Goal: Task Accomplishment & Management: Manage account settings

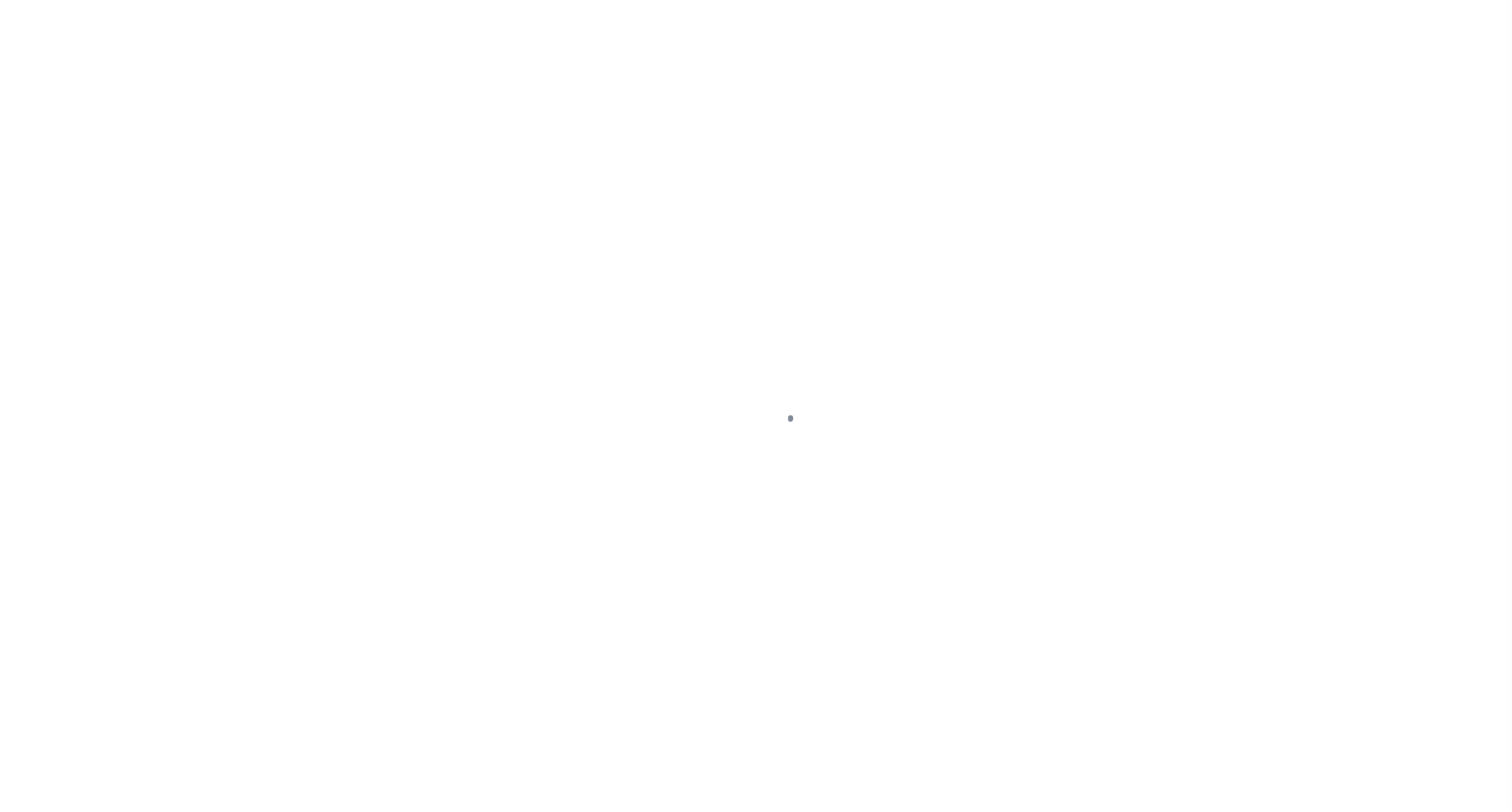
select select "OP2"
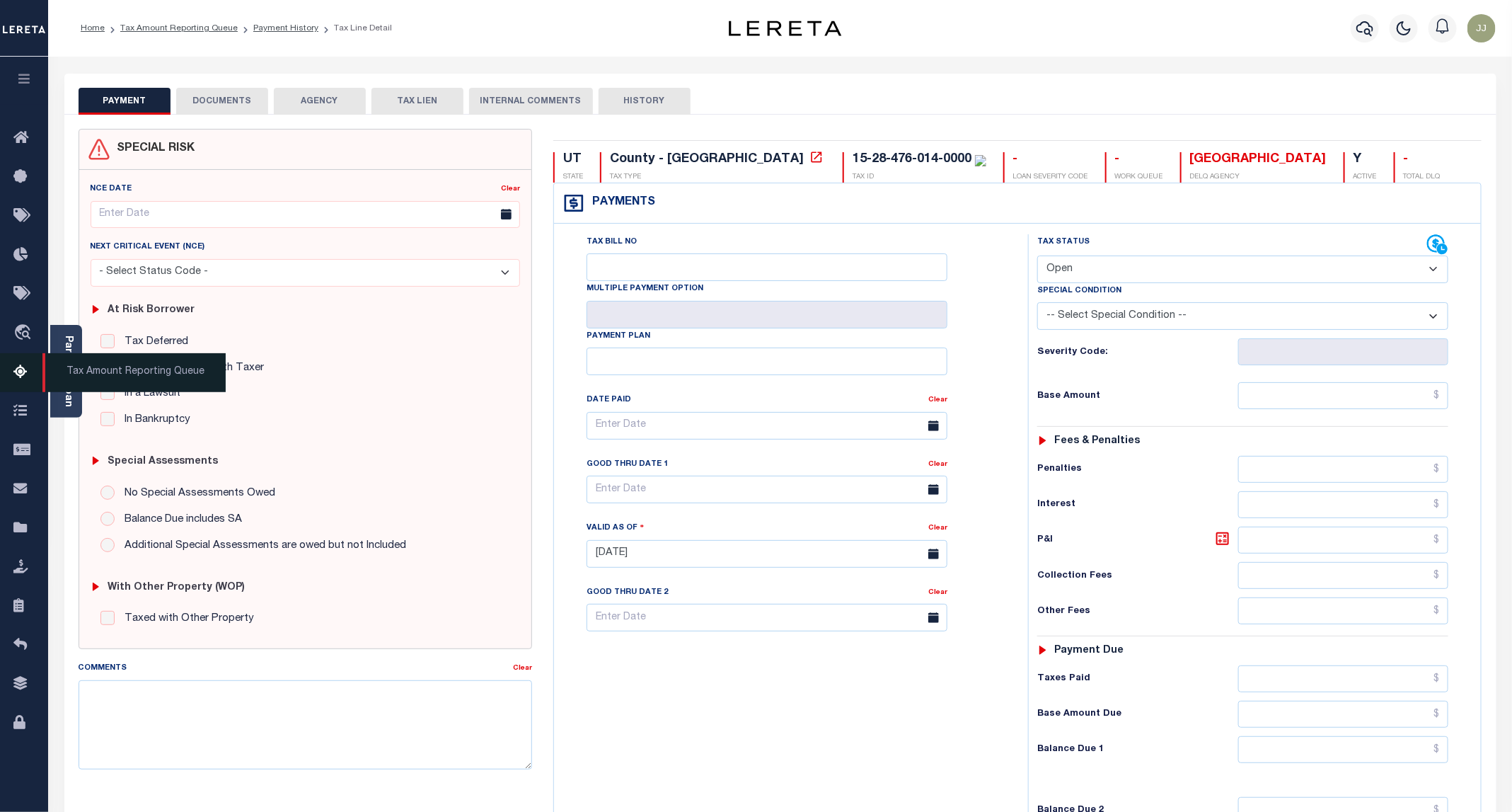
click at [68, 386] on span "Tax Amount Reporting Queue" at bounding box center [134, 372] width 183 height 39
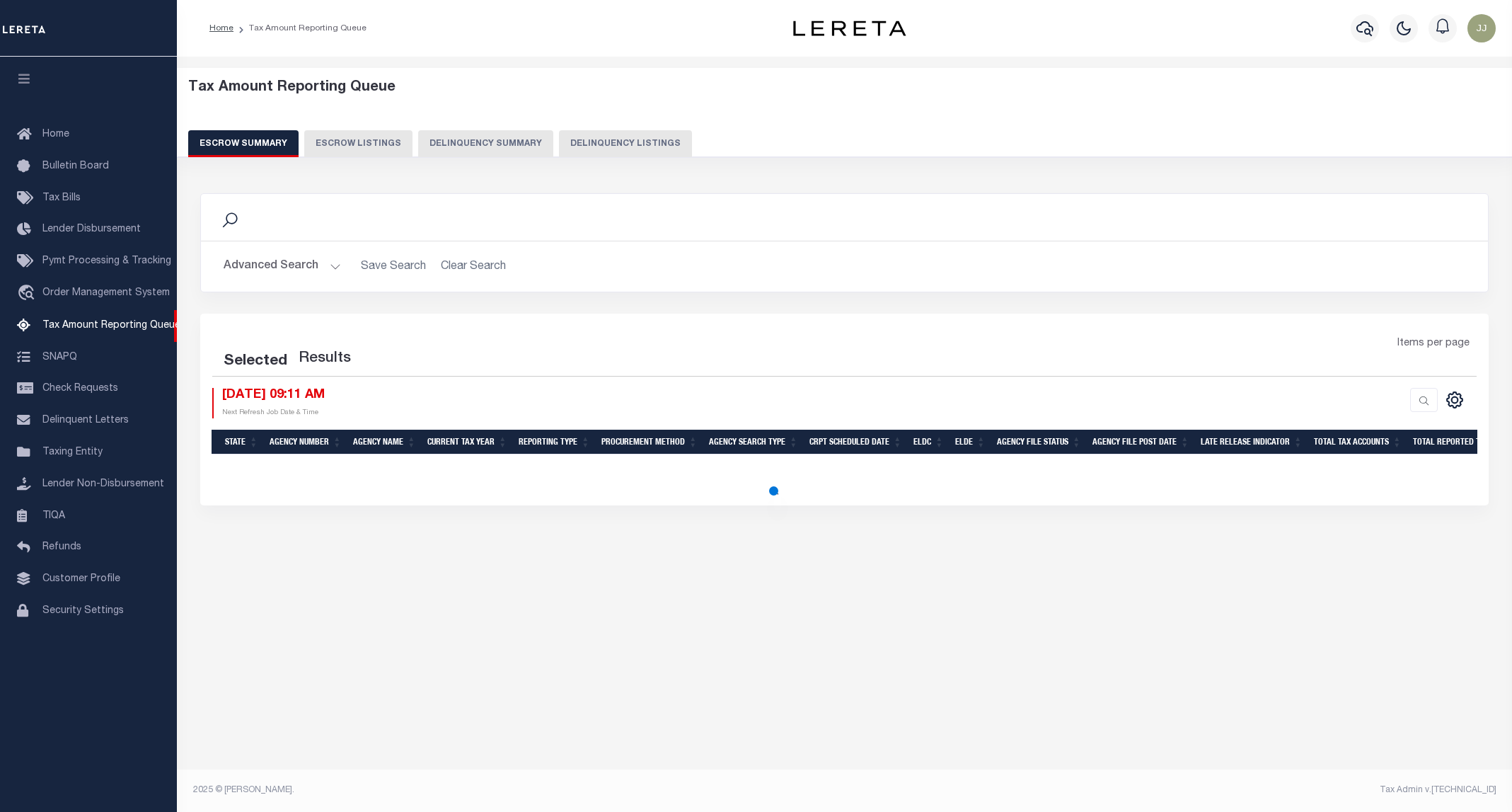
select select "100"
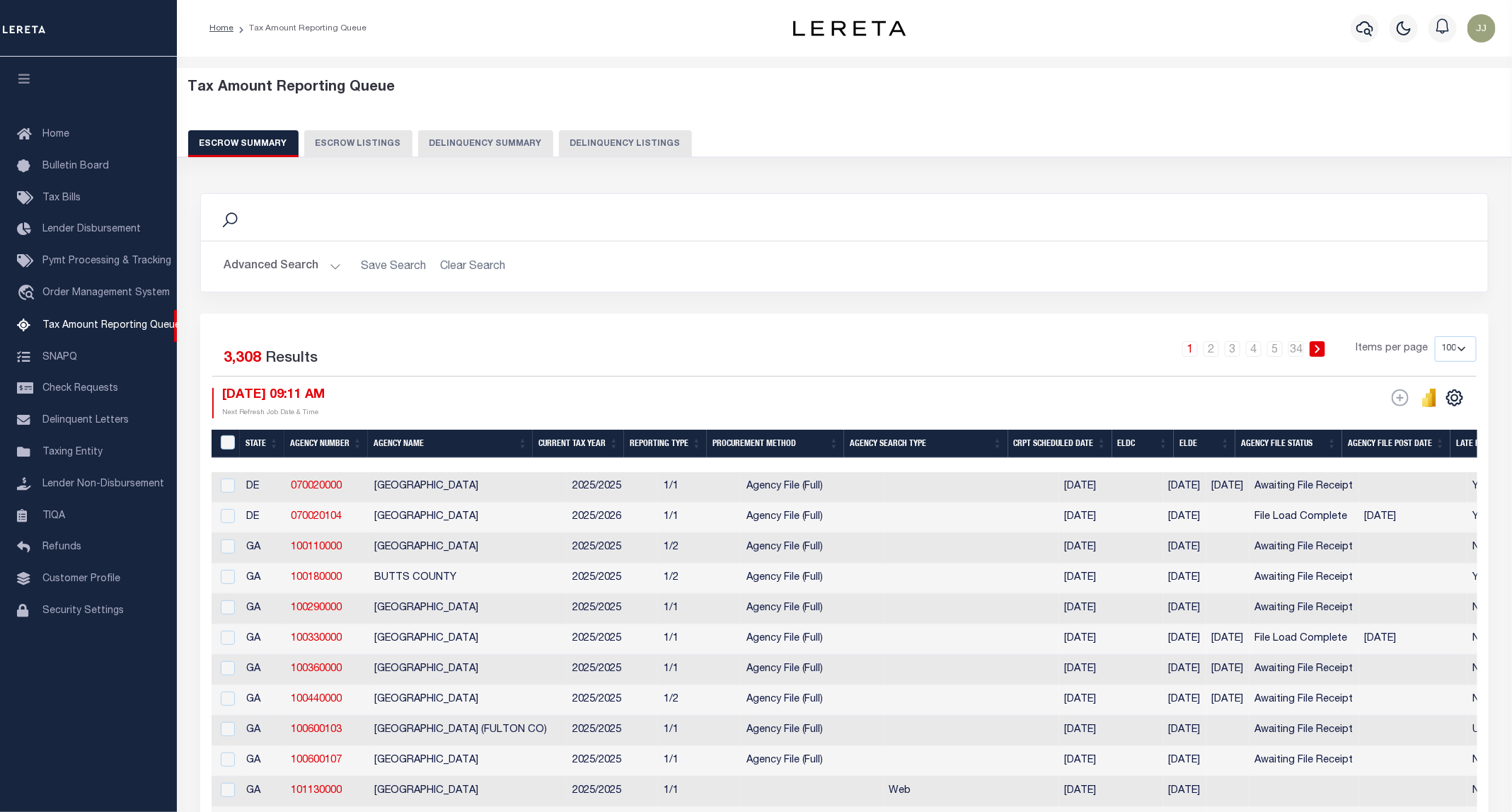
click at [562, 148] on button "Delinquency Listings" at bounding box center [625, 144] width 133 height 27
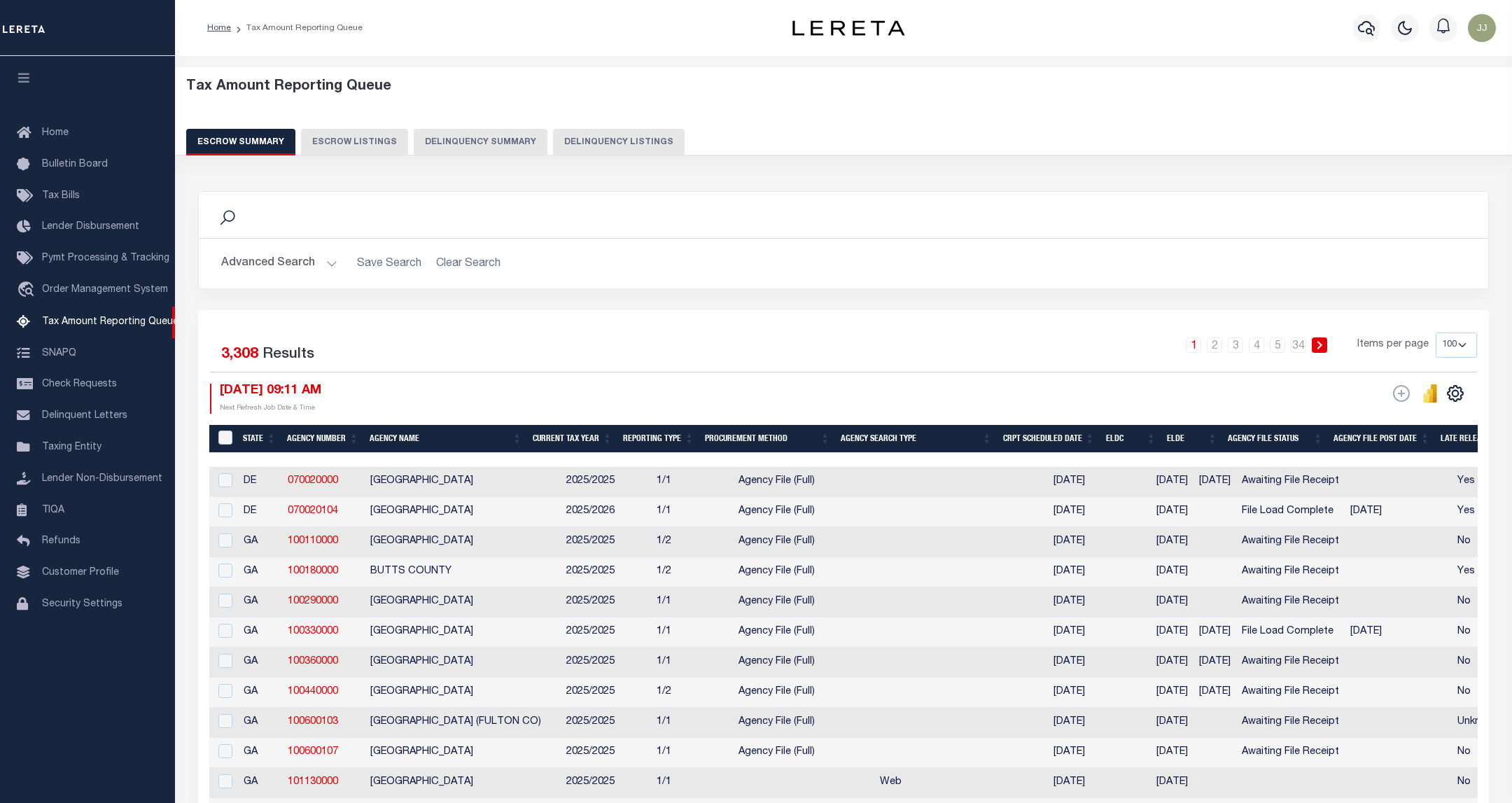
select select "100"
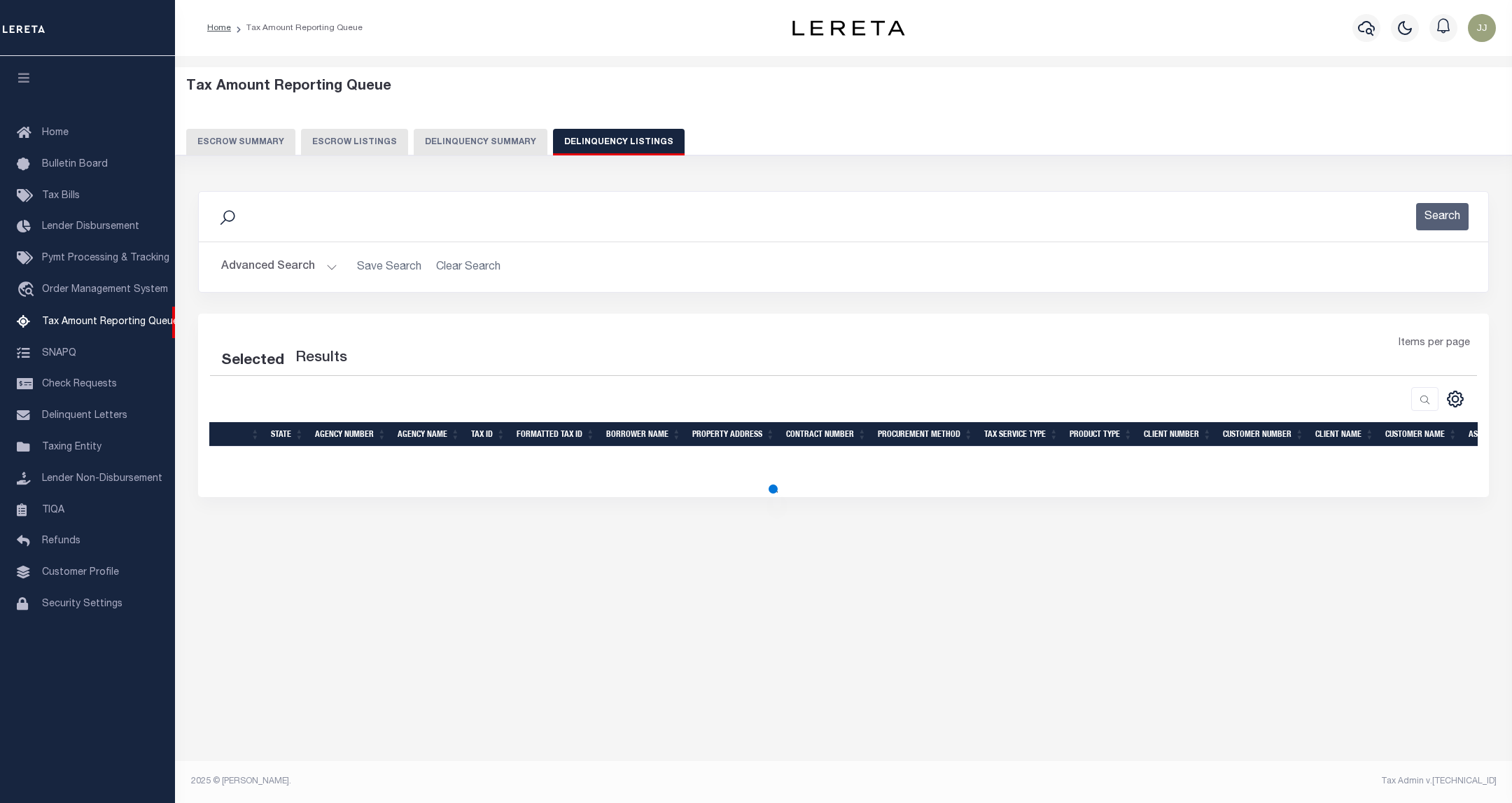
select select "100"
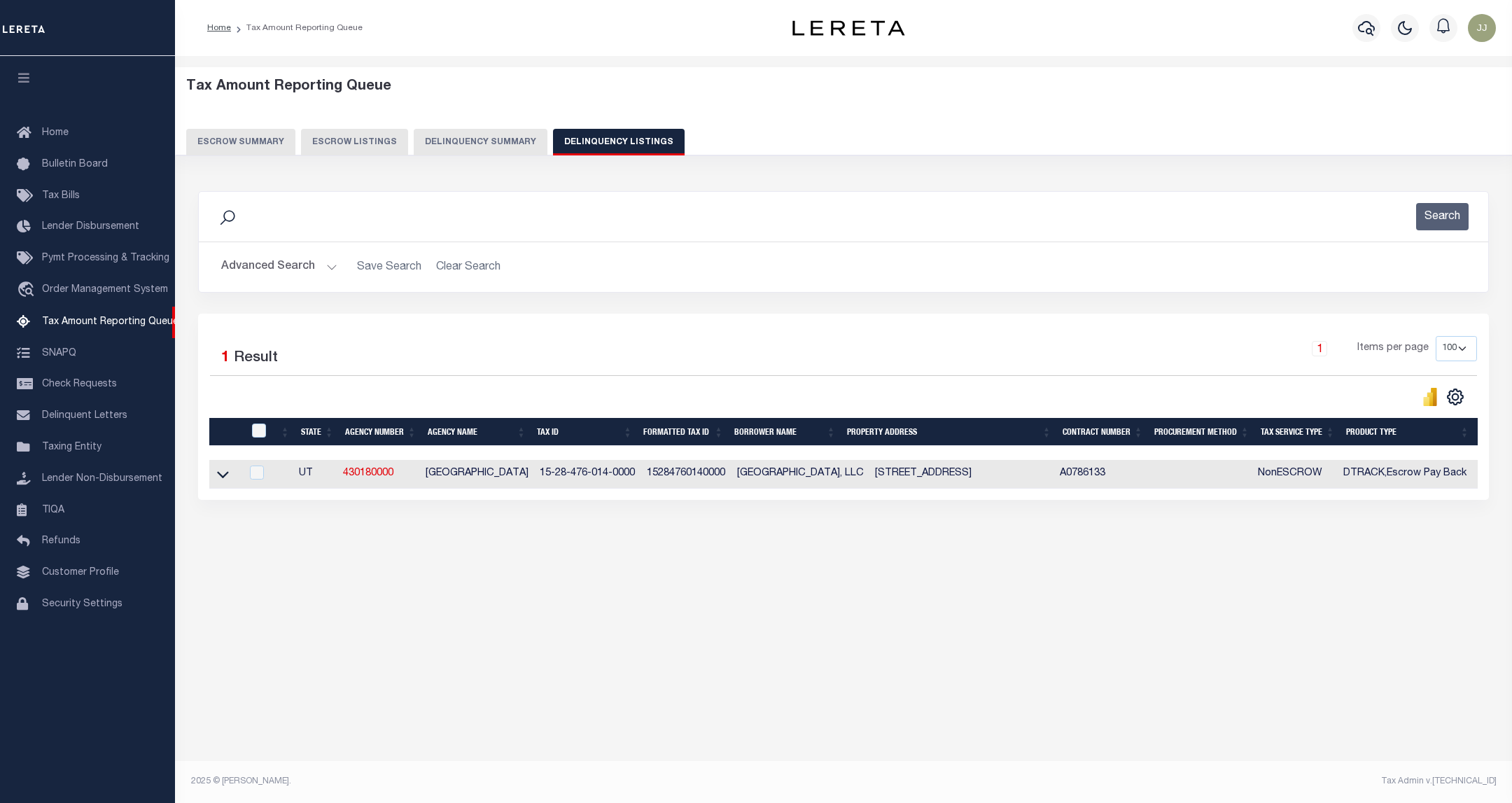
click at [229, 484] on td at bounding box center [225, 474] width 31 height 29
checkbox input "true"
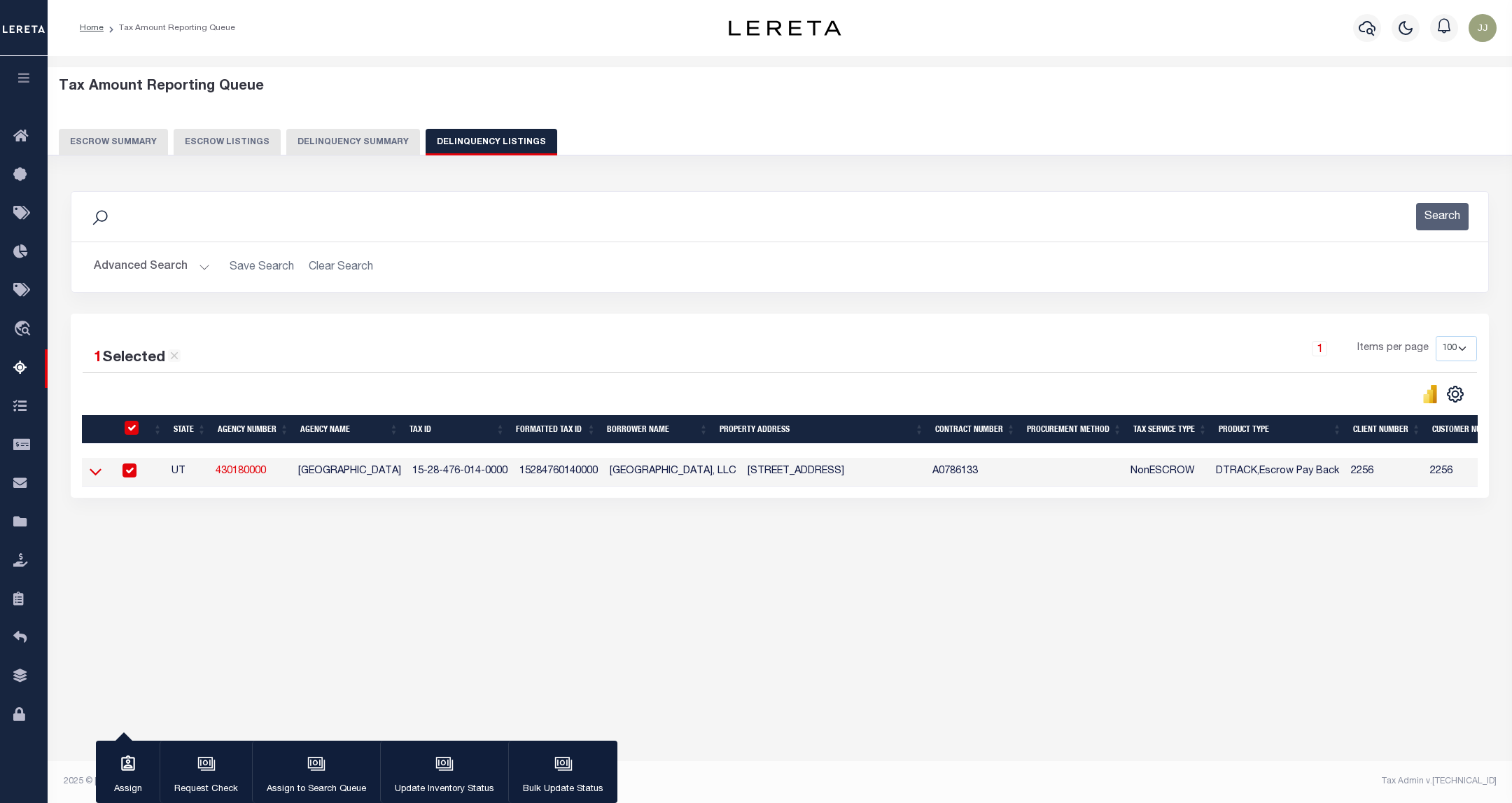
click at [91, 476] on icon at bounding box center [96, 472] width 12 height 7
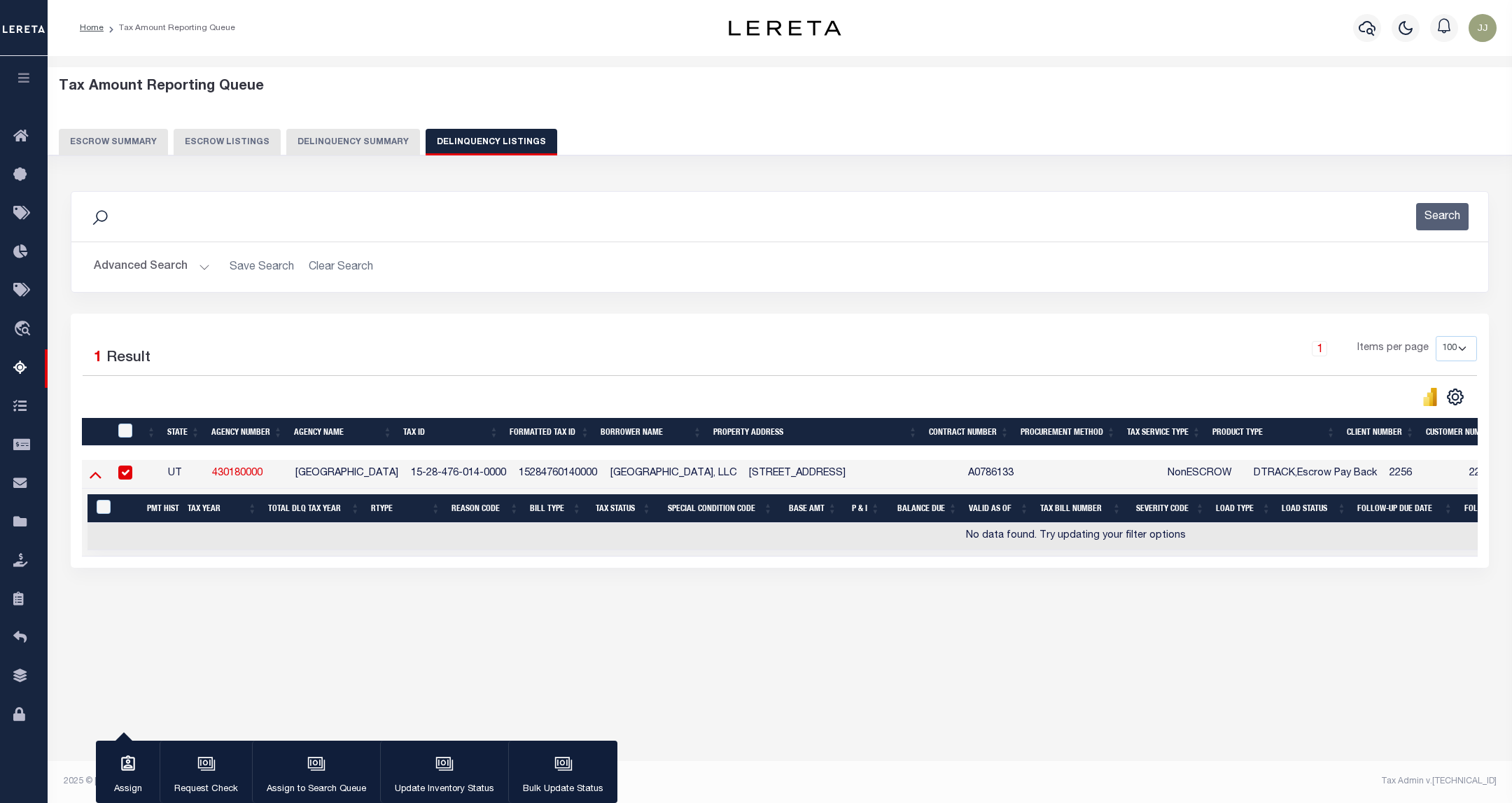
click at [93, 480] on icon at bounding box center [96, 474] width 12 height 15
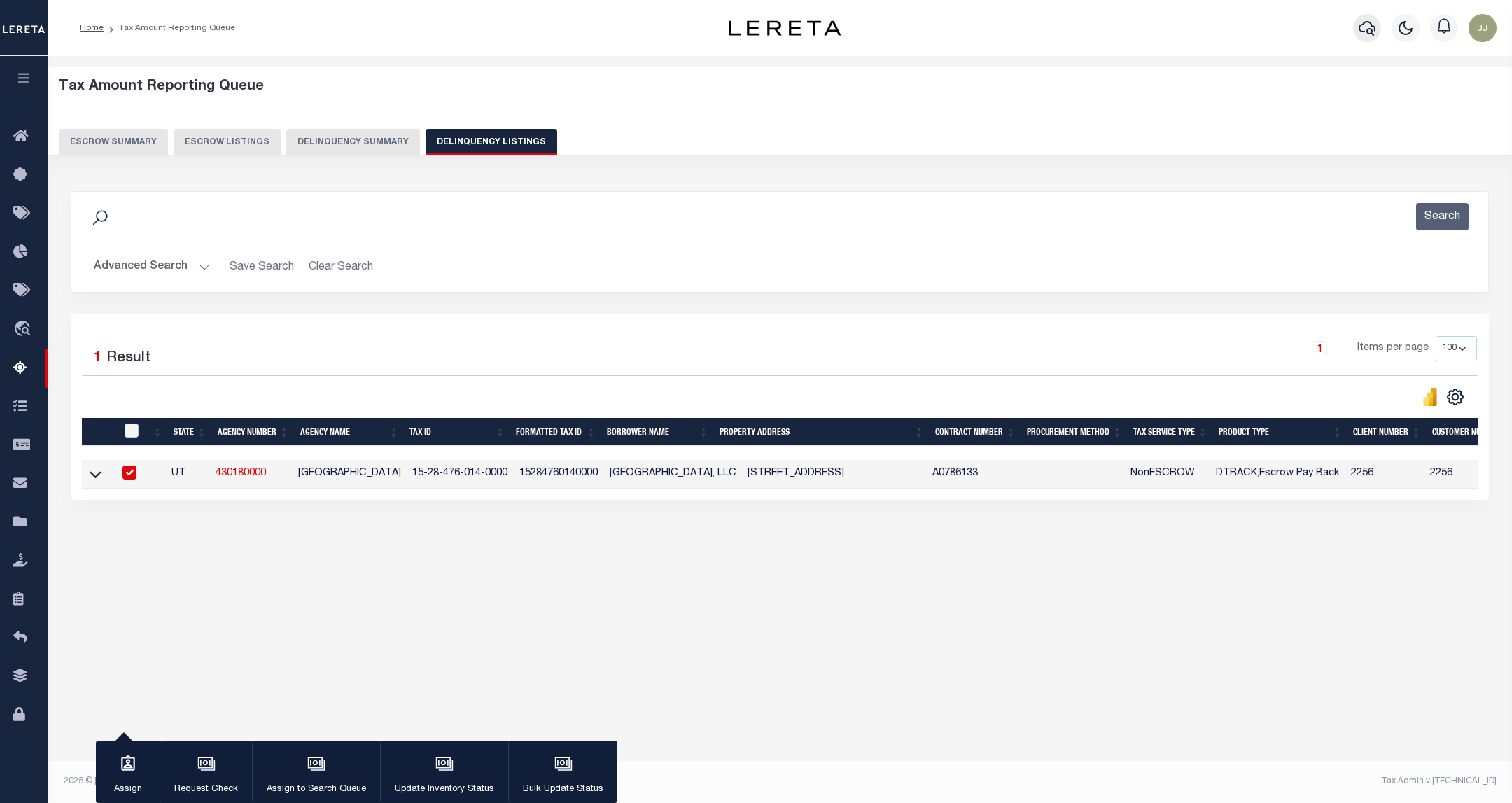
click at [1376, 32] on button "button" at bounding box center [1367, 28] width 28 height 28
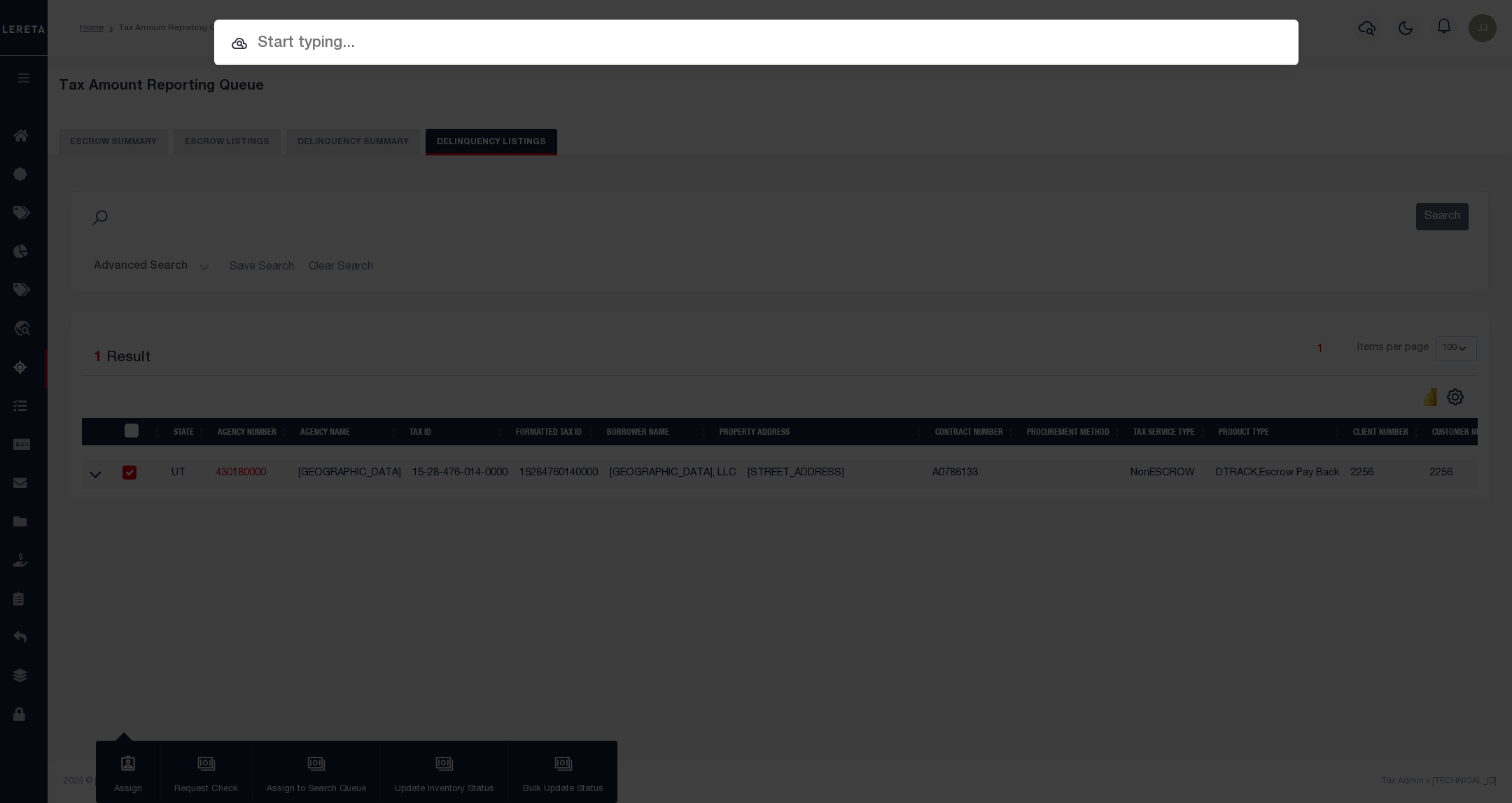
click at [241, 43] on icon at bounding box center [239, 43] width 15 height 11
click at [312, 47] on input "text" at bounding box center [756, 44] width 1084 height 24
paste input "6291966032"
type input "6291966032"
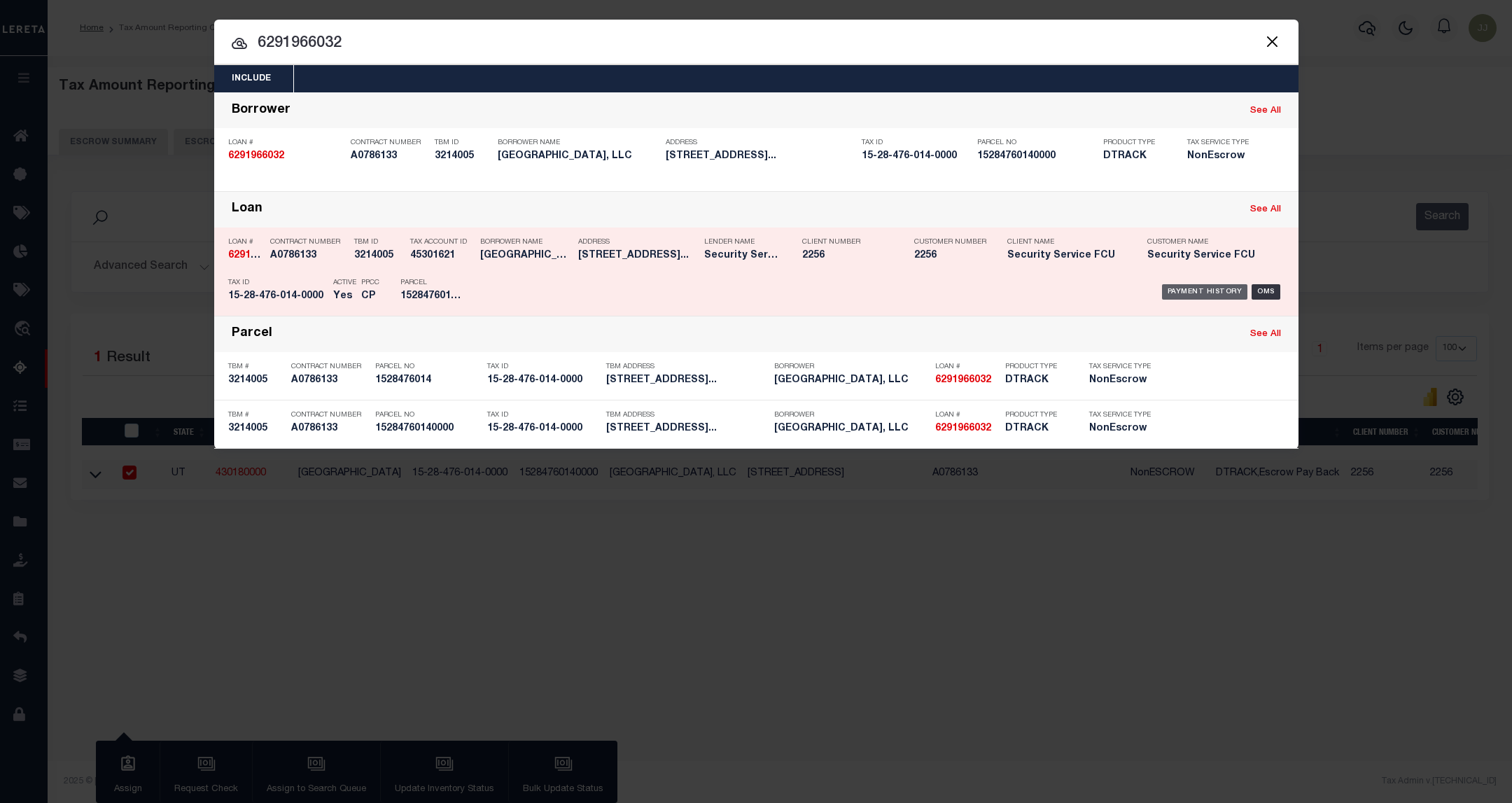
click at [1189, 300] on div "Payment History" at bounding box center [1205, 292] width 86 height 15
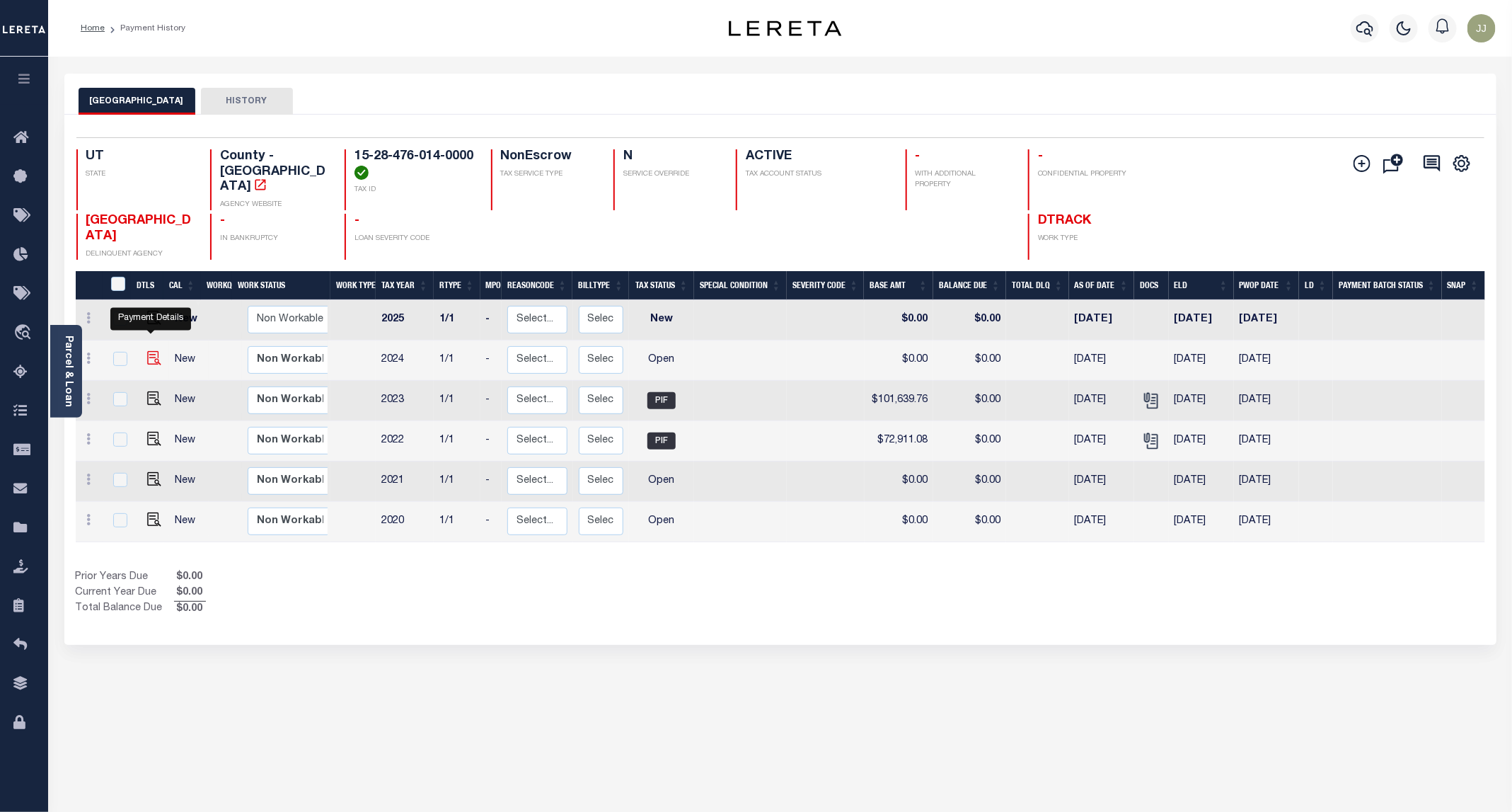
click at [154, 351] on img "" at bounding box center [154, 358] width 14 height 14
checkbox input "true"
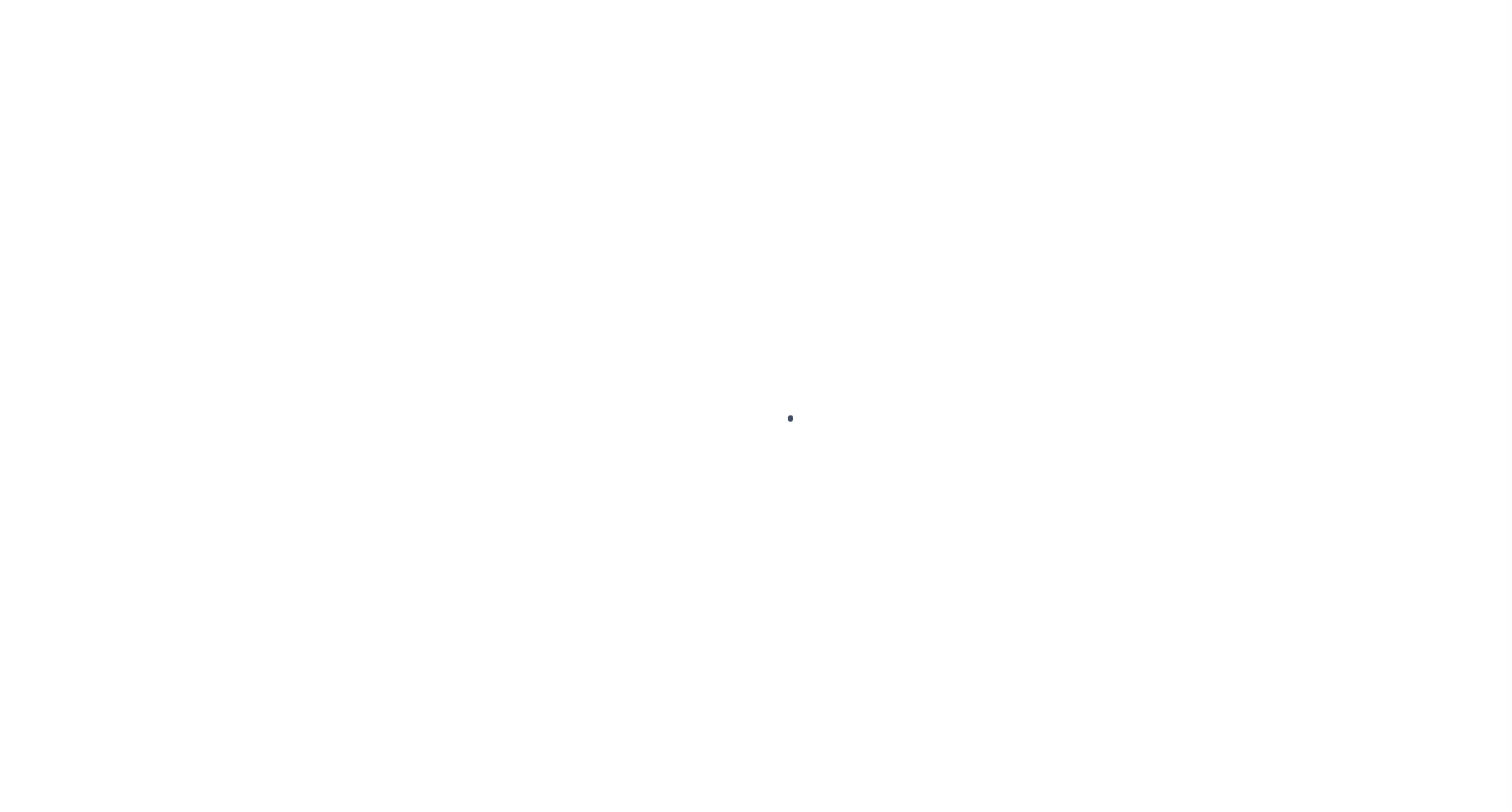
select select "OP2"
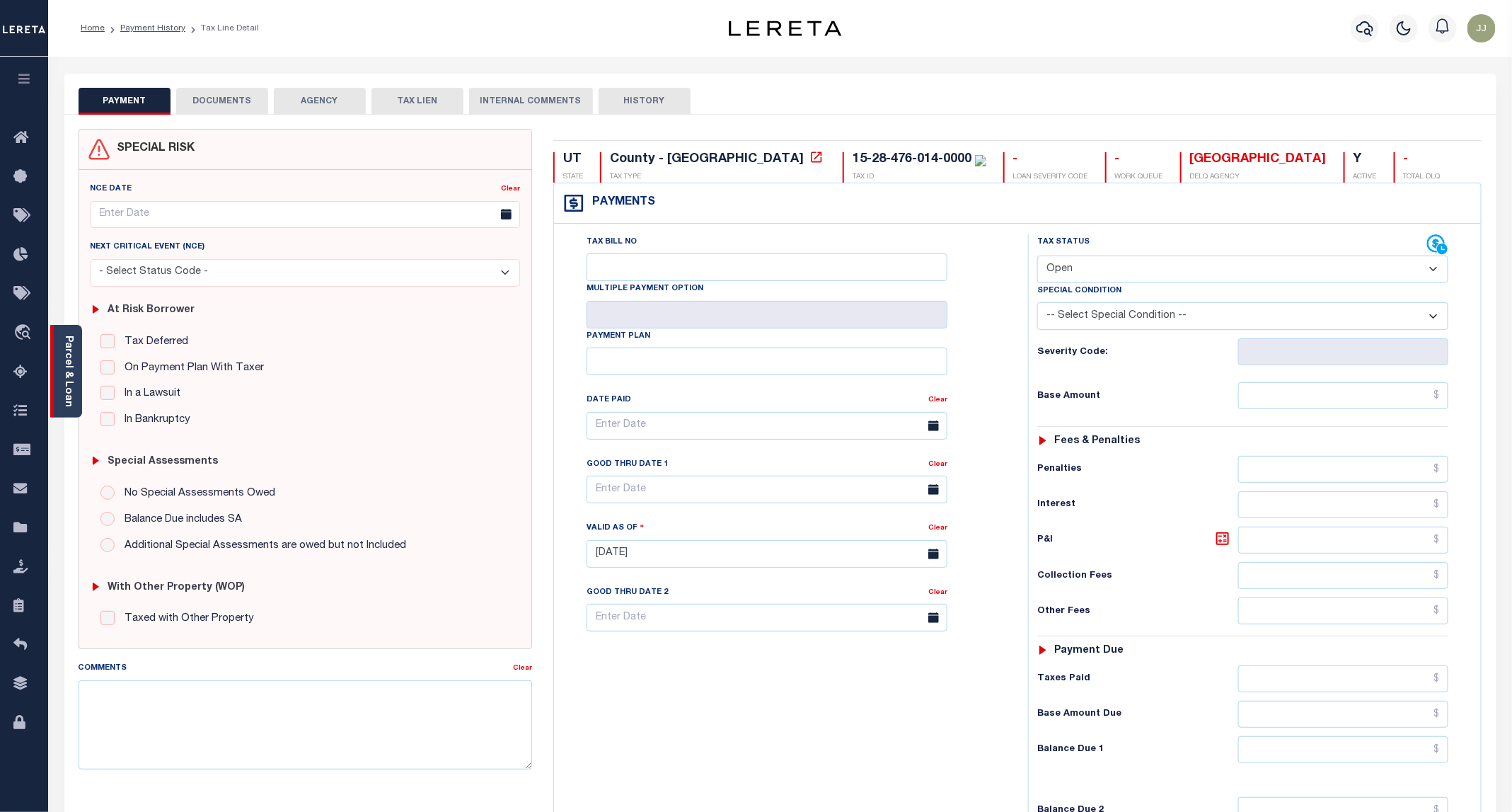
click at [66, 406] on div "Parcel & Loan" at bounding box center [66, 372] width 32 height 93
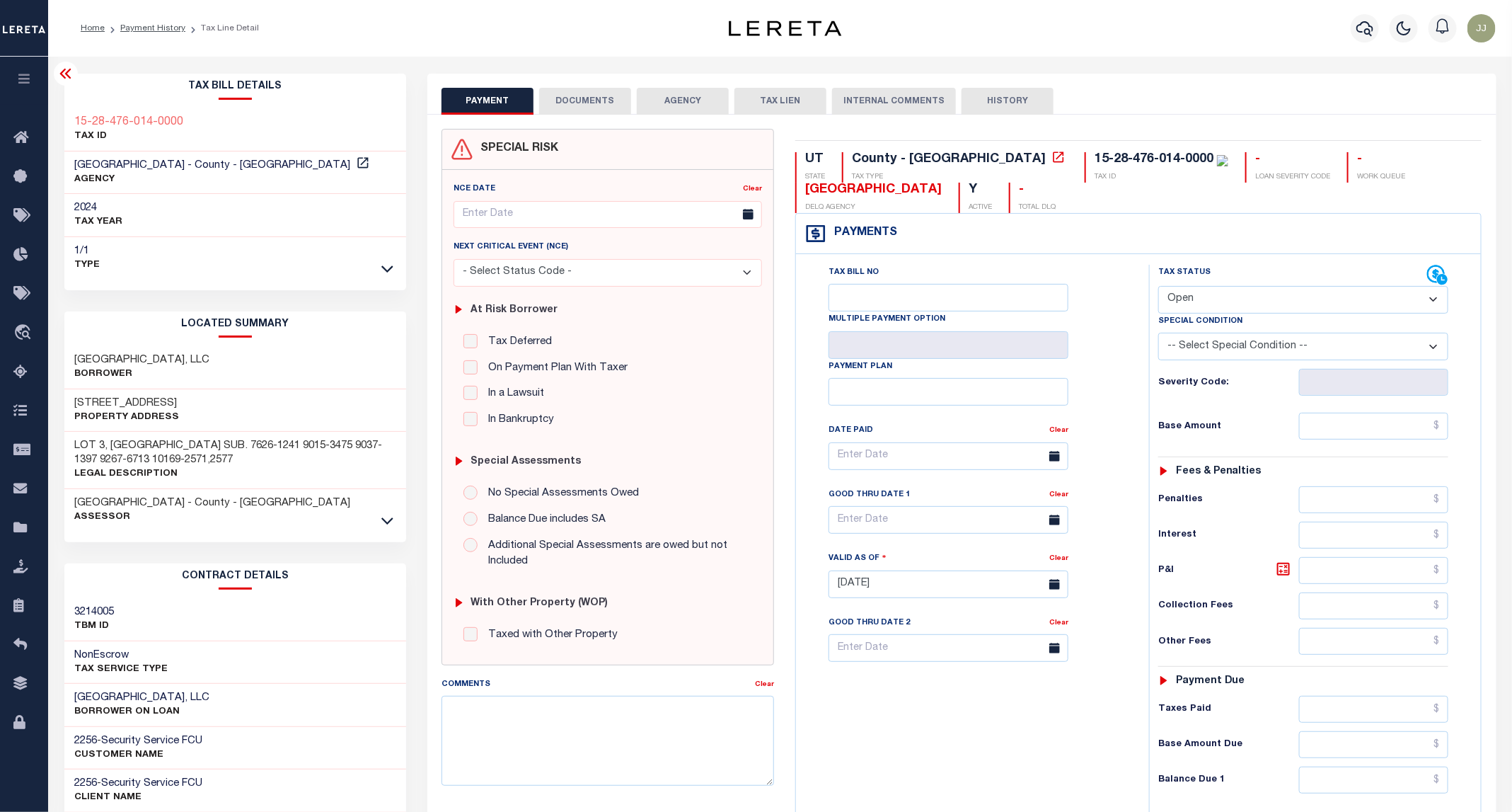
click at [591, 94] on button "DOCUMENTS" at bounding box center [585, 101] width 92 height 27
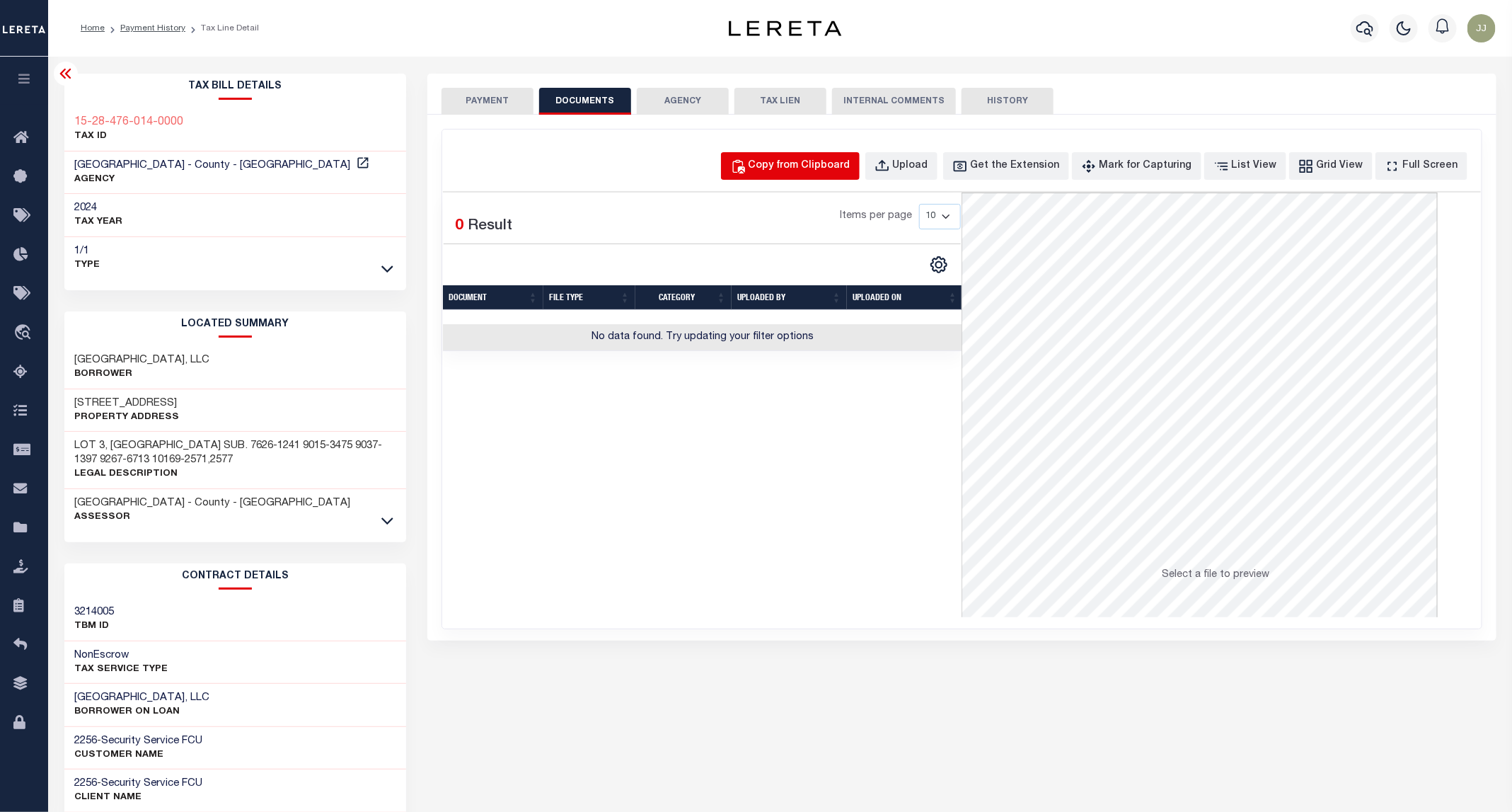
click at [801, 161] on div "Copy from Clipboard" at bounding box center [799, 166] width 102 height 15
select select "POP"
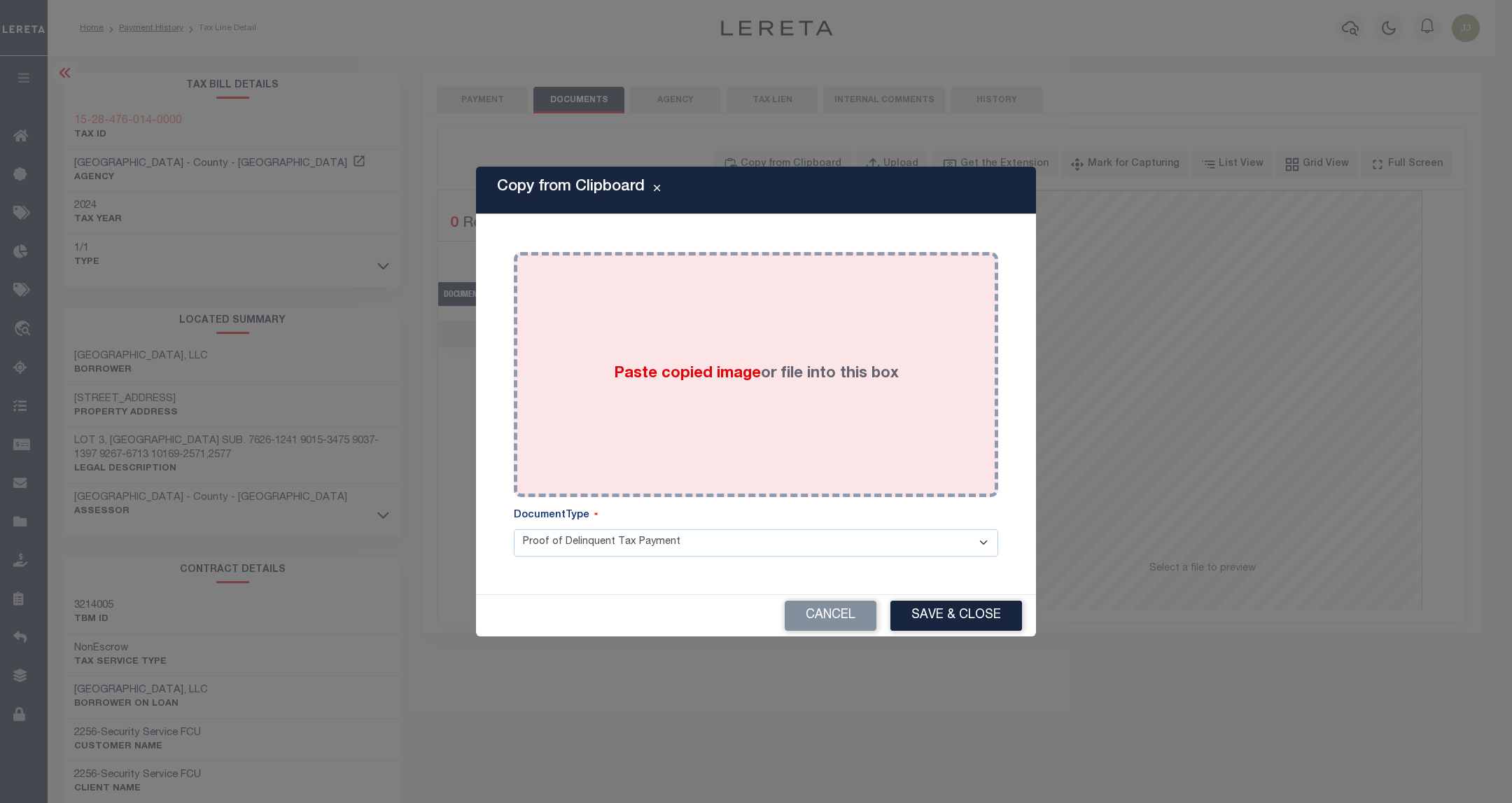
click at [834, 371] on label "Paste copied image or file into this box" at bounding box center [756, 374] width 285 height 23
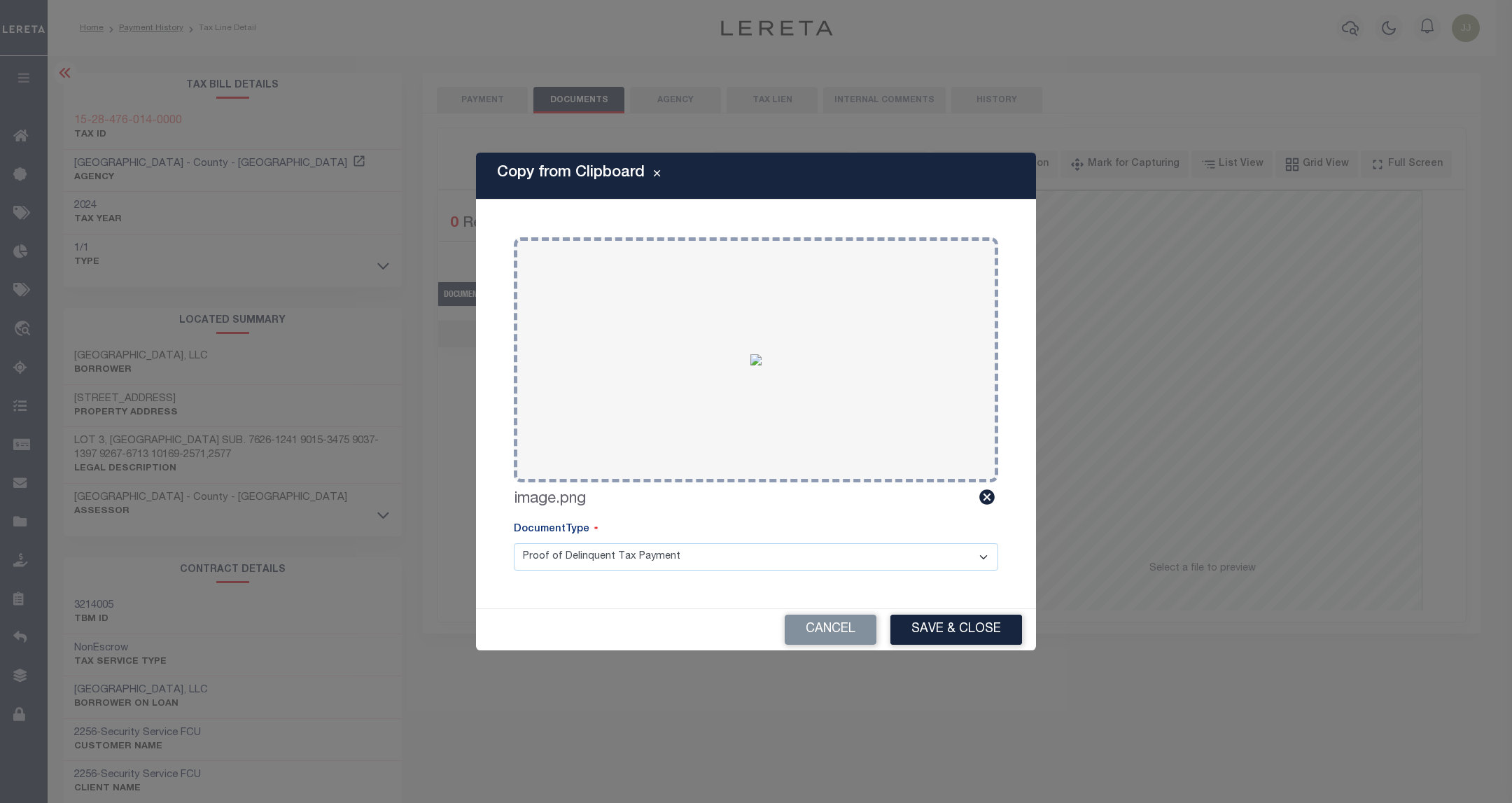
click at [946, 614] on div "Cancel Save & Close" at bounding box center [756, 630] width 560 height 41
click at [941, 636] on button "Save & Close" at bounding box center [956, 629] width 131 height 30
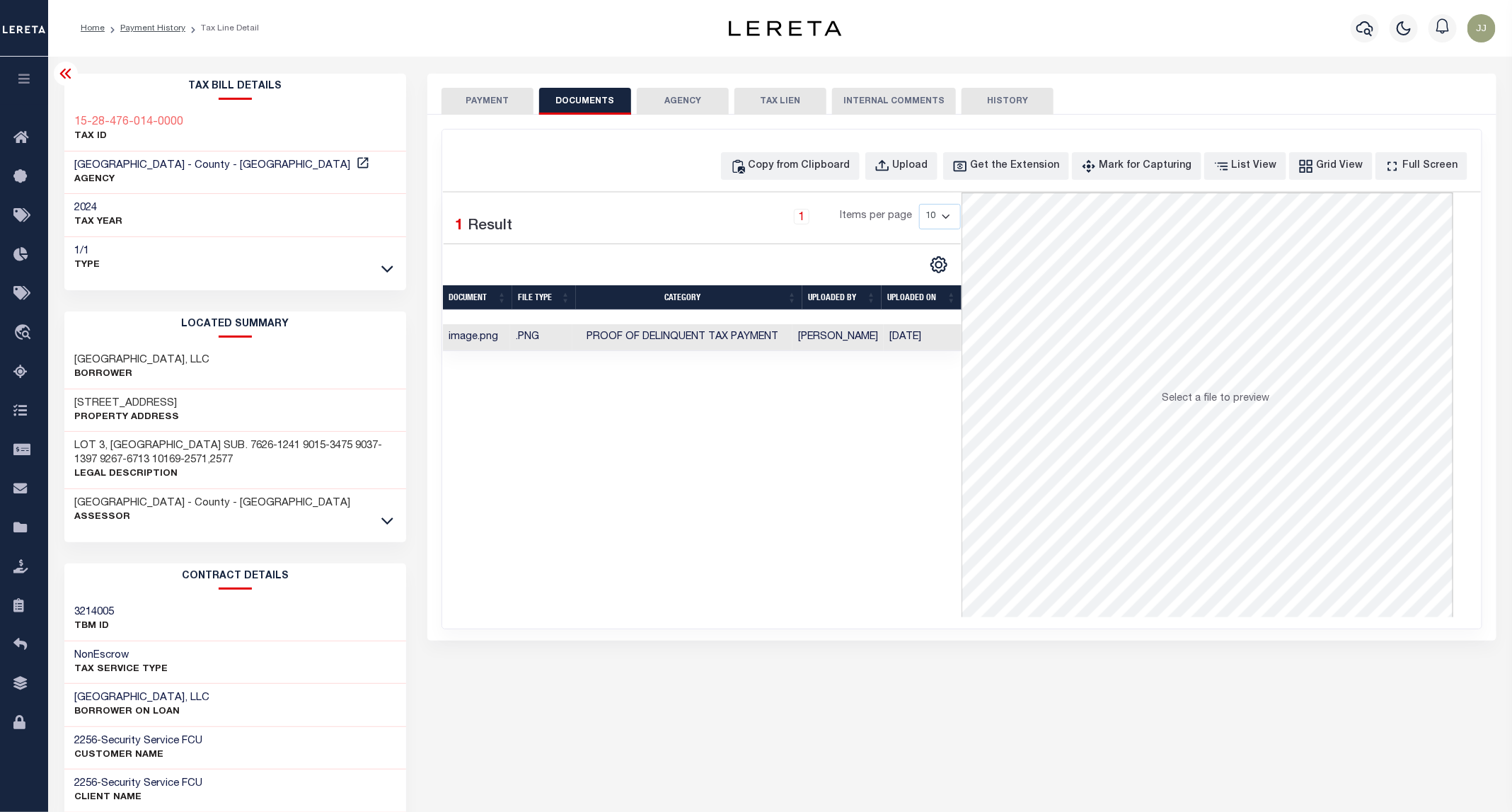
click at [459, 100] on button "PAYMENT" at bounding box center [487, 101] width 92 height 27
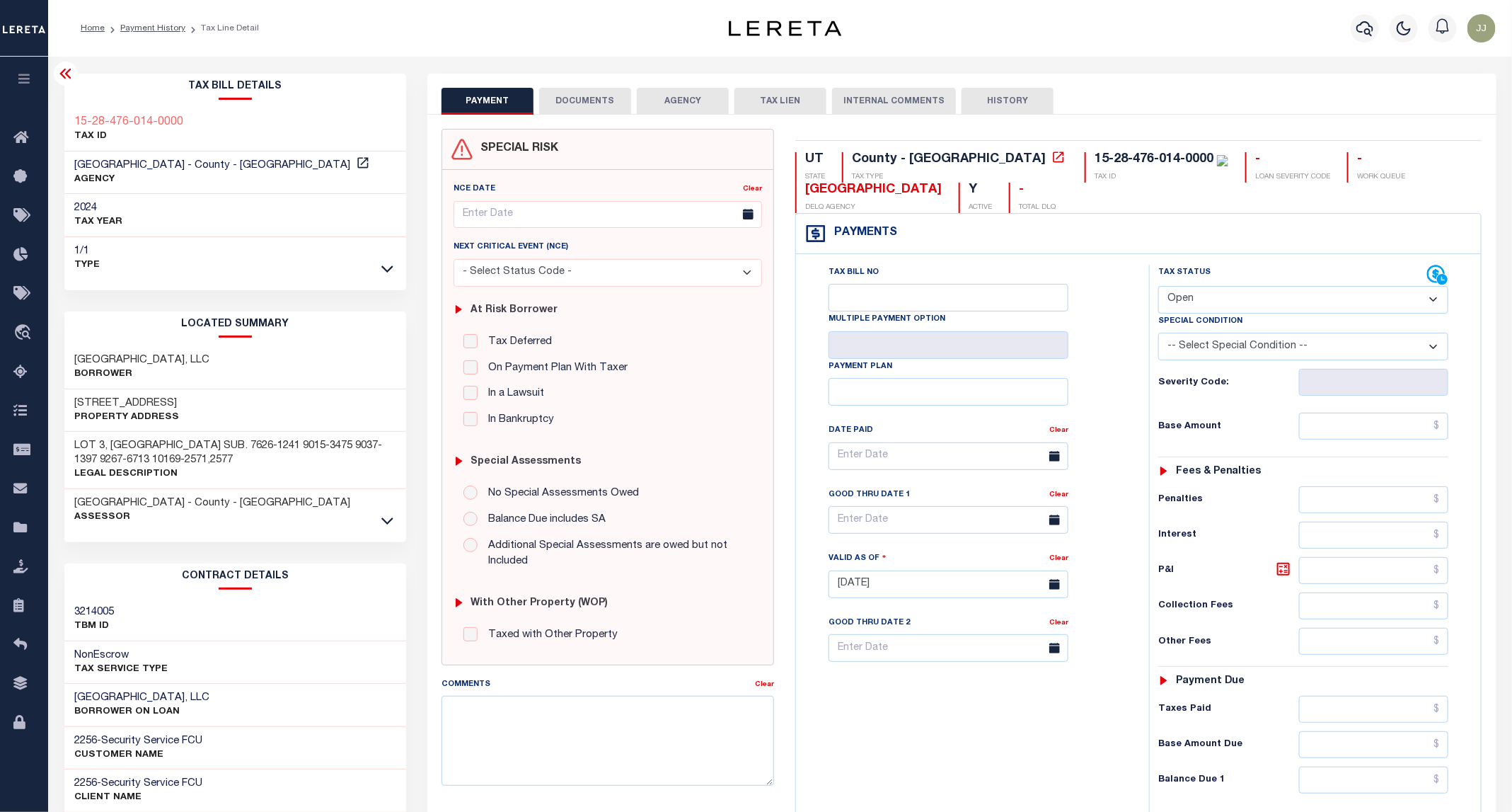
click at [1251, 301] on select "- Select Status Code - Open Due/Unpaid Paid Incomplete No Tax Due Internal Refu…" at bounding box center [1304, 300] width 290 height 28
select select "PYD"
click at [1159, 287] on select "- Select Status Code - Open Due/Unpaid Paid Incomplete No Tax Due Internal Refu…" at bounding box center [1304, 300] width 290 height 28
type input "[DATE]"
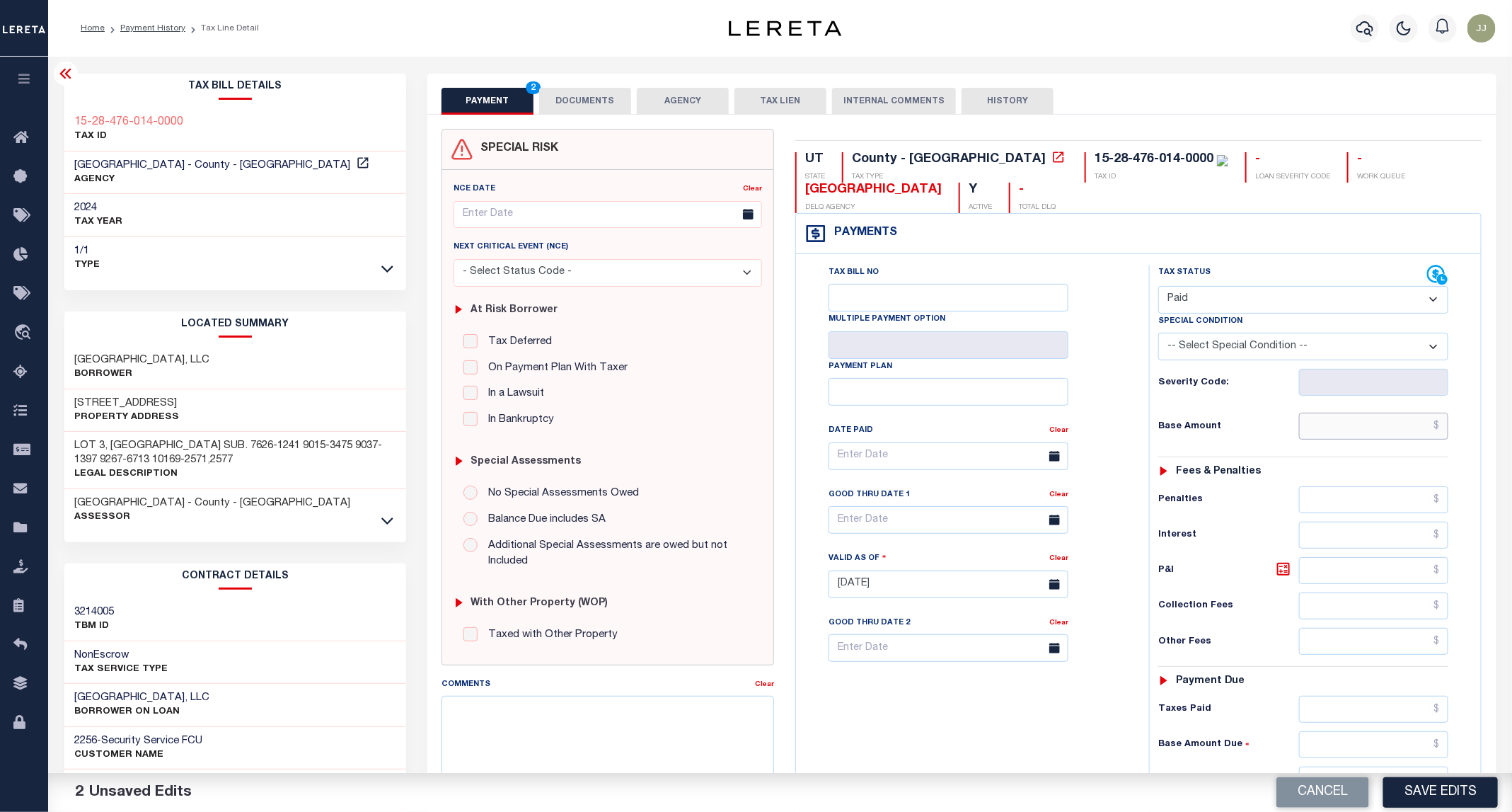
click at [1350, 431] on input "text" at bounding box center [1374, 426] width 150 height 27
type input "$0.00"
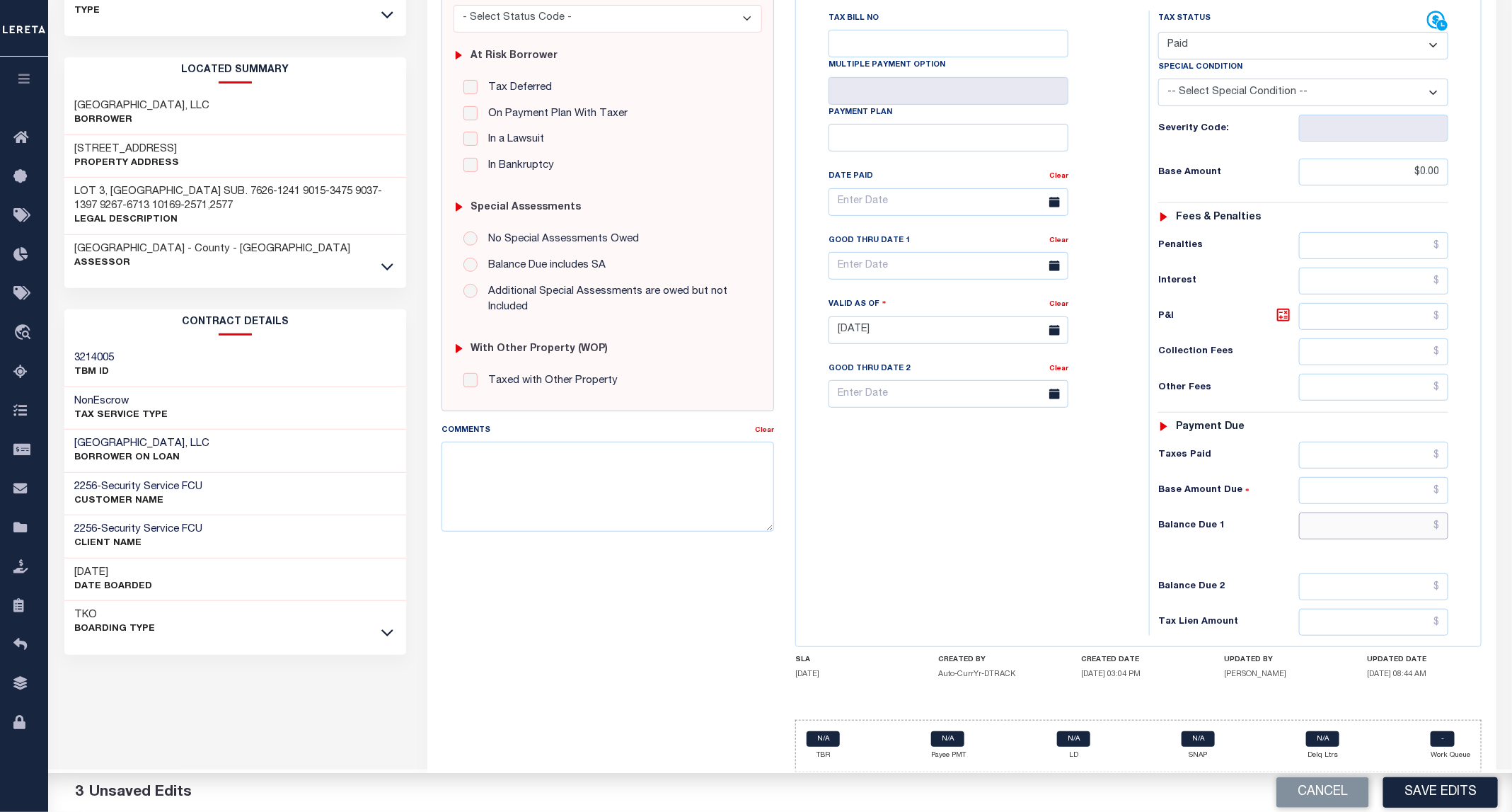
click at [1386, 525] on input "text" at bounding box center [1374, 525] width 150 height 27
type input "$0.00"
click at [1441, 786] on button "Save Edits" at bounding box center [1440, 792] width 114 height 30
checkbox input "false"
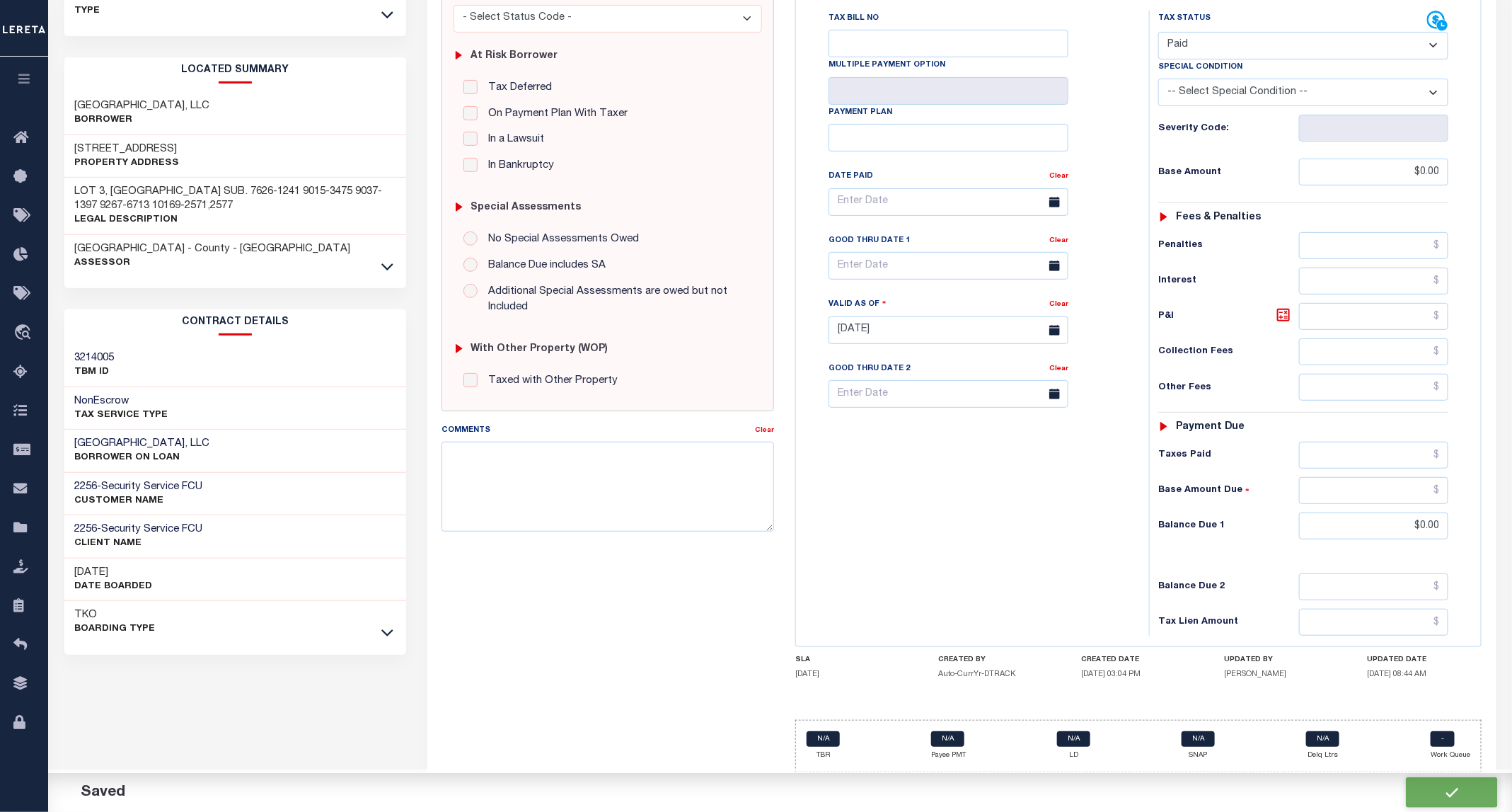
checkbox input "false"
type input "$0"
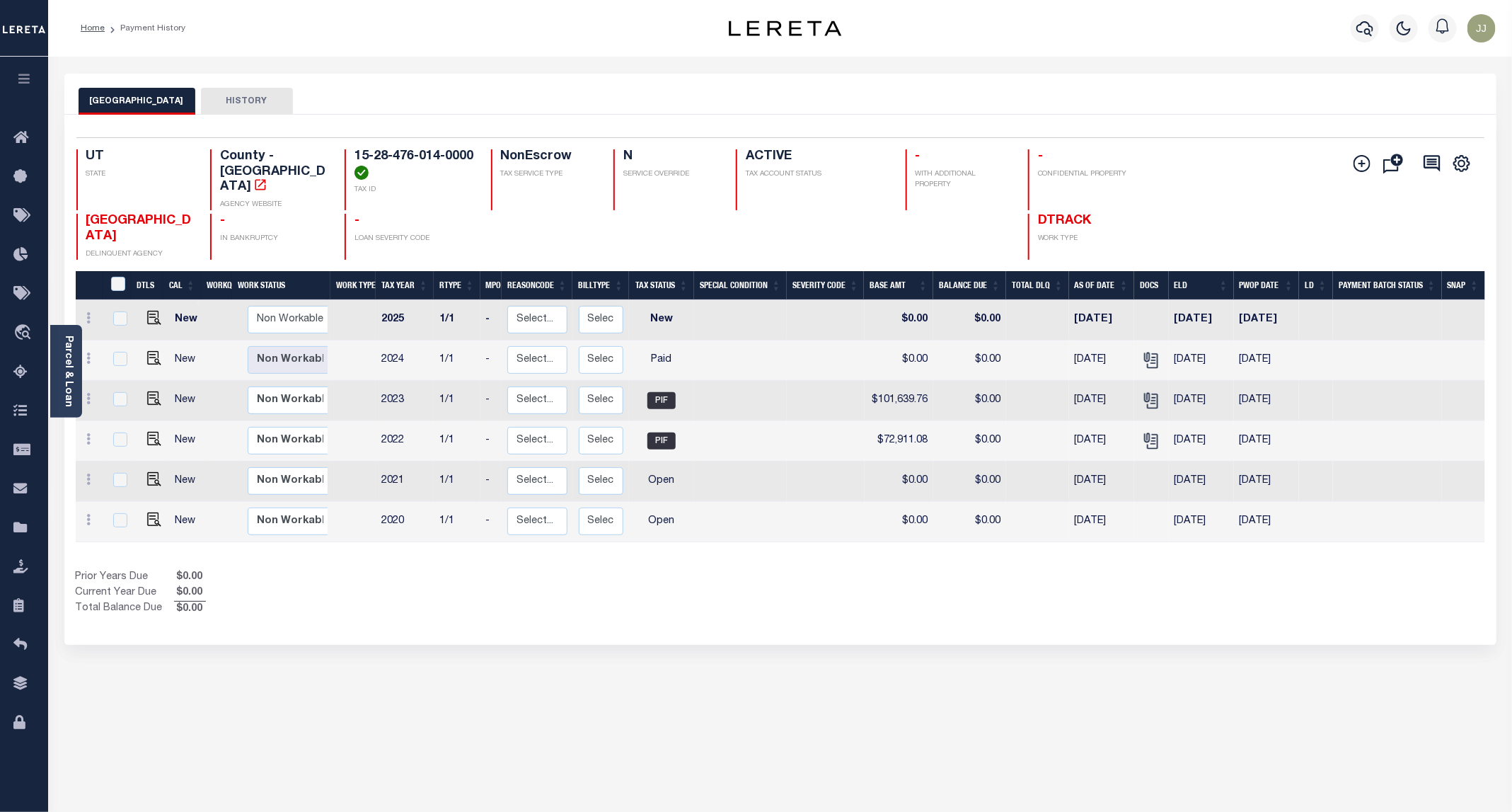
click at [699, 686] on div "SALT LAKE COUNTY HISTORY Selected 6 Results" at bounding box center [781, 473] width 1453 height 799
click at [395, 596] on div "Prior Years Due $0.00 Current Year Due $0.00 Total Balance Due $0.00" at bounding box center [428, 593] width 705 height 47
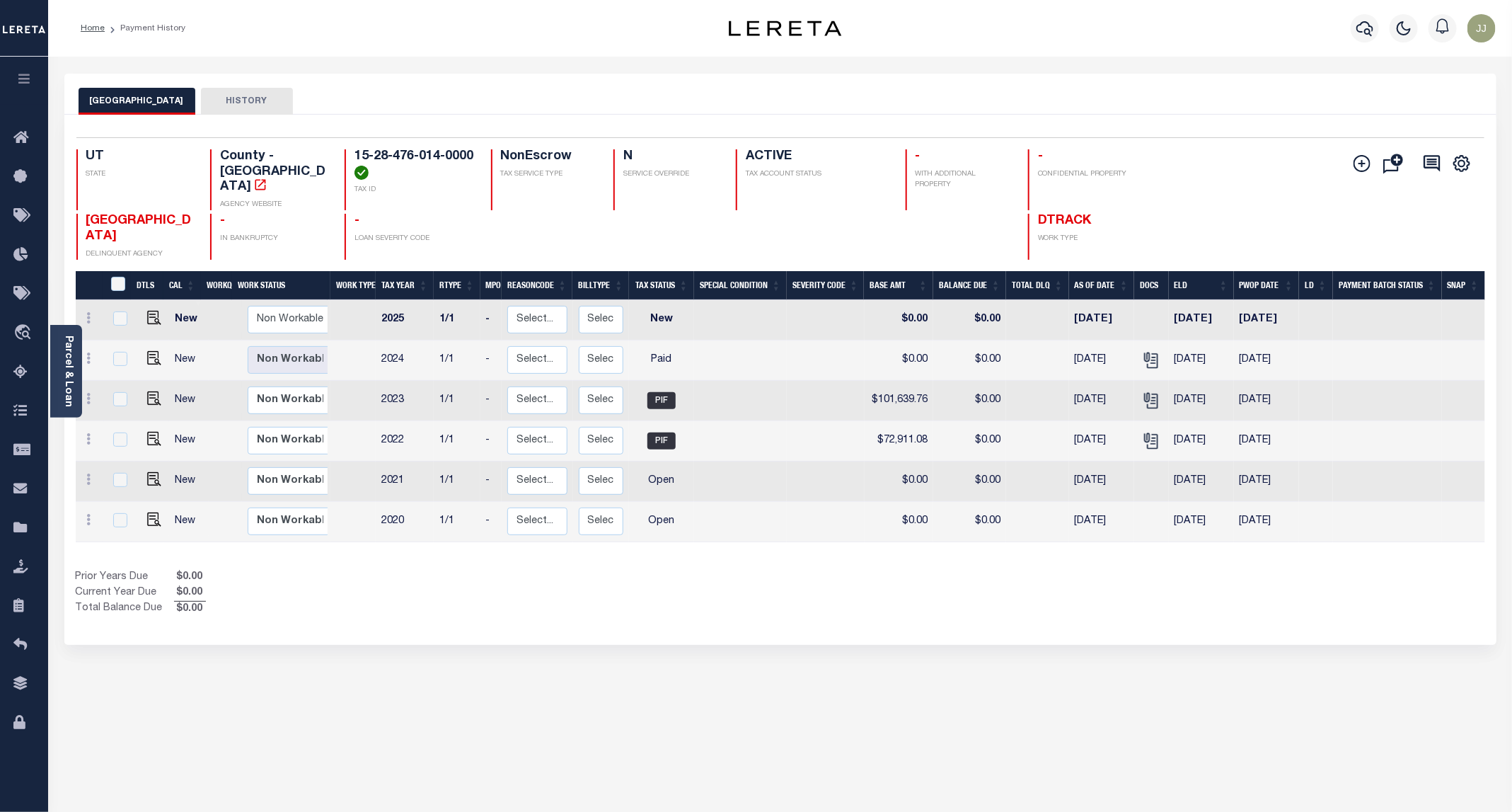
click at [570, 648] on div "SALT LAKE COUNTY HISTORY Selected 6 Results" at bounding box center [781, 473] width 1453 height 799
click at [545, 639] on div "SALT LAKE COUNTY HISTORY Selected 6 Results" at bounding box center [781, 473] width 1453 height 799
click at [796, 588] on div "Show Tax Lines before Bill Release Date Prior Years Due $0.00 Current Year Due …" at bounding box center [780, 593] width 1409 height 47
click at [18, 361] on link "Tax Amount Reporting Queue" at bounding box center [24, 372] width 48 height 39
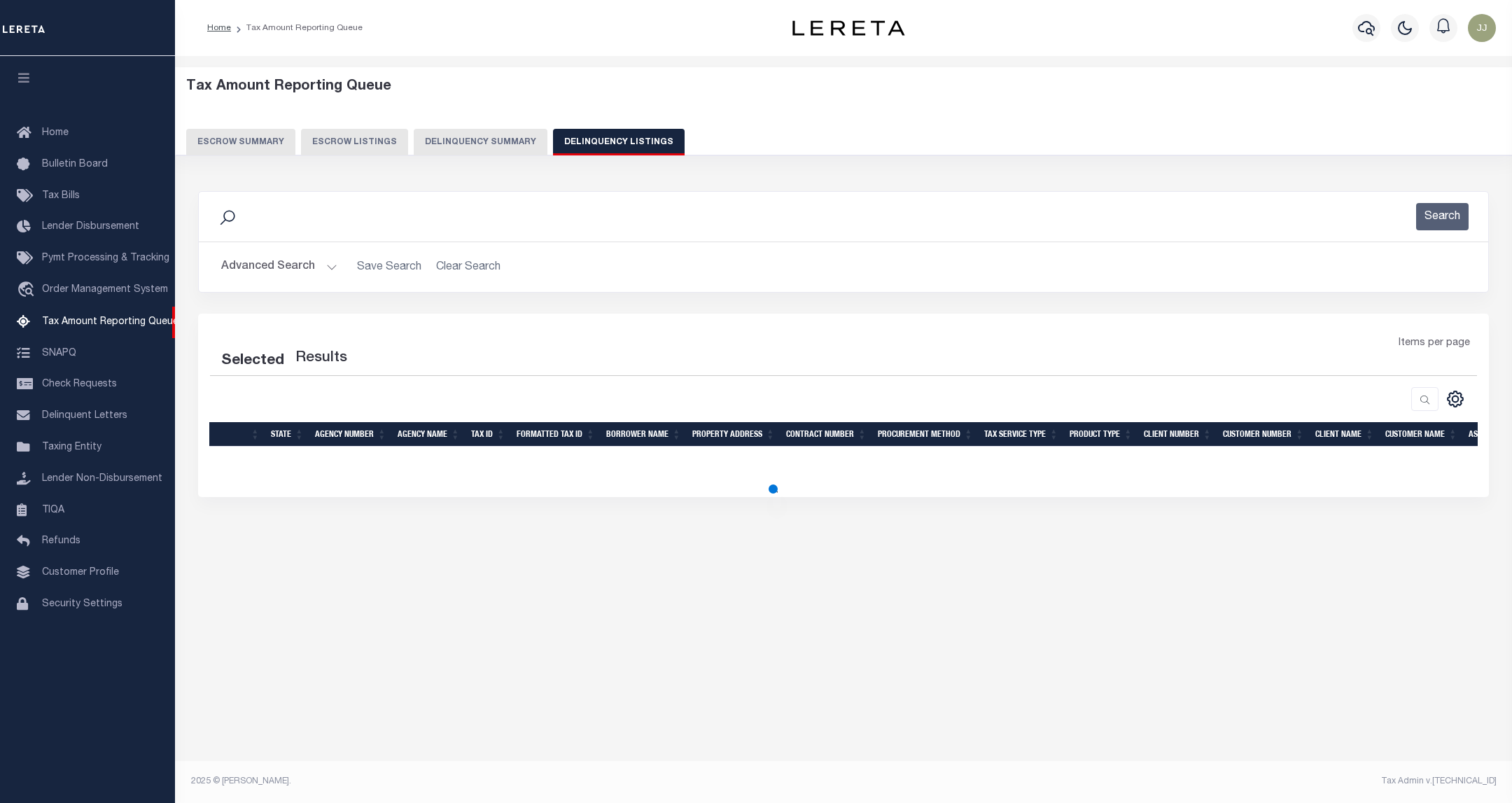
select select "100"
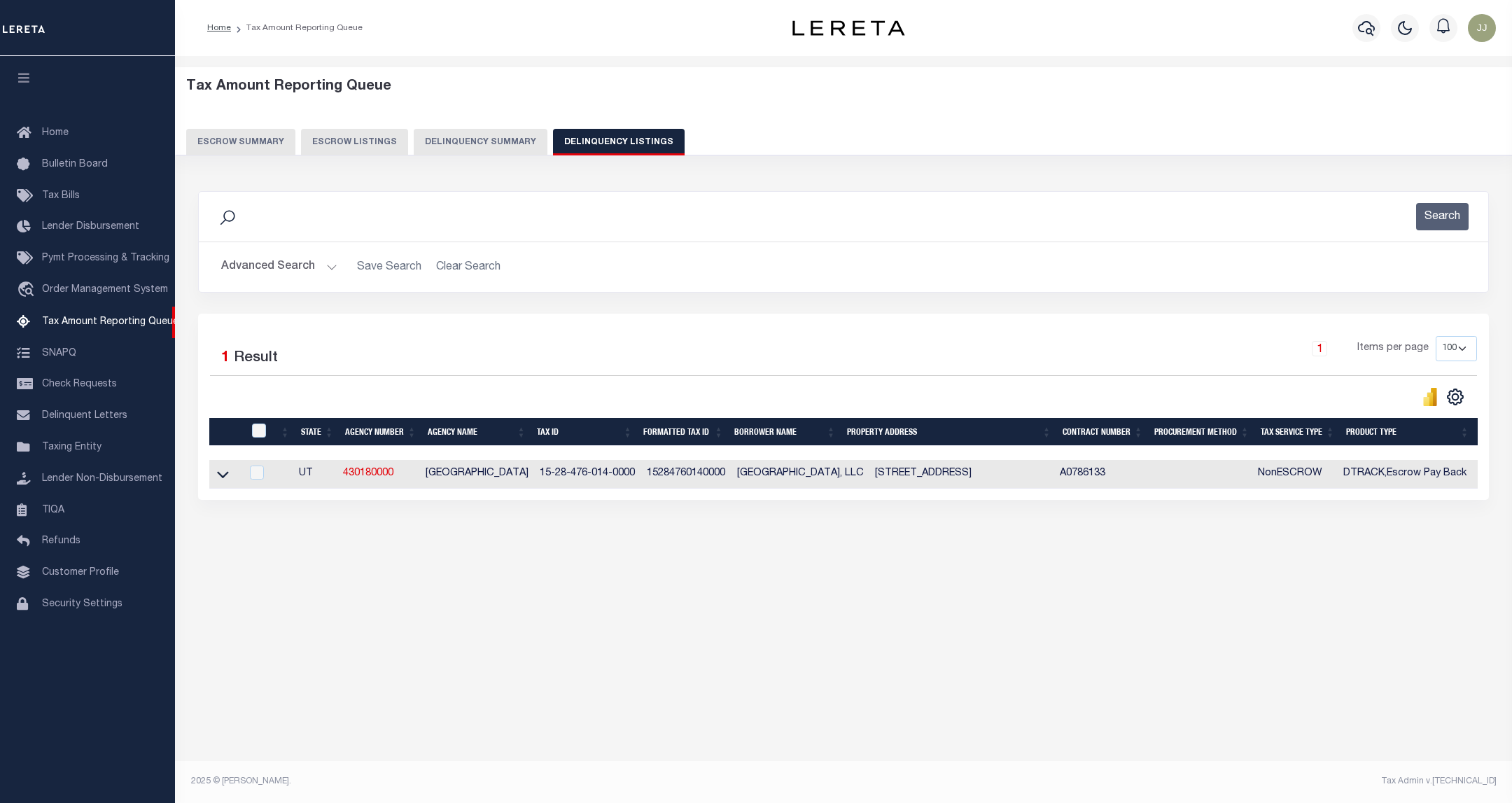
click at [296, 261] on button "Advanced Search" at bounding box center [280, 267] width 116 height 28
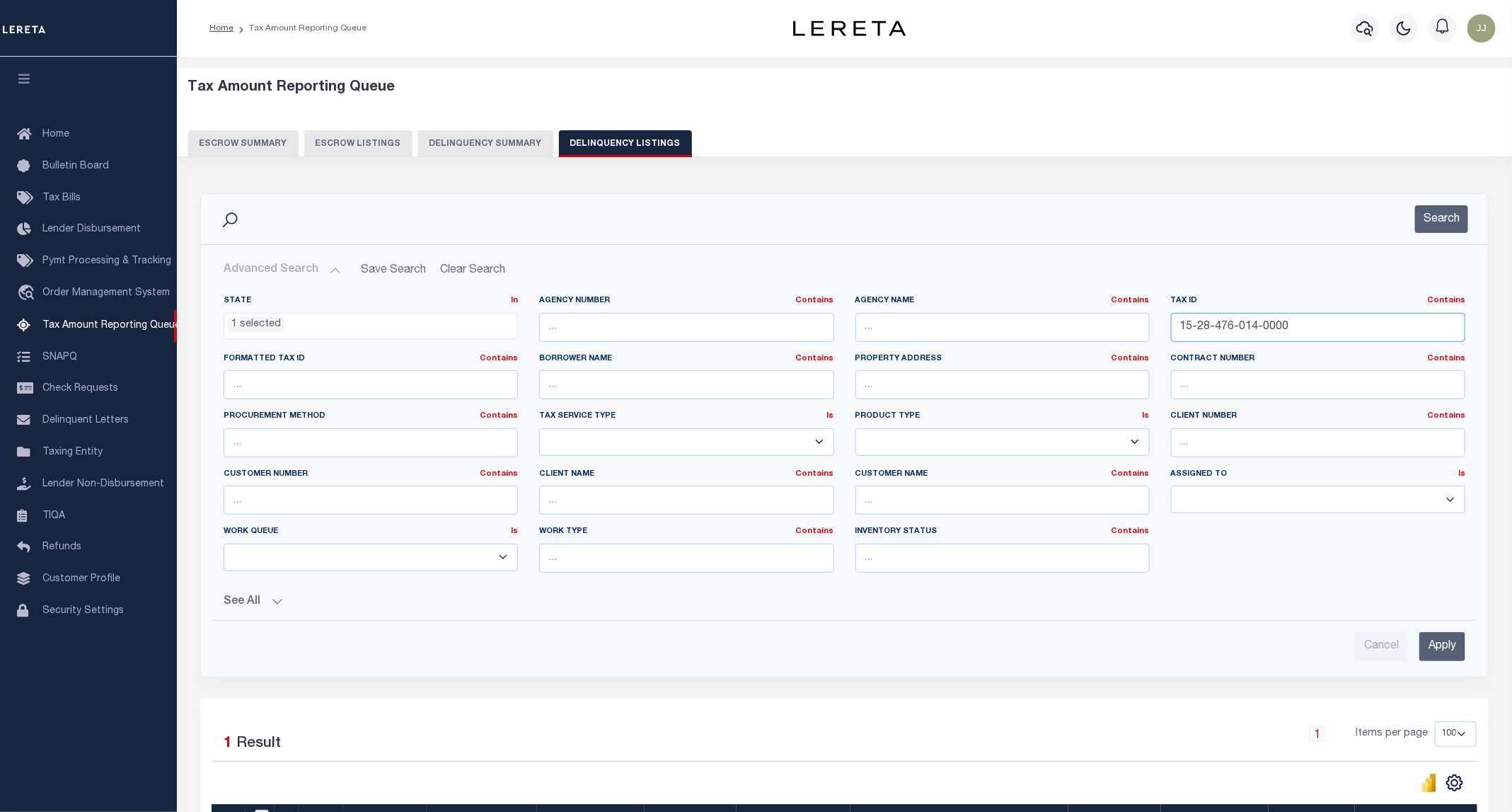
drag, startPoint x: 1357, startPoint y: 336, endPoint x: 1085, endPoint y: 330, distance: 272.1
click at [1085, 330] on div "State In In AK AL AR AZ CA CO CT DC DE FL GA GU HI IA ID IL IN KS KY LA MA MD M…" at bounding box center [844, 440] width 1263 height 289
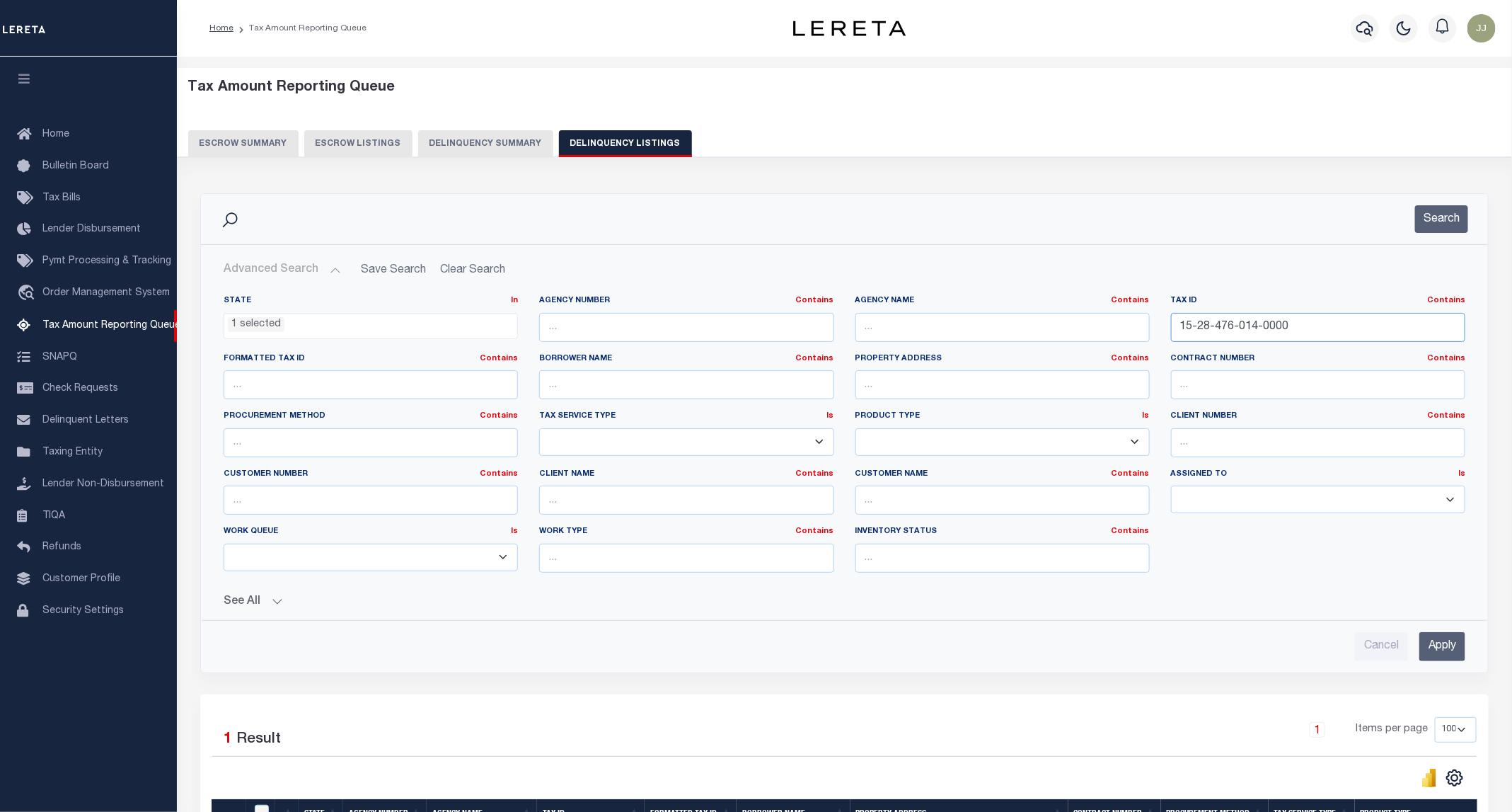
paste input "32-102-003"
type input "15-32-102-003-0000"
click at [1432, 221] on button "Search" at bounding box center [1441, 219] width 53 height 28
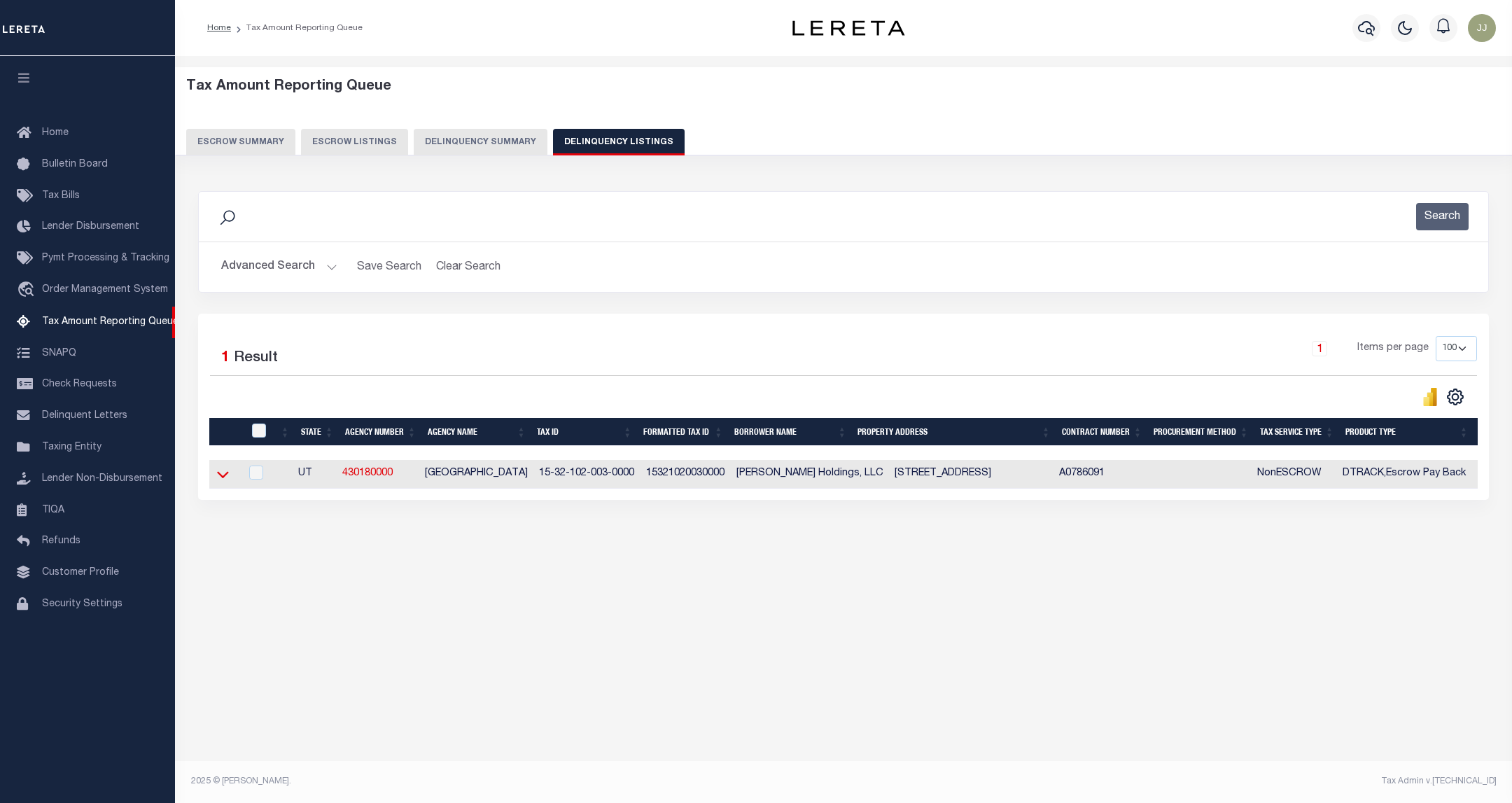
click at [228, 481] on icon at bounding box center [223, 474] width 12 height 15
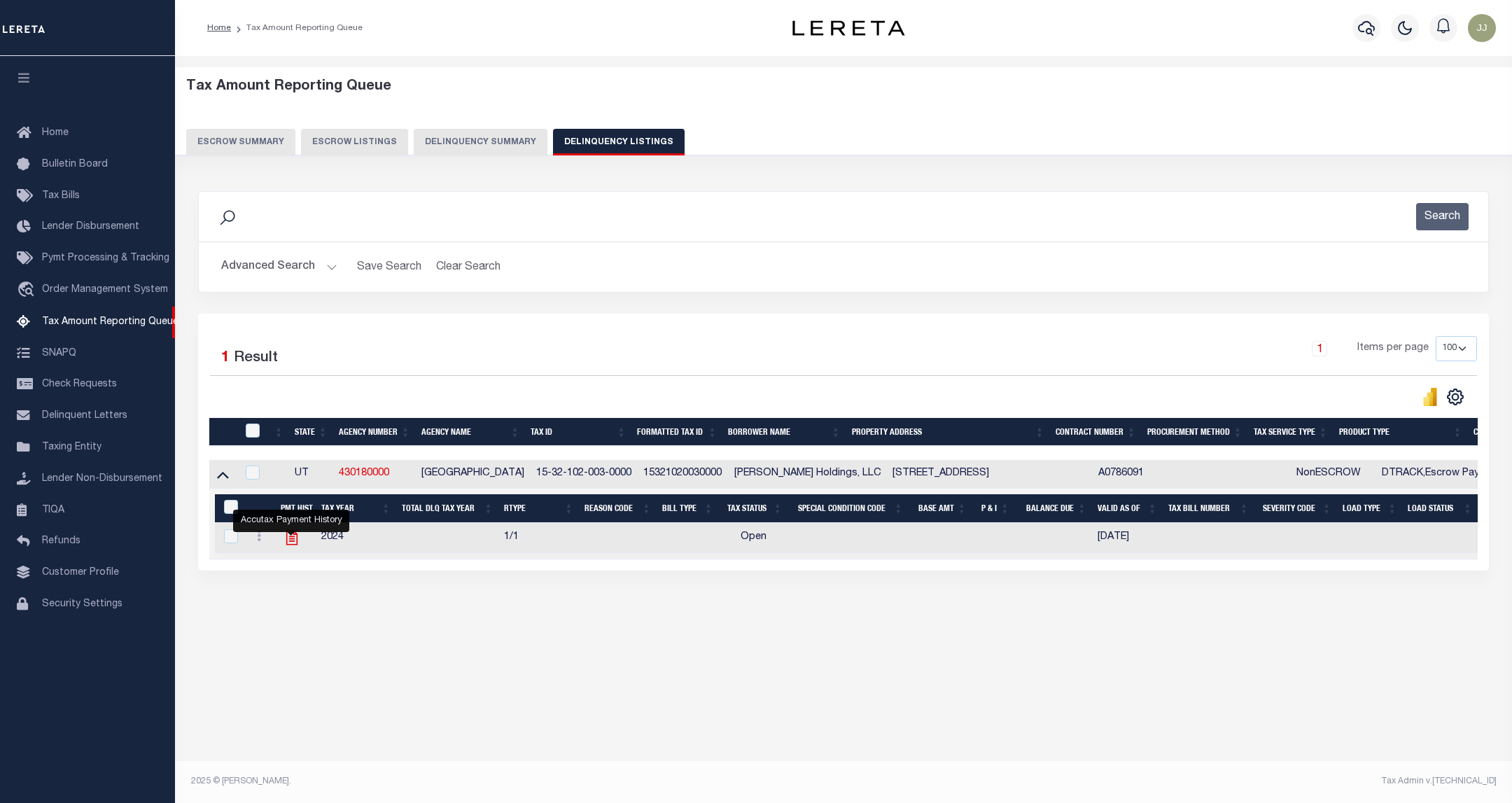
click at [290, 547] on icon "" at bounding box center [292, 538] width 18 height 18
checkbox input "true"
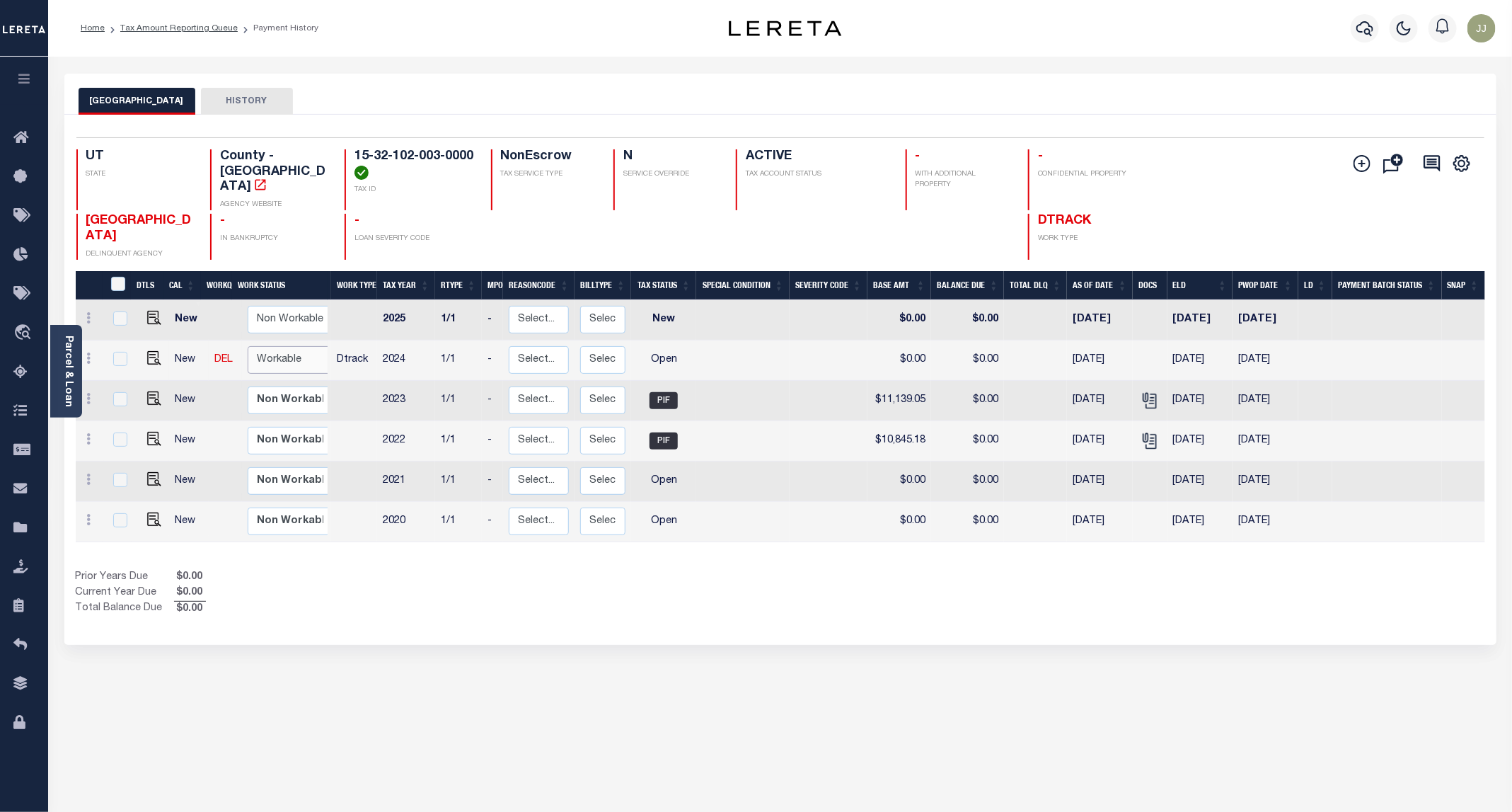
click at [283, 351] on select "Non Workable Workable" at bounding box center [290, 360] width 85 height 28
checkbox input "true"
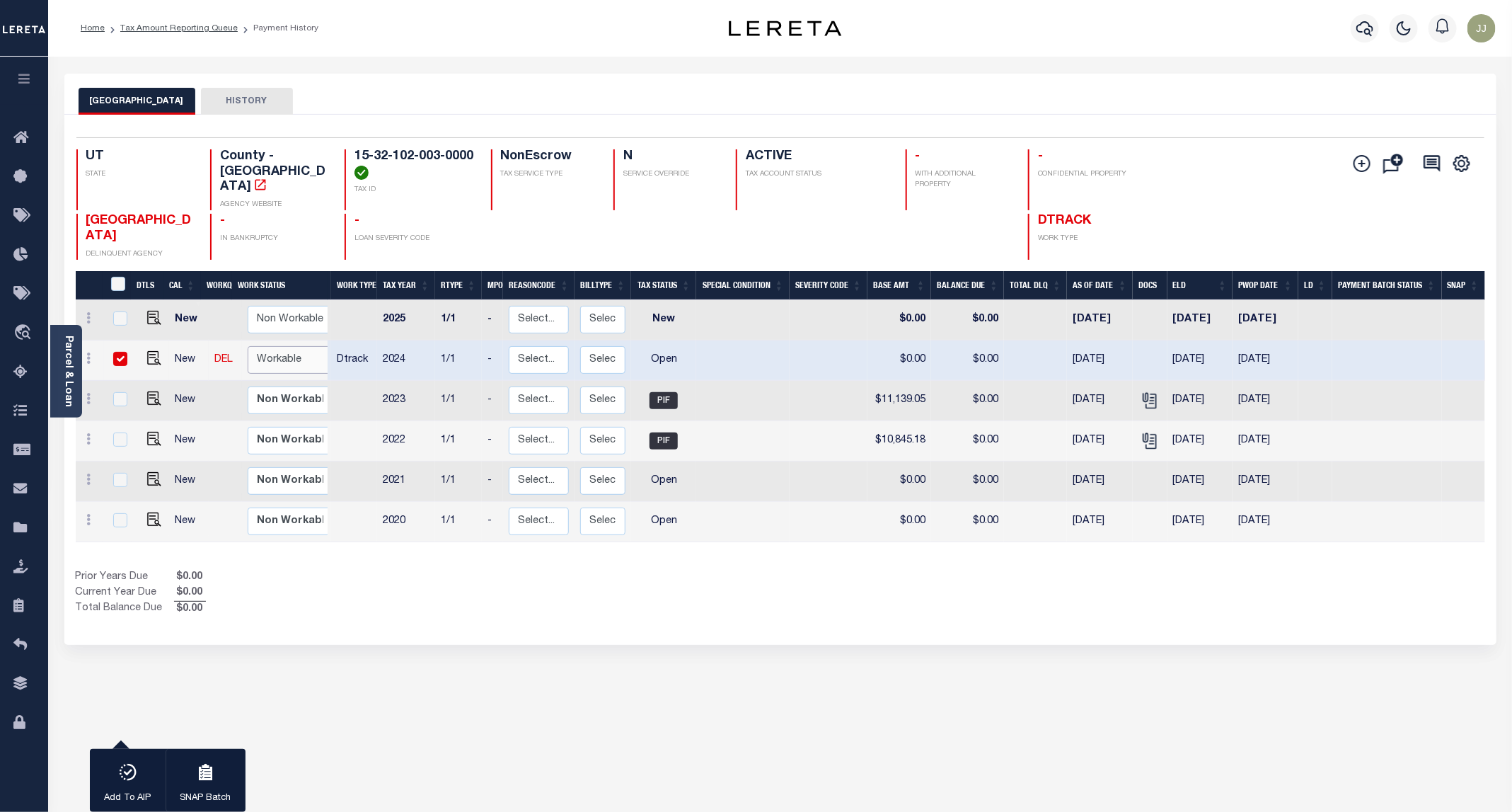
select select "true"
click at [248, 346] on select "Non Workable Workable" at bounding box center [290, 360] width 85 height 28
checkbox input "false"
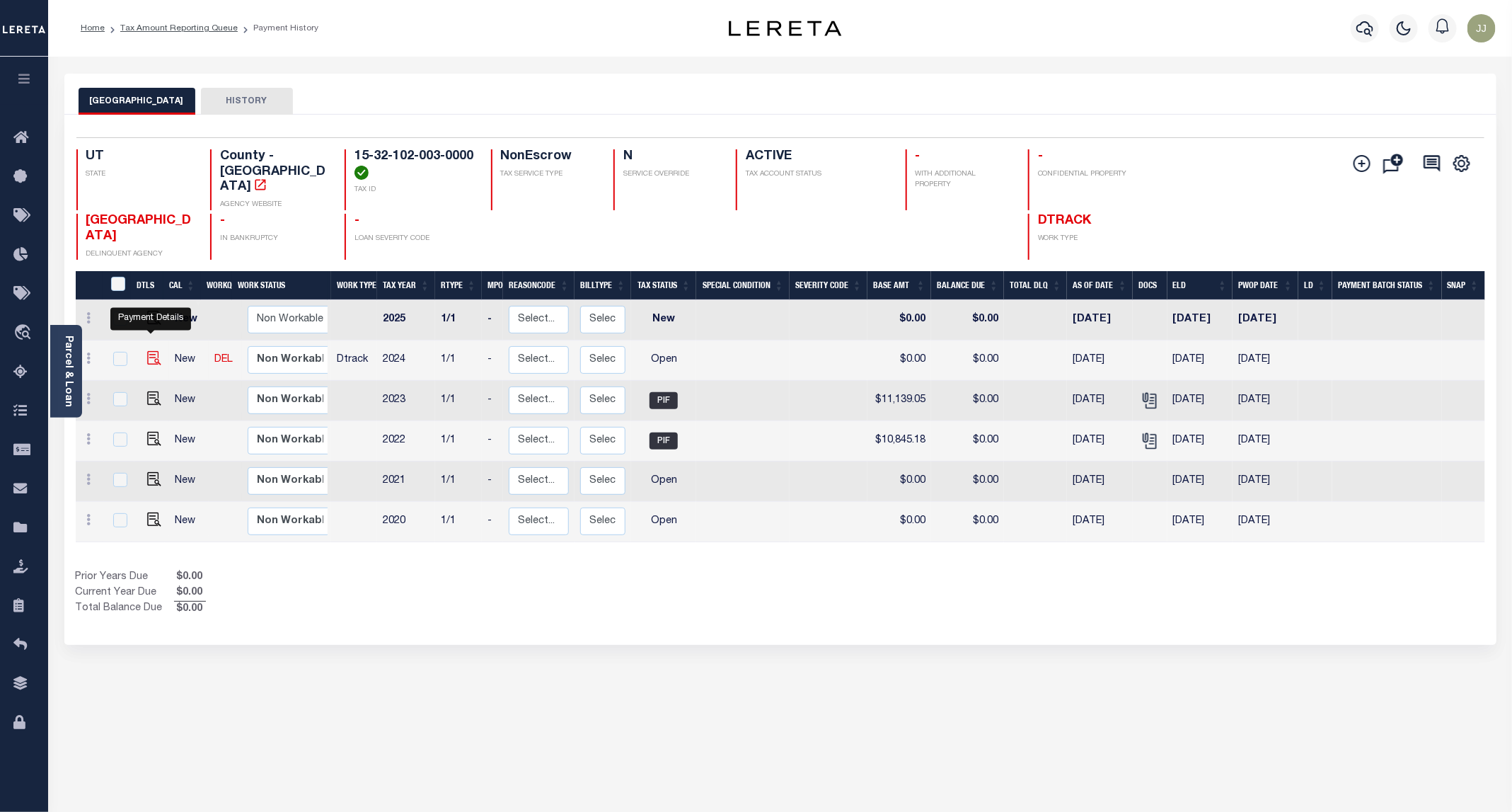
click at [154, 351] on img "" at bounding box center [154, 358] width 14 height 14
checkbox input "true"
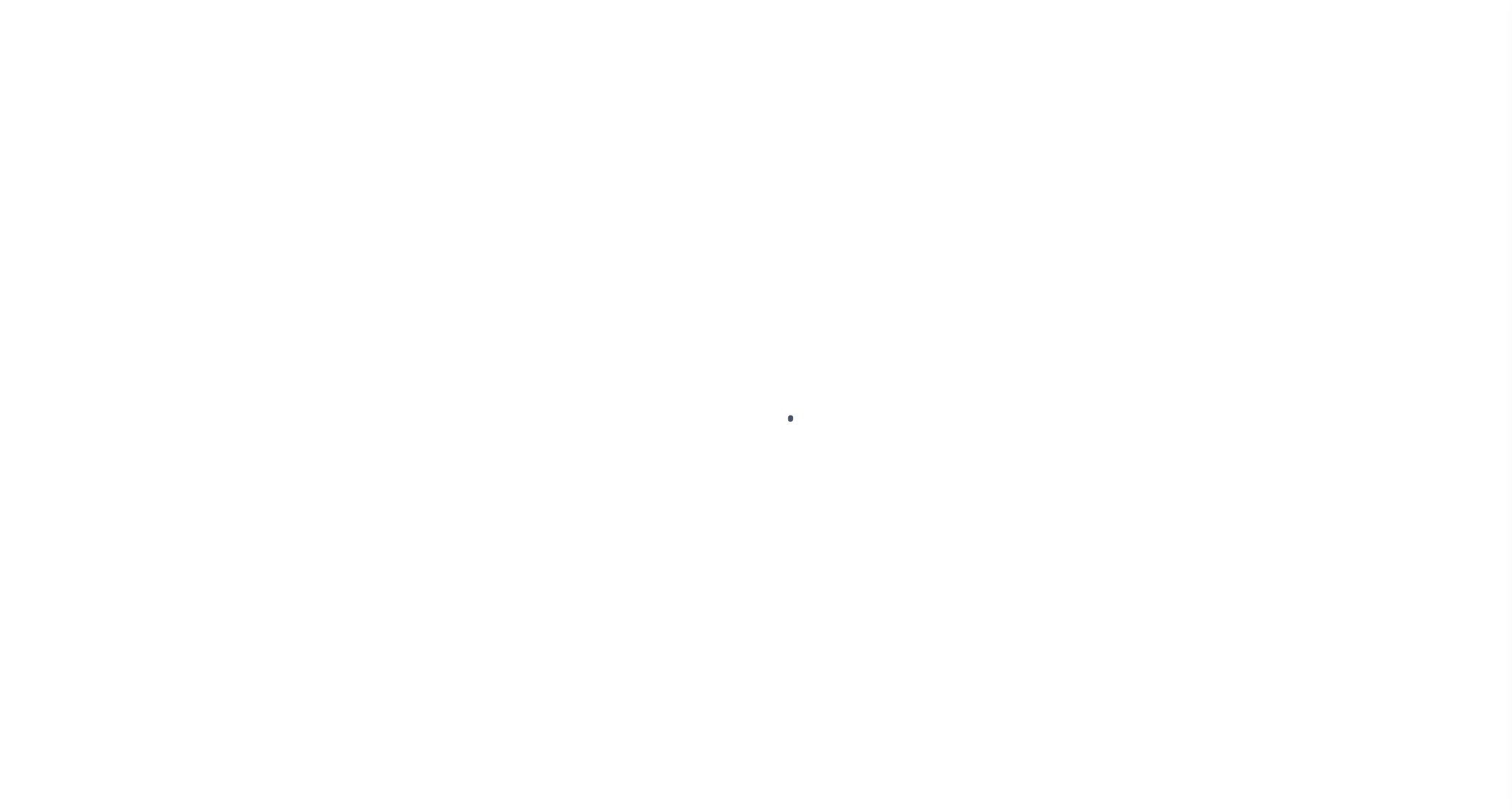
select select "OP2"
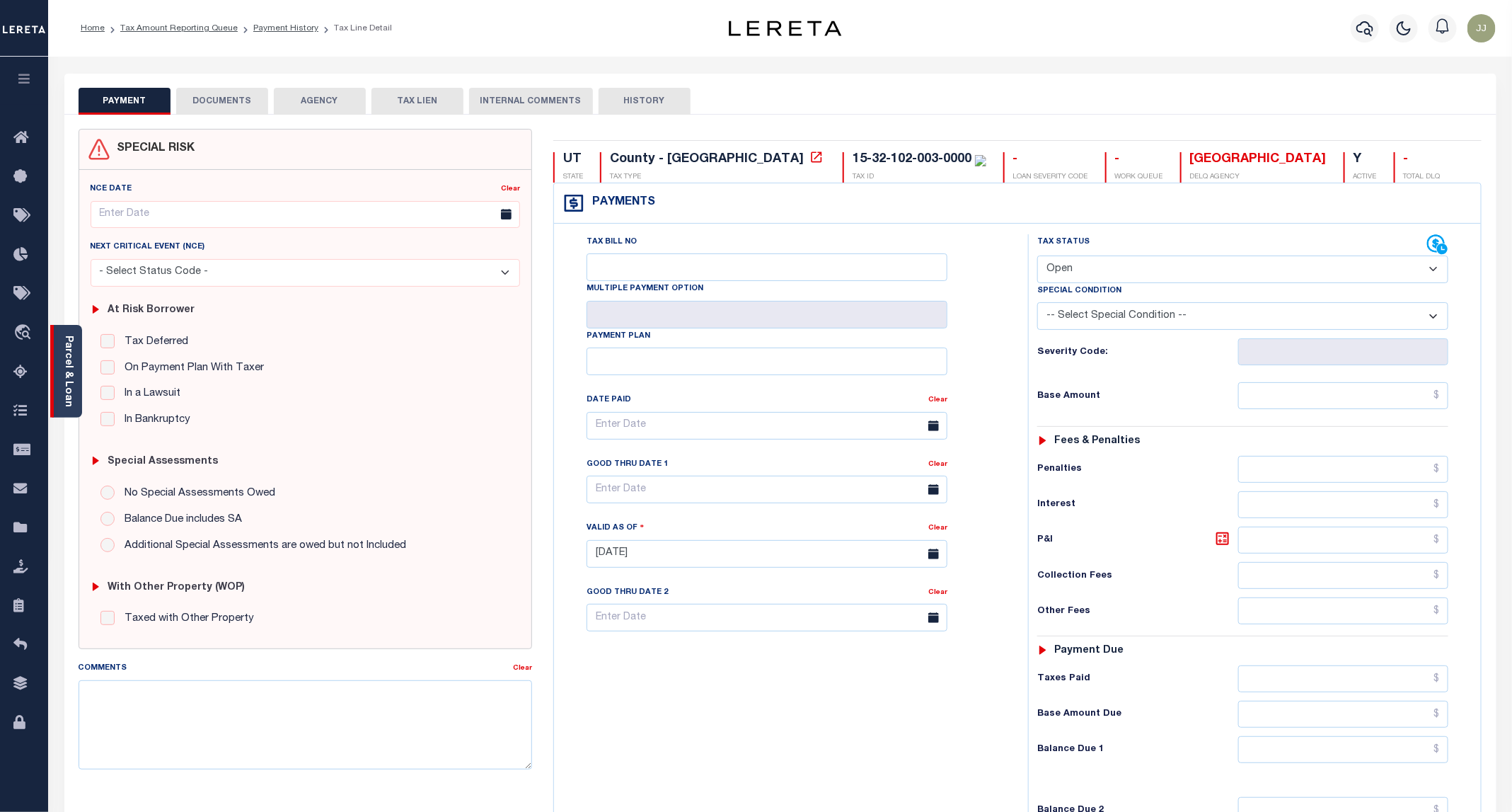
click at [69, 401] on div "Parcel & Loan" at bounding box center [66, 372] width 32 height 93
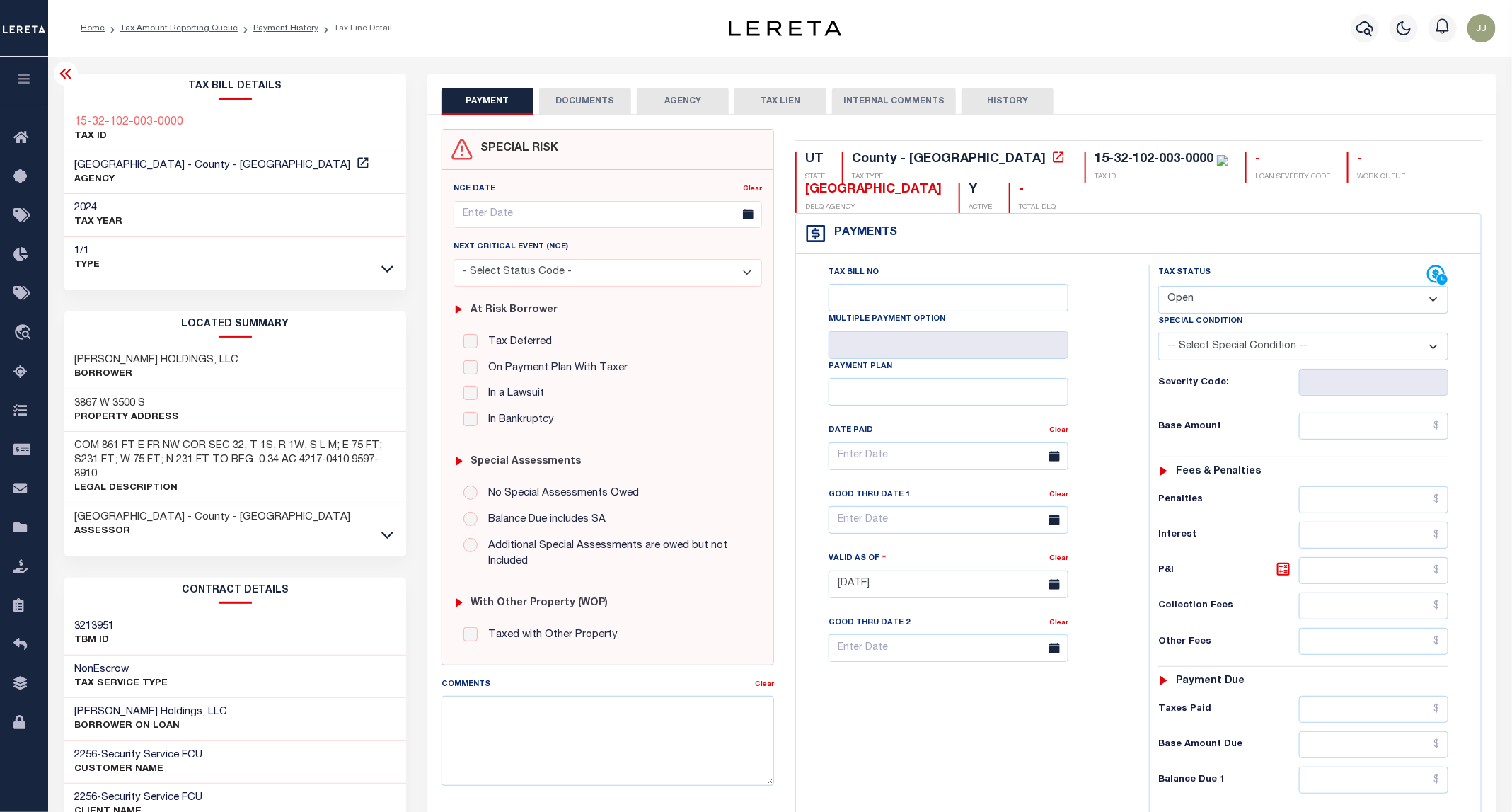
click at [605, 102] on button "DOCUMENTS" at bounding box center [585, 101] width 92 height 27
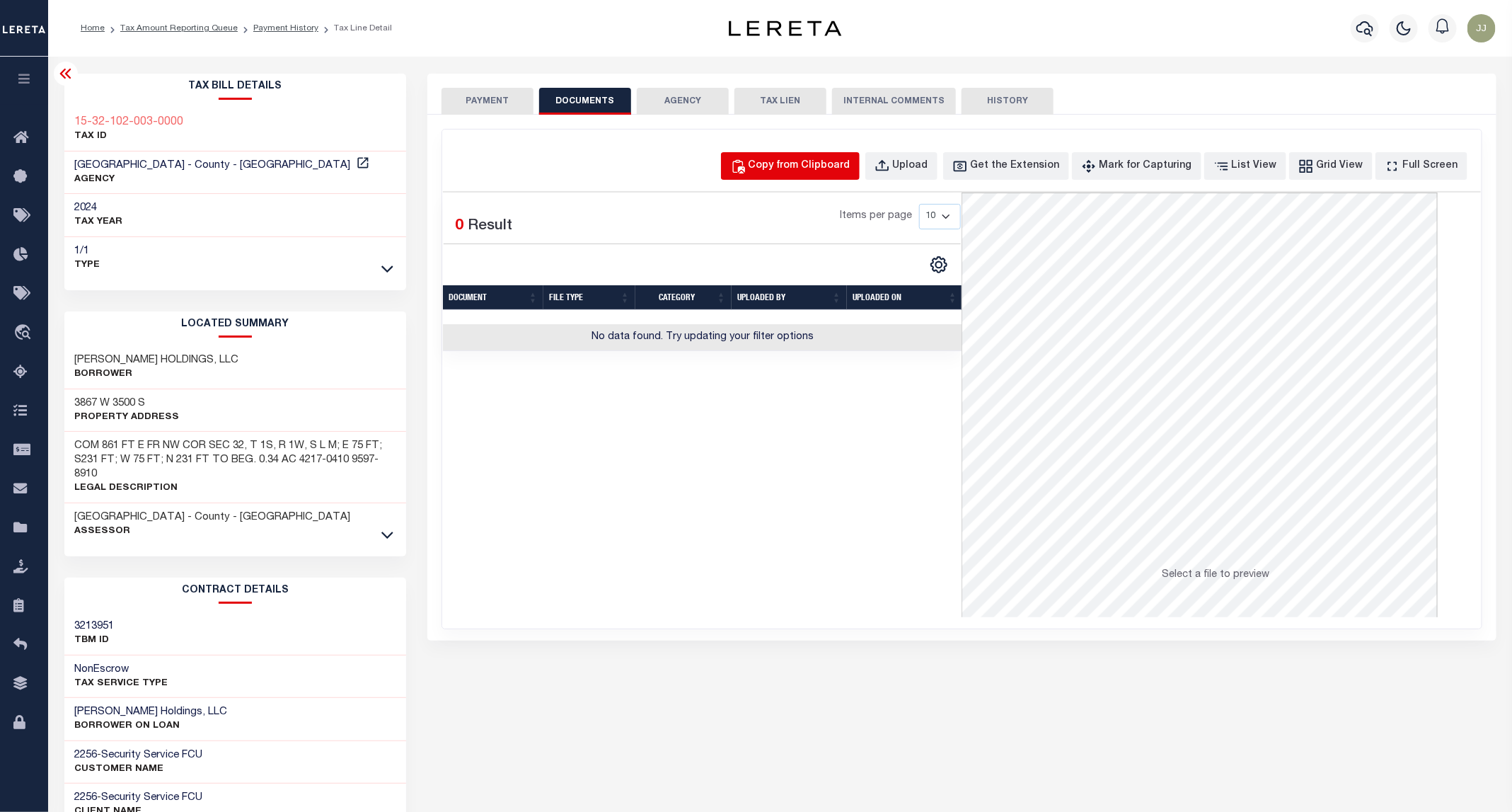
click at [781, 165] on div "Copy from Clipboard" at bounding box center [799, 166] width 102 height 15
select select "POP"
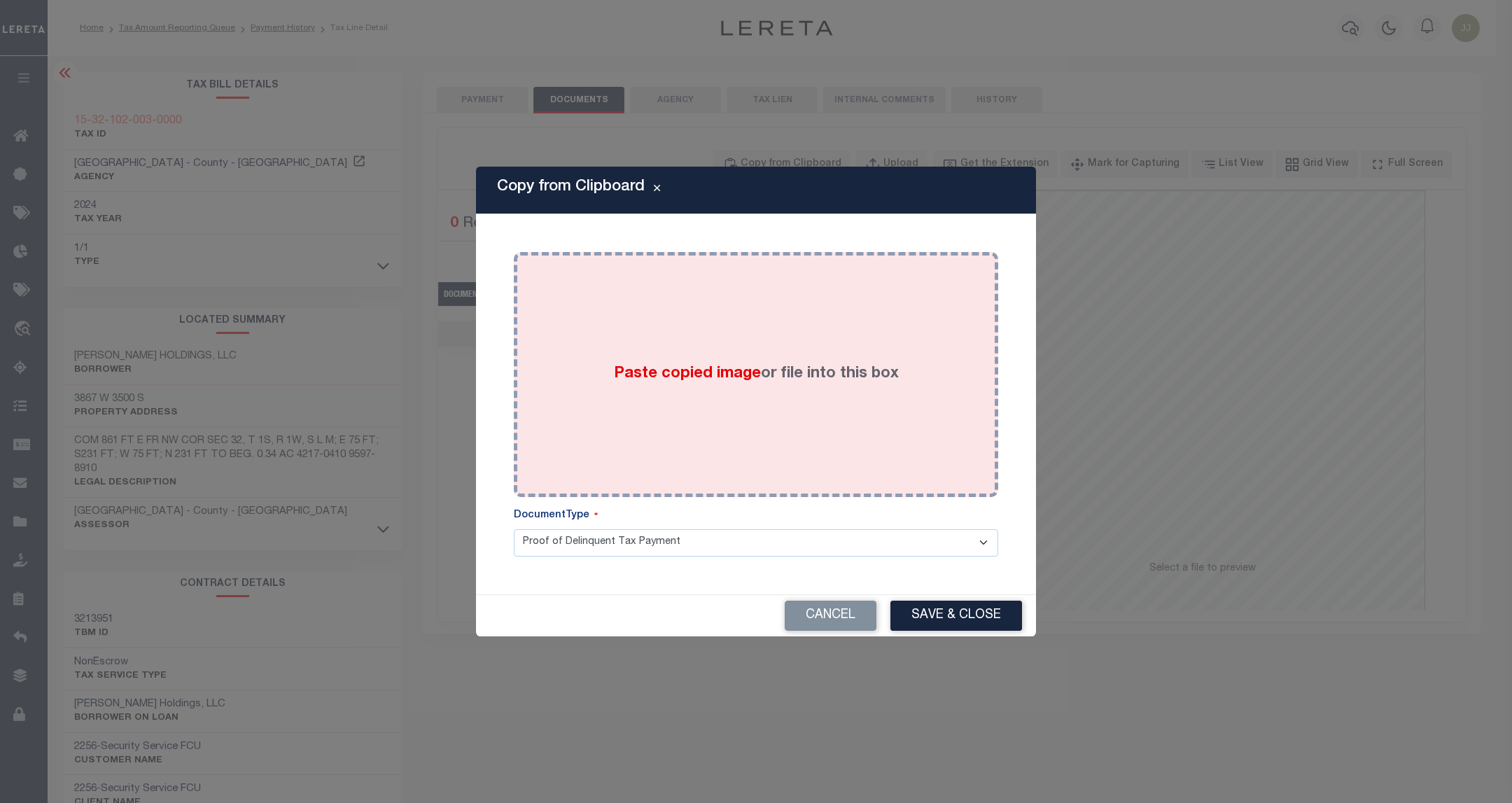
click at [772, 290] on div "Paste copied image or file into this box" at bounding box center [756, 374] width 464 height 224
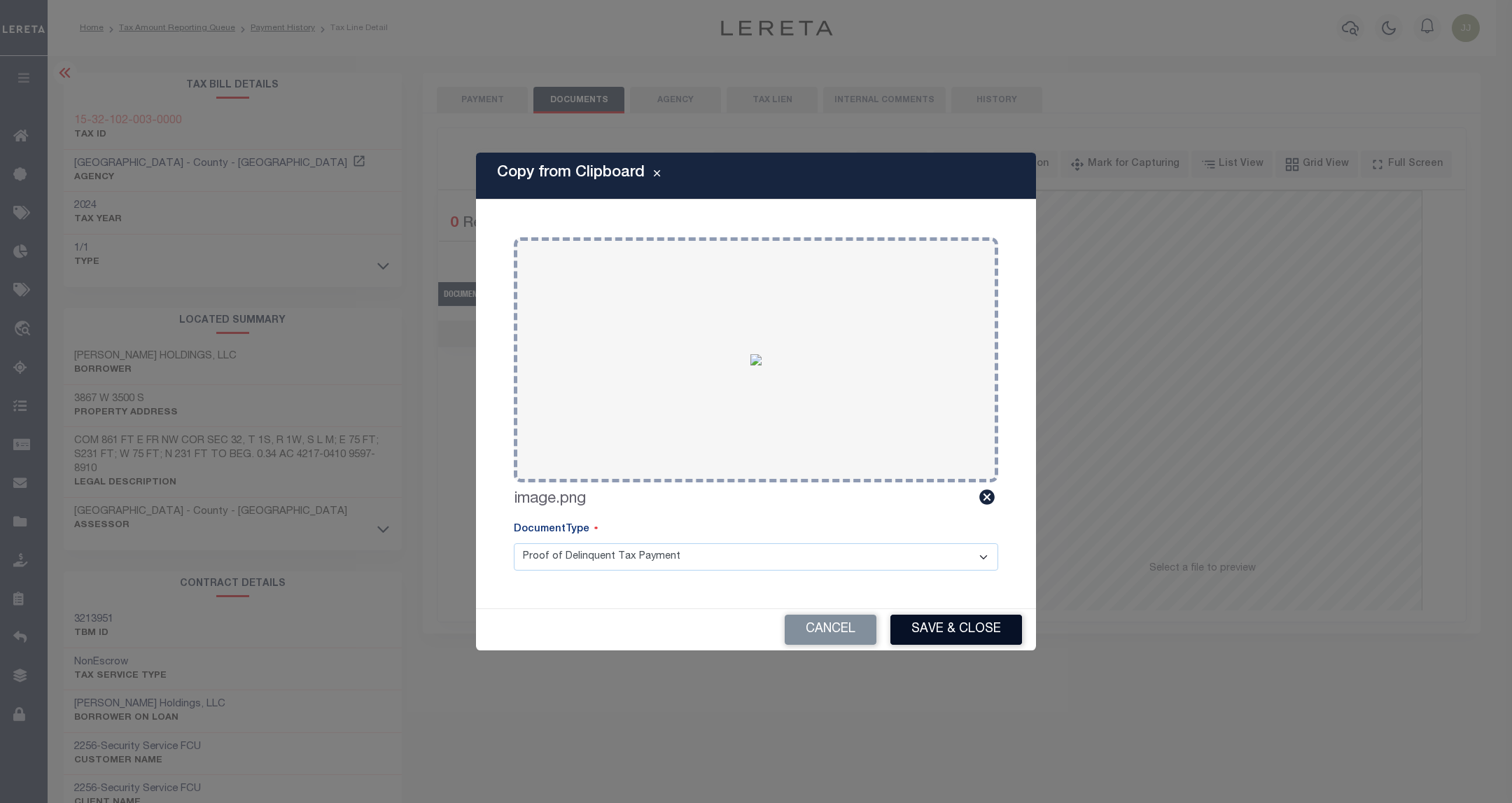
click at [939, 629] on button "Save & Close" at bounding box center [956, 629] width 131 height 30
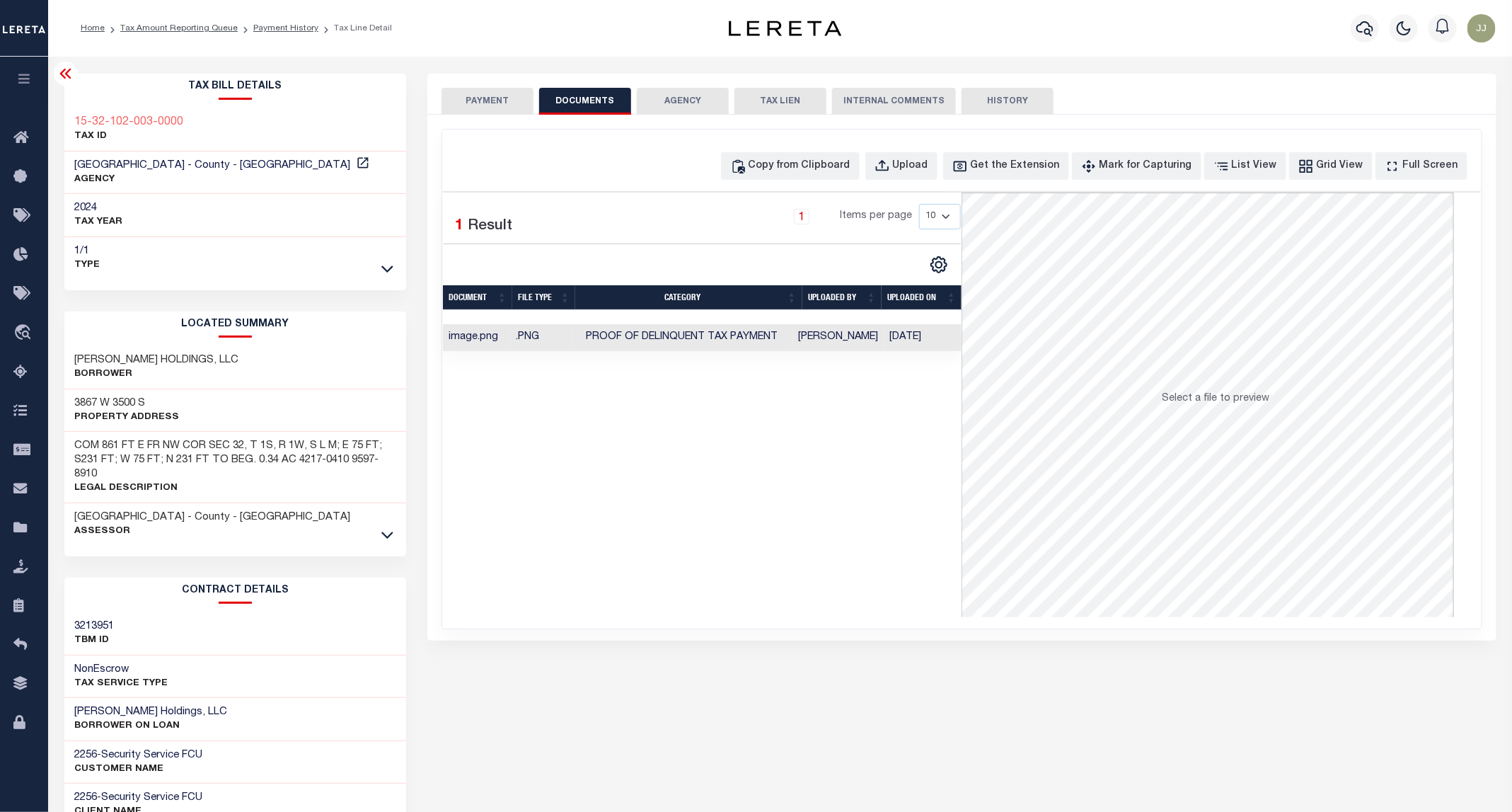
click at [490, 104] on button "PAYMENT" at bounding box center [487, 101] width 92 height 27
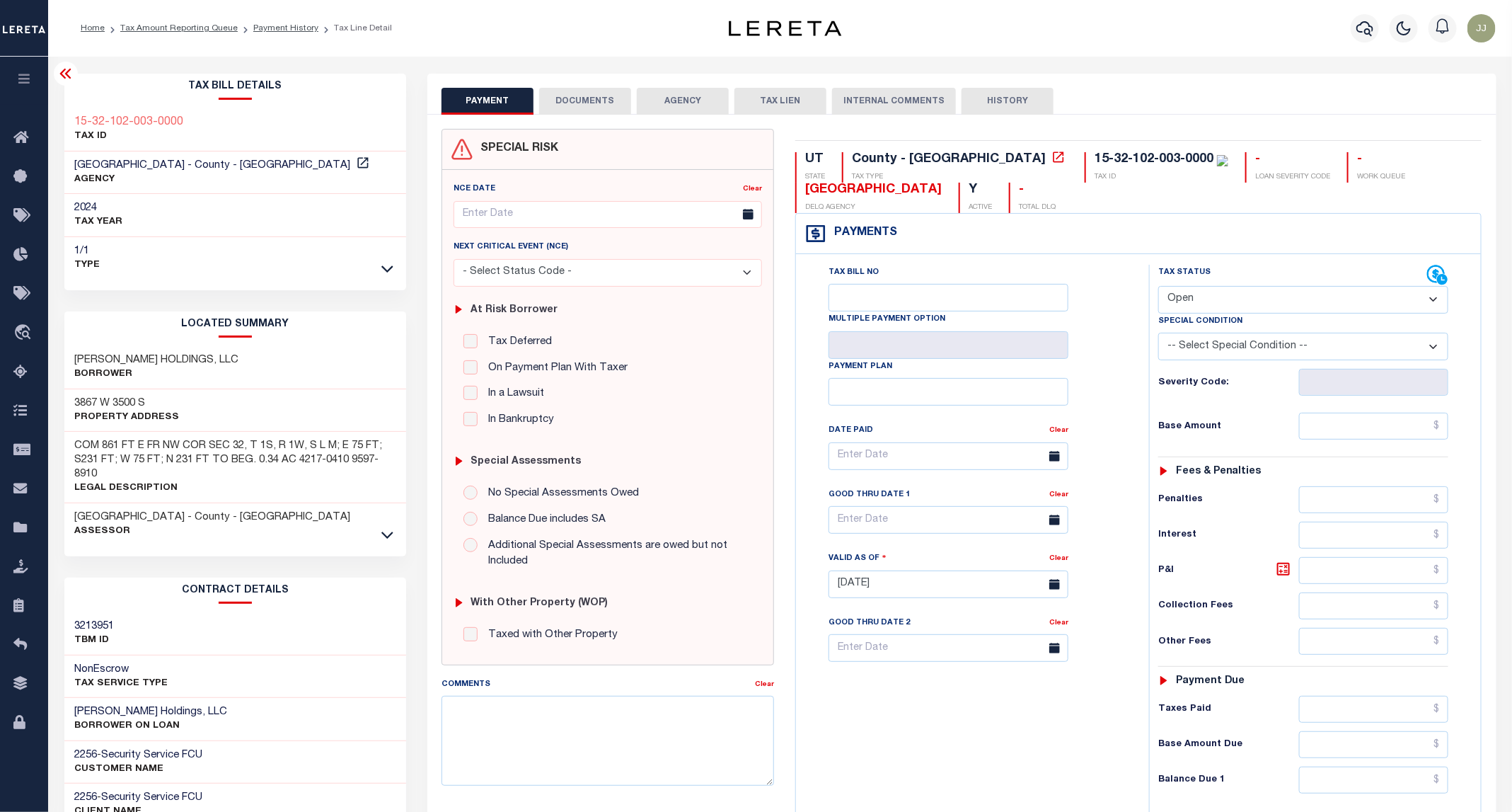
click at [1215, 296] on select "- Select Status Code - Open Due/Unpaid Paid Incomplete No Tax Due Internal Refu…" at bounding box center [1304, 300] width 290 height 28
select select "PYD"
click at [1159, 287] on select "- Select Status Code - Open Due/Unpaid Paid Incomplete No Tax Due Internal Refu…" at bounding box center [1304, 300] width 290 height 28
type input "[DATE]"
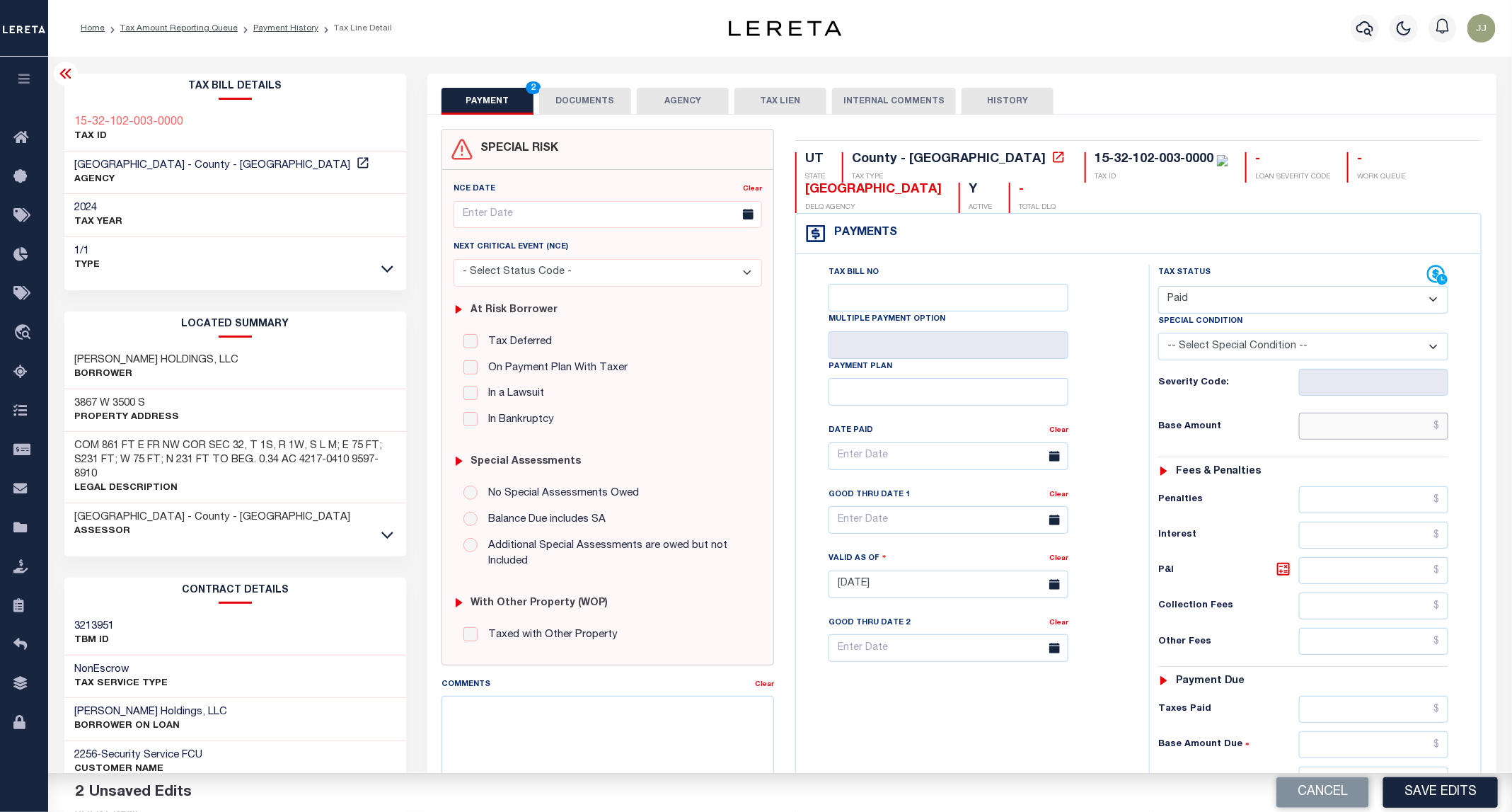
click at [1386, 433] on input "text" at bounding box center [1374, 426] width 150 height 27
type input "$0.00"
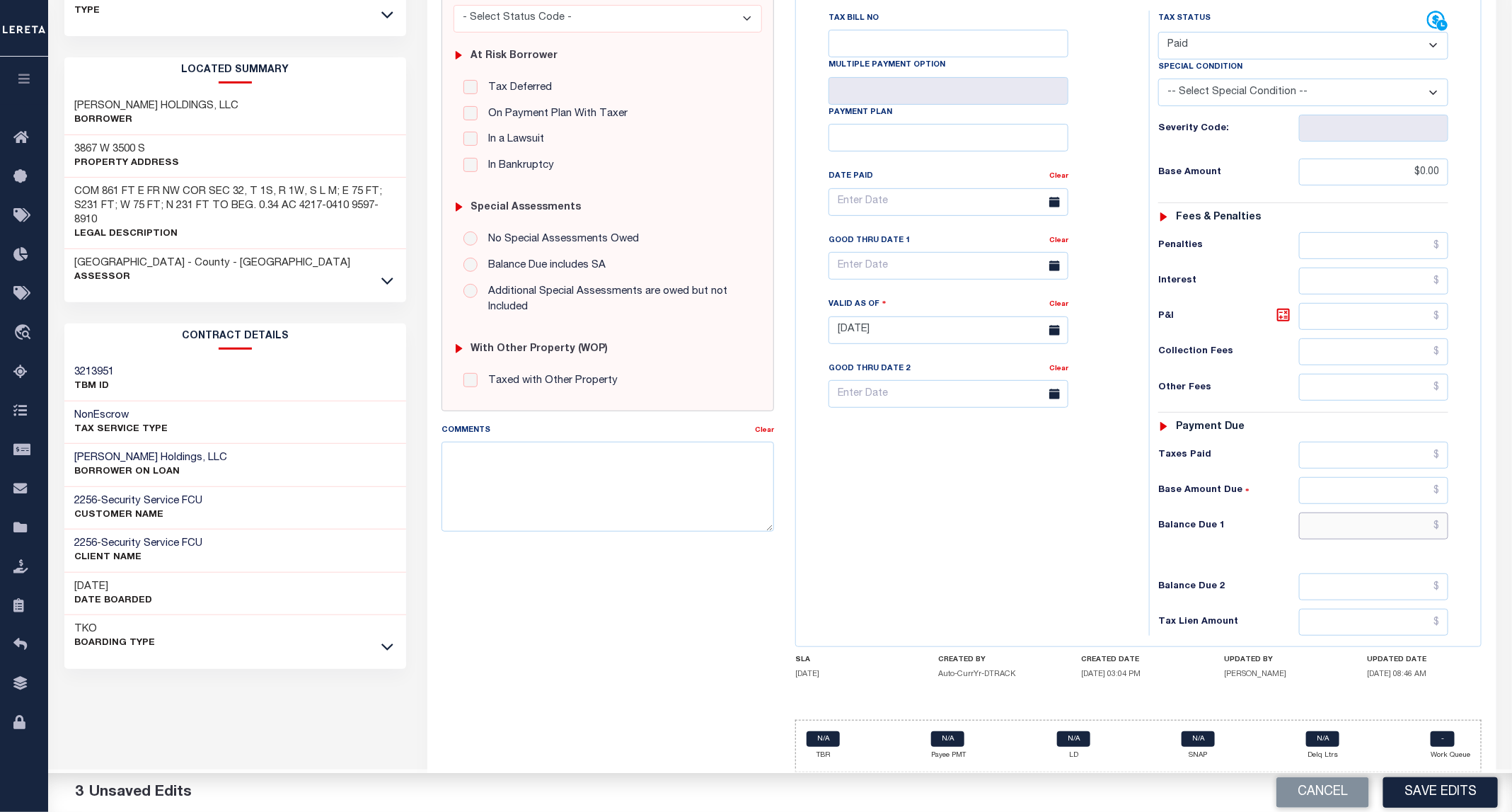
click at [1352, 525] on input "text" at bounding box center [1374, 525] width 150 height 27
type input "$0.00"
click at [1450, 806] on button "Save Edits" at bounding box center [1440, 792] width 114 height 30
checkbox input "false"
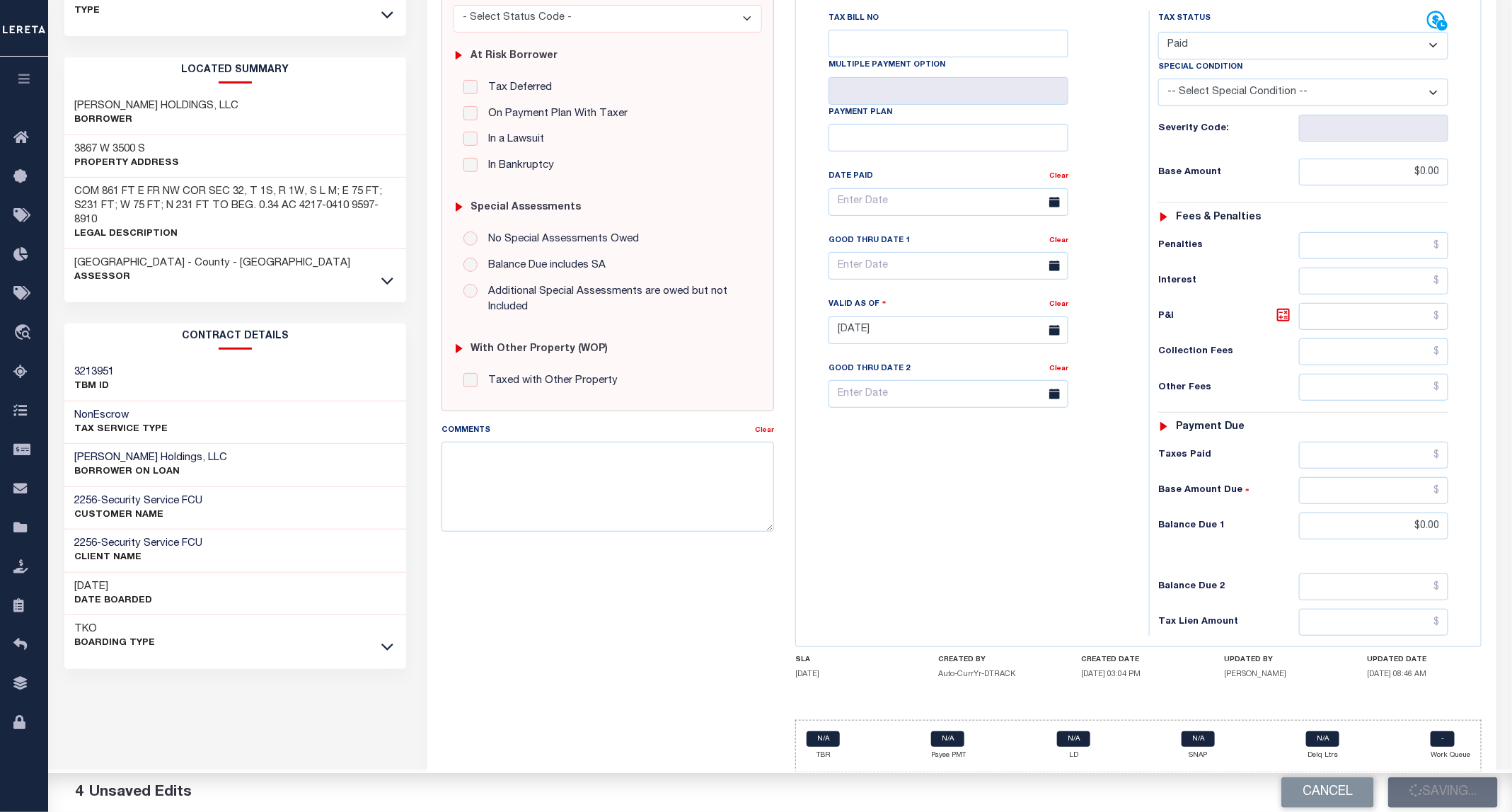
checkbox input "false"
type input "$0"
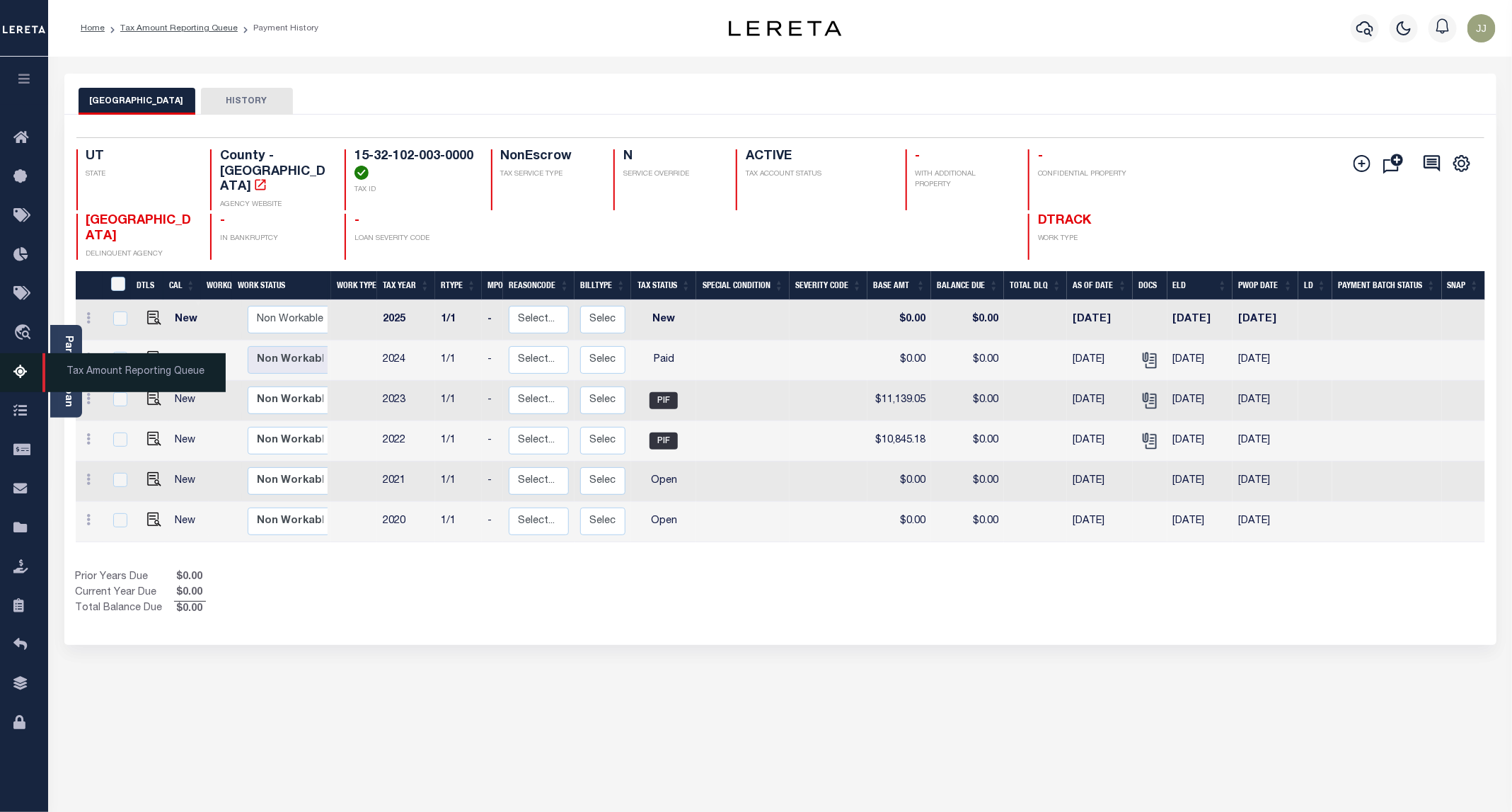
click at [32, 376] on icon at bounding box center [24, 372] width 22 height 18
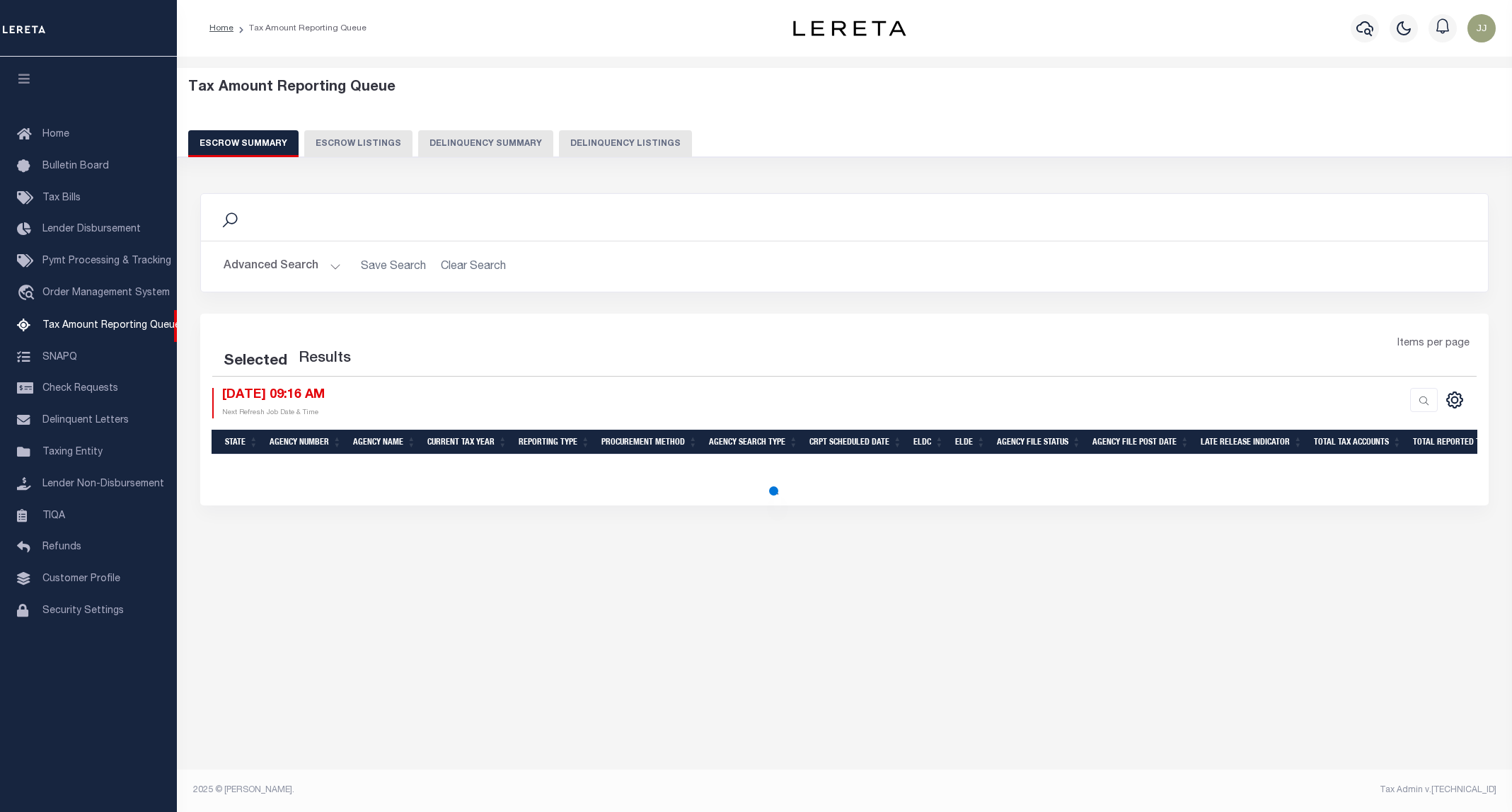
select select "100"
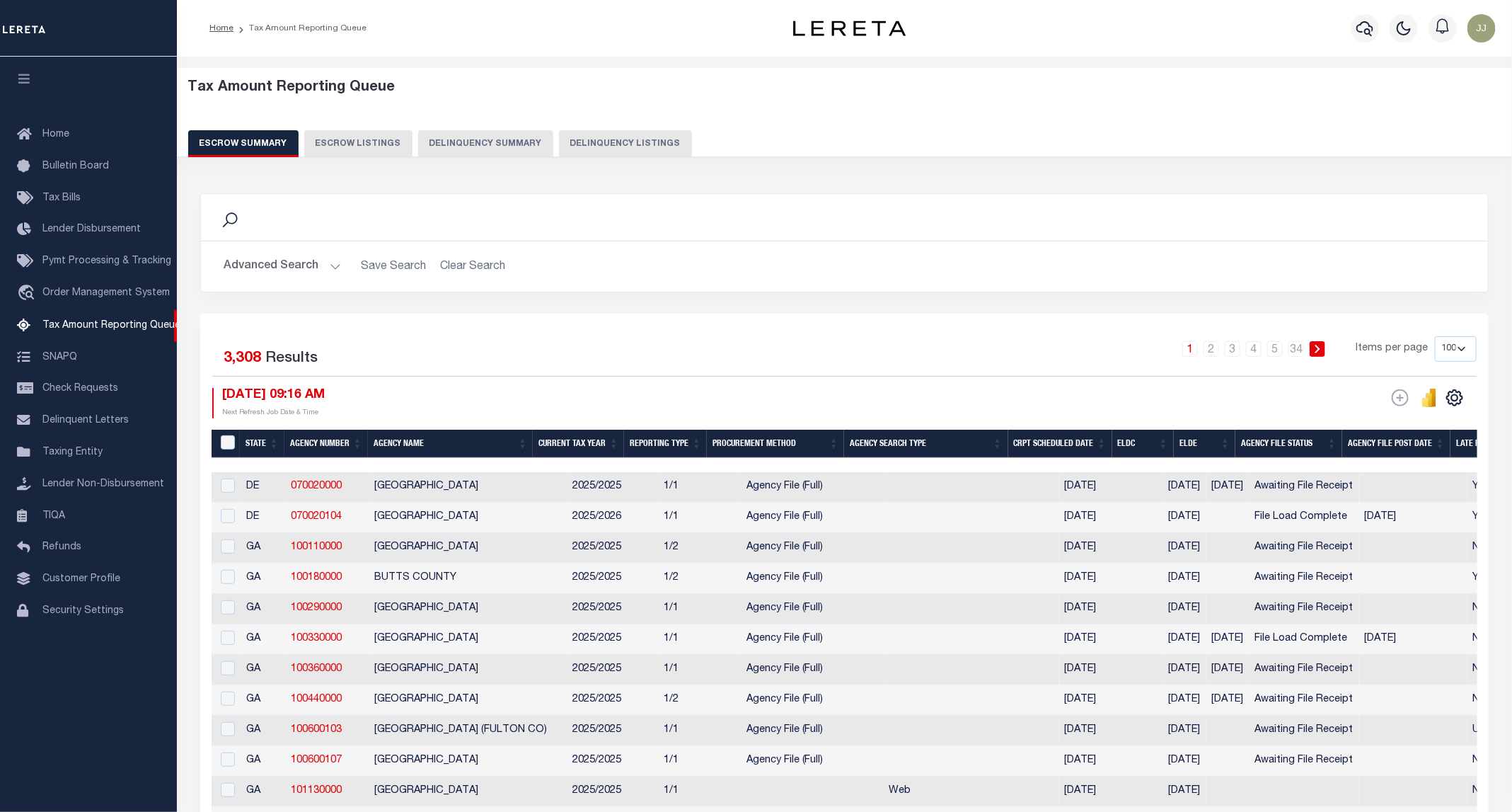
click at [619, 142] on button "Delinquency Listings" at bounding box center [625, 144] width 133 height 27
select select "100"
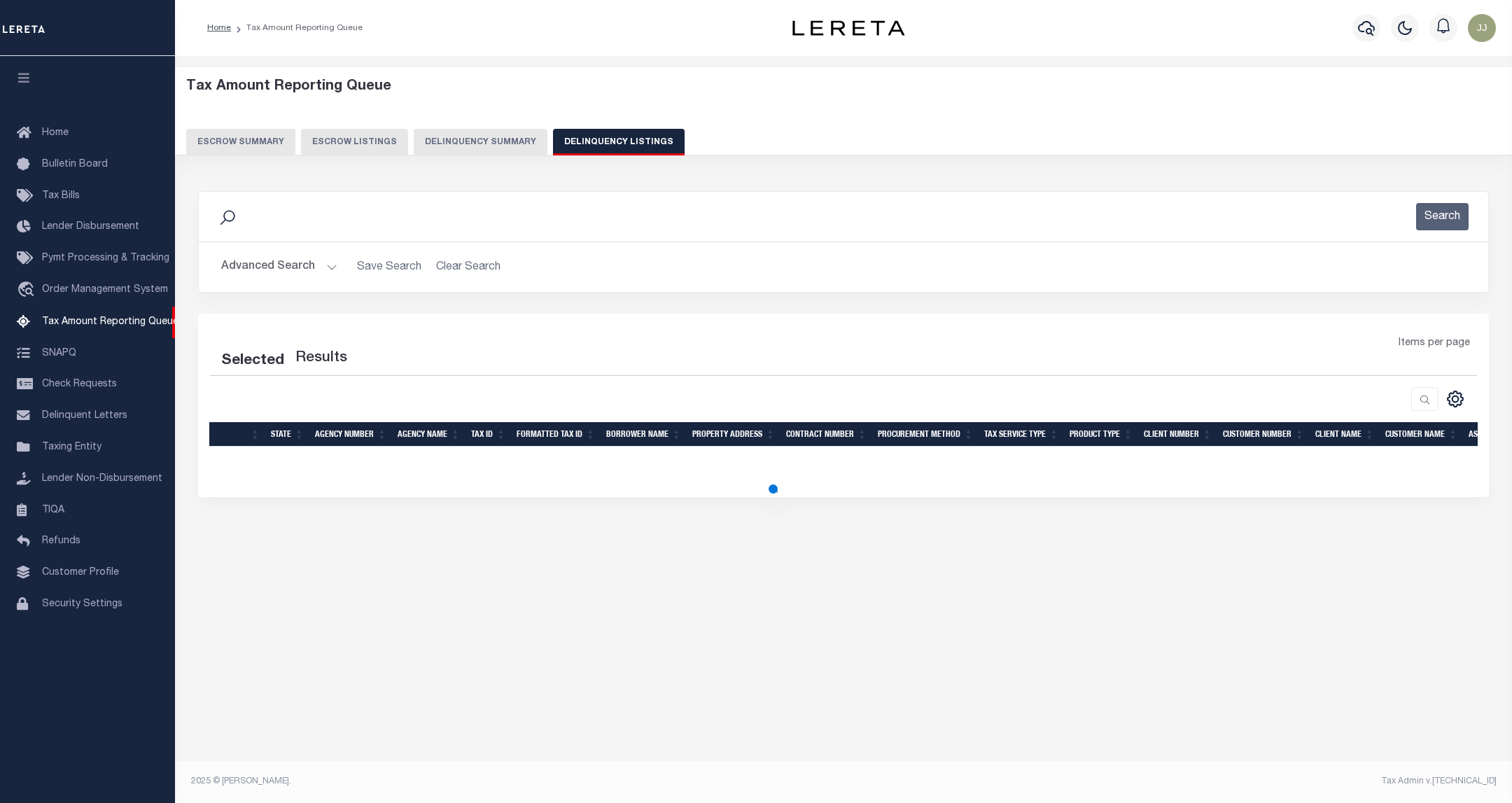
select select "100"
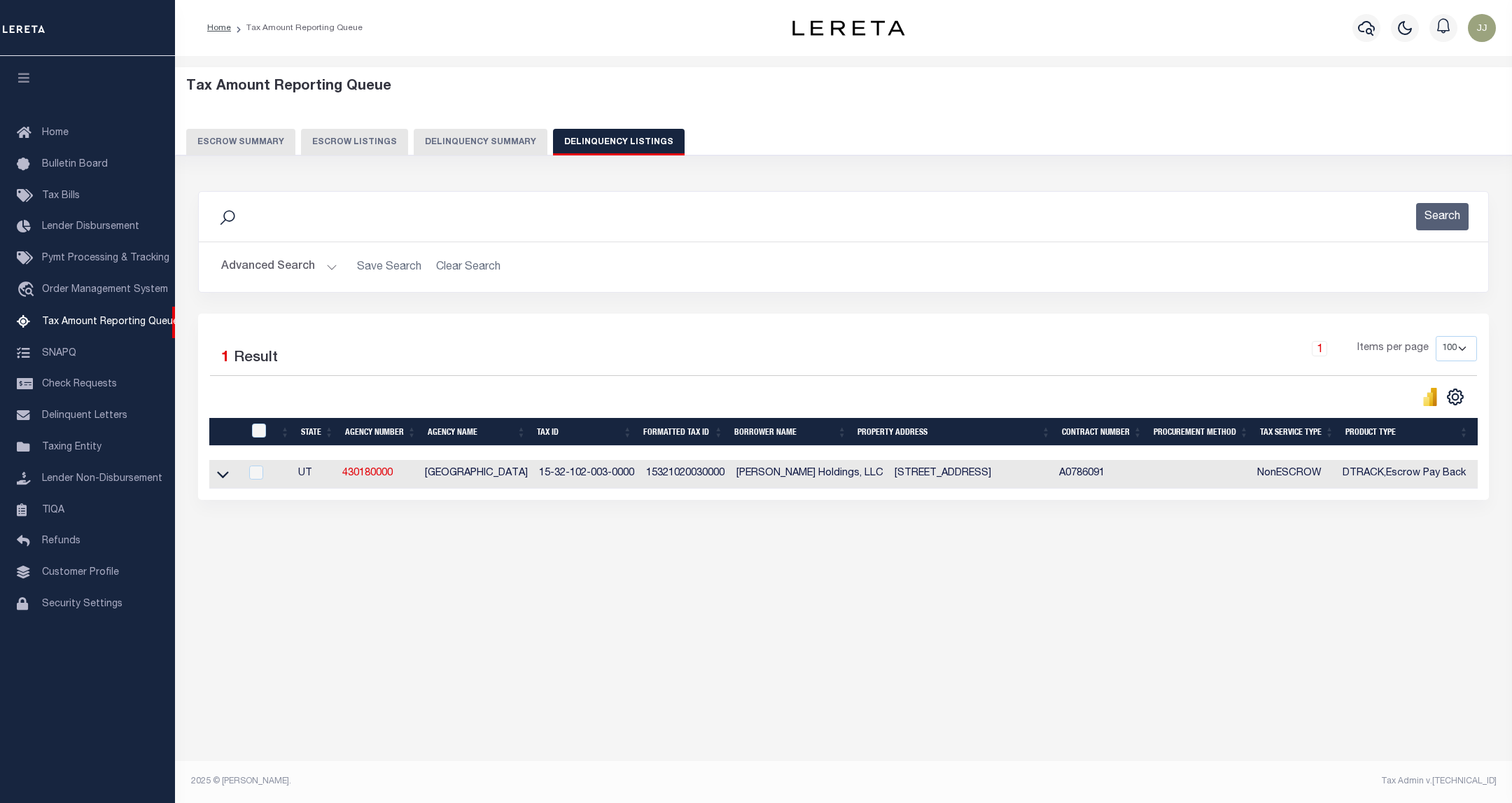
click at [264, 267] on button "Advanced Search" at bounding box center [280, 267] width 116 height 28
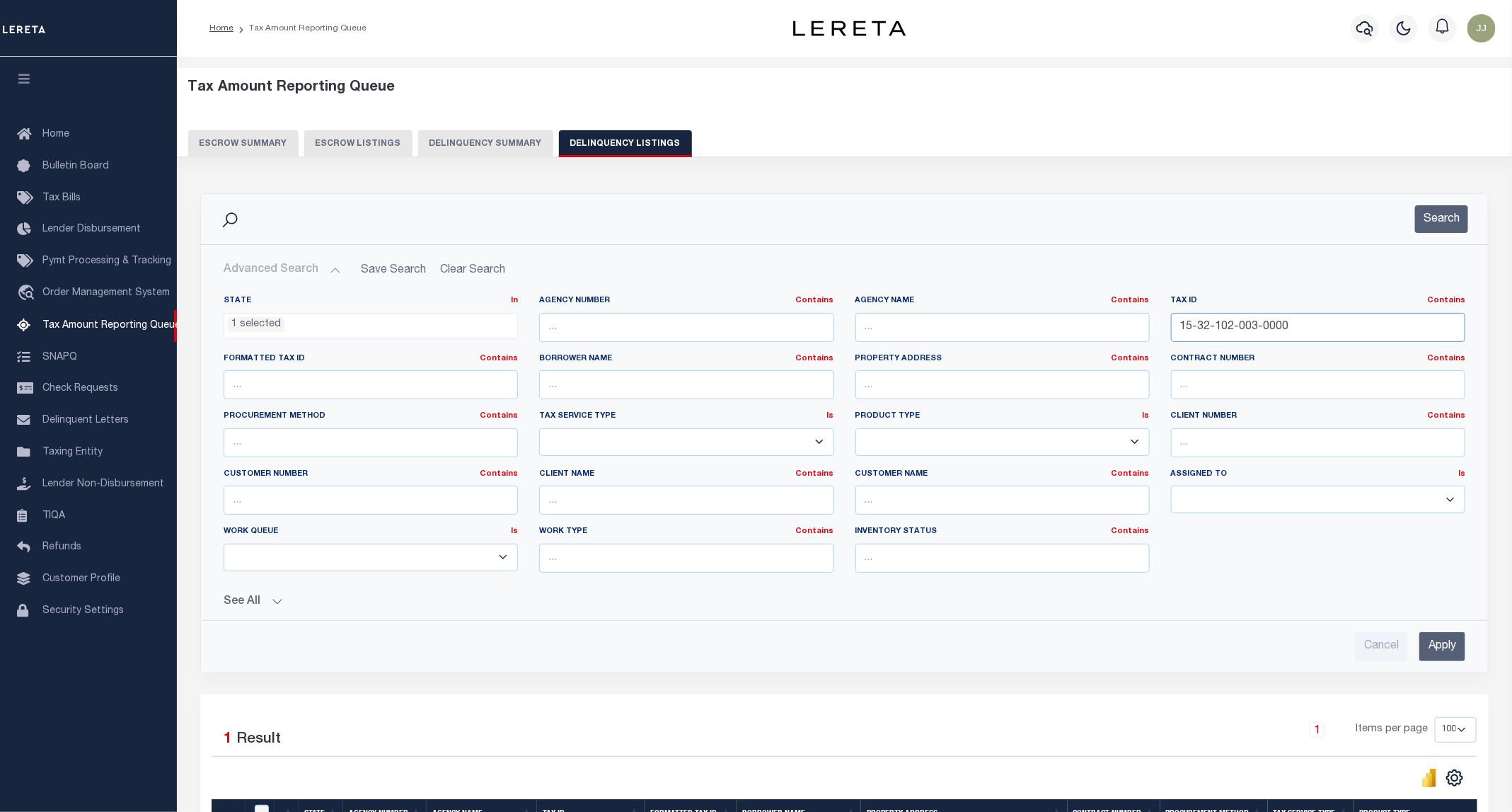
drag, startPoint x: 1330, startPoint y: 323, endPoint x: 1178, endPoint y: 327, distance: 152.1
click at [1178, 327] on input "15-32-102-003-0000" at bounding box center [1317, 328] width 294 height 29
paste input "6-102-002"
type input "15-36-102-002-0000"
click at [1426, 225] on button "Search" at bounding box center [1441, 219] width 53 height 28
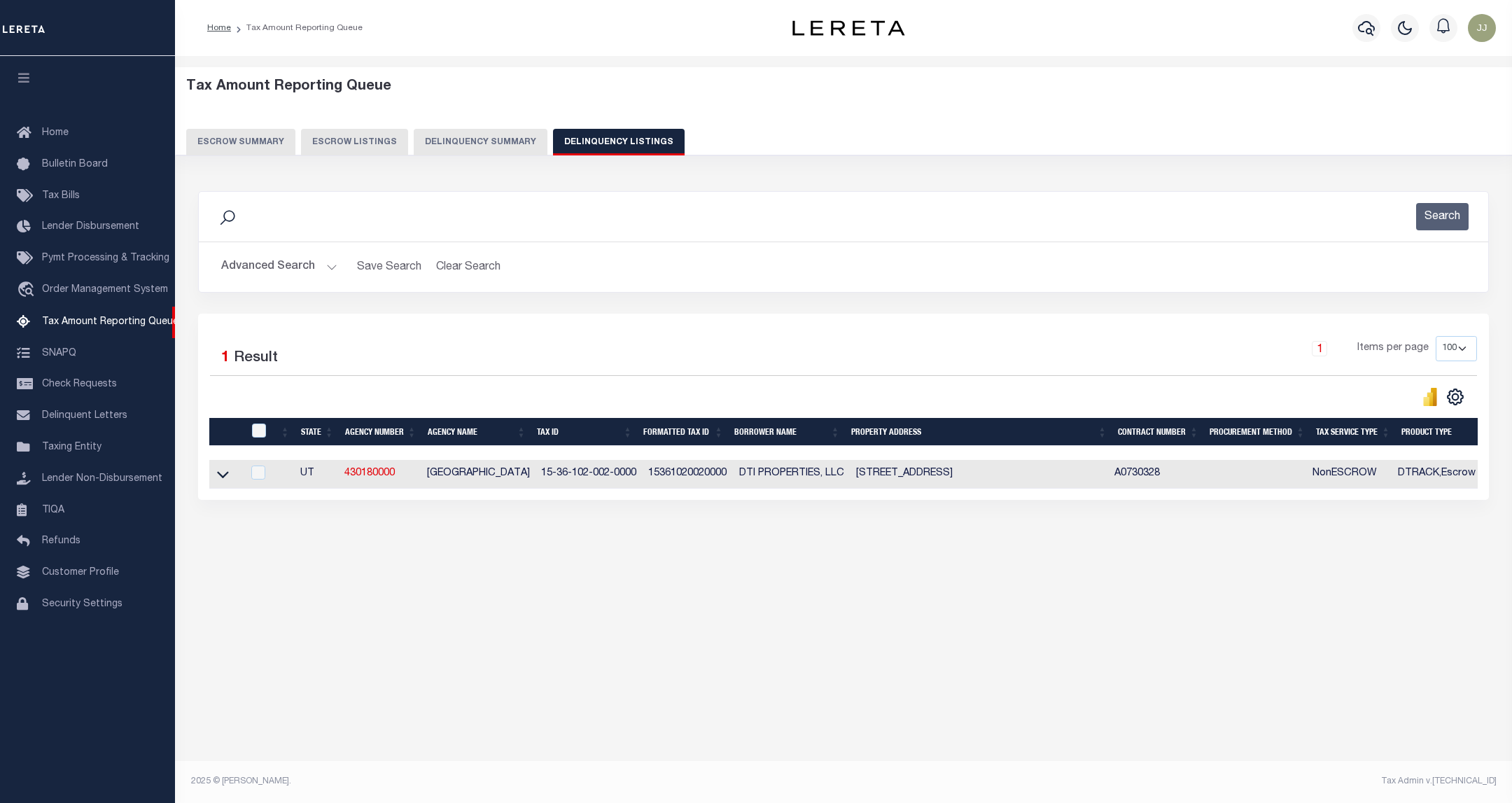
click at [230, 474] on link at bounding box center [222, 473] width 16 height 10
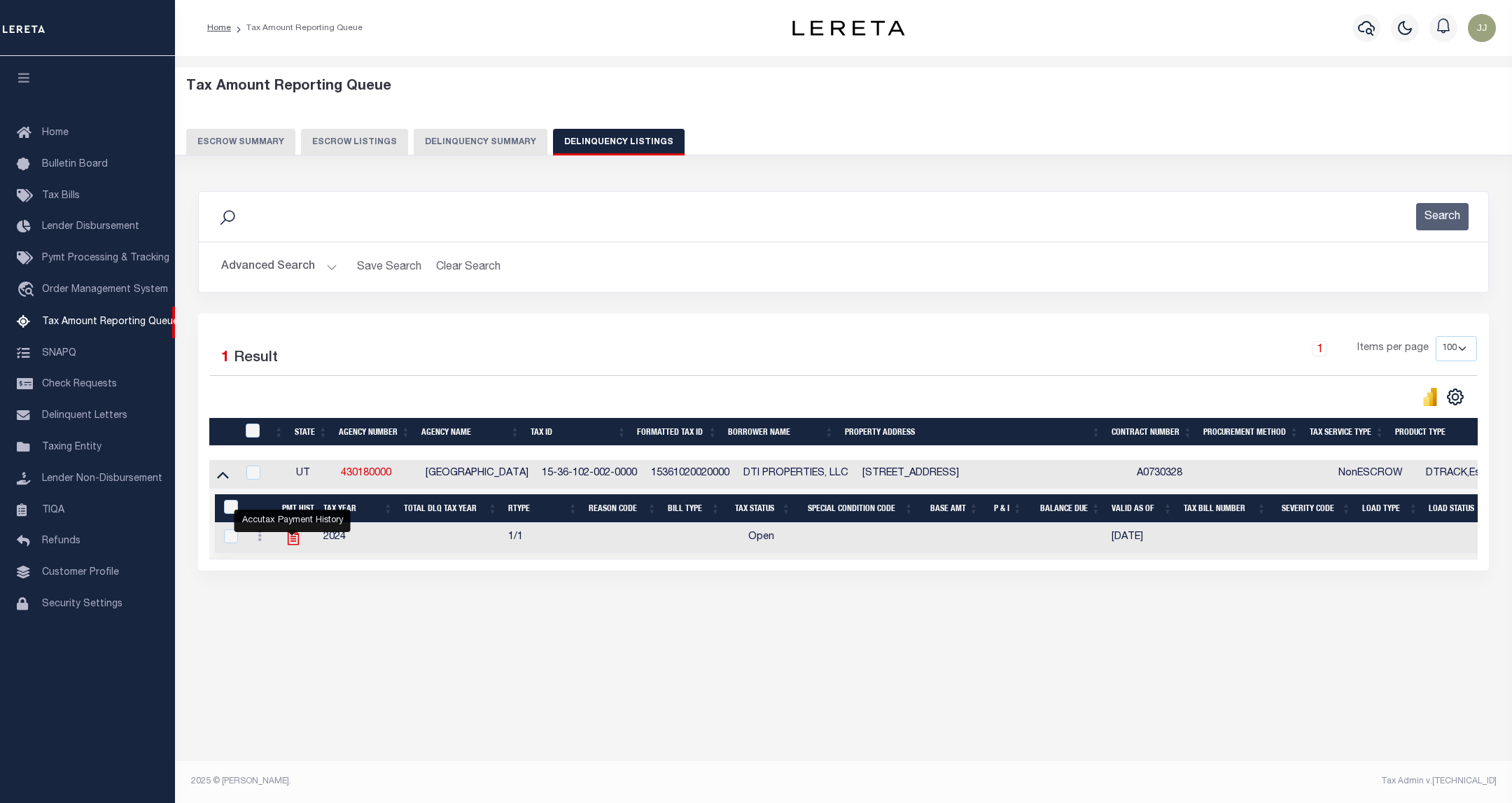
click at [293, 547] on icon "" at bounding box center [293, 538] width 18 height 18
checkbox input "true"
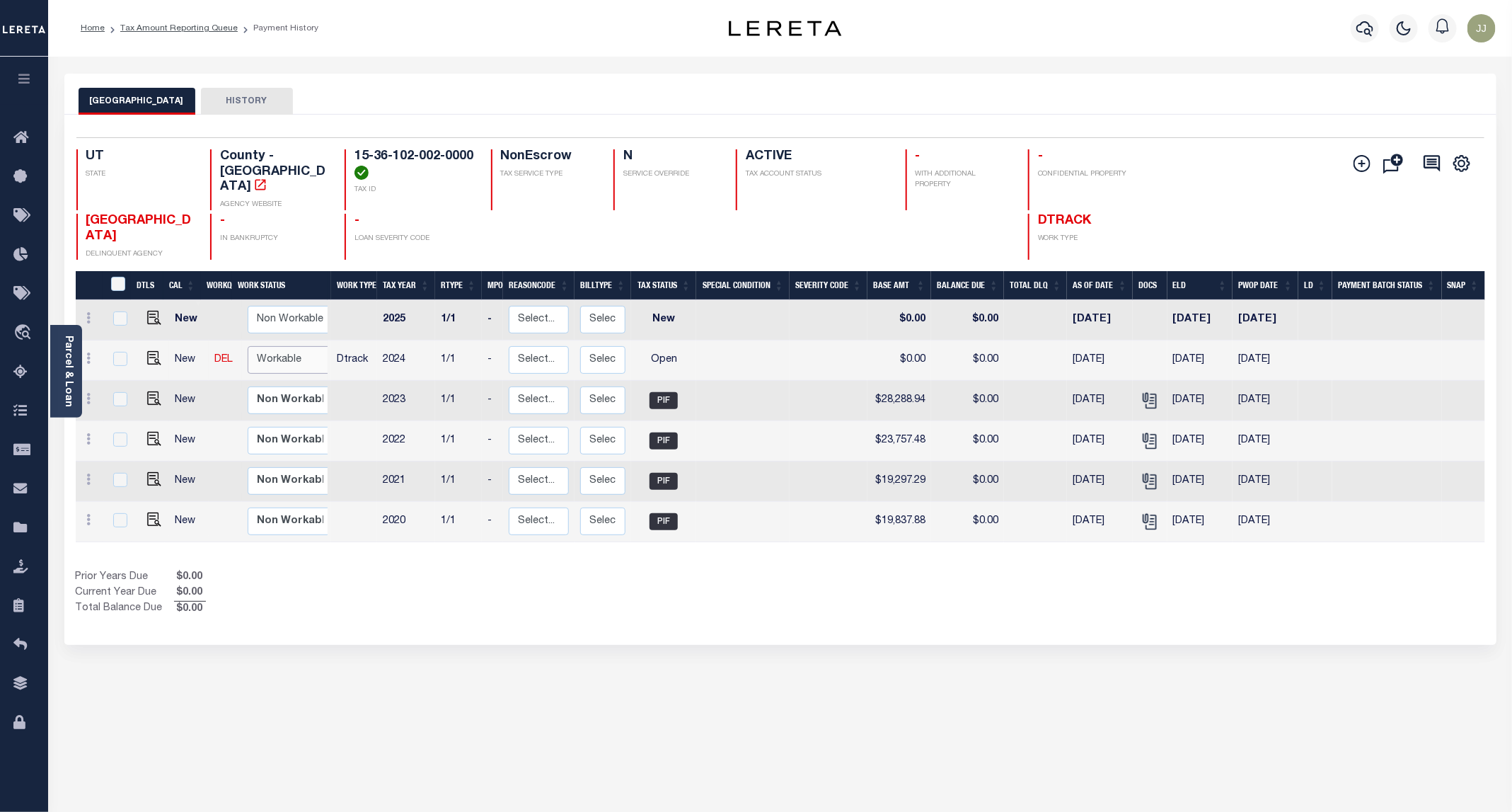
click at [300, 346] on select "Non Workable Workable" at bounding box center [290, 360] width 85 height 28
checkbox input "true"
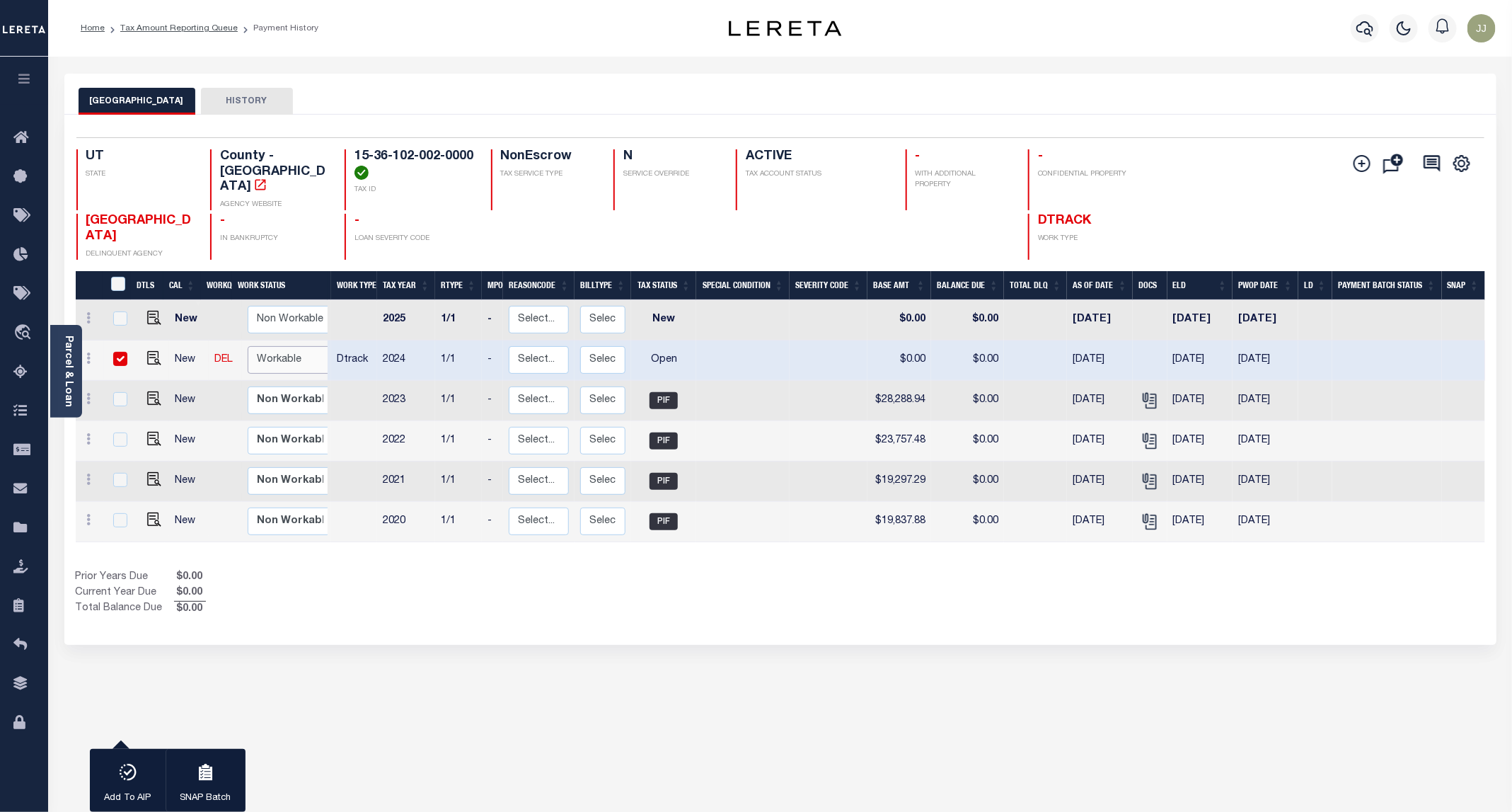
select select "true"
click at [248, 346] on select "Non Workable Workable" at bounding box center [290, 360] width 85 height 28
checkbox input "false"
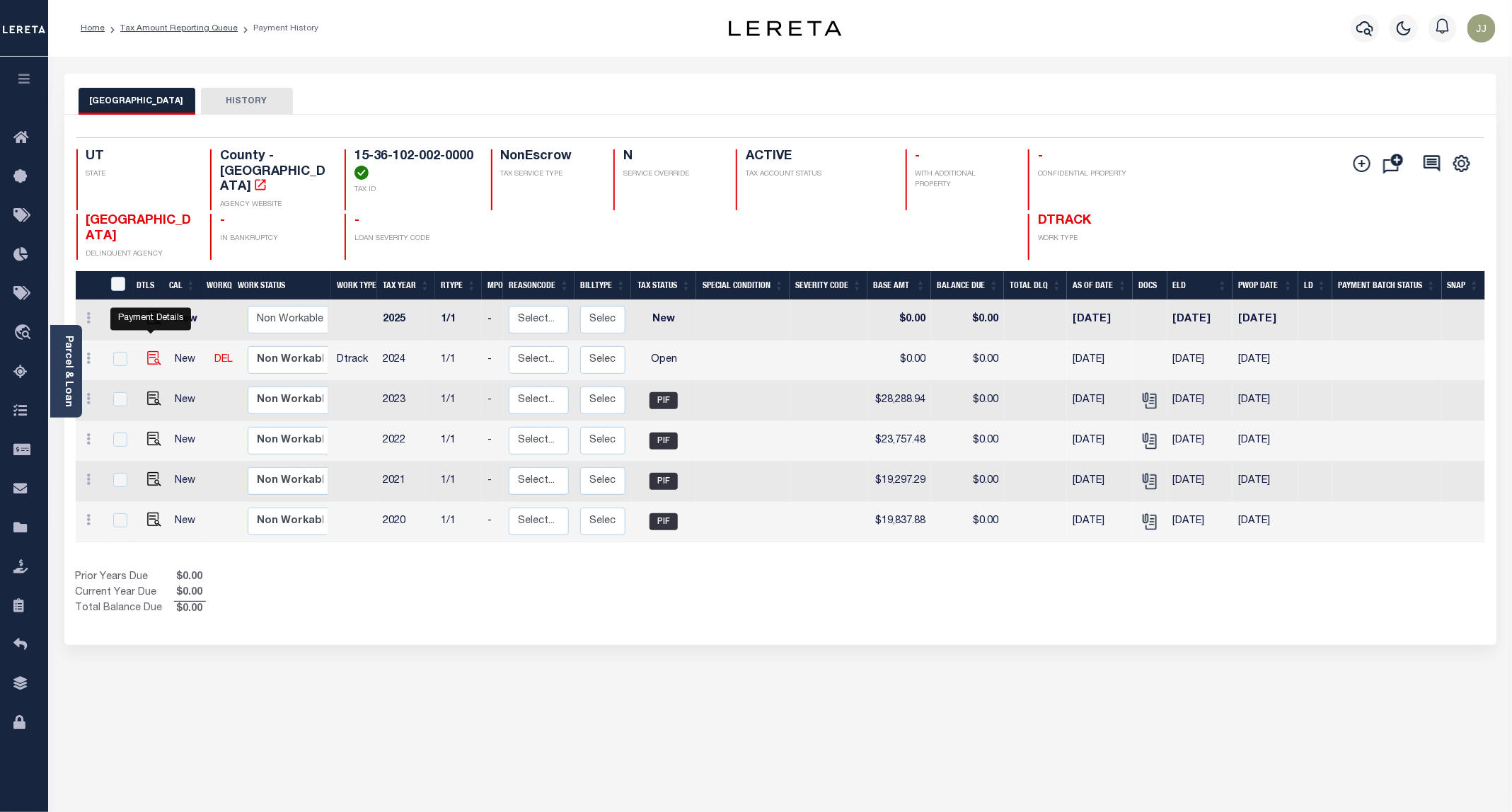
click at [148, 351] on img "" at bounding box center [154, 358] width 14 height 14
checkbox input "true"
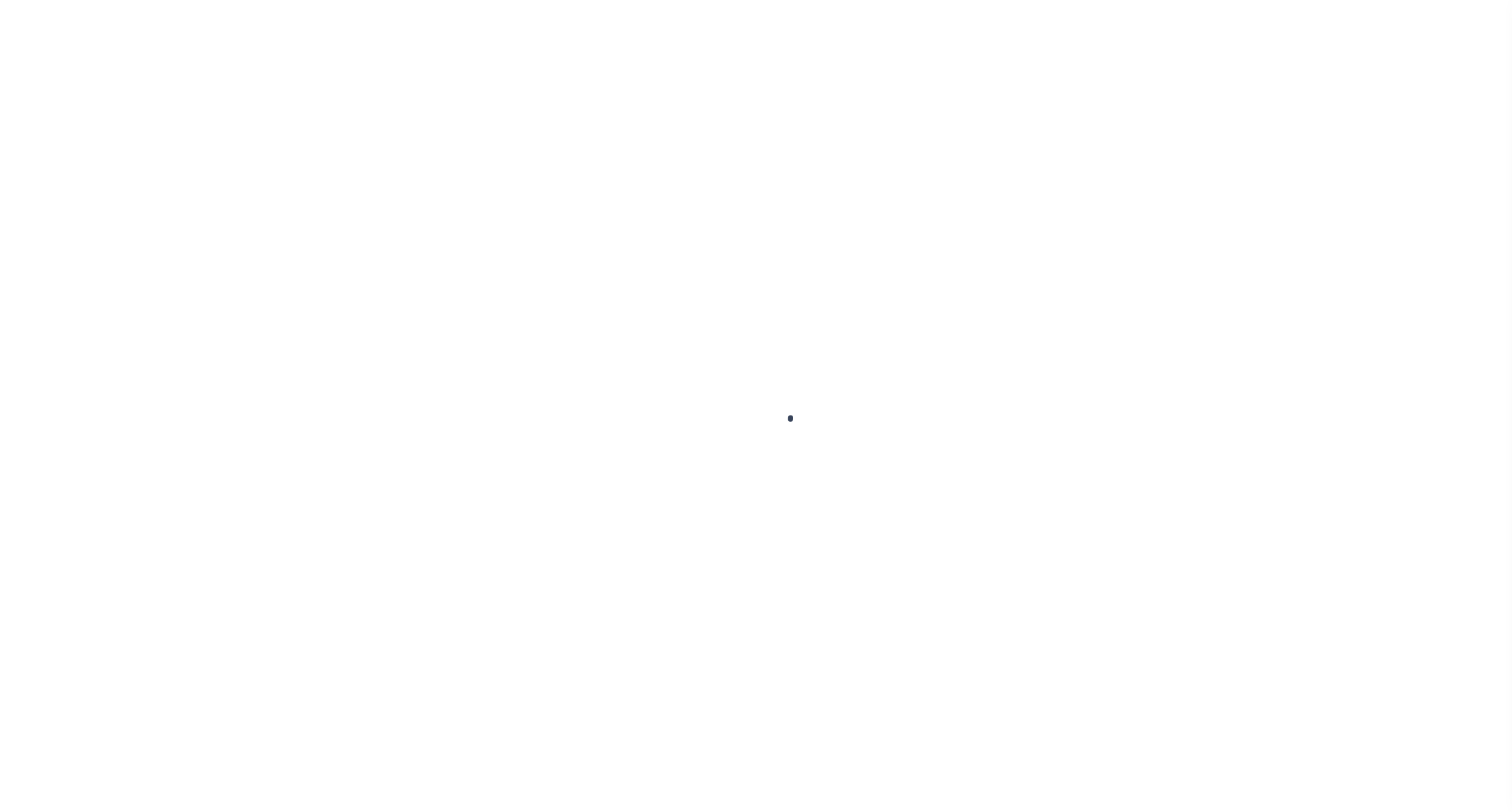
select select "OP2"
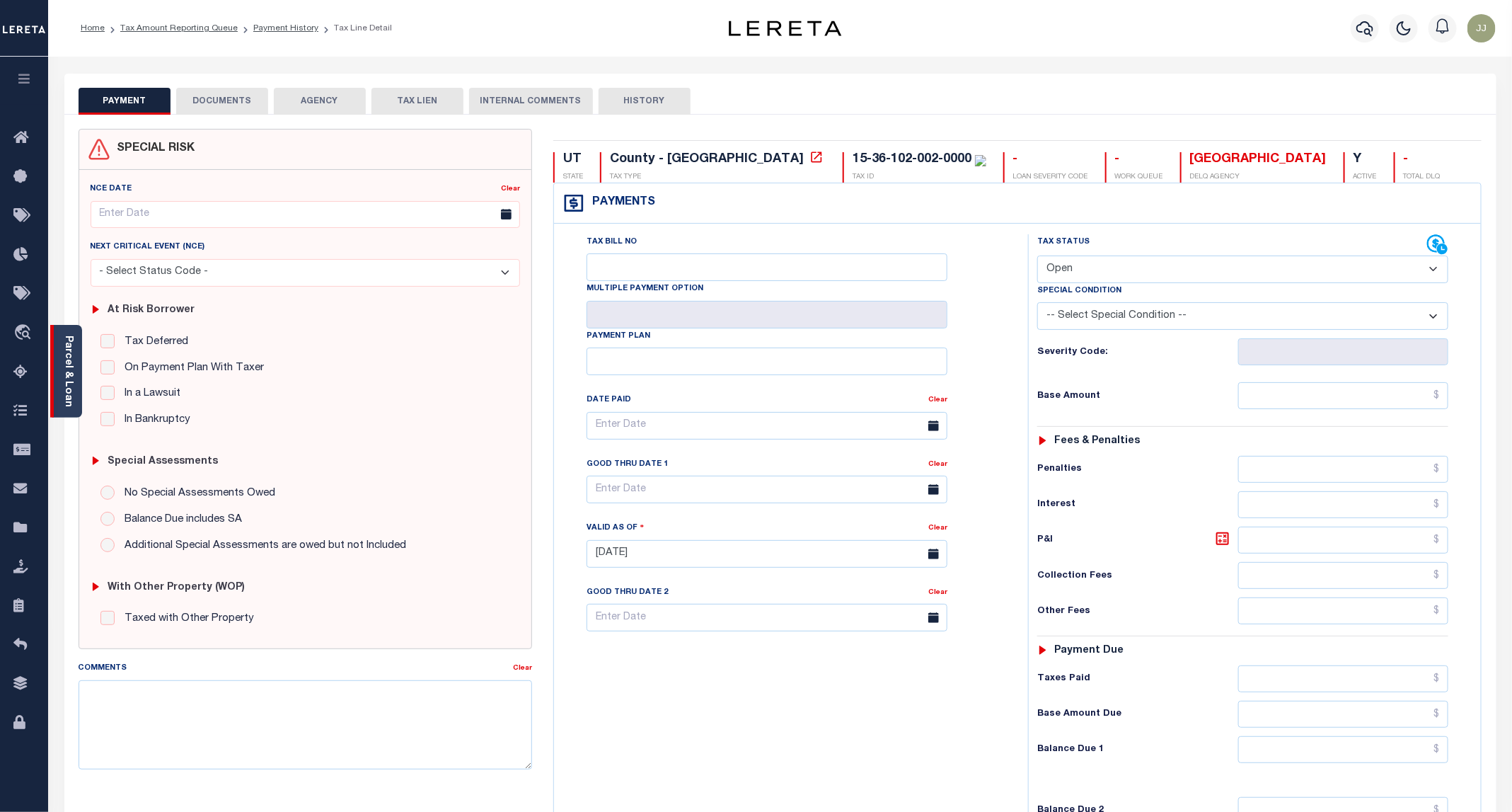
click at [63, 404] on div "Parcel & Loan" at bounding box center [66, 372] width 32 height 93
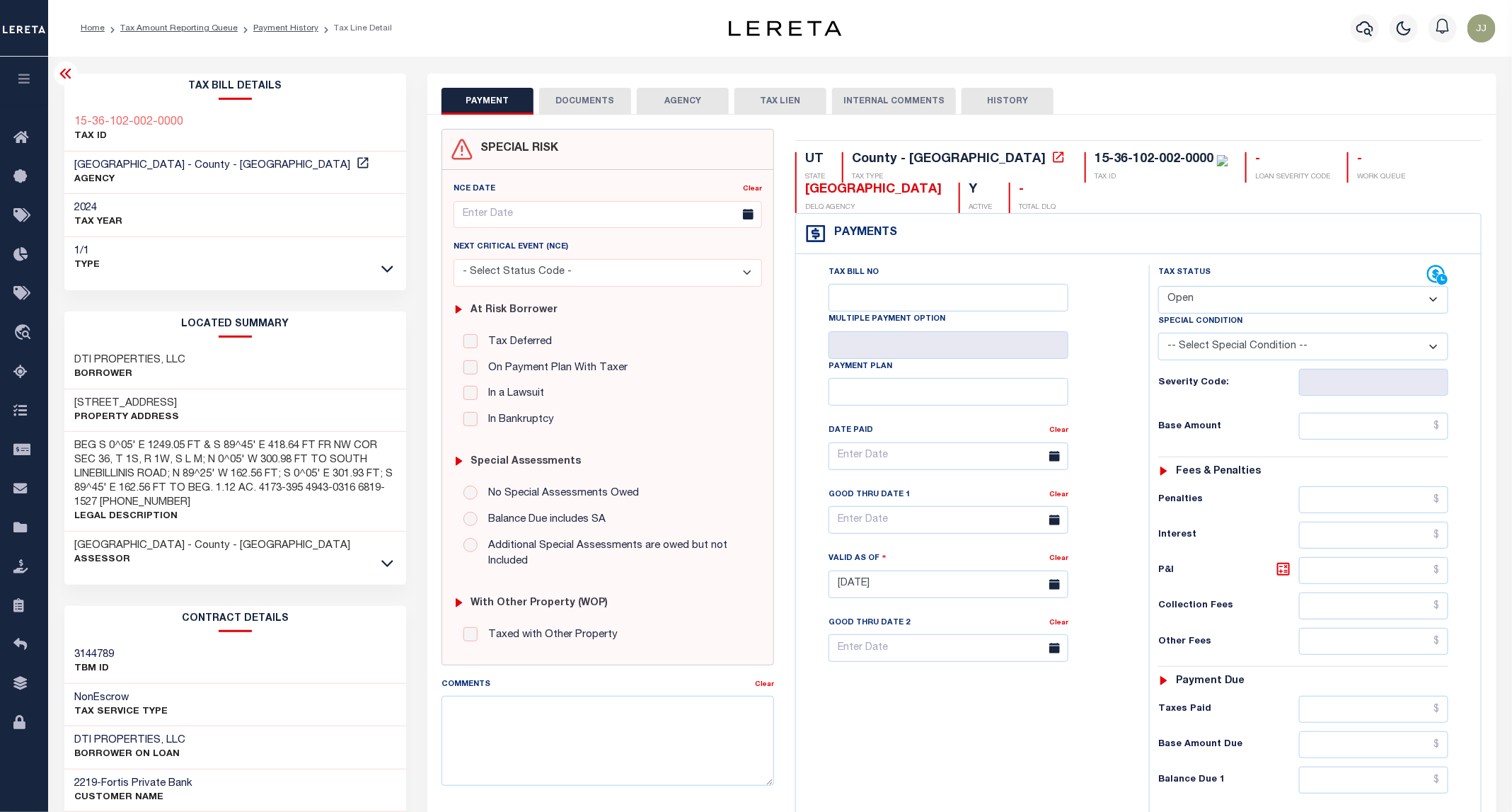
click at [564, 89] on button "DOCUMENTS" at bounding box center [585, 101] width 92 height 27
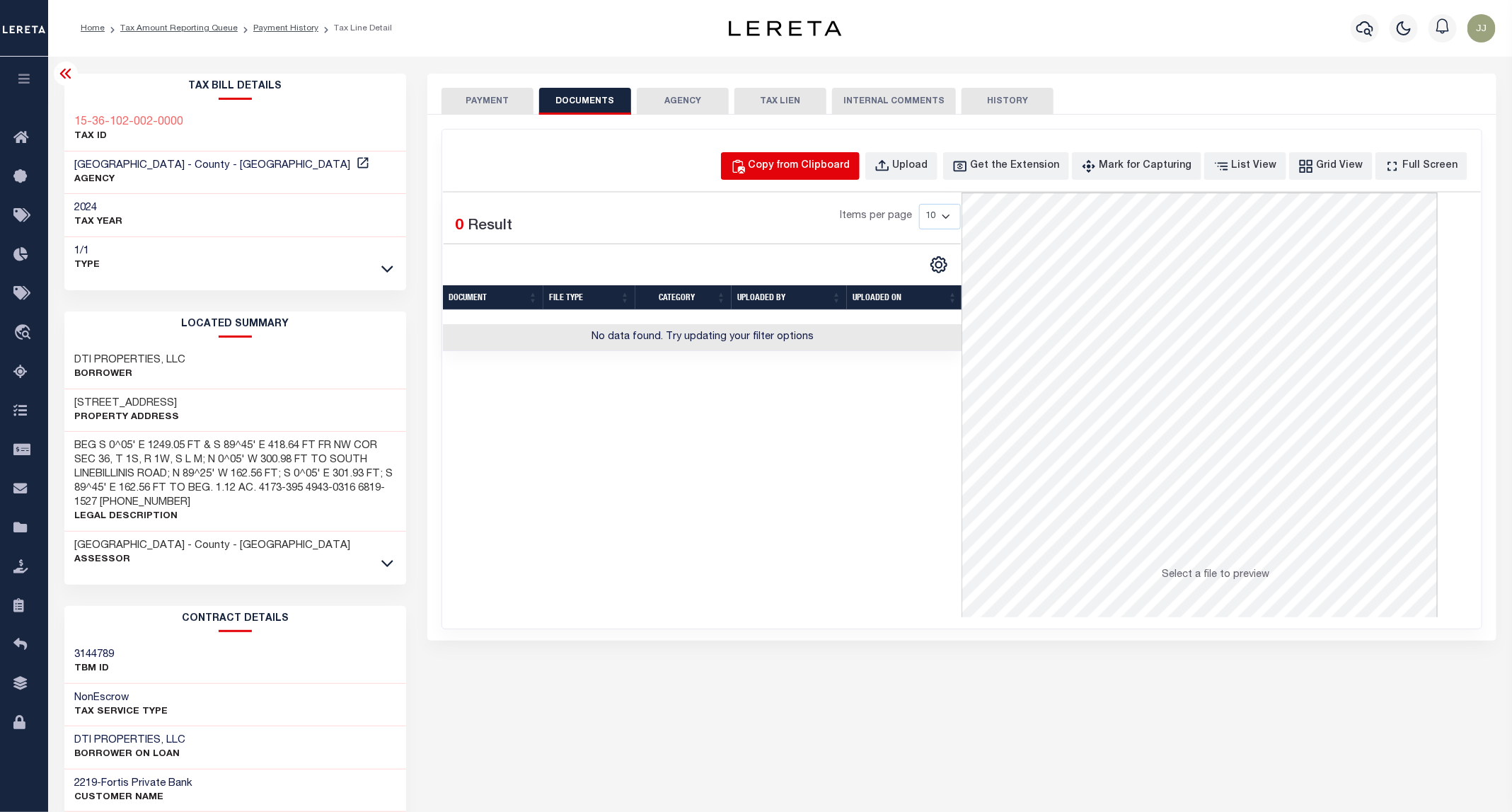
click at [850, 159] on div "Copy from Clipboard" at bounding box center [799, 166] width 102 height 15
select select "POP"
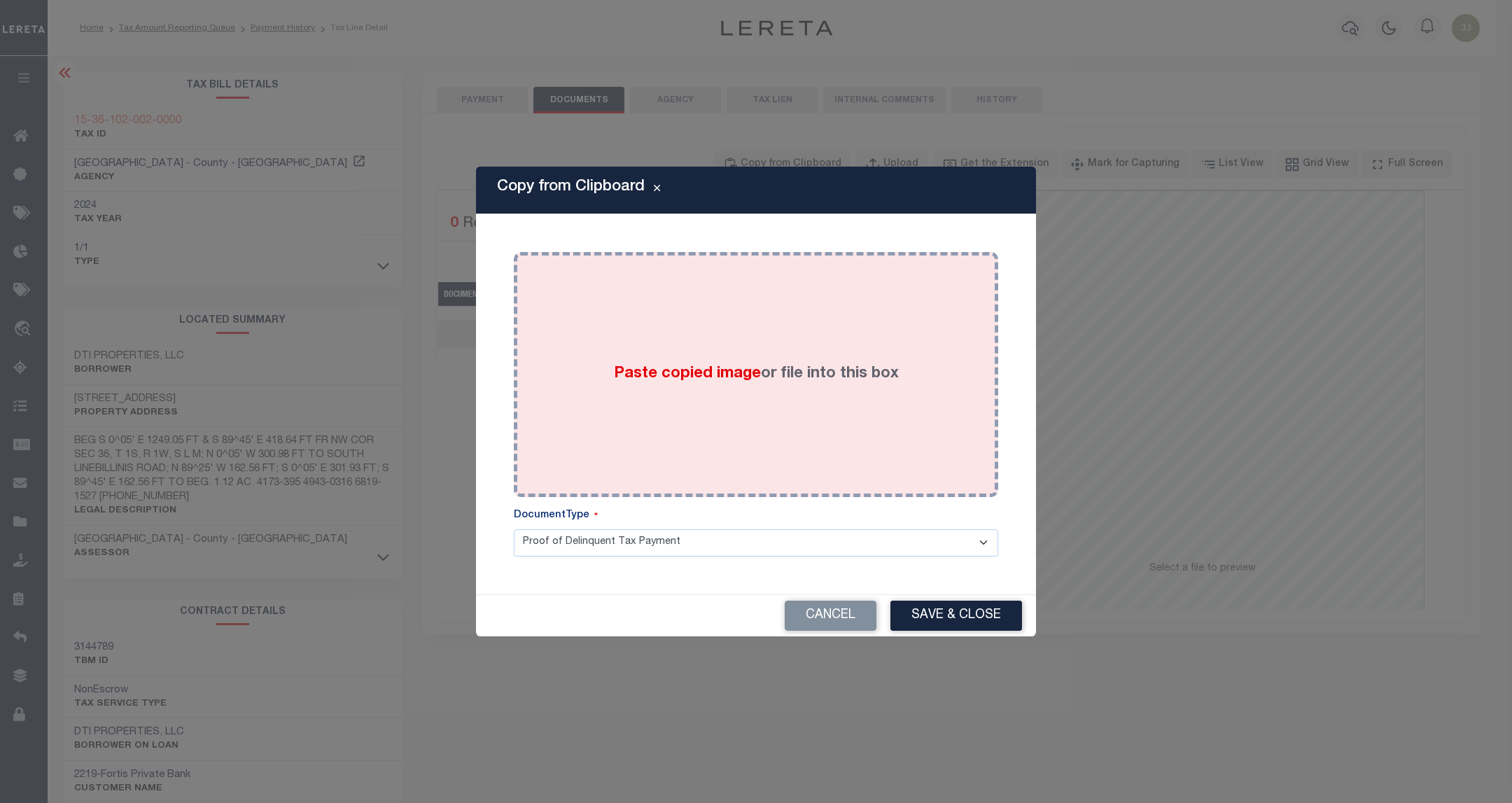
click at [826, 351] on div "Paste copied image or file into this box" at bounding box center [756, 374] width 464 height 224
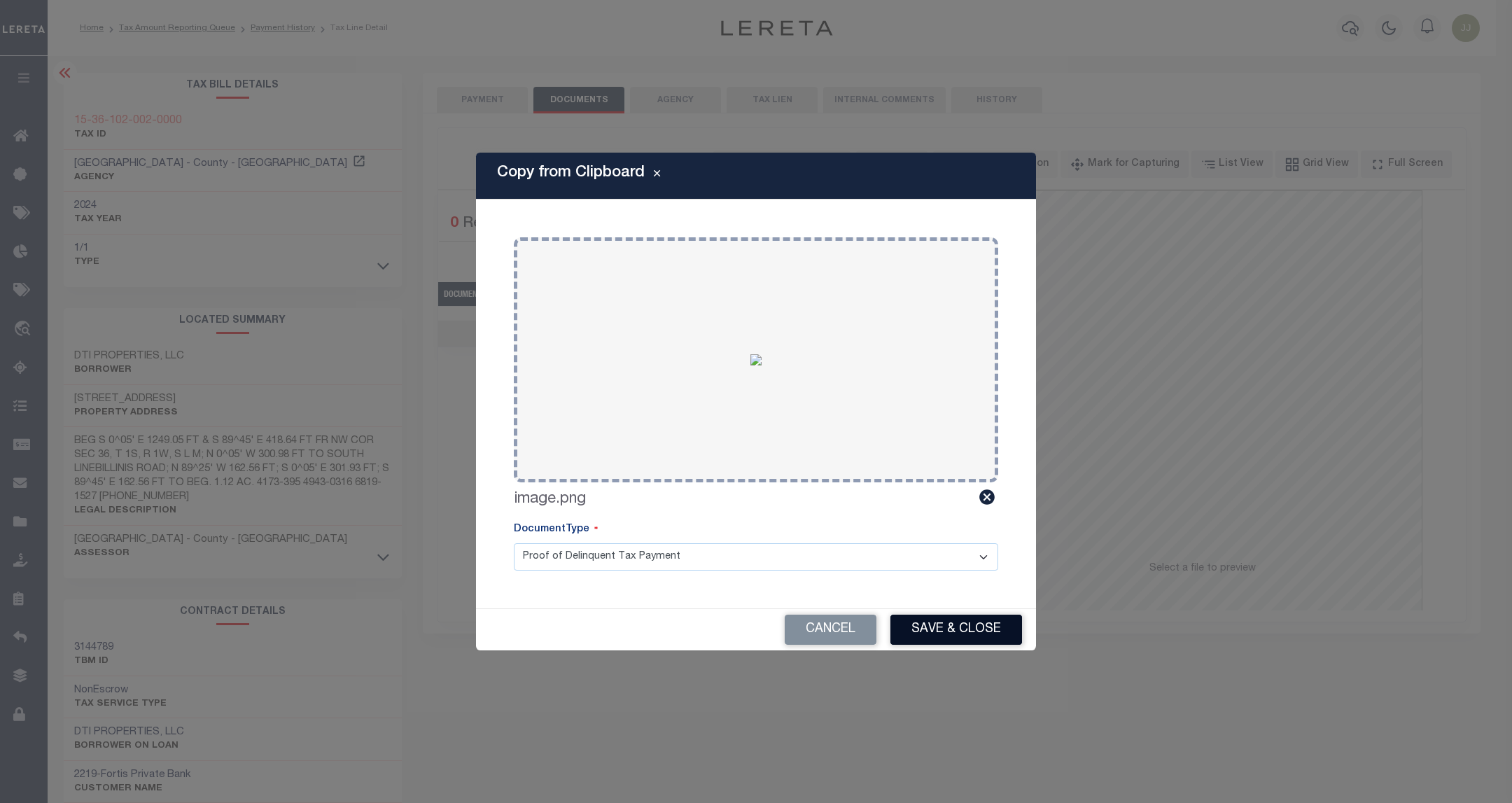
click at [945, 627] on button "Save & Close" at bounding box center [956, 629] width 131 height 30
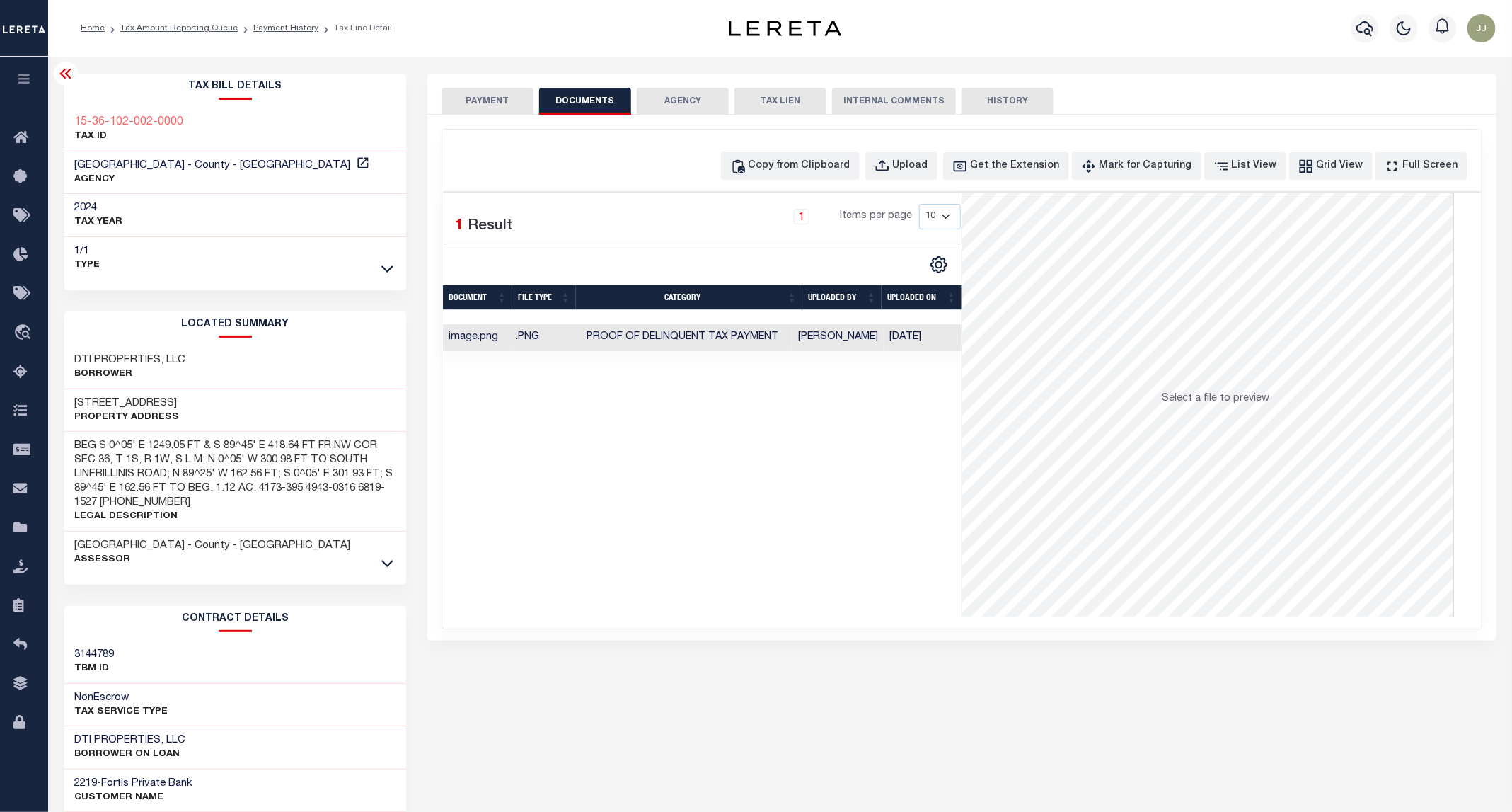
click at [476, 100] on button "PAYMENT" at bounding box center [487, 101] width 92 height 27
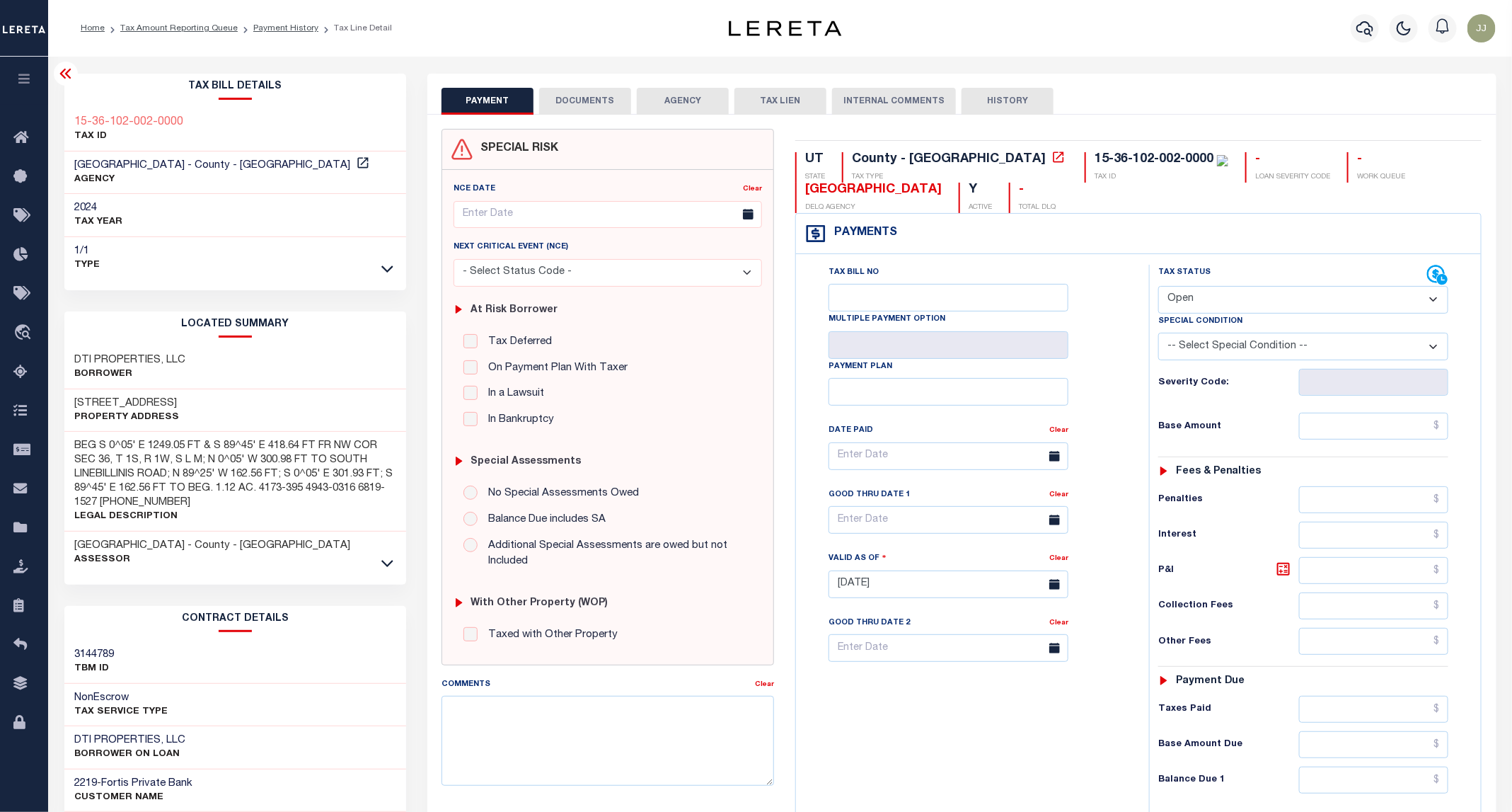
click at [1216, 306] on select "- Select Status Code - Open Due/Unpaid Paid Incomplete No Tax Due Internal Refu…" at bounding box center [1304, 300] width 290 height 28
select select "PYD"
click at [1159, 287] on select "- Select Status Code - Open Due/Unpaid Paid Incomplete No Tax Due Internal Refu…" at bounding box center [1304, 300] width 290 height 28
type input "[DATE]"
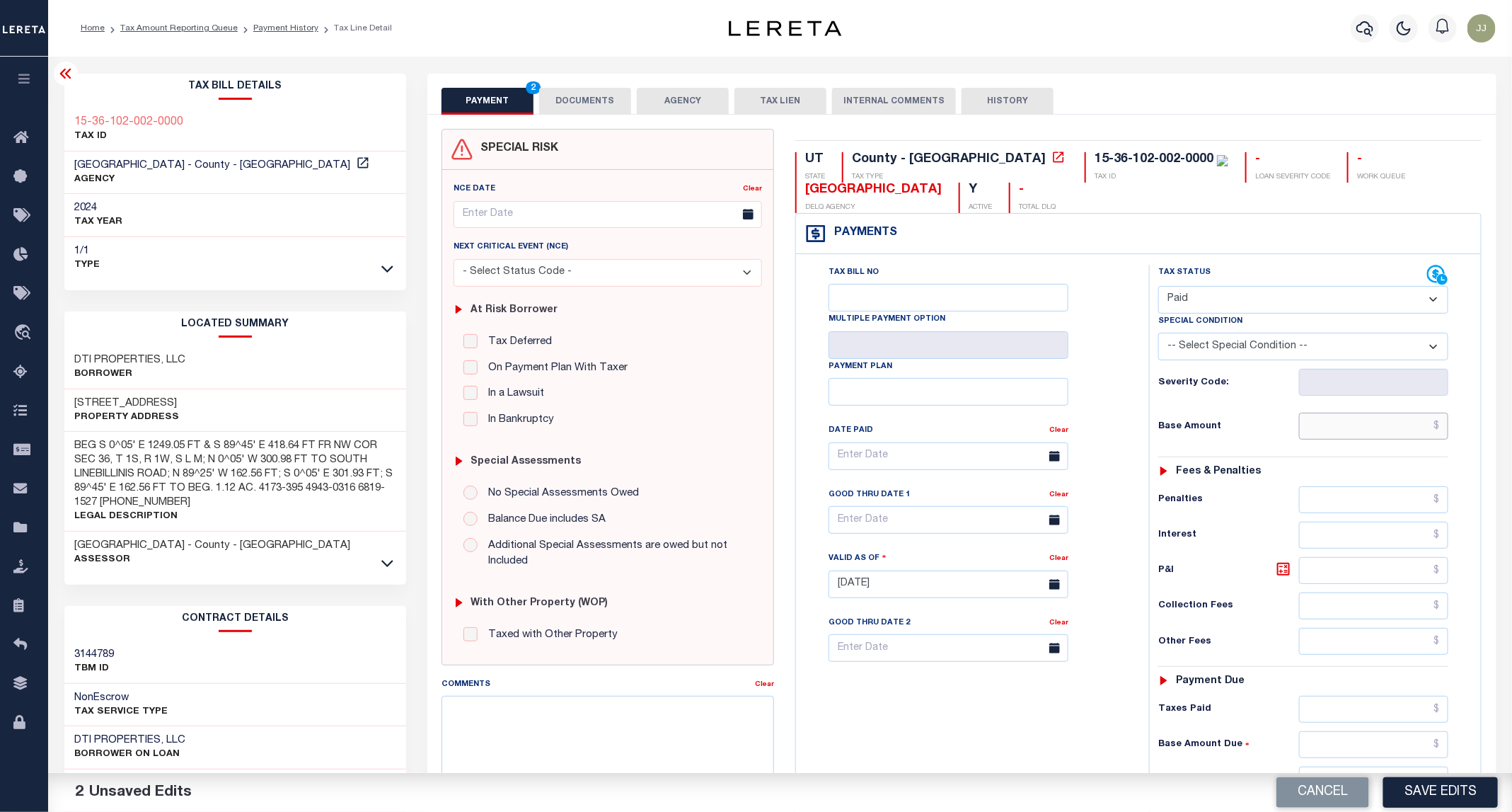
click at [1357, 427] on input "text" at bounding box center [1374, 426] width 150 height 27
type input "$0.00"
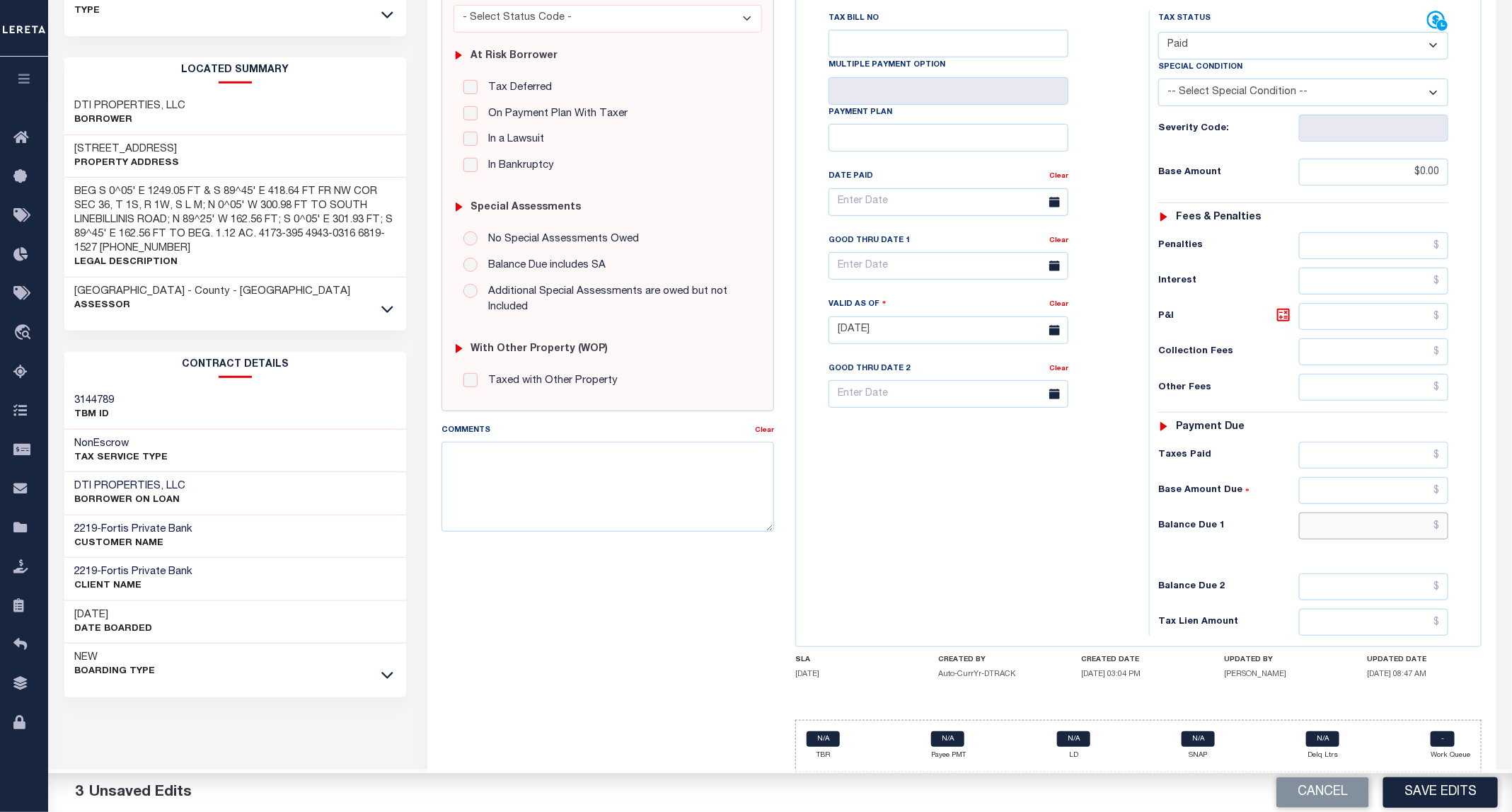
click at [1369, 521] on input "text" at bounding box center [1374, 525] width 150 height 27
type input "$0.00"
click at [1466, 790] on button "Save Edits" at bounding box center [1440, 792] width 114 height 30
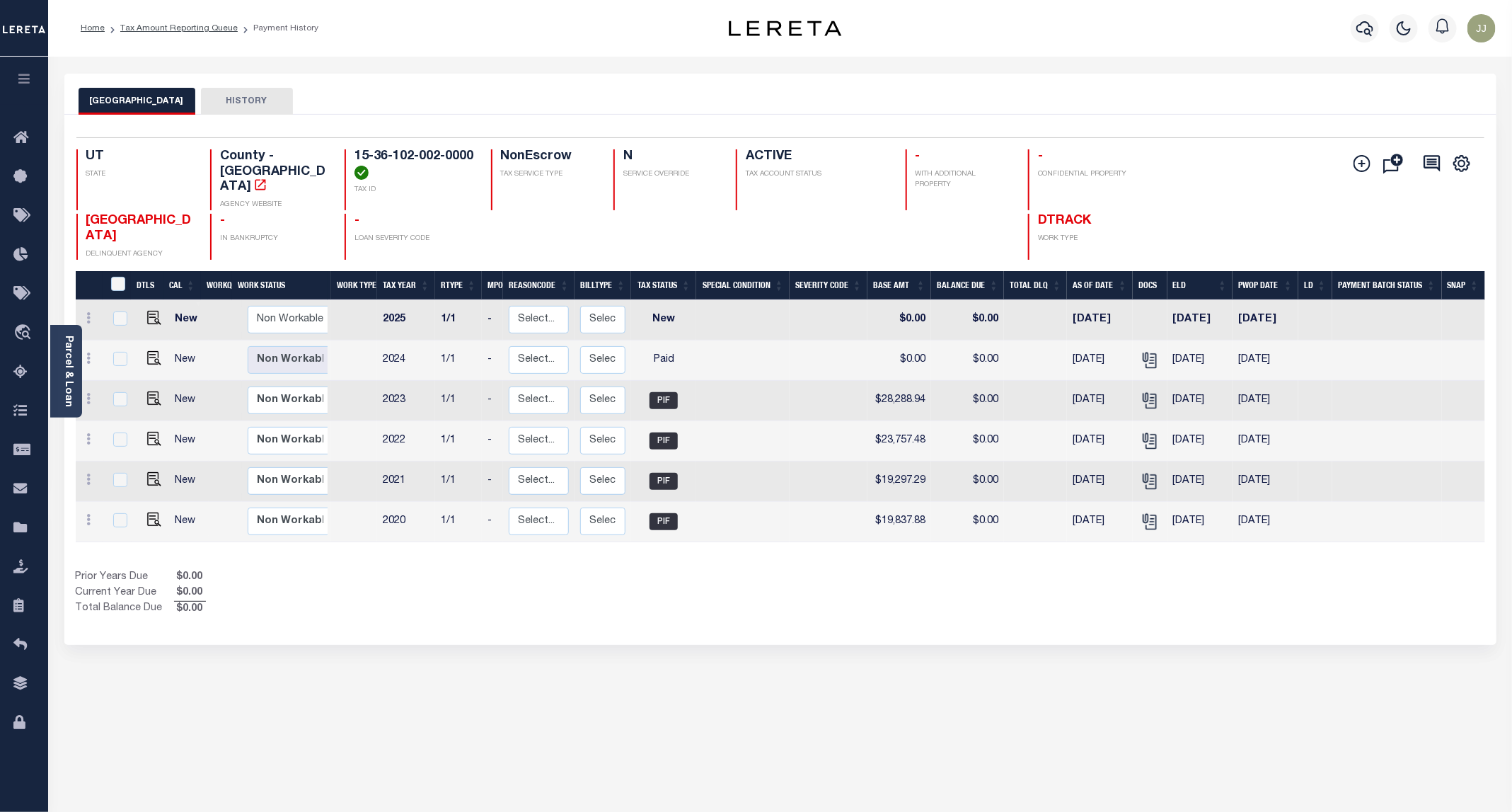
click at [535, 617] on div "Selected 6 Results 1 Items per page 25 50 100 UT STATE TAX ID N" at bounding box center [780, 379] width 1432 height 530
click at [22, 369] on icon at bounding box center [24, 372] width 22 height 18
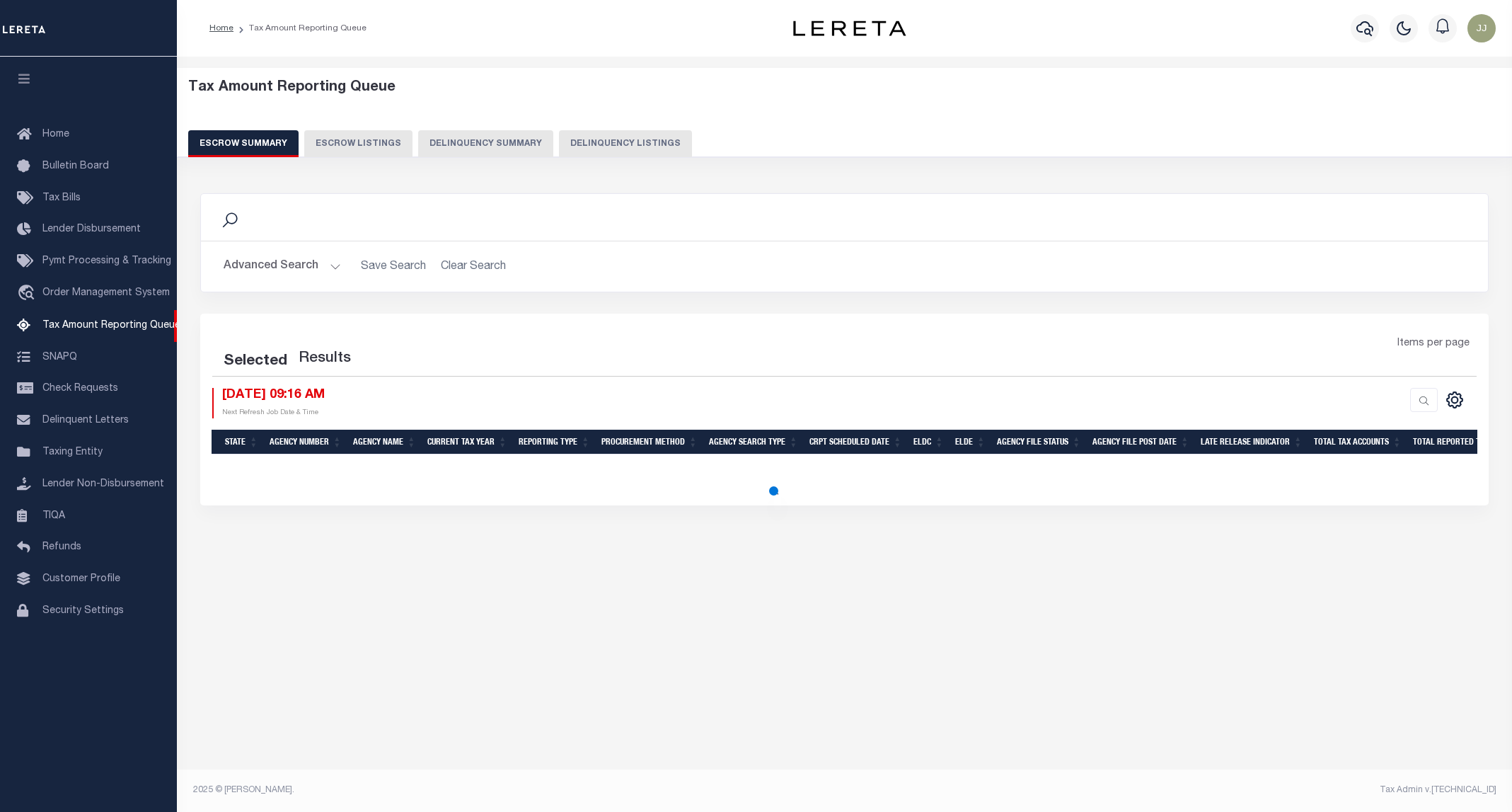
click at [559, 143] on button "Delinquency Listings" at bounding box center [625, 144] width 133 height 27
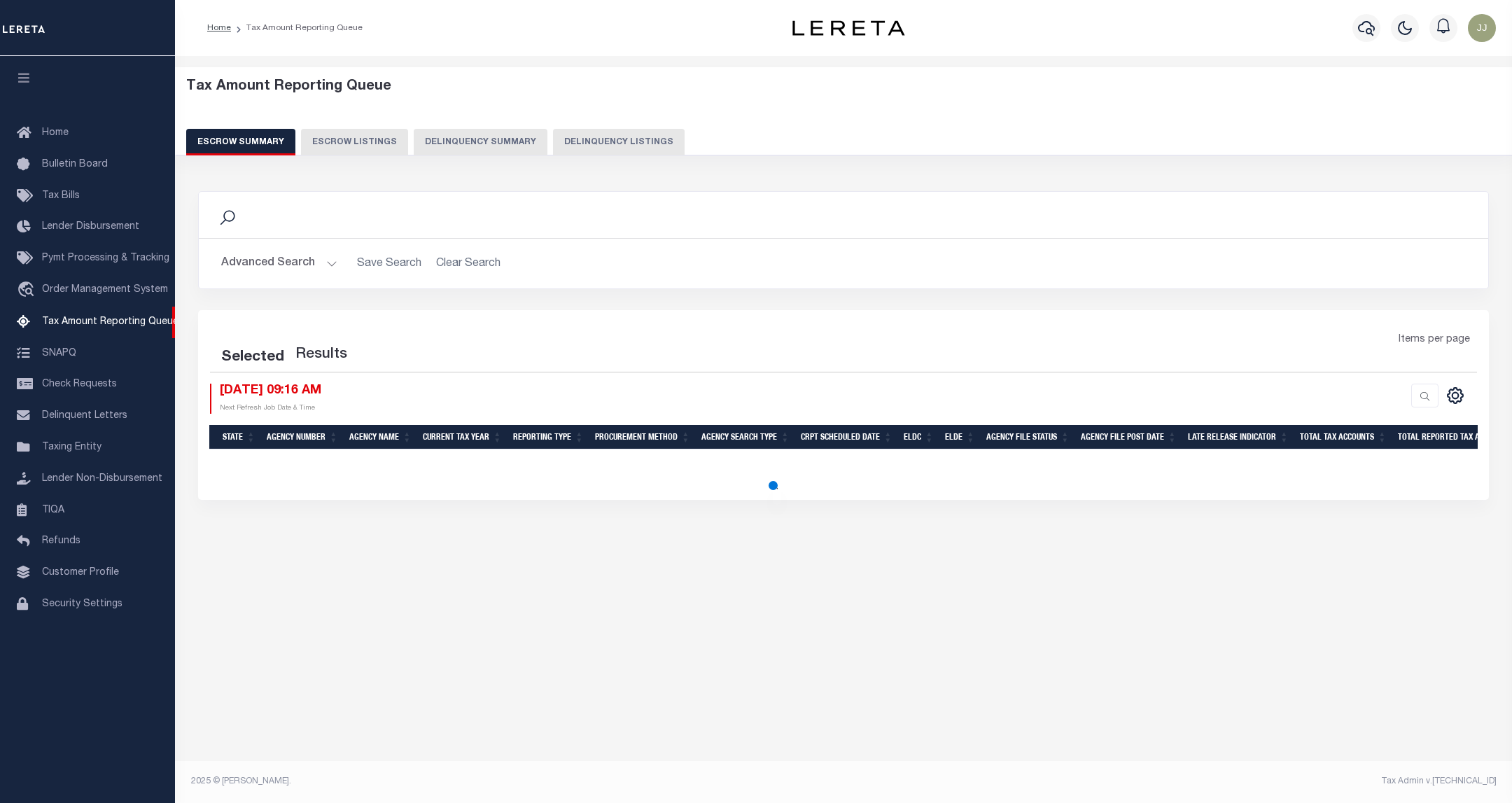
select select "100"
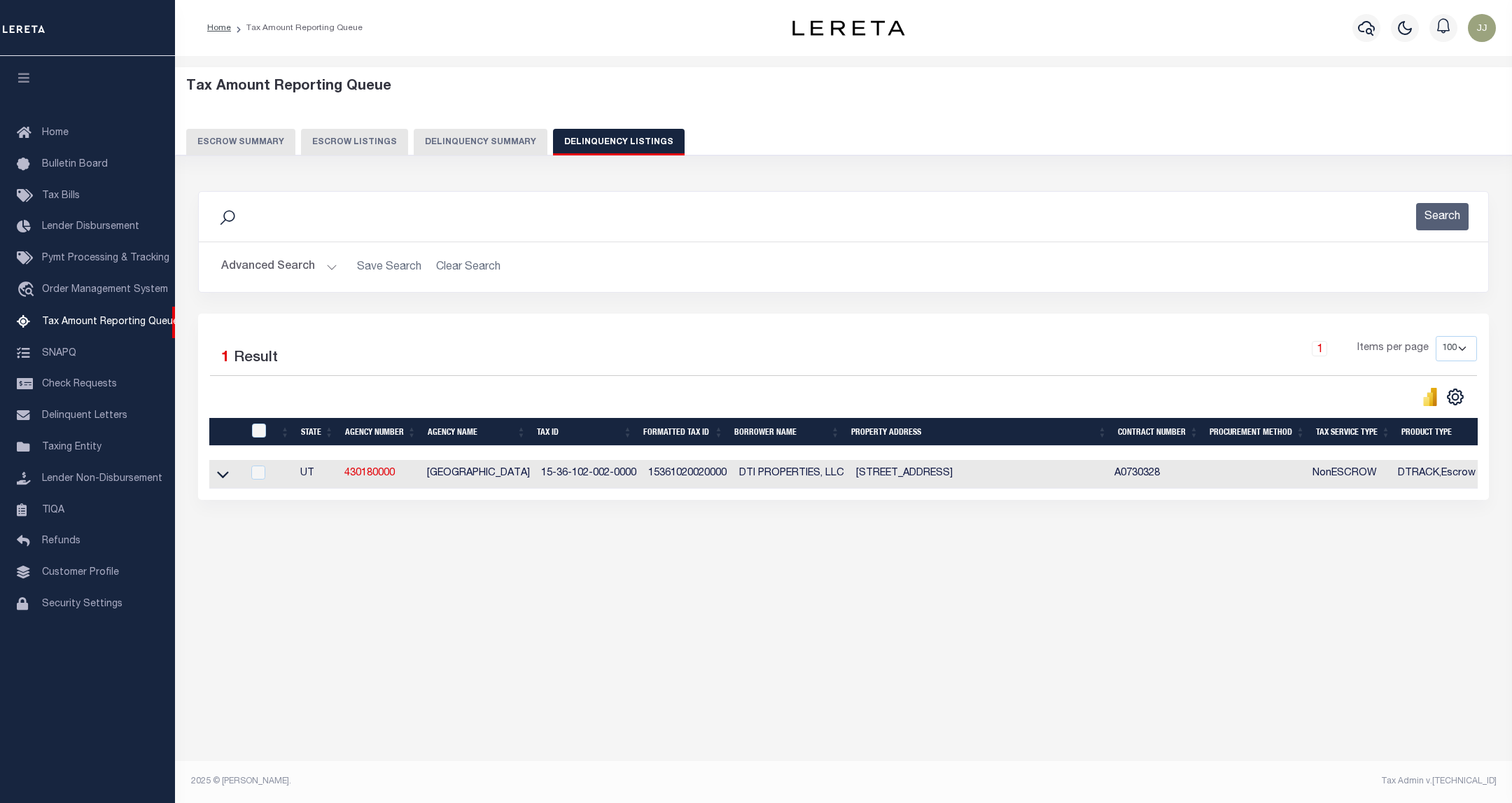
click at [301, 263] on button "Advanced Search" at bounding box center [280, 267] width 116 height 28
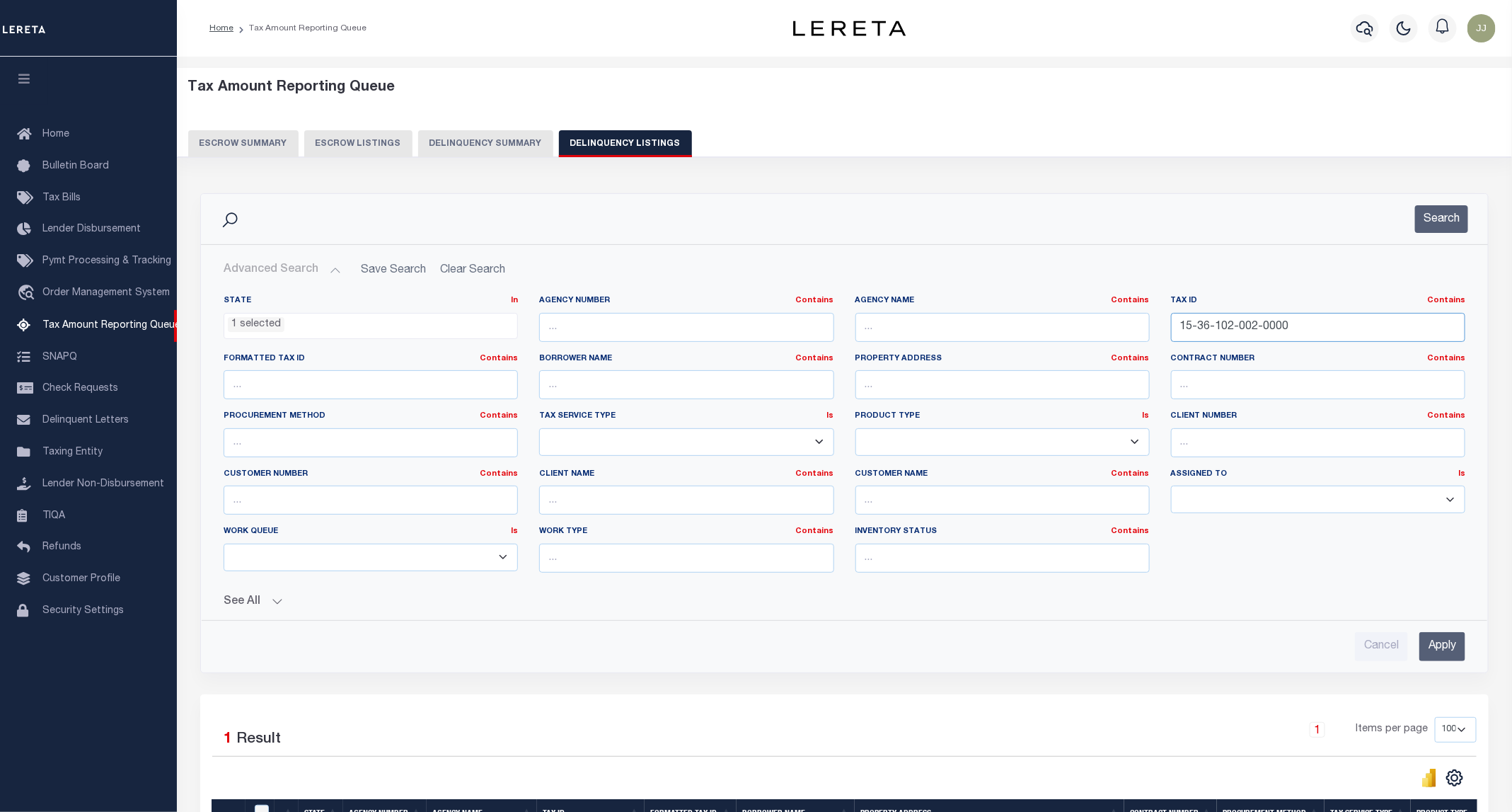
drag, startPoint x: 1317, startPoint y: 317, endPoint x: 1137, endPoint y: 340, distance: 181.5
click at [1137, 340] on div "State In In AK AL AR AZ CA CO CT DC DE FL GA GU HI IA ID IL IN KS KY LA MA MD M…" at bounding box center [844, 440] width 1263 height 289
paste input "6-05-104-019"
type input "16-05-104-019-0000"
click at [1433, 230] on button "Search" at bounding box center [1441, 219] width 53 height 28
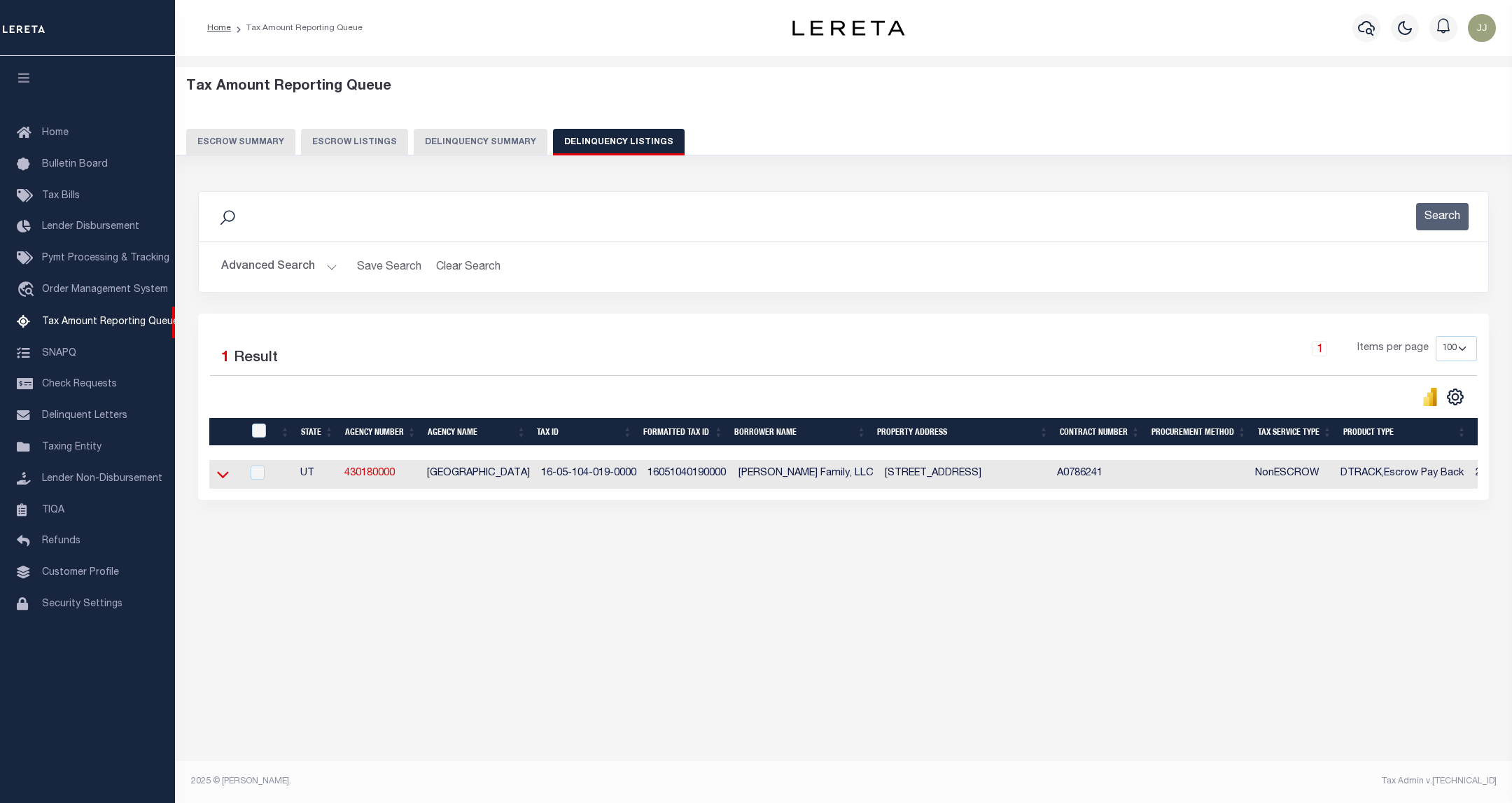
click at [228, 481] on icon at bounding box center [223, 474] width 12 height 15
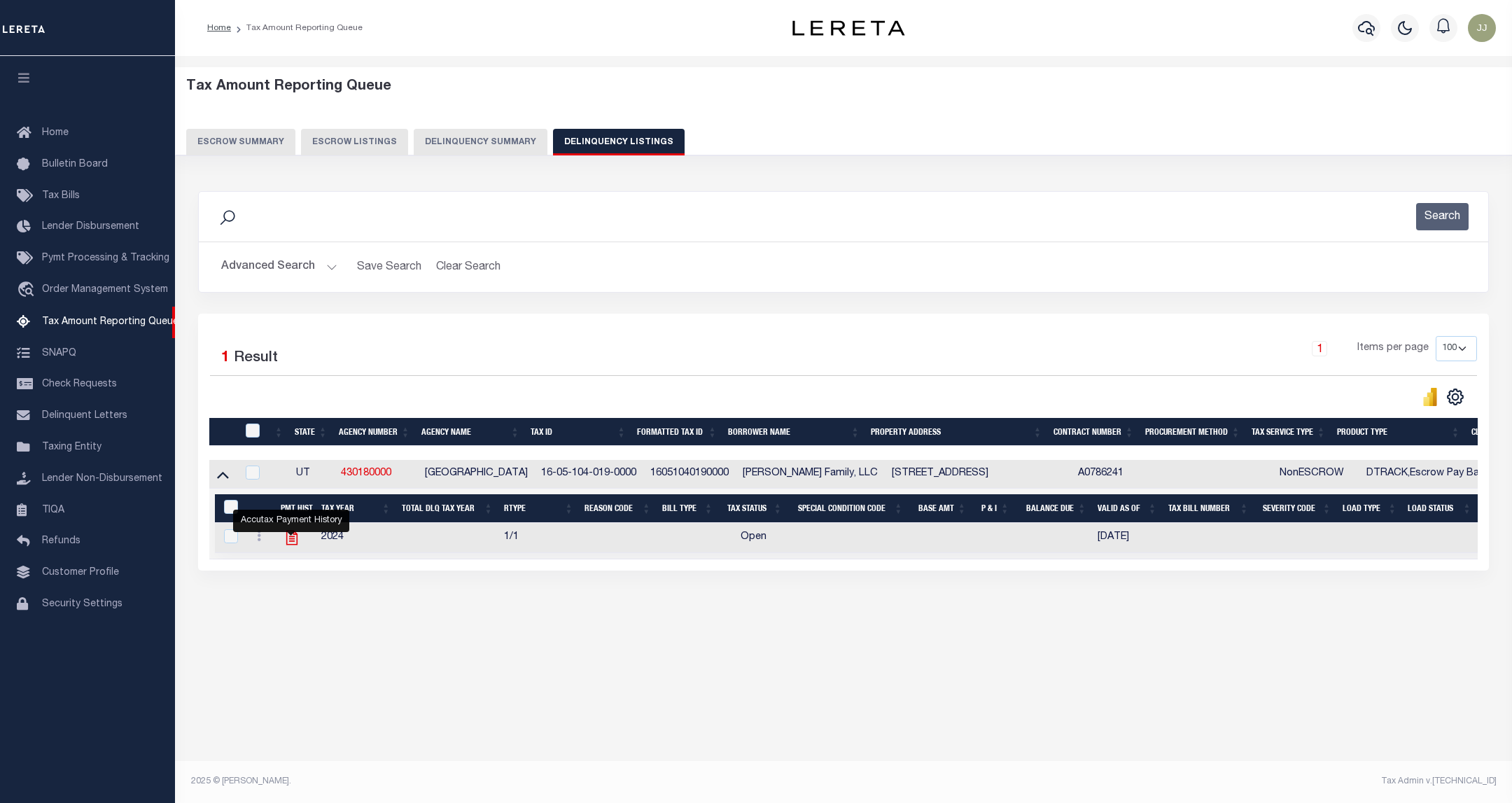
click at [288, 542] on icon "" at bounding box center [292, 538] width 18 height 18
checkbox input "true"
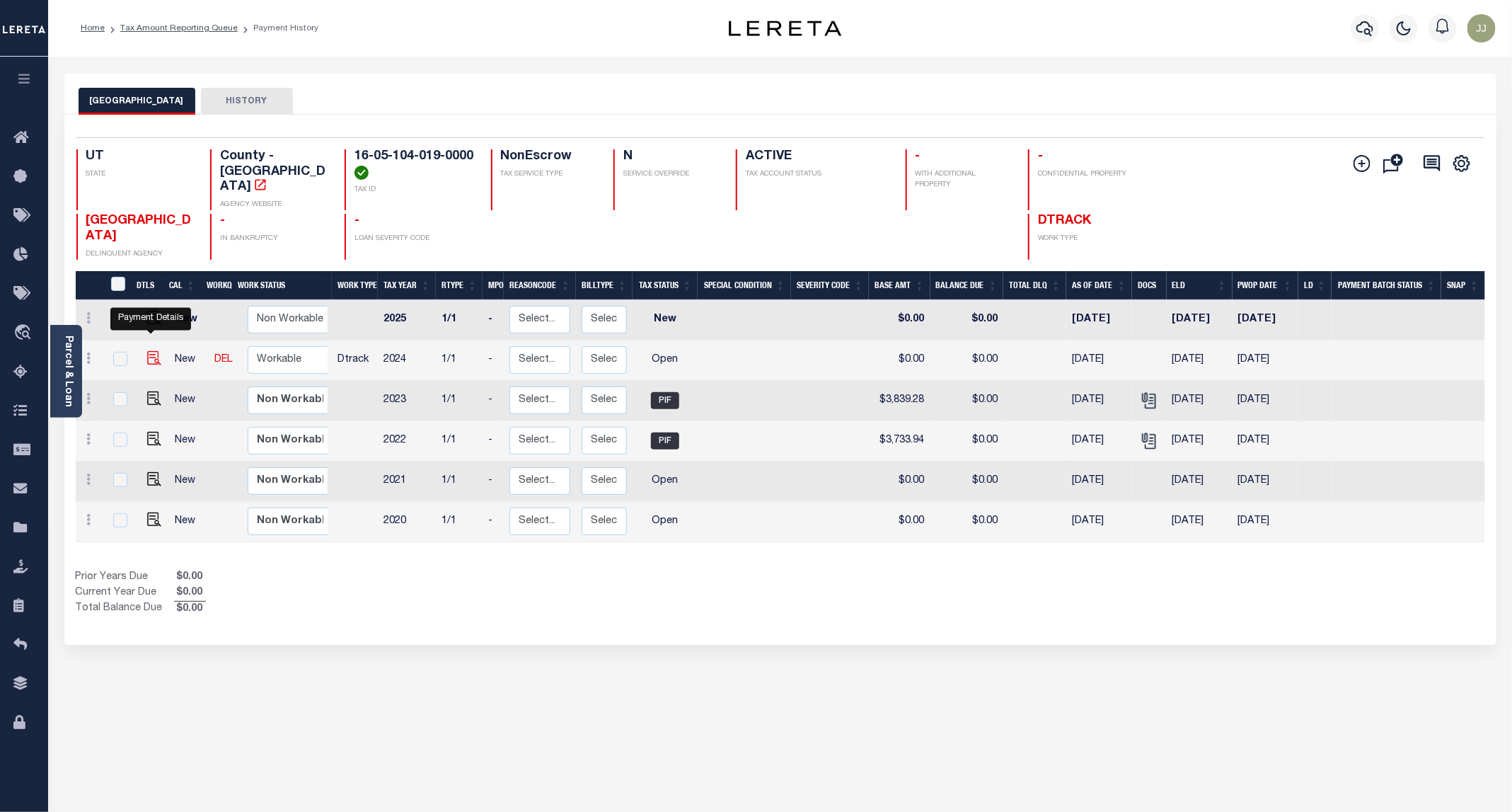
click at [151, 351] on img "" at bounding box center [154, 358] width 14 height 14
checkbox input "true"
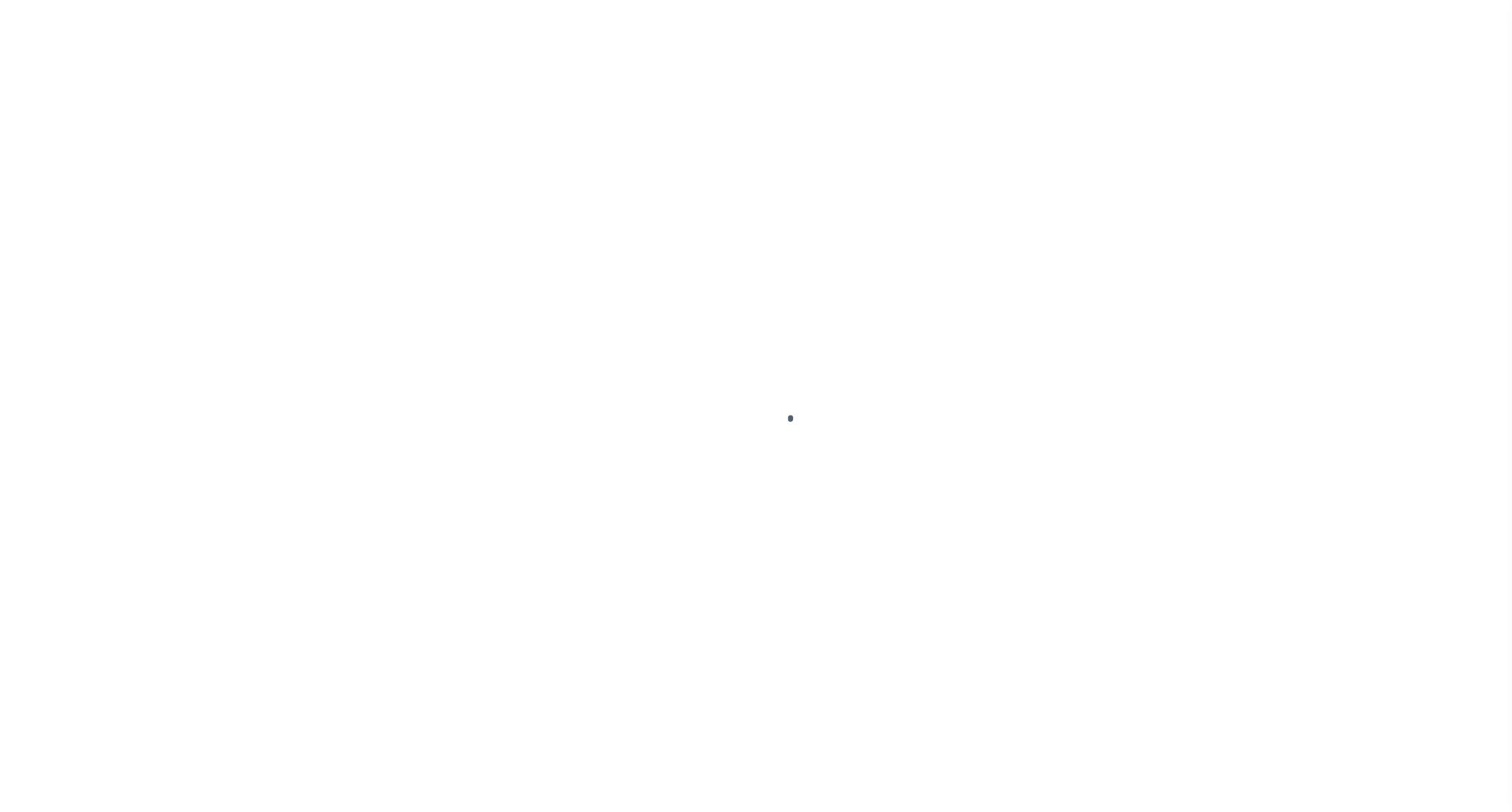
select select "OP2"
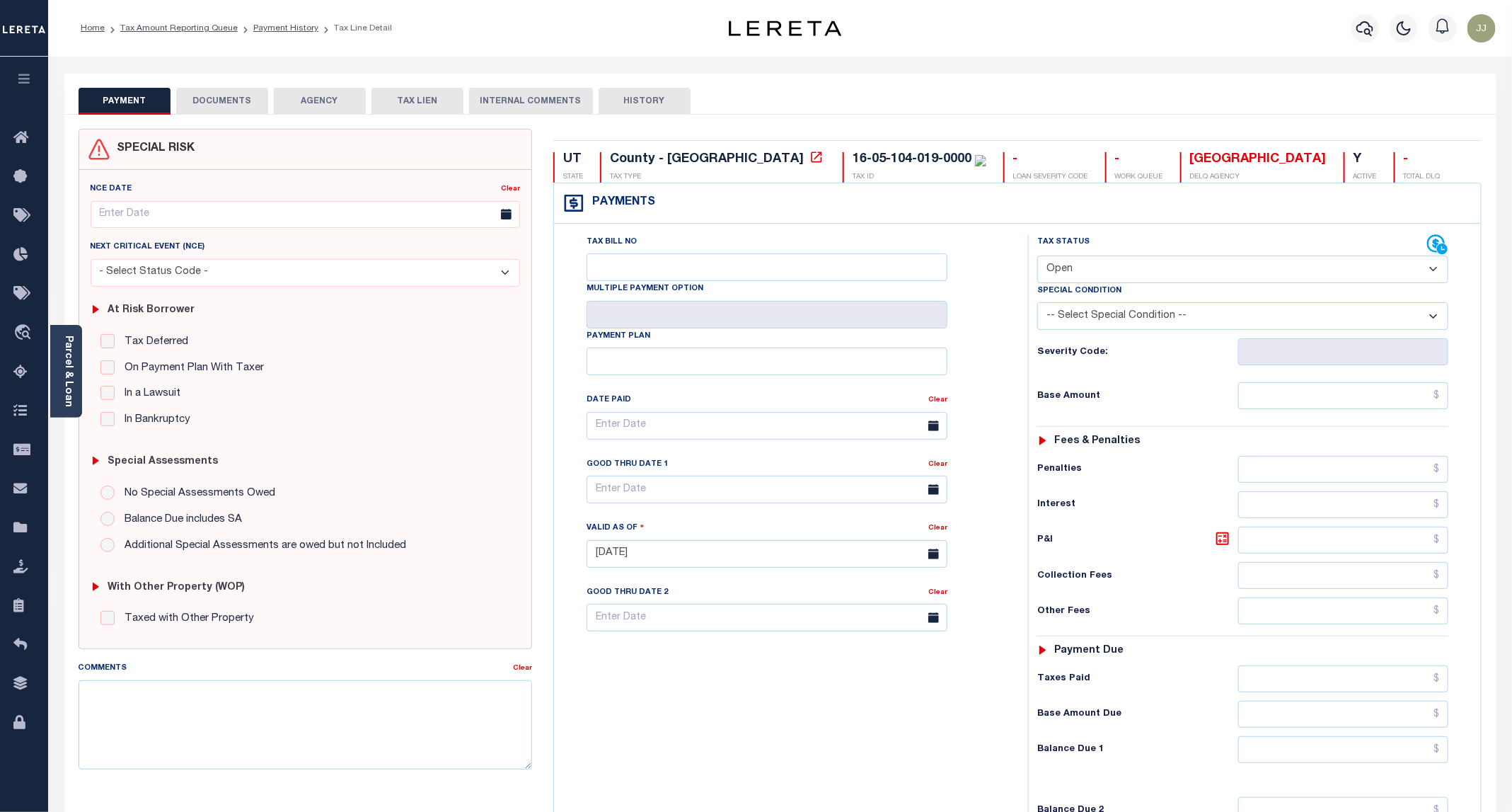
click at [280, 36] on ol "Home Tax Amount Reporting Queue Payment History Tax Line Detail" at bounding box center [236, 28] width 334 height 29
click at [318, 30] on li "Tax Line Detail" at bounding box center [354, 28] width 73 height 12
click at [279, 28] on link "Payment History" at bounding box center [286, 28] width 65 height 8
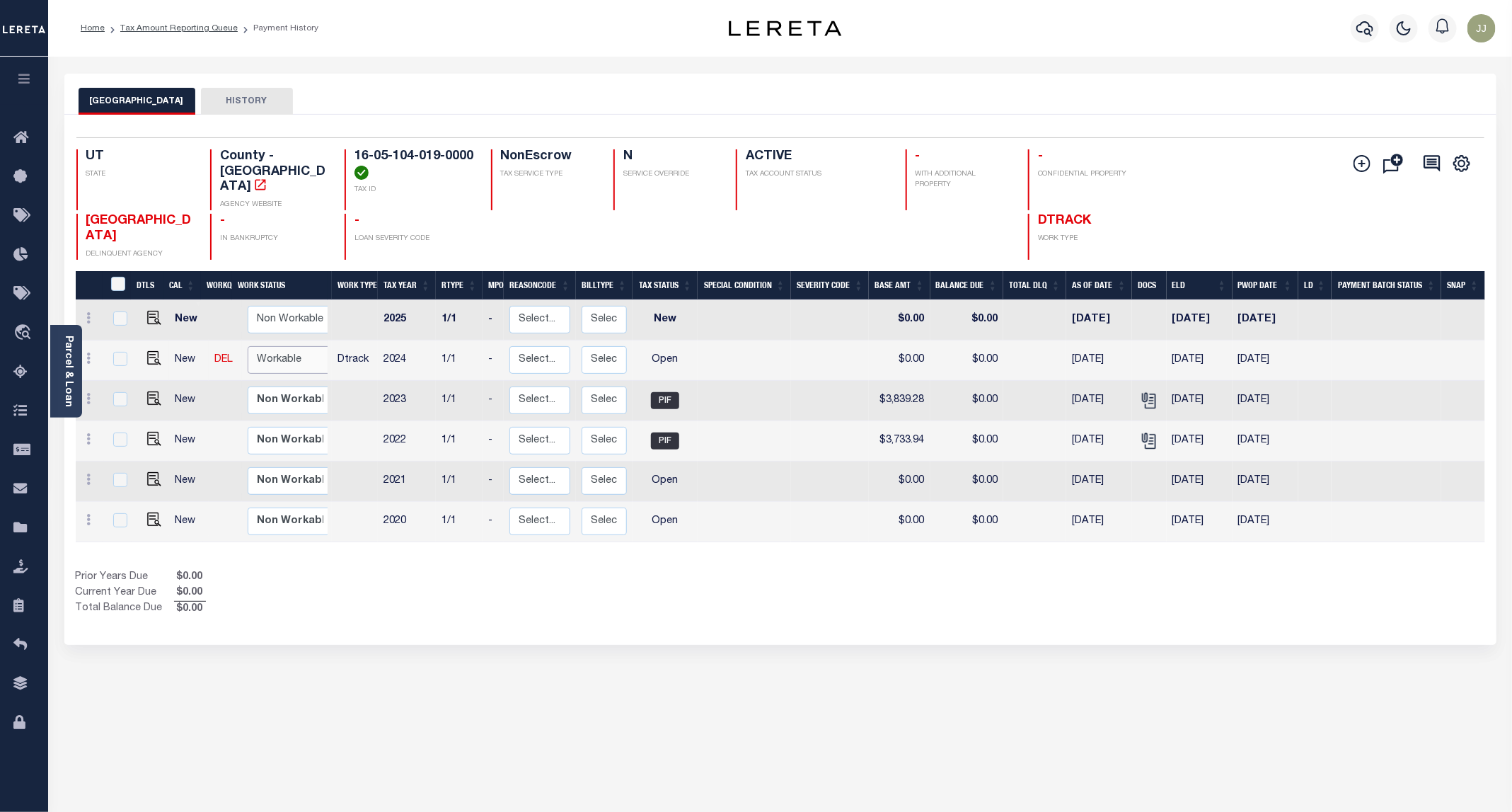
click at [257, 351] on select "Non Workable Workable" at bounding box center [290, 360] width 85 height 28
checkbox input "true"
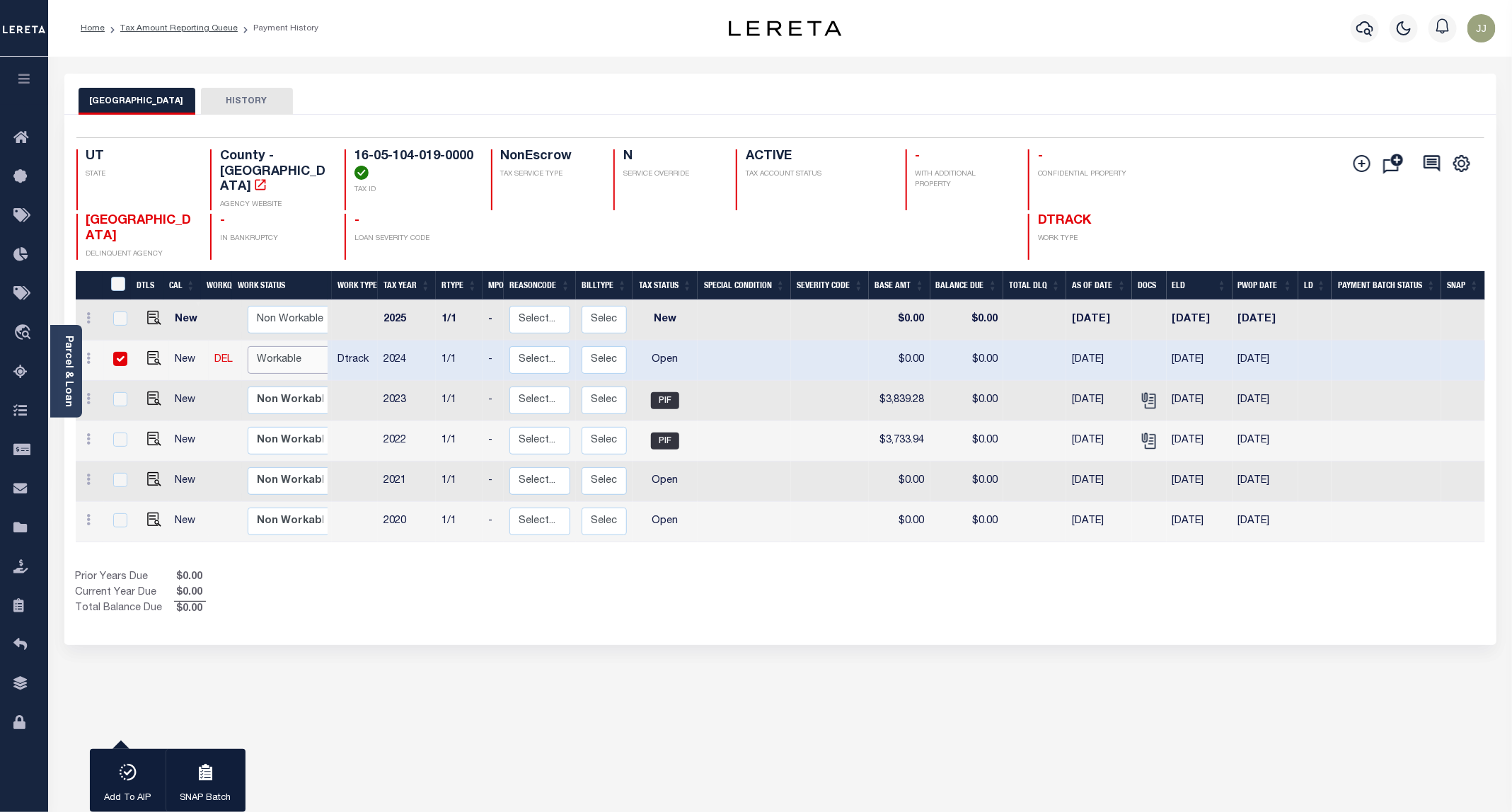
select select "true"
click at [248, 346] on select "Non Workable Workable" at bounding box center [290, 360] width 85 height 28
checkbox input "false"
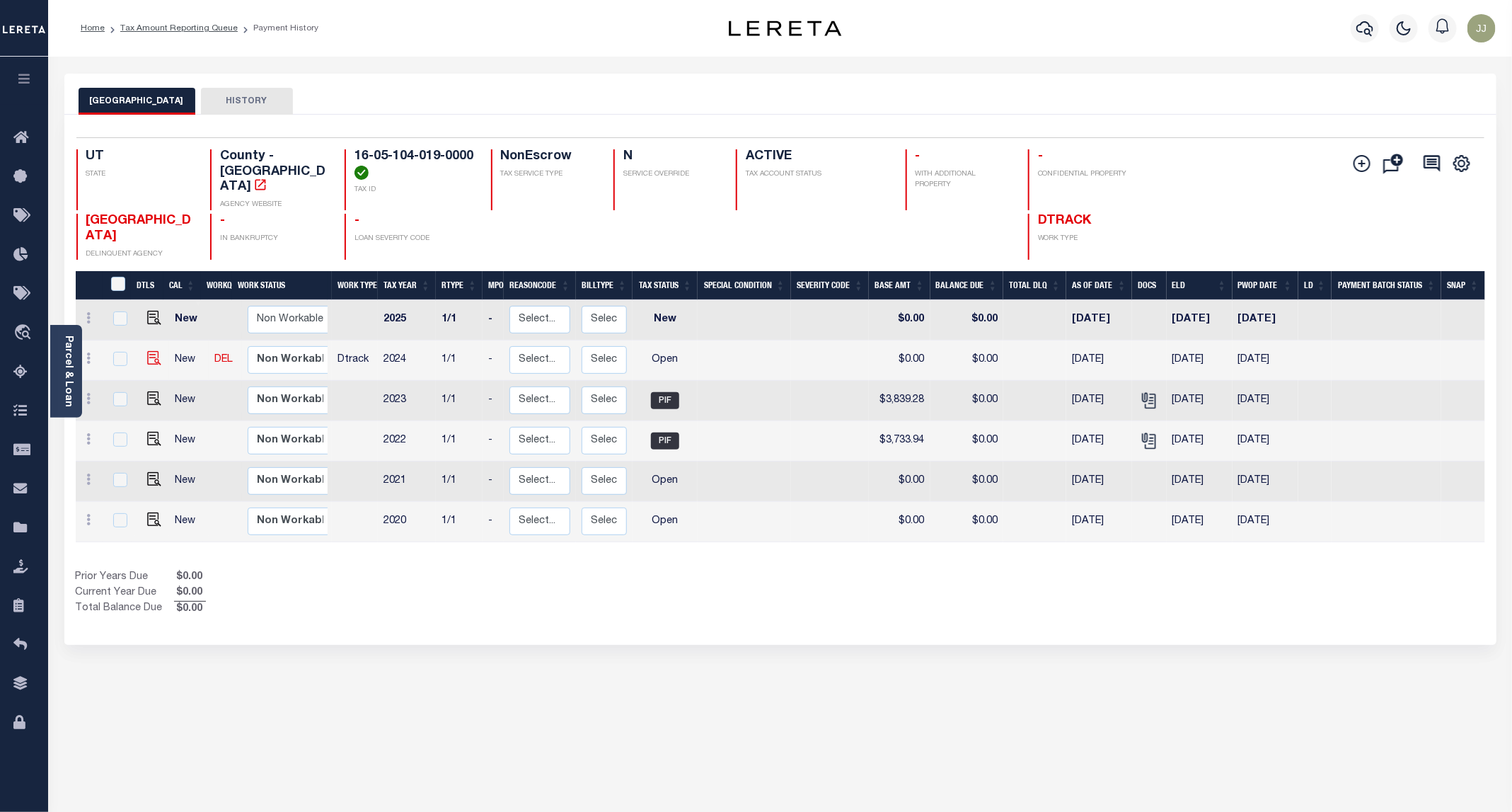
click at [148, 351] on img at bounding box center [154, 358] width 14 height 14
checkbox input "true"
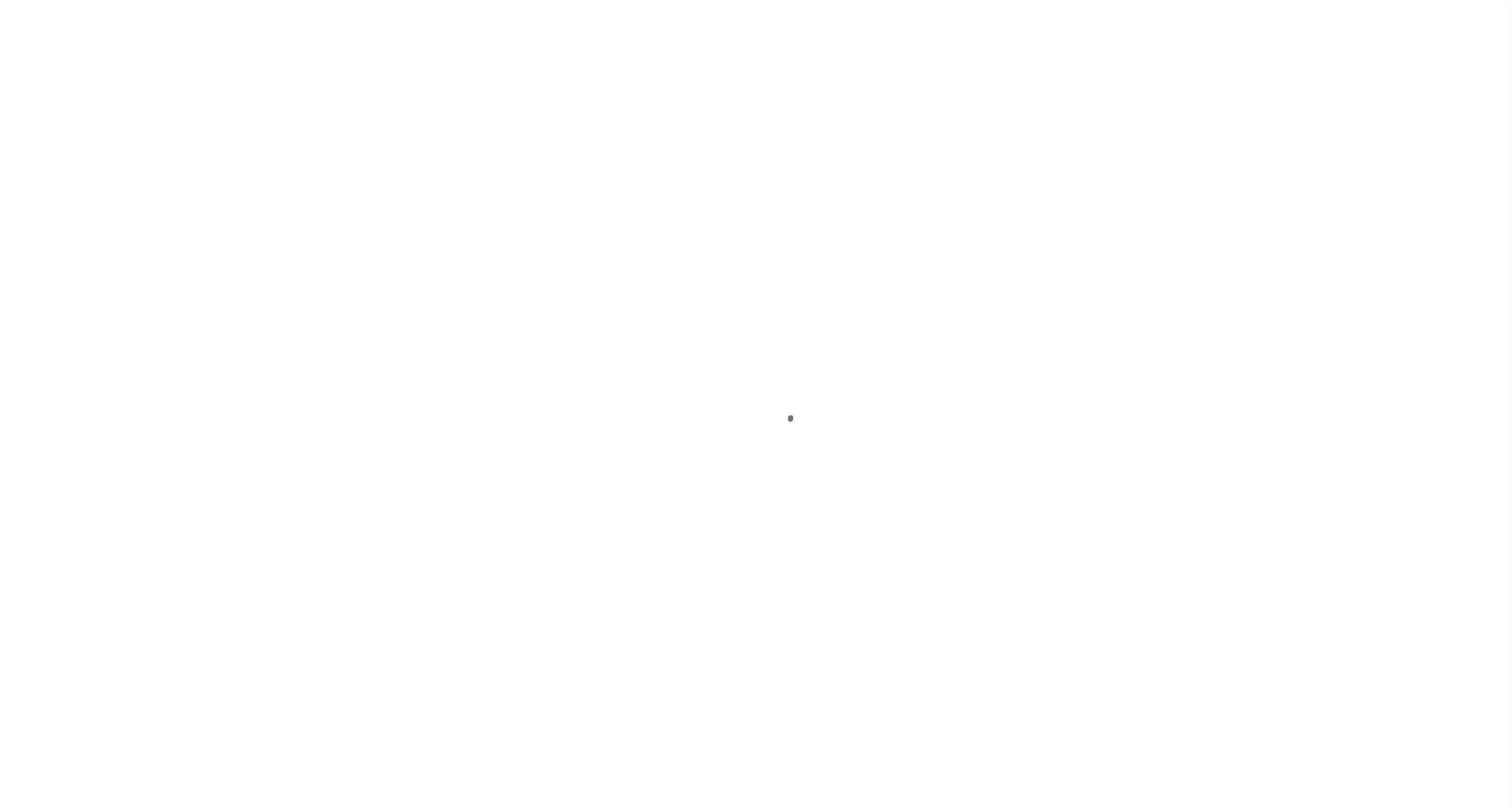
select select "OP2"
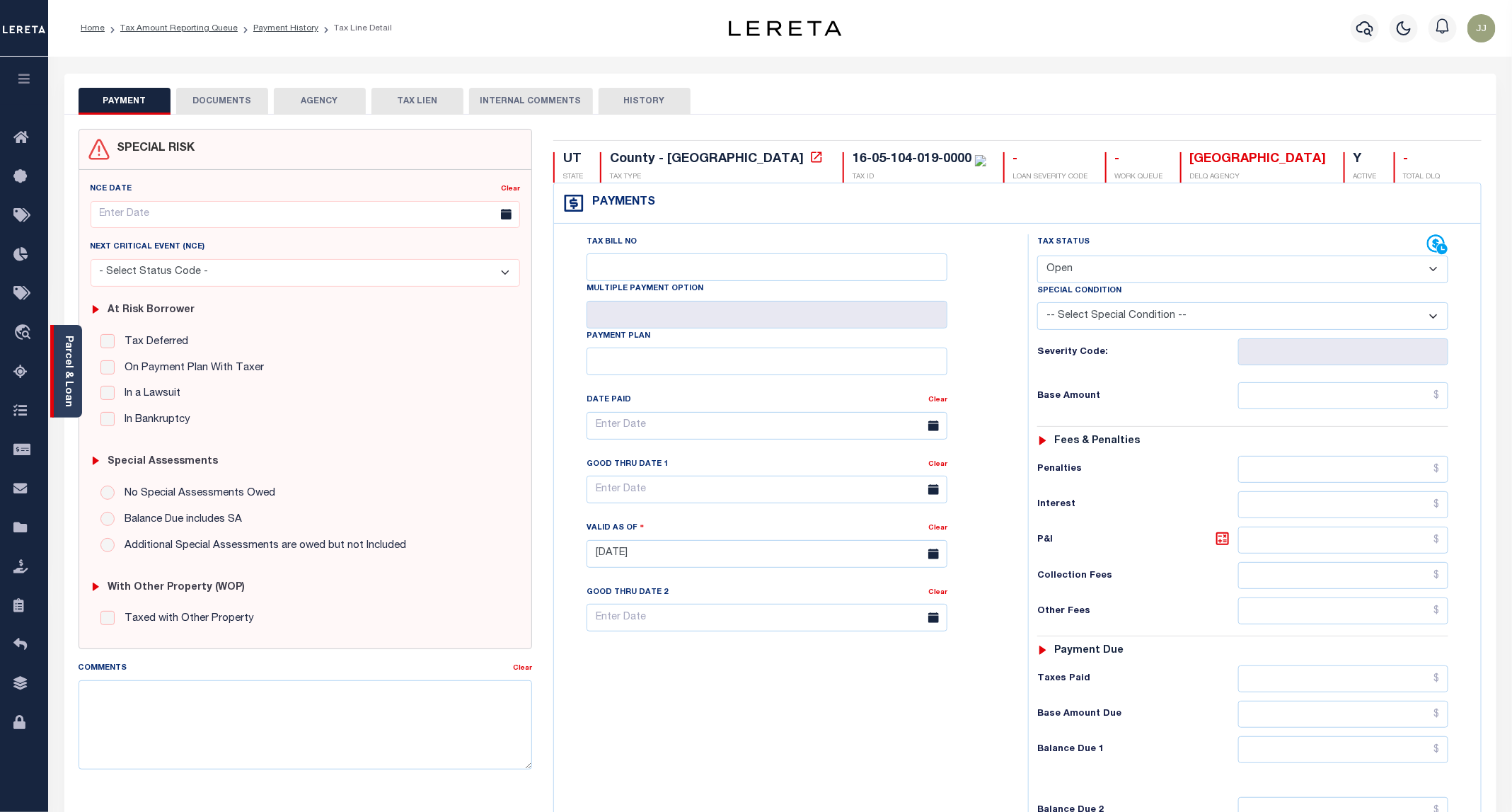
click at [70, 391] on link "Parcel & Loan" at bounding box center [68, 371] width 10 height 72
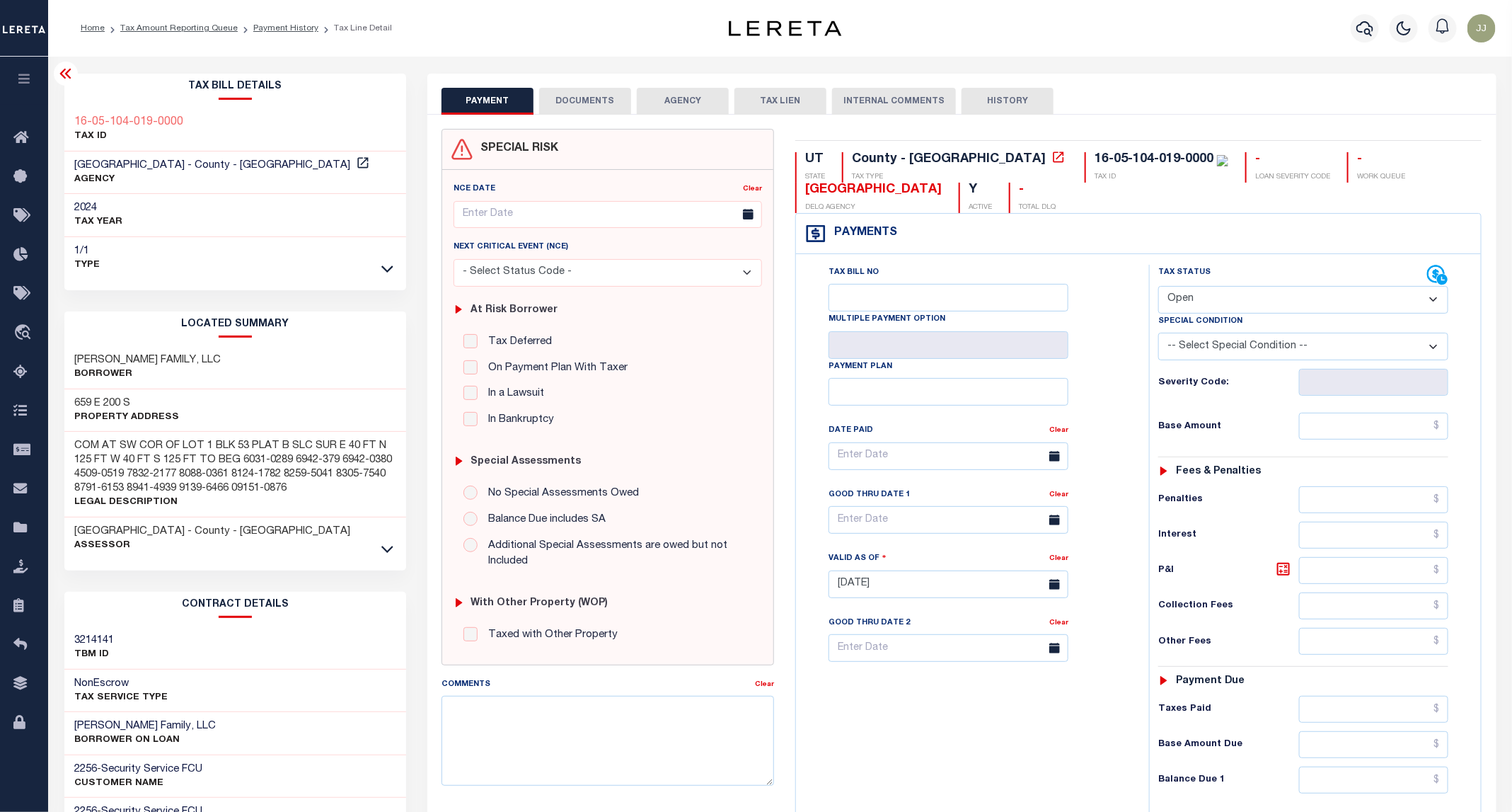
click at [595, 108] on button "DOCUMENTS" at bounding box center [585, 101] width 92 height 27
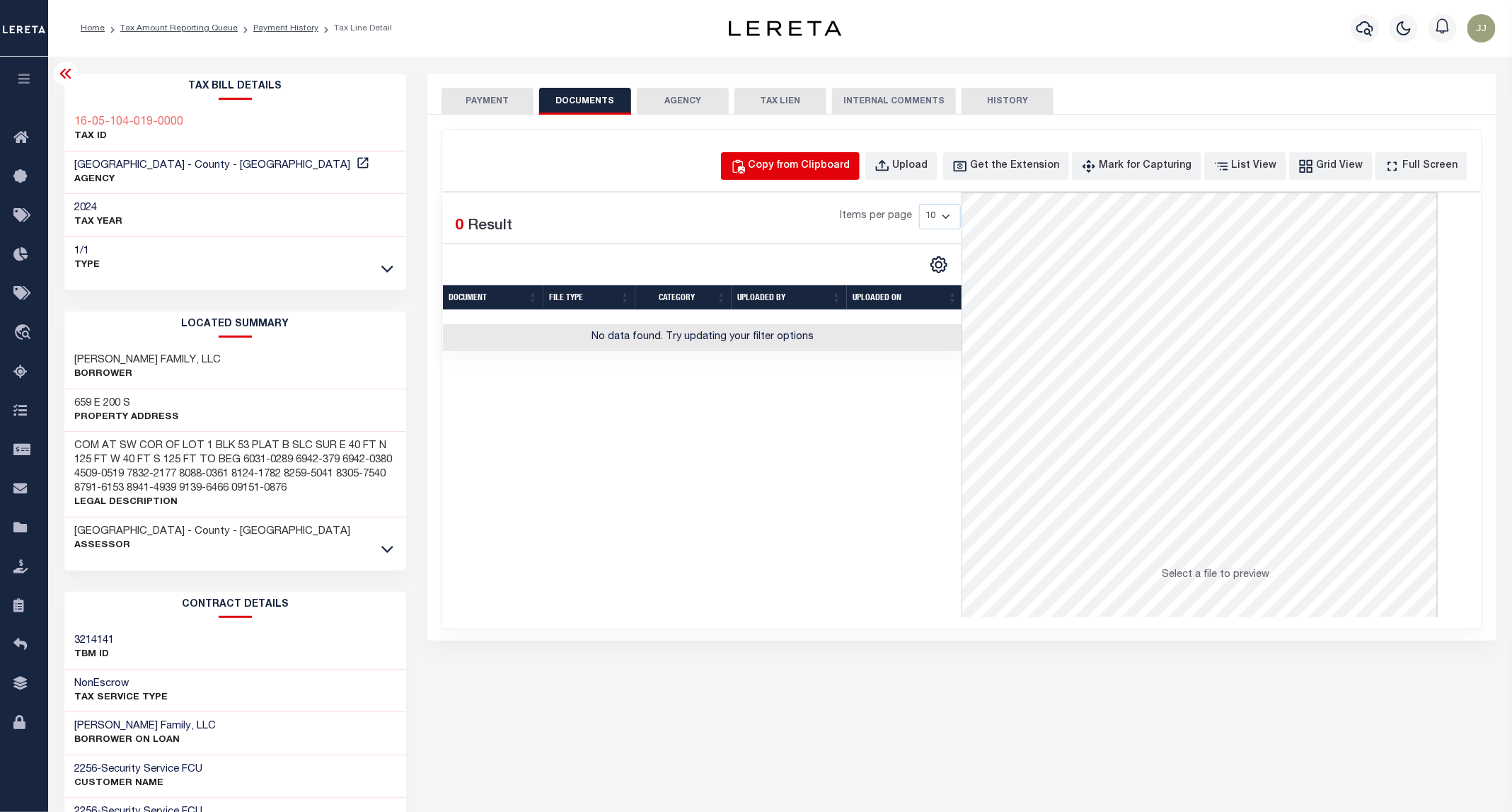
click at [785, 176] on button "Copy from Clipboard" at bounding box center [791, 166] width 139 height 28
select select "POP"
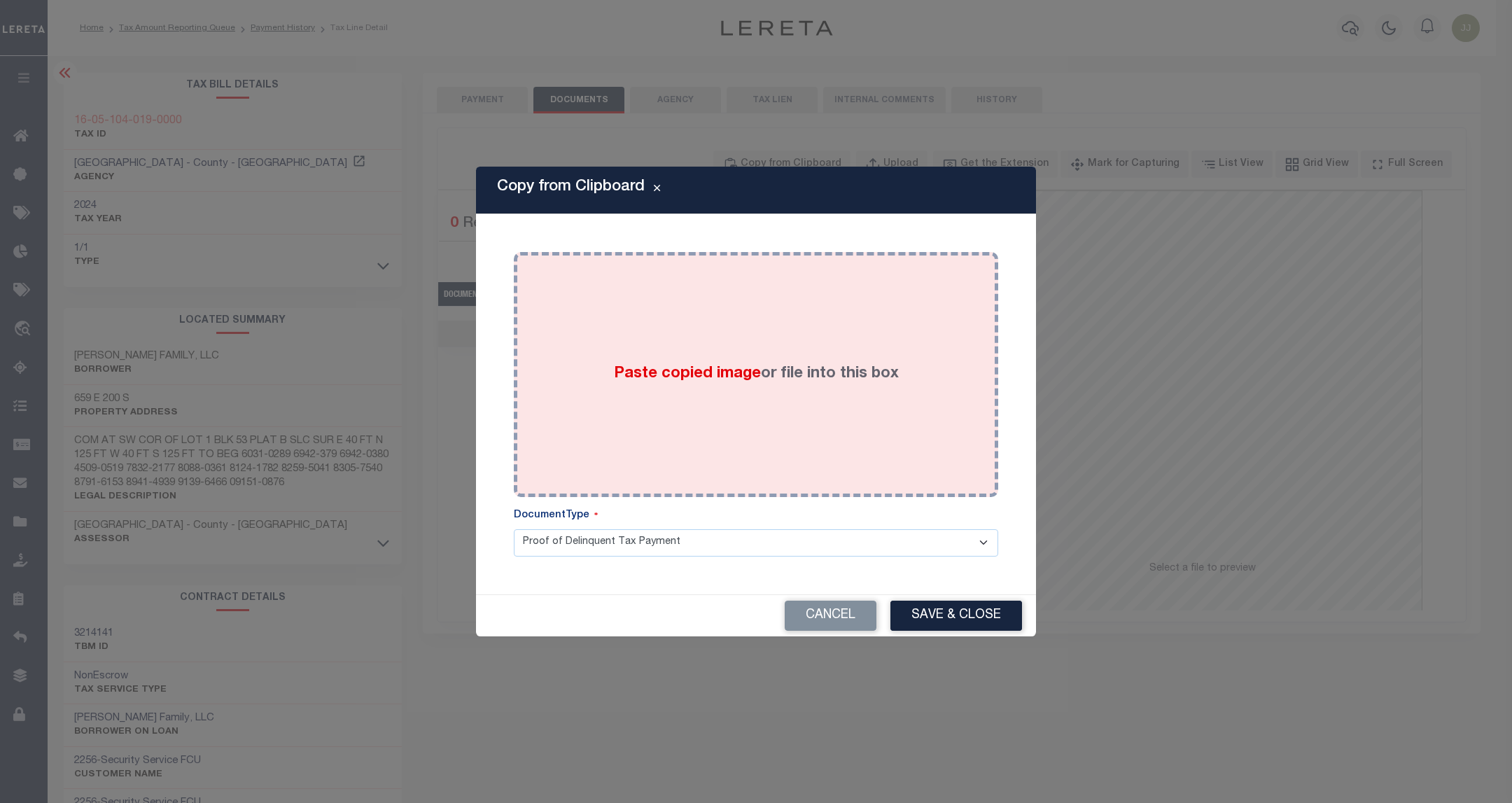
click at [769, 407] on div "Paste copied image or file into this box" at bounding box center [756, 374] width 464 height 224
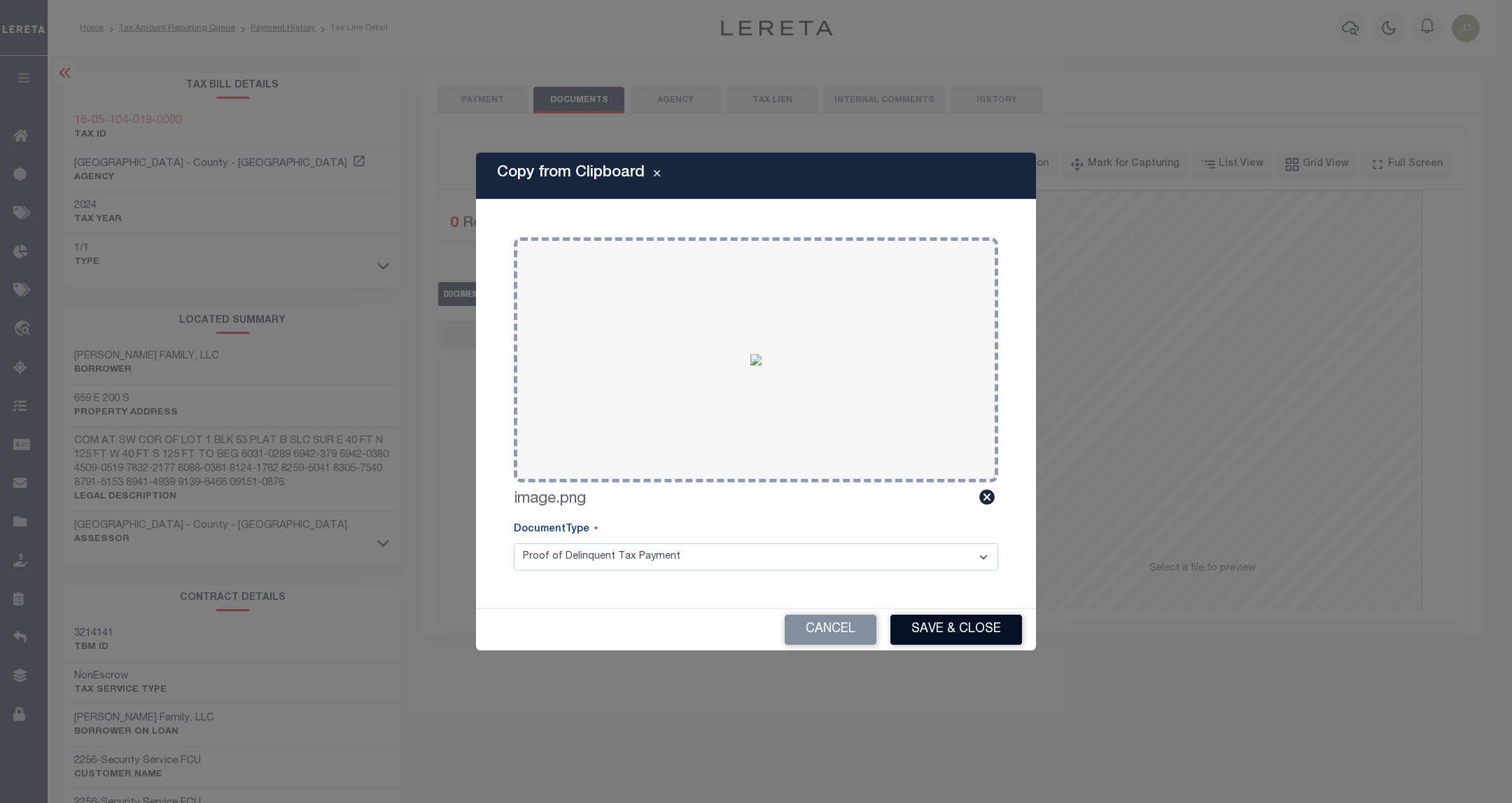
click at [975, 634] on button "Save & Close" at bounding box center [956, 629] width 131 height 30
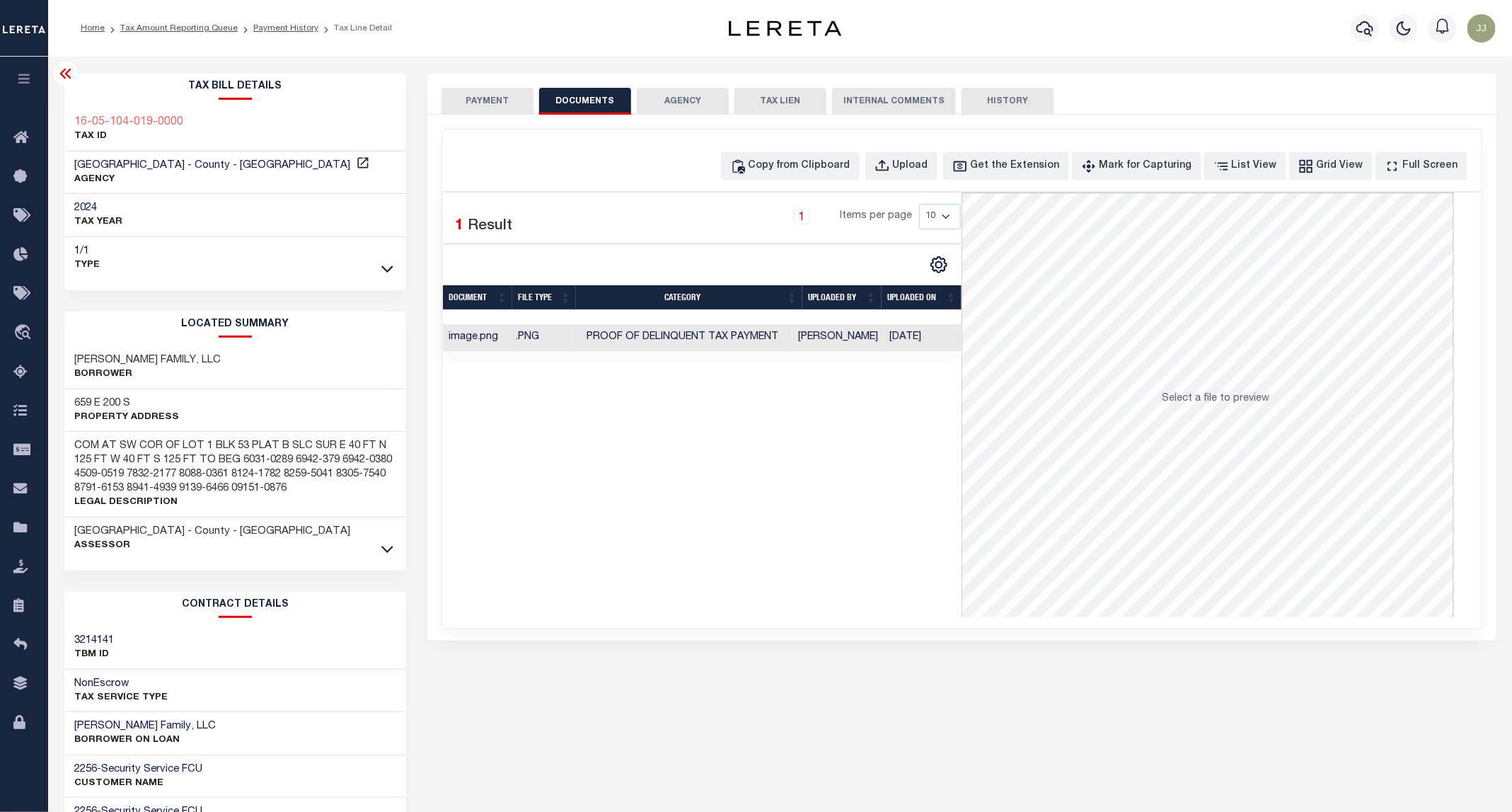
click at [478, 100] on button "PAYMENT" at bounding box center [487, 101] width 92 height 27
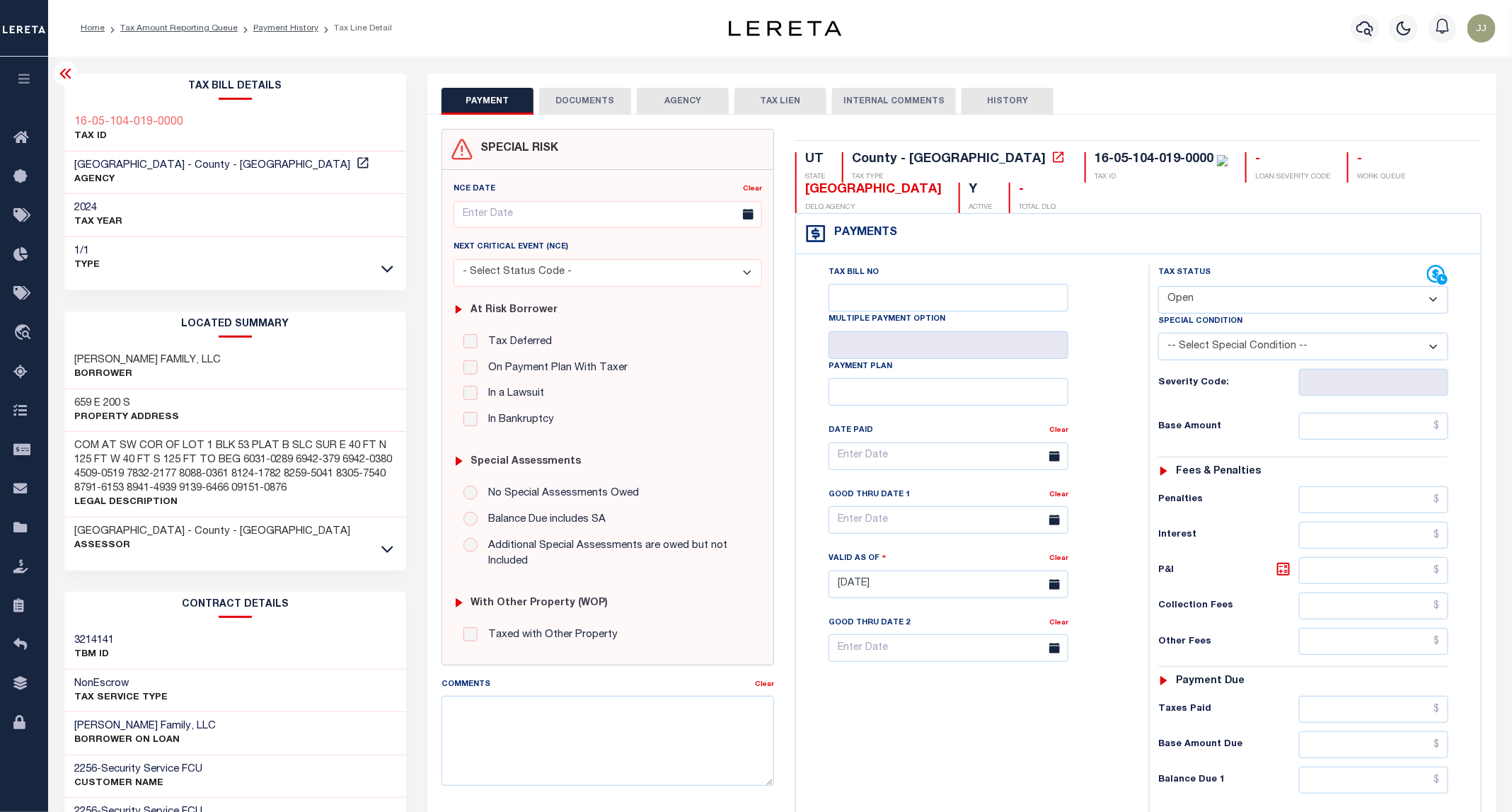
click at [1219, 293] on select "- Select Status Code - Open Due/Unpaid Paid Incomplete No Tax Due Internal Refu…" at bounding box center [1304, 300] width 290 height 28
select select "PYD"
click at [1159, 287] on select "- Select Status Code - Open Due/Unpaid Paid Incomplete No Tax Due Internal Refu…" at bounding box center [1304, 300] width 290 height 28
type input "08/28/2025"
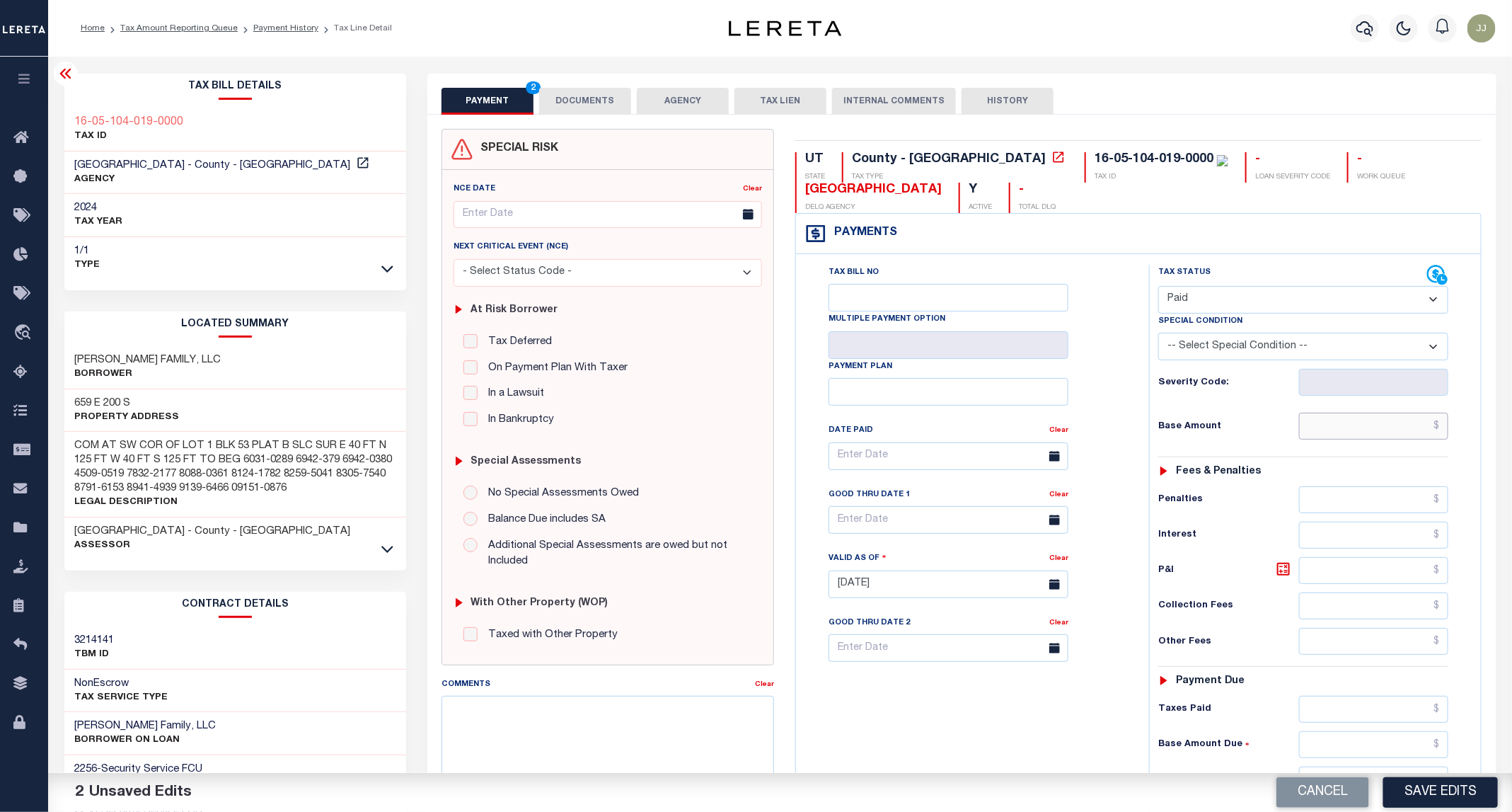
click at [1351, 432] on input "text" at bounding box center [1374, 426] width 150 height 27
type input "$0.00"
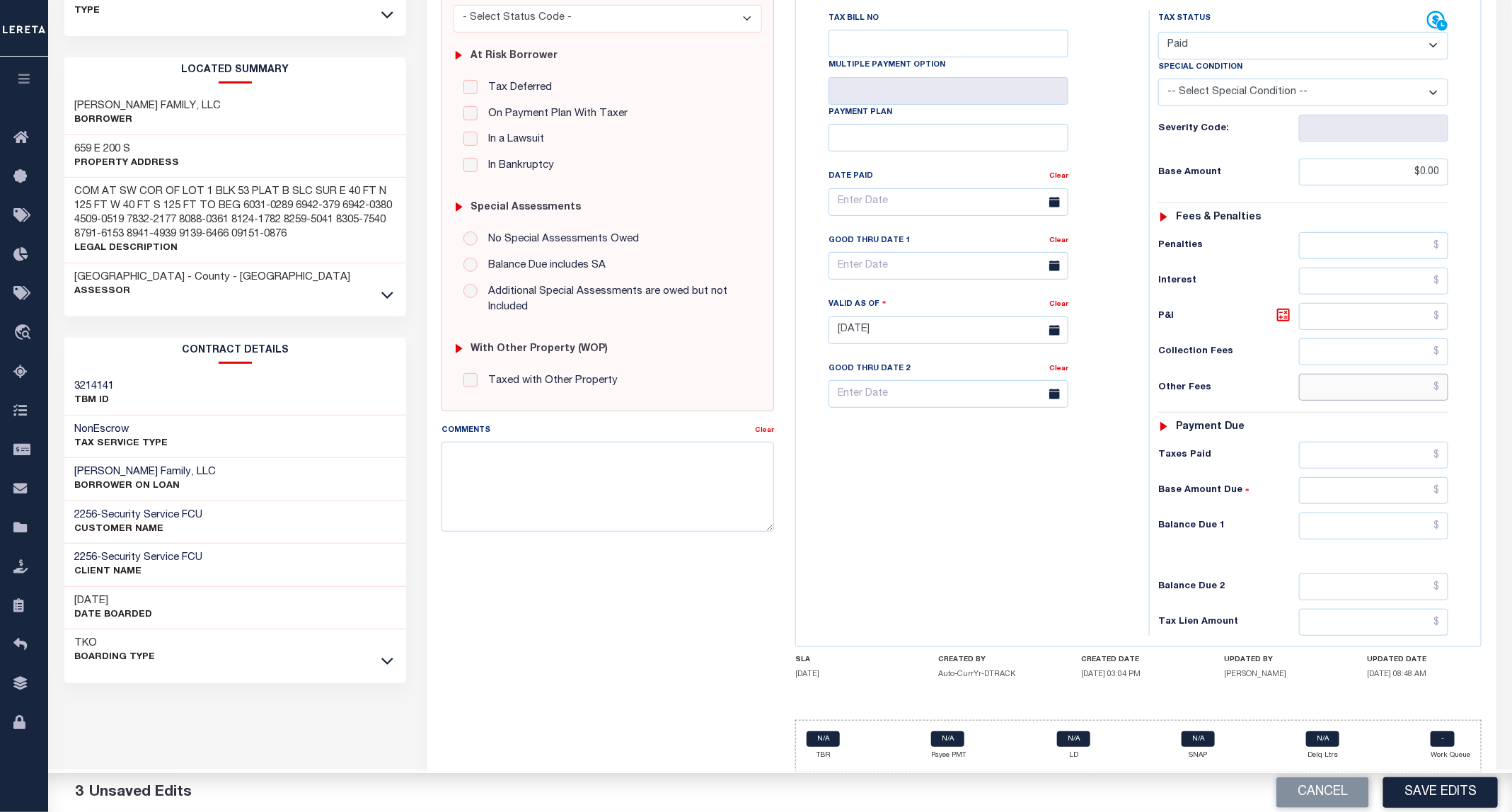
click at [1361, 387] on input "text" at bounding box center [1374, 387] width 150 height 27
click at [891, 596] on div "Tax Bill No Multiple Payment Option Payment Plan Clear" at bounding box center [968, 323] width 339 height 625
click at [1357, 531] on input "text" at bounding box center [1374, 525] width 150 height 27
type input "$0.00"
click at [902, 555] on div "Tax Bill No Multiple Payment Option Payment Plan Clear" at bounding box center [968, 323] width 339 height 625
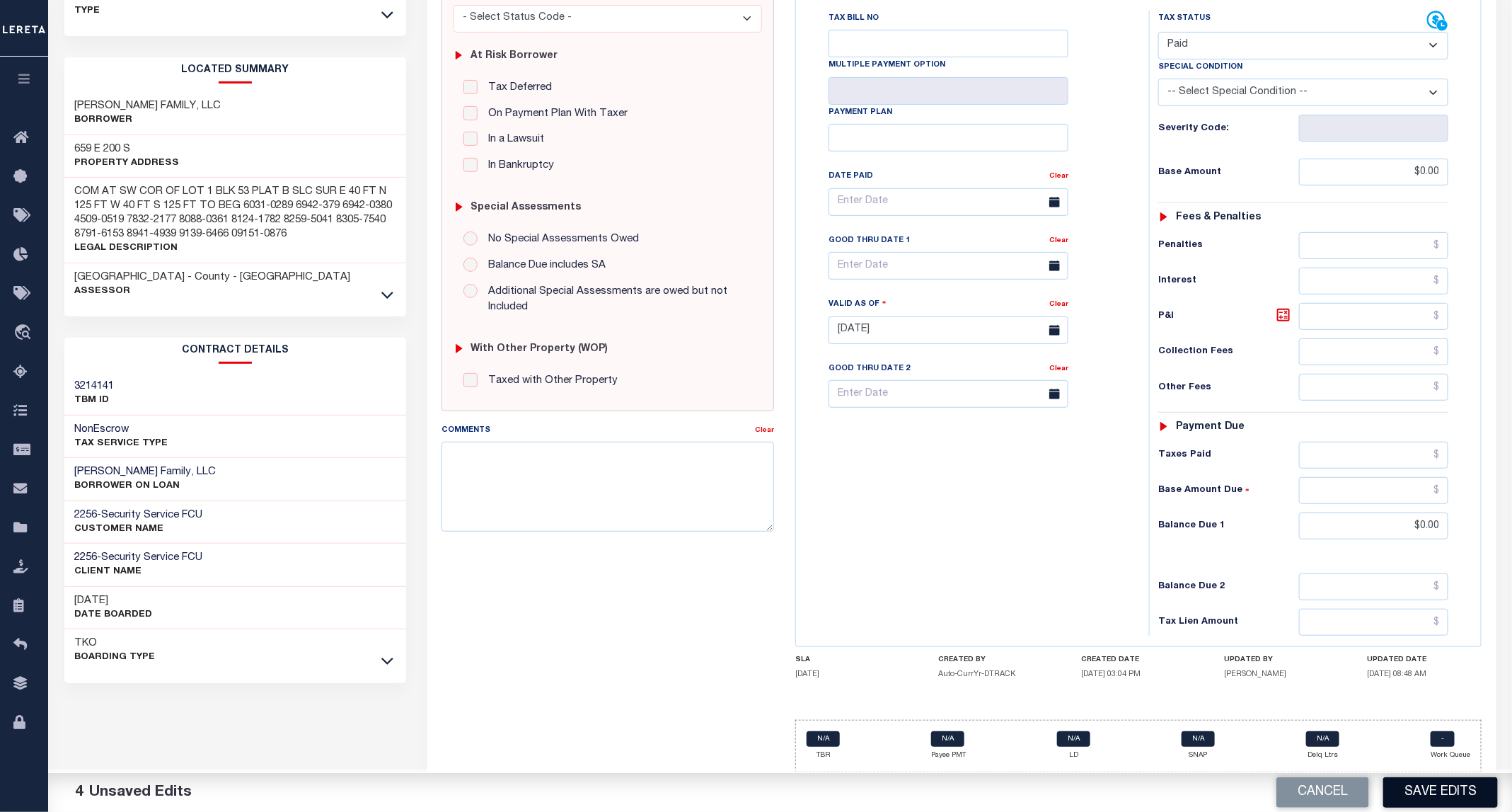
click at [1437, 790] on button "Save Edits" at bounding box center [1440, 792] width 114 height 30
checkbox input "false"
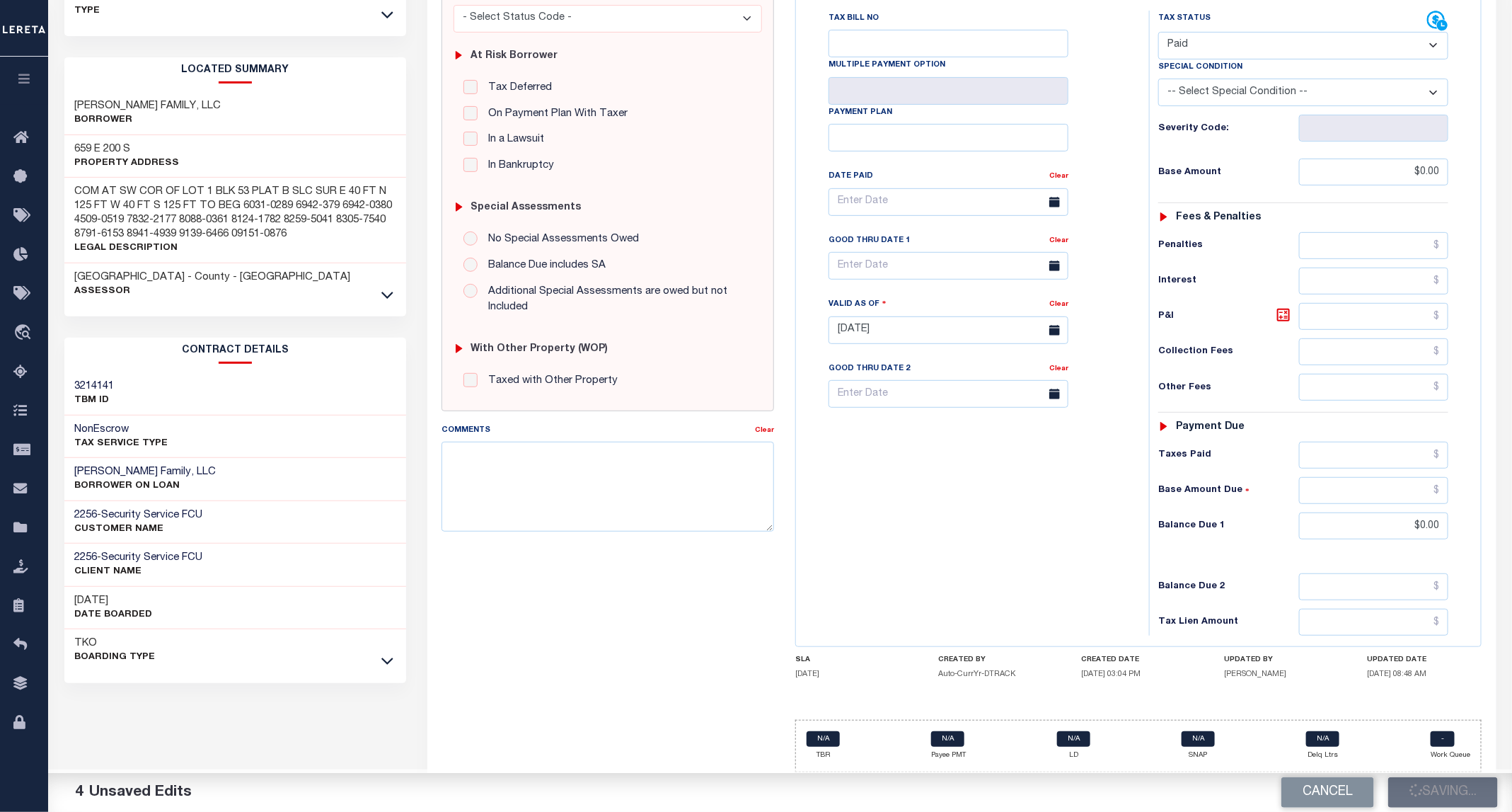
type input "$0"
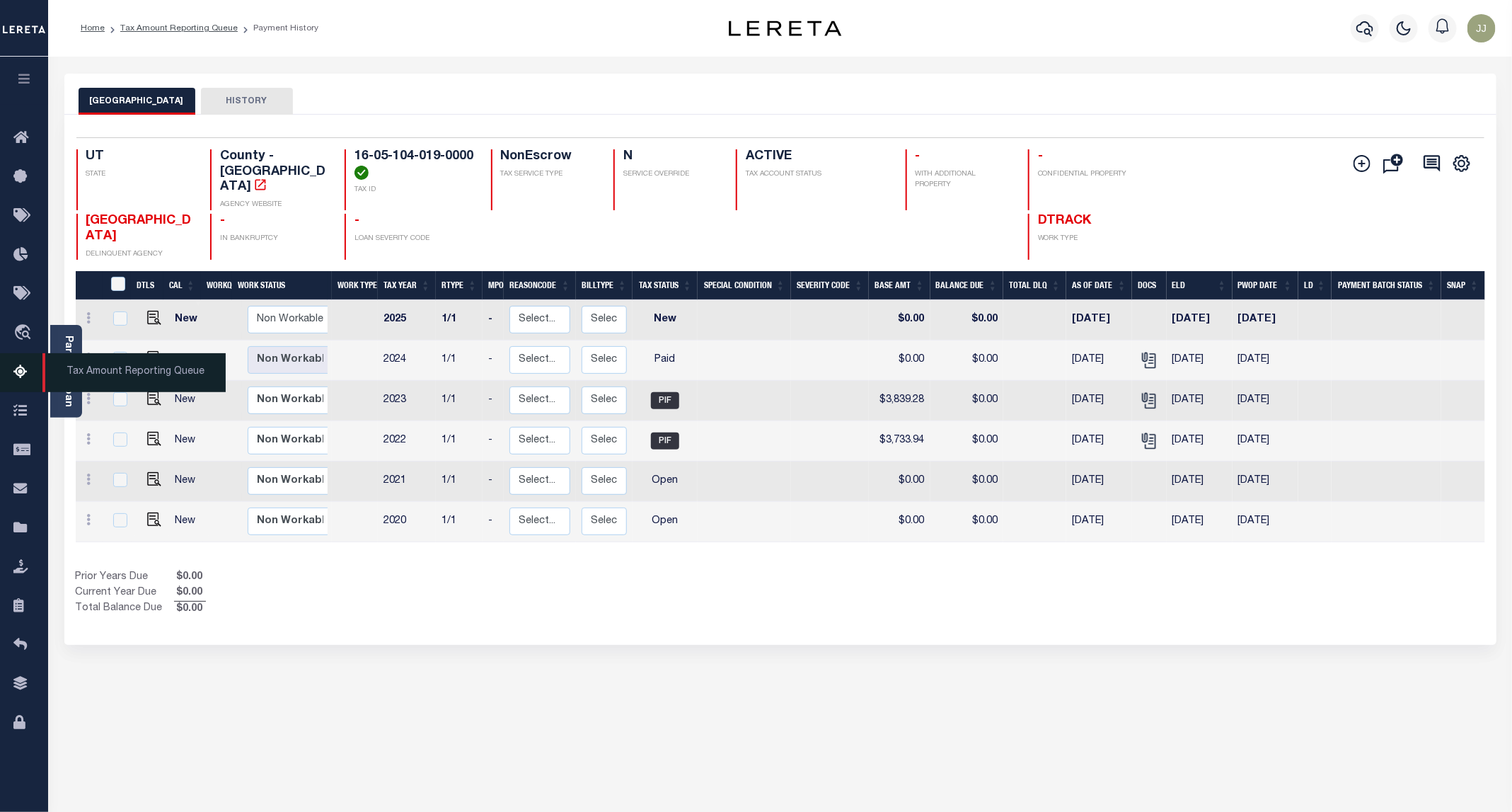
click at [20, 375] on icon at bounding box center [24, 372] width 22 height 18
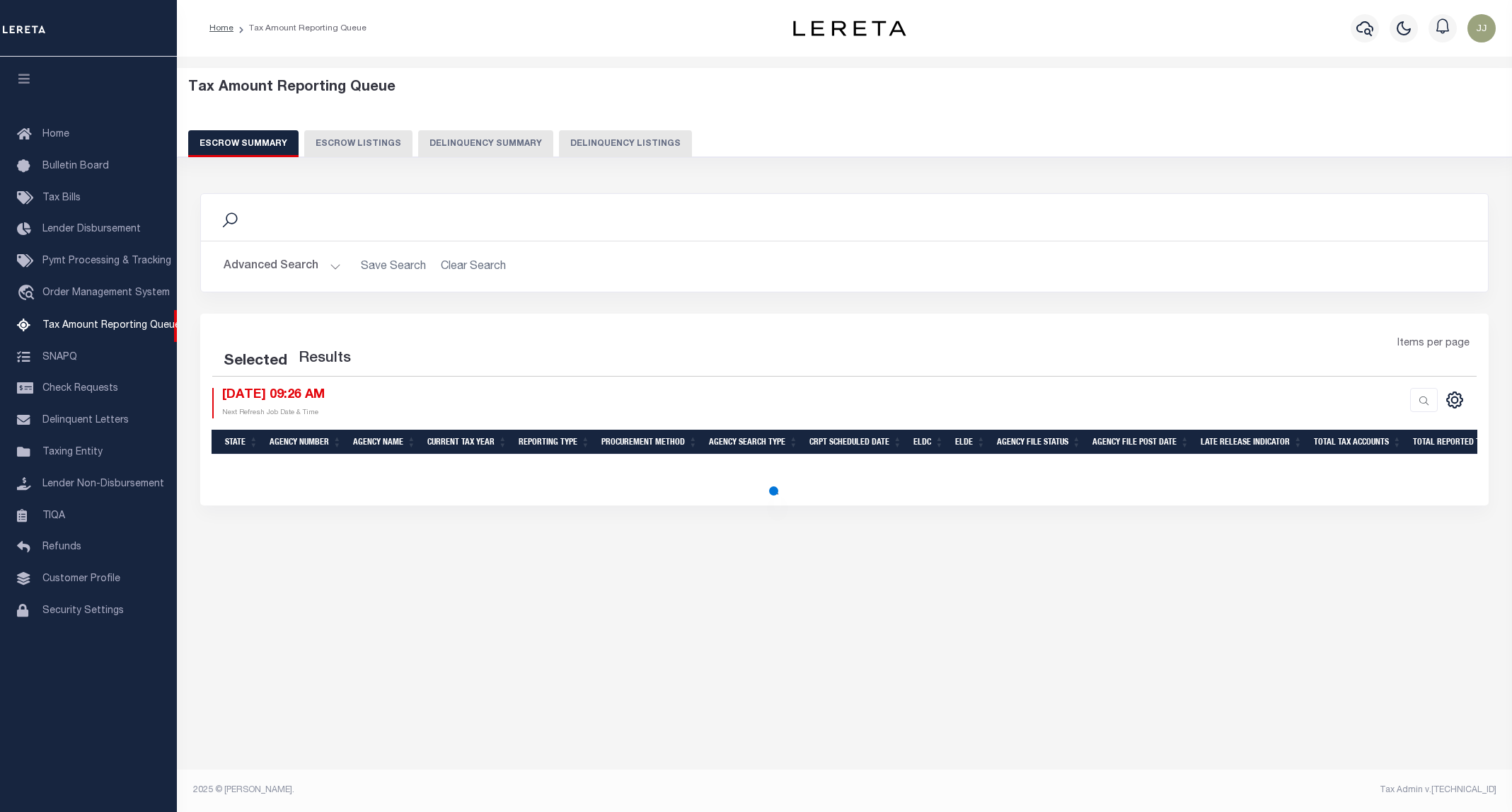
click at [561, 148] on button "Delinquency Listings" at bounding box center [625, 144] width 133 height 27
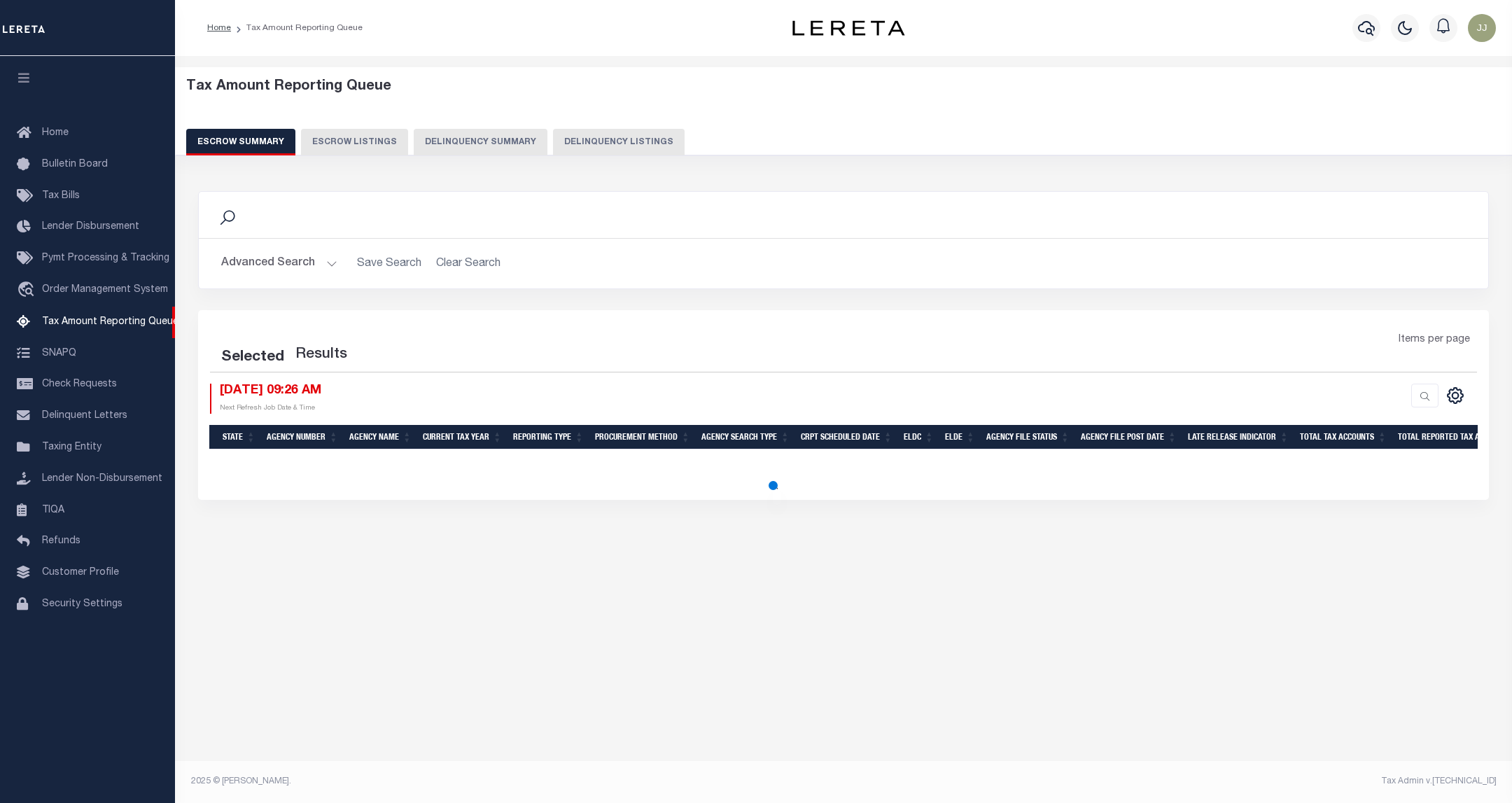
select select "100"
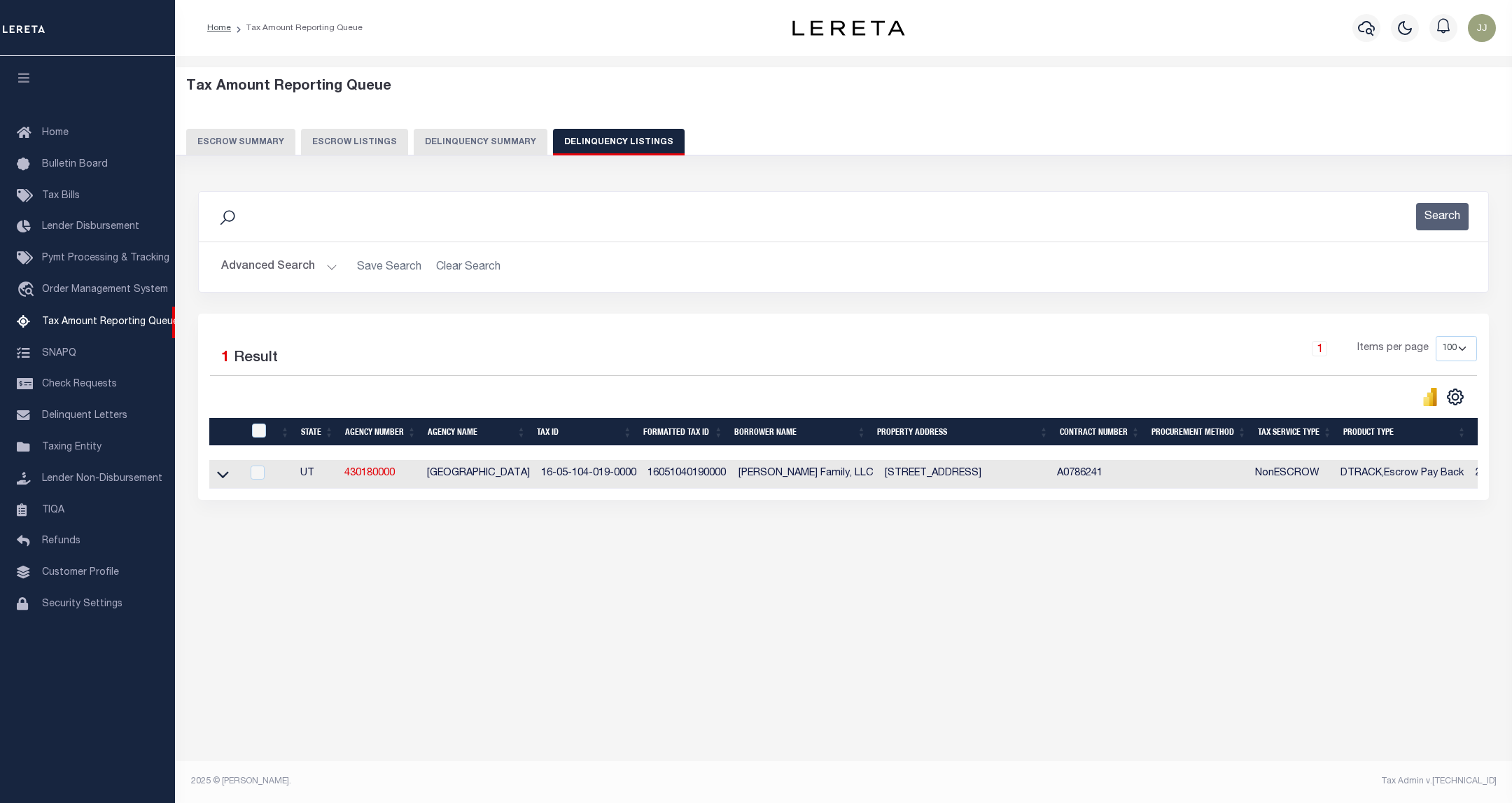
click at [284, 263] on button "Advanced Search" at bounding box center [280, 267] width 116 height 28
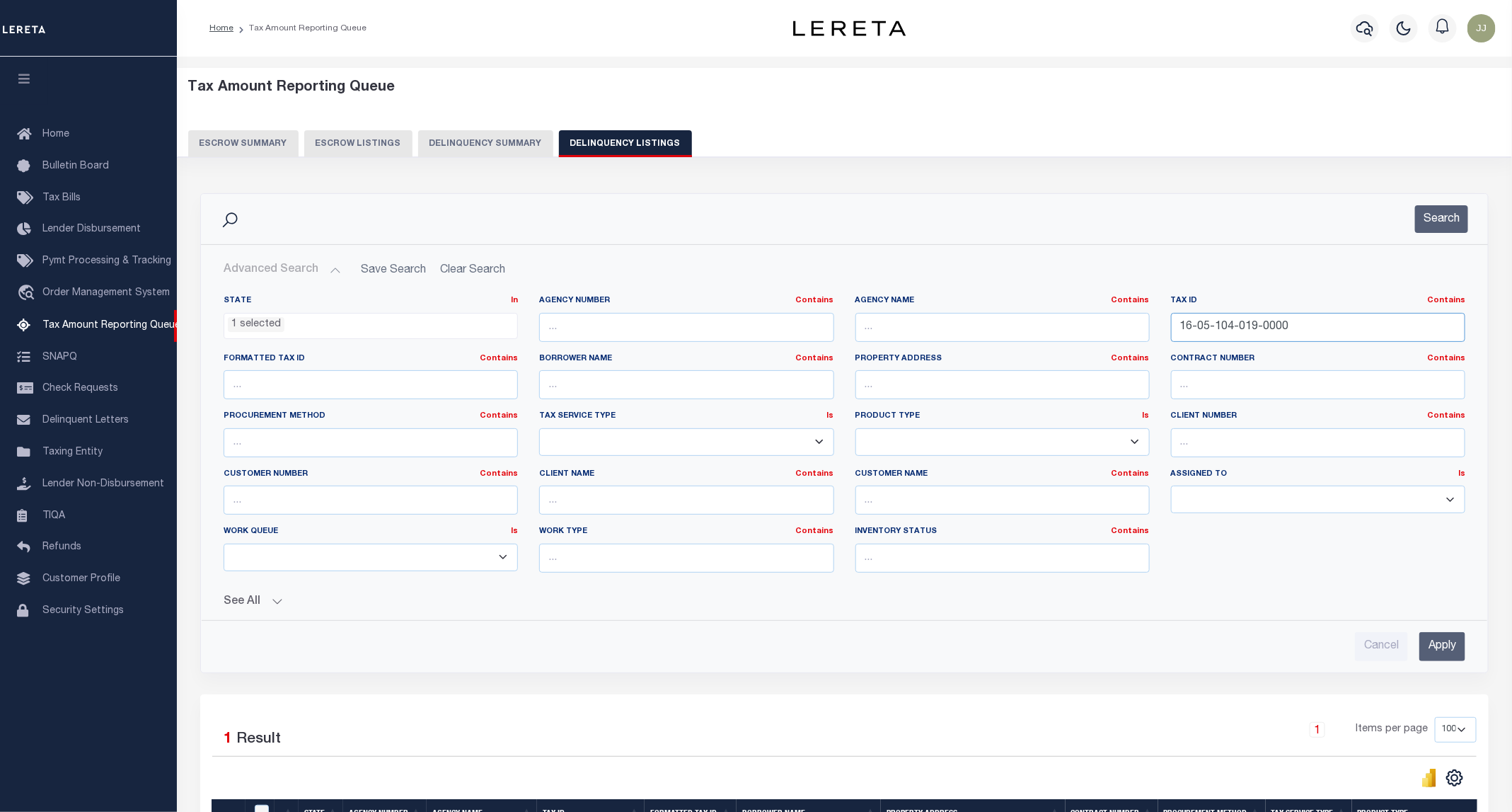
drag, startPoint x: 1339, startPoint y: 329, endPoint x: 1095, endPoint y: 323, distance: 244.1
click at [1095, 323] on div "State In In AK AL AR AZ CA CO CT DC DE FL GA GU HI IA ID IL IN KS [GEOGRAPHIC_D…" at bounding box center [844, 440] width 1263 height 289
paste input "5-004"
type input "16-05-105-004-0000"
click at [1454, 227] on button "Search" at bounding box center [1441, 219] width 53 height 28
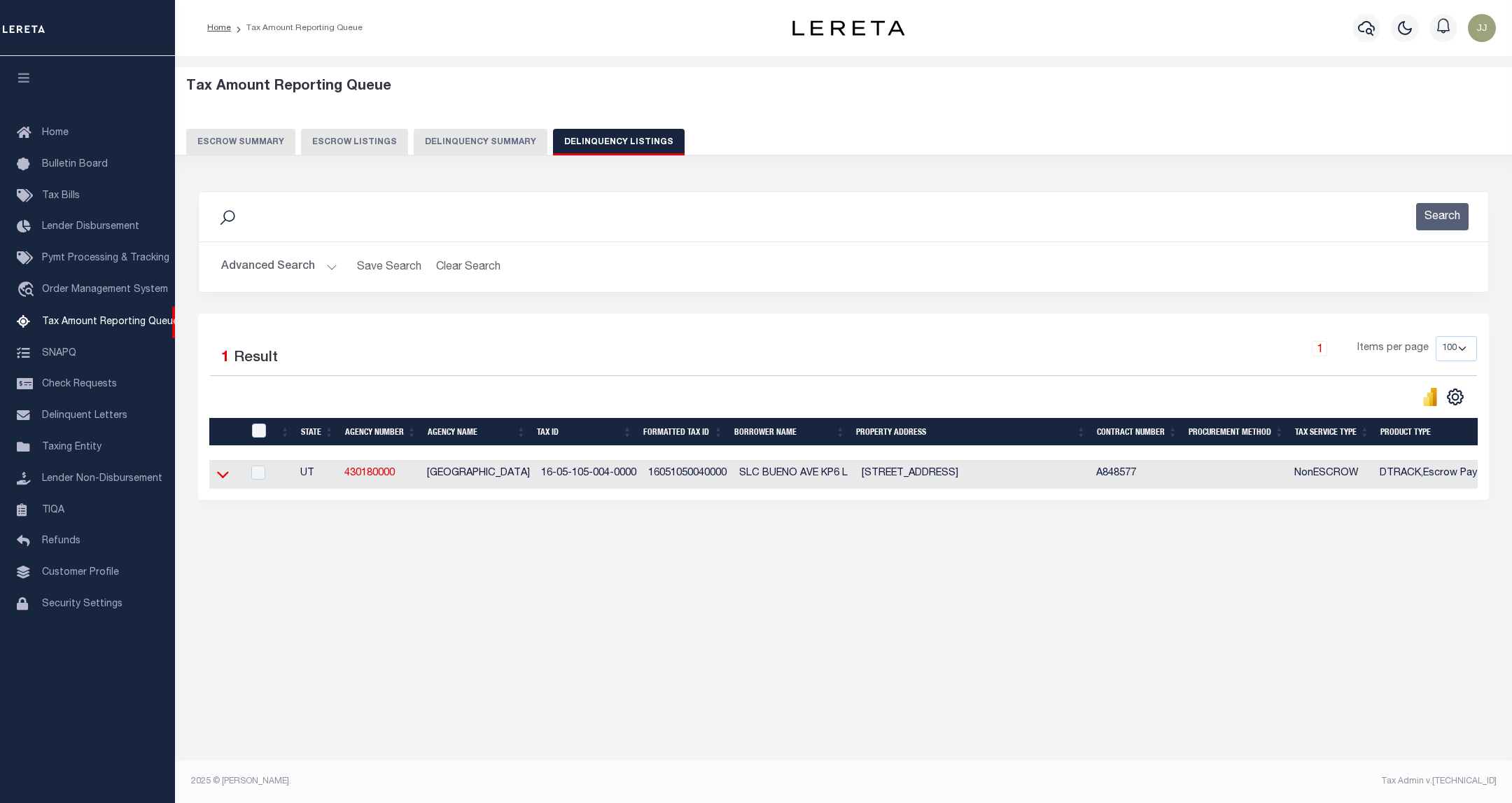
click at [221, 479] on icon at bounding box center [223, 475] width 12 height 7
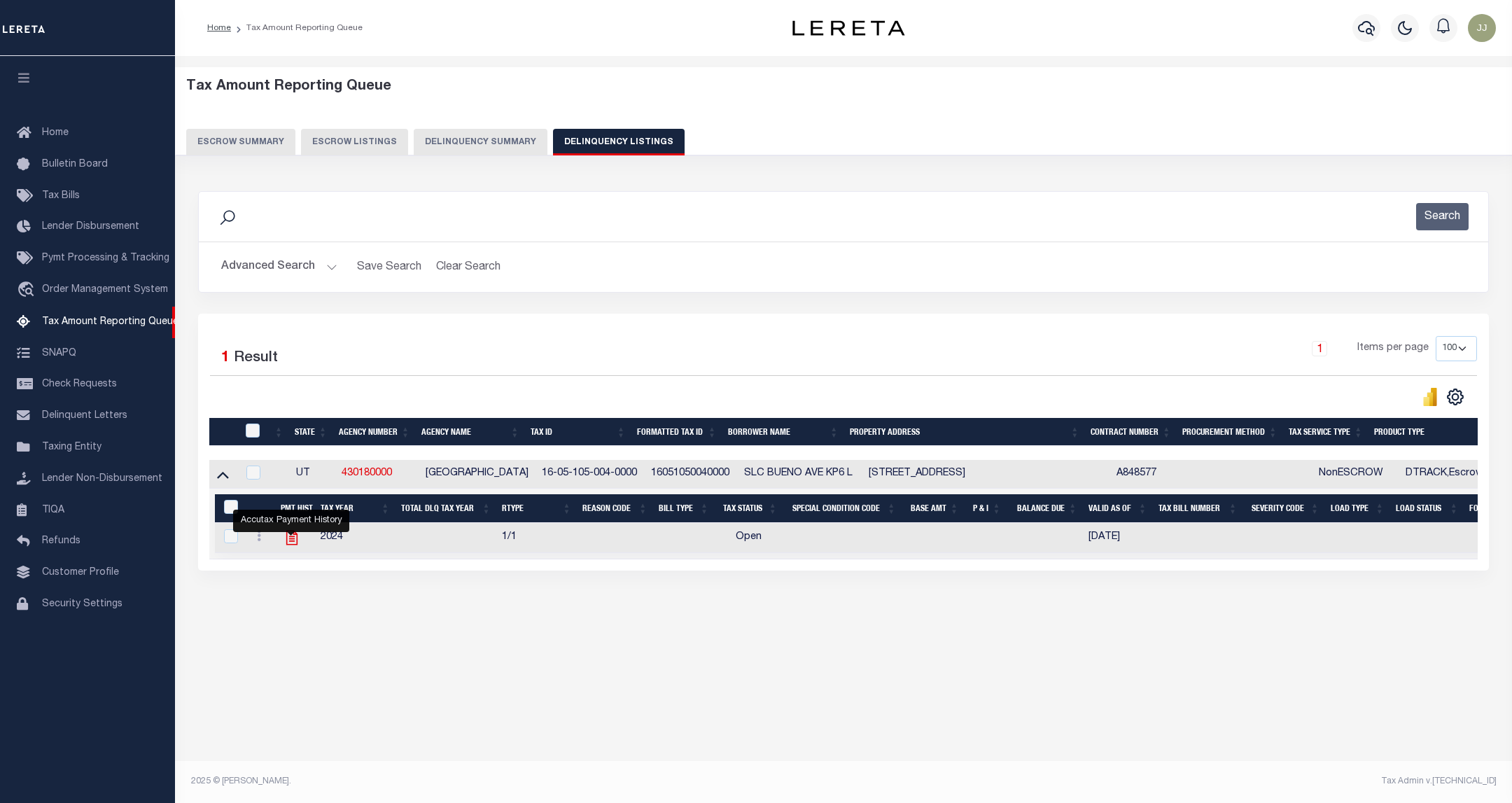
click at [292, 545] on icon "" at bounding box center [292, 538] width 18 height 18
checkbox input "true"
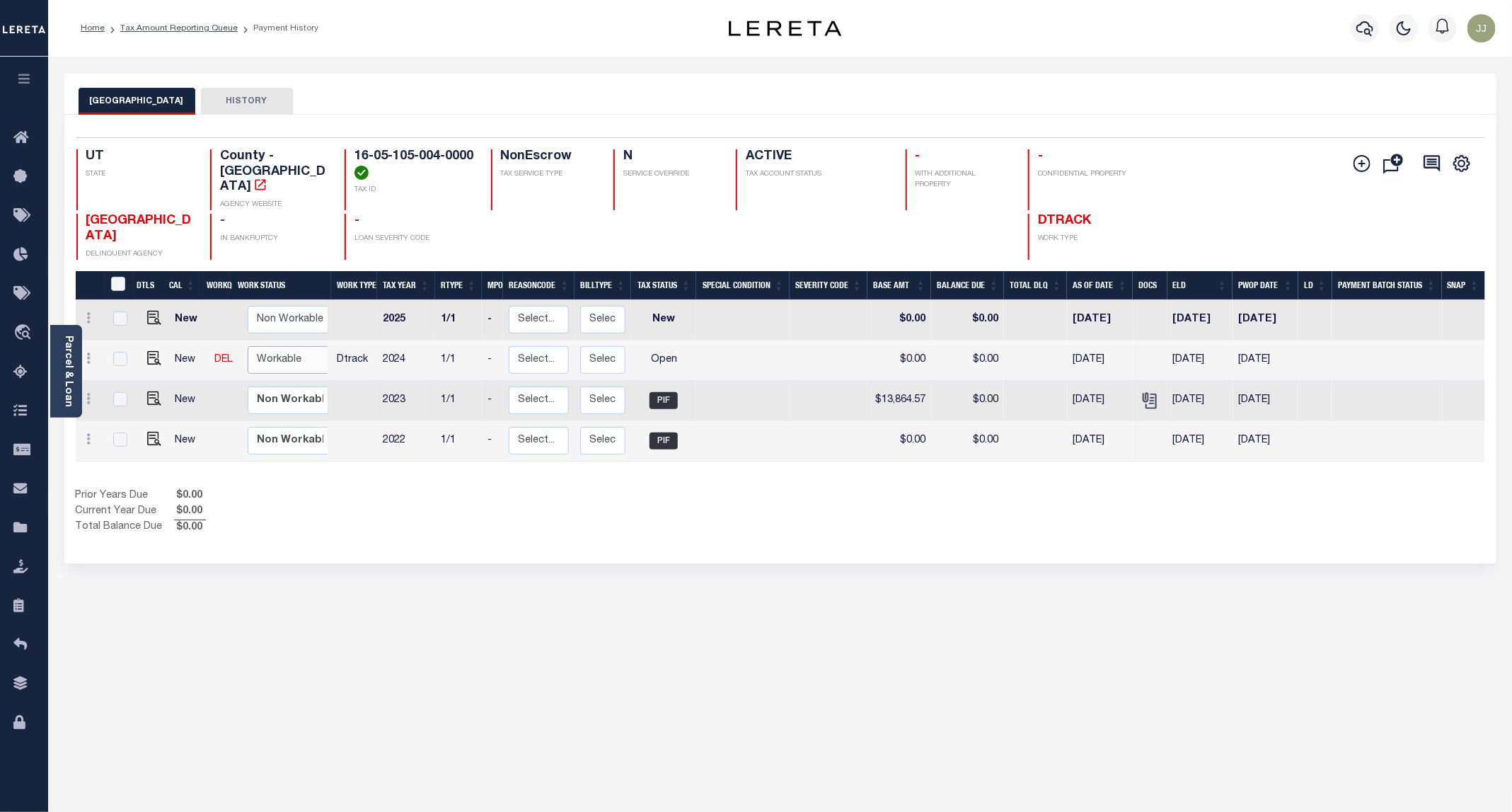
click at [273, 351] on select "Non Workable Workable" at bounding box center [290, 360] width 85 height 28
checkbox input "true"
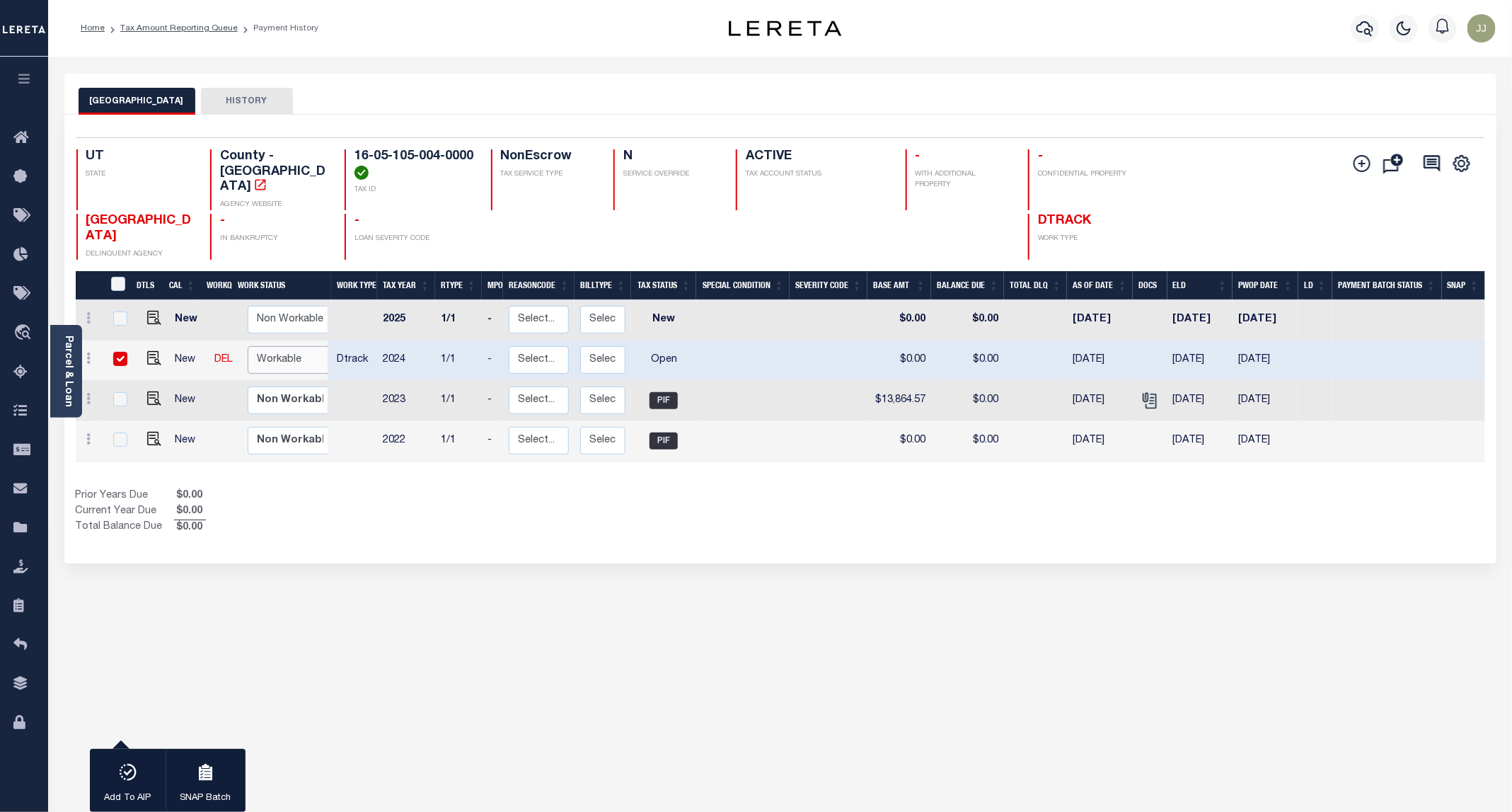
select select "true"
click at [248, 346] on select "Non Workable Workable" at bounding box center [290, 360] width 85 height 28
checkbox input "false"
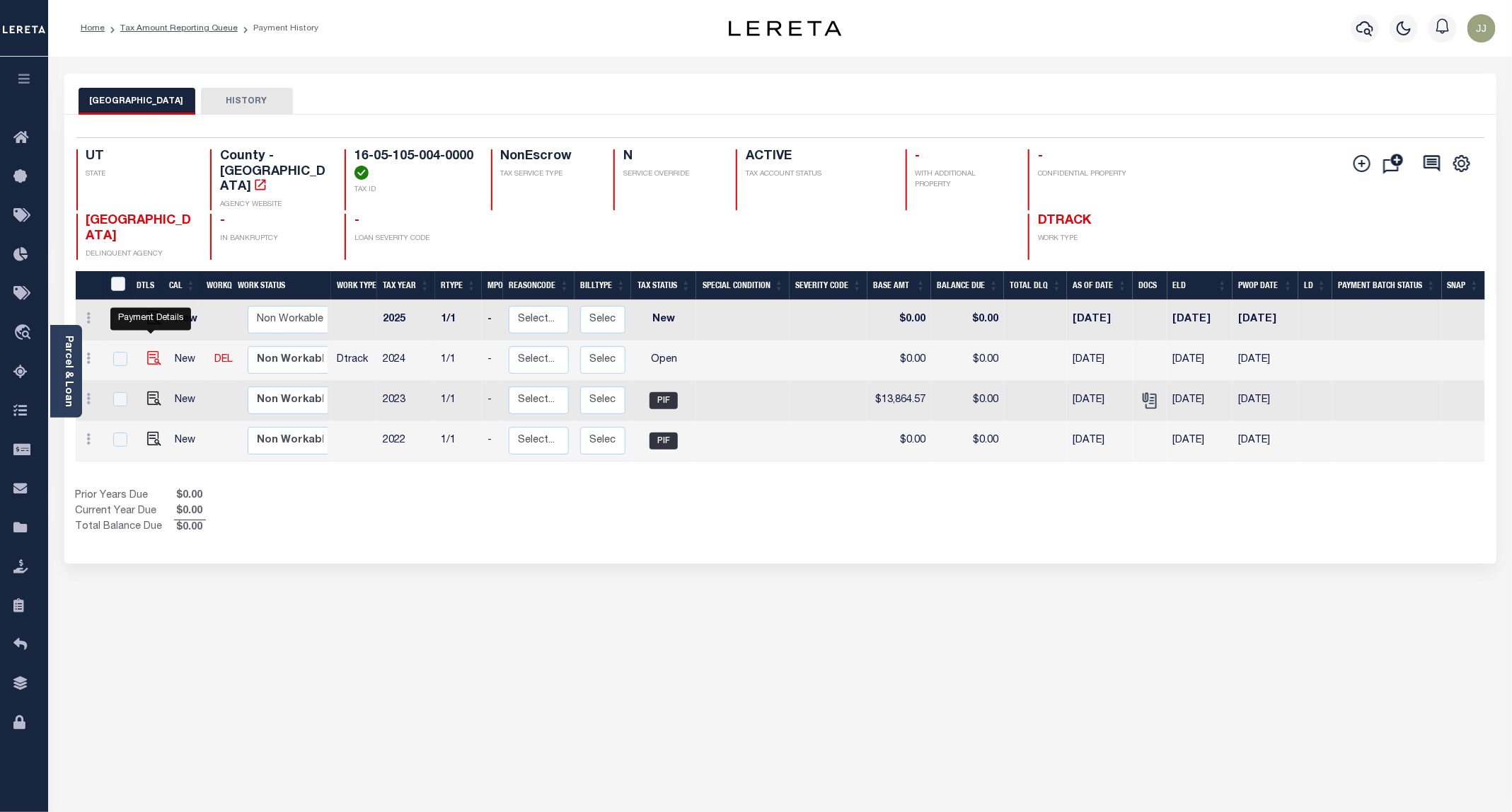
click at [157, 351] on img "" at bounding box center [154, 358] width 14 height 14
checkbox input "true"
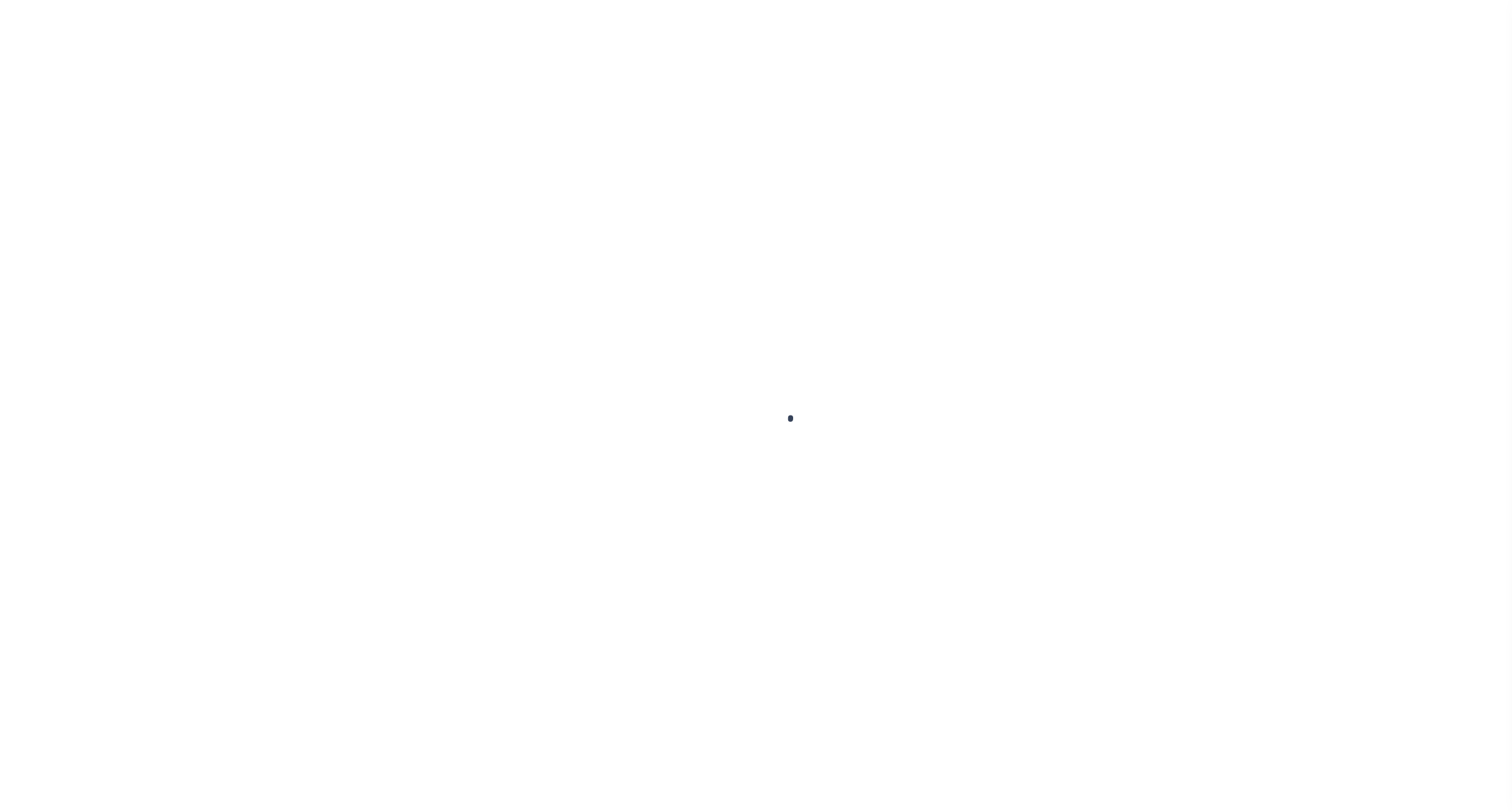
select select "OP2"
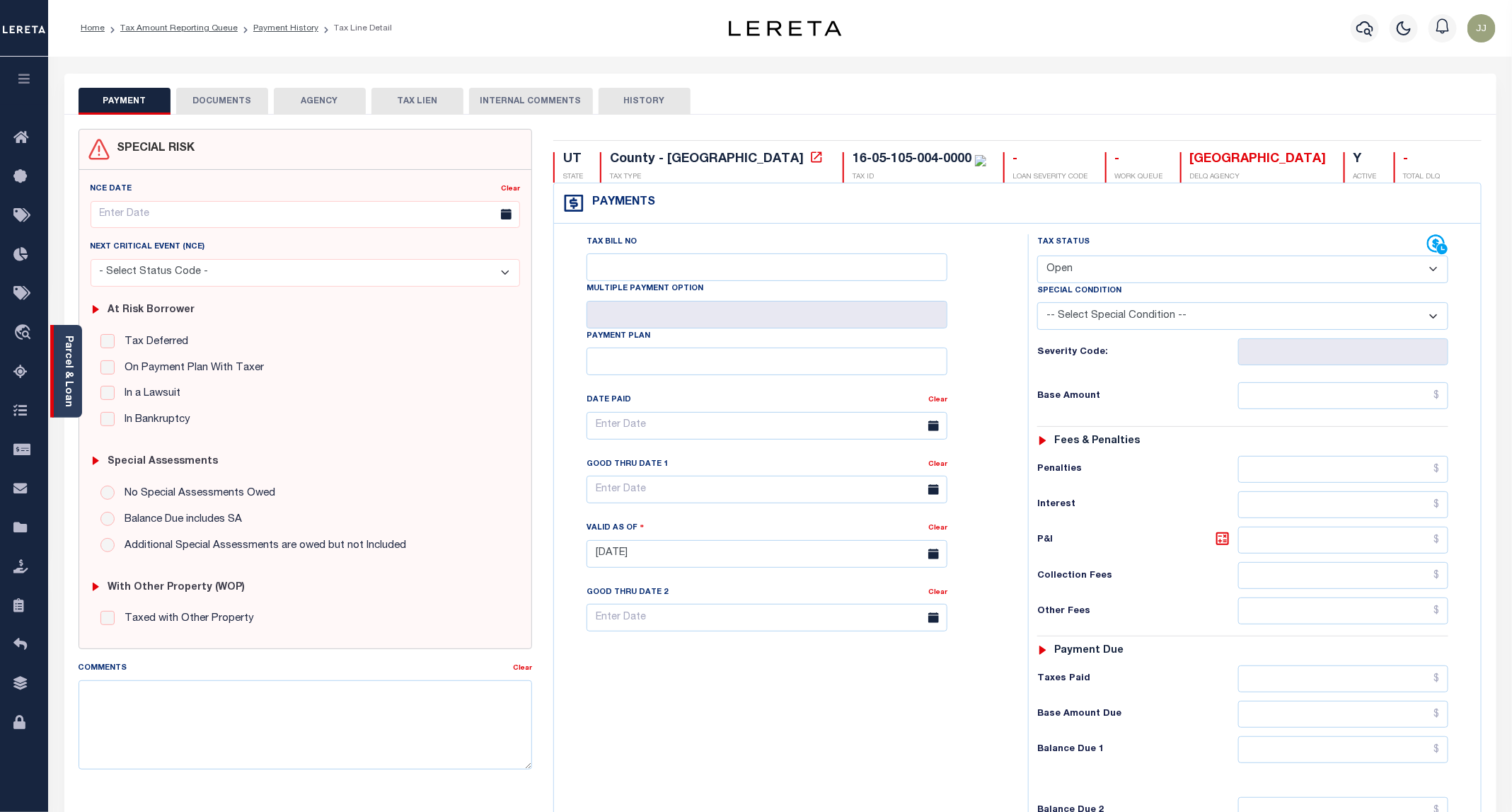
click at [56, 382] on div "Parcel & Loan" at bounding box center [66, 372] width 32 height 93
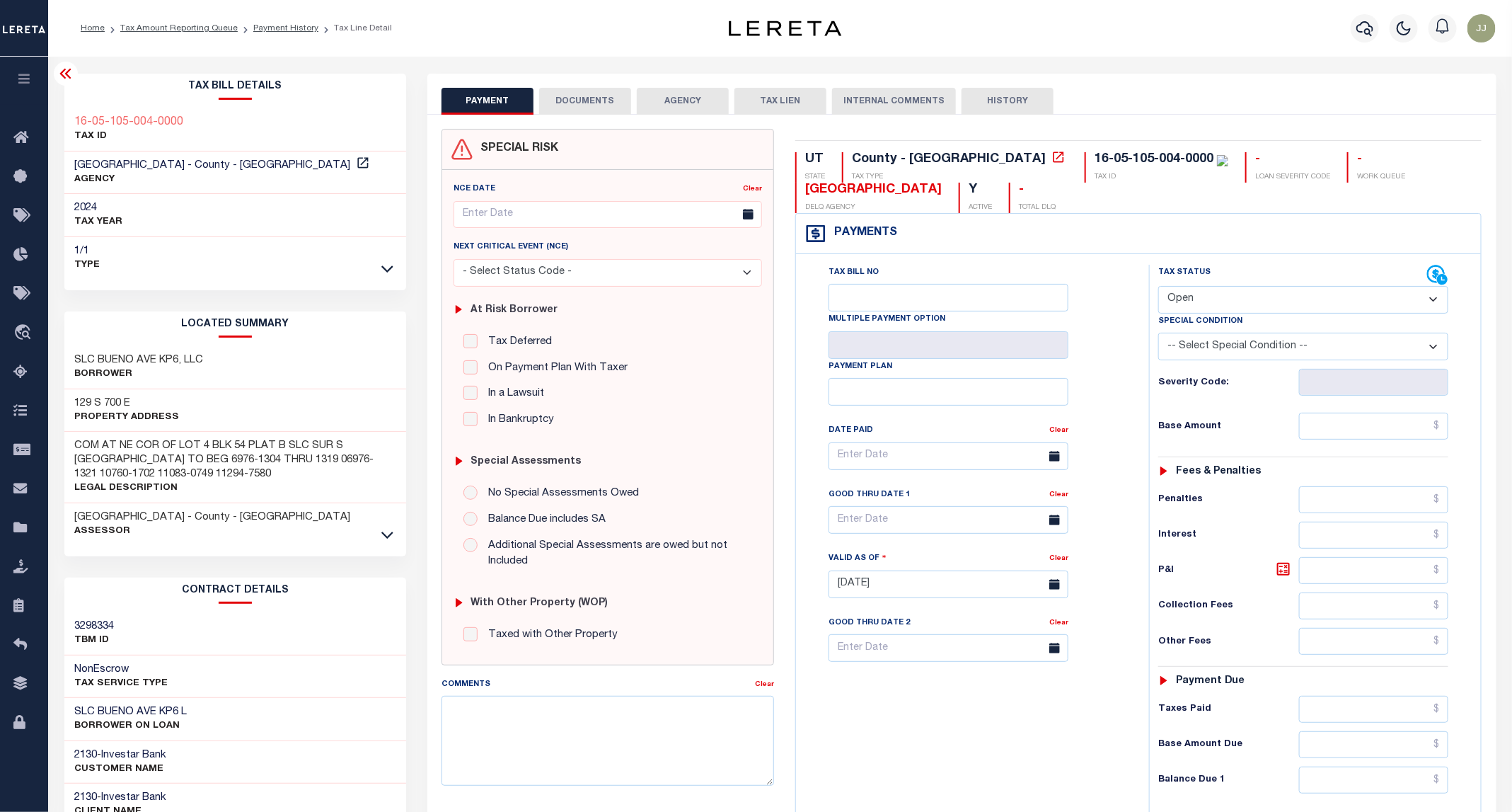
click at [595, 97] on button "DOCUMENTS" at bounding box center [585, 101] width 92 height 27
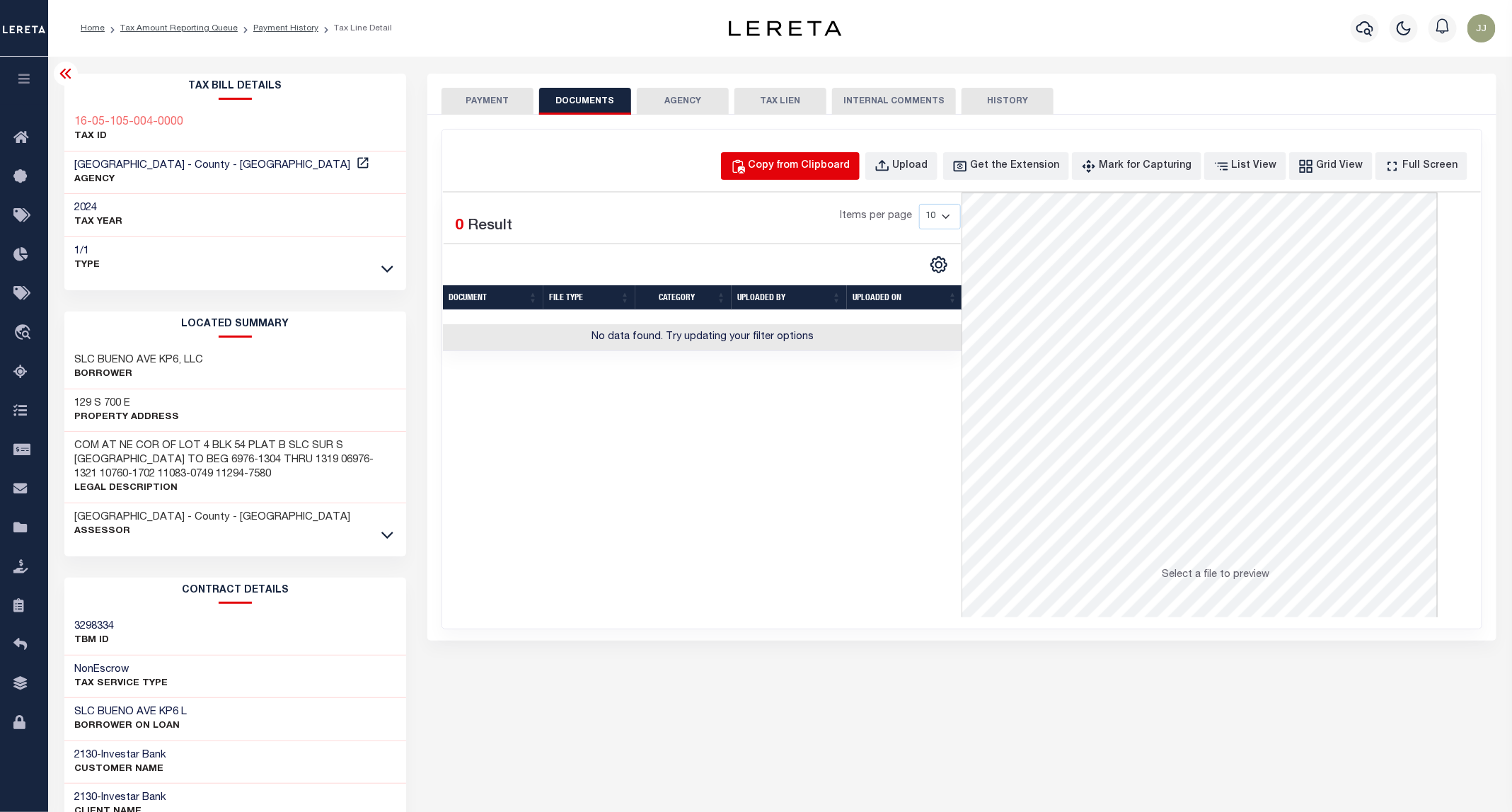
click at [836, 165] on div "Copy from Clipboard" at bounding box center [799, 166] width 102 height 15
select select "POP"
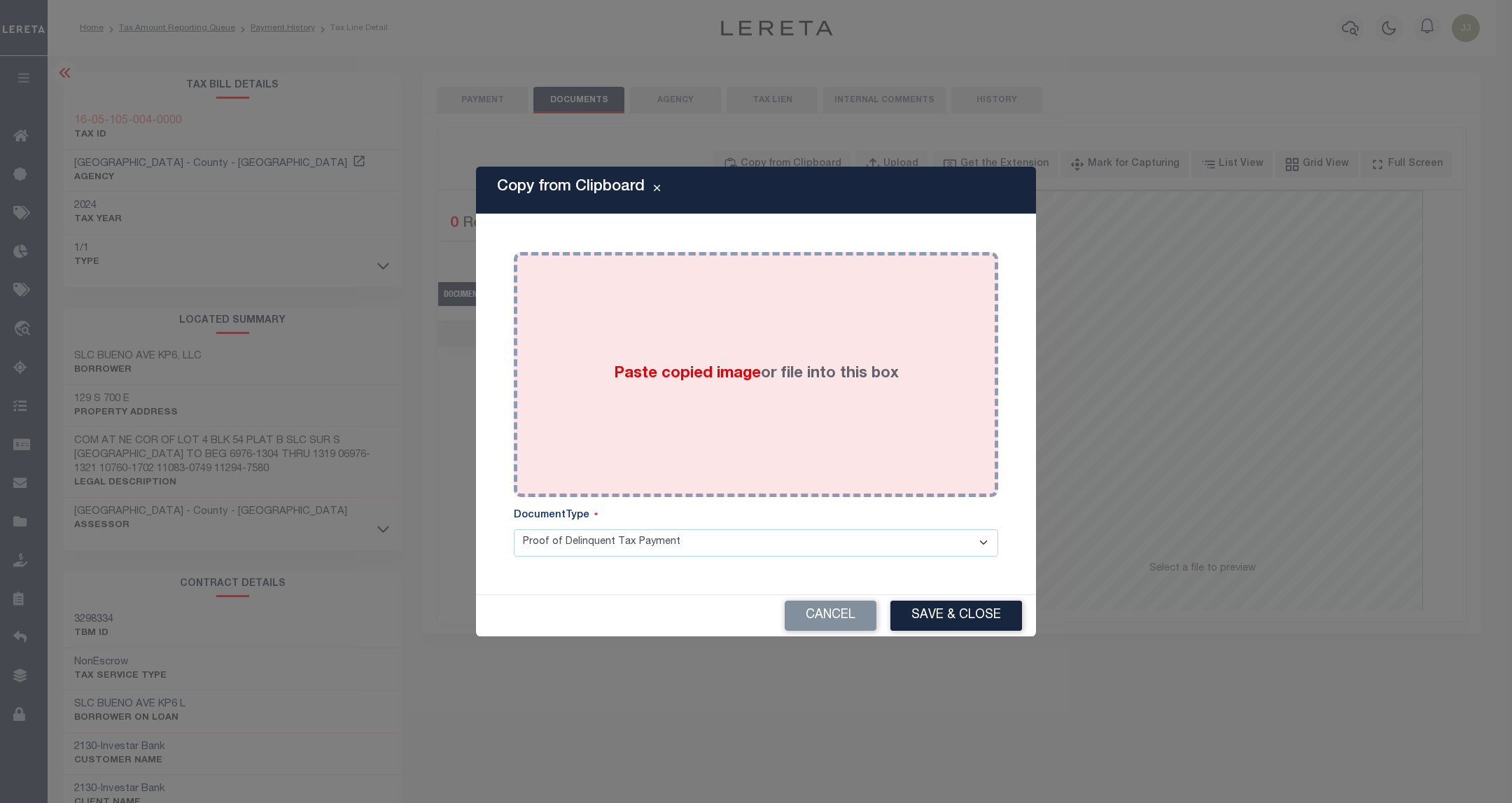
click at [778, 342] on div "Paste copied image or file into this box" at bounding box center [756, 374] width 464 height 224
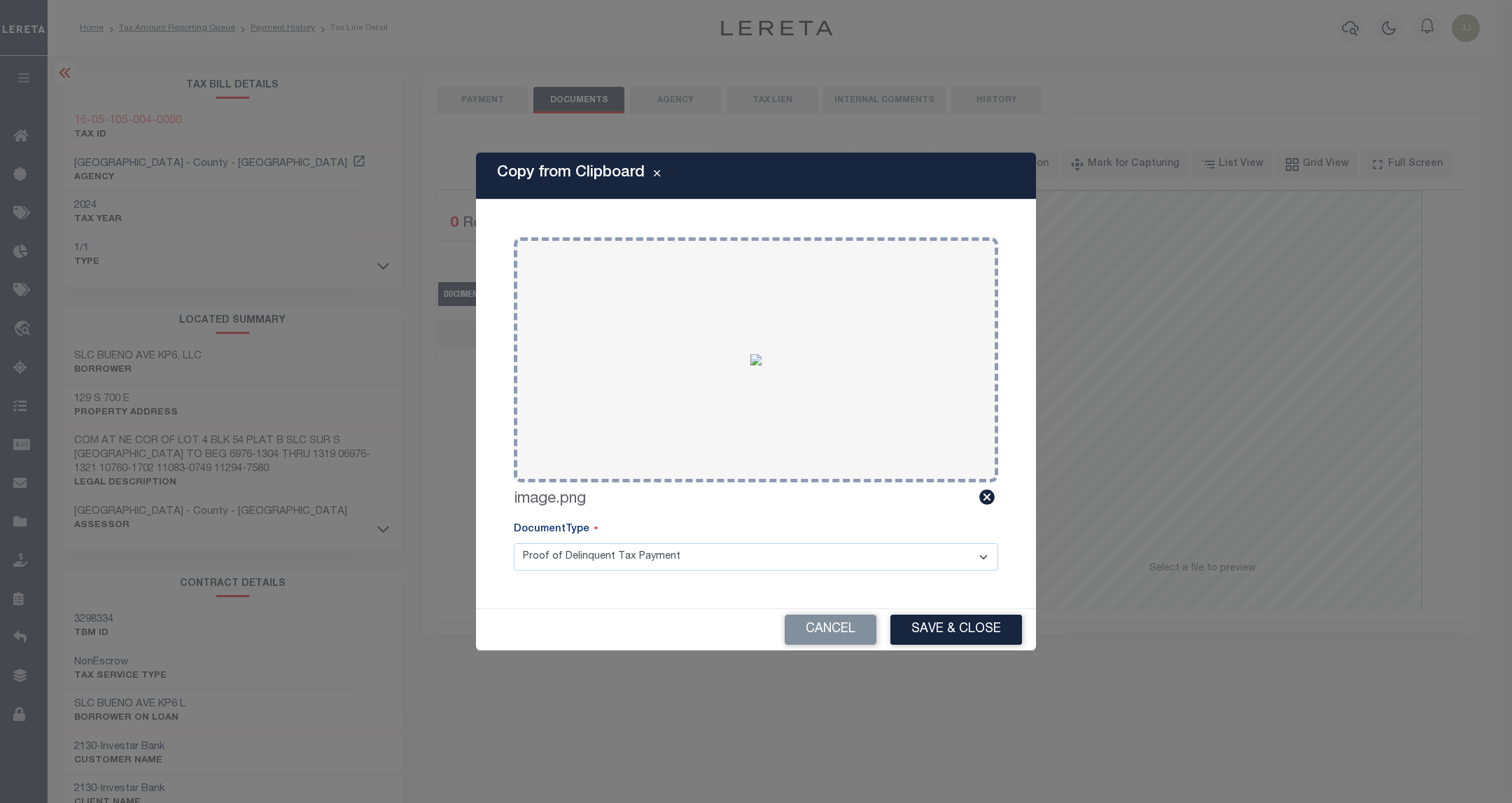
click at [952, 615] on button "Save & Close" at bounding box center [956, 629] width 131 height 30
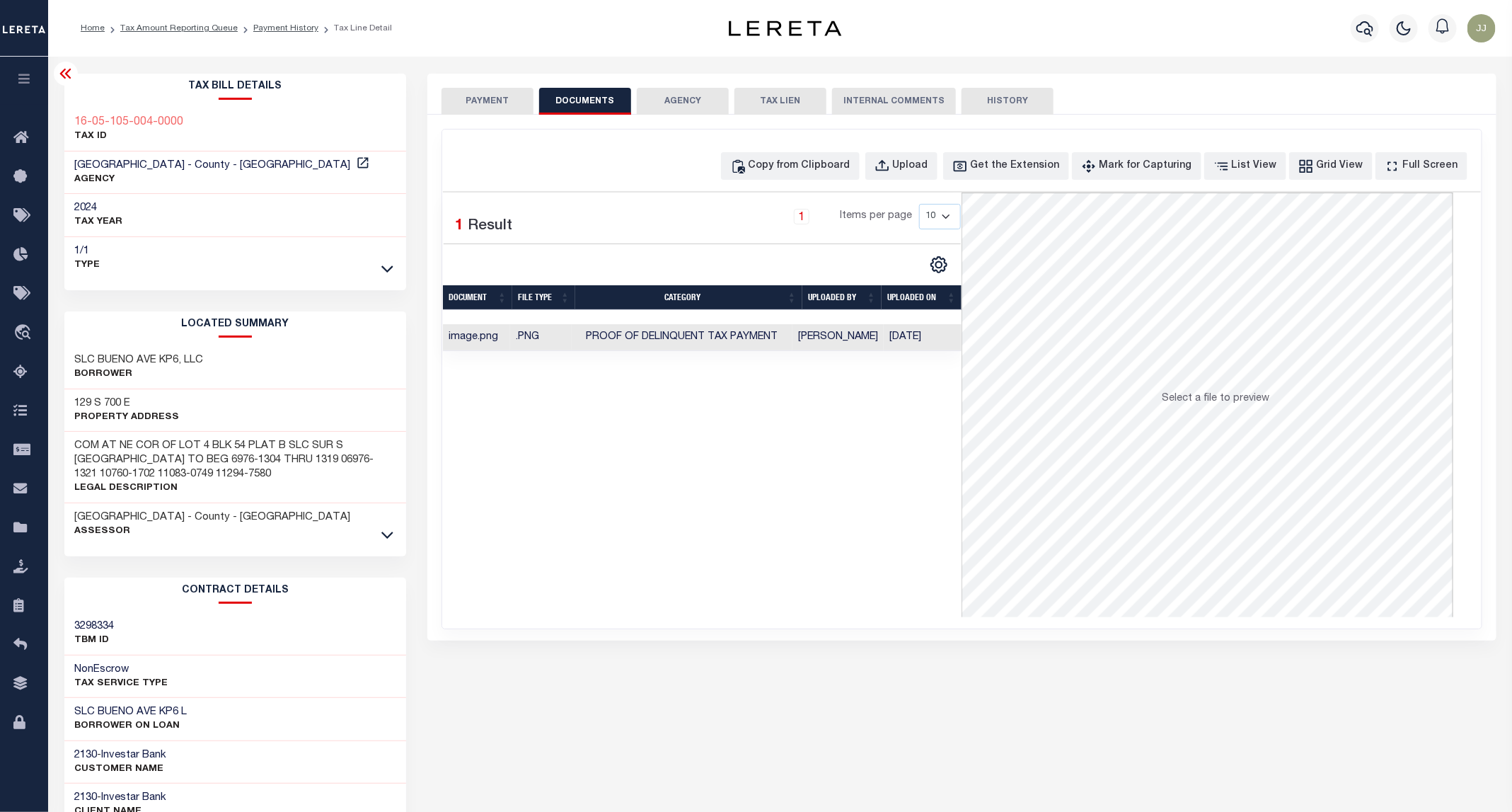
click at [480, 100] on button "PAYMENT" at bounding box center [487, 101] width 92 height 27
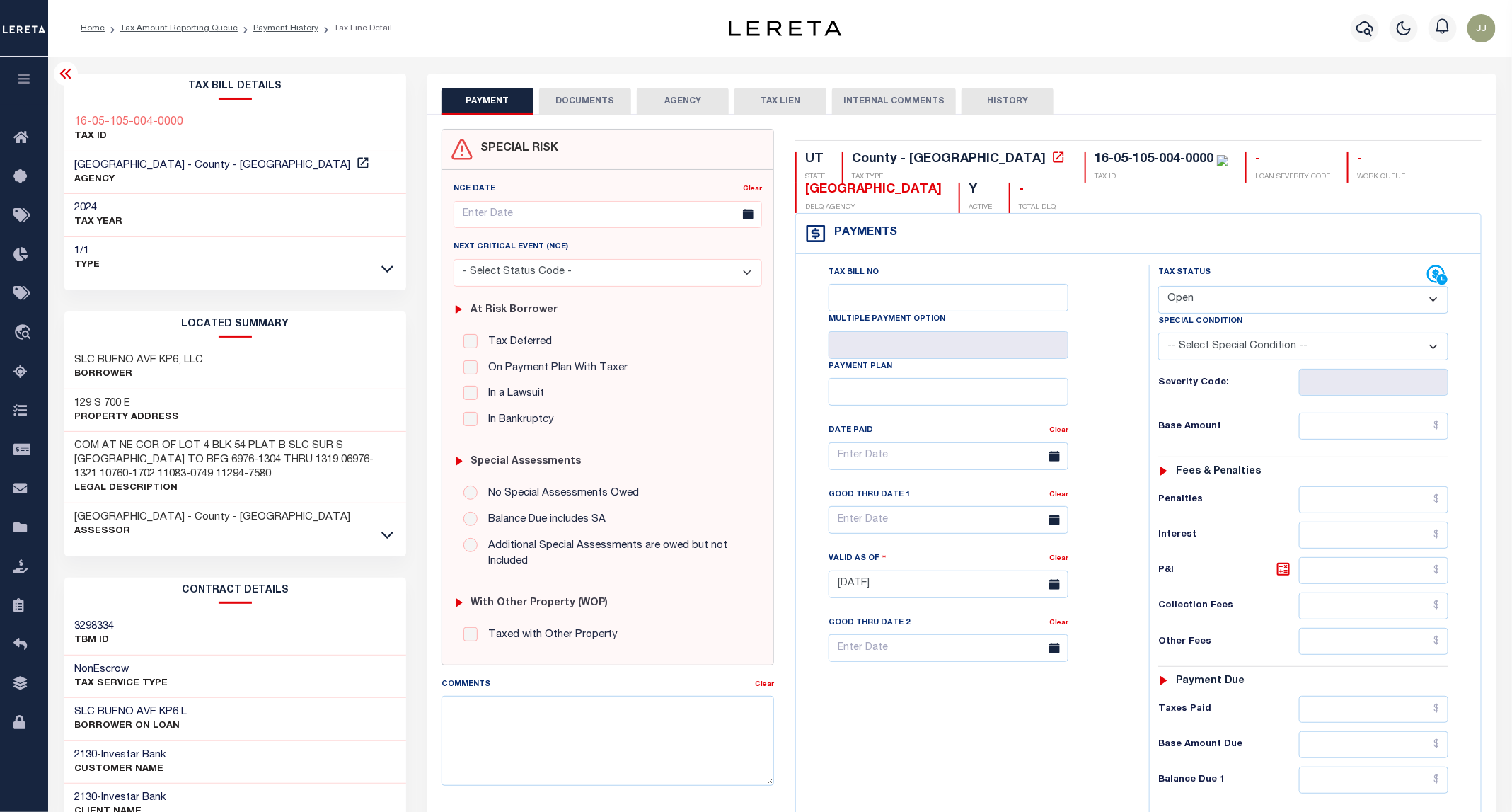
click at [1246, 294] on select "- Select Status Code - Open Due/Unpaid Paid Incomplete No Tax Due Internal Refu…" at bounding box center [1304, 300] width 290 height 28
select select "PYD"
click at [1159, 287] on select "- Select Status Code - Open Due/Unpaid Paid Incomplete No Tax Due Internal Refu…" at bounding box center [1304, 300] width 290 height 28
type input "[DATE]"
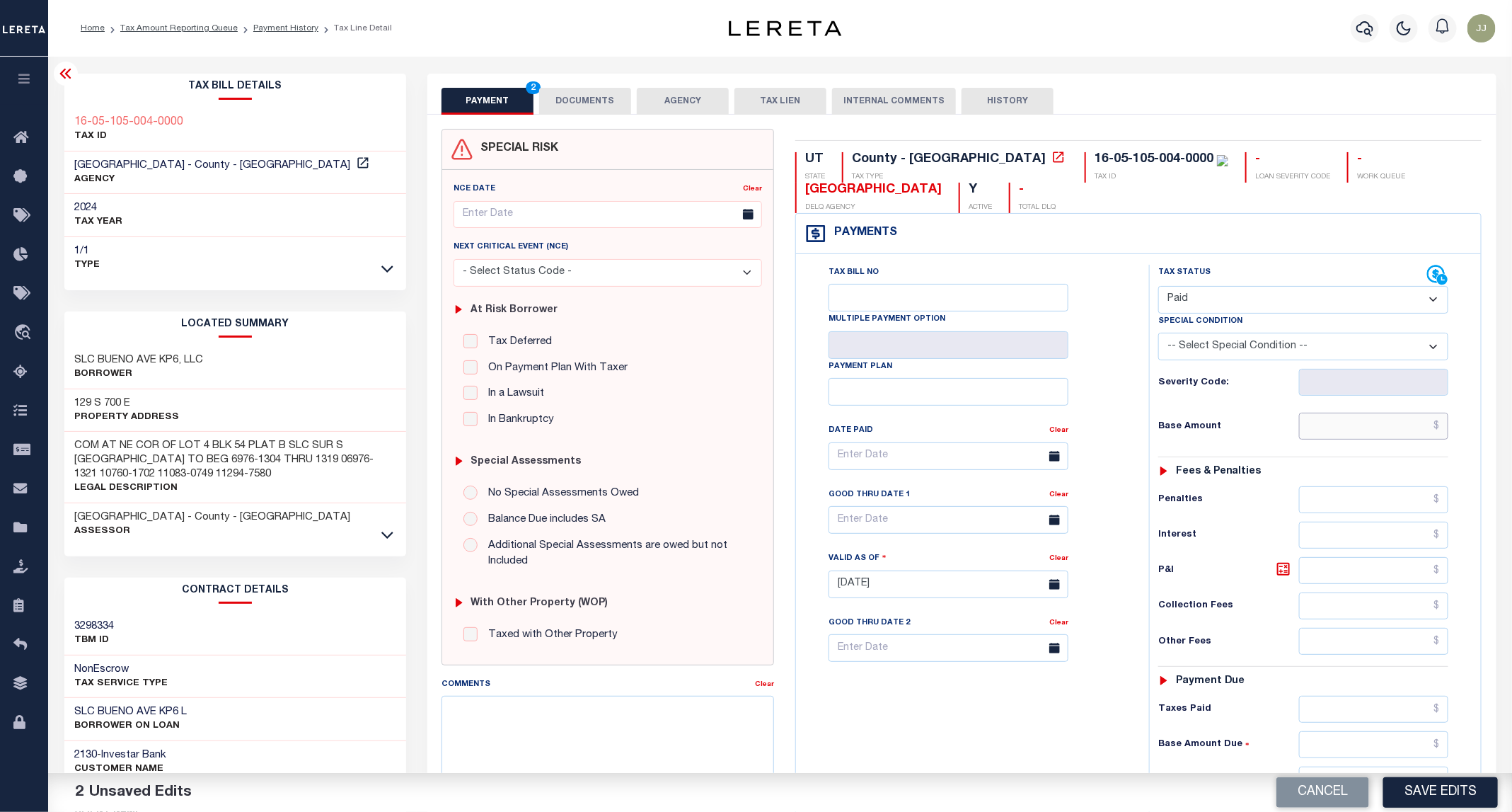
click at [1324, 427] on input "text" at bounding box center [1374, 426] width 150 height 27
type input "$0.00"
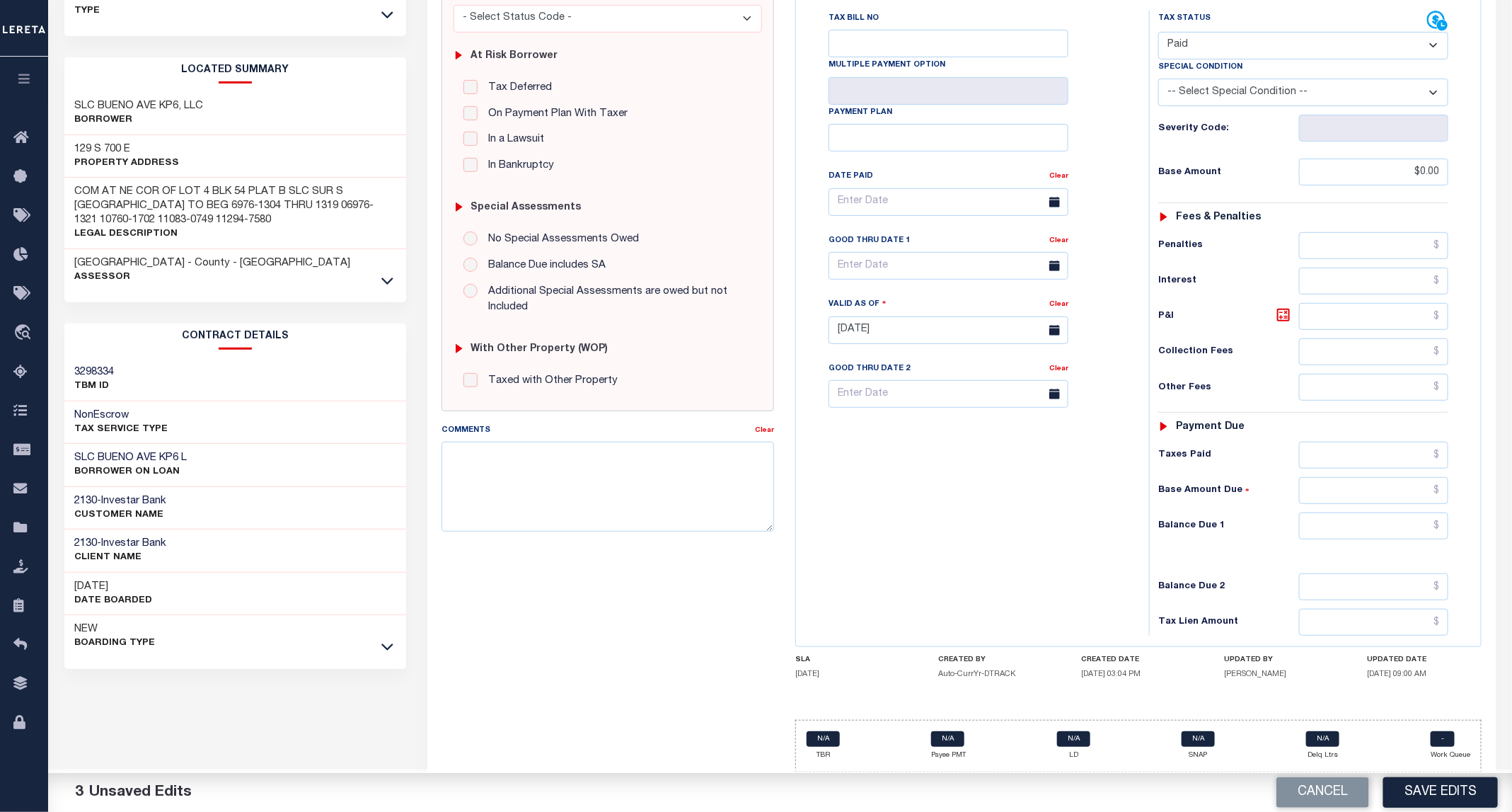
click at [1380, 503] on div "Tax Status Status - Select Status Code -" at bounding box center [1307, 323] width 317 height 625
click at [1378, 531] on input "text" at bounding box center [1374, 525] width 150 height 27
type input "$0.00"
click at [1068, 536] on div "Tax Bill No Multiple Payment Option Payment Plan Clear" at bounding box center [968, 323] width 339 height 625
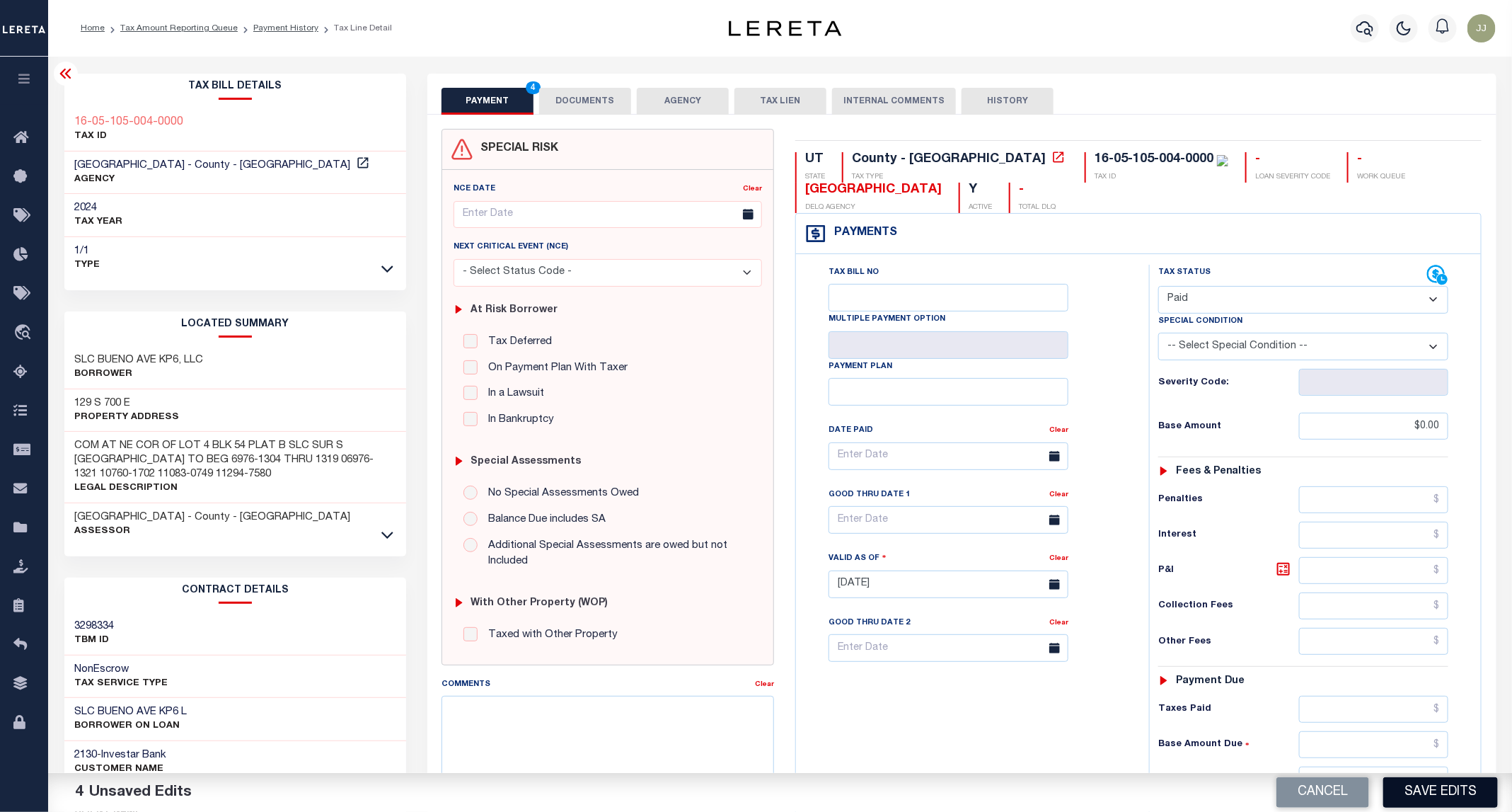
click at [1424, 797] on button "Save Edits" at bounding box center [1440, 792] width 114 height 30
checkbox input "false"
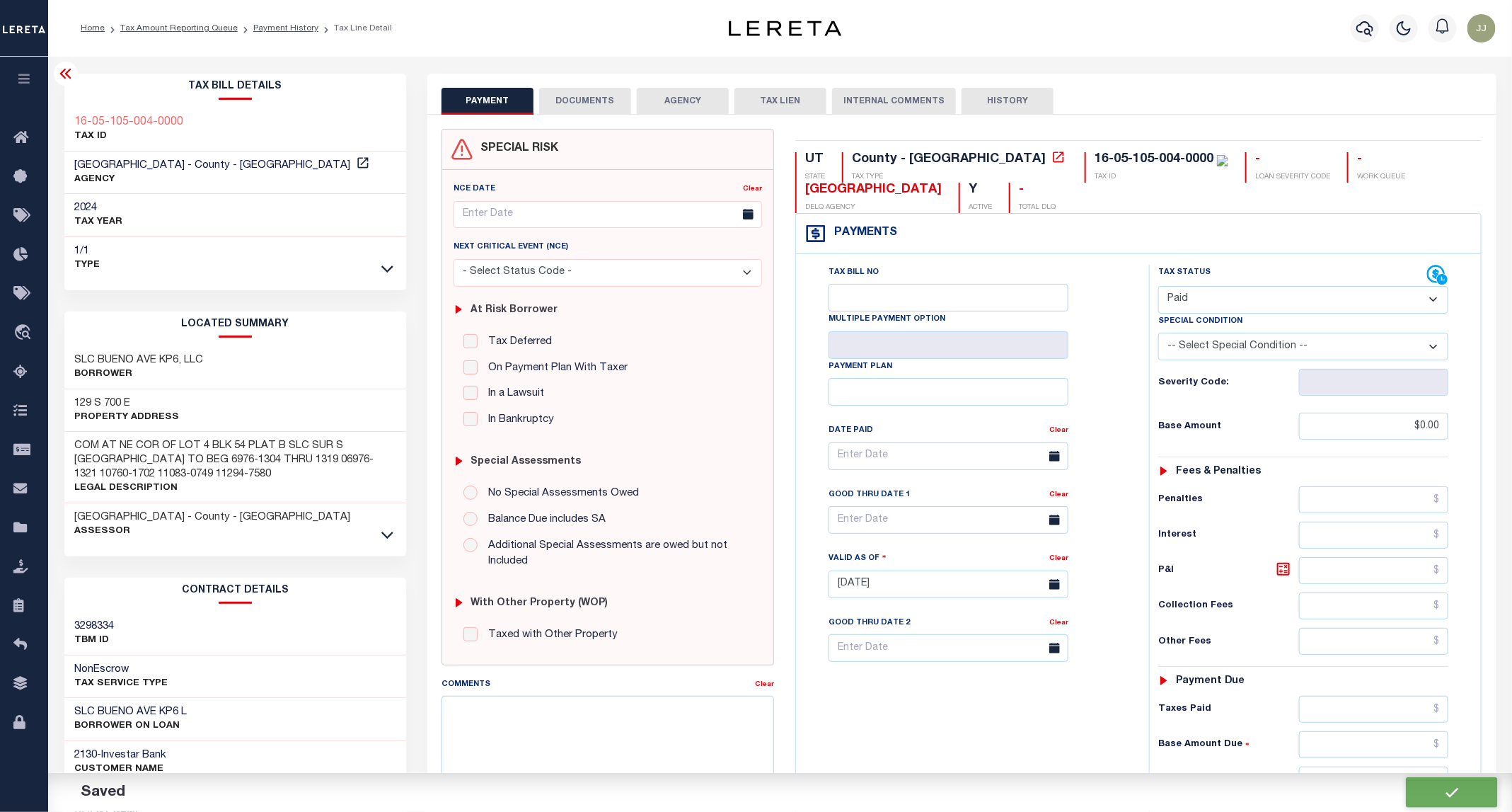
type input "$0"
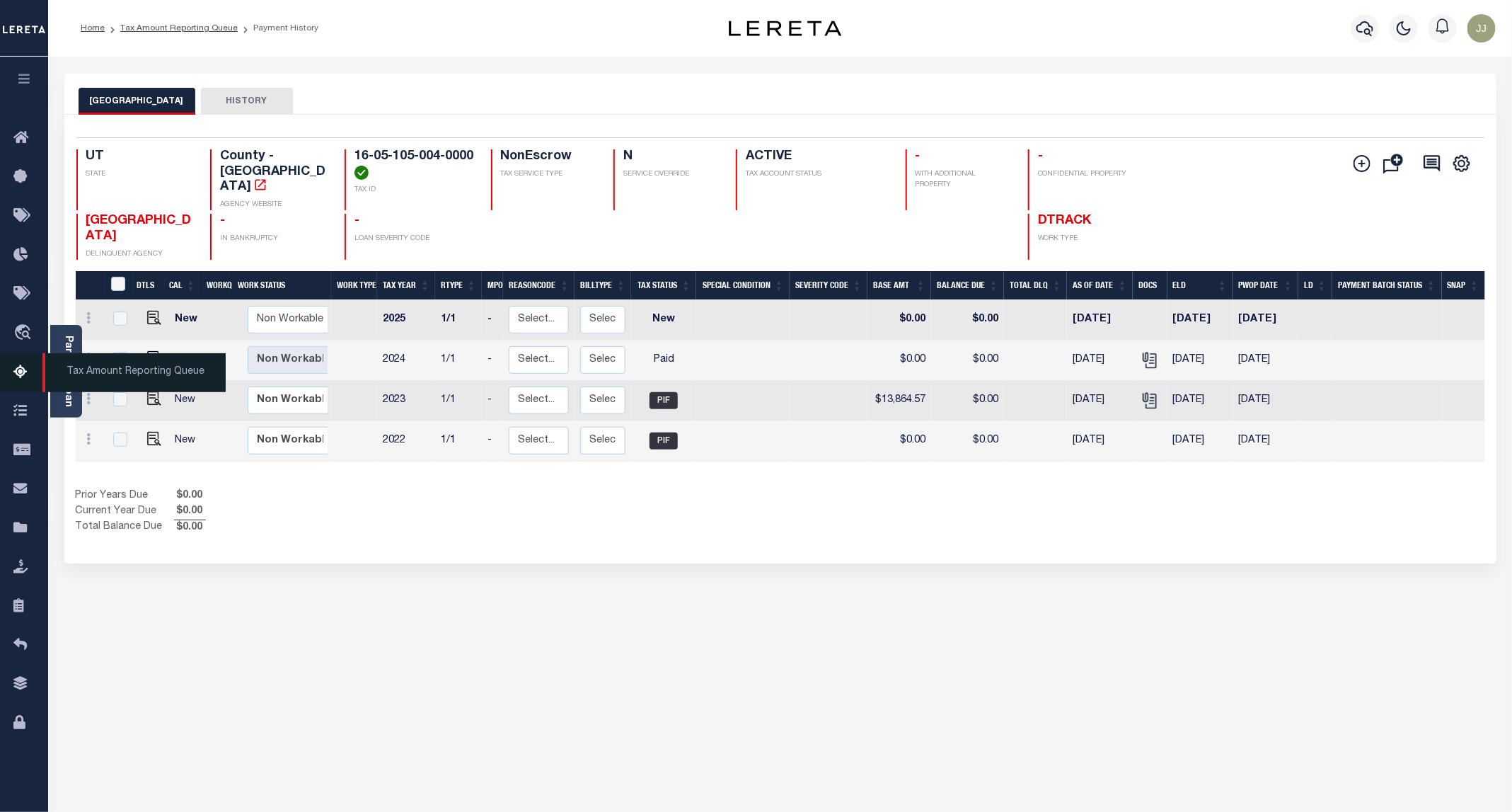
click at [24, 376] on icon at bounding box center [24, 372] width 22 height 18
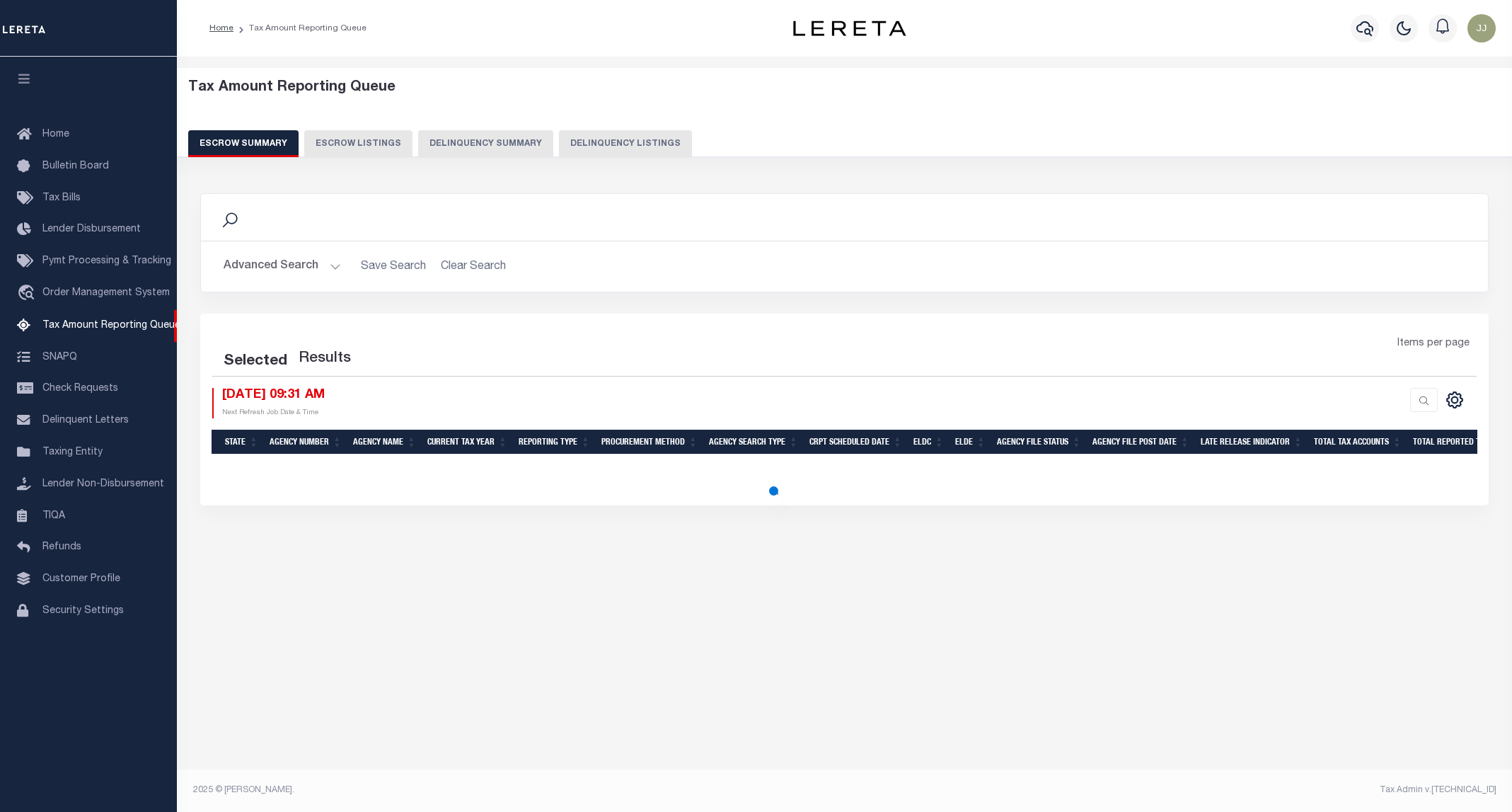
click at [559, 148] on button "Delinquency Listings" at bounding box center [625, 144] width 133 height 27
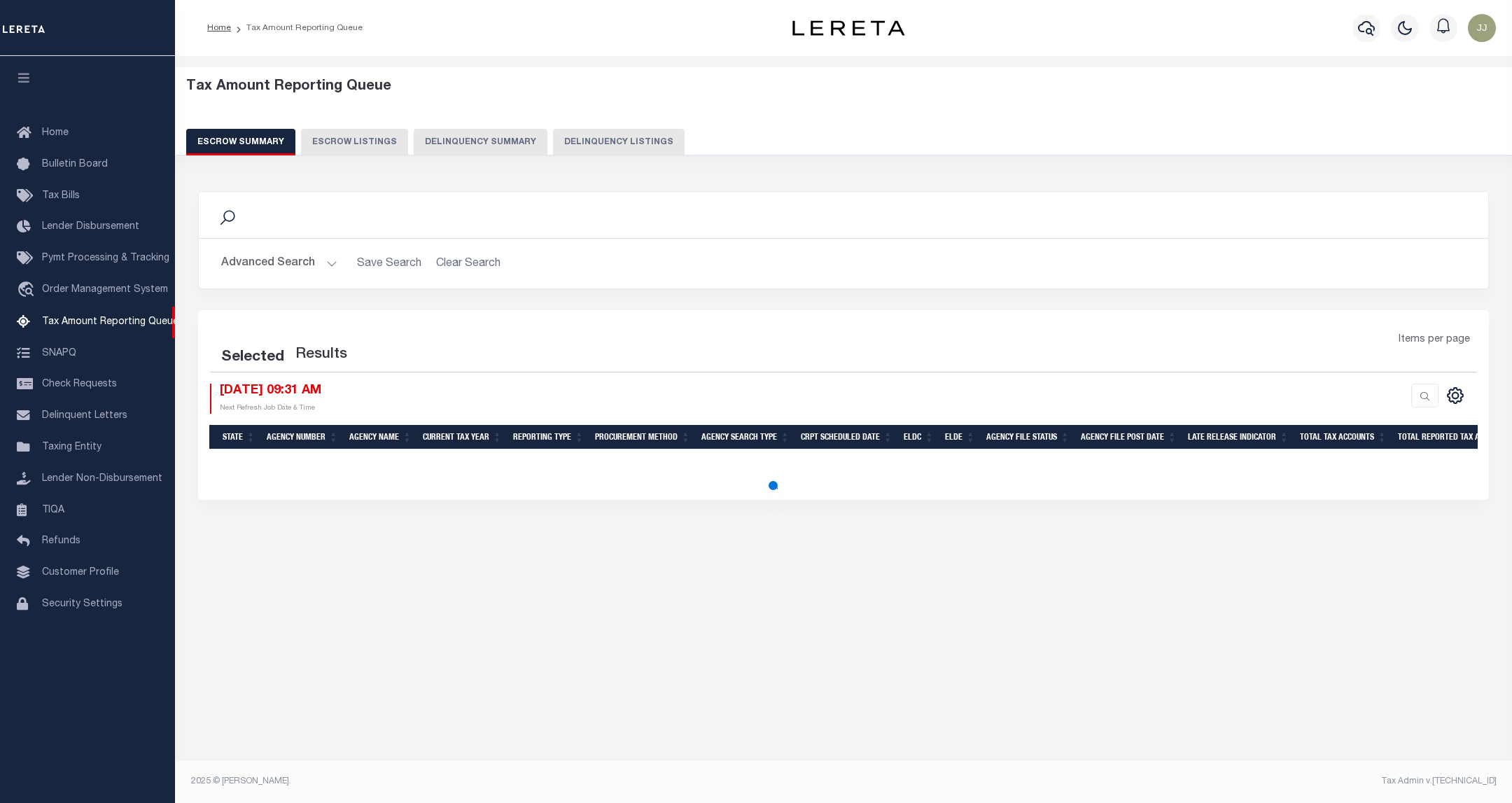
select select "100"
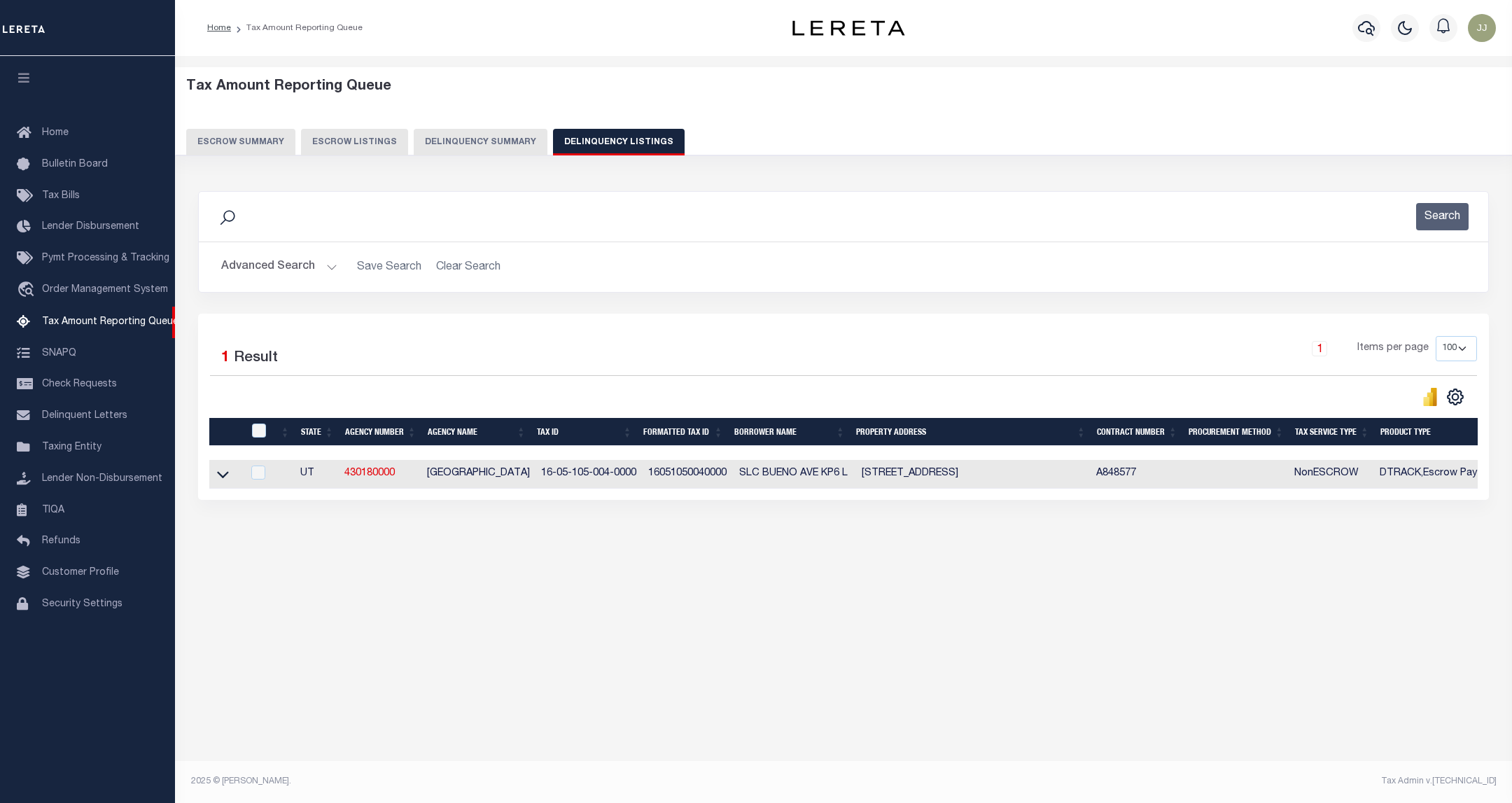
click at [280, 264] on button "Advanced Search" at bounding box center [280, 267] width 116 height 28
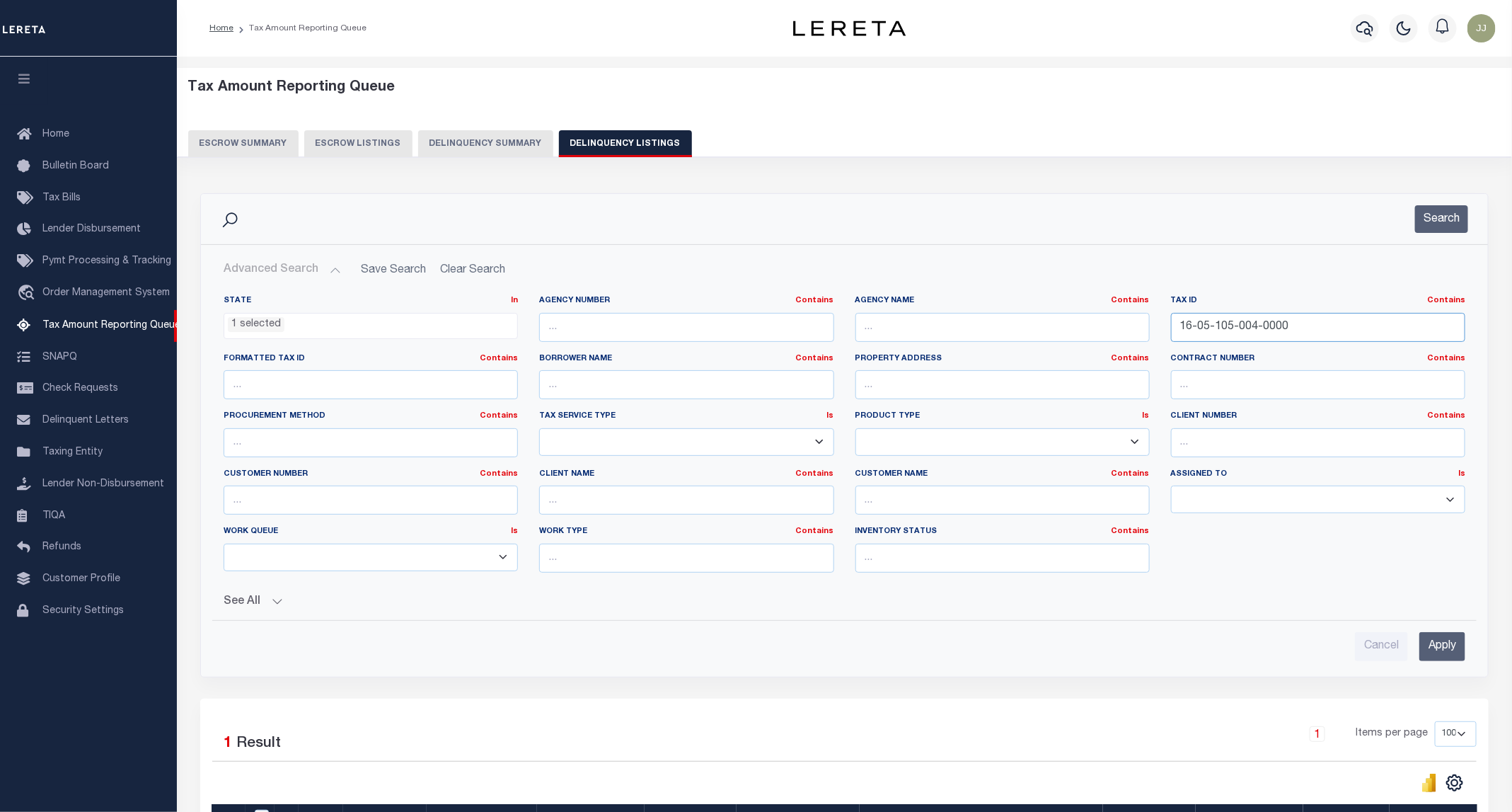
drag, startPoint x: 1322, startPoint y: 332, endPoint x: 1095, endPoint y: 334, distance: 227.0
click at [1095, 334] on div "State In In AK AL AR AZ CA CO CT DC DE FL GA GU HI IA ID IL IN KS [GEOGRAPHIC_D…" at bounding box center [844, 440] width 1263 height 289
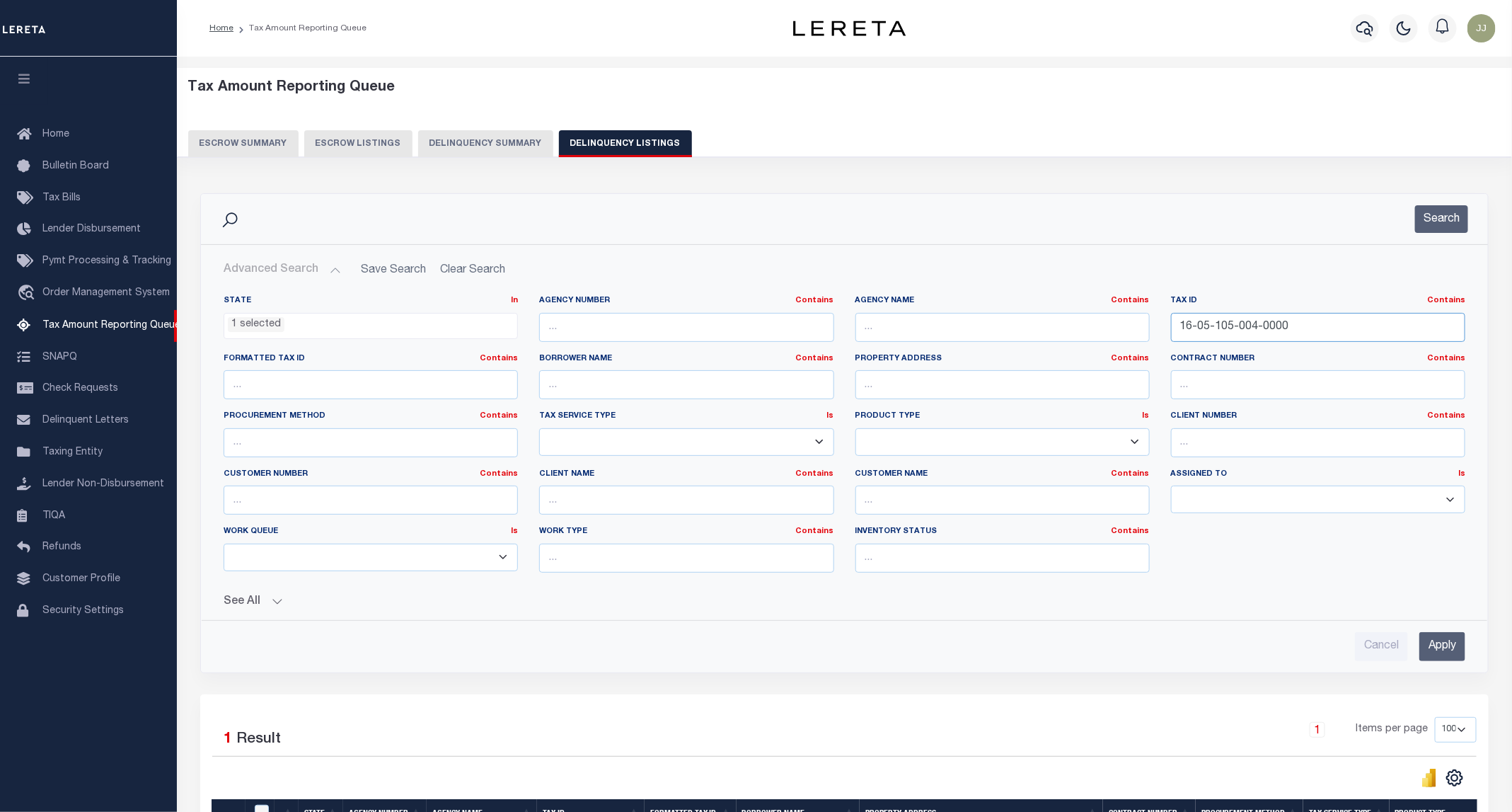
paste input "7-002"
type input "16-05-107-002-0000"
click at [1433, 227] on button "Search" at bounding box center [1441, 219] width 53 height 28
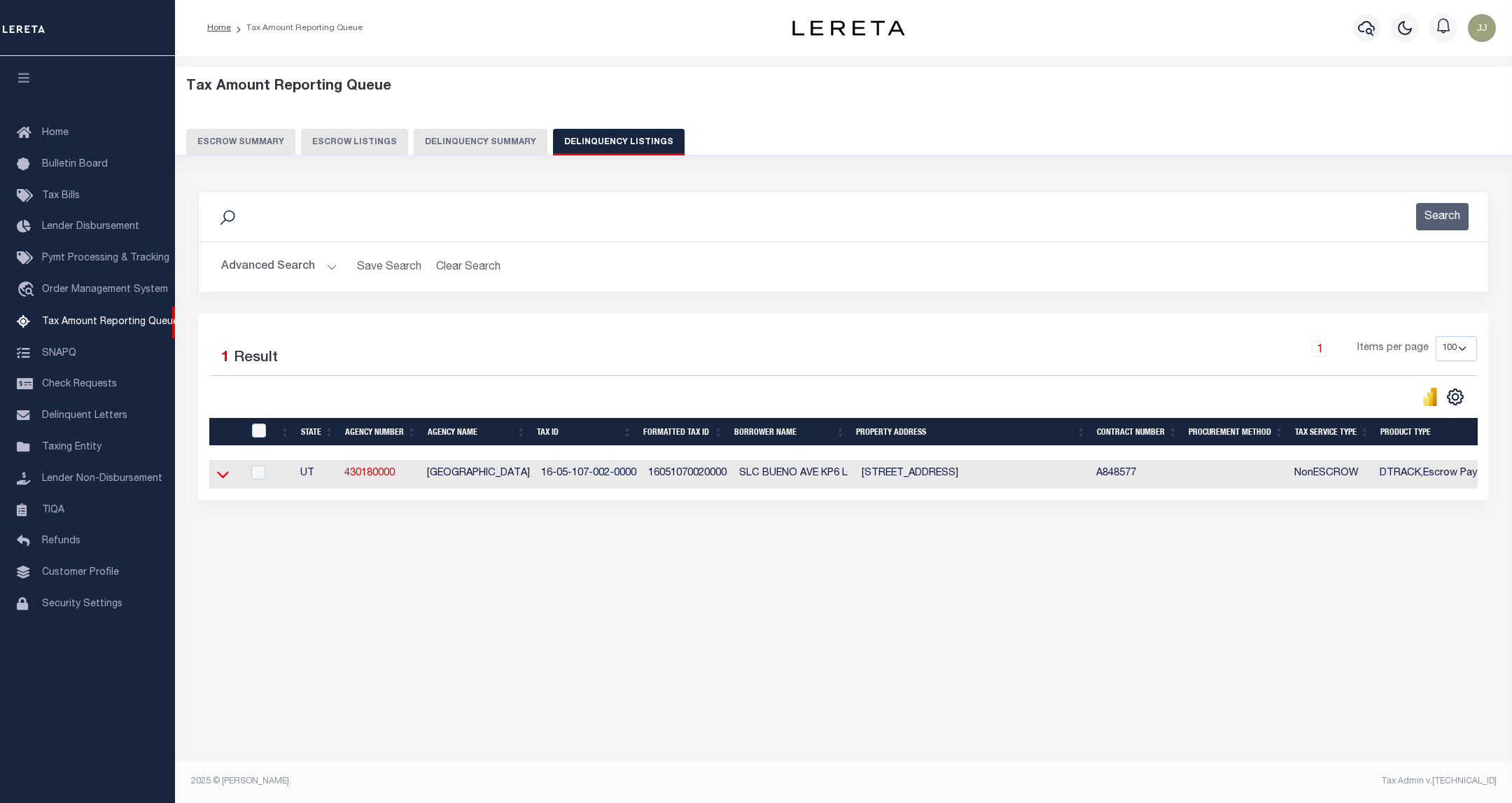
click at [217, 473] on icon at bounding box center [223, 474] width 12 height 15
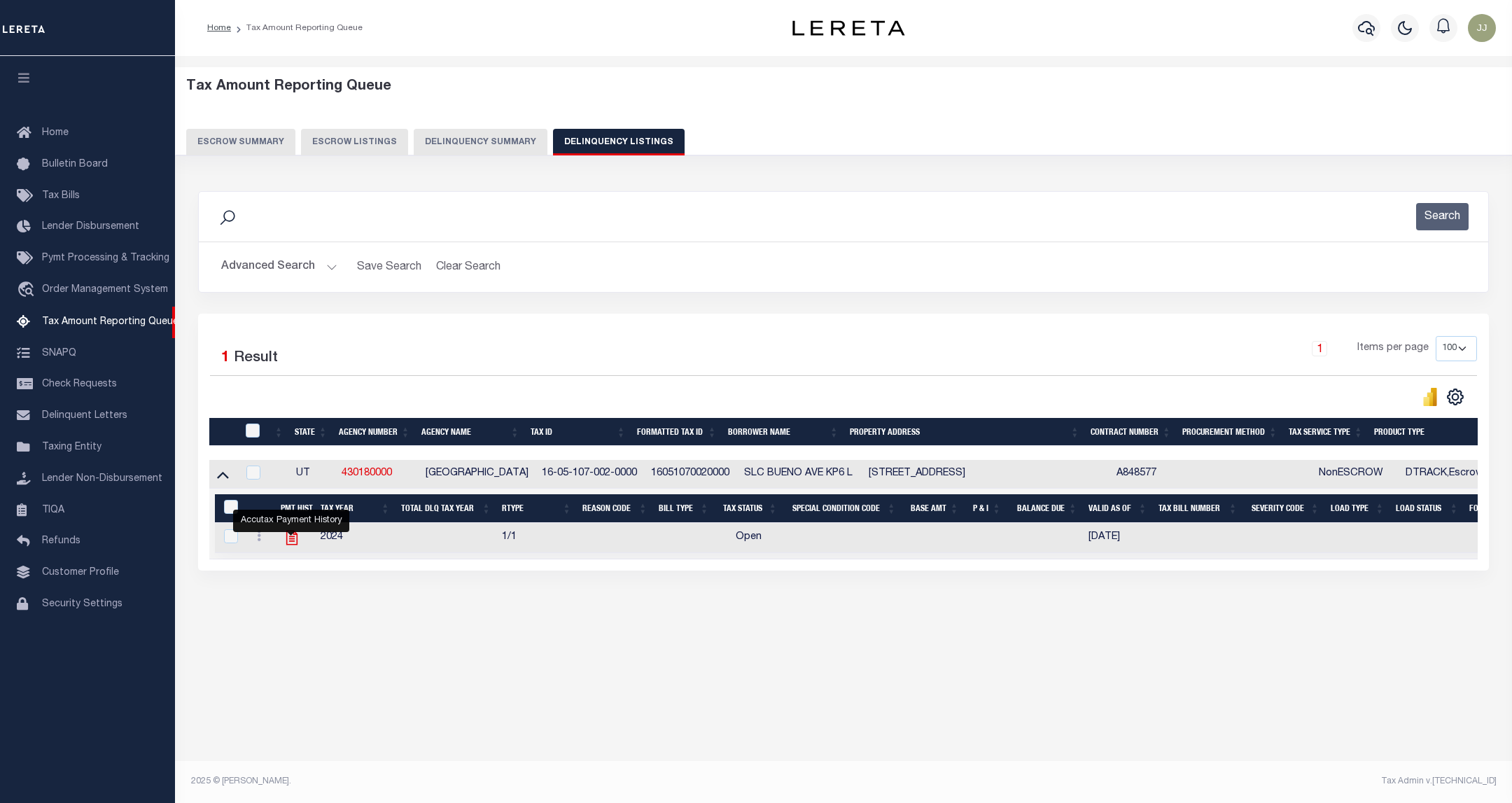
click at [286, 544] on icon "" at bounding box center [292, 538] width 18 height 18
checkbox input "true"
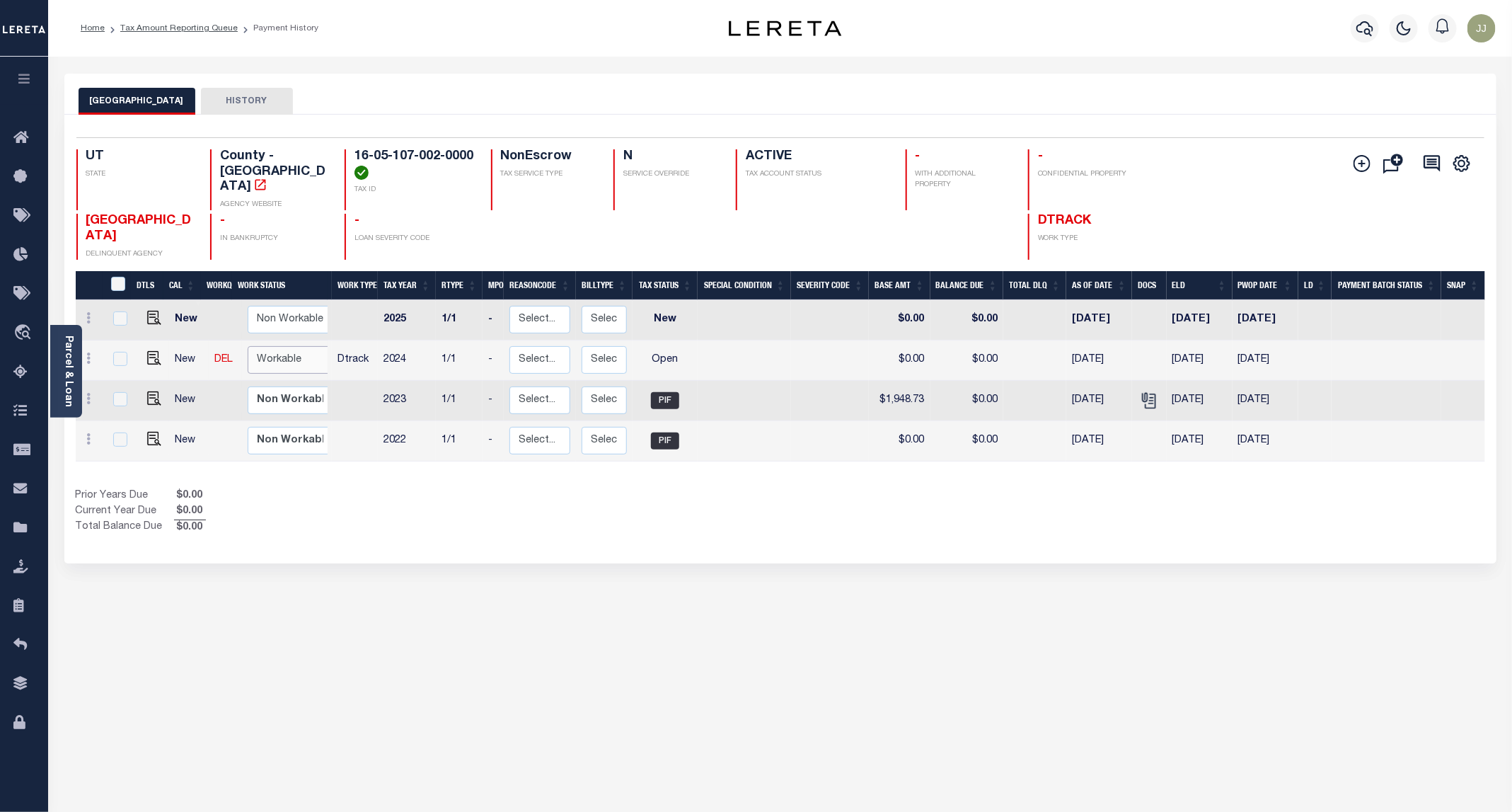
click at [291, 346] on select "Non Workable Workable" at bounding box center [290, 360] width 85 height 28
checkbox input "true"
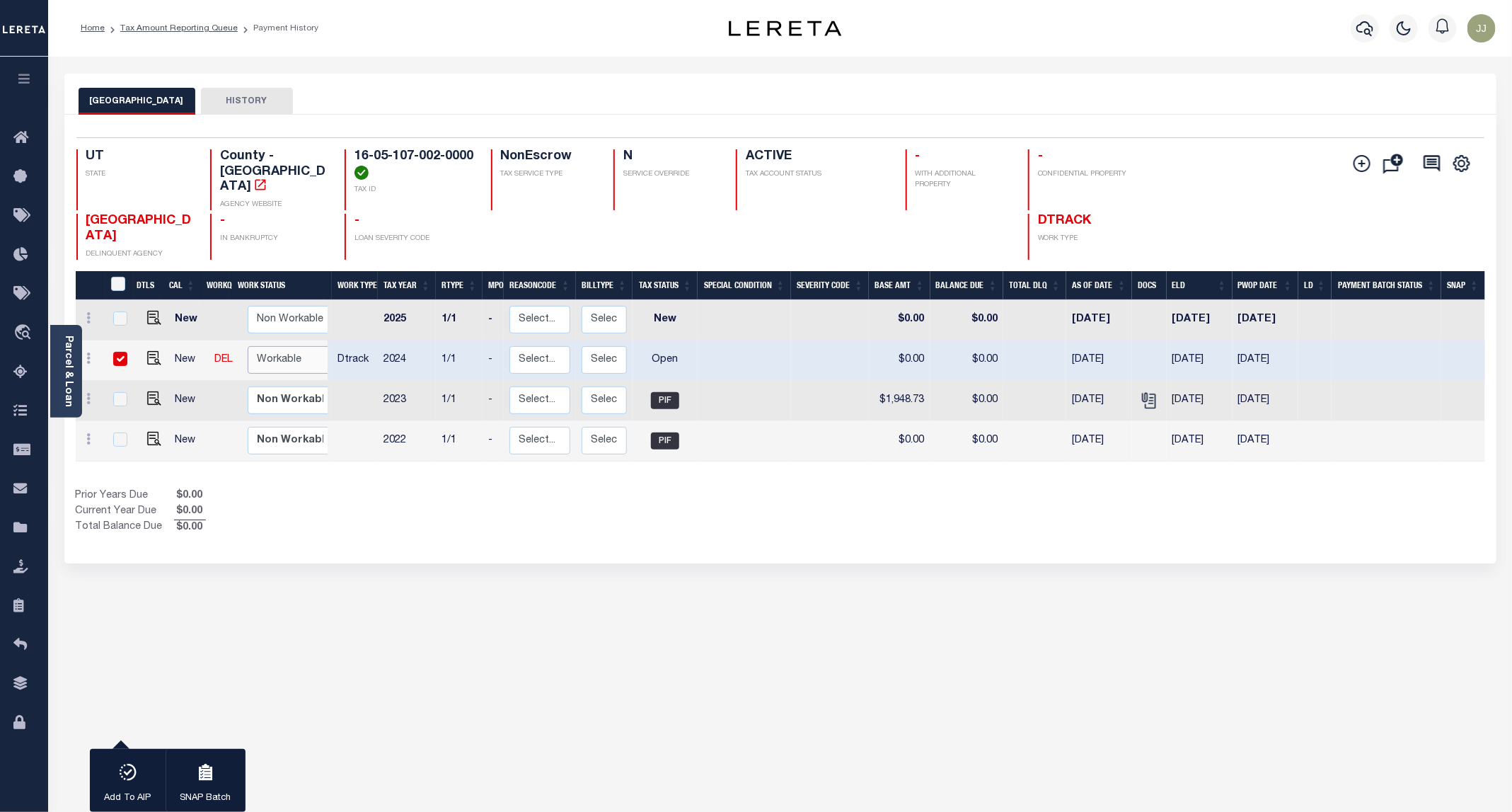
select select "true"
click at [248, 346] on select "Non Workable Workable" at bounding box center [290, 360] width 85 height 28
checkbox input "false"
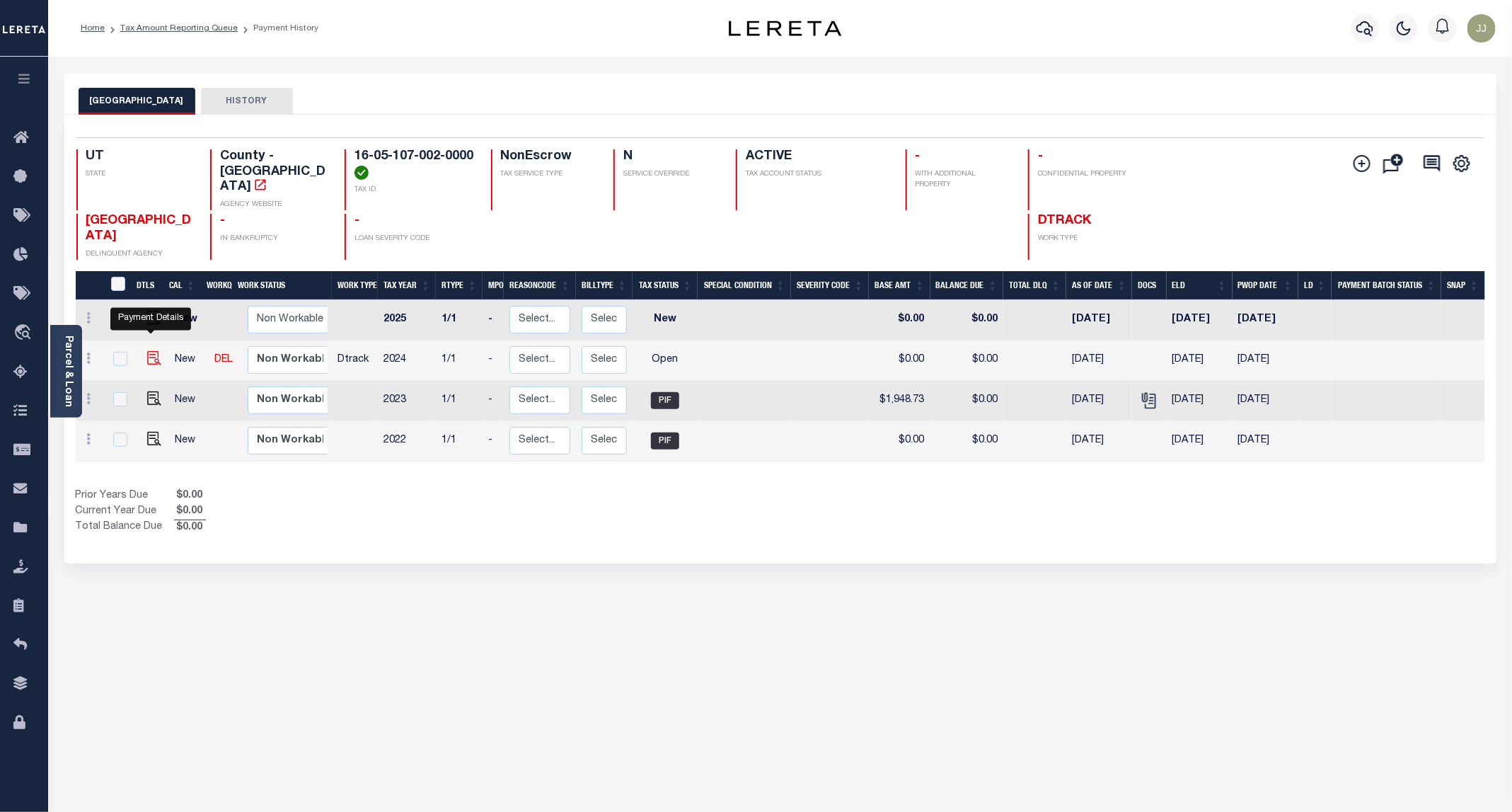
click at [154, 351] on img "" at bounding box center [154, 358] width 14 height 14
checkbox input "true"
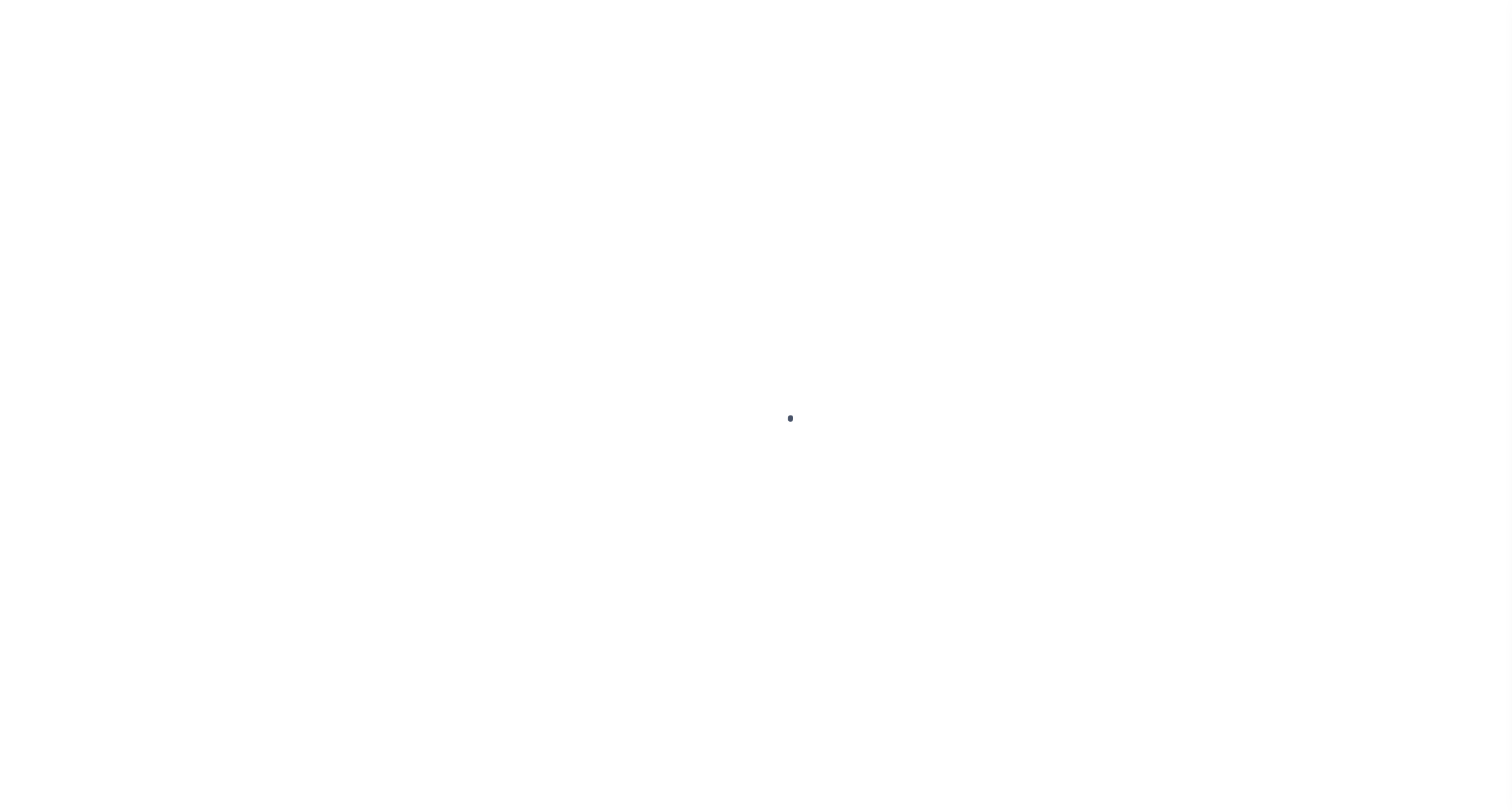
select select "OP2"
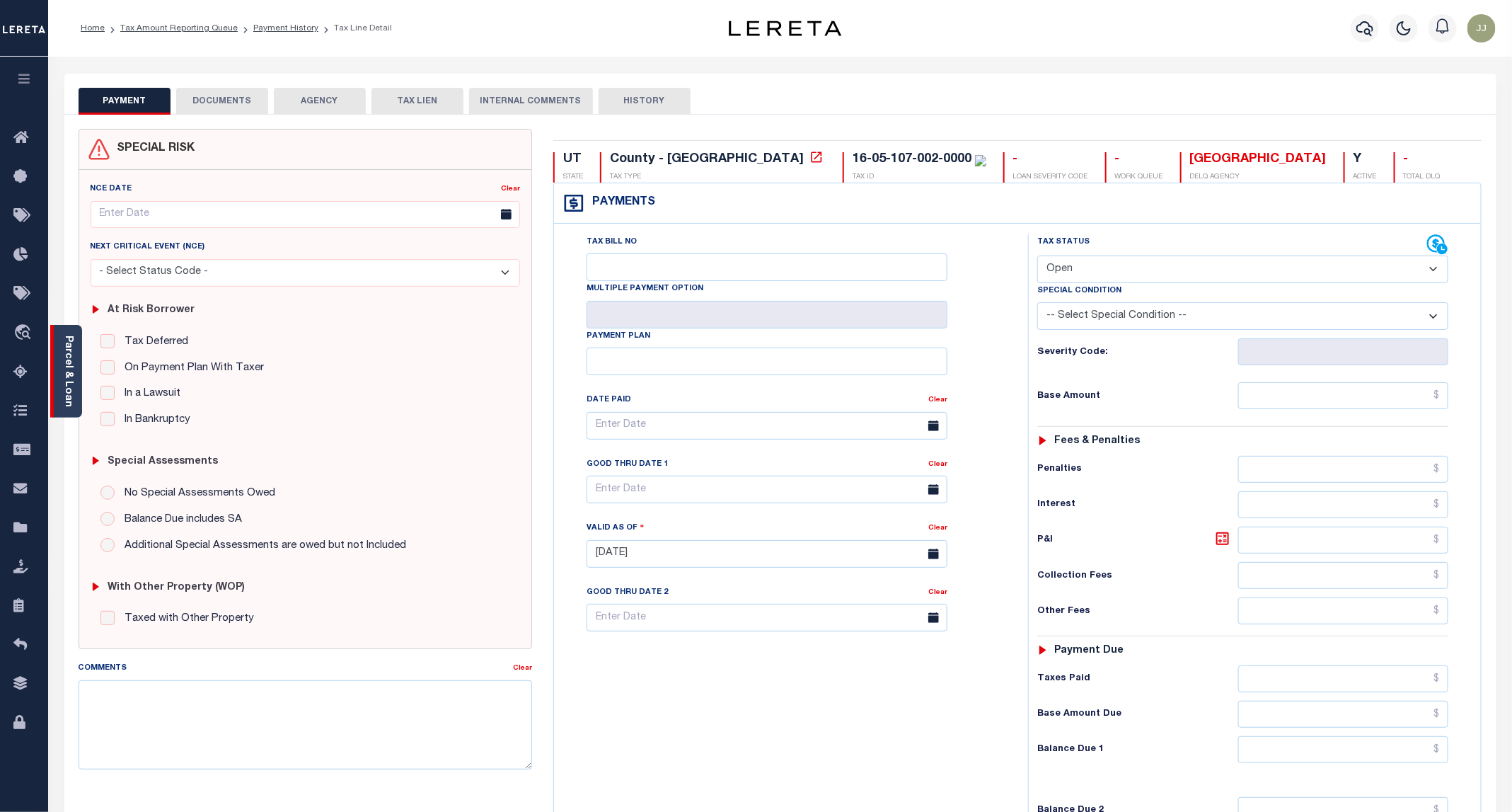
click at [66, 397] on link "Parcel & Loan" at bounding box center [68, 371] width 10 height 72
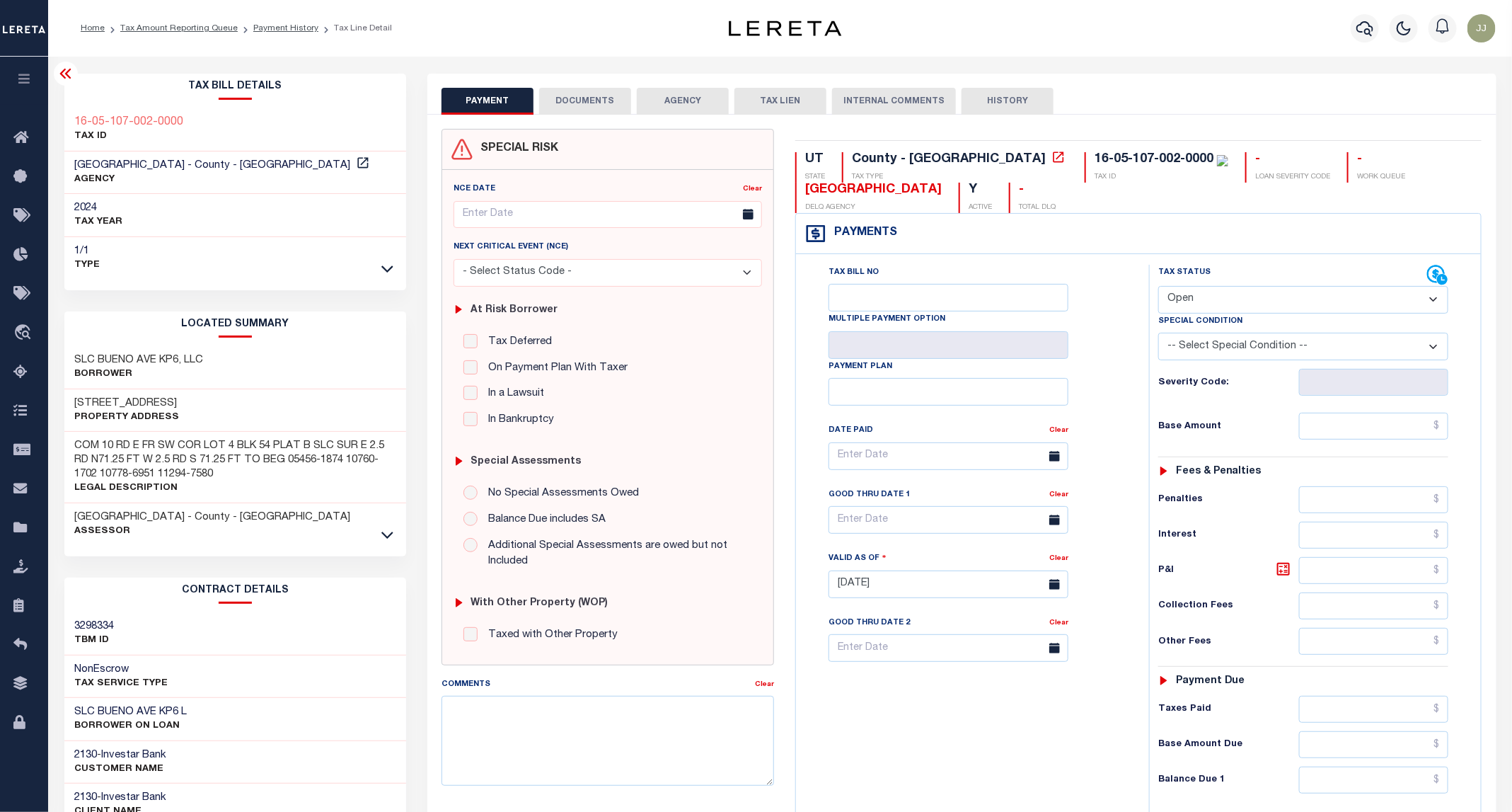
click at [584, 111] on button "DOCUMENTS" at bounding box center [585, 101] width 92 height 27
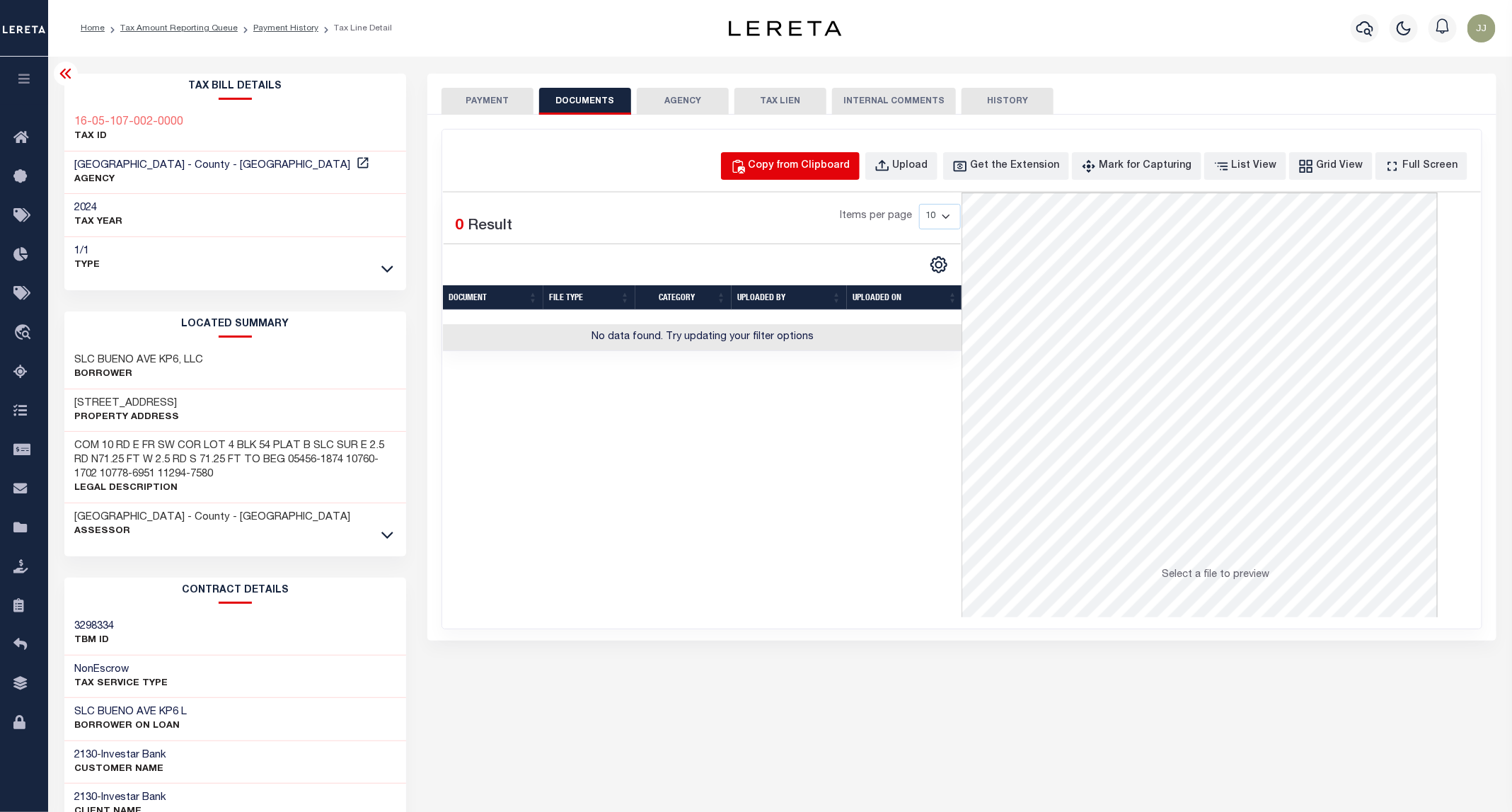
click at [834, 165] on div "Copy from Clipboard" at bounding box center [799, 166] width 102 height 15
select select "POP"
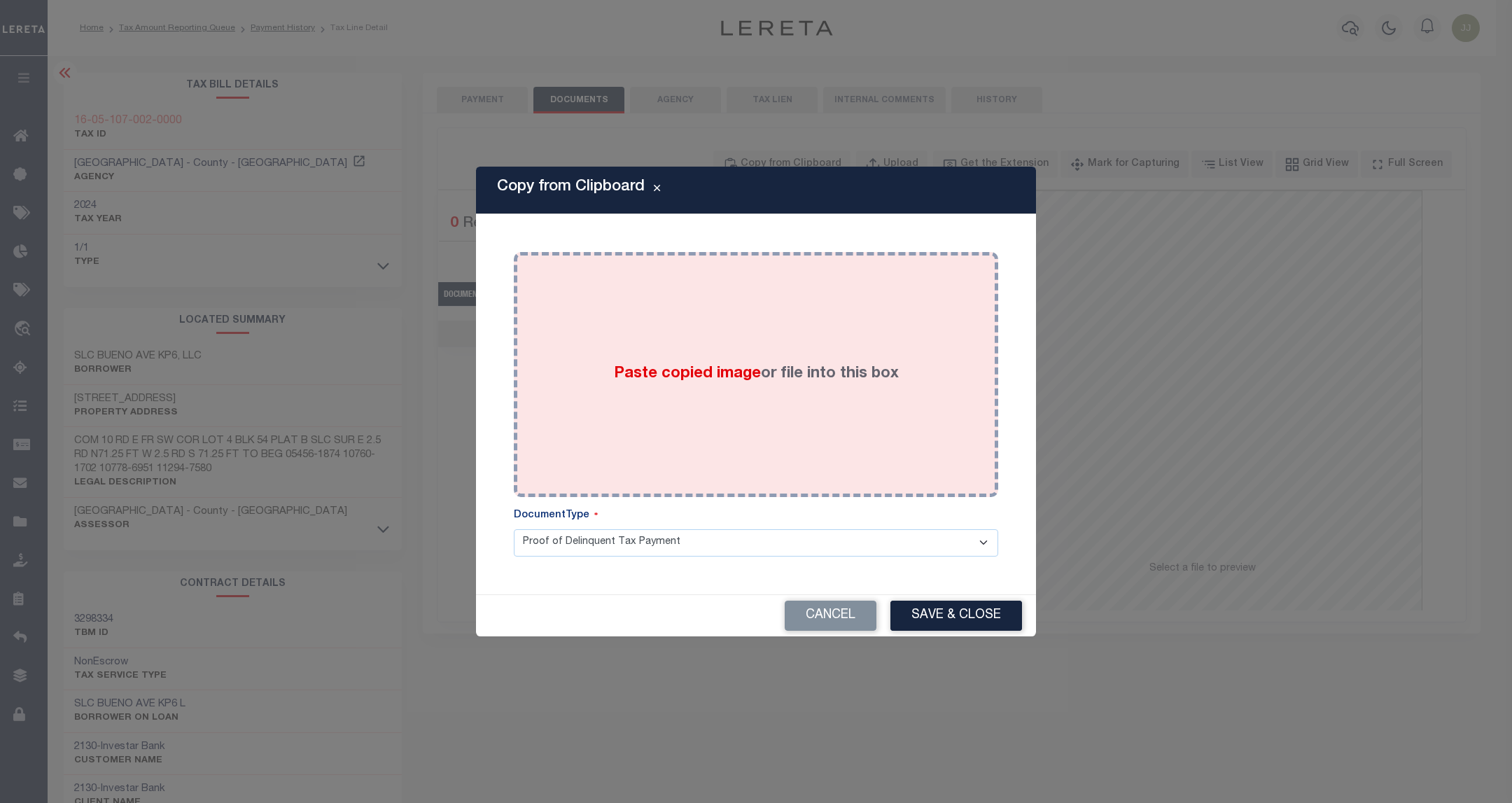
click at [756, 359] on div "Paste copied image or file into this box" at bounding box center [756, 374] width 464 height 224
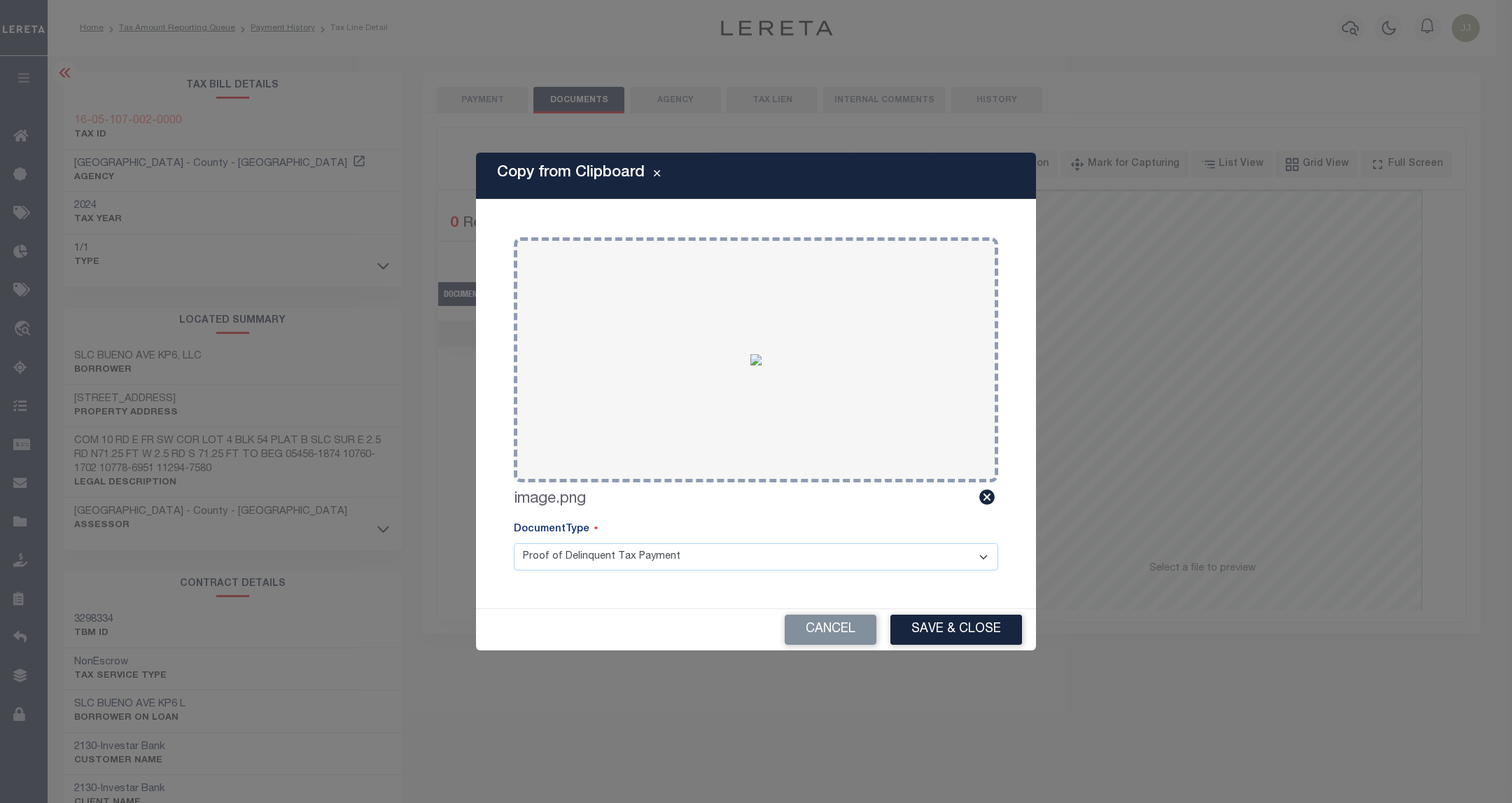
click at [975, 622] on button "Save & Close" at bounding box center [956, 629] width 131 height 30
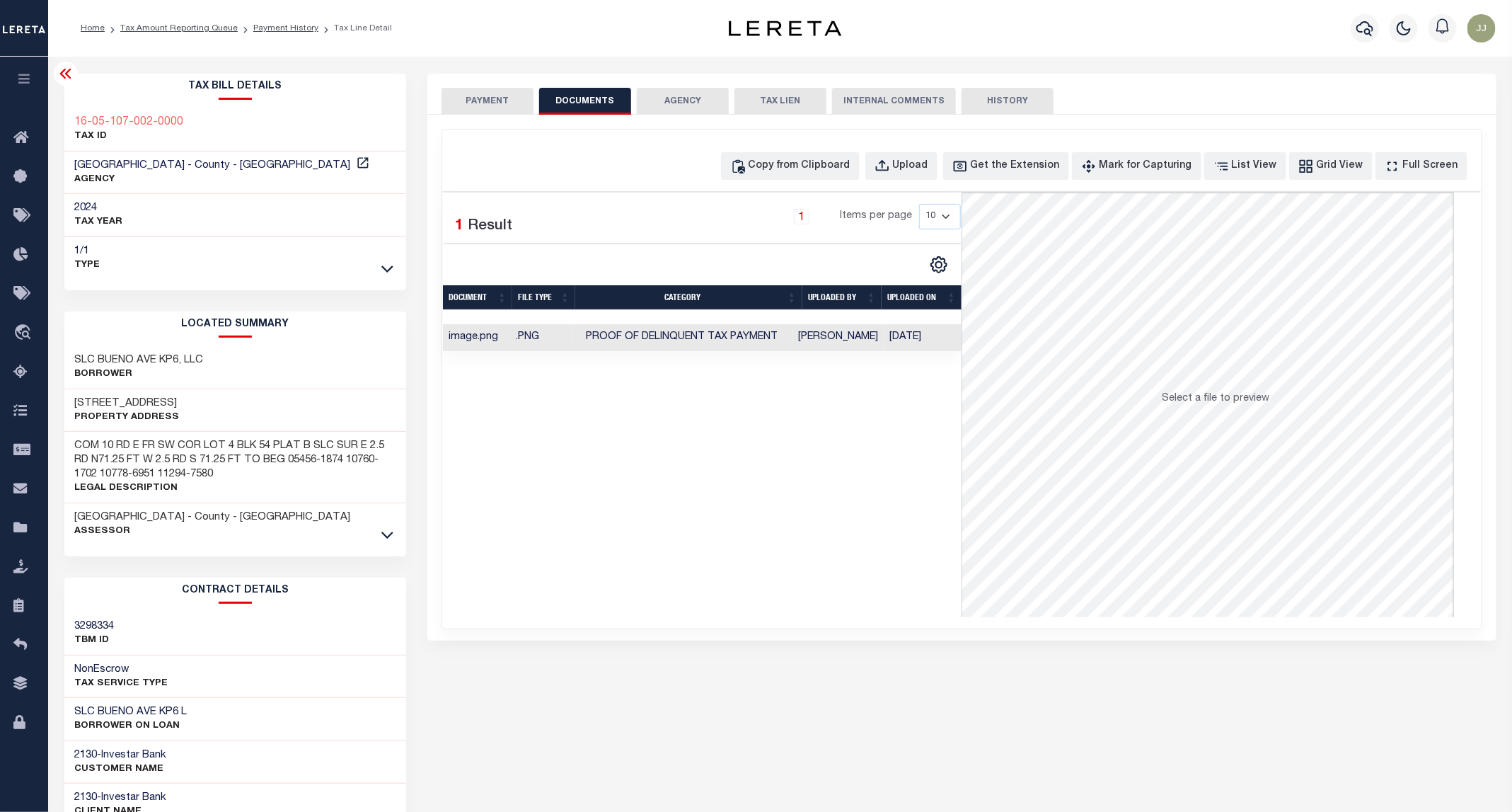
click at [478, 97] on button "PAYMENT" at bounding box center [487, 101] width 92 height 27
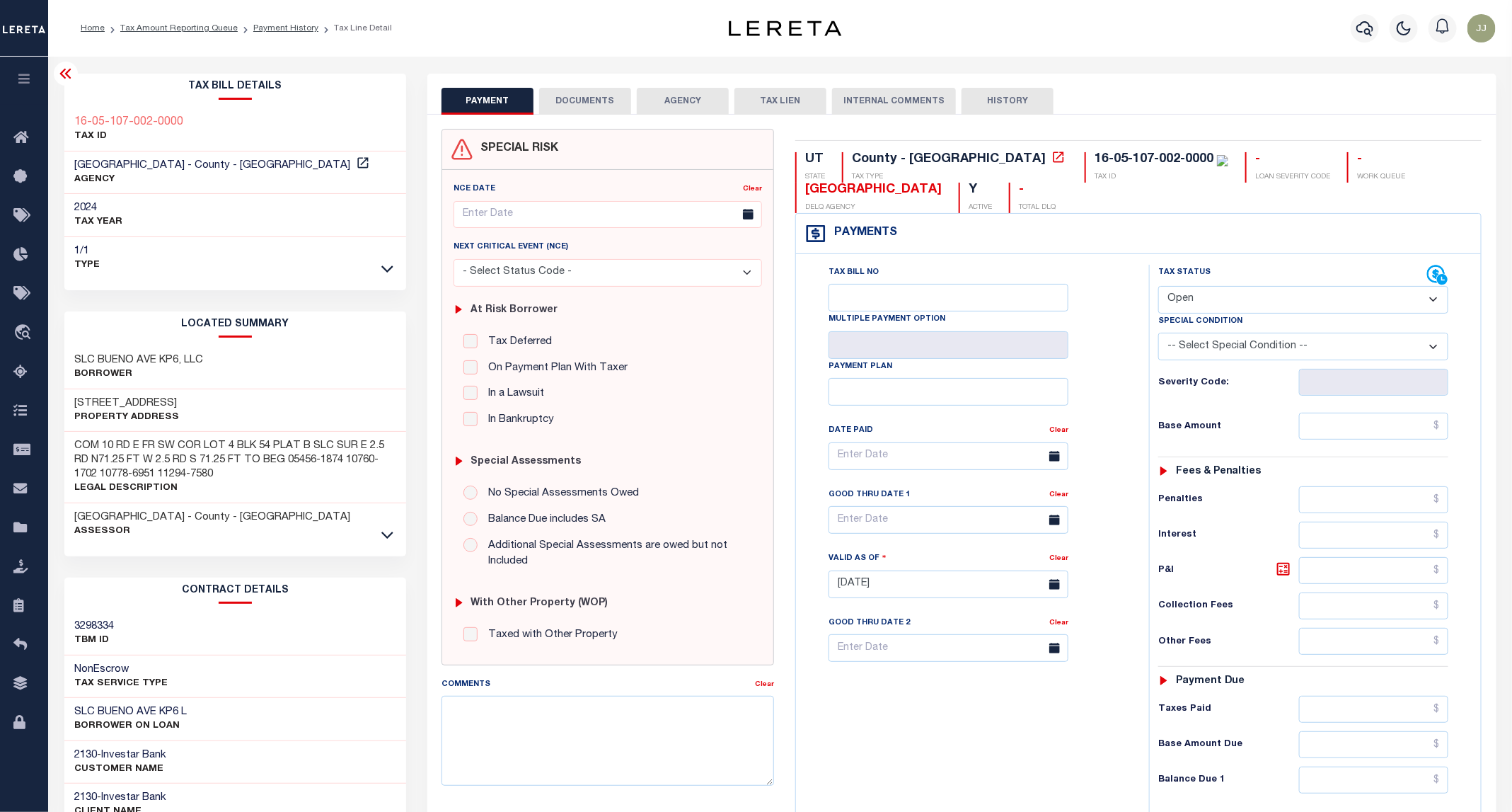
click at [1253, 300] on select "- Select Status Code - Open Due/Unpaid Paid Incomplete No Tax Due Internal Refu…" at bounding box center [1304, 300] width 290 height 28
select select "PYD"
click at [1159, 287] on select "- Select Status Code - Open Due/Unpaid Paid Incomplete No Tax Due Internal Refu…" at bounding box center [1304, 300] width 290 height 28
type input "[DATE]"
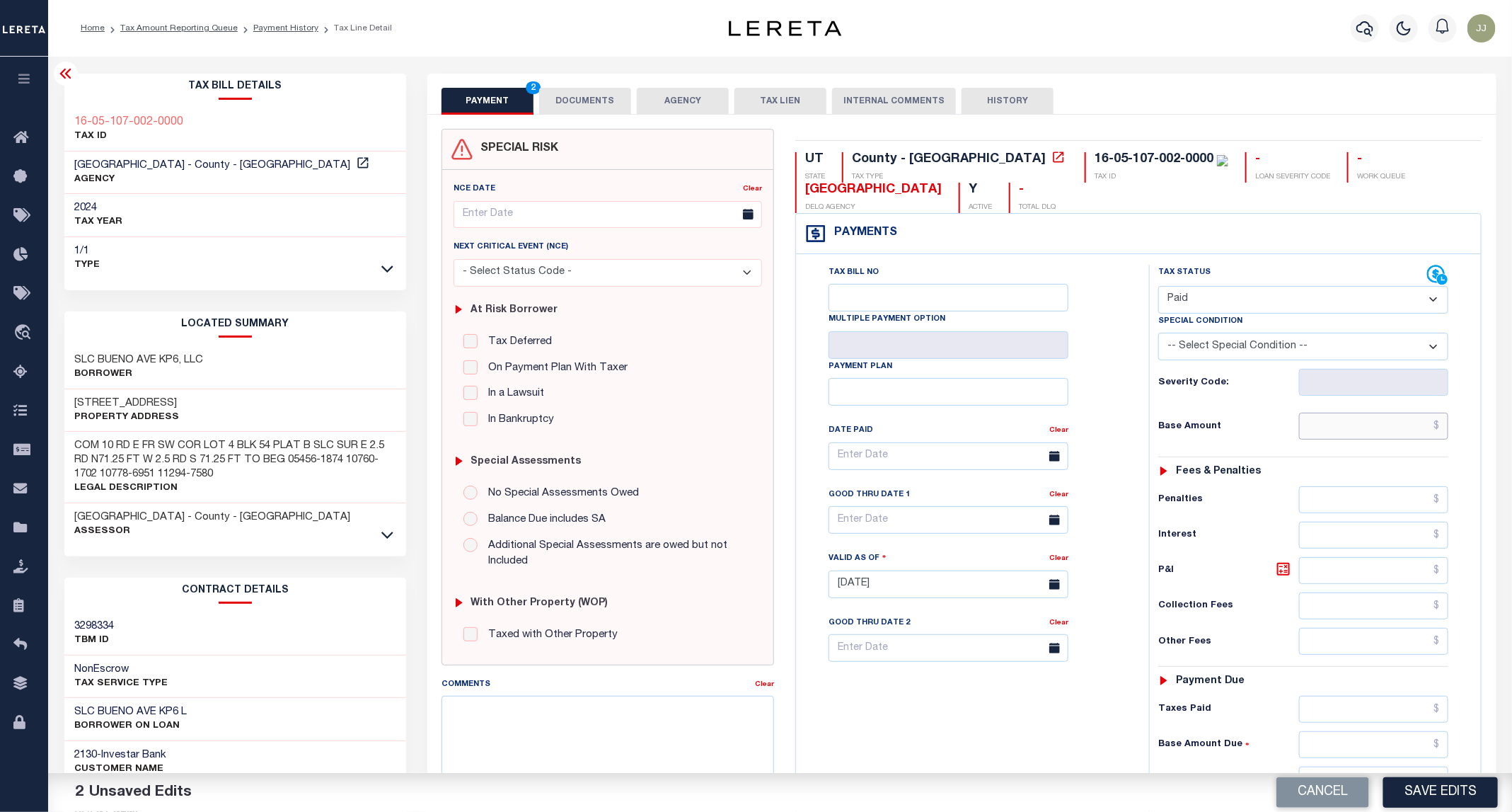
click at [1357, 434] on input "text" at bounding box center [1374, 426] width 150 height 27
type input "$0.00"
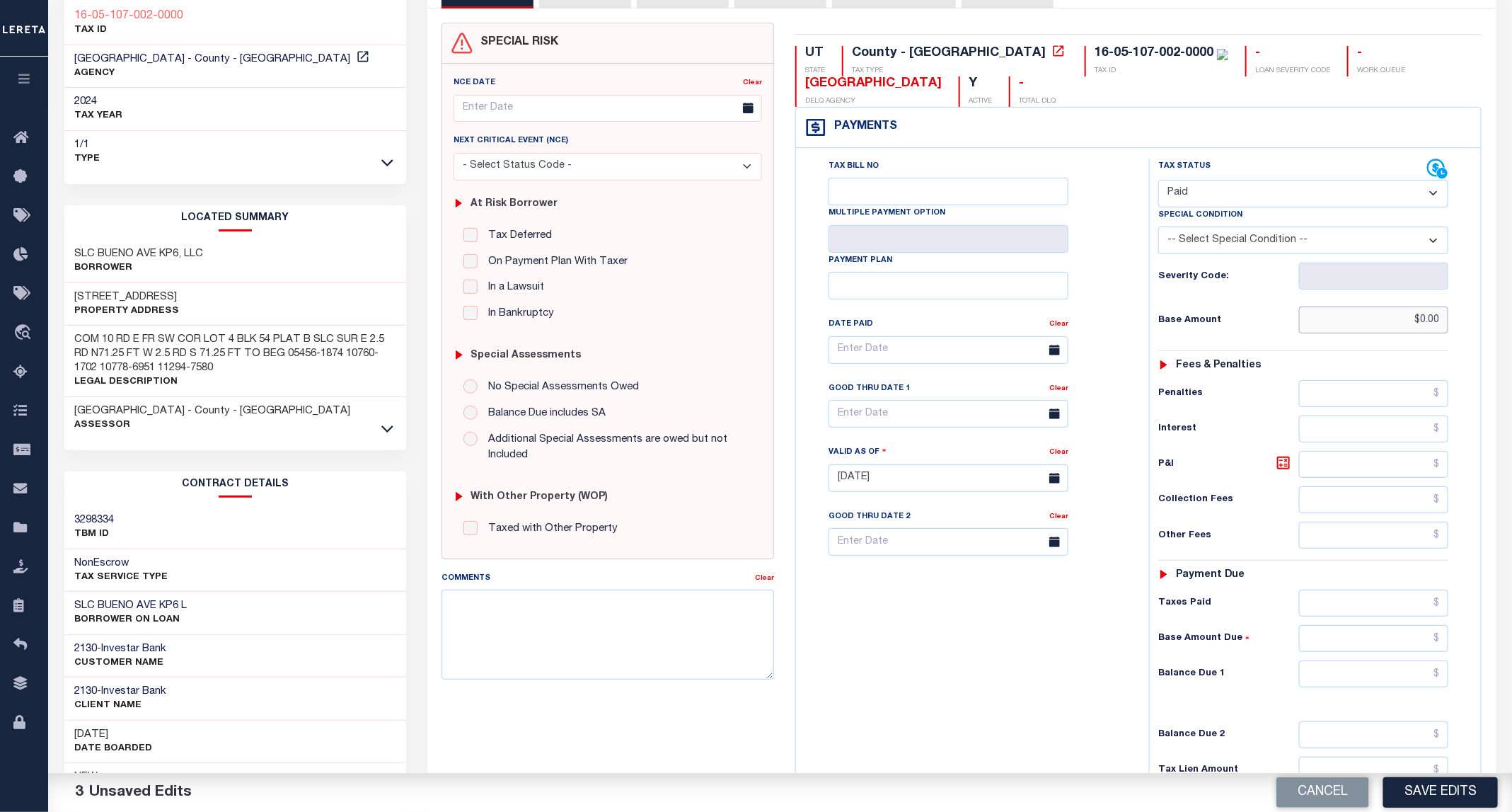
scroll to position [267, 0]
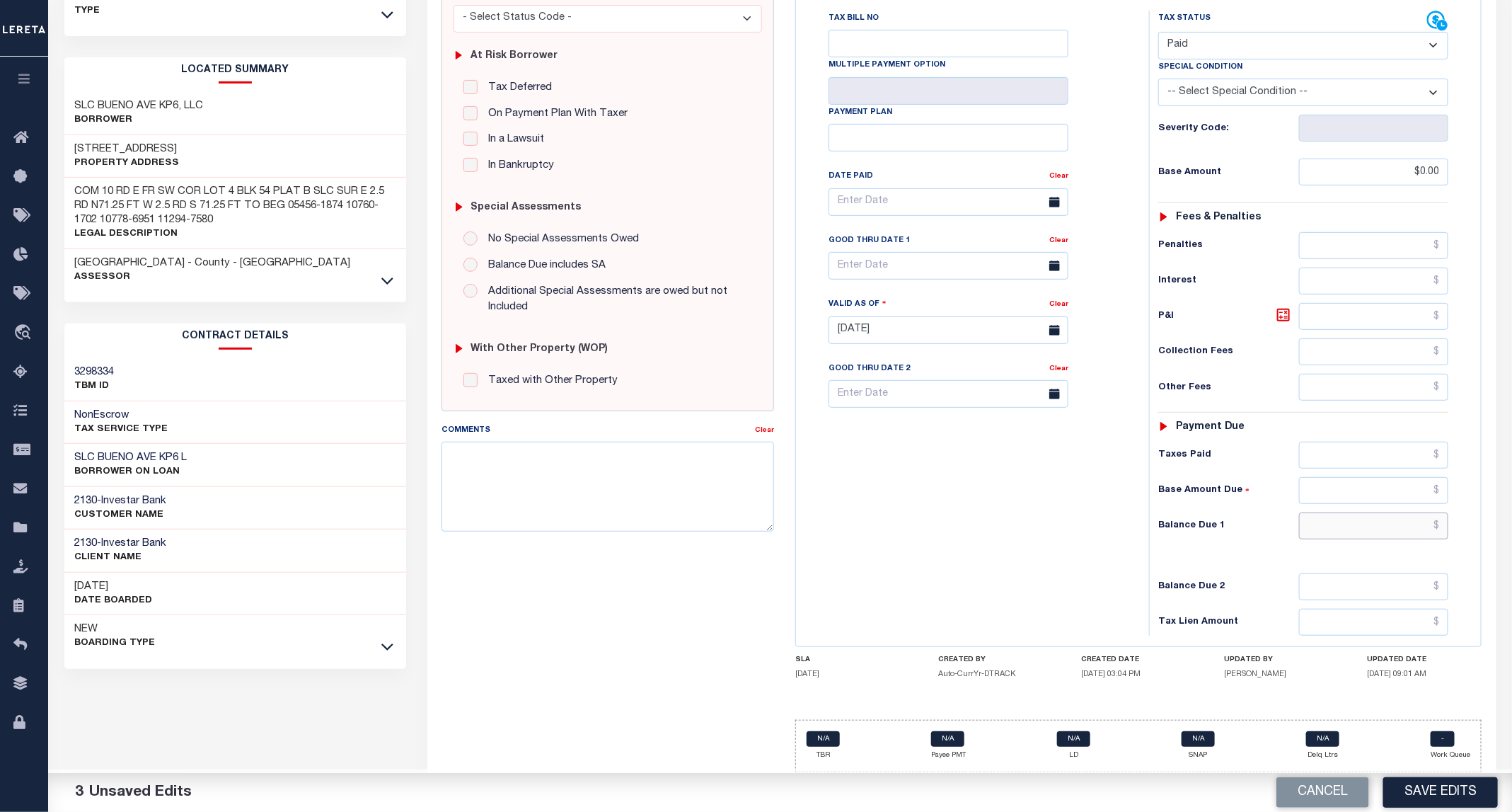
click at [1371, 528] on input "text" at bounding box center [1374, 525] width 150 height 27
type input "$0.00"
click at [1456, 805] on button "Save Edits" at bounding box center [1440, 792] width 114 height 30
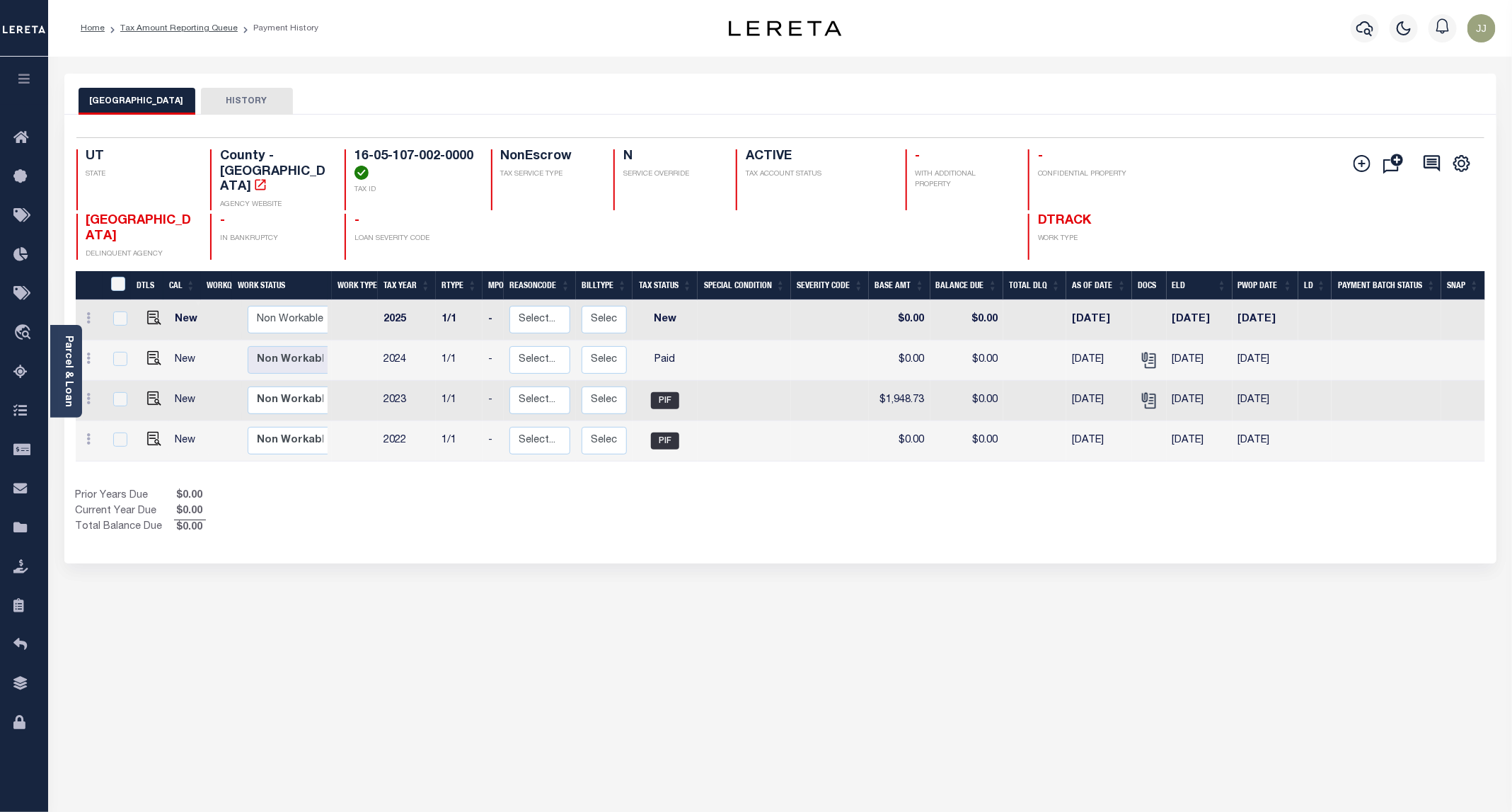
click at [715, 532] on div "Selected 4 Results 1 Items per page 25 50 100 UT STATE TAX ID N" at bounding box center [780, 338] width 1432 height 449
click at [29, 381] on icon at bounding box center [24, 372] width 22 height 18
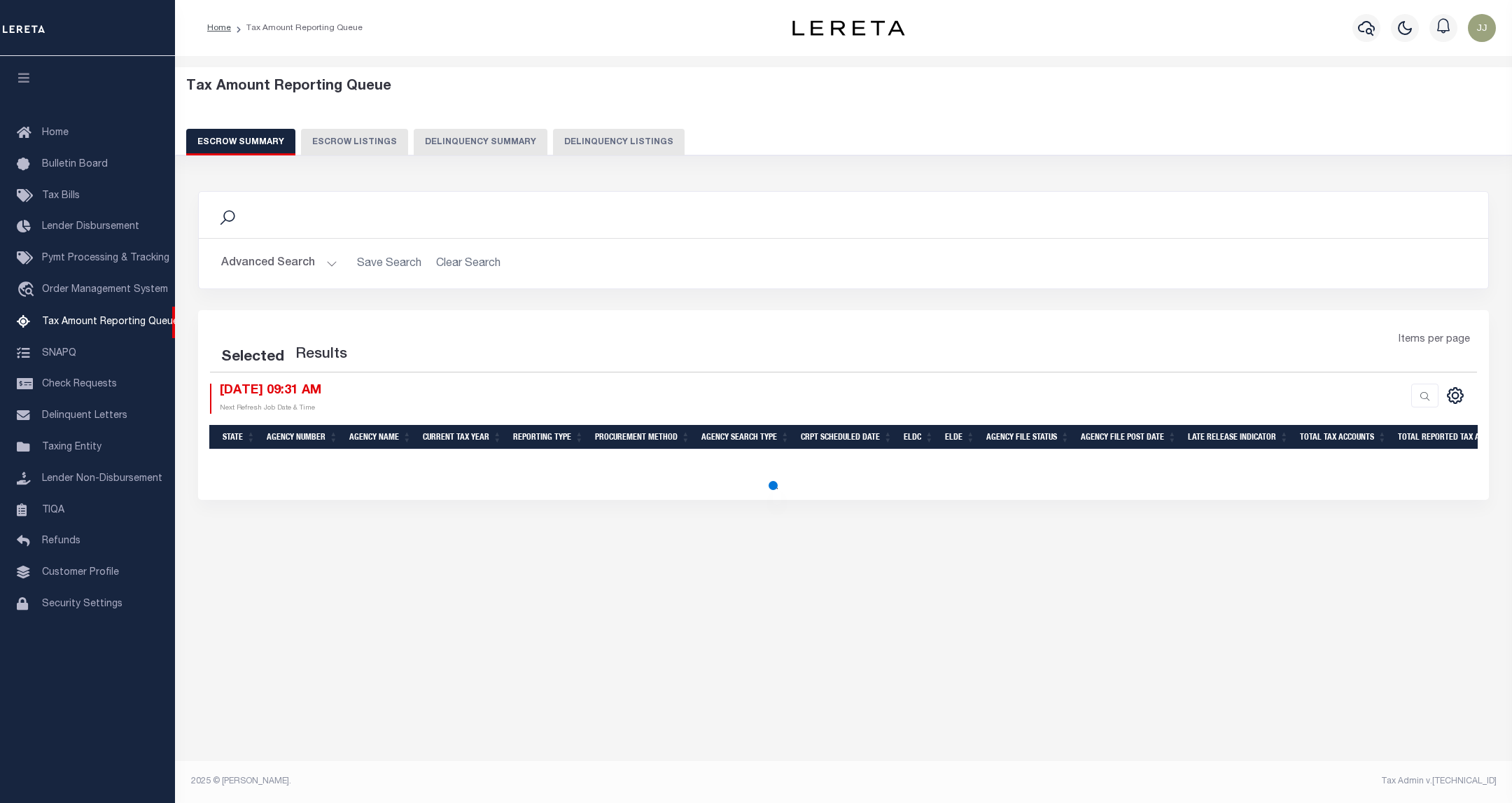
click at [594, 144] on button "Delinquency Listings" at bounding box center [619, 142] width 131 height 27
select select "100"
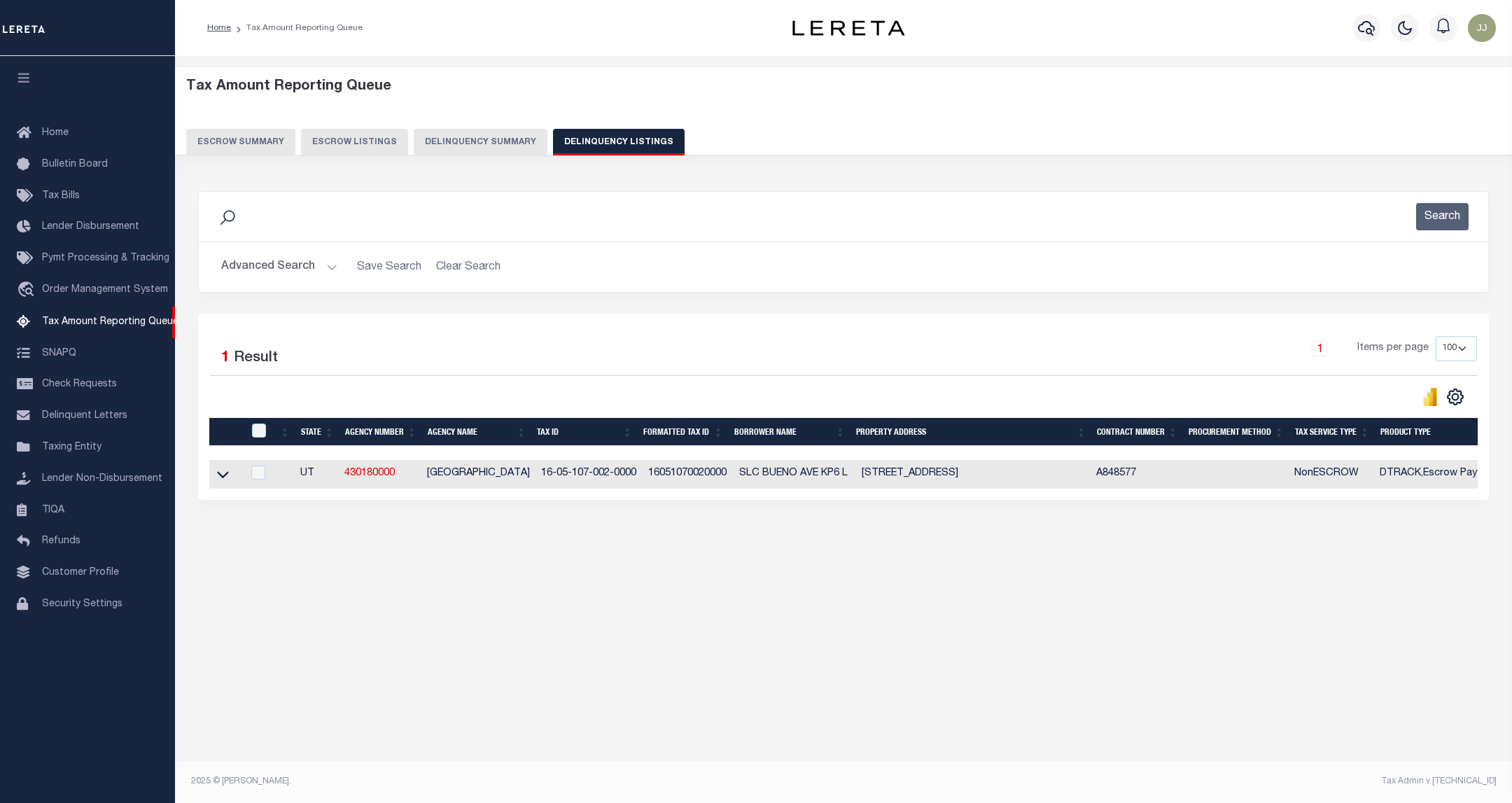
click at [294, 254] on button "Advanced Search" at bounding box center [280, 267] width 116 height 28
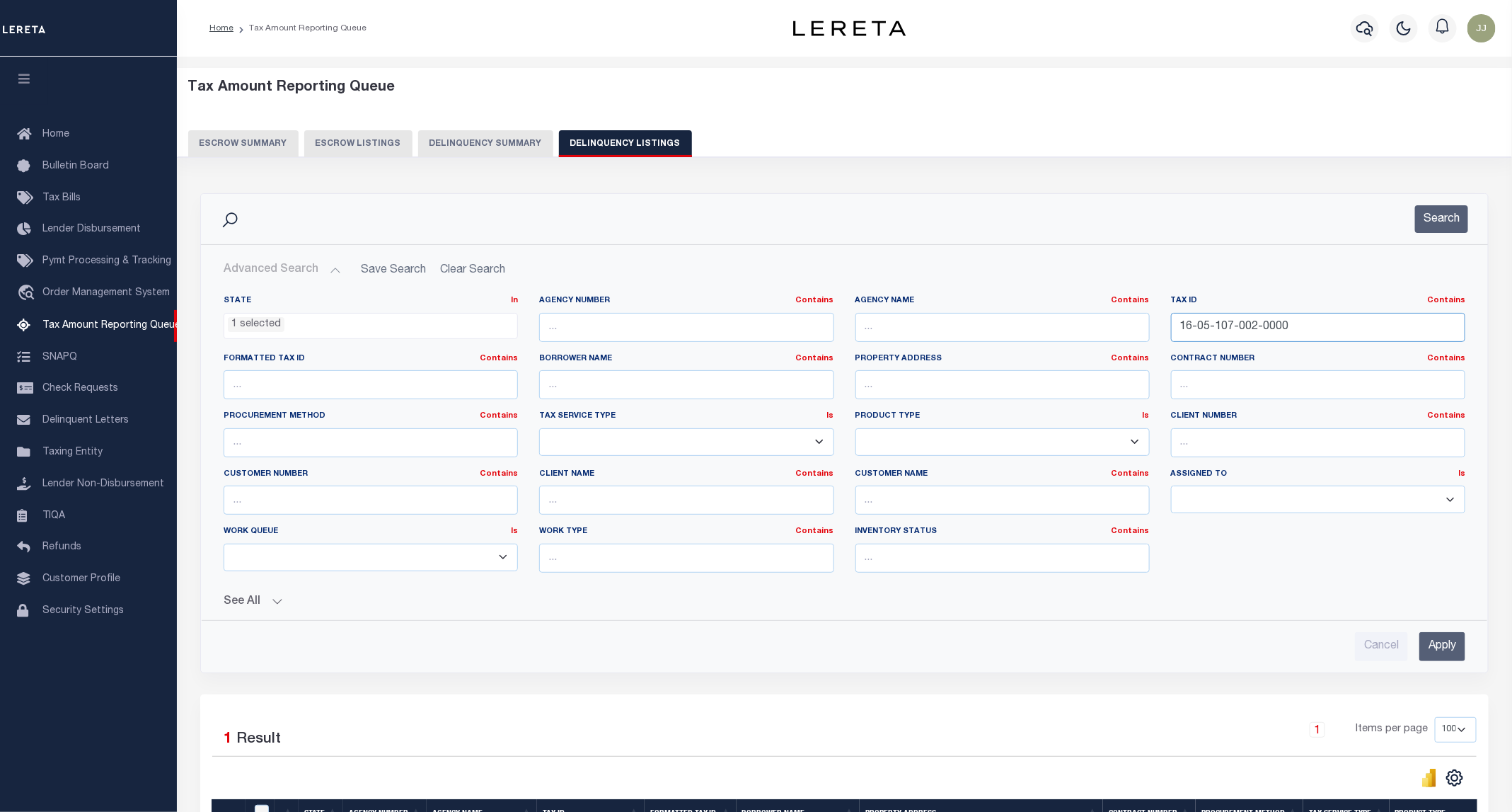
drag, startPoint x: 1330, startPoint y: 338, endPoint x: 1057, endPoint y: 341, distance: 273.0
click at [1057, 341] on div "State In In AK AL AR AZ CA CO CT DC DE FL GA GU HI IA ID IL IN KS KY LA MA MD M…" at bounding box center [844, 440] width 1263 height 289
paste input "3"
type input "16-05-107-003-0000"
click at [1446, 215] on button "Search" at bounding box center [1441, 219] width 53 height 28
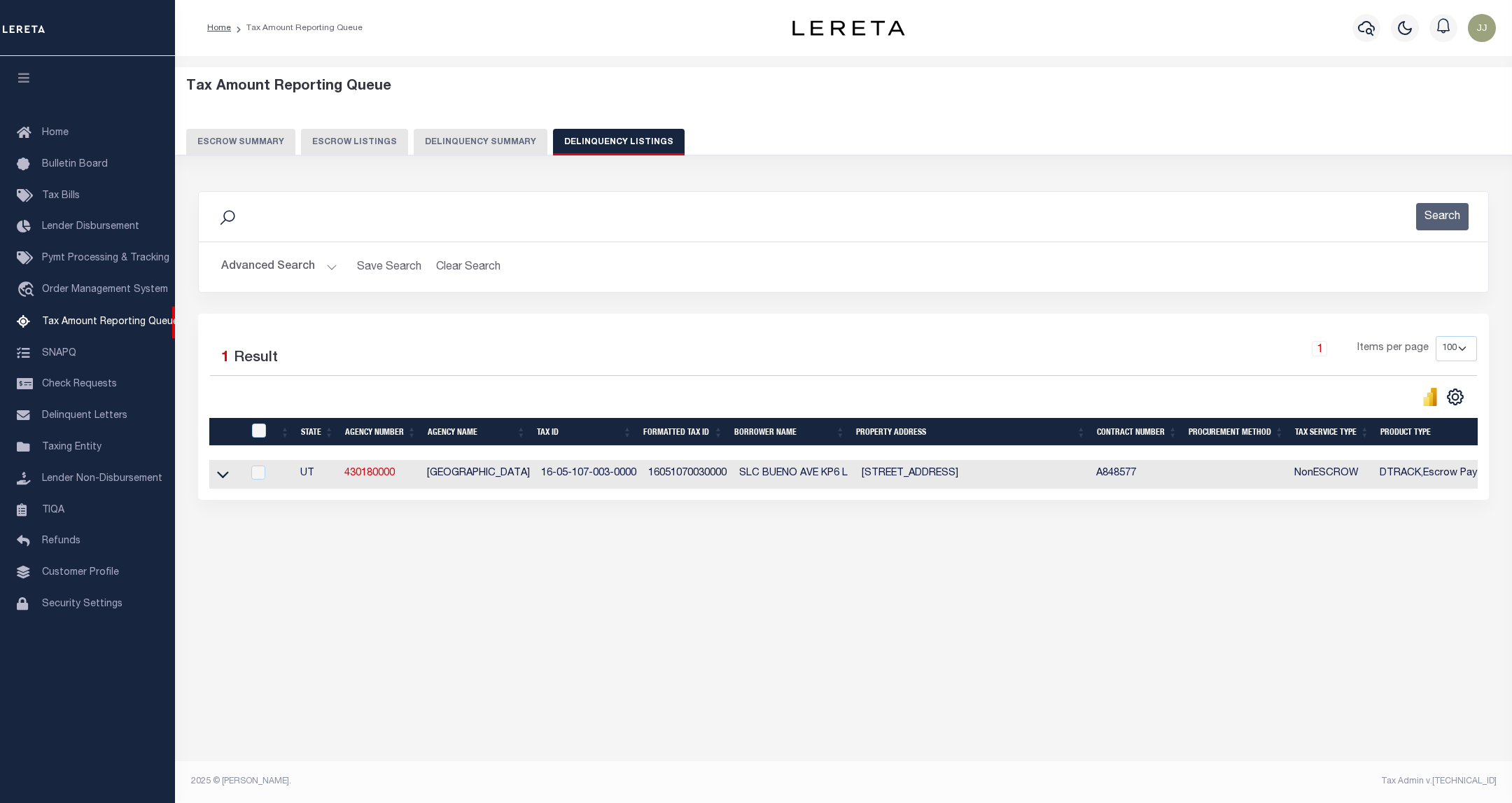
click at [222, 471] on td at bounding box center [225, 474] width 33 height 29
checkbox input "true"
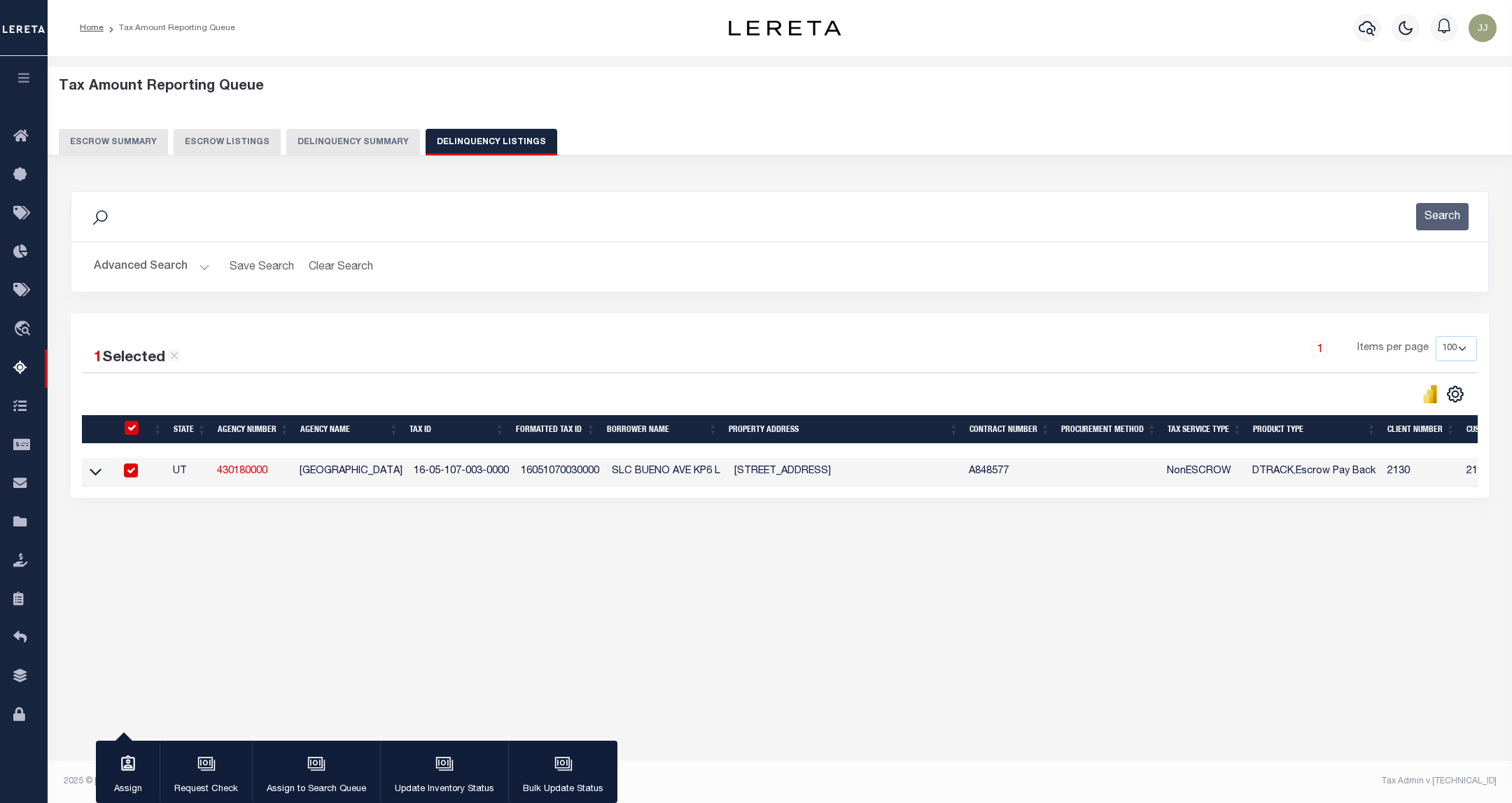
click at [135, 436] on div at bounding box center [133, 429] width 23 height 15
click at [133, 435] on input "checkbox" at bounding box center [131, 428] width 14 height 14
checkbox input "false"
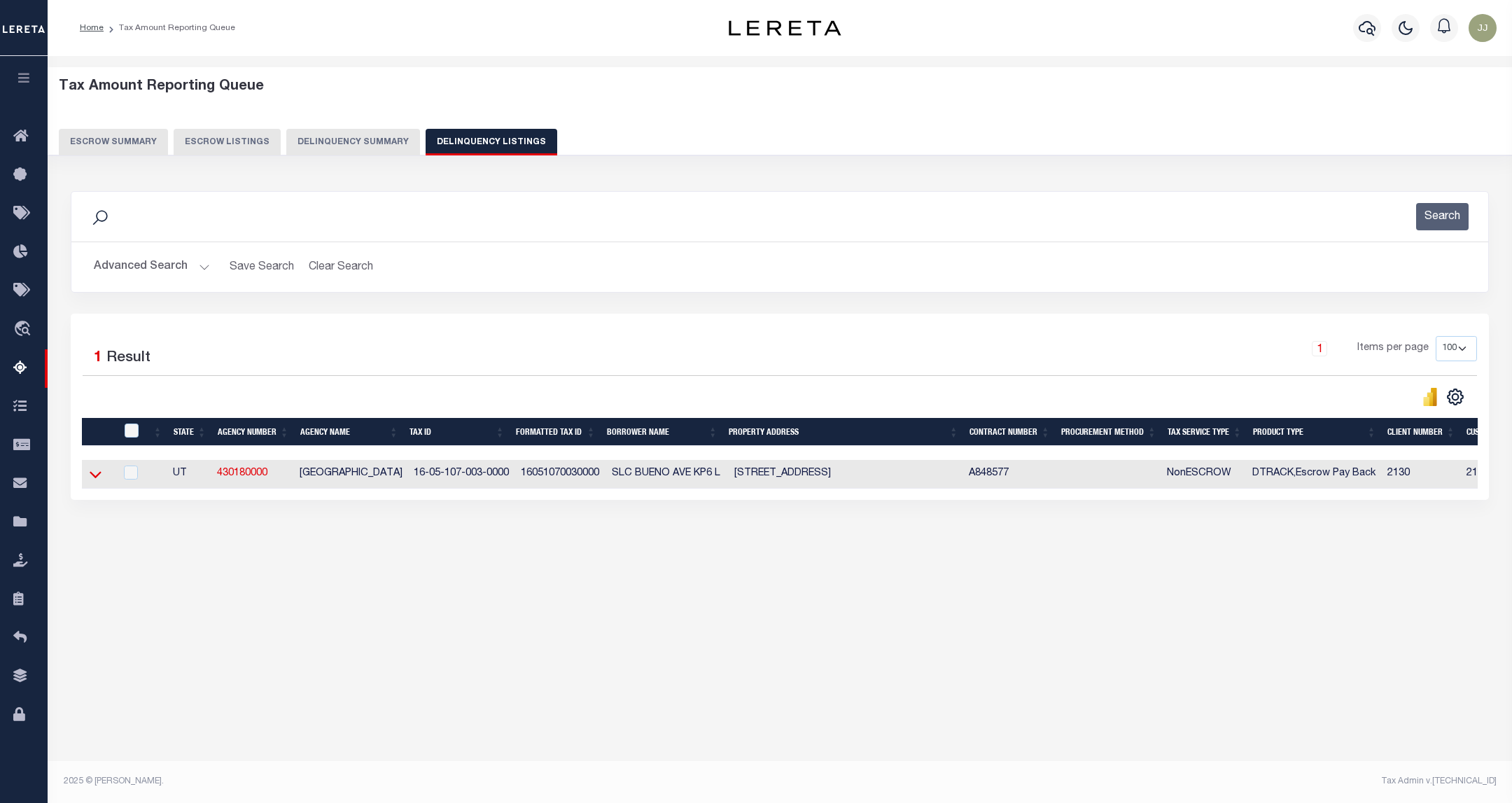
click at [93, 481] on icon at bounding box center [96, 474] width 12 height 15
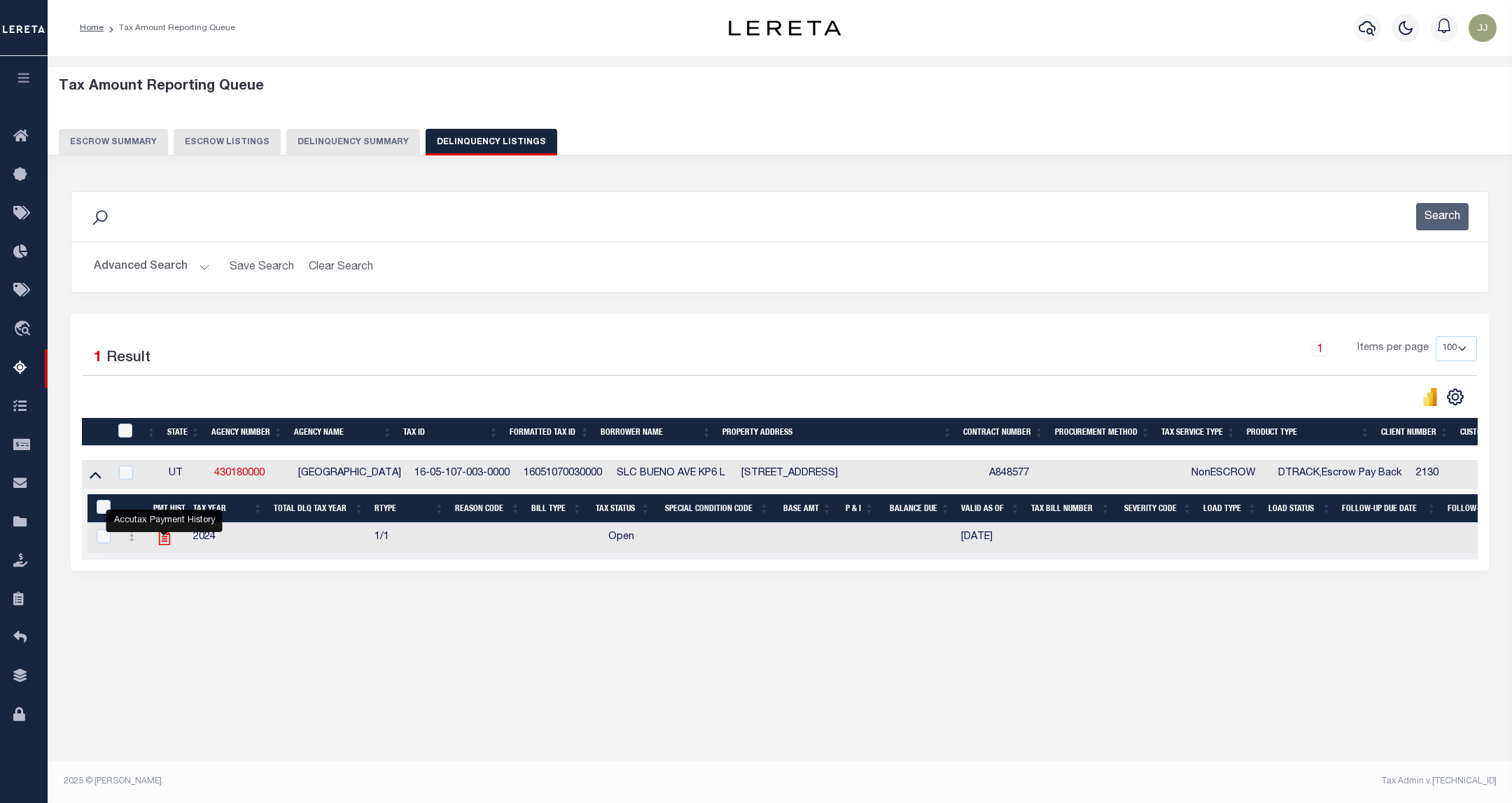
click at [167, 546] on icon "" at bounding box center [164, 537] width 11 height 15
checkbox input "true"
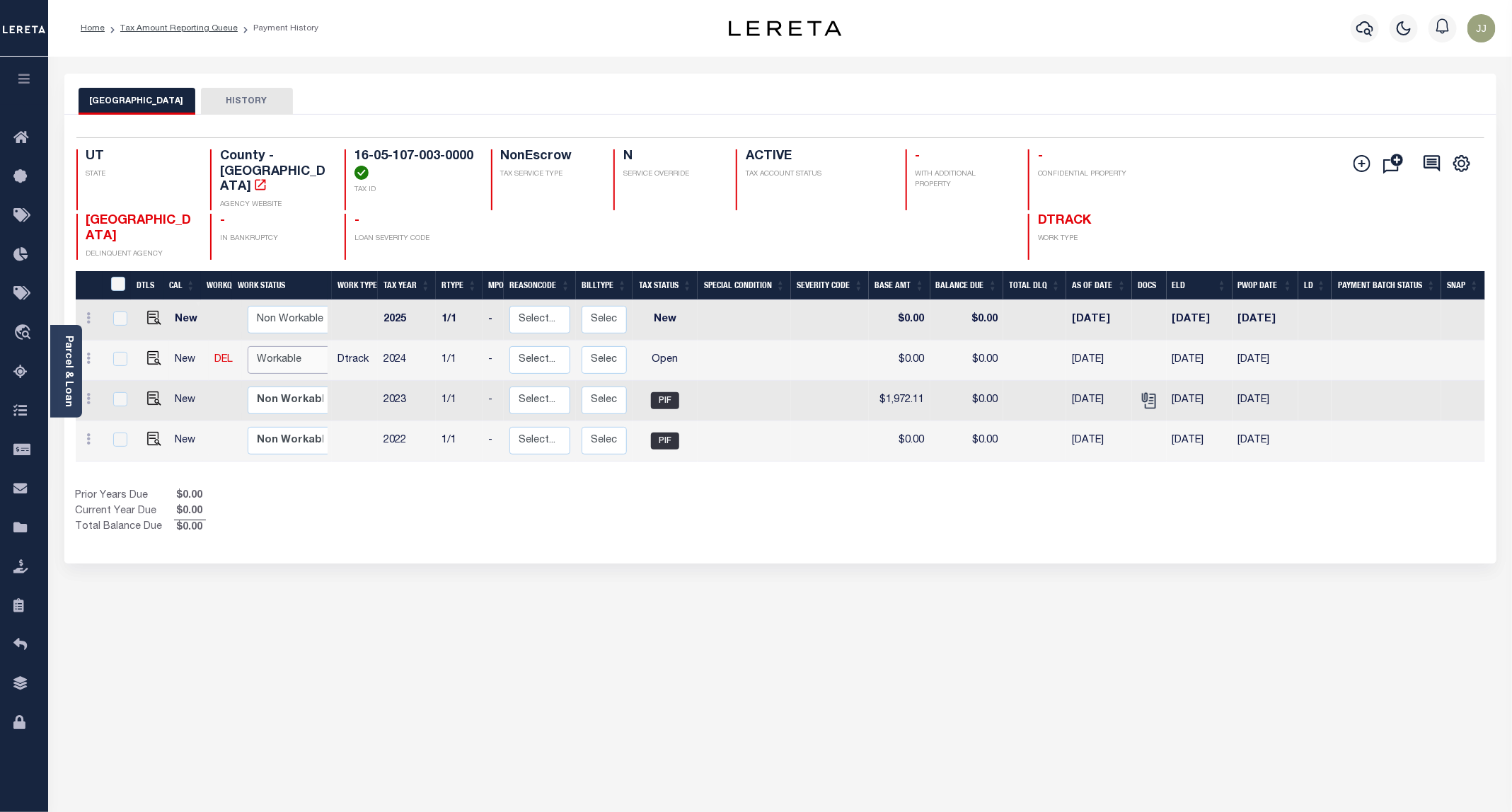
click at [276, 355] on select "Non Workable Workable" at bounding box center [290, 360] width 85 height 28
checkbox input "true"
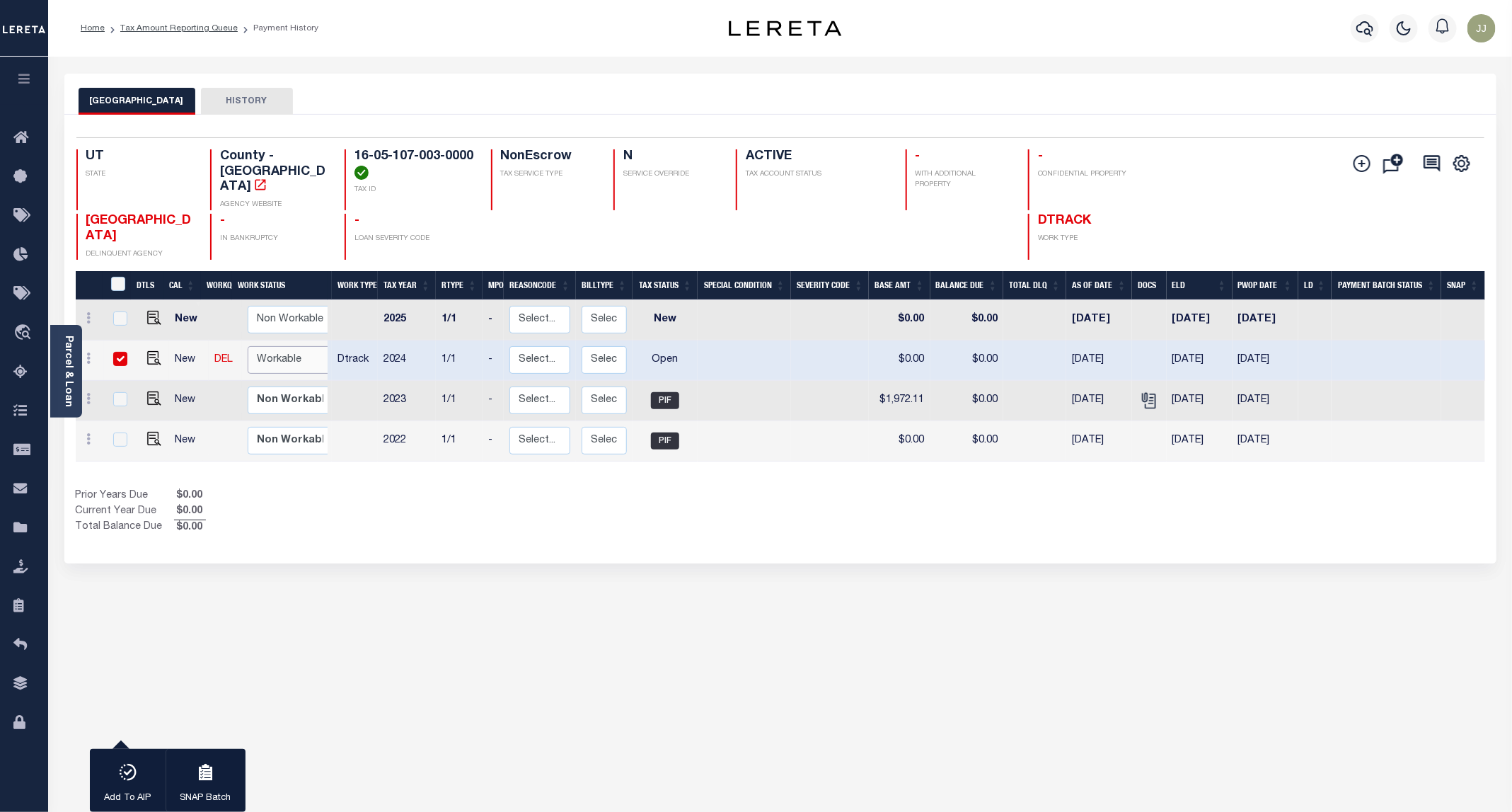
select select "true"
click at [248, 346] on select "Non Workable Workable" at bounding box center [290, 360] width 85 height 28
checkbox input "false"
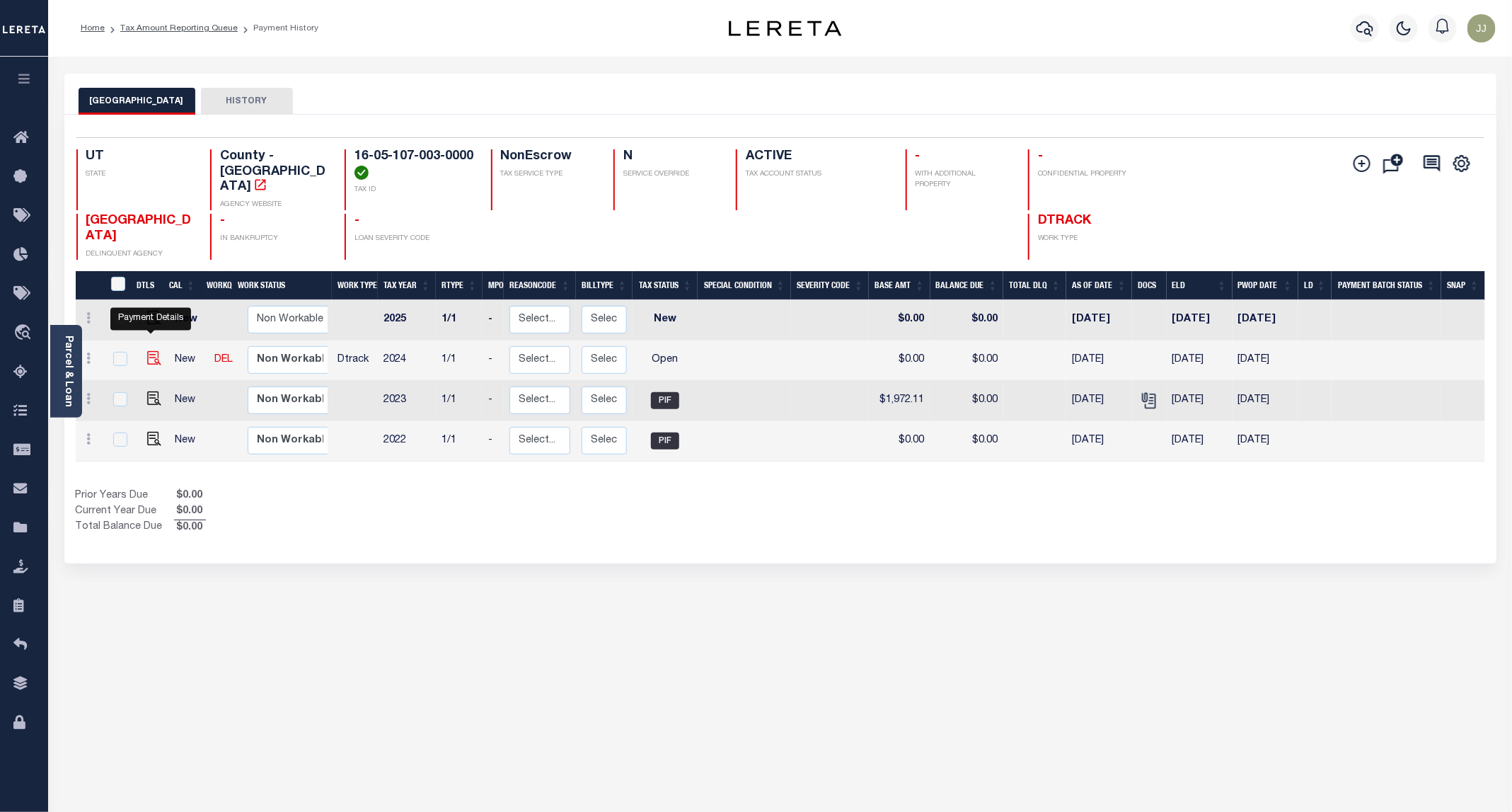
click at [147, 351] on img "" at bounding box center [154, 358] width 14 height 14
checkbox input "true"
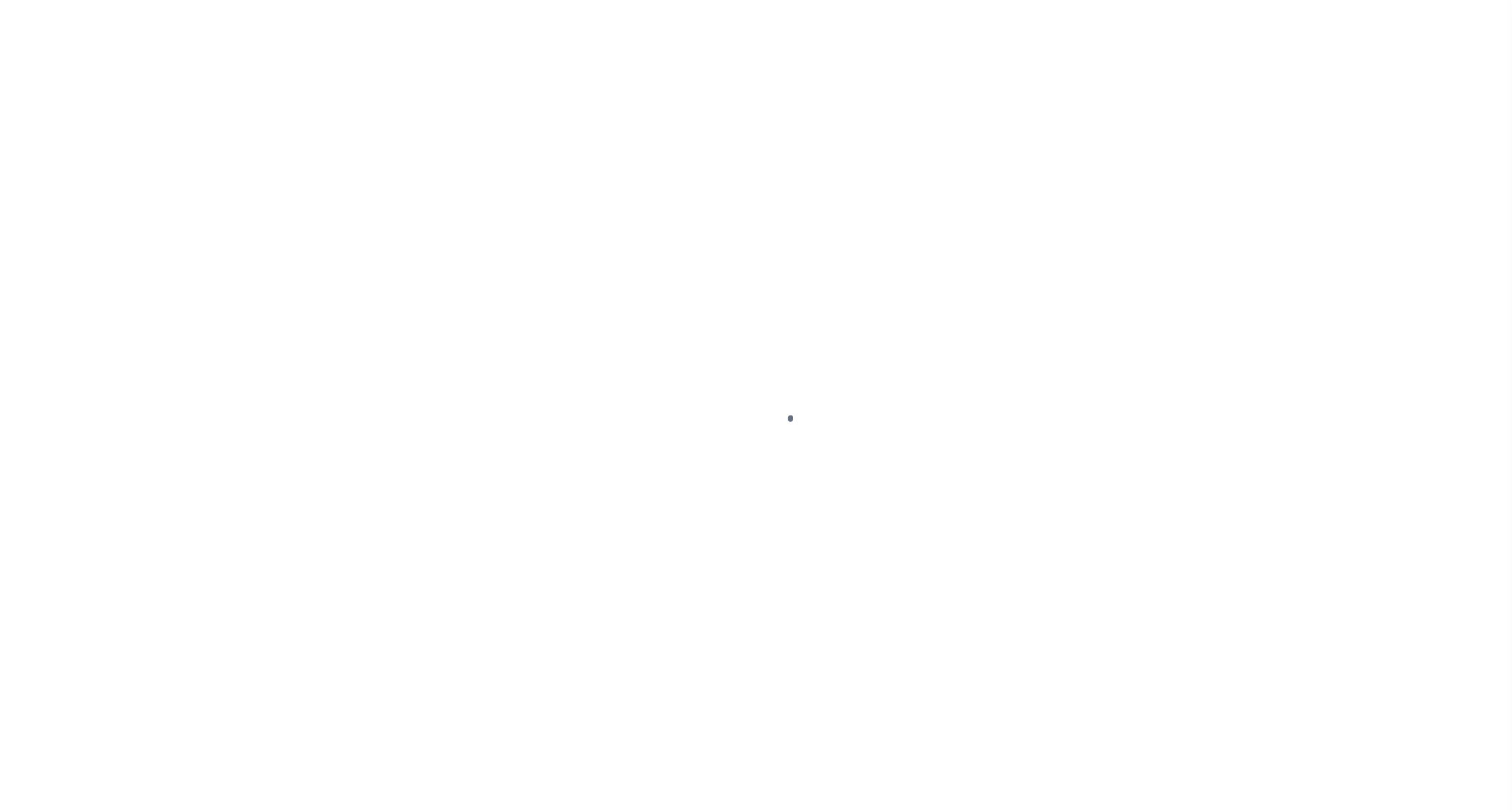
select select "OP2"
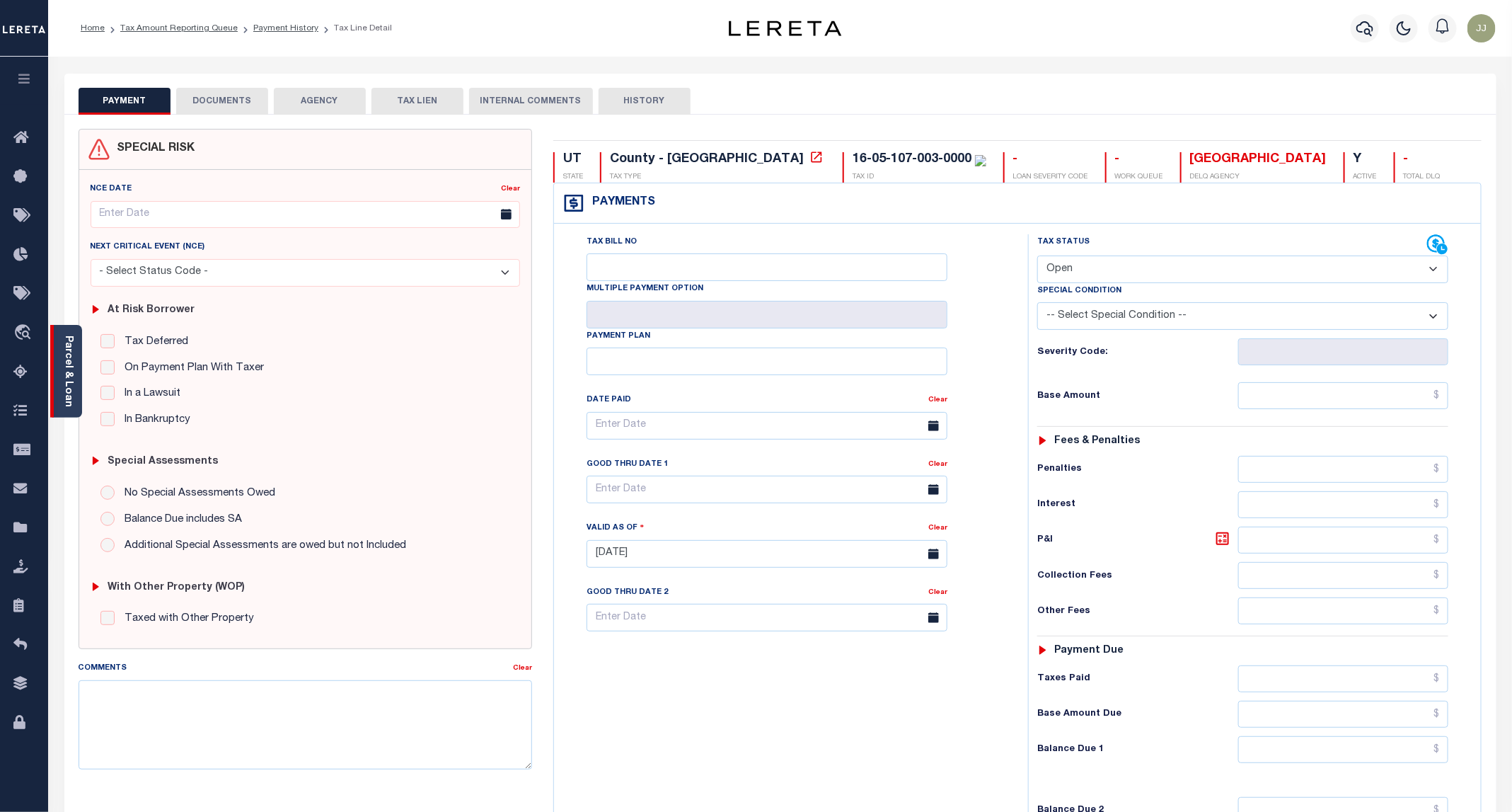
click at [68, 387] on link "Parcel & Loan" at bounding box center [68, 371] width 10 height 72
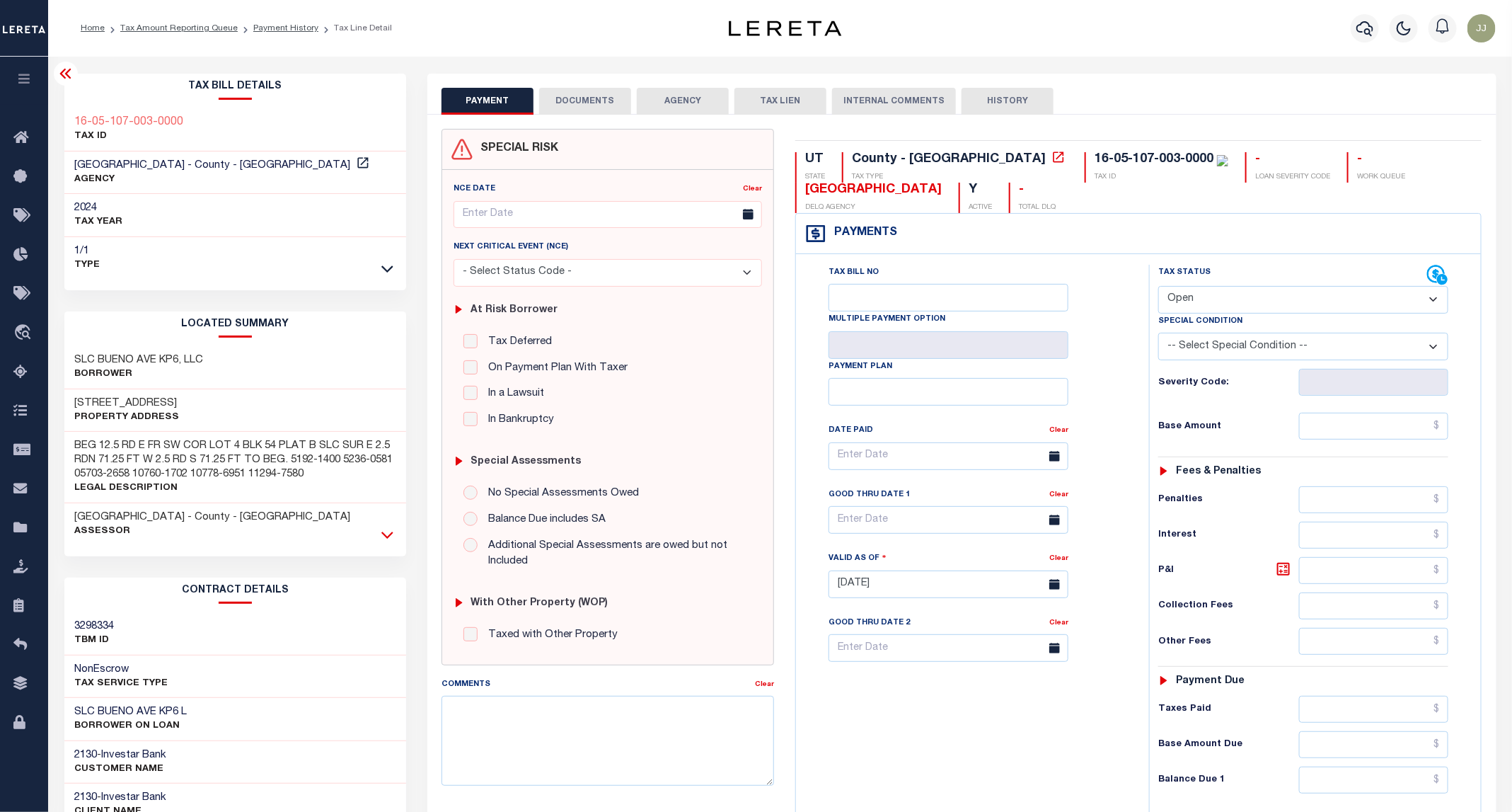
click at [389, 536] on icon at bounding box center [388, 535] width 12 height 15
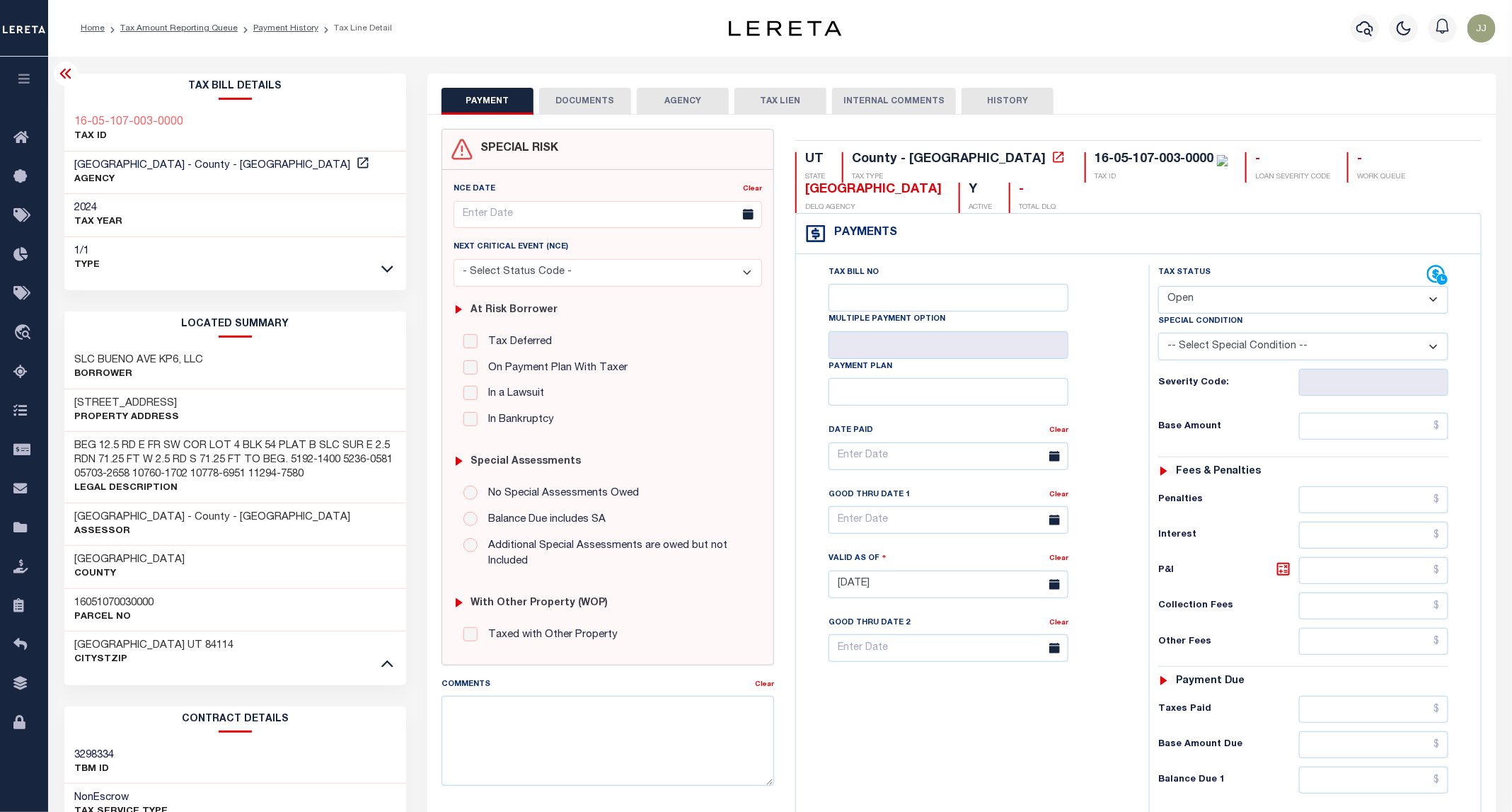
click at [581, 103] on button "DOCUMENTS" at bounding box center [585, 101] width 92 height 27
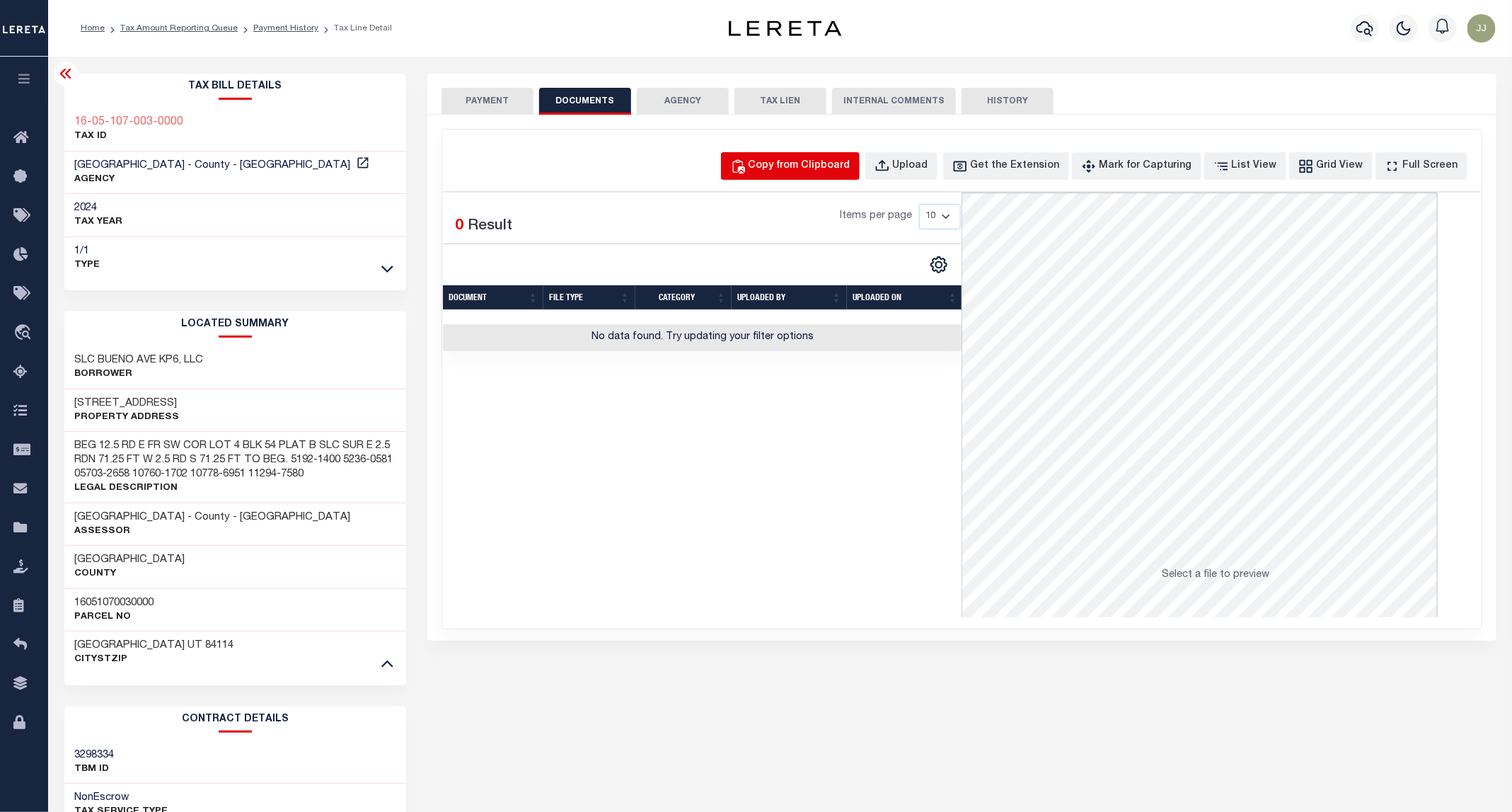
click at [832, 176] on button "Copy from Clipboard" at bounding box center [791, 166] width 139 height 28
select select "POP"
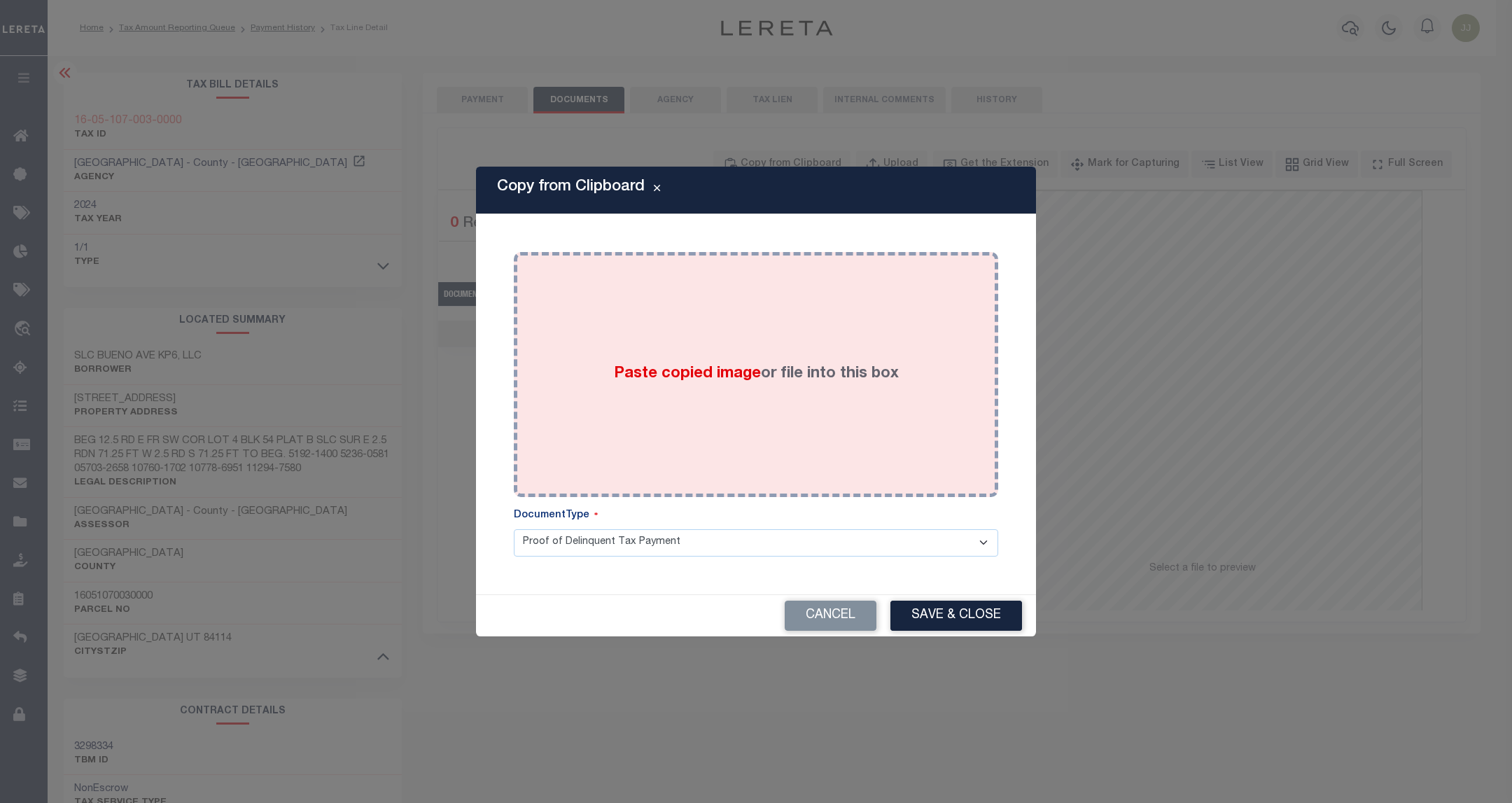
click at [766, 374] on label "Paste copied image or file into this box" at bounding box center [756, 374] width 285 height 23
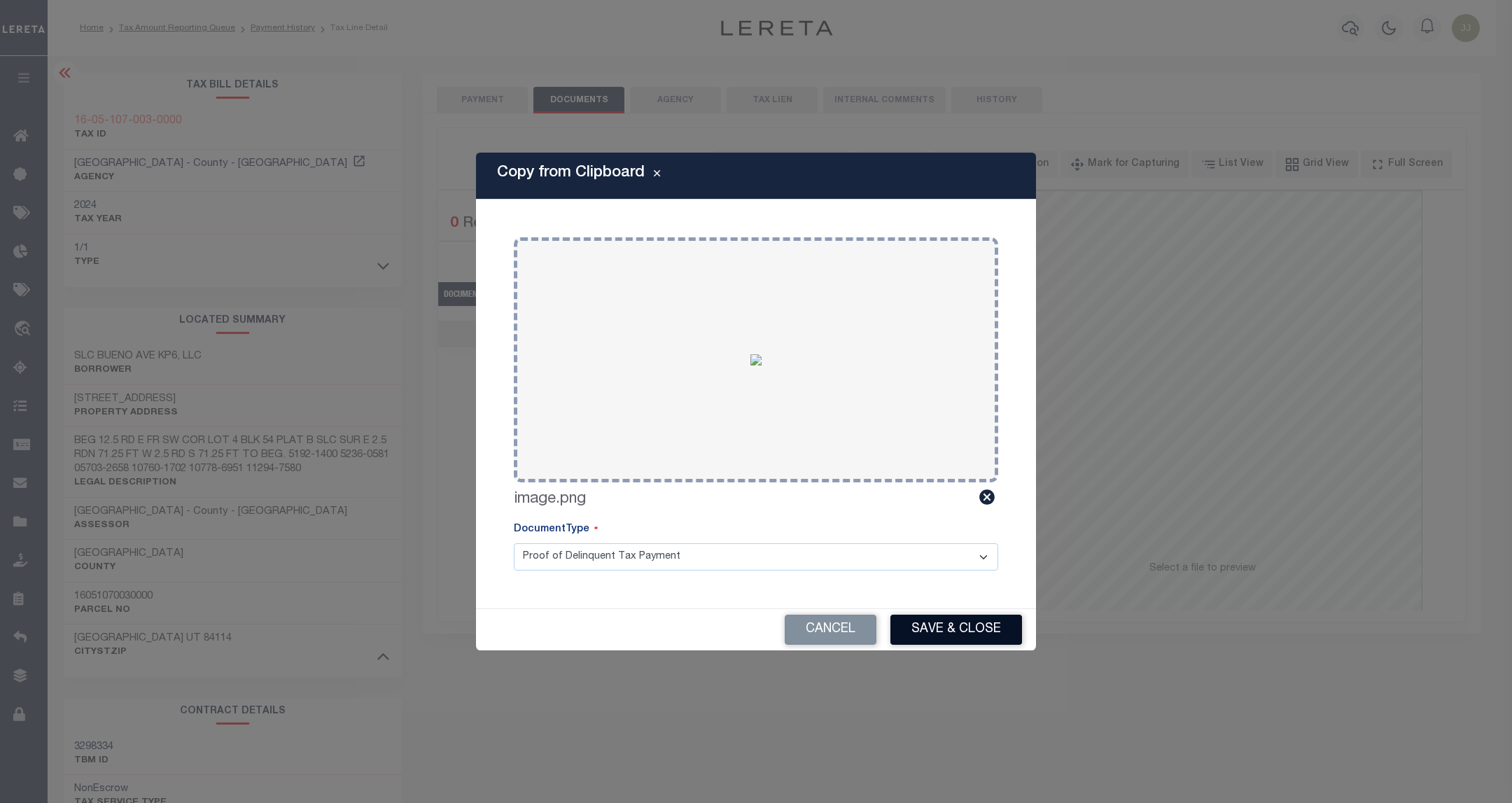
click at [951, 639] on button "Save & Close" at bounding box center [956, 629] width 131 height 30
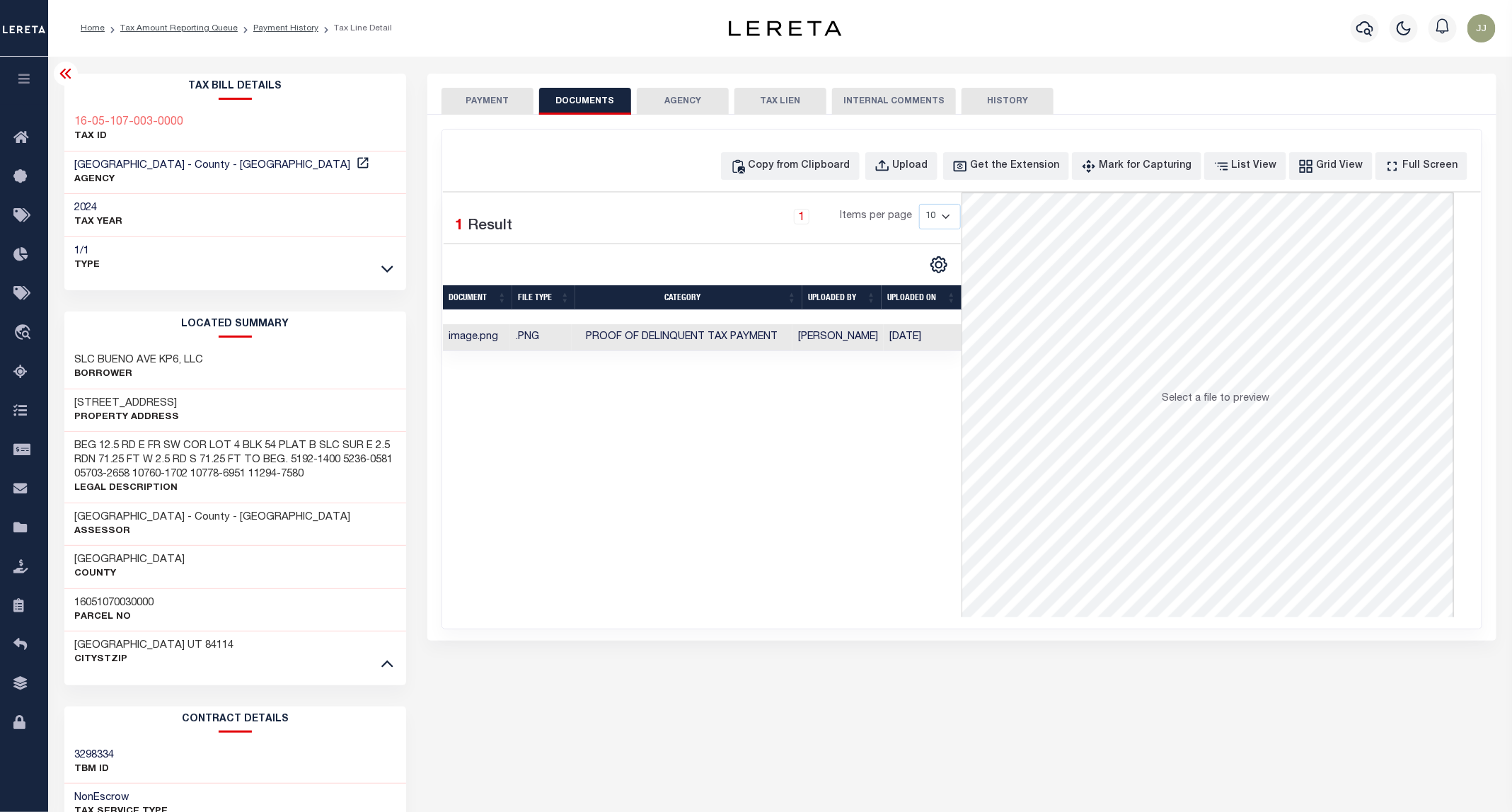
click at [497, 110] on button "PAYMENT" at bounding box center [487, 101] width 92 height 27
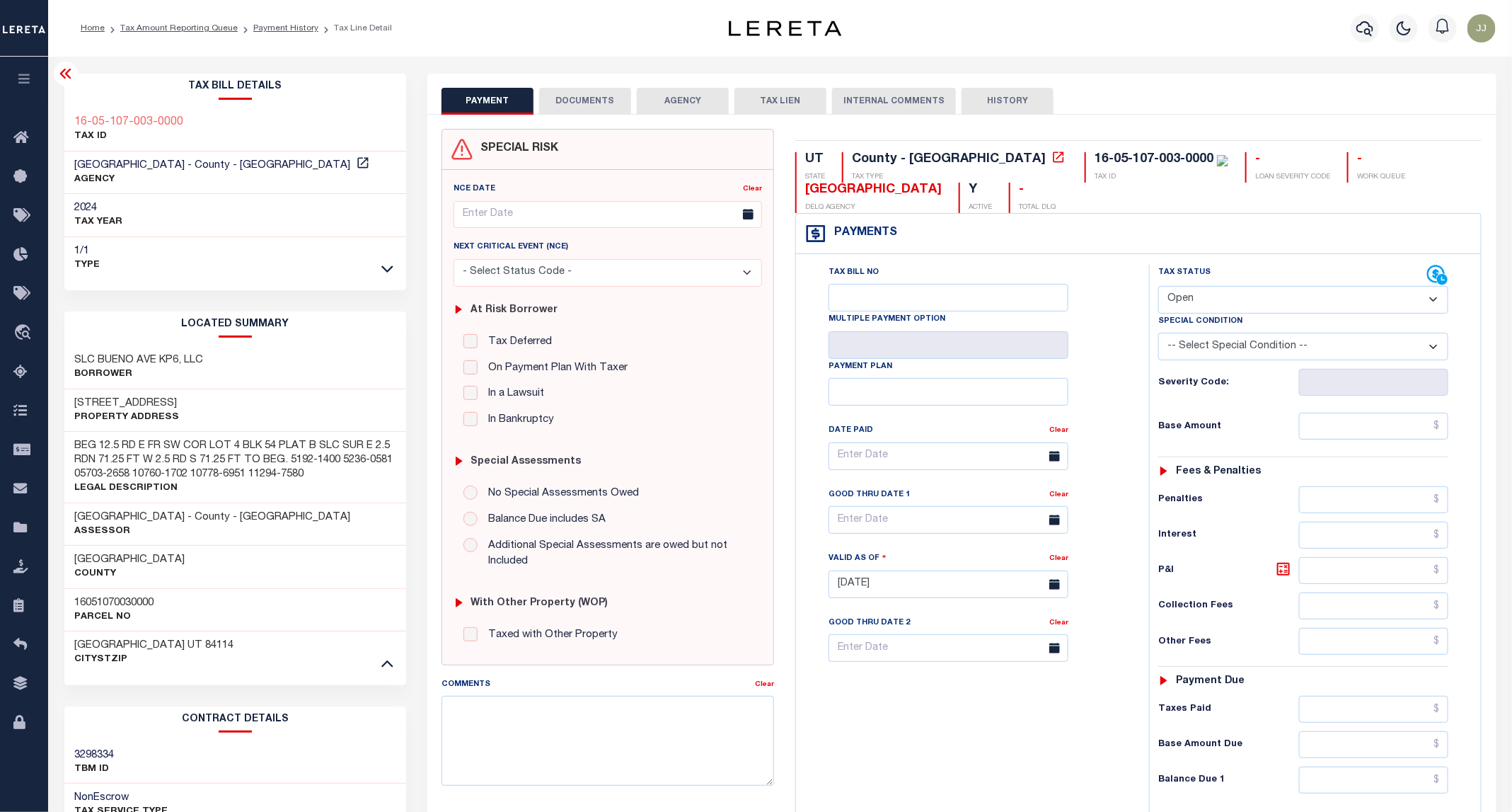
click at [1223, 306] on select "- Select Status Code - Open Due/Unpaid Paid Incomplete No Tax Due Internal Refu…" at bounding box center [1304, 300] width 290 height 28
select select "PYD"
click at [1159, 287] on select "- Select Status Code - Open Due/Unpaid Paid Incomplete No Tax Due Internal Refu…" at bounding box center [1304, 300] width 290 height 28
type input "[DATE]"
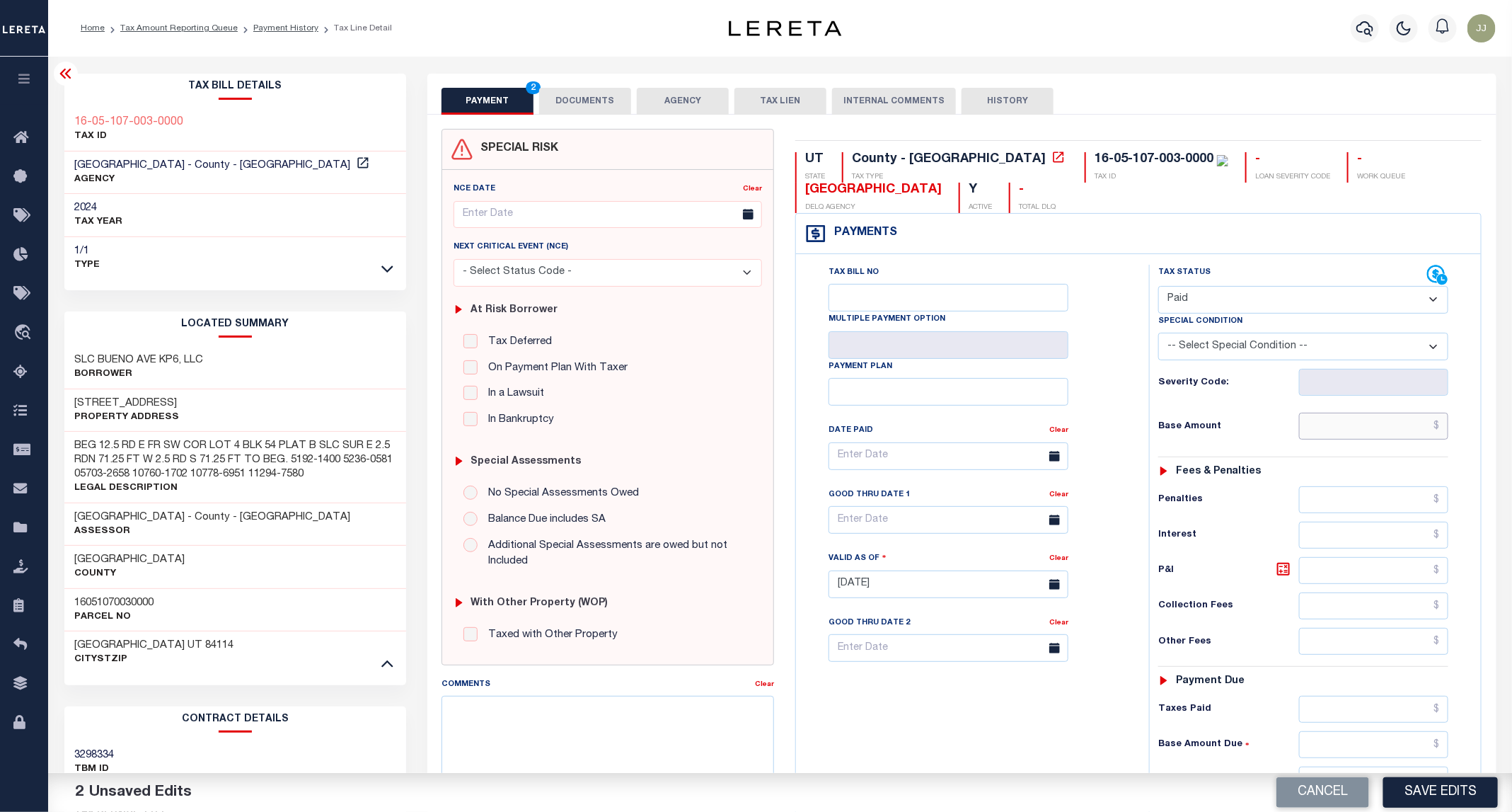
click at [1375, 440] on input "text" at bounding box center [1374, 426] width 150 height 27
type input "$0.00"
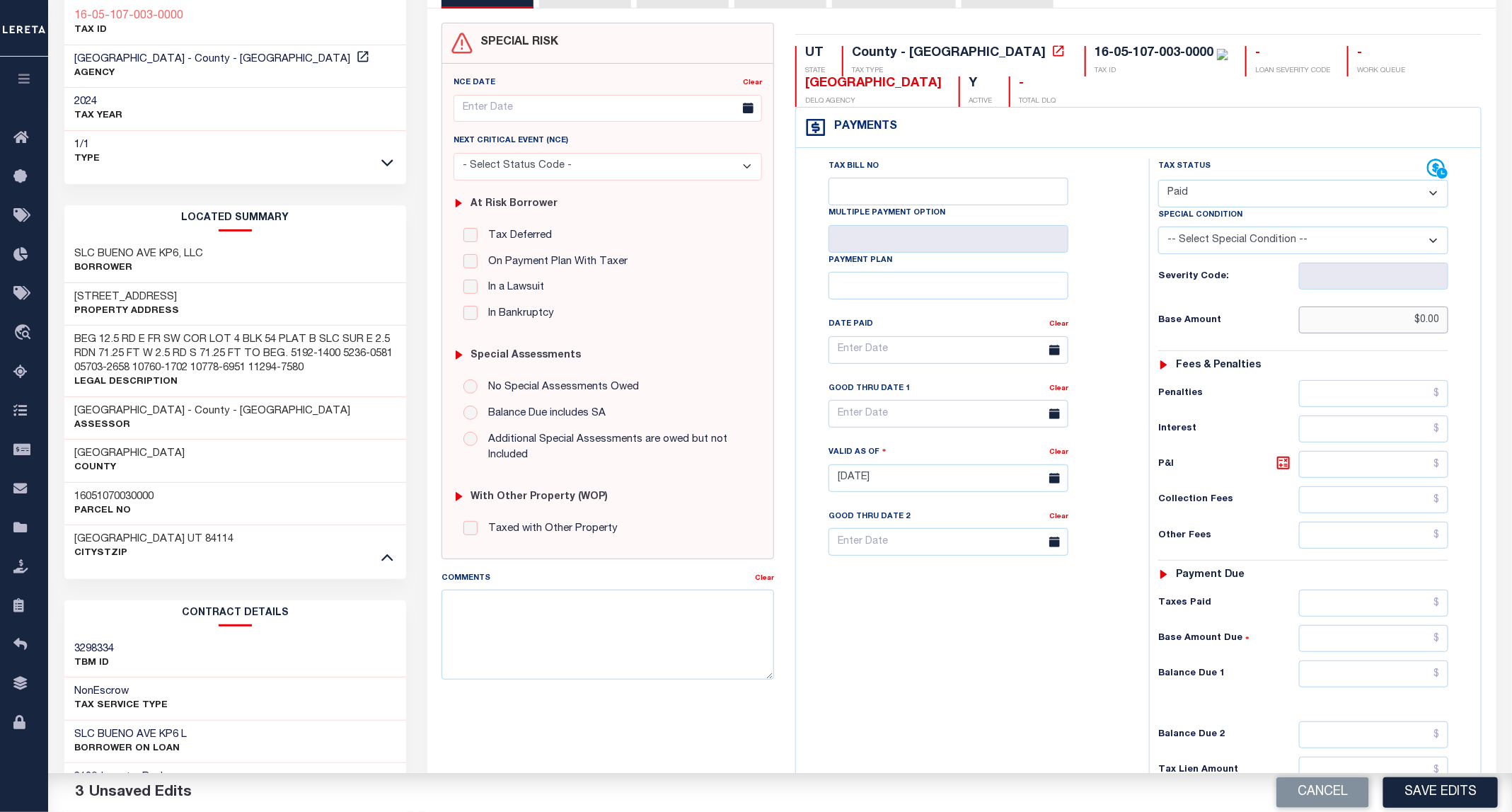
scroll to position [307, 0]
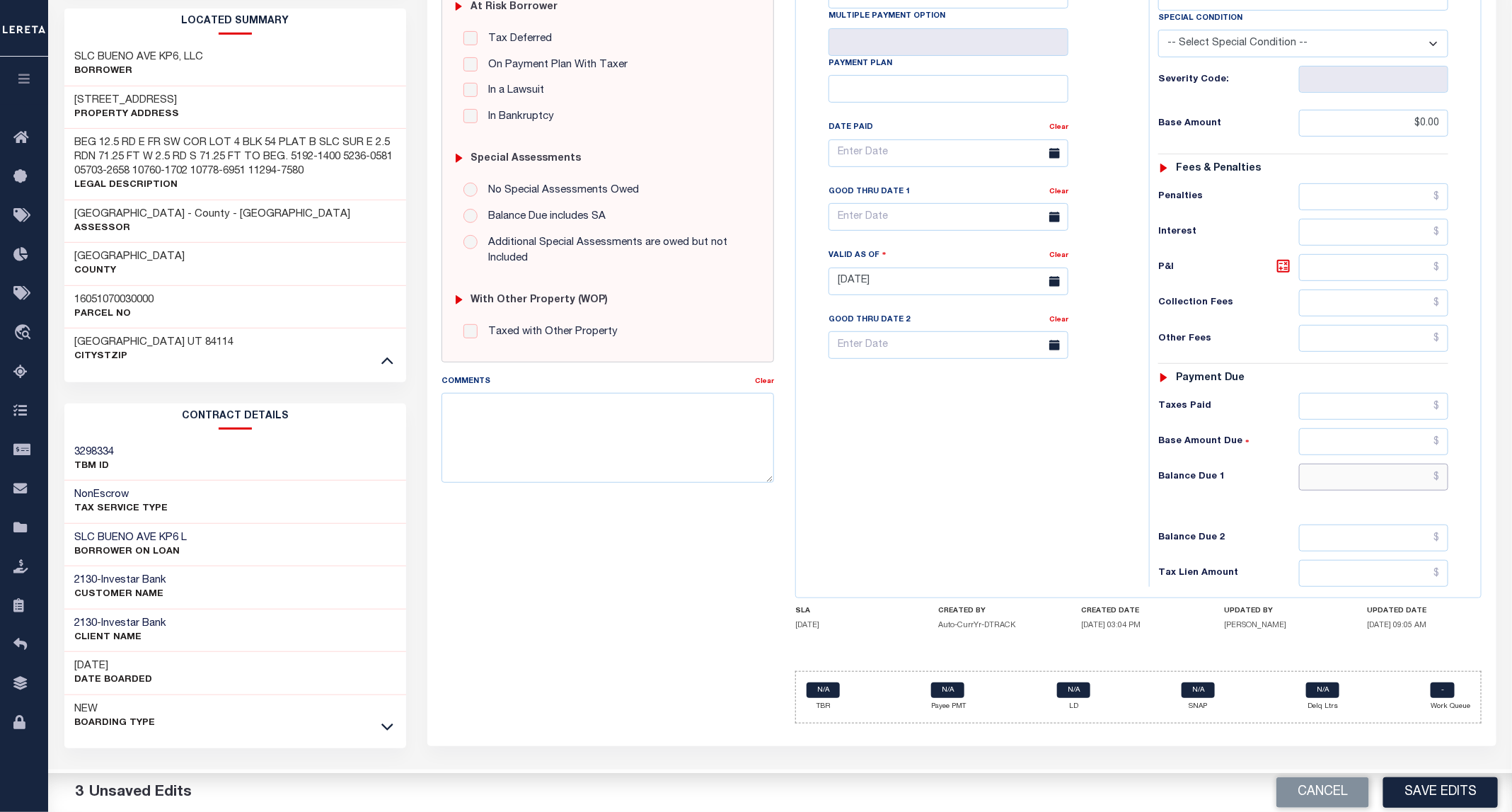
click at [1369, 489] on input "text" at bounding box center [1374, 477] width 150 height 27
type input "$0.00"
click at [1410, 782] on button "Save Edits" at bounding box center [1440, 792] width 114 height 30
checkbox input "false"
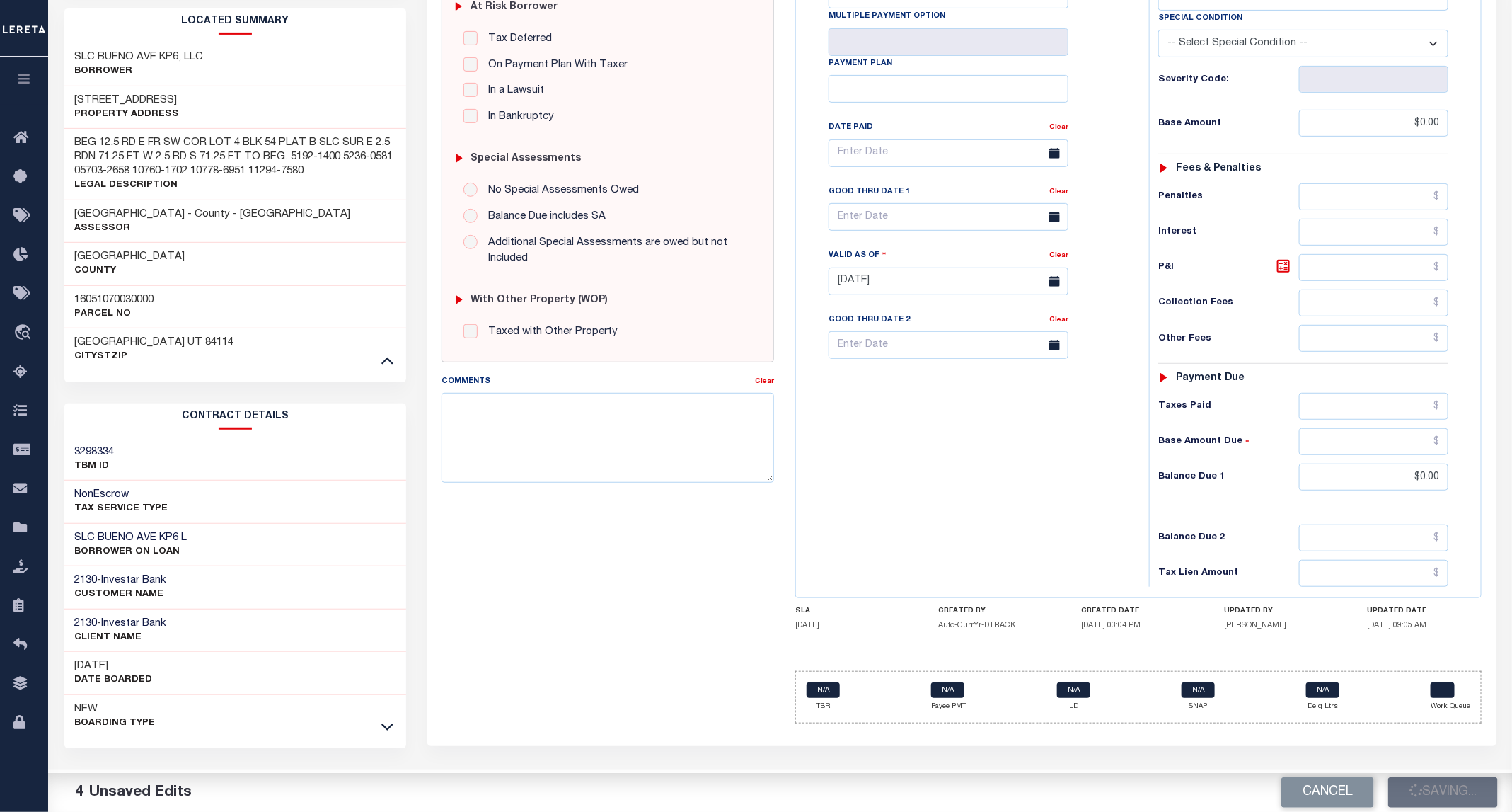
checkbox input "false"
type input "$0"
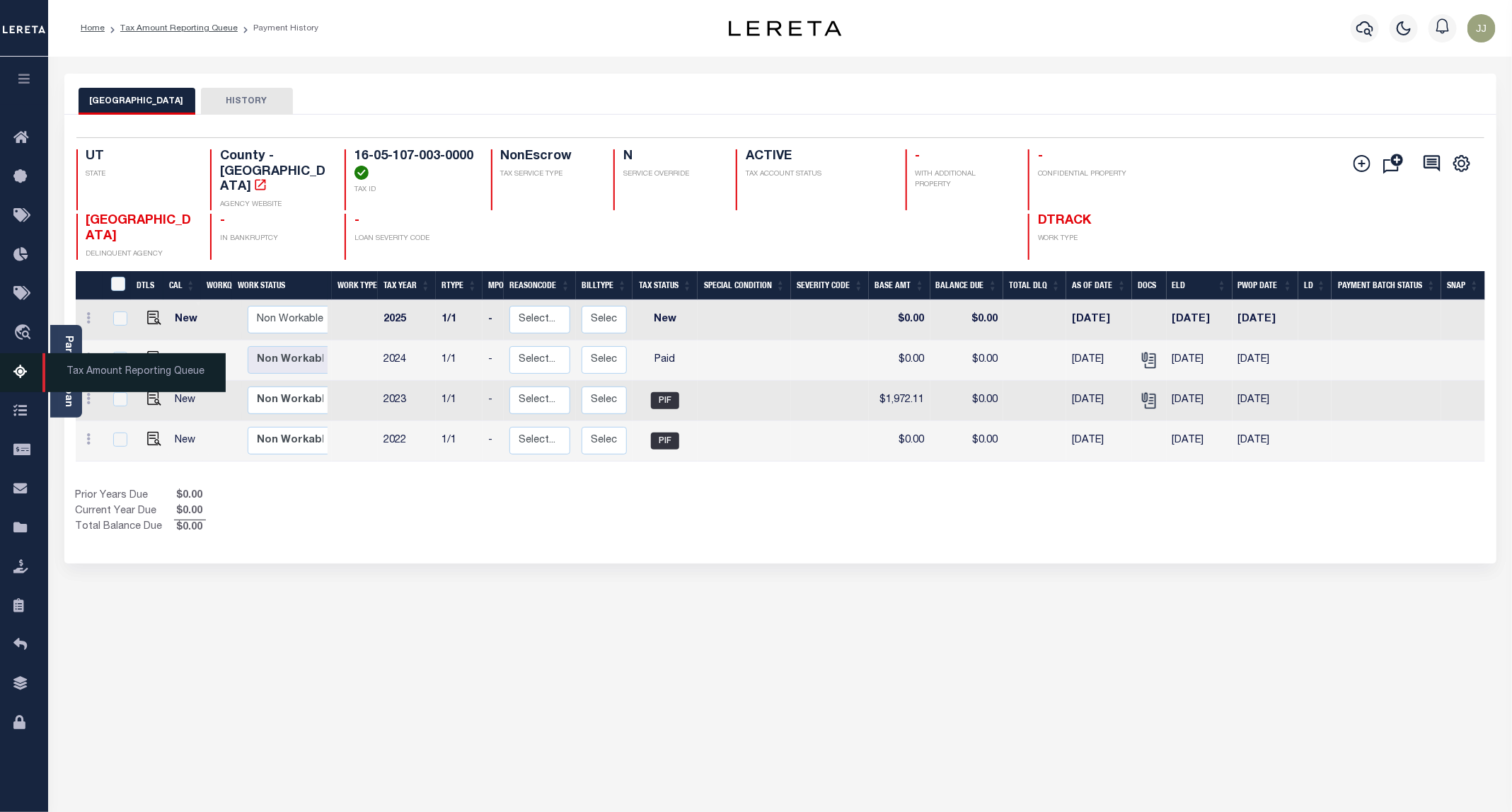
click at [18, 382] on icon at bounding box center [24, 372] width 22 height 18
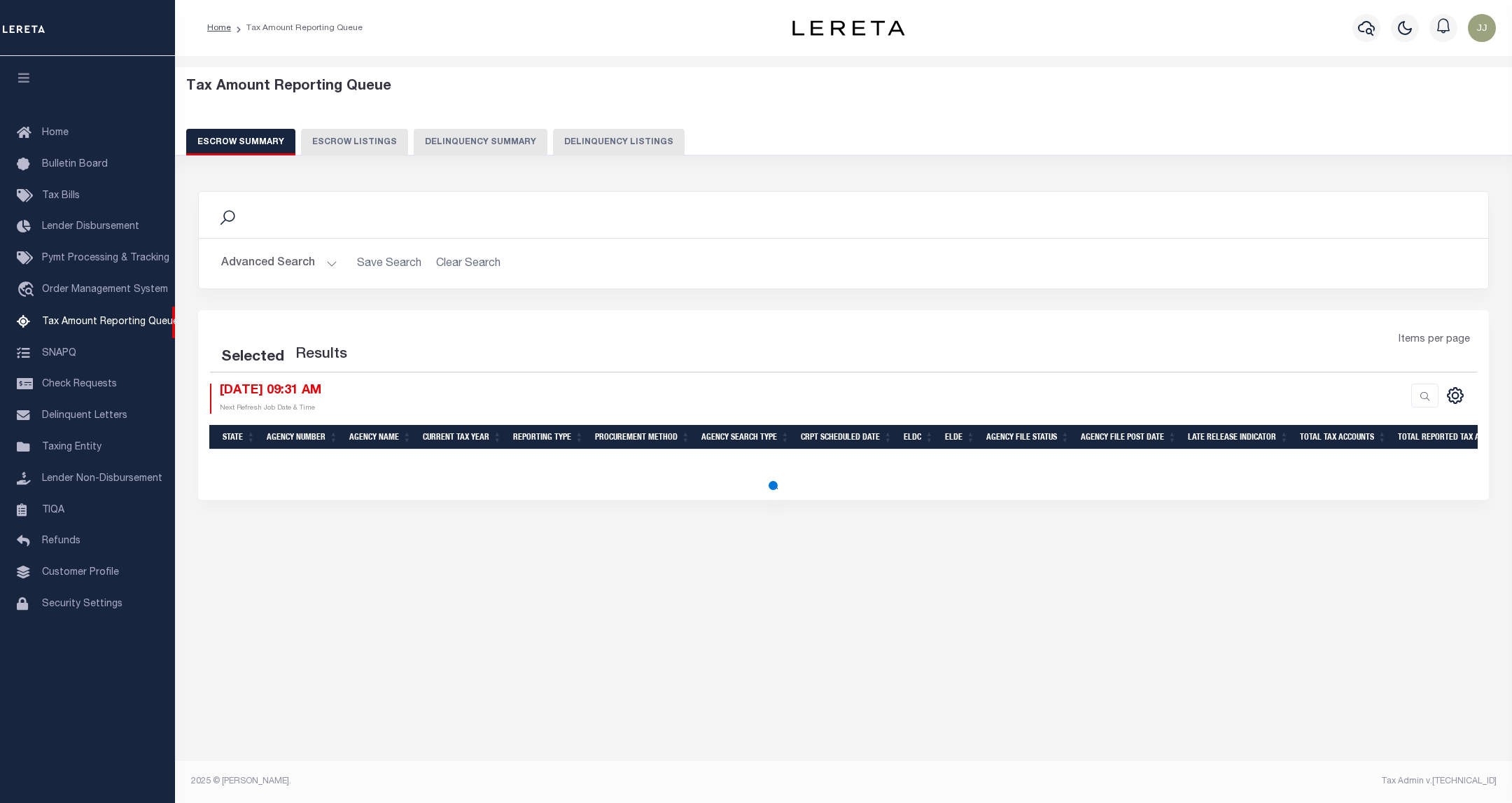
select select "100"
click at [536, 147] on div "Escrow Summary Escrow Listings Delinquency Summary Delinquency Listings" at bounding box center [844, 142] width 1316 height 26
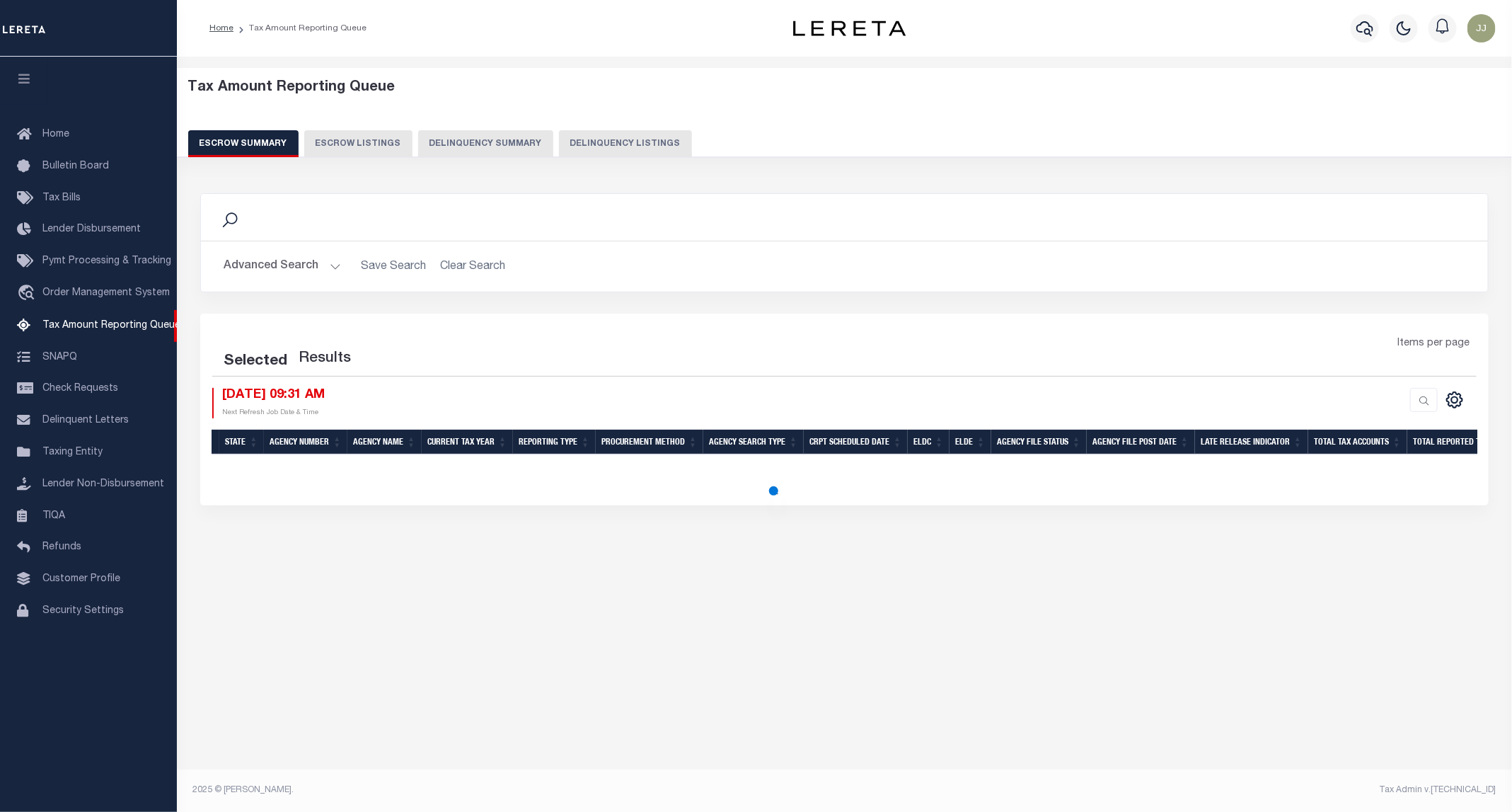
select select "100"
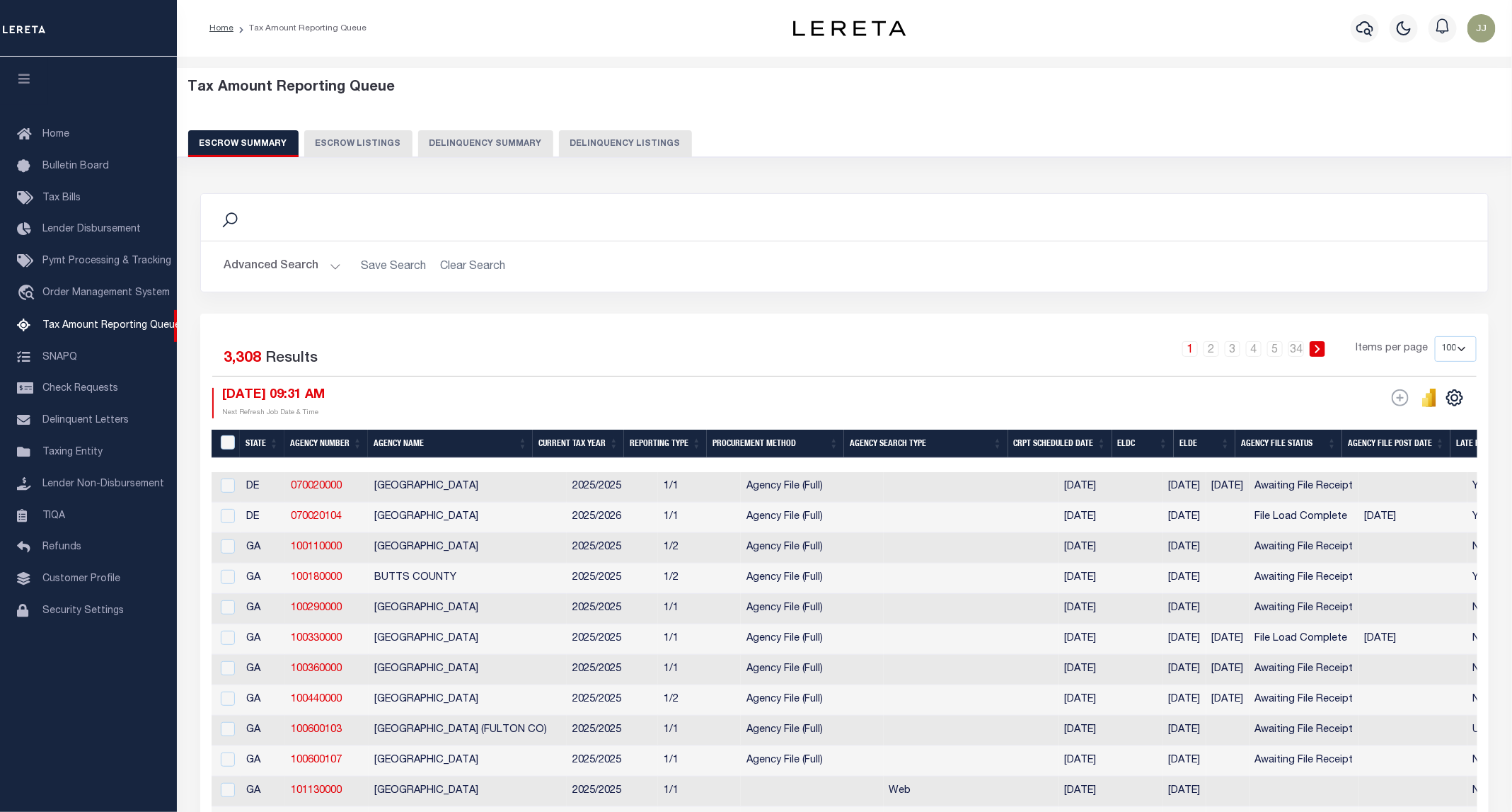
click at [253, 270] on button "Advanced Search" at bounding box center [283, 267] width 117 height 28
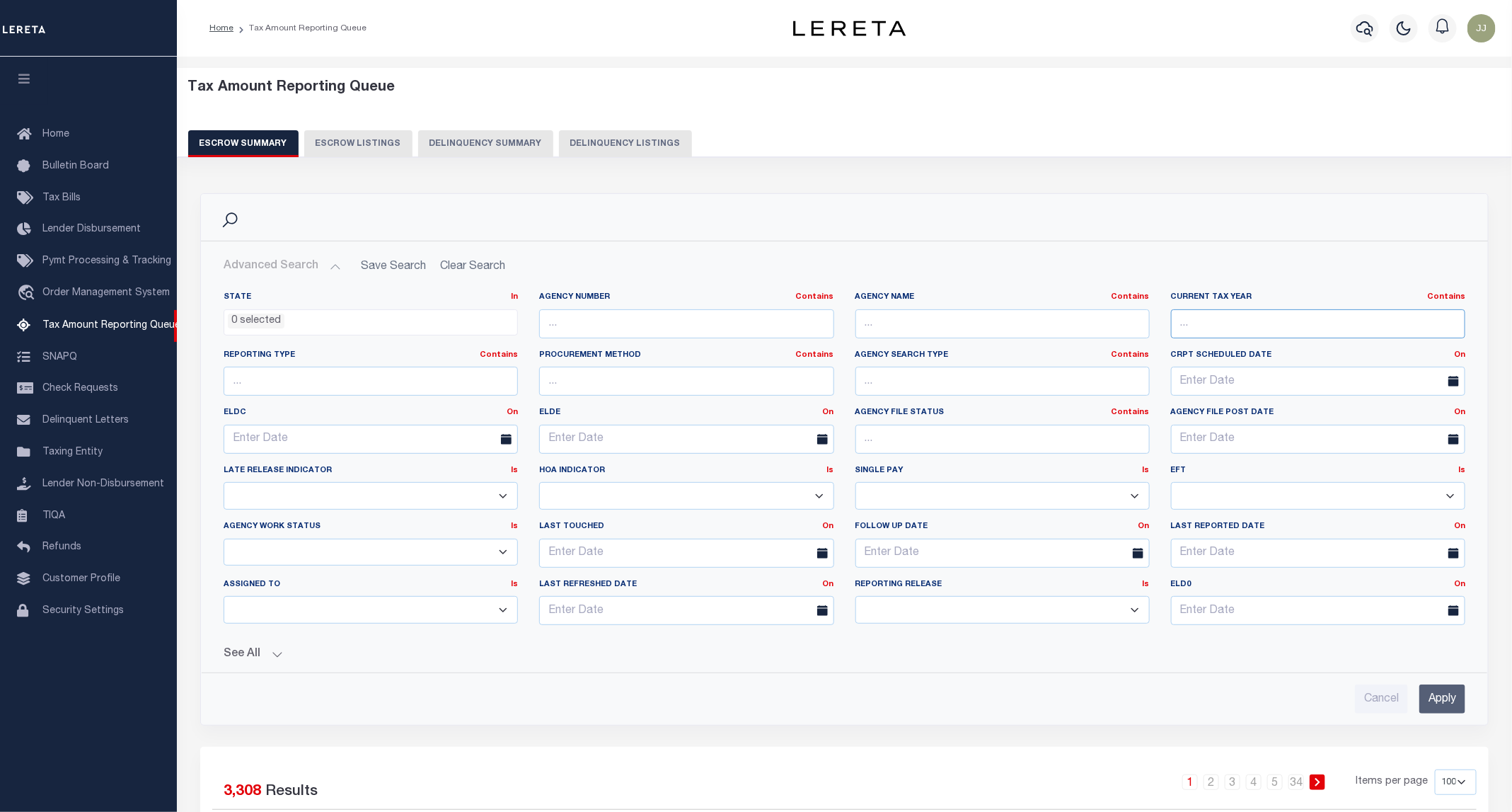
click at [1242, 332] on input "text" at bounding box center [1317, 324] width 294 height 29
click at [615, 145] on button "Delinquency Listings" at bounding box center [625, 144] width 133 height 27
select select "100"
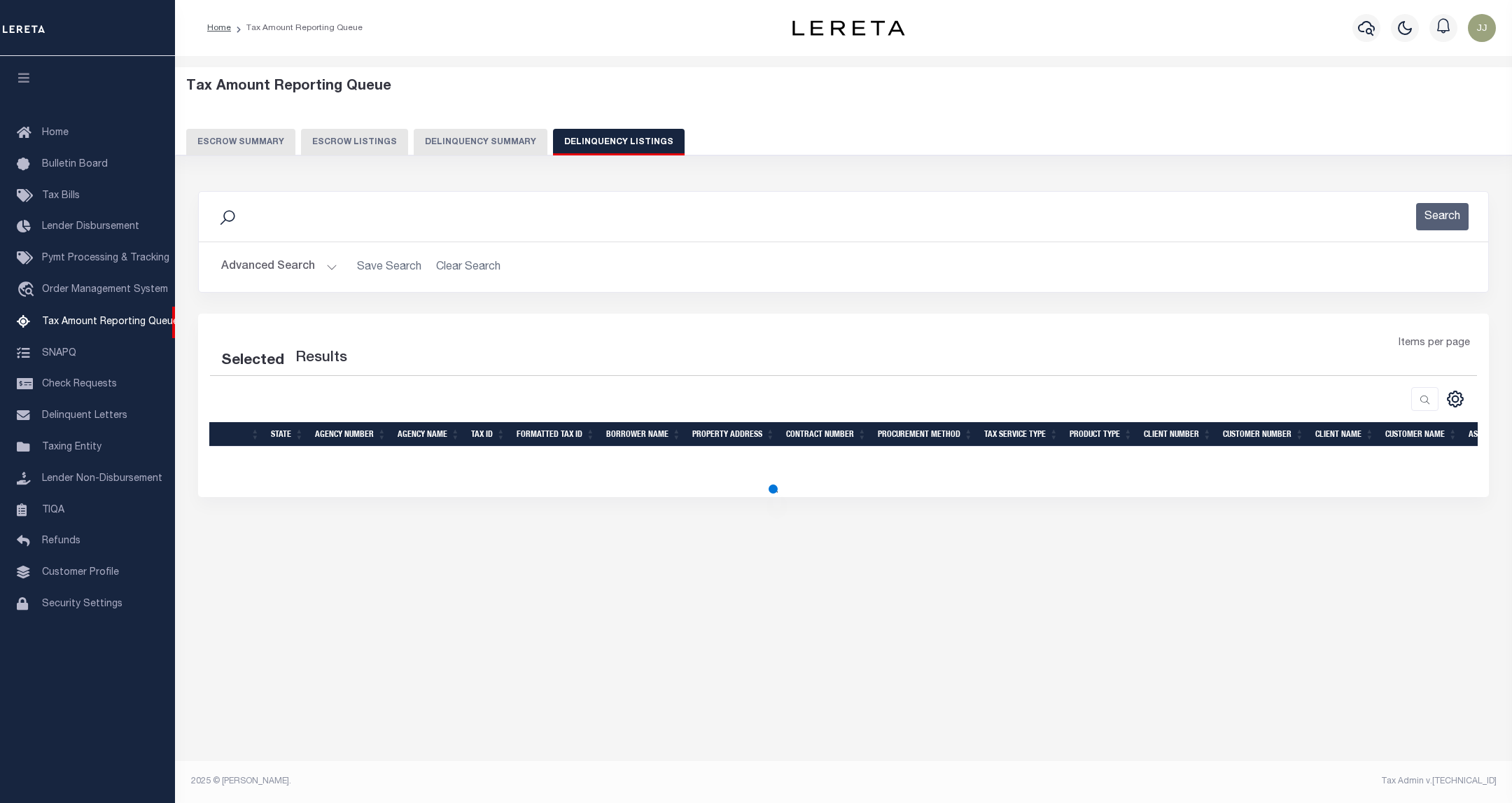
select select "100"
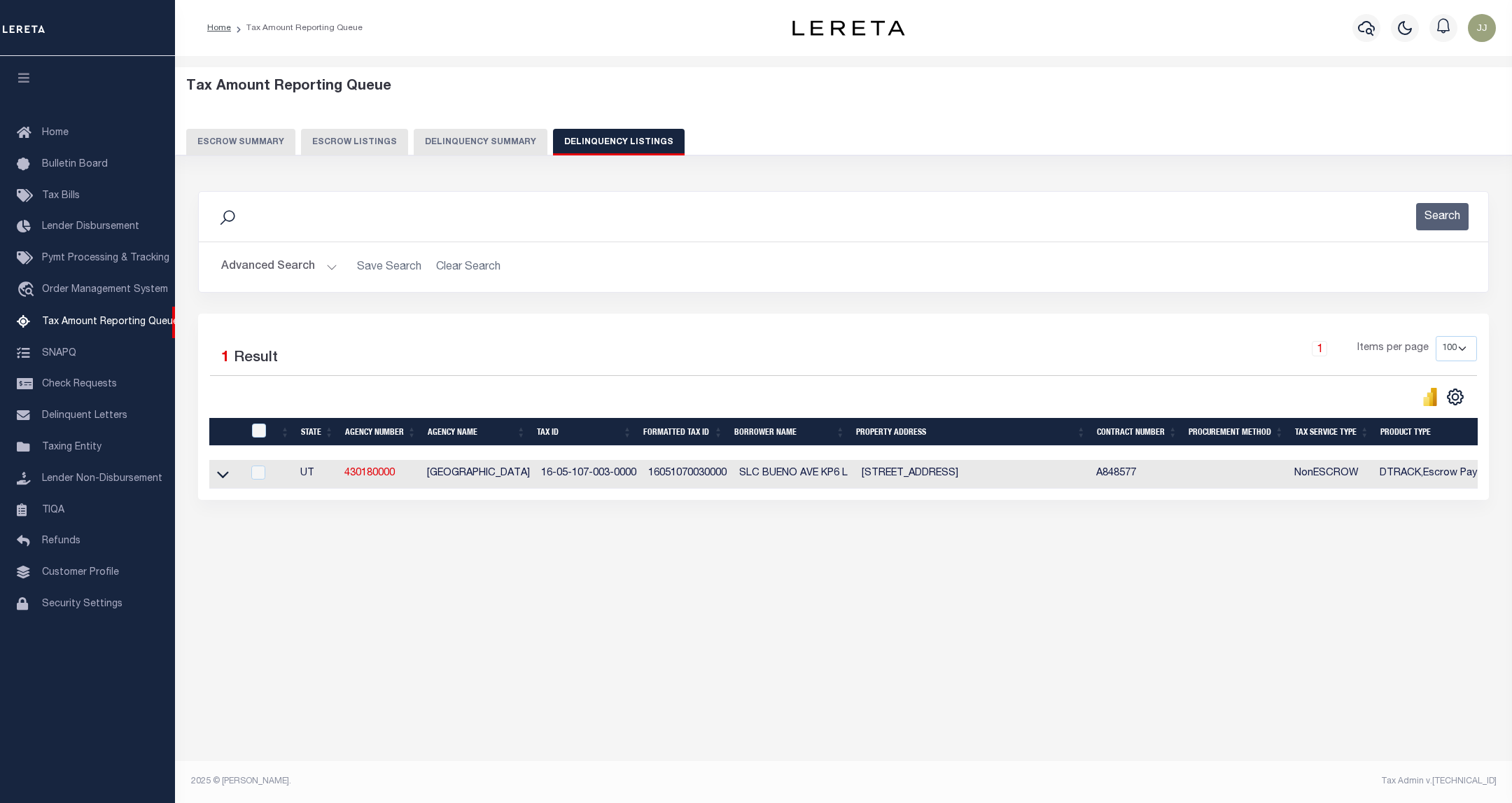
click at [281, 261] on button "Advanced Search" at bounding box center [280, 267] width 116 height 28
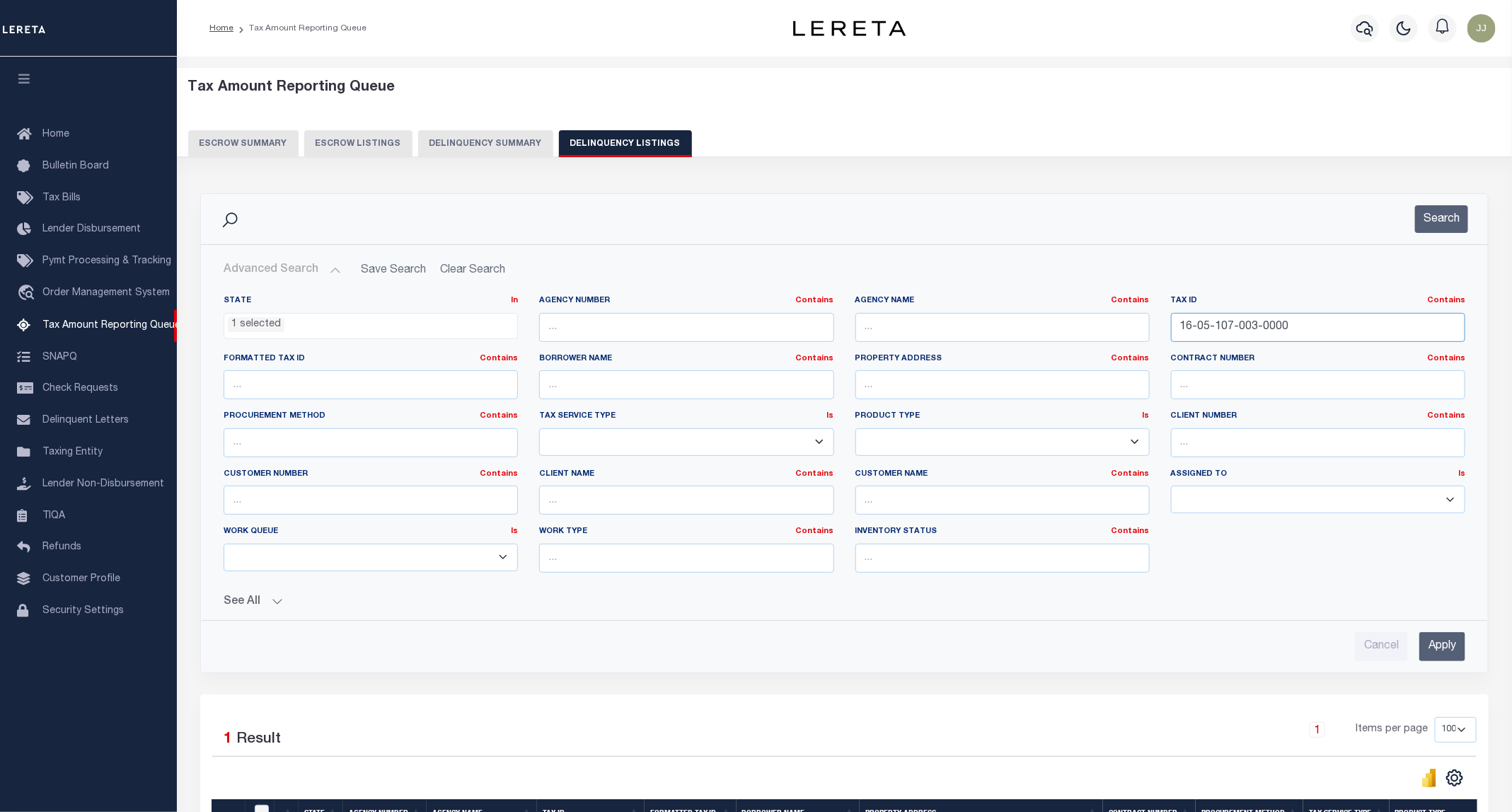
drag, startPoint x: 1324, startPoint y: 325, endPoint x: 1151, endPoint y: 325, distance: 173.0
click at [1151, 325] on div "State In In AK AL AR AZ CA CO CT DC DE FL GA GU HI IA ID IL IN KS KY LA MA MD M…" at bounding box center [844, 440] width 1263 height 289
paste input "4"
type input "16-05-107-004-0000"
click at [1459, 225] on button "Search" at bounding box center [1441, 219] width 53 height 28
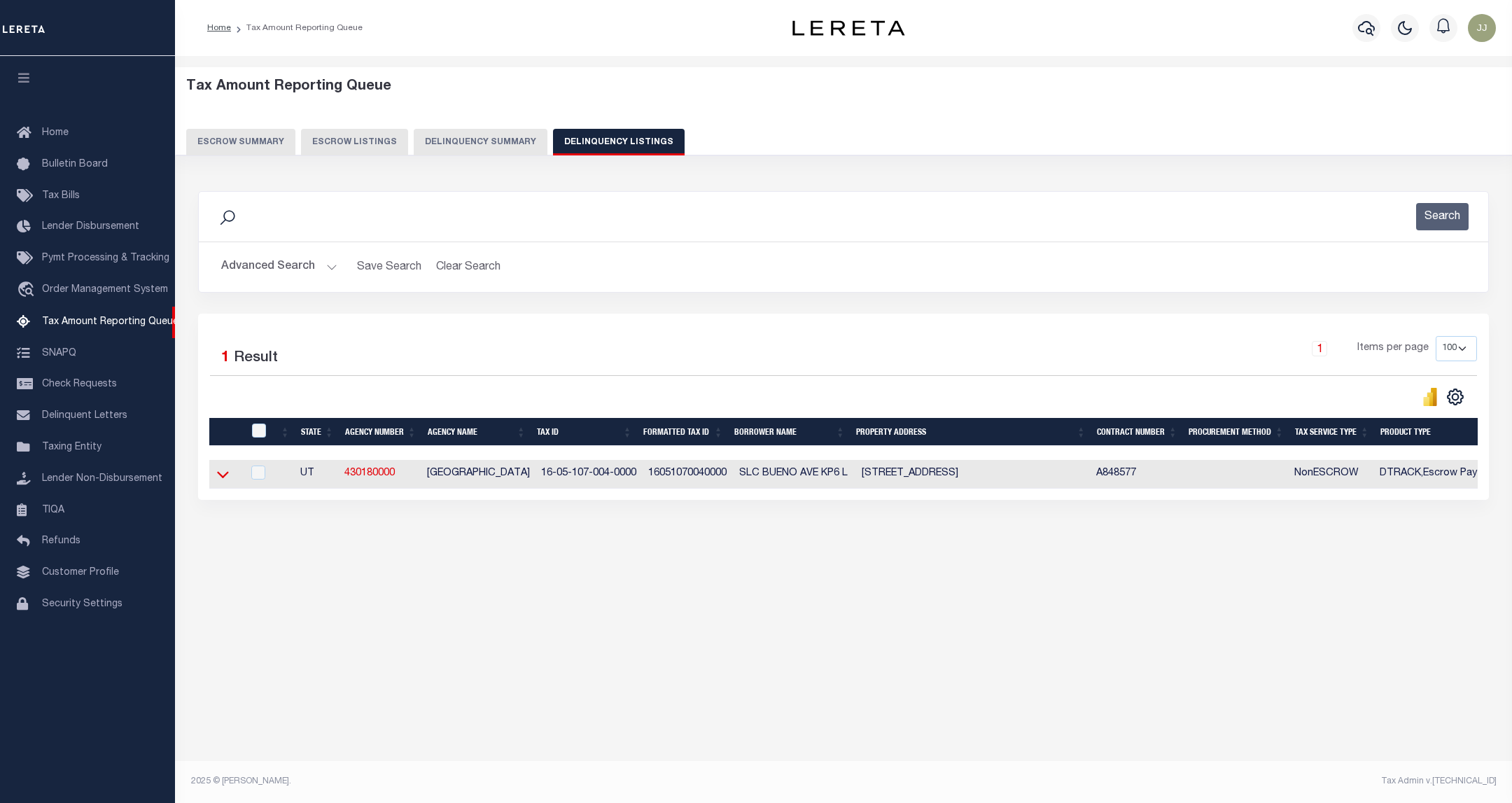
click at [221, 478] on icon at bounding box center [223, 474] width 12 height 15
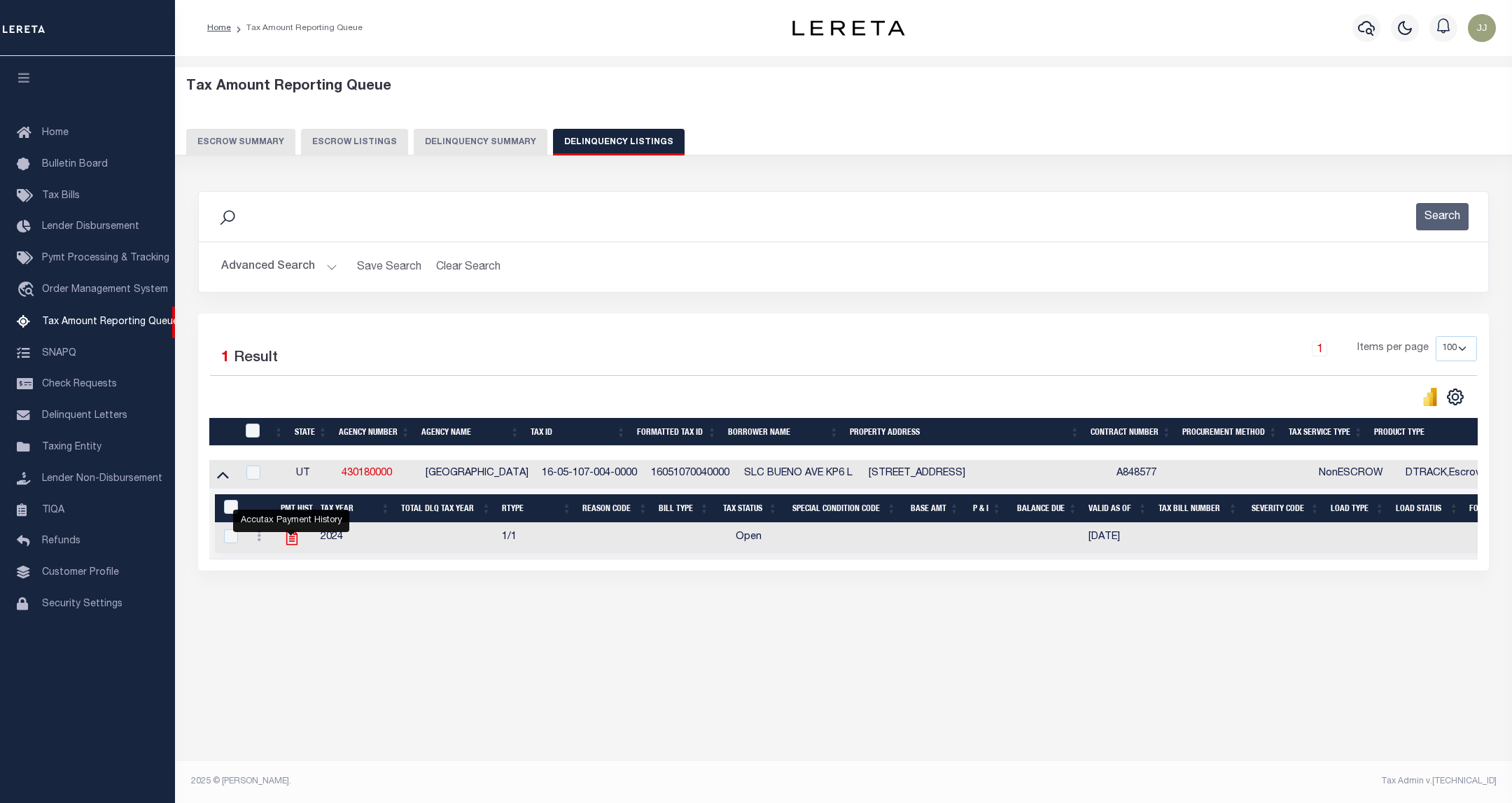
click at [293, 538] on icon "" at bounding box center [292, 537] width 11 height 15
checkbox input "true"
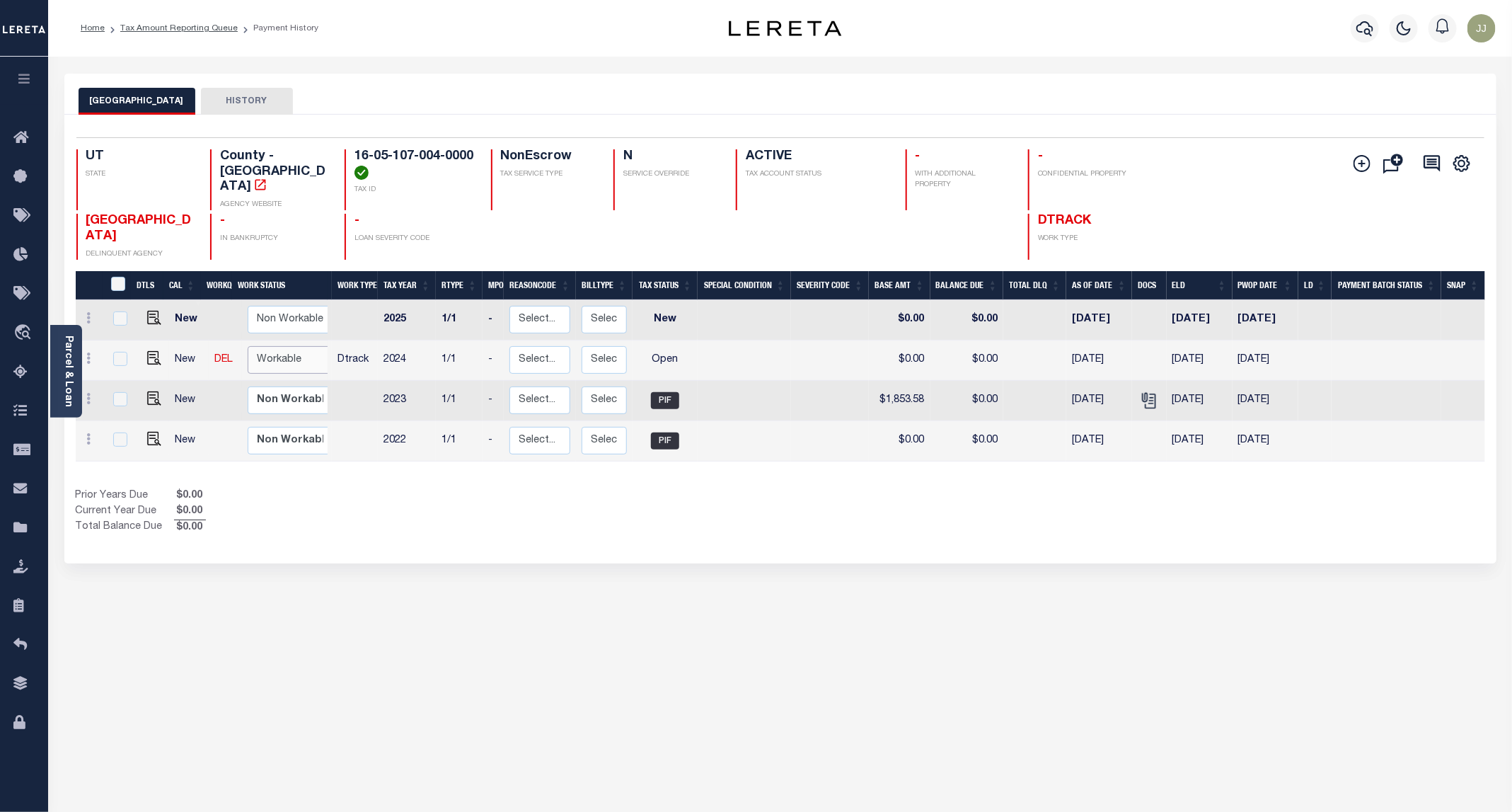
click at [270, 346] on select "Non Workable Workable" at bounding box center [290, 360] width 85 height 28
checkbox input "true"
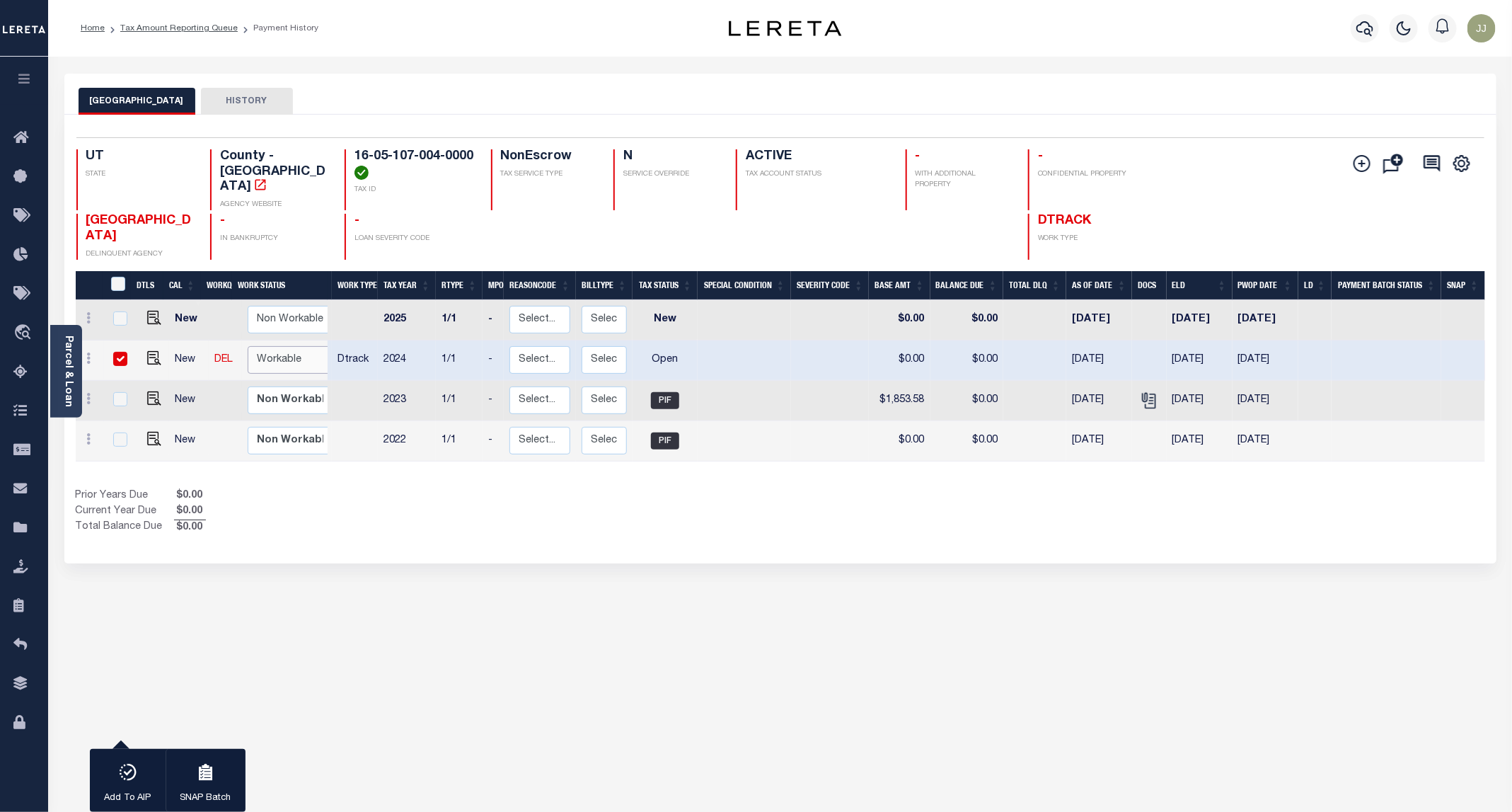
select select "true"
click select "Non Workable Workable"
checkbox input "false"
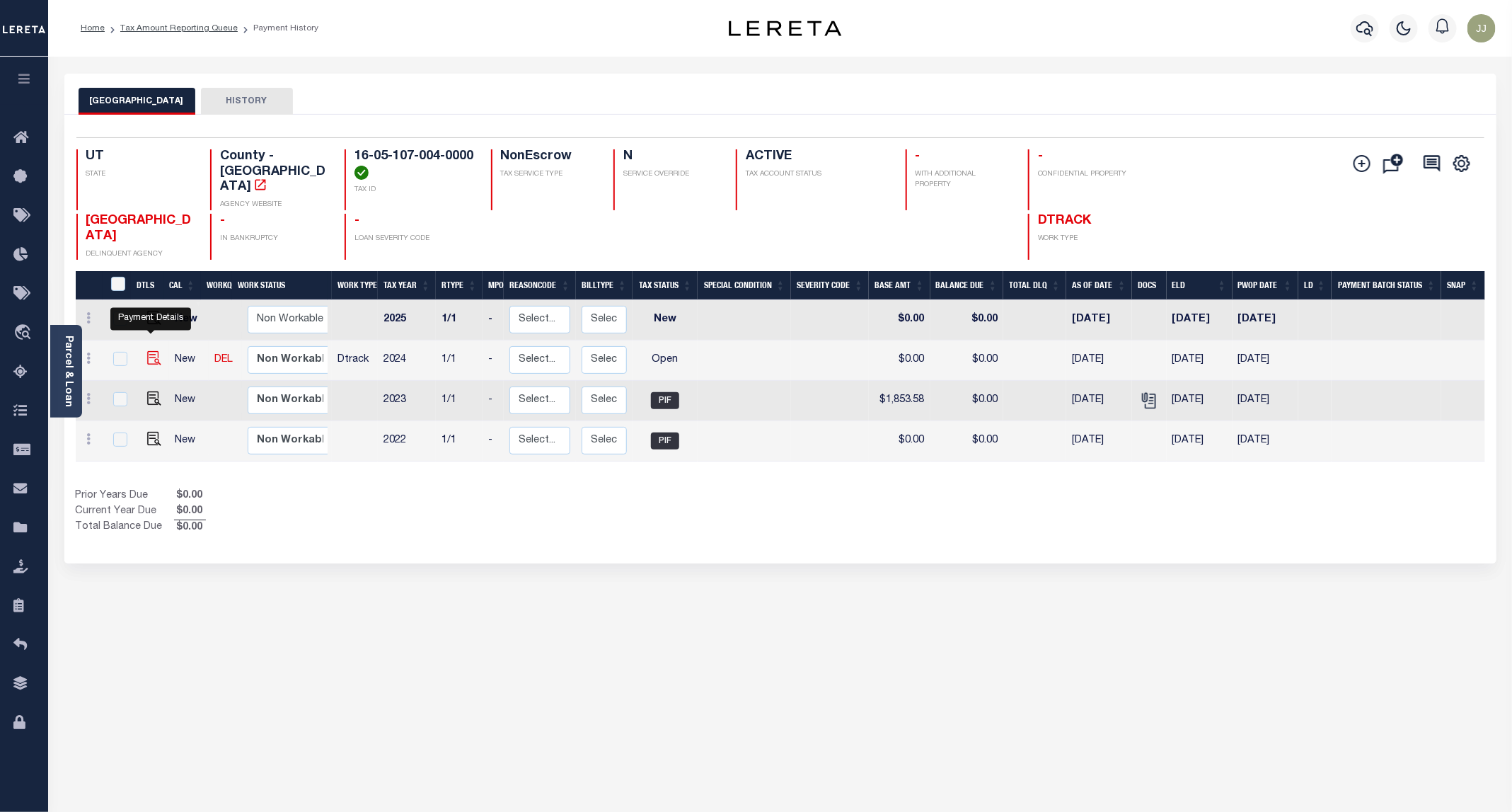
click img ""
checkbox input "true"
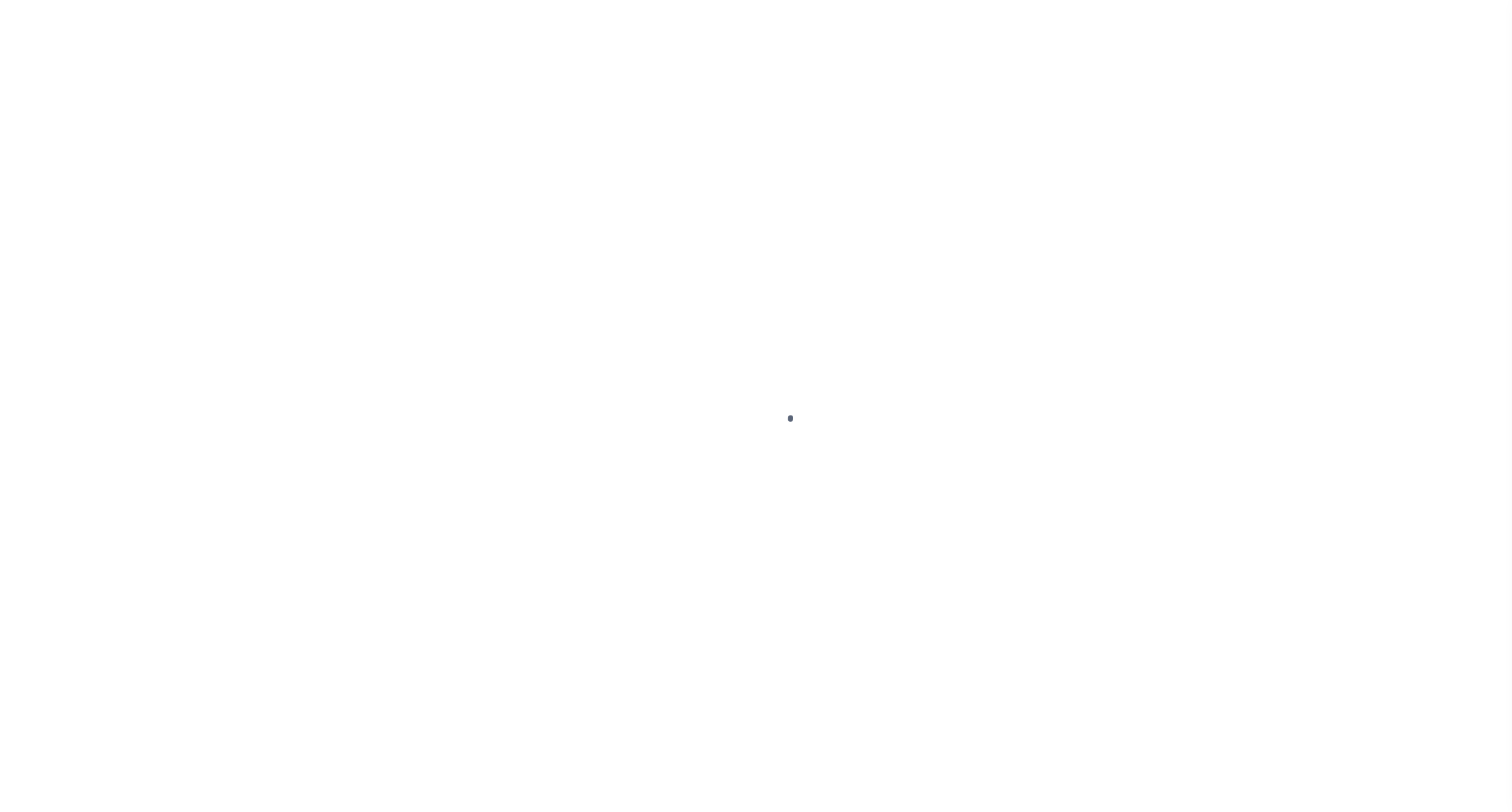
select select "OP2"
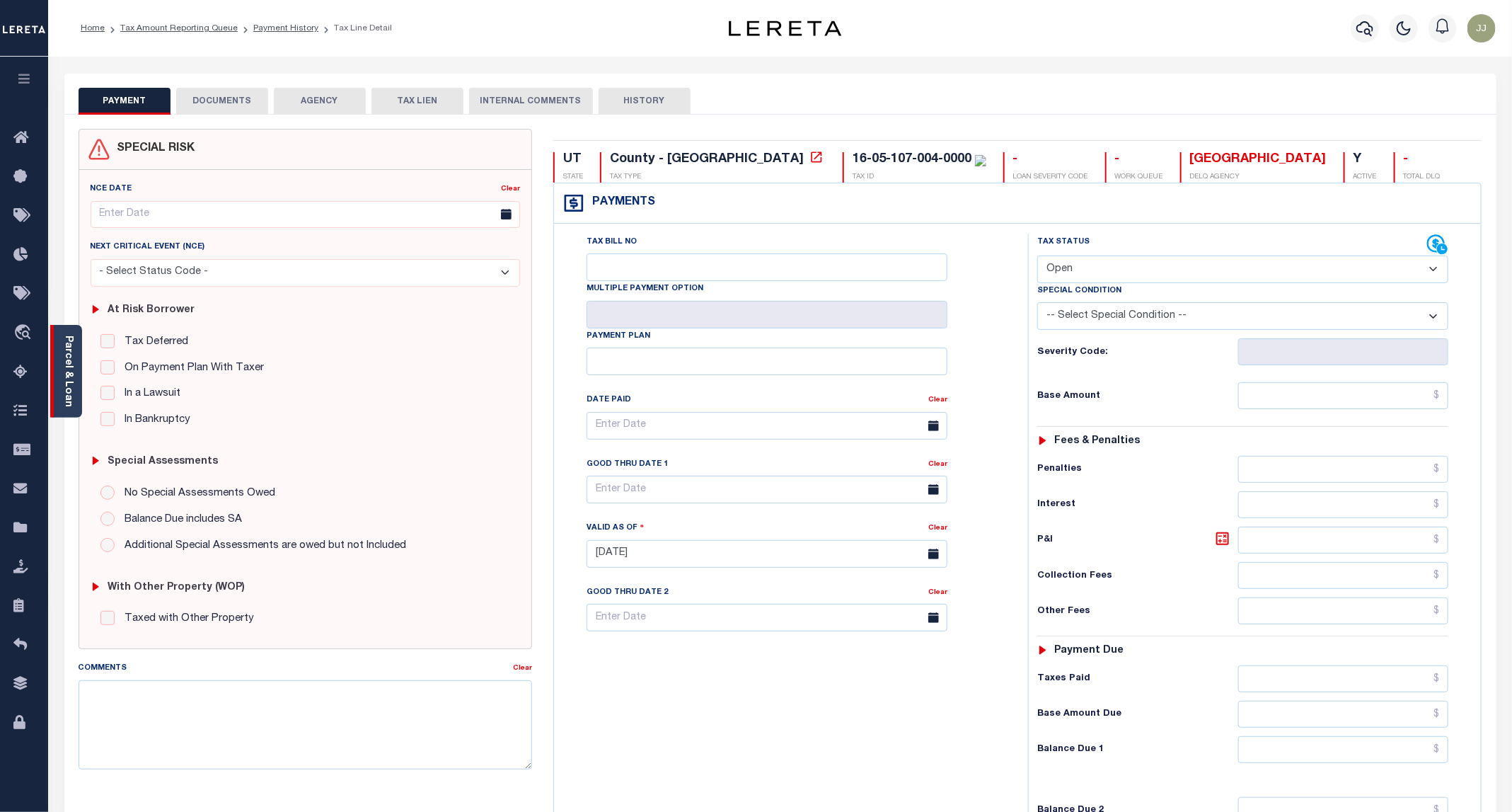
click at [80, 399] on div "Parcel & Loan" at bounding box center [66, 372] width 32 height 93
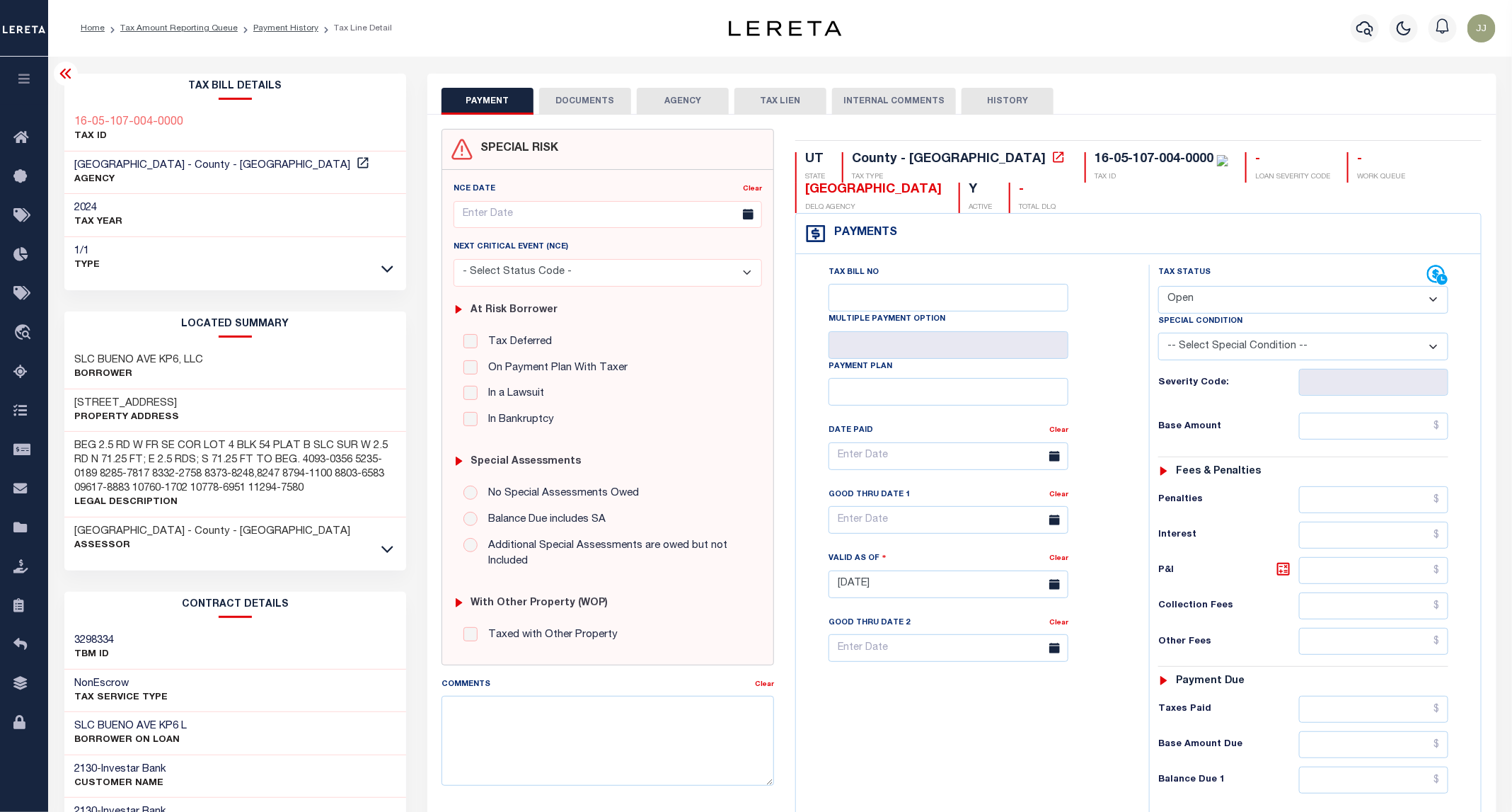
click at [586, 96] on button "DOCUMENTS" at bounding box center [585, 101] width 92 height 27
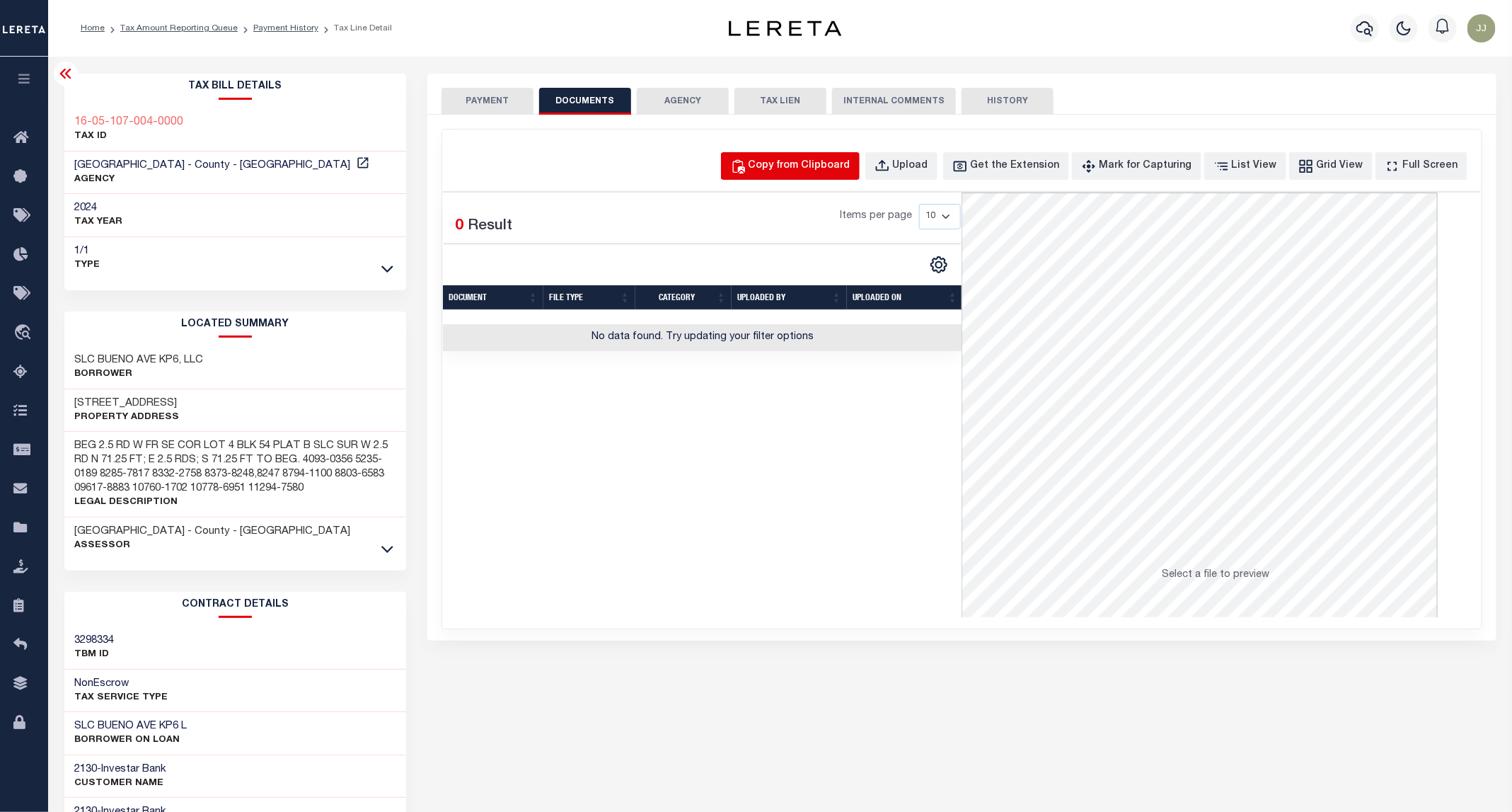
click at [830, 168] on div "Copy from Clipboard" at bounding box center [799, 166] width 102 height 15
select select "POP"
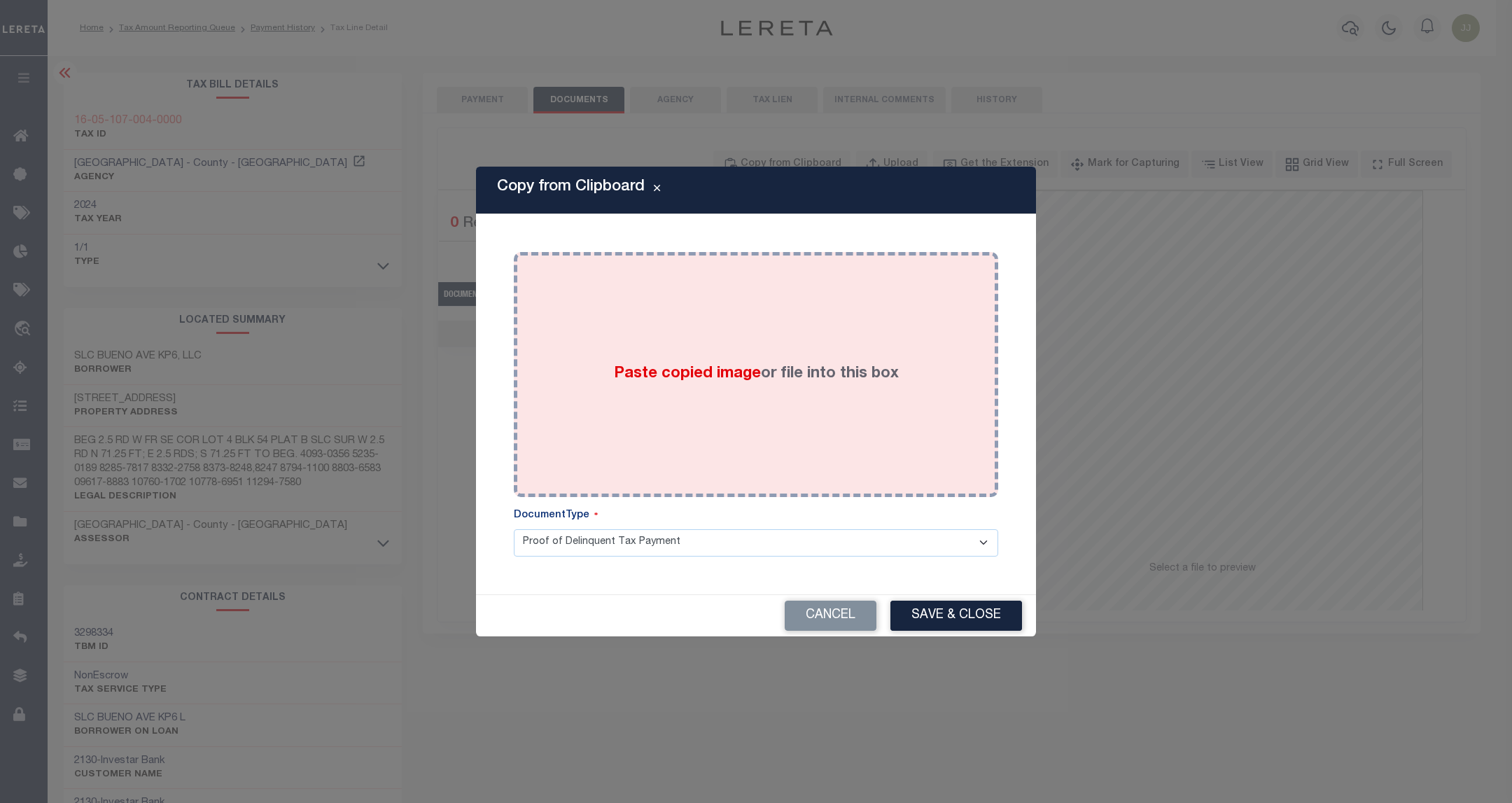
click at [794, 324] on div "Paste copied image or file into this box" at bounding box center [756, 374] width 464 height 224
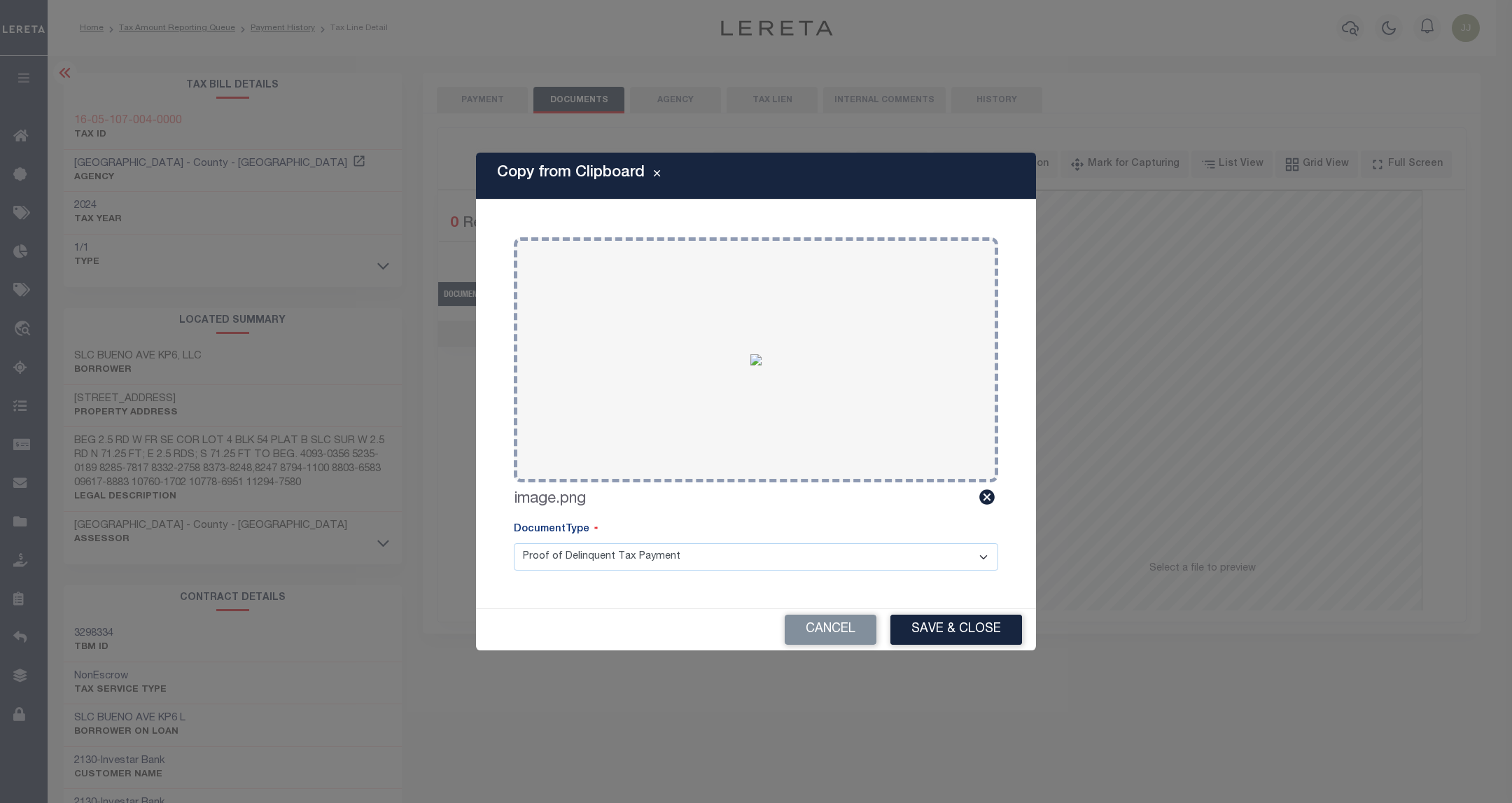
click at [915, 606] on div "Copy from Clipboard Paste copied image or file into this box Select file or dra…" at bounding box center [756, 401] width 560 height 497
click at [927, 622] on button "Save & Close" at bounding box center [956, 629] width 131 height 30
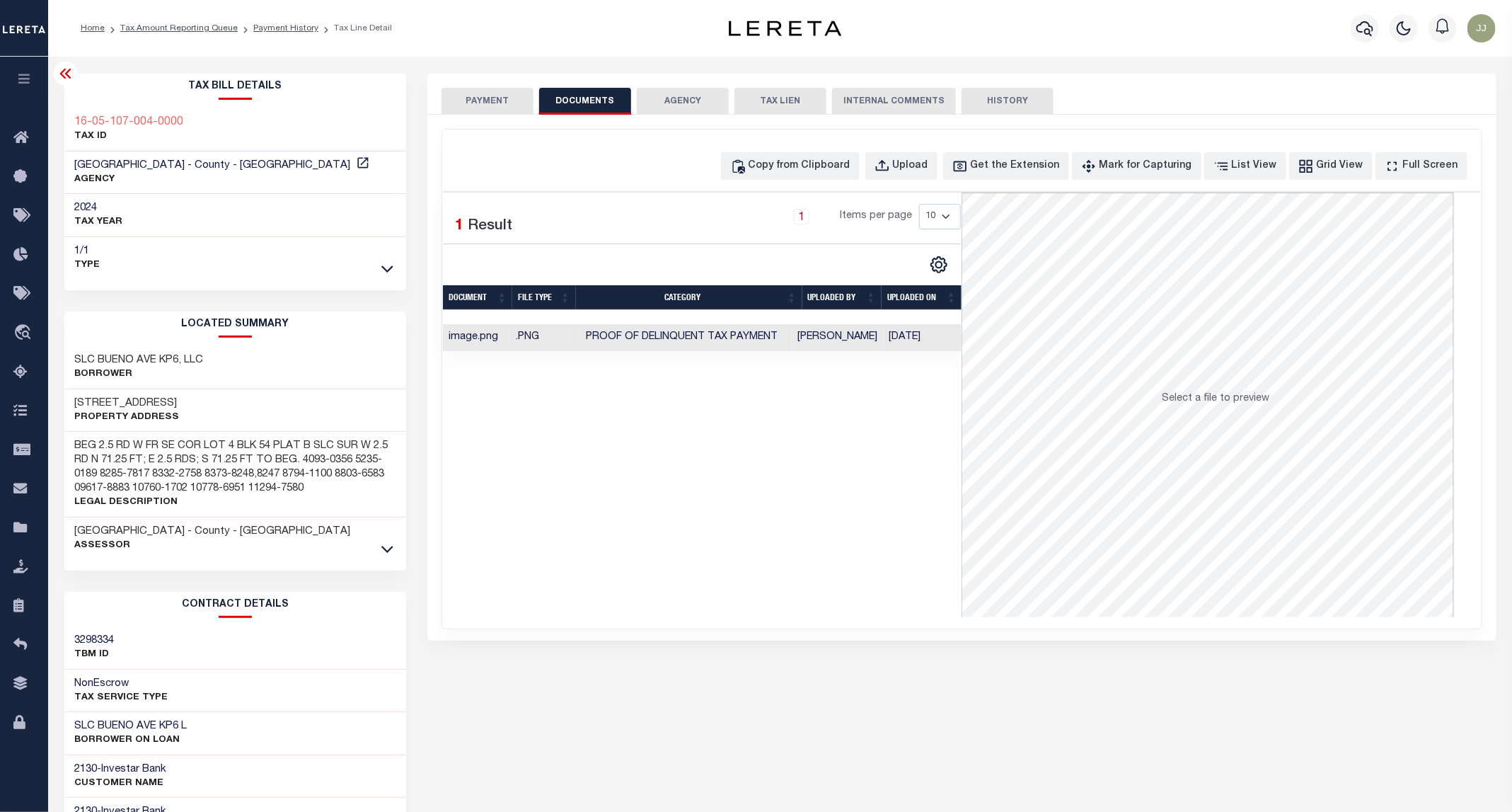
click at [469, 97] on button "PAYMENT" at bounding box center [487, 101] width 92 height 27
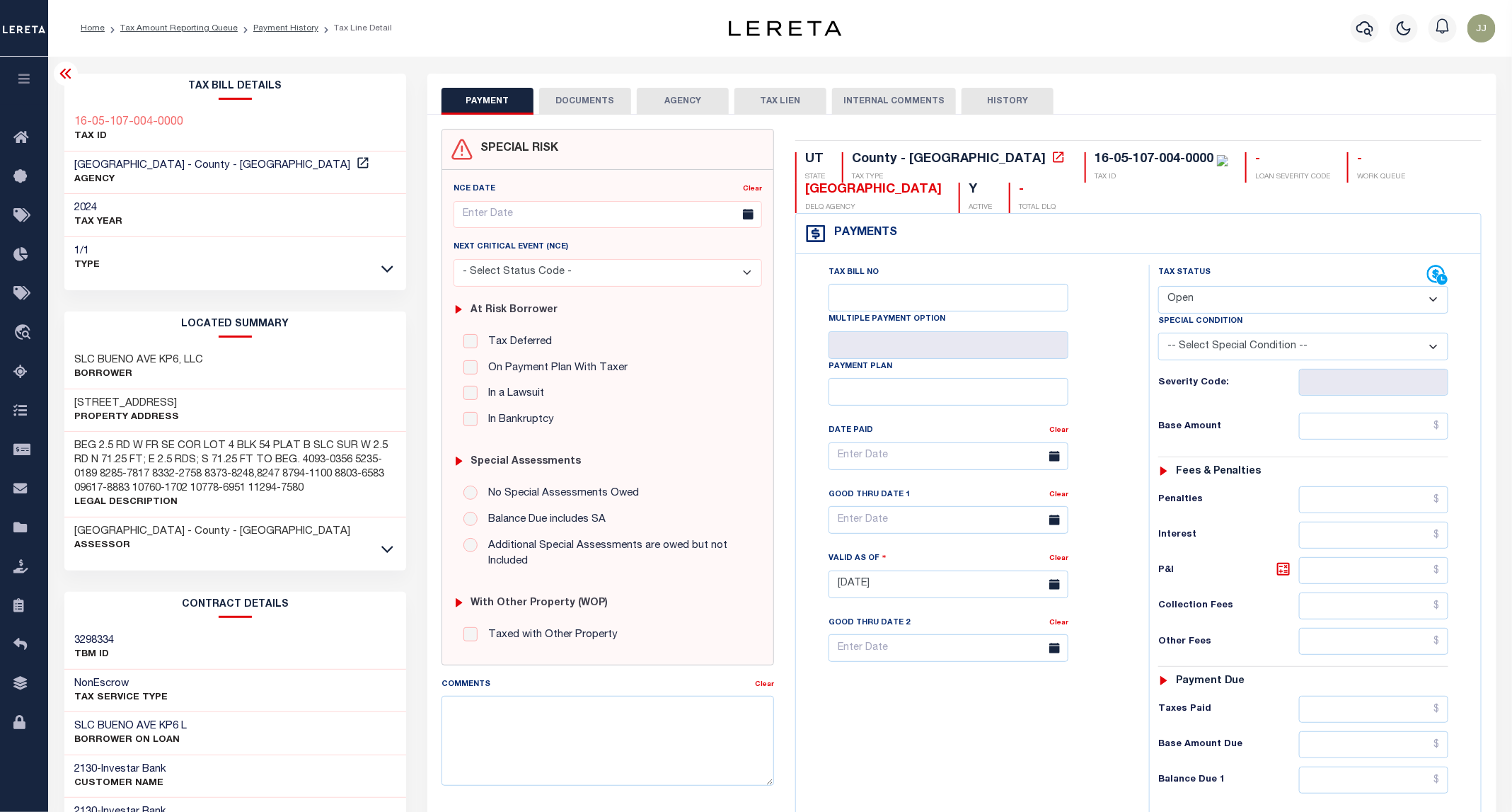
click at [1268, 310] on select "- Select Status Code - Open Due/Unpaid Paid Incomplete No Tax Due Internal Refu…" at bounding box center [1304, 300] width 290 height 28
select select "PYD"
click at [1159, 287] on select "- Select Status Code - Open Due/Unpaid Paid Incomplete No Tax Due Internal Refu…" at bounding box center [1304, 300] width 290 height 28
type input "[DATE]"
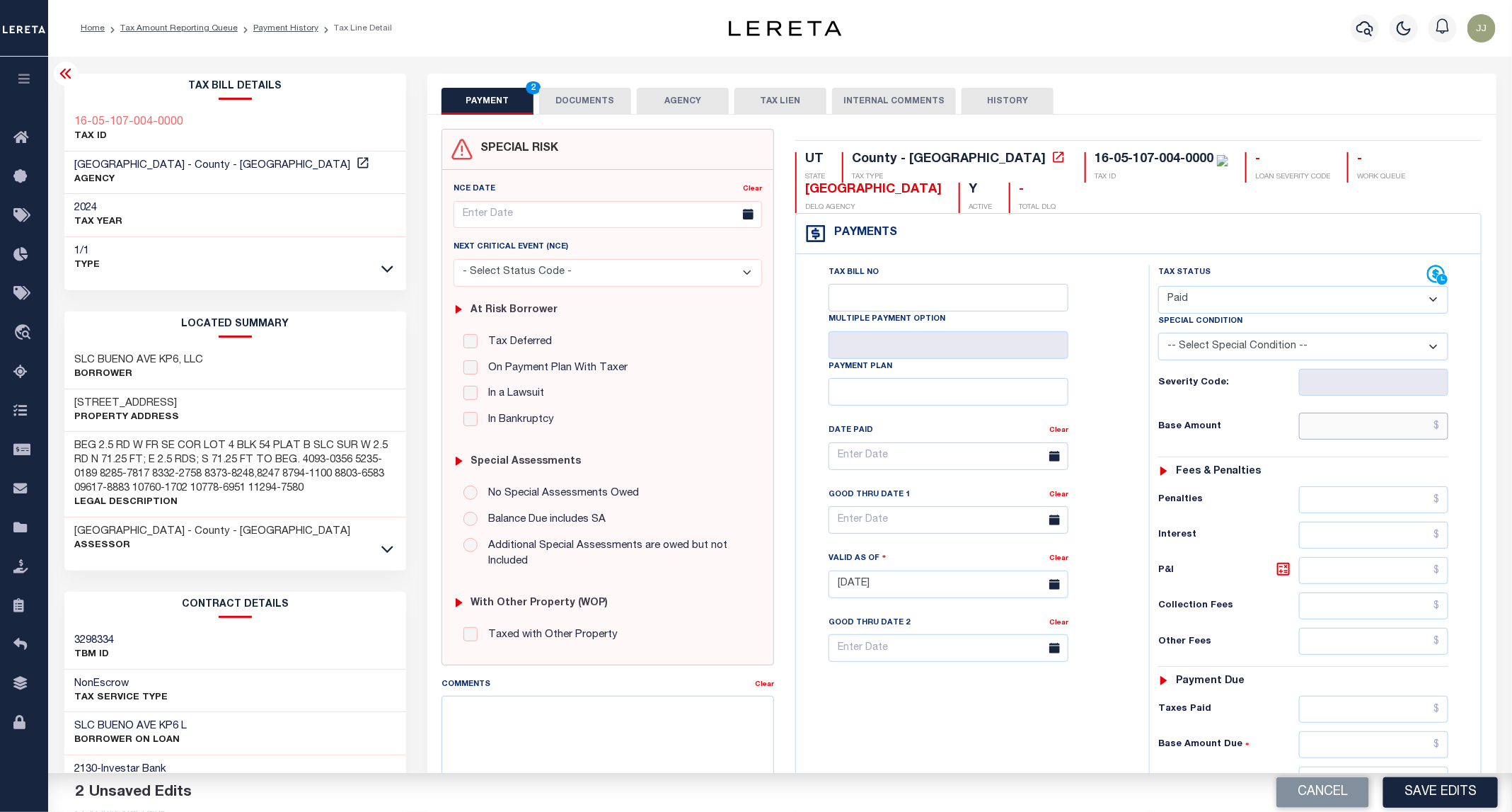
click at [1350, 435] on input "text" at bounding box center [1374, 426] width 150 height 27
type input "$0.00"
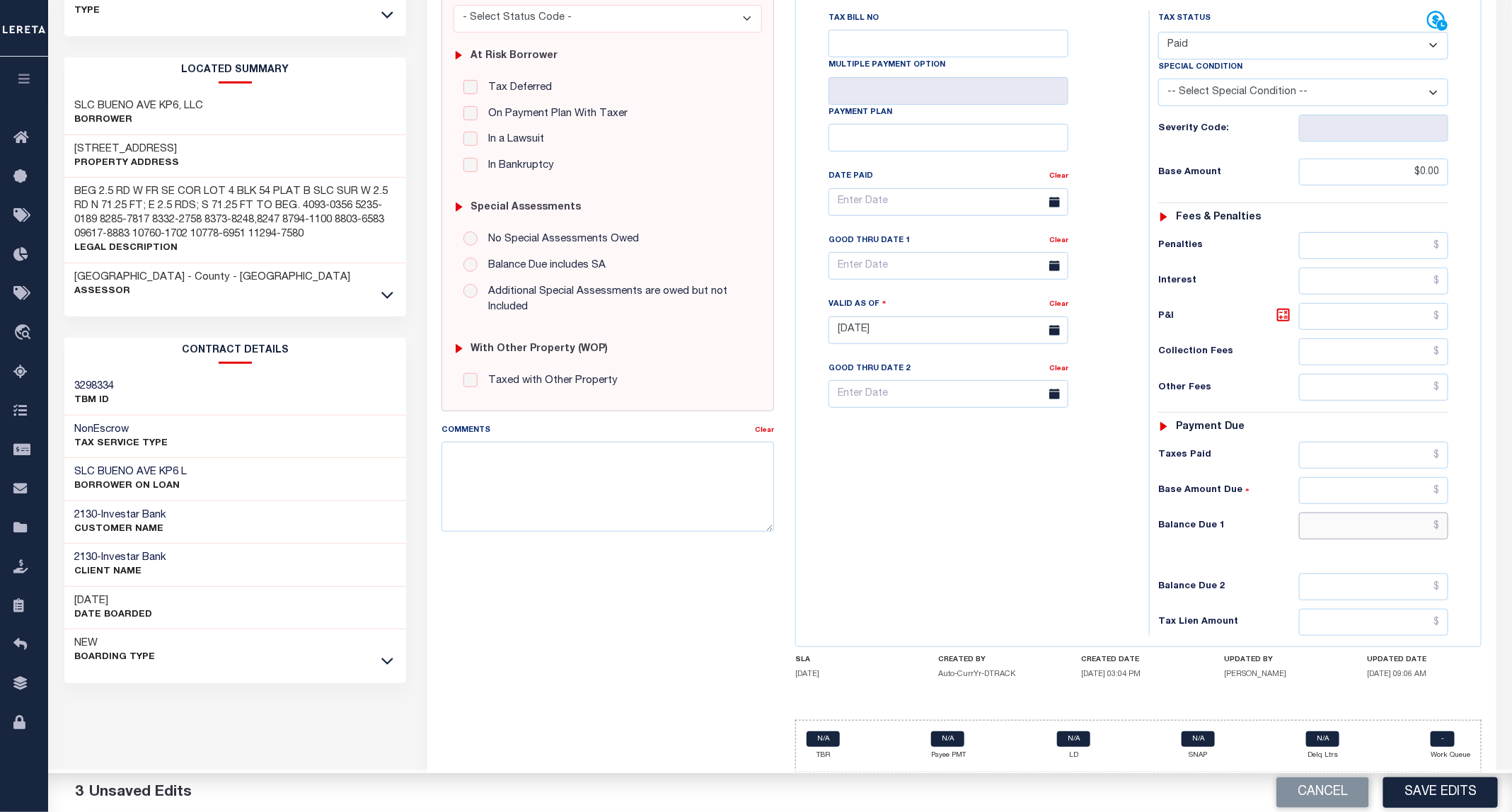
click at [1363, 525] on input "text" at bounding box center [1374, 525] width 150 height 27
type input "$0.00"
click at [1425, 790] on button "Save Edits" at bounding box center [1440, 792] width 114 height 30
checkbox input "false"
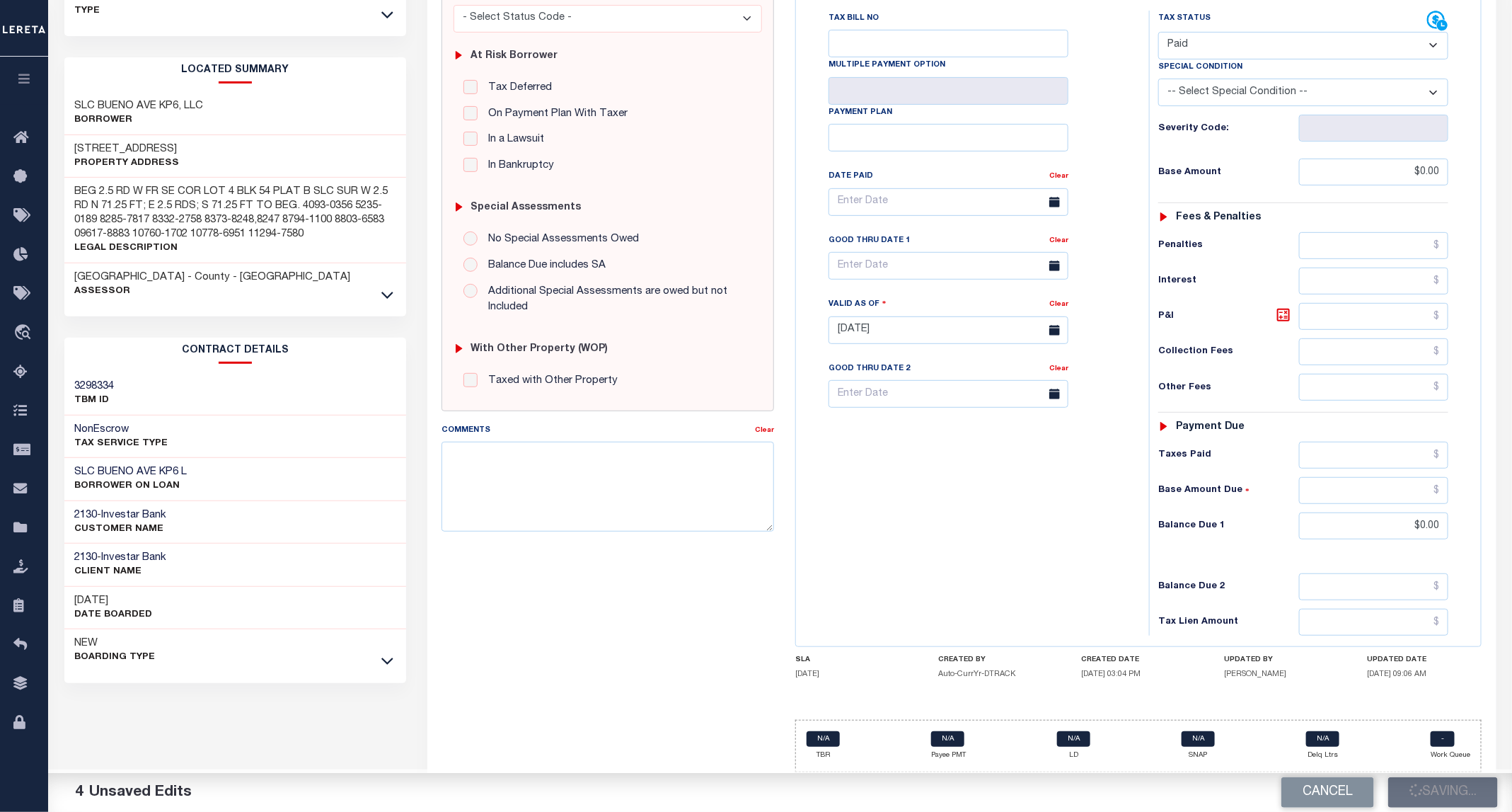
checkbox input "false"
type input "$0"
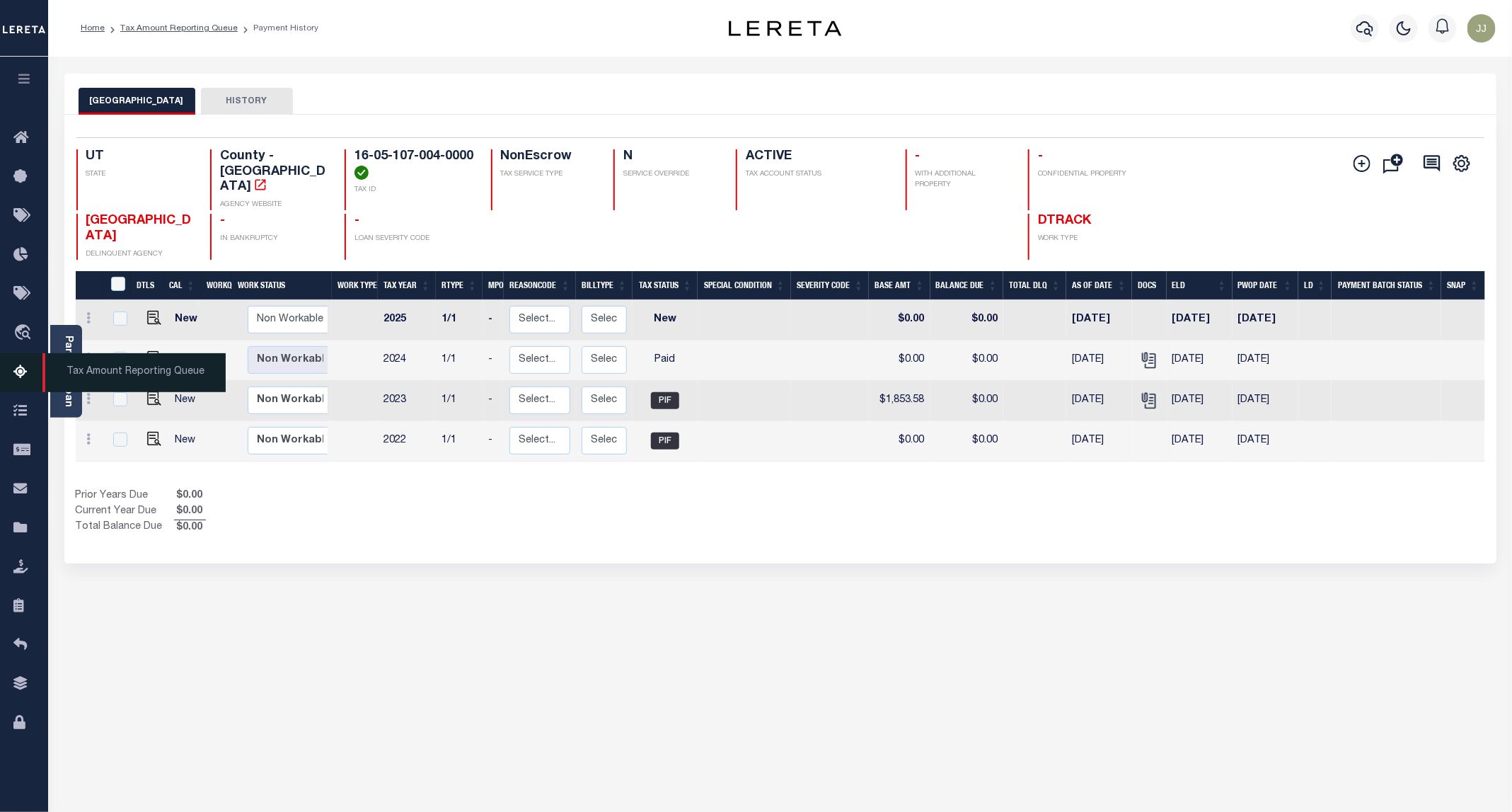
click at [19, 376] on icon at bounding box center [24, 372] width 22 height 18
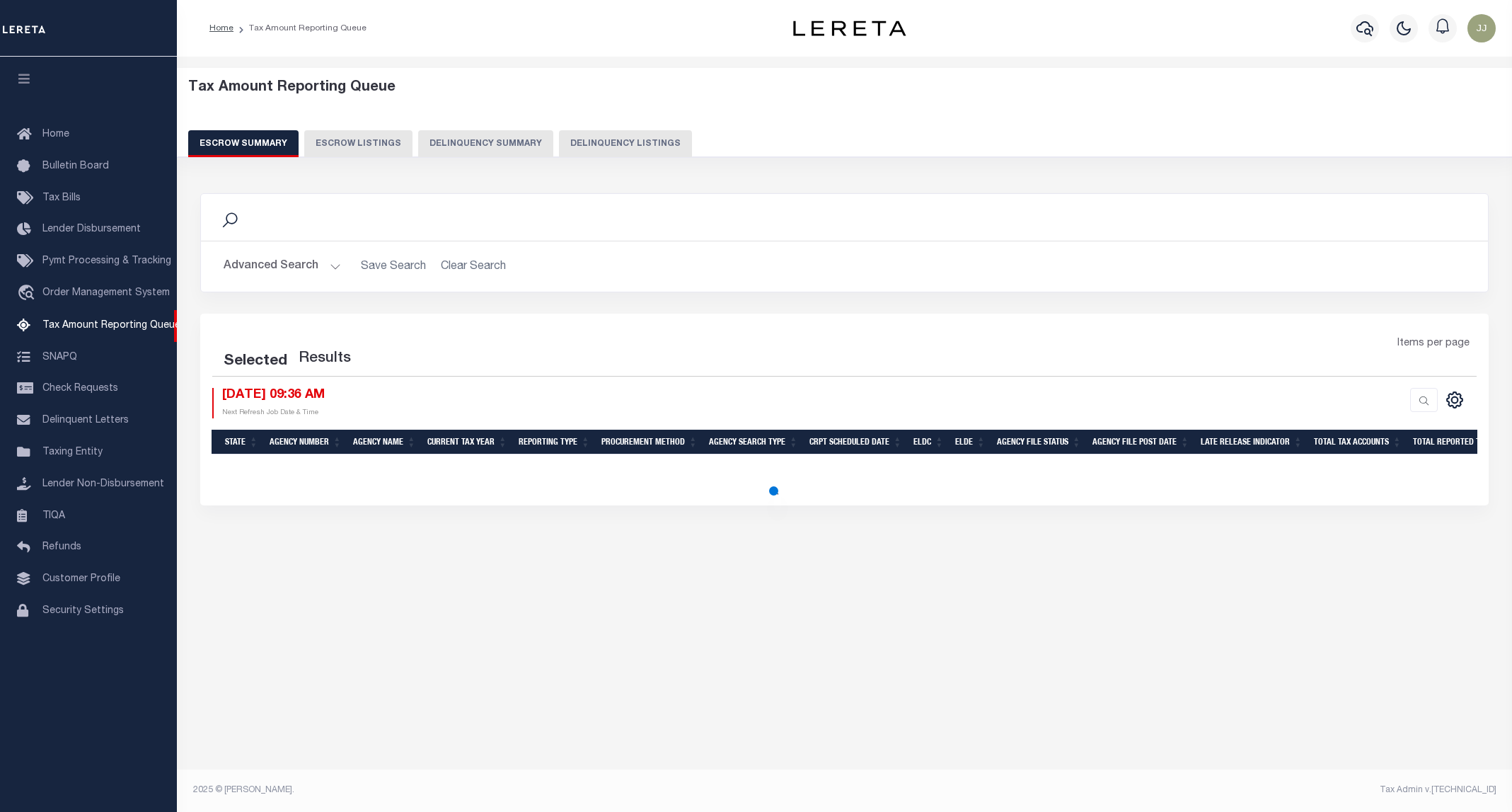
click at [559, 155] on button "Delinquency Listings" at bounding box center [625, 144] width 133 height 27
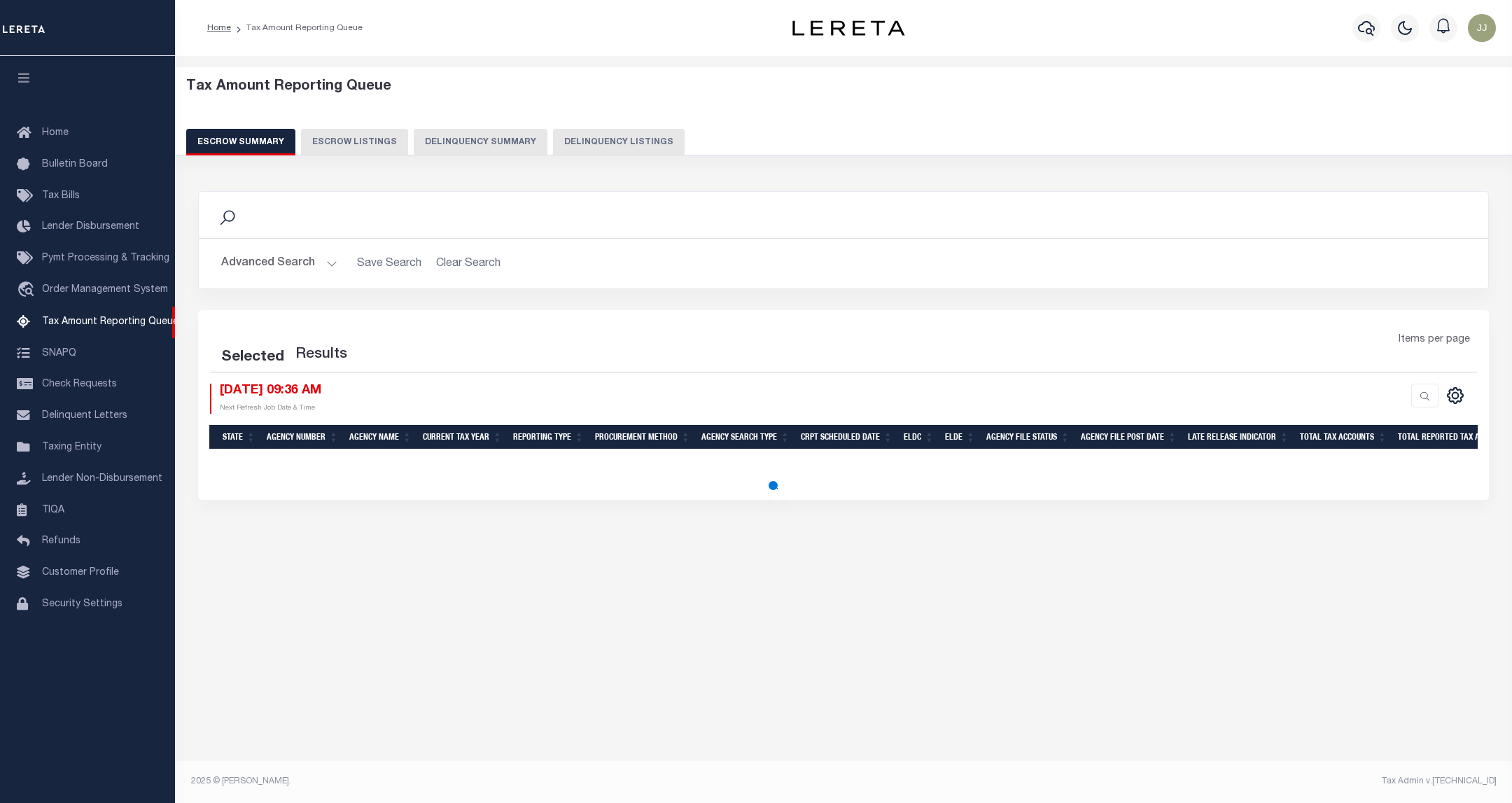
select select "100"
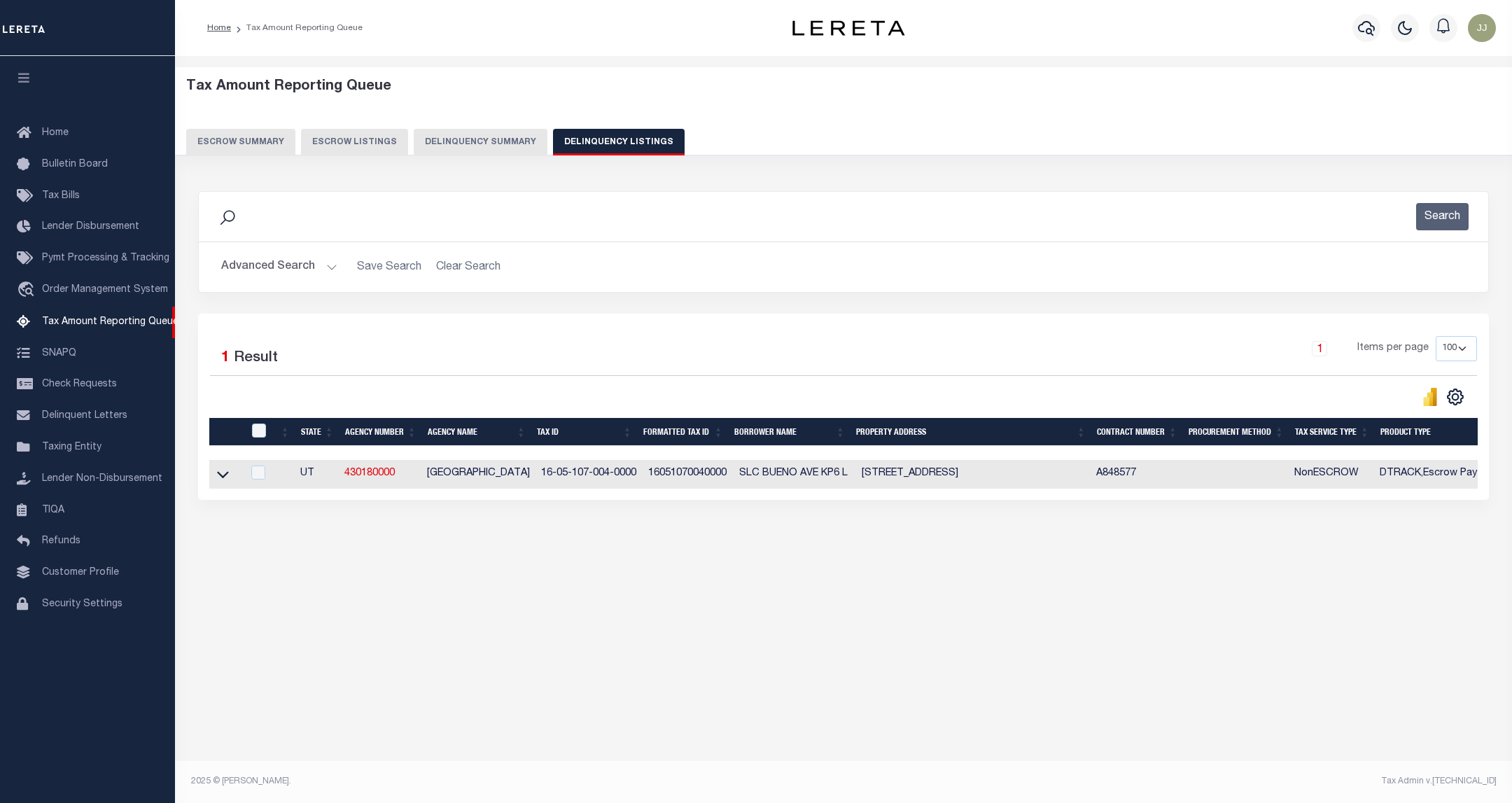
click at [278, 264] on button "Advanced Search" at bounding box center [280, 267] width 116 height 28
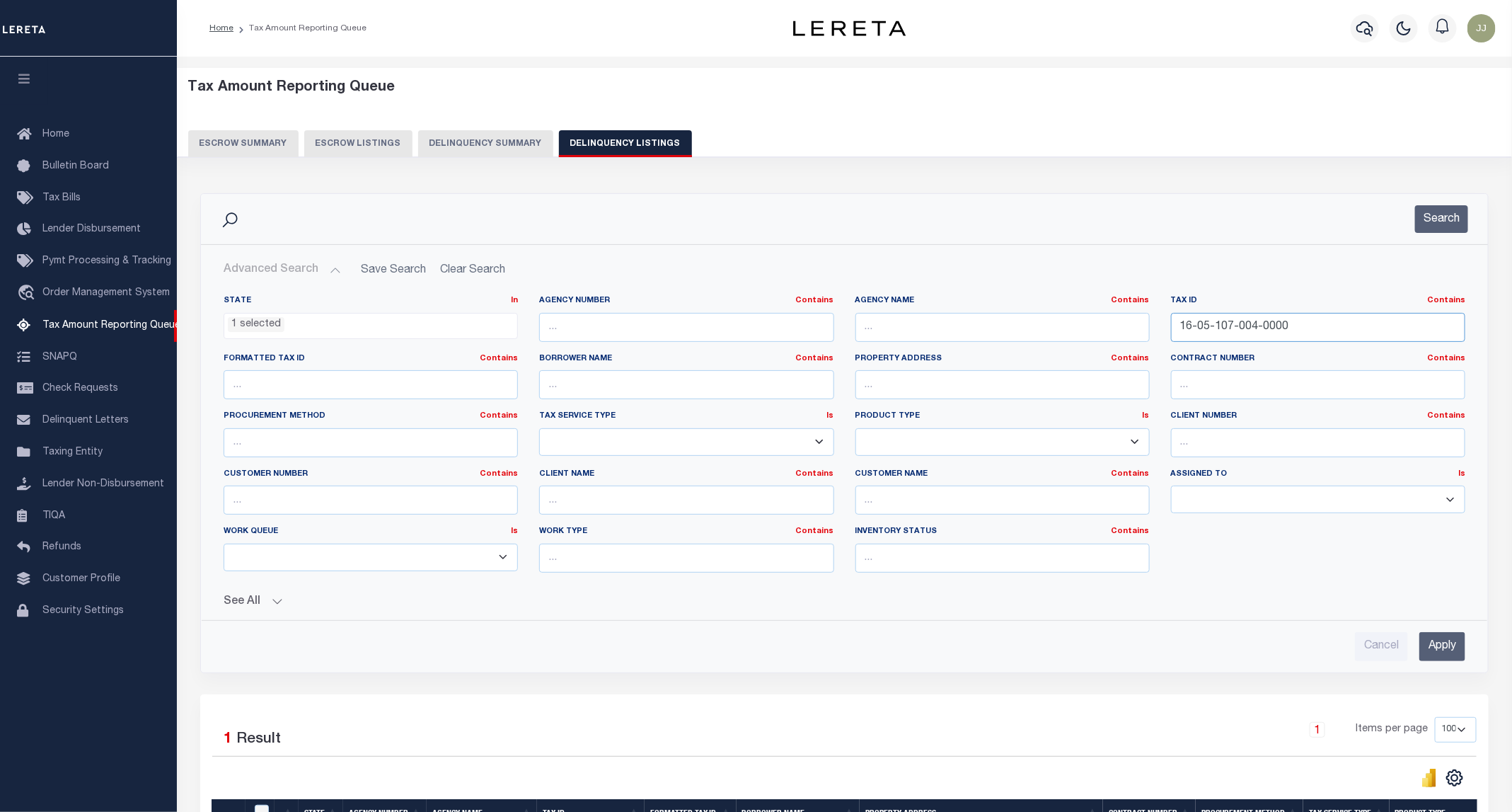
drag, startPoint x: 1291, startPoint y: 338, endPoint x: 1161, endPoint y: 330, distance: 130.2
click at [1161, 330] on div "Tax ID Contains Contains Is 16-05-107-004-0000" at bounding box center [1318, 324] width 316 height 58
paste input "5"
type input "16-05-107-005-0000"
click at [1431, 224] on button "Search" at bounding box center [1441, 219] width 53 height 28
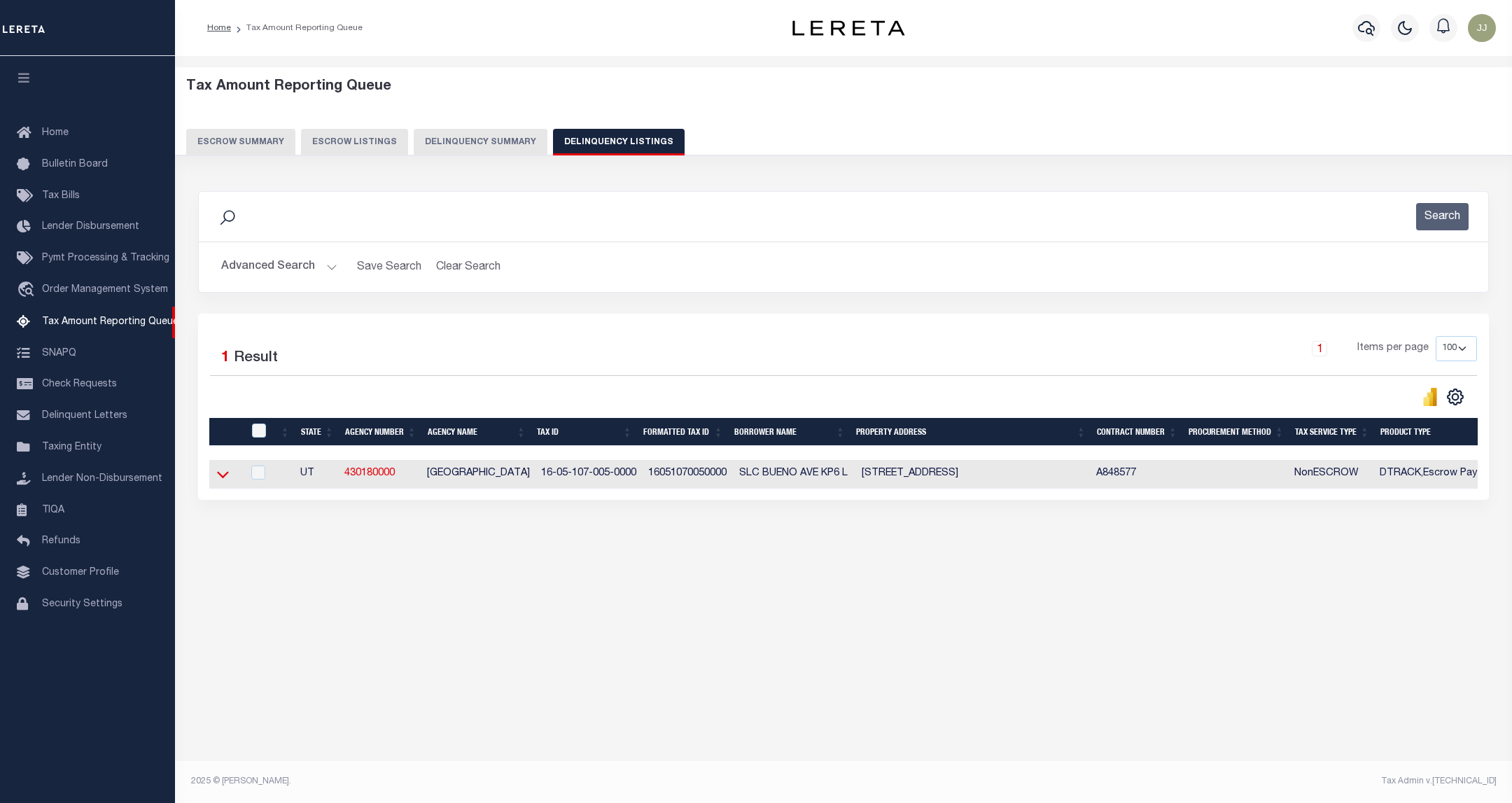
click at [222, 478] on icon at bounding box center [223, 474] width 12 height 15
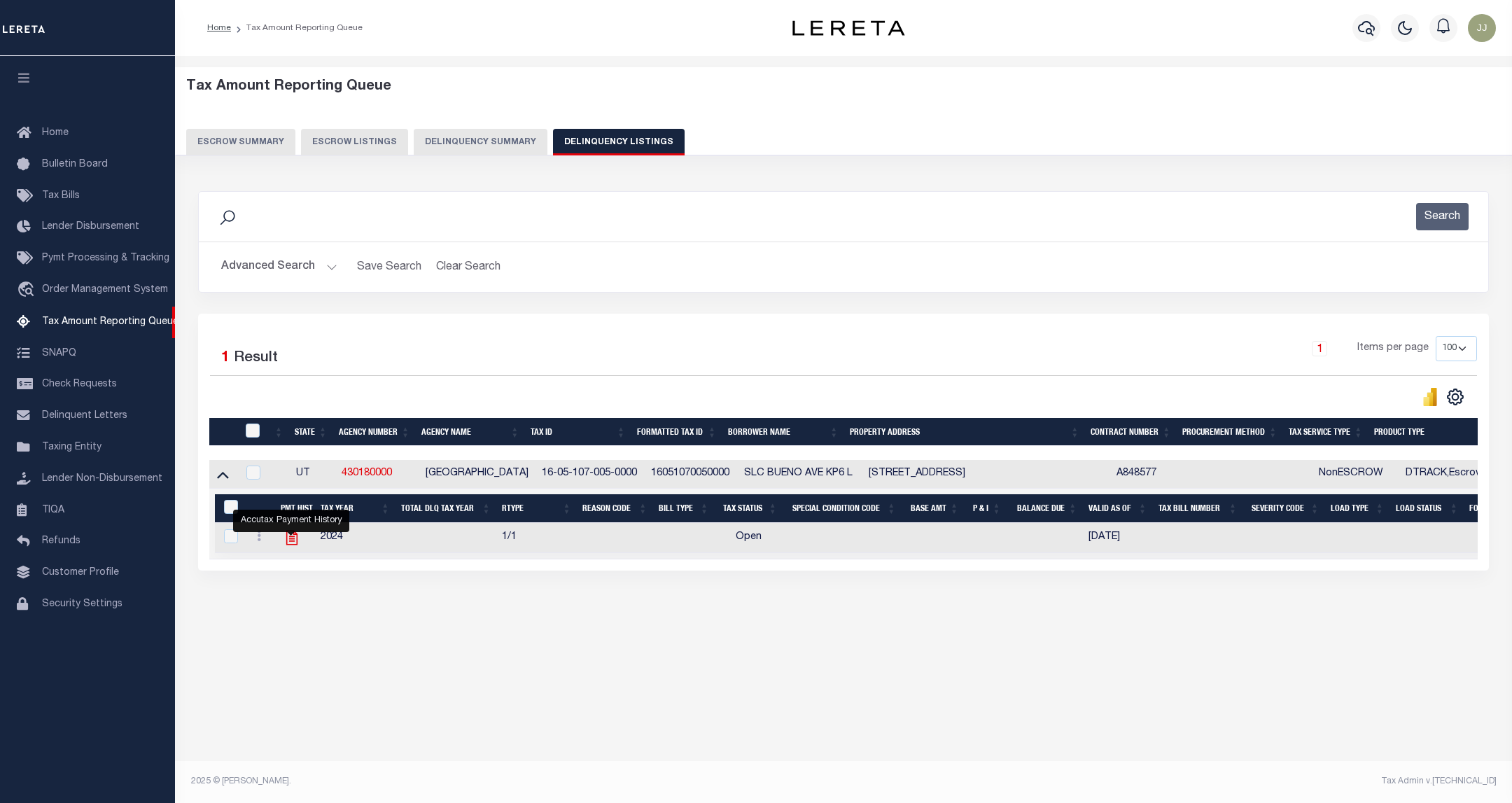
click at [293, 540] on icon "" at bounding box center [292, 537] width 11 height 15
checkbox input "true"
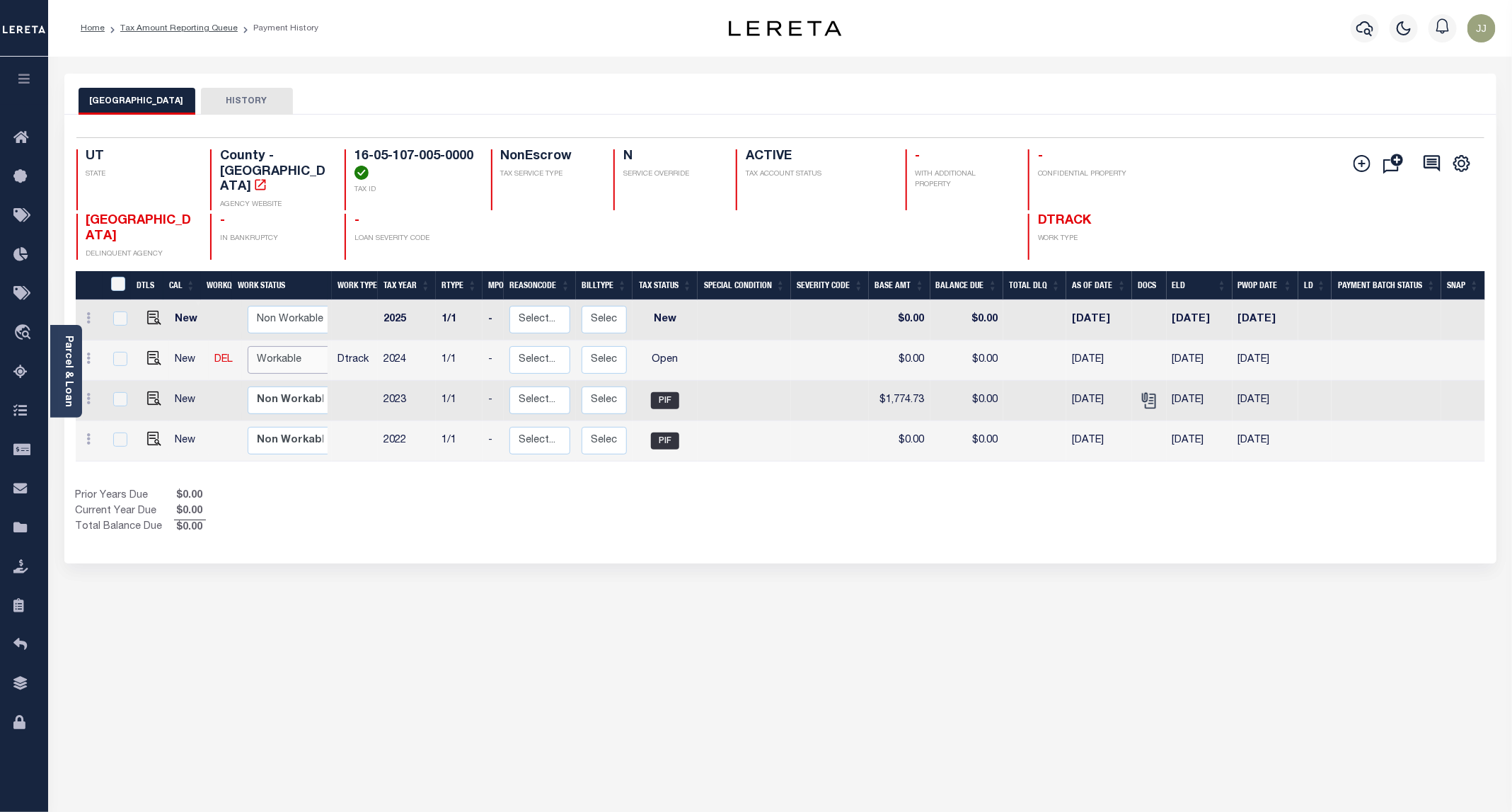
click at [261, 346] on select "Non Workable Workable" at bounding box center [290, 360] width 85 height 28
checkbox input "true"
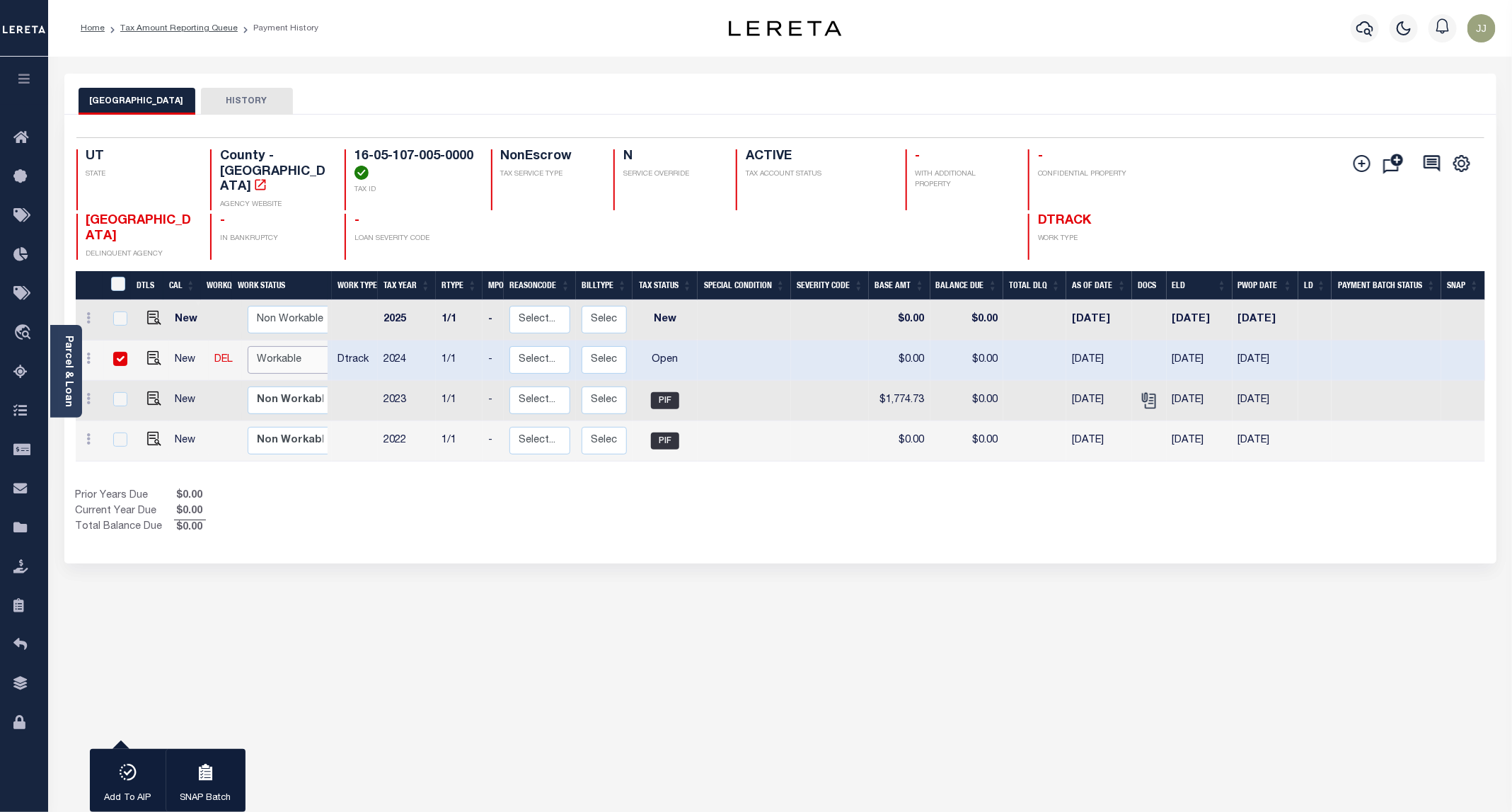
select select "true"
click at [248, 346] on select "Non Workable Workable" at bounding box center [290, 360] width 85 height 28
checkbox input "false"
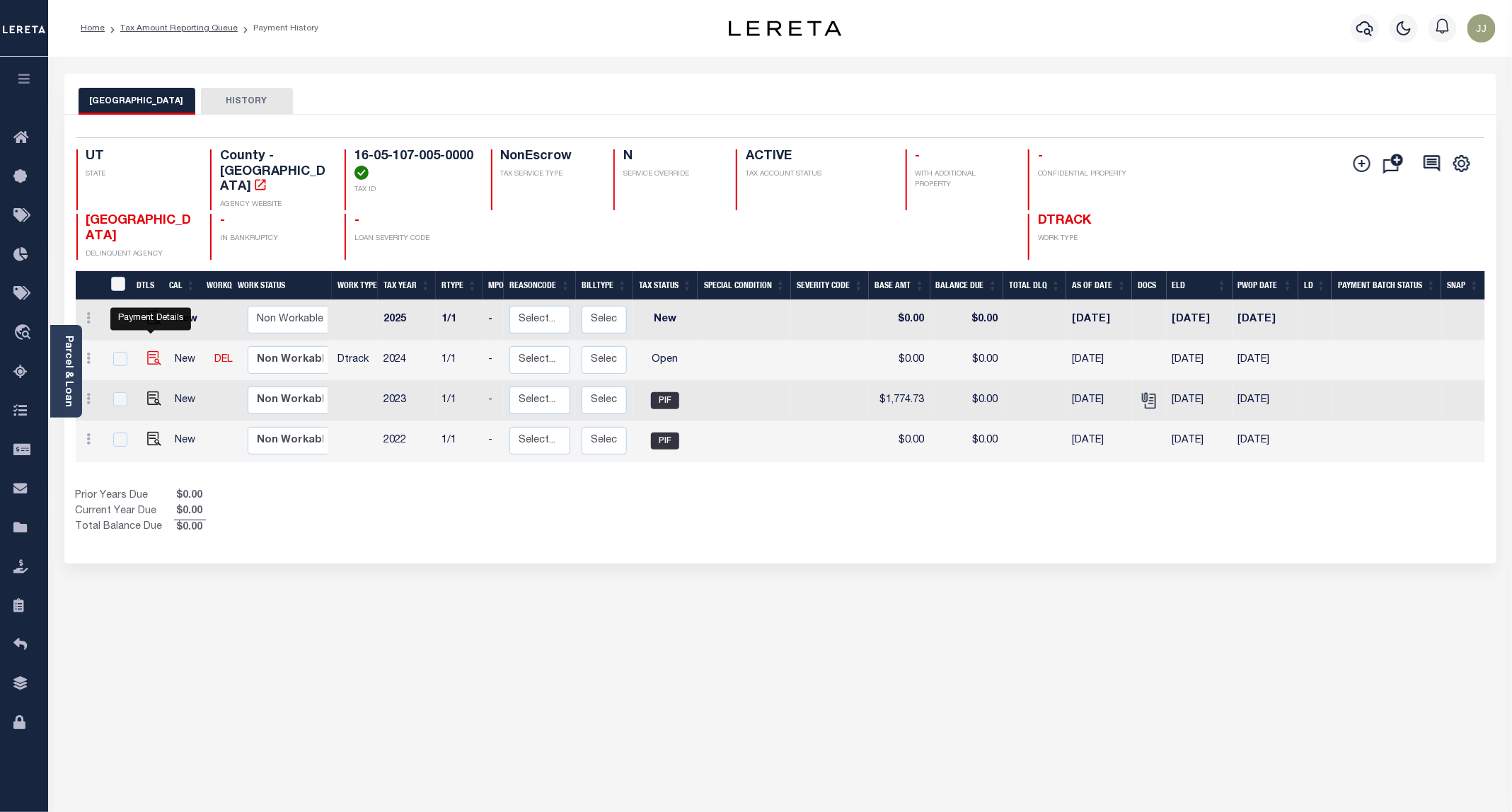
click at [147, 351] on img "" at bounding box center [154, 358] width 14 height 14
checkbox input "true"
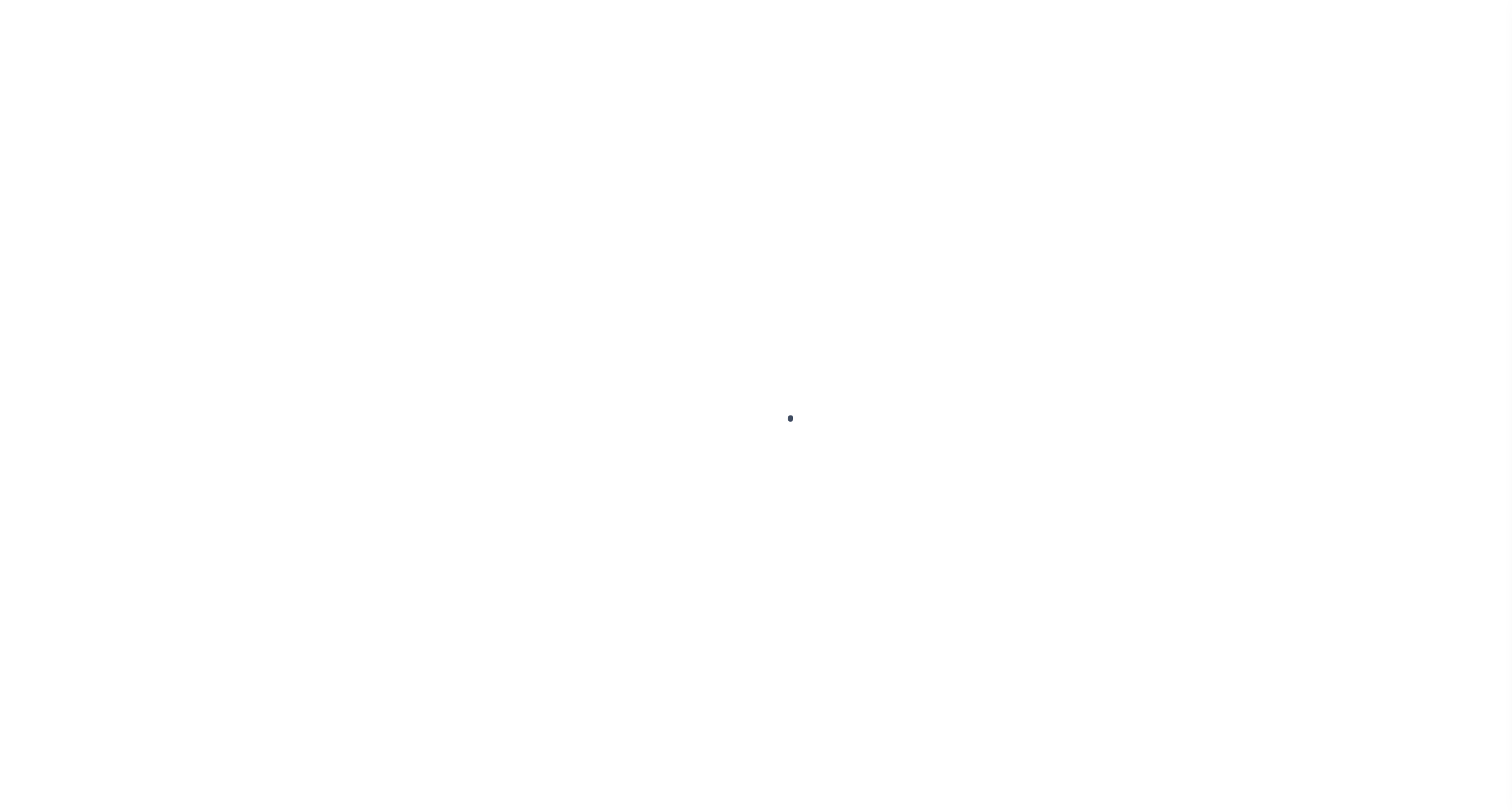
select select "OP2"
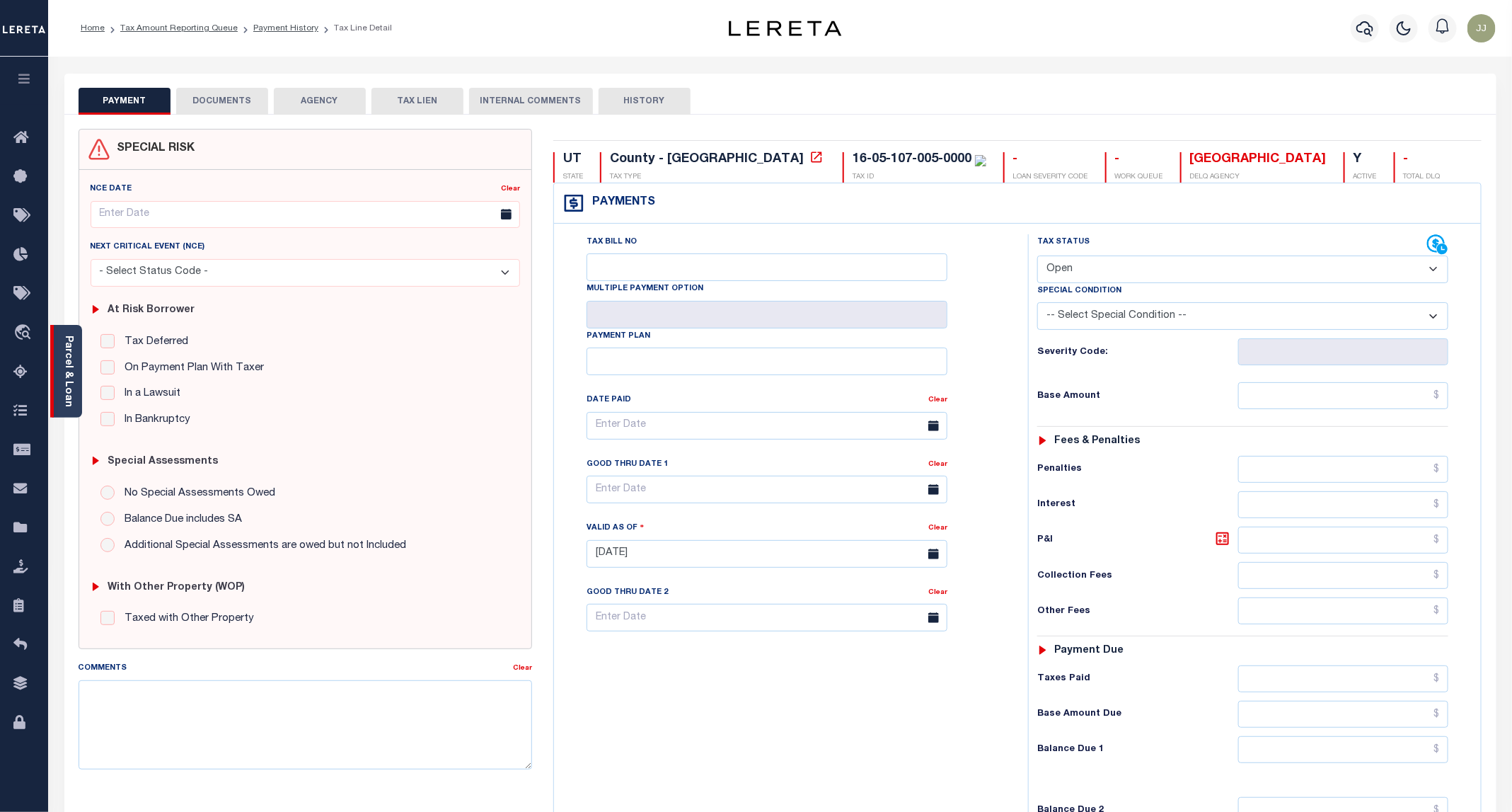
click at [64, 389] on link "Parcel & Loan" at bounding box center [68, 371] width 10 height 72
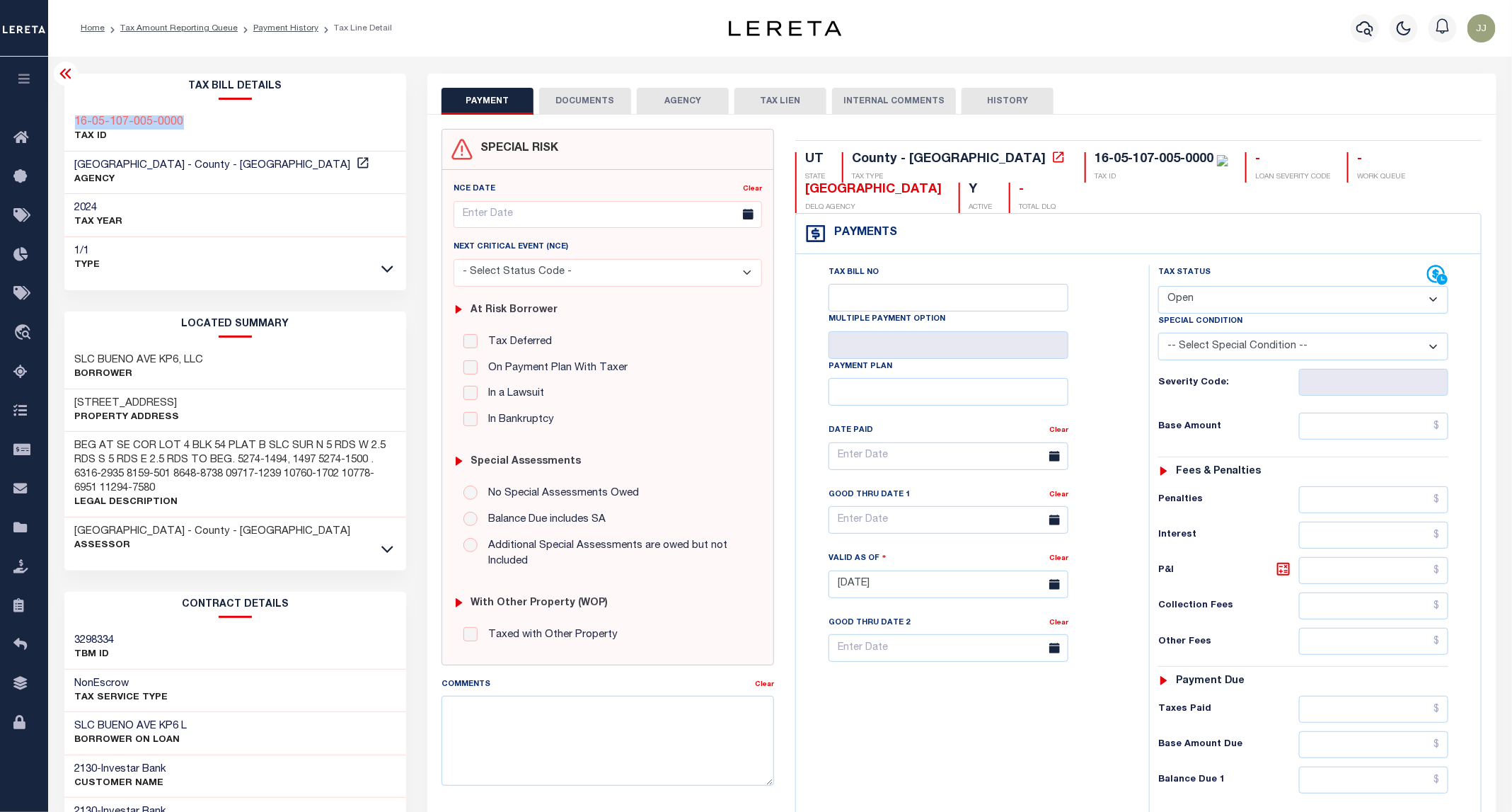
drag, startPoint x: 205, startPoint y: 115, endPoint x: 62, endPoint y: 115, distance: 143.0
click at [62, 115] on div "Tax Bill Details 16-05-107-005-0000 TAX ID AGENCY 2024 TAX YEAR [DATE] 1/1 Type" at bounding box center [236, 572] width 364 height 997
copy h3 "16-05-107-005-0000"
click at [571, 89] on button "DOCUMENTS" at bounding box center [585, 101] width 92 height 27
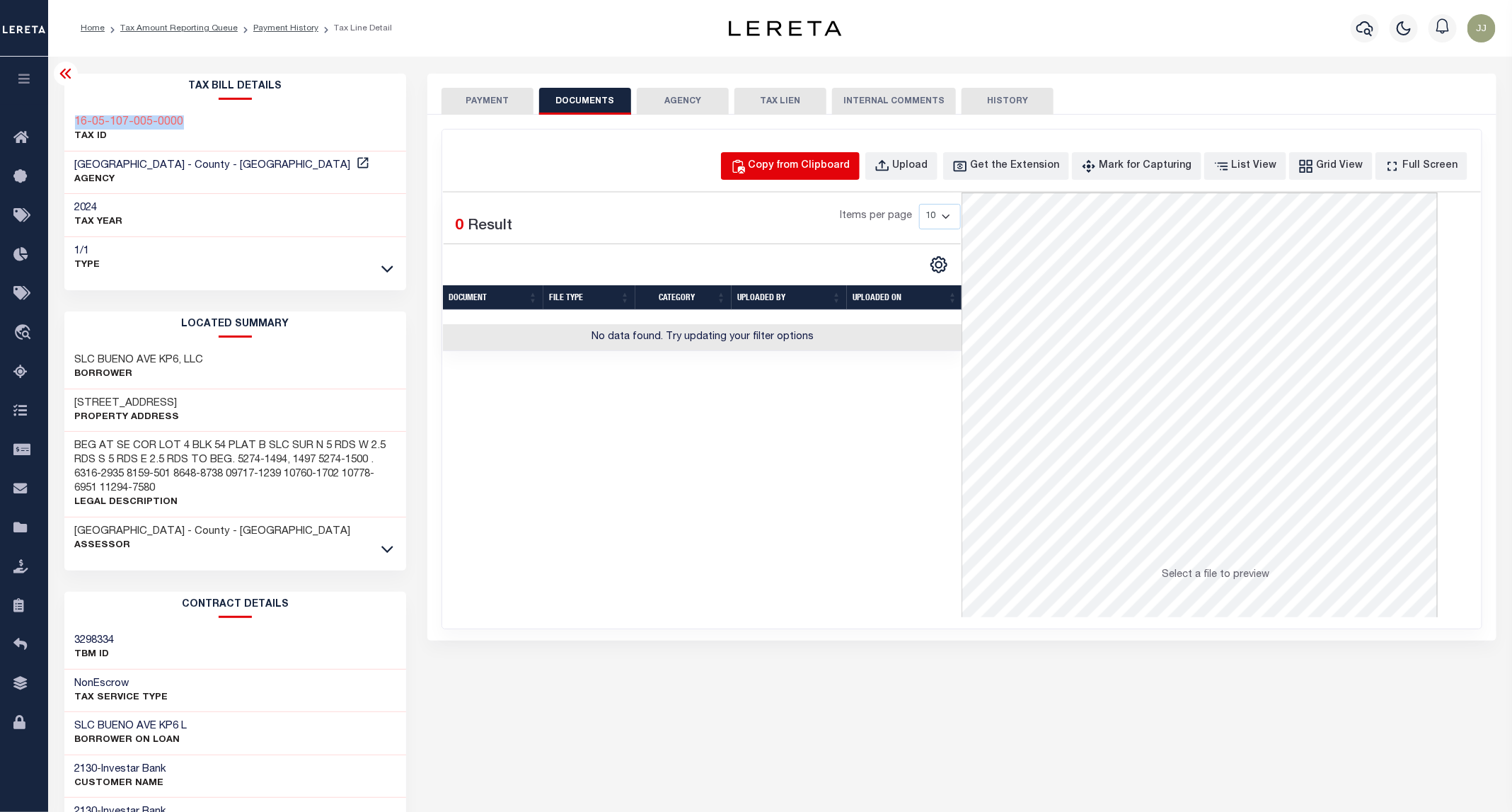
click at [807, 177] on button "Copy from Clipboard" at bounding box center [791, 166] width 139 height 28
select select "POP"
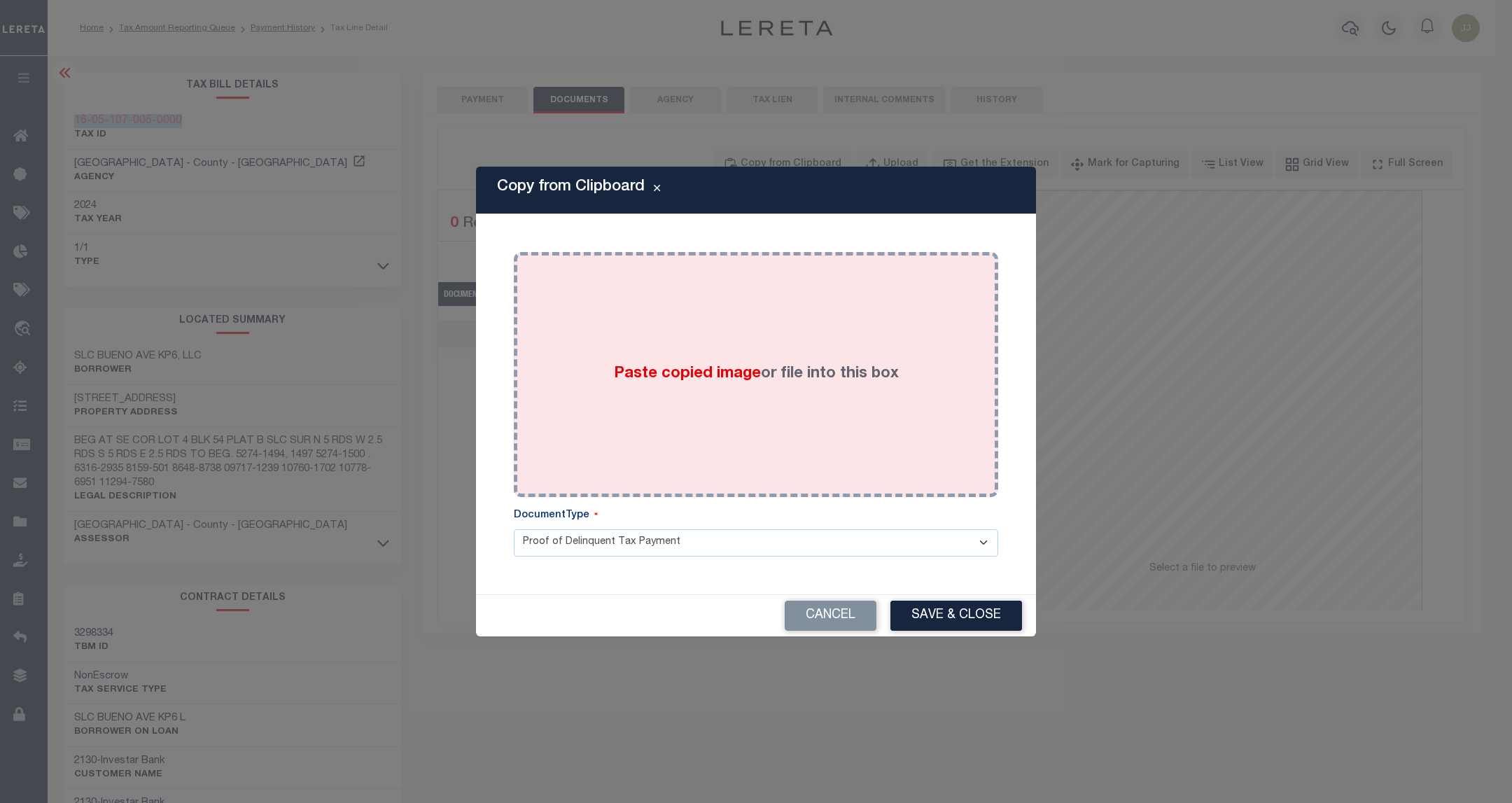
click at [755, 383] on label "Paste copied image or file into this box" at bounding box center [756, 374] width 285 height 23
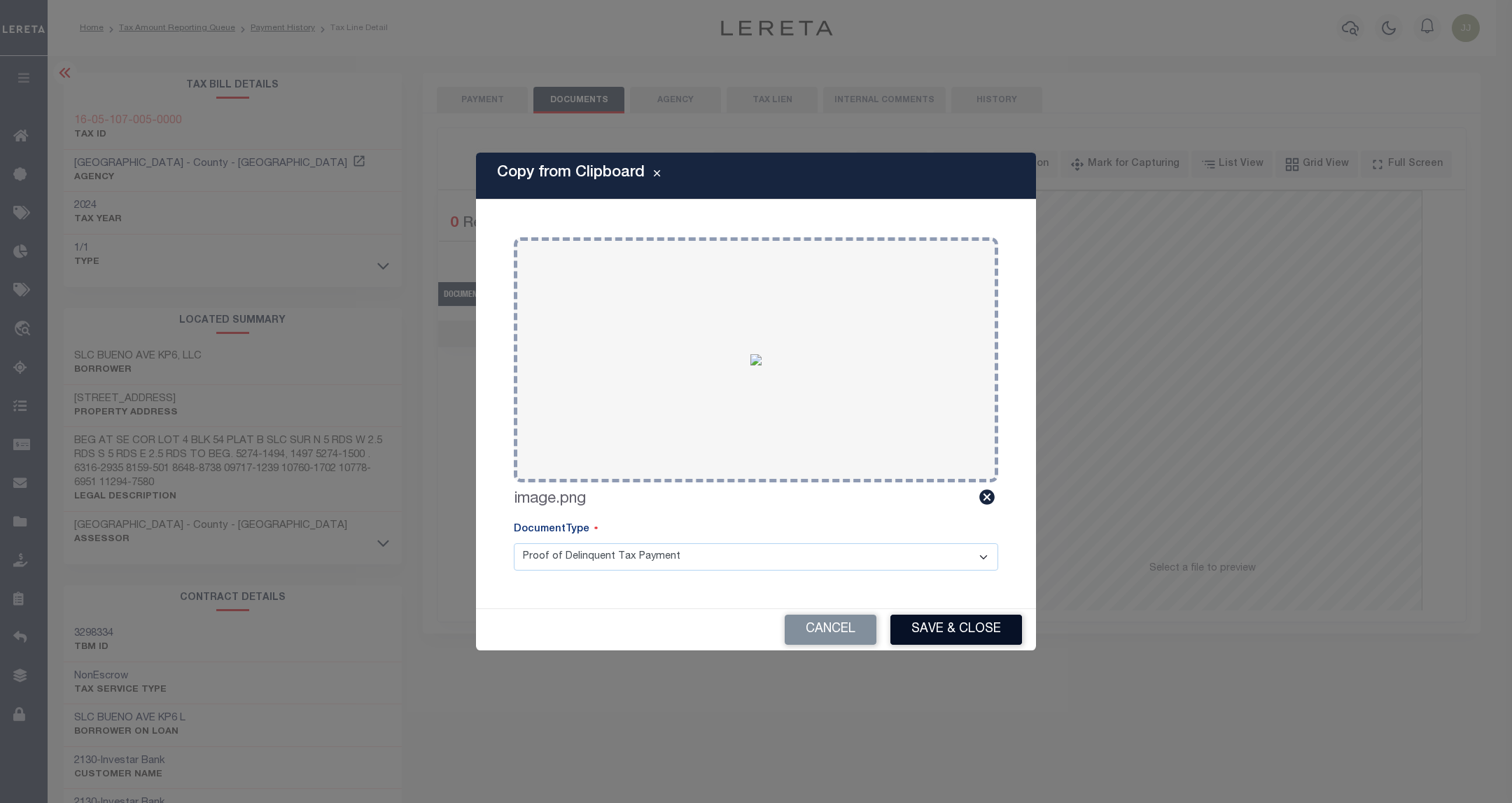
click at [970, 636] on button "Save & Close" at bounding box center [956, 629] width 131 height 30
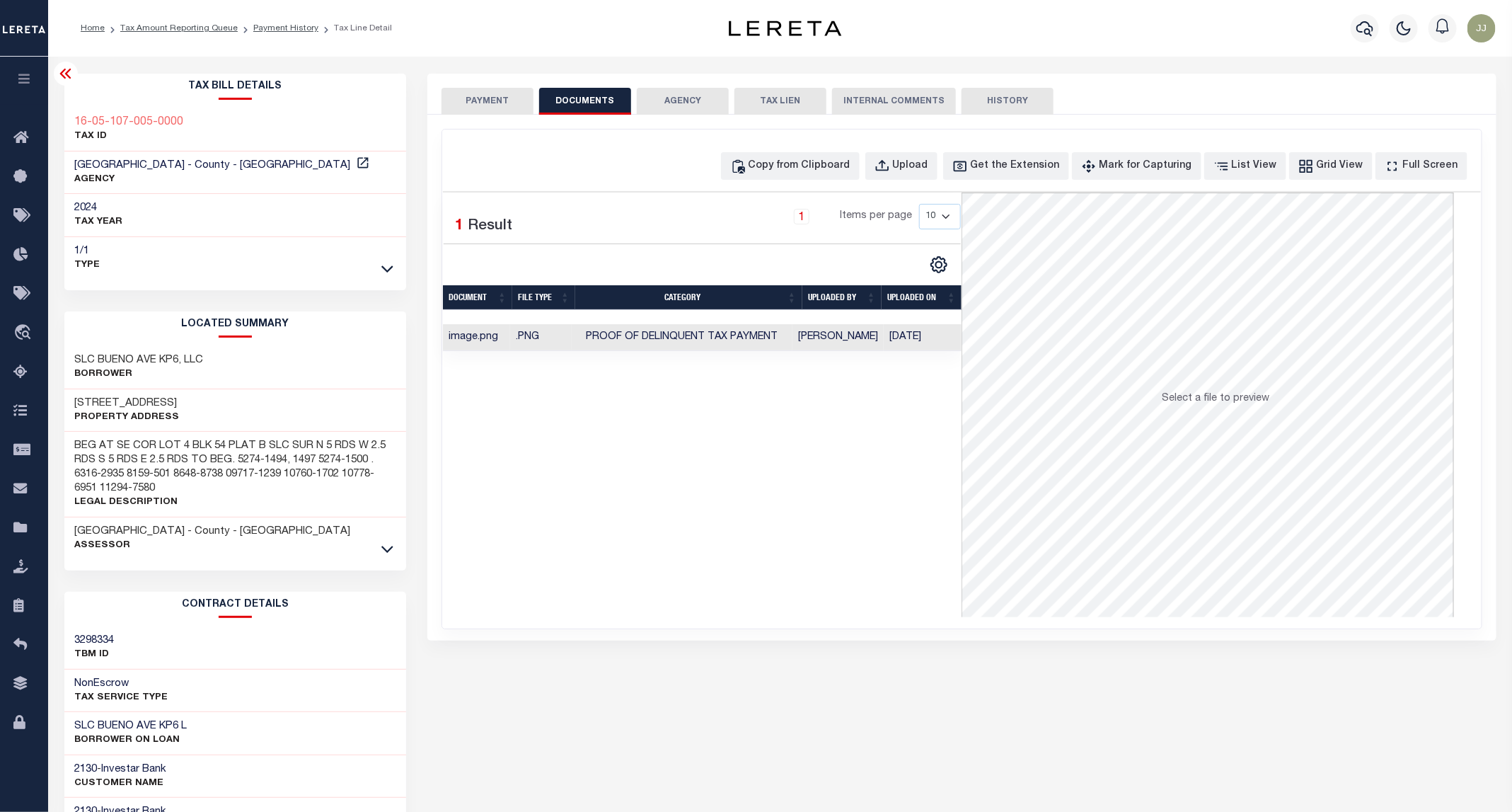
click at [480, 108] on button "PAYMENT" at bounding box center [487, 101] width 92 height 27
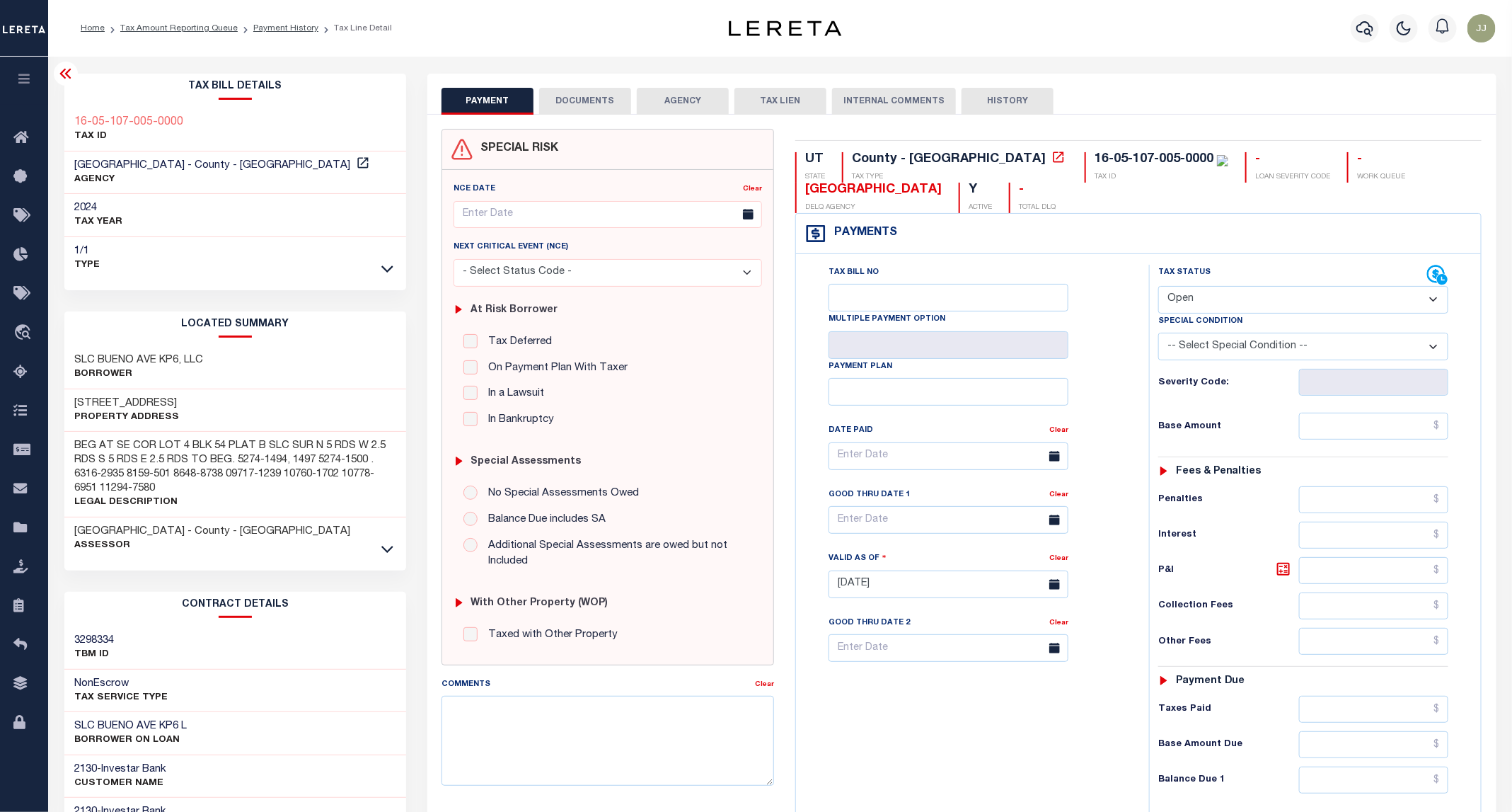
click at [1198, 308] on select "- Select Status Code - Open Due/Unpaid Paid Incomplete No Tax Due Internal Refu…" at bounding box center [1304, 300] width 290 height 28
select select "PYD"
click at [1159, 287] on select "- Select Status Code - Open Due/Unpaid Paid Incomplete No Tax Due Internal Refu…" at bounding box center [1304, 300] width 290 height 28
type input "[DATE]"
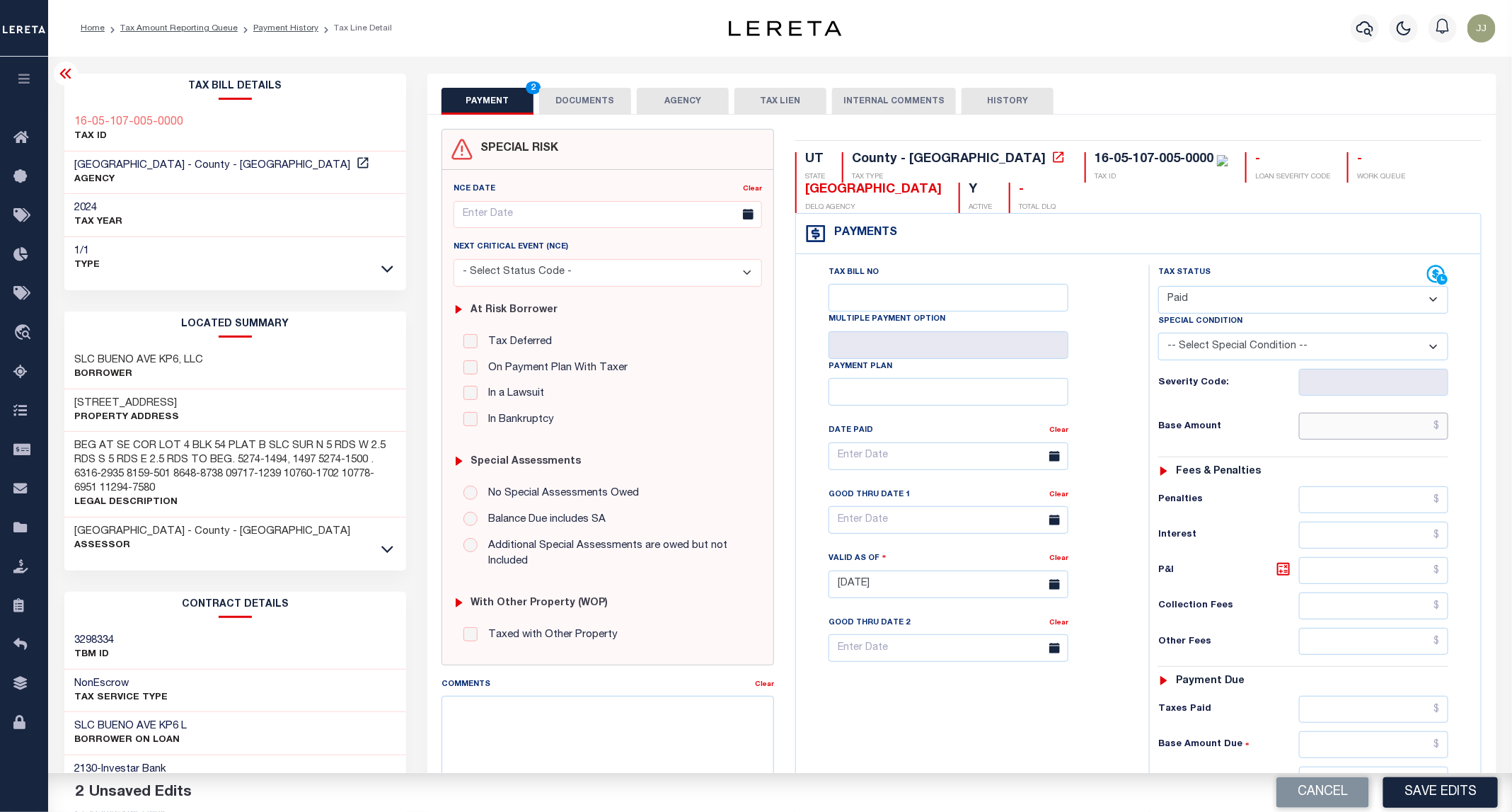
click at [1352, 430] on input "text" at bounding box center [1374, 426] width 150 height 27
type input "$0.00"
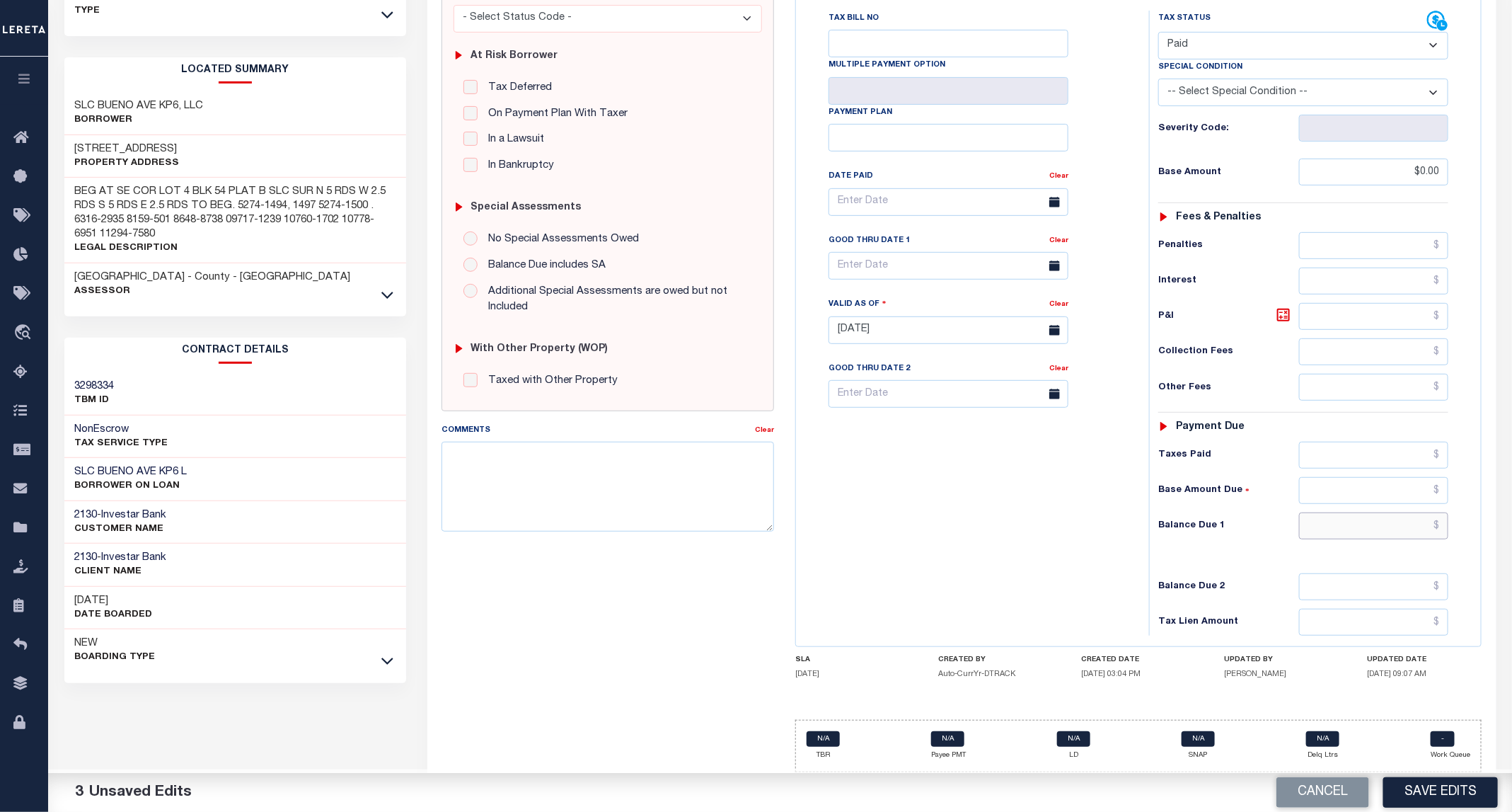
click at [1393, 535] on input "text" at bounding box center [1374, 525] width 150 height 27
type input "$0.00"
click at [1458, 797] on button "Save Edits" at bounding box center [1440, 792] width 114 height 30
checkbox input "false"
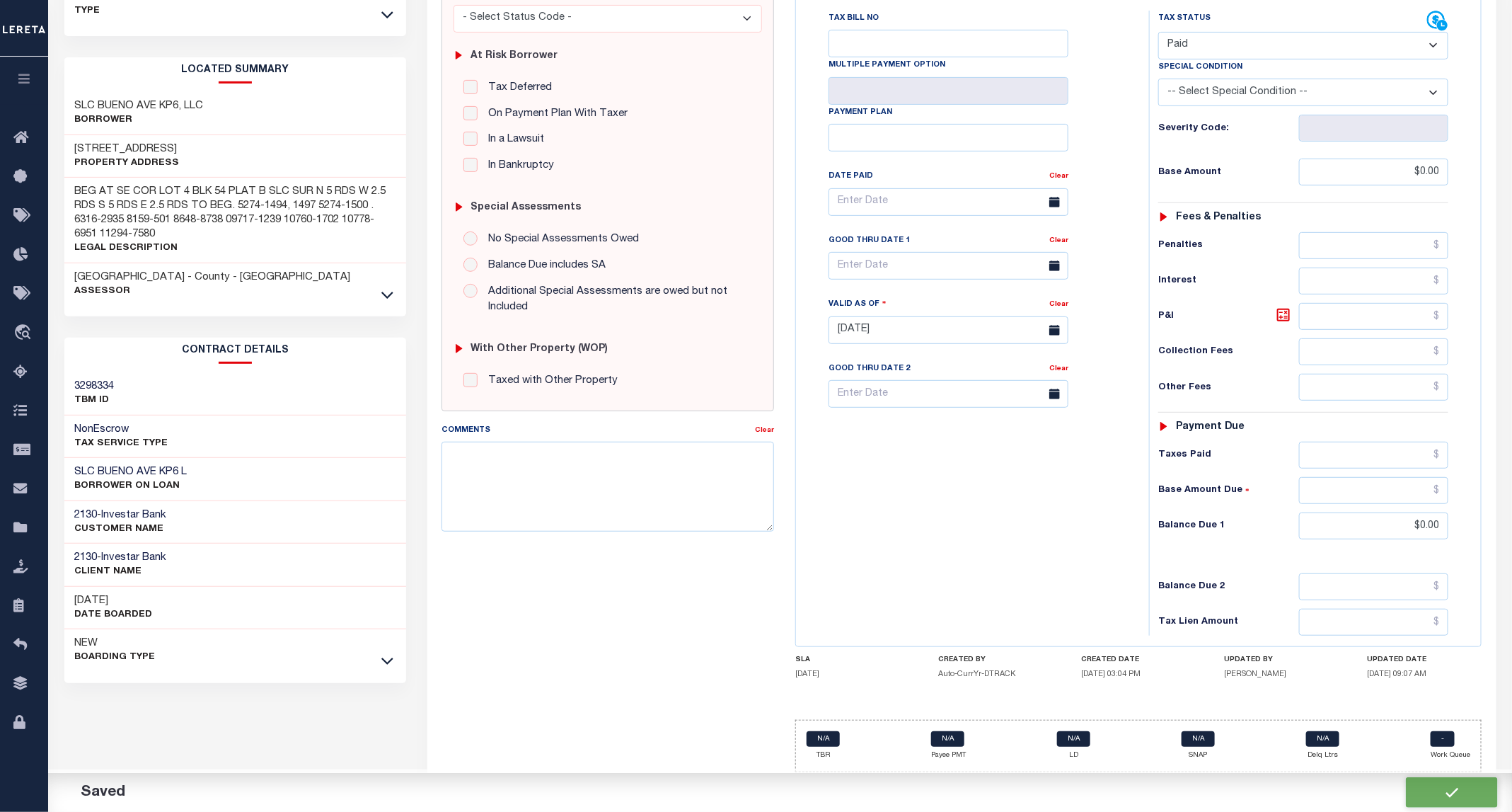
checkbox input "false"
type input "$0"
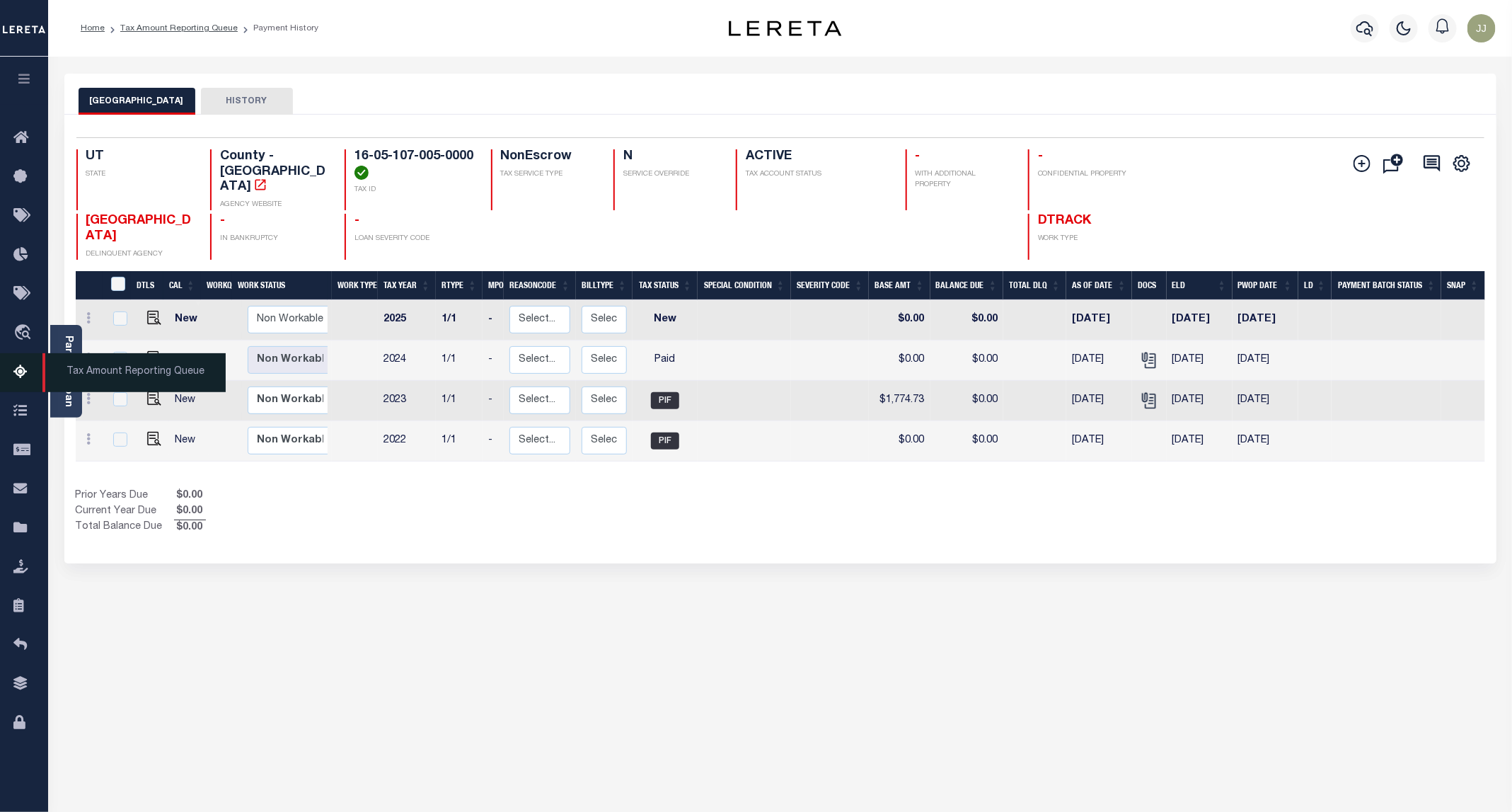
click at [19, 372] on icon at bounding box center [24, 372] width 22 height 18
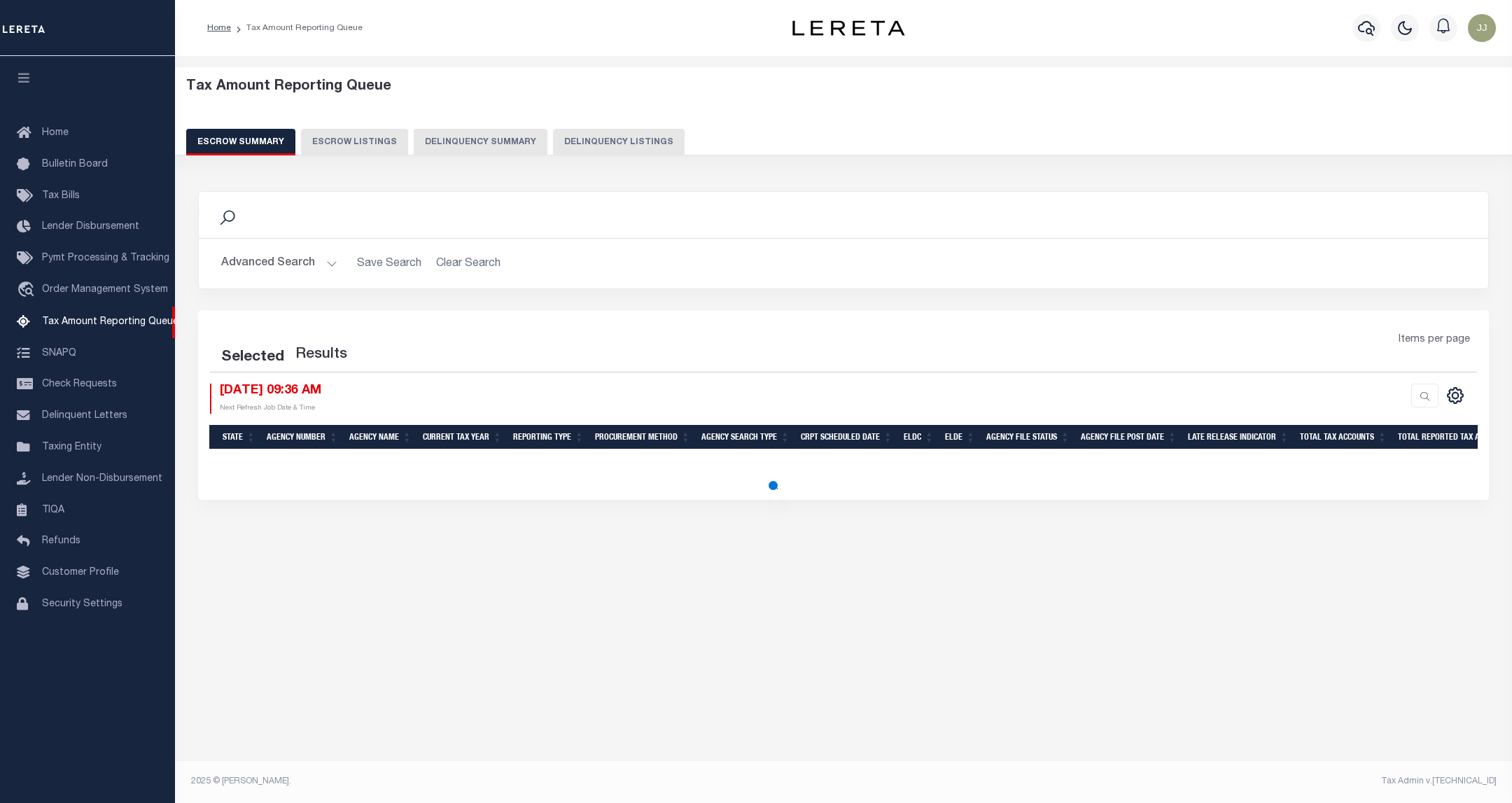
click at [556, 137] on button "Delinquency Listings" at bounding box center [619, 142] width 131 height 27
select select "100"
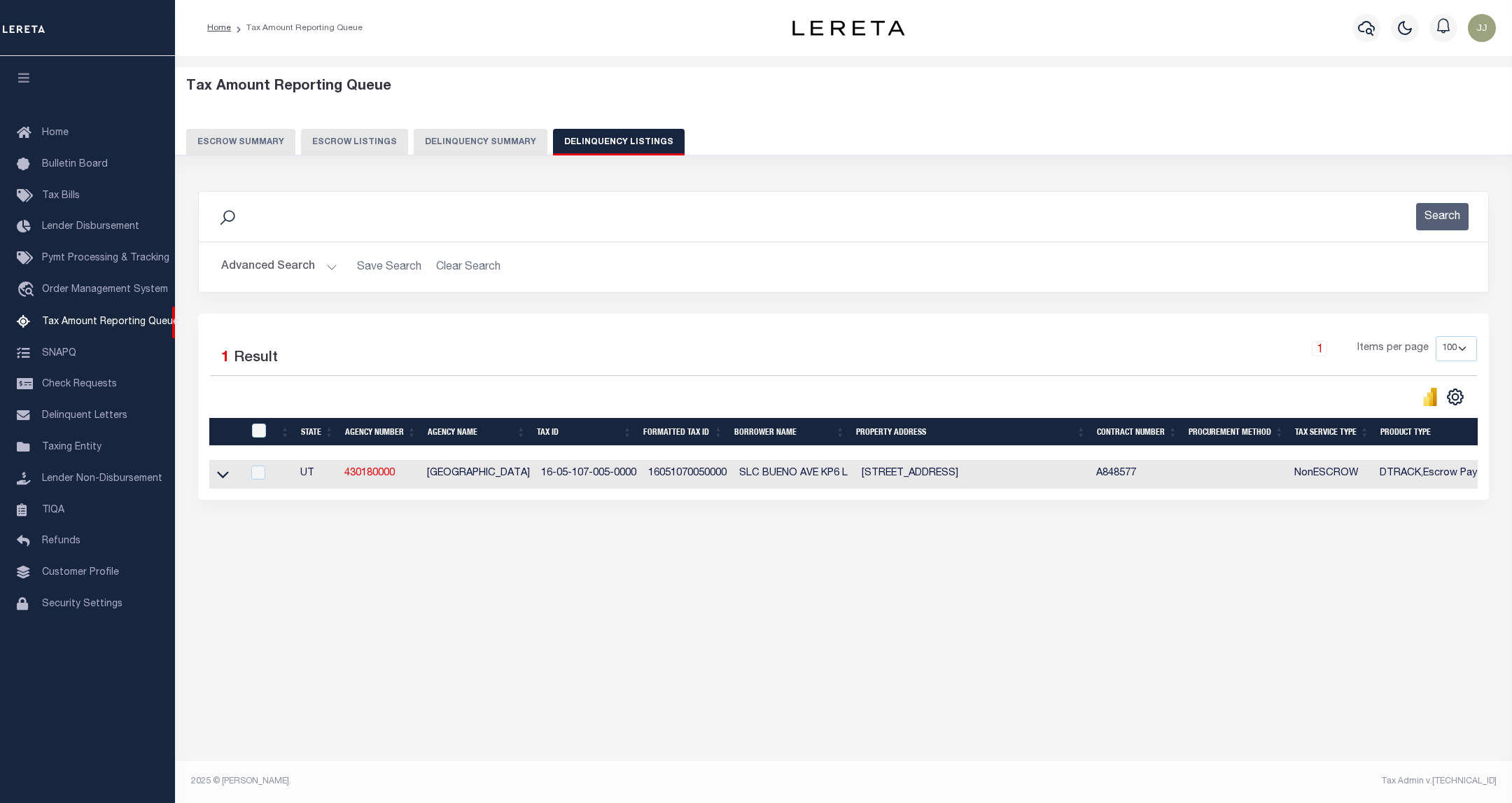
click at [328, 258] on button "Advanced Search" at bounding box center [280, 267] width 116 height 28
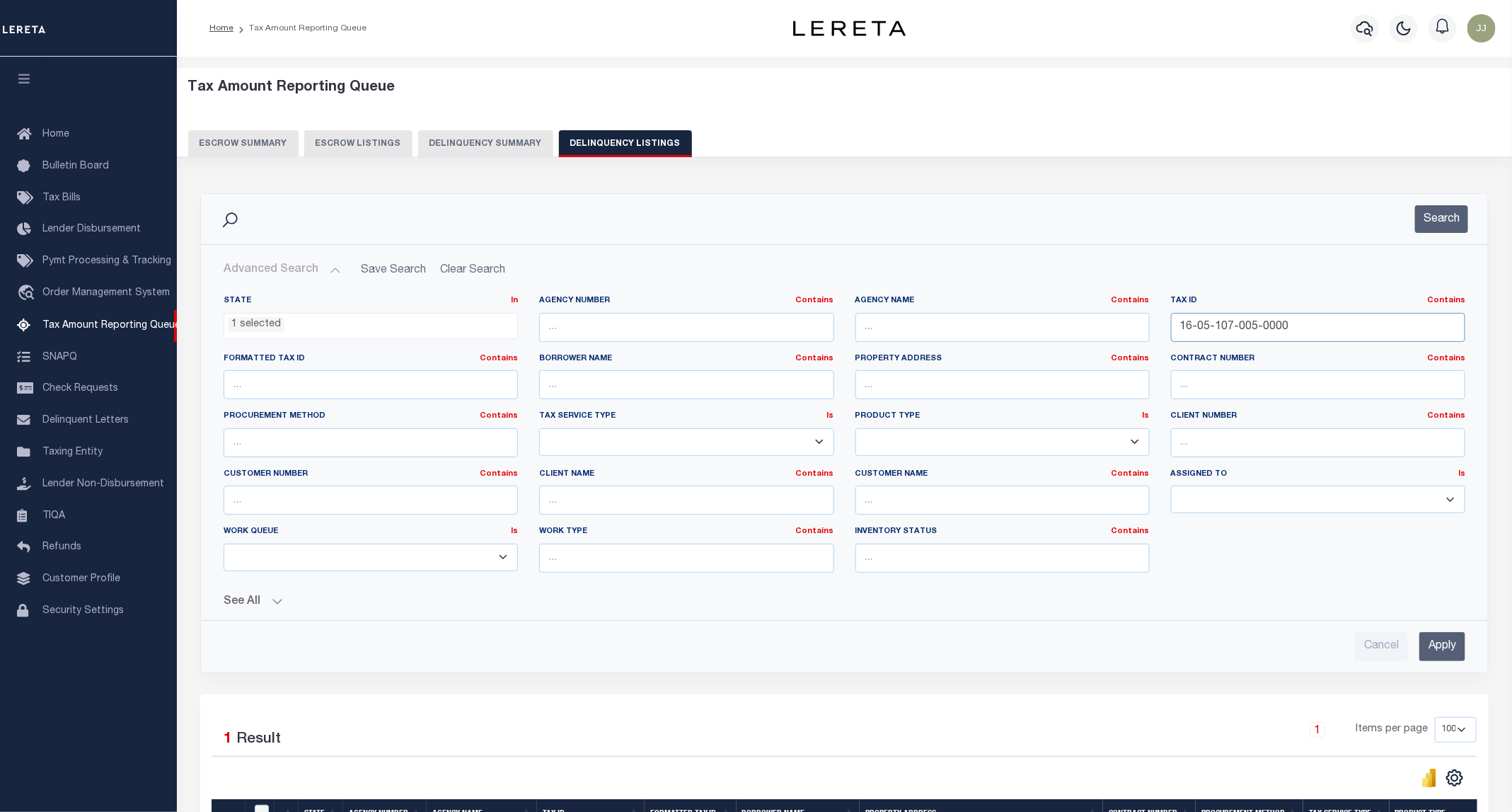
drag, startPoint x: 1299, startPoint y: 325, endPoint x: 1161, endPoint y: 327, distance: 138.0
click at [1161, 327] on div "Tax ID Contains Contains Is 16-05-107-005-0000" at bounding box center [1318, 324] width 316 height 58
paste input "26-058"
type input "16-05-126-058-0000"
click at [1458, 227] on button "Search" at bounding box center [1441, 219] width 53 height 28
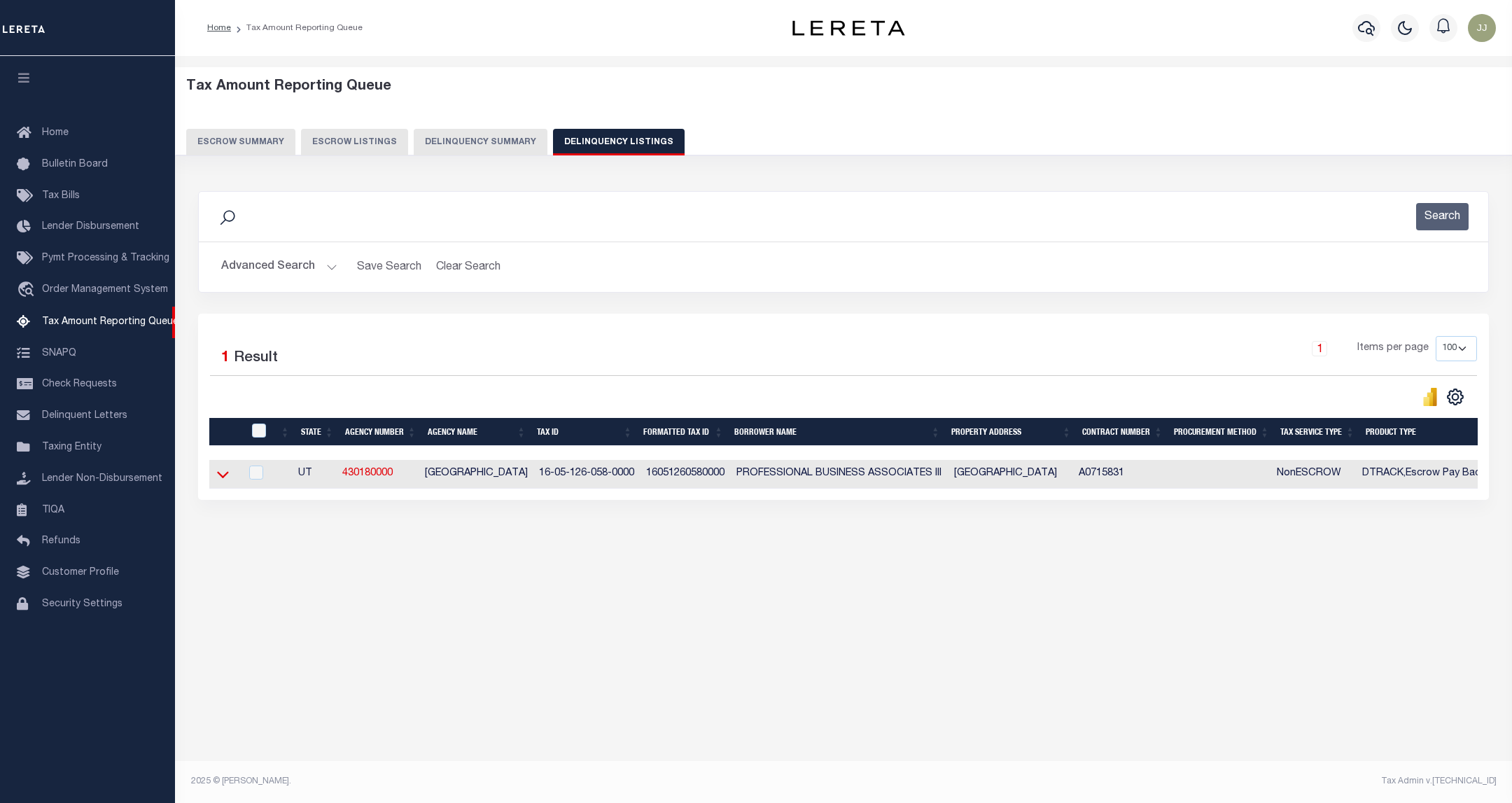
click at [217, 480] on icon at bounding box center [223, 474] width 12 height 15
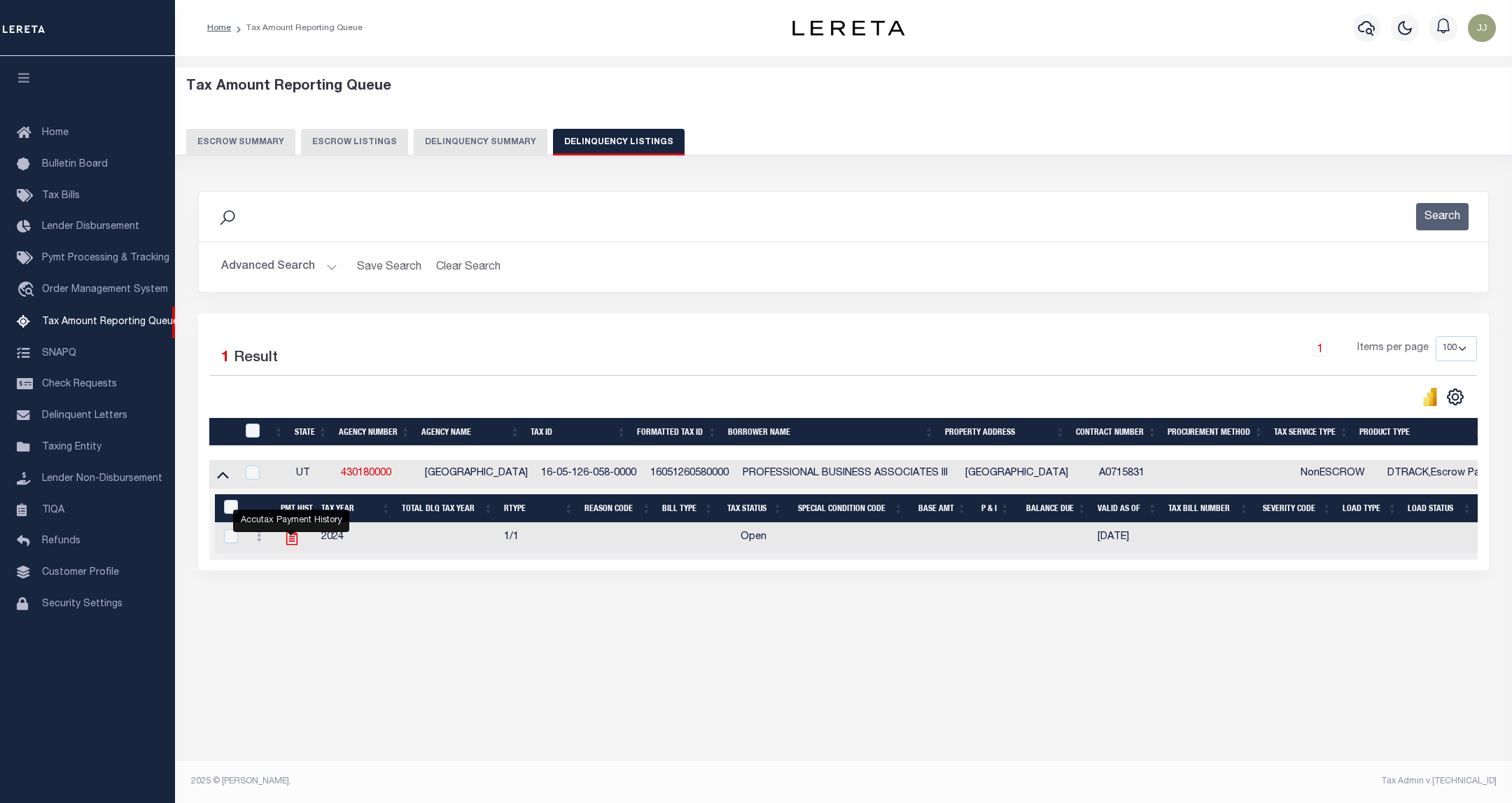
click at [284, 542] on icon "" at bounding box center [292, 538] width 18 height 18
checkbox input "true"
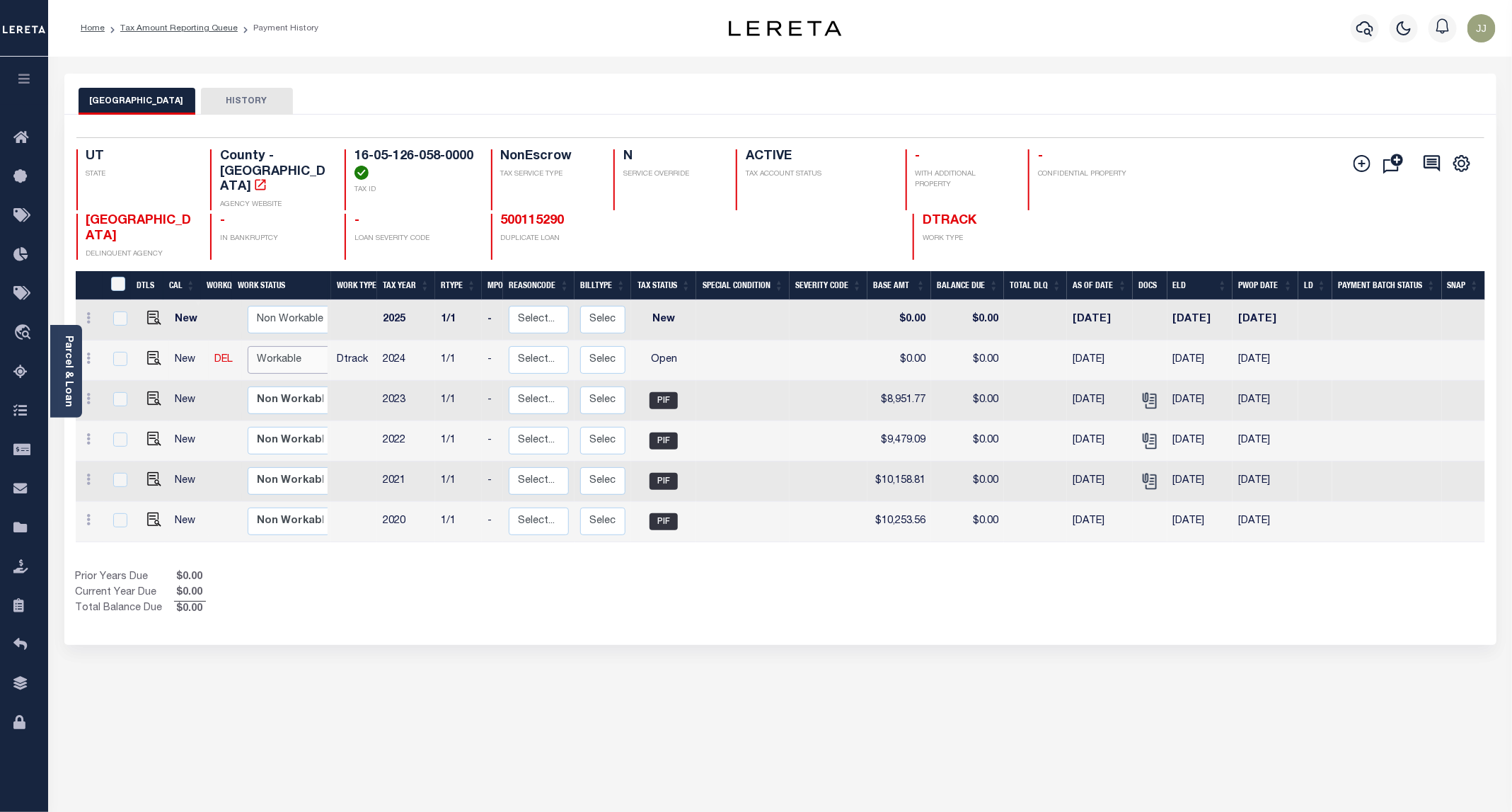
click at [276, 346] on select "Non Workable Workable" at bounding box center [290, 360] width 85 height 28
checkbox input "true"
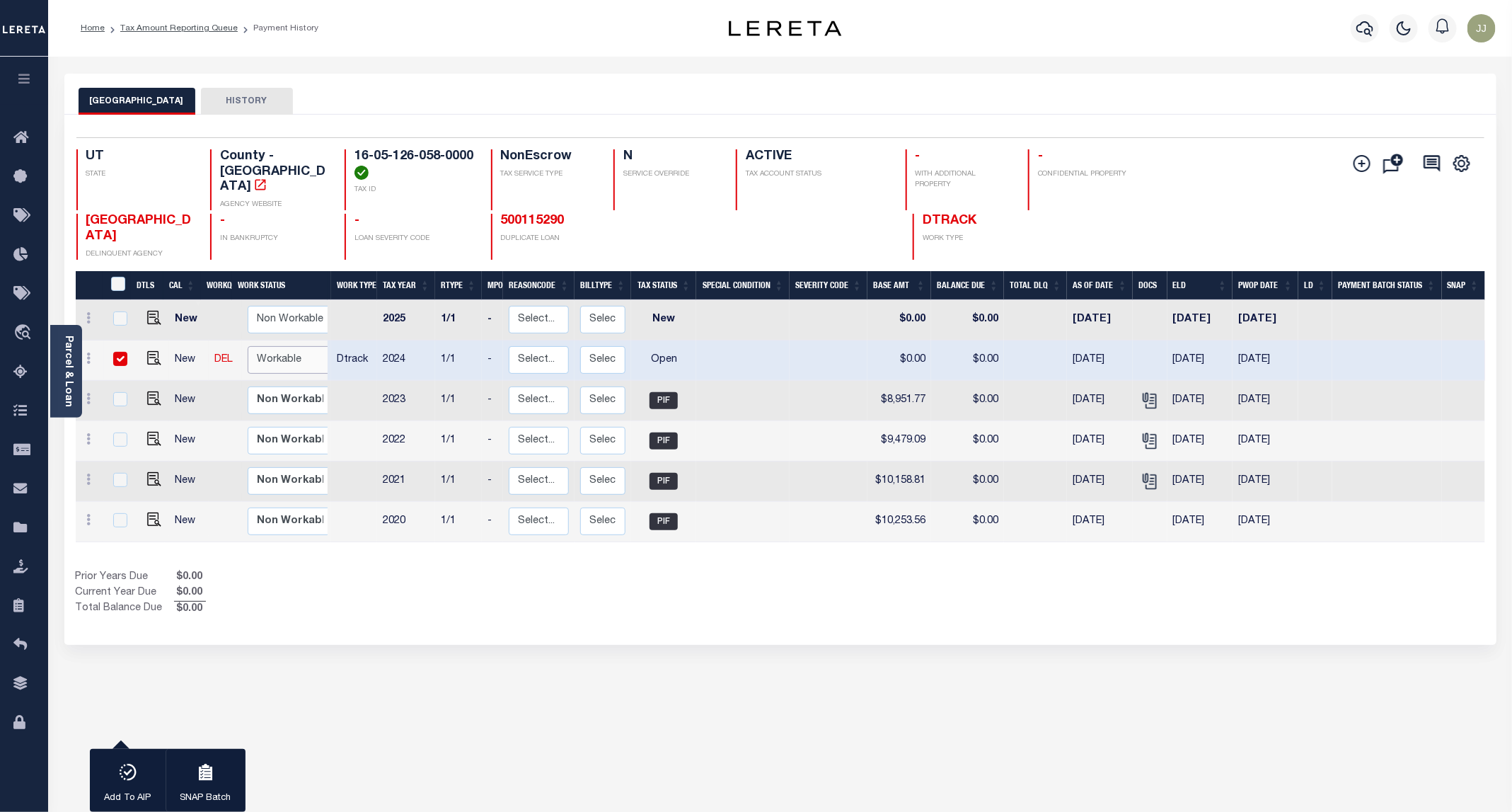
select select "true"
click at [248, 346] on select "Non Workable Workable" at bounding box center [290, 360] width 85 height 28
checkbox input "false"
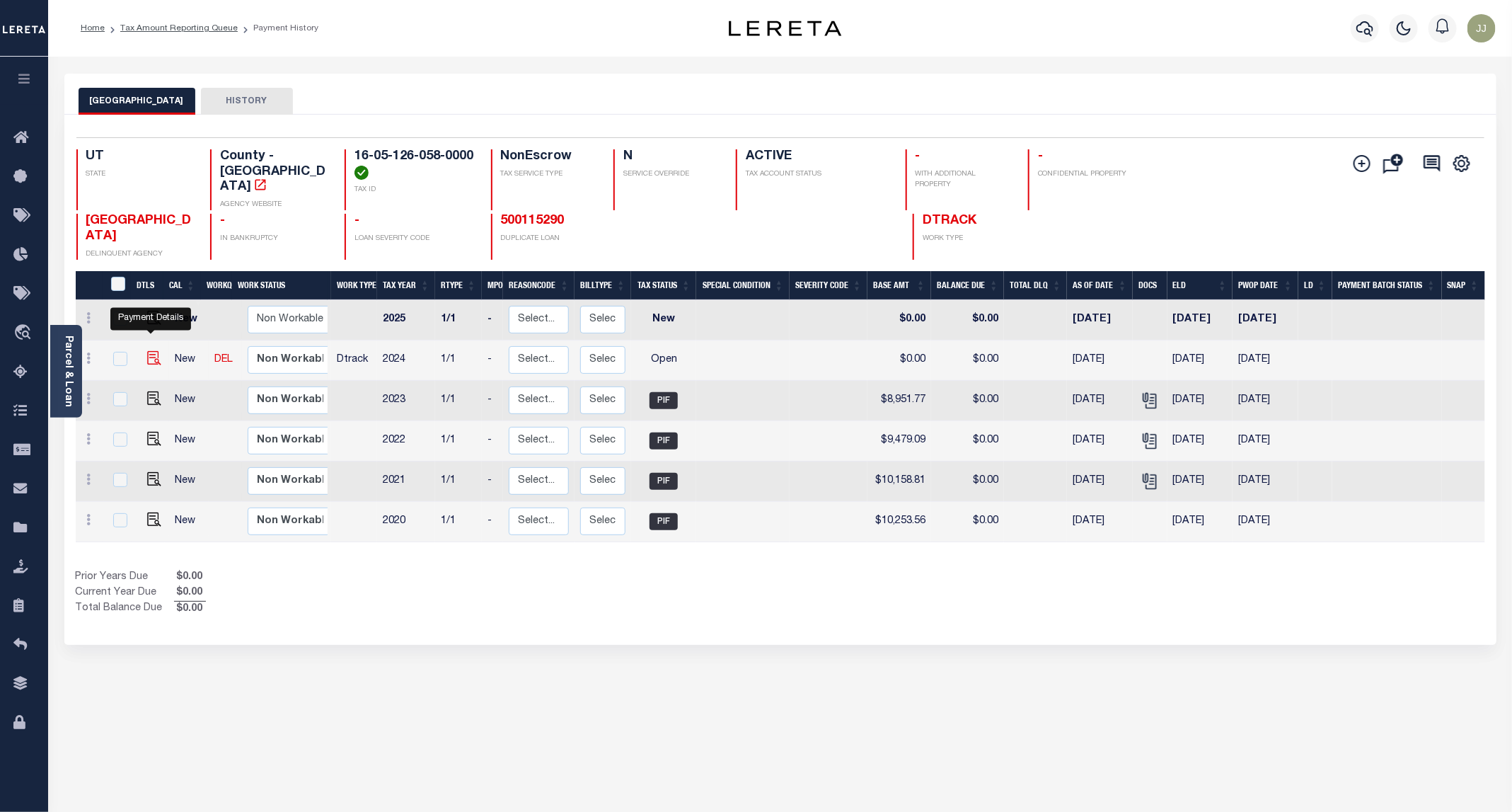
click at [153, 351] on img "" at bounding box center [154, 358] width 14 height 14
checkbox input "true"
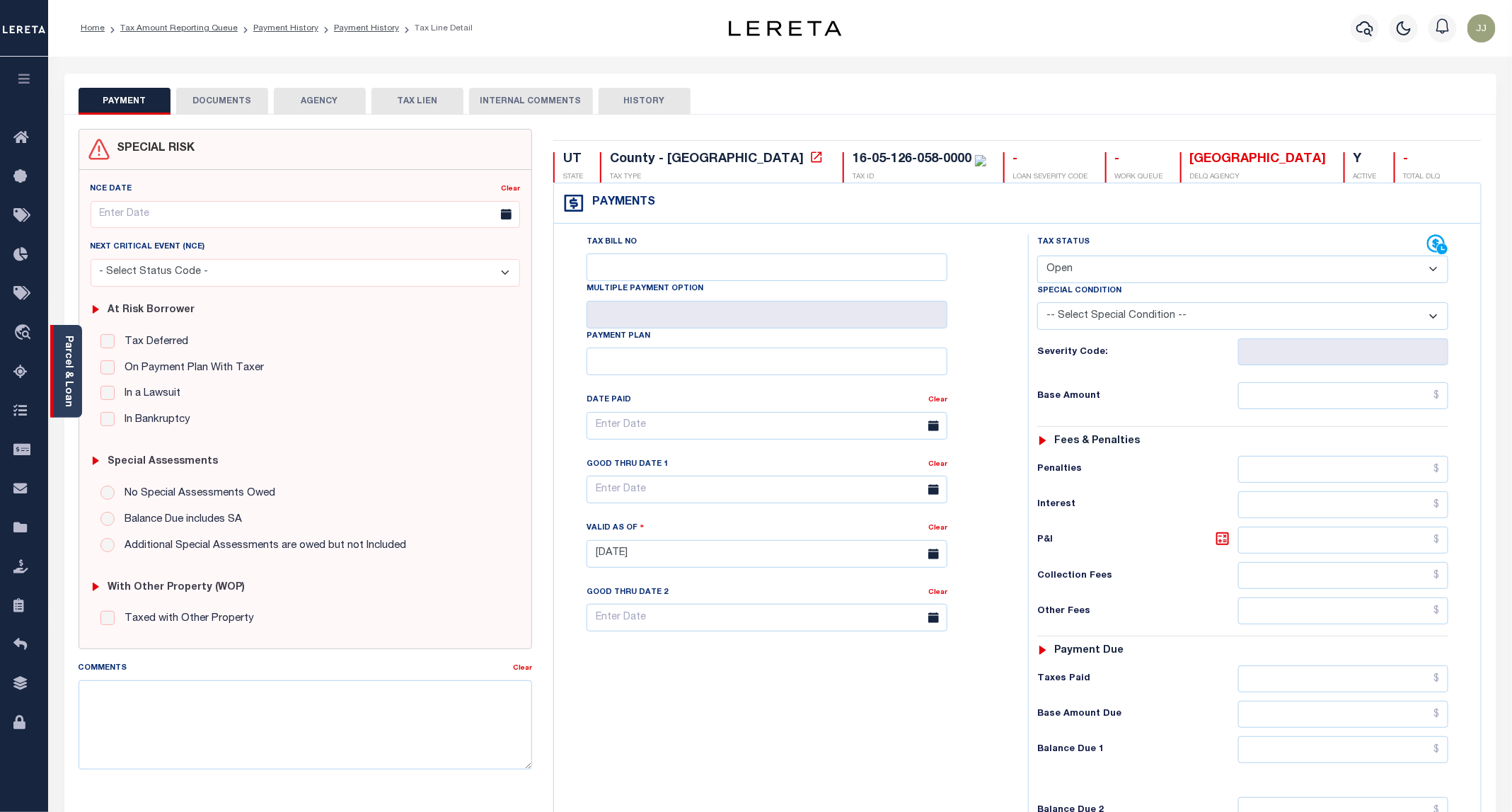
click at [69, 391] on link "Parcel & Loan" at bounding box center [68, 371] width 10 height 72
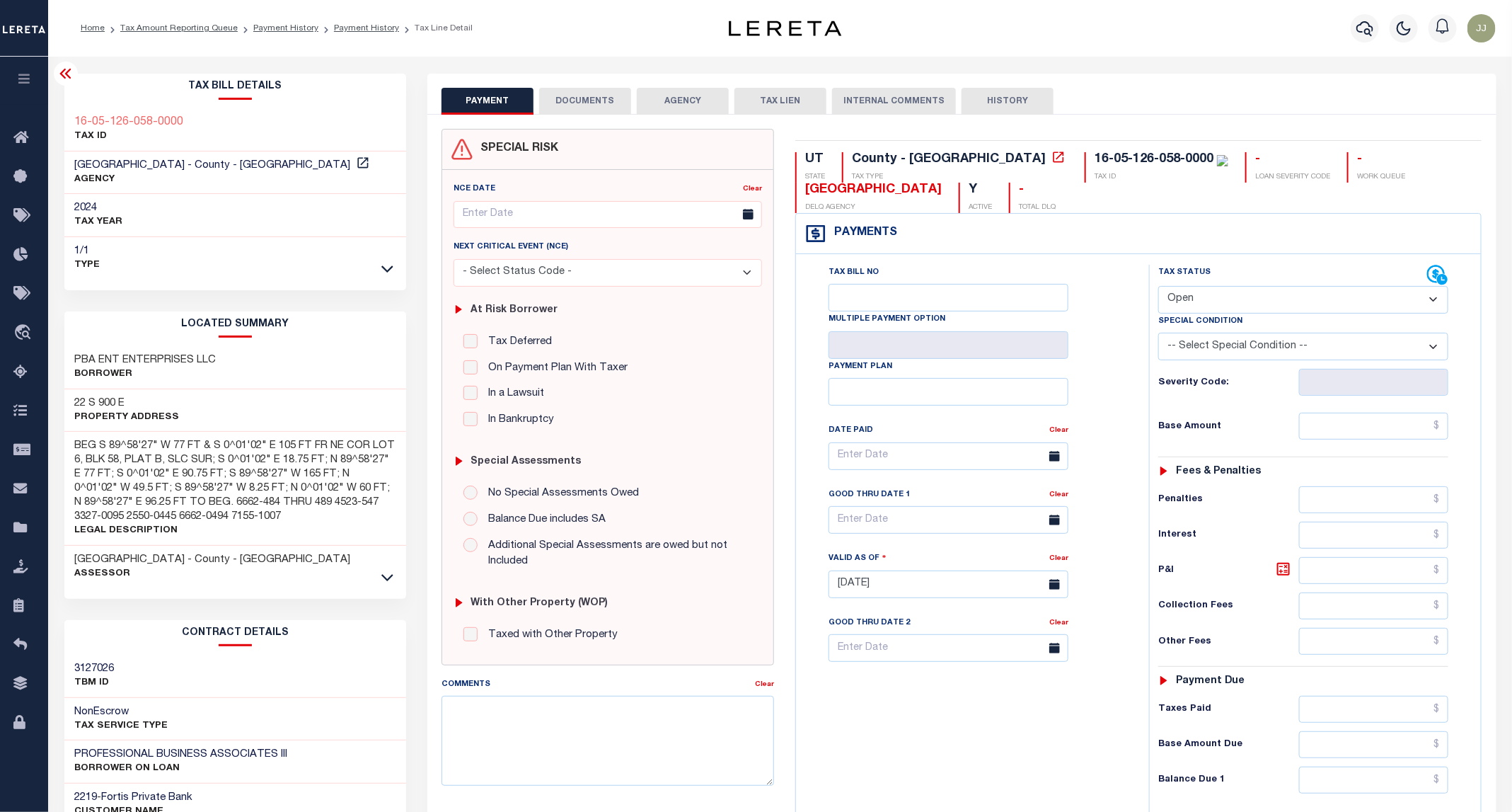
click at [591, 90] on button "DOCUMENTS" at bounding box center [585, 101] width 92 height 27
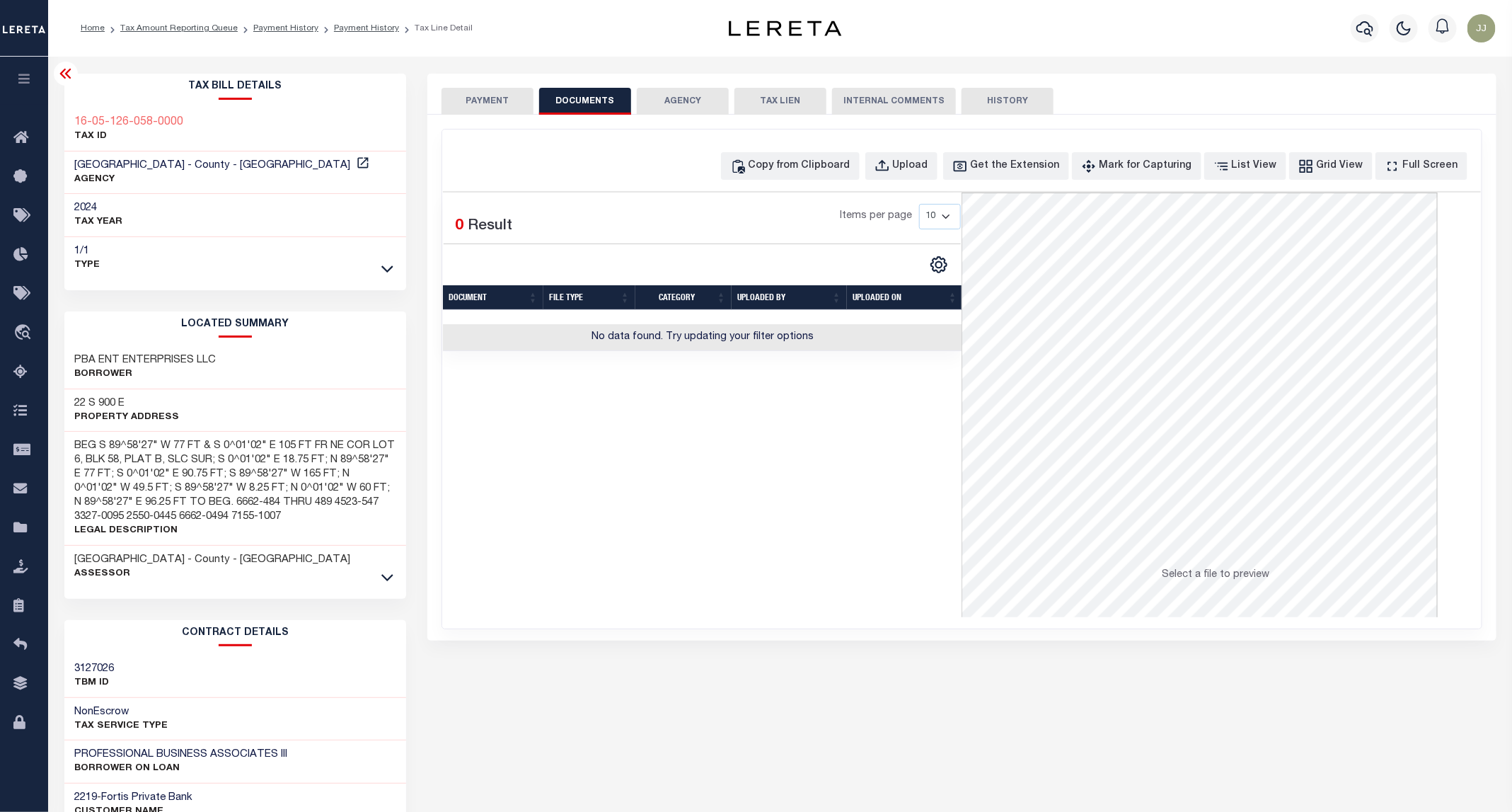
click at [527, 102] on button "PAYMENT" at bounding box center [487, 101] width 92 height 27
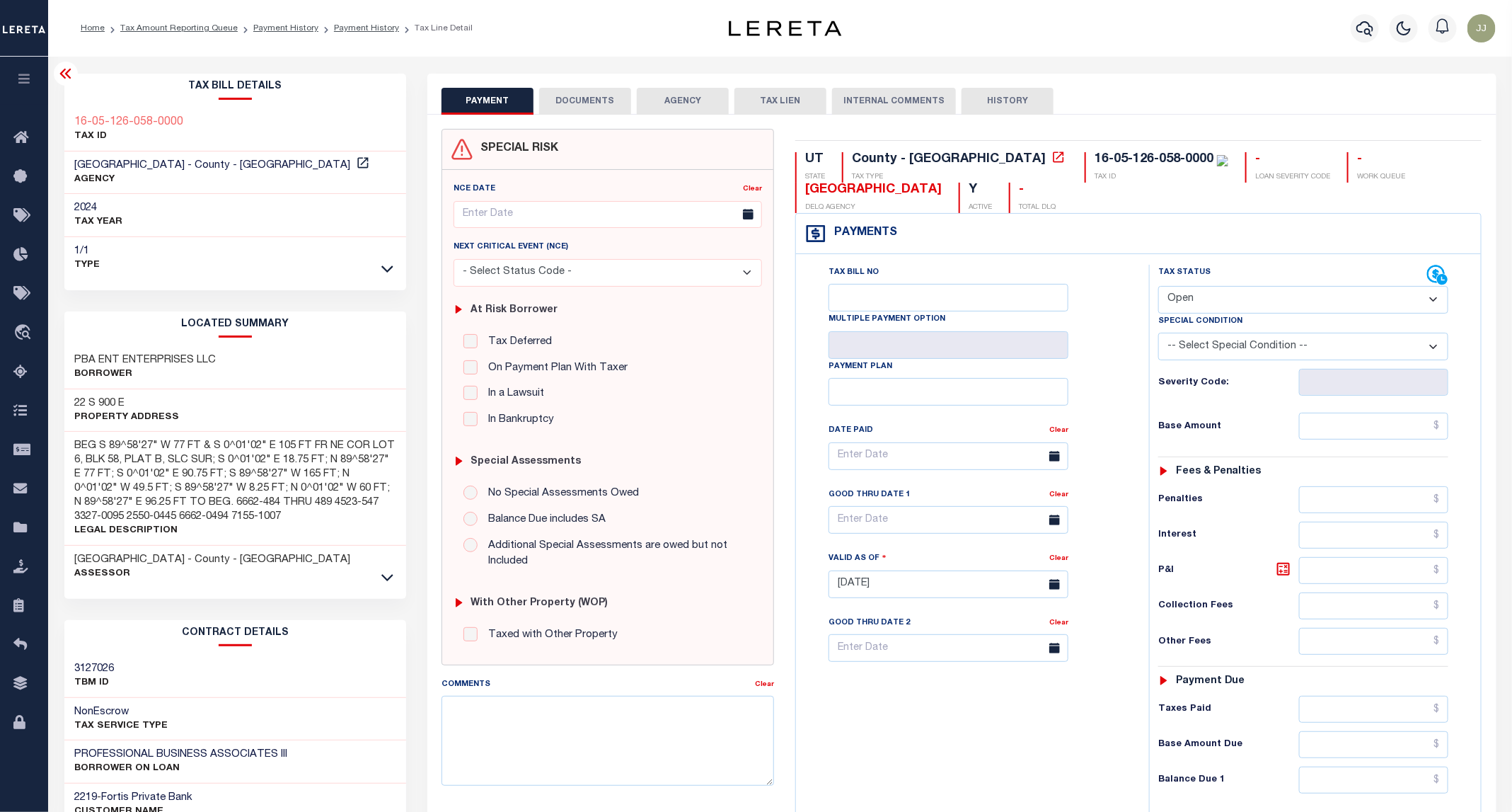
click at [588, 98] on button "DOCUMENTS" at bounding box center [585, 101] width 92 height 27
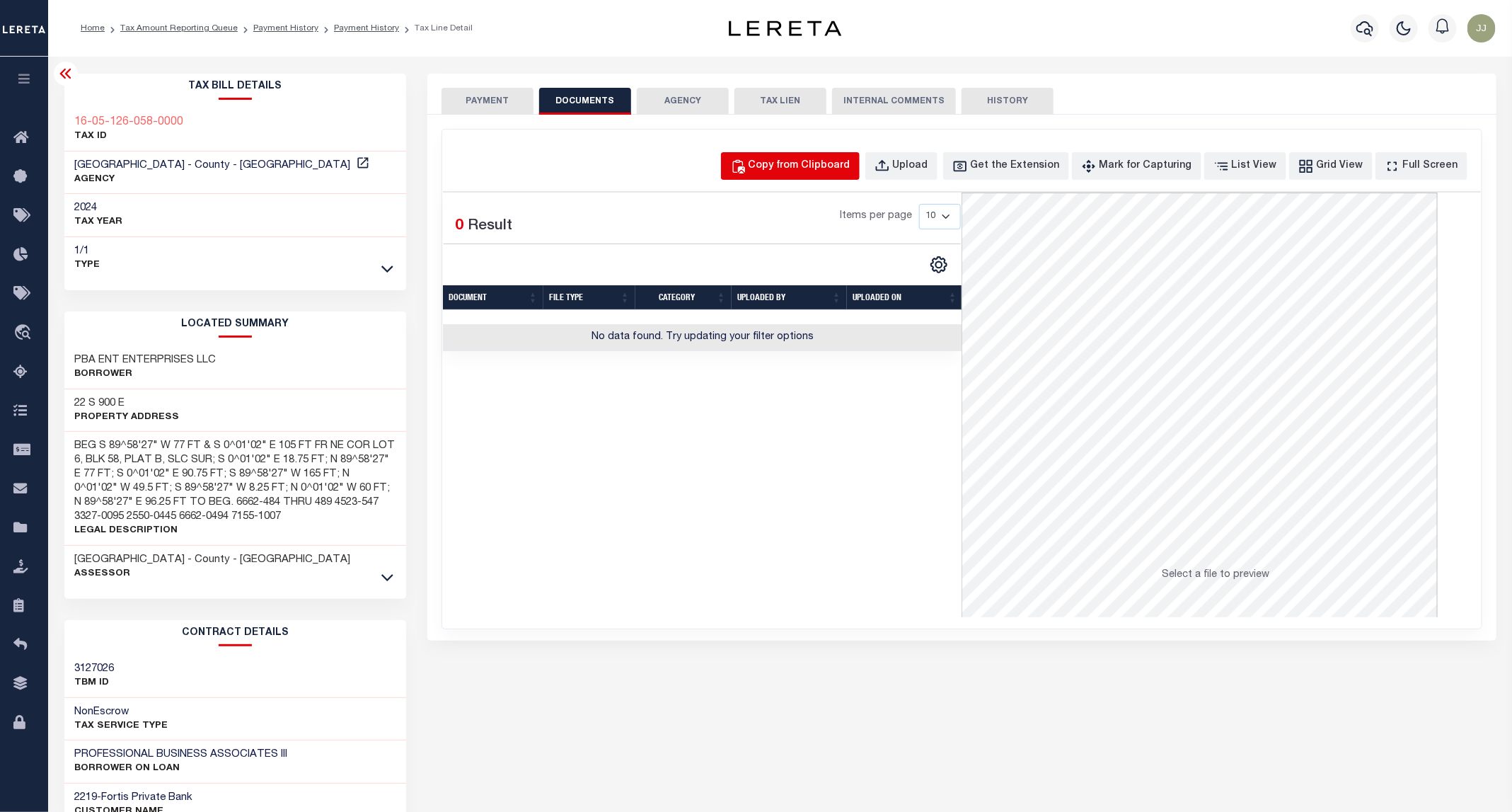
click at [818, 164] on div "Copy from Clipboard" at bounding box center [799, 166] width 102 height 15
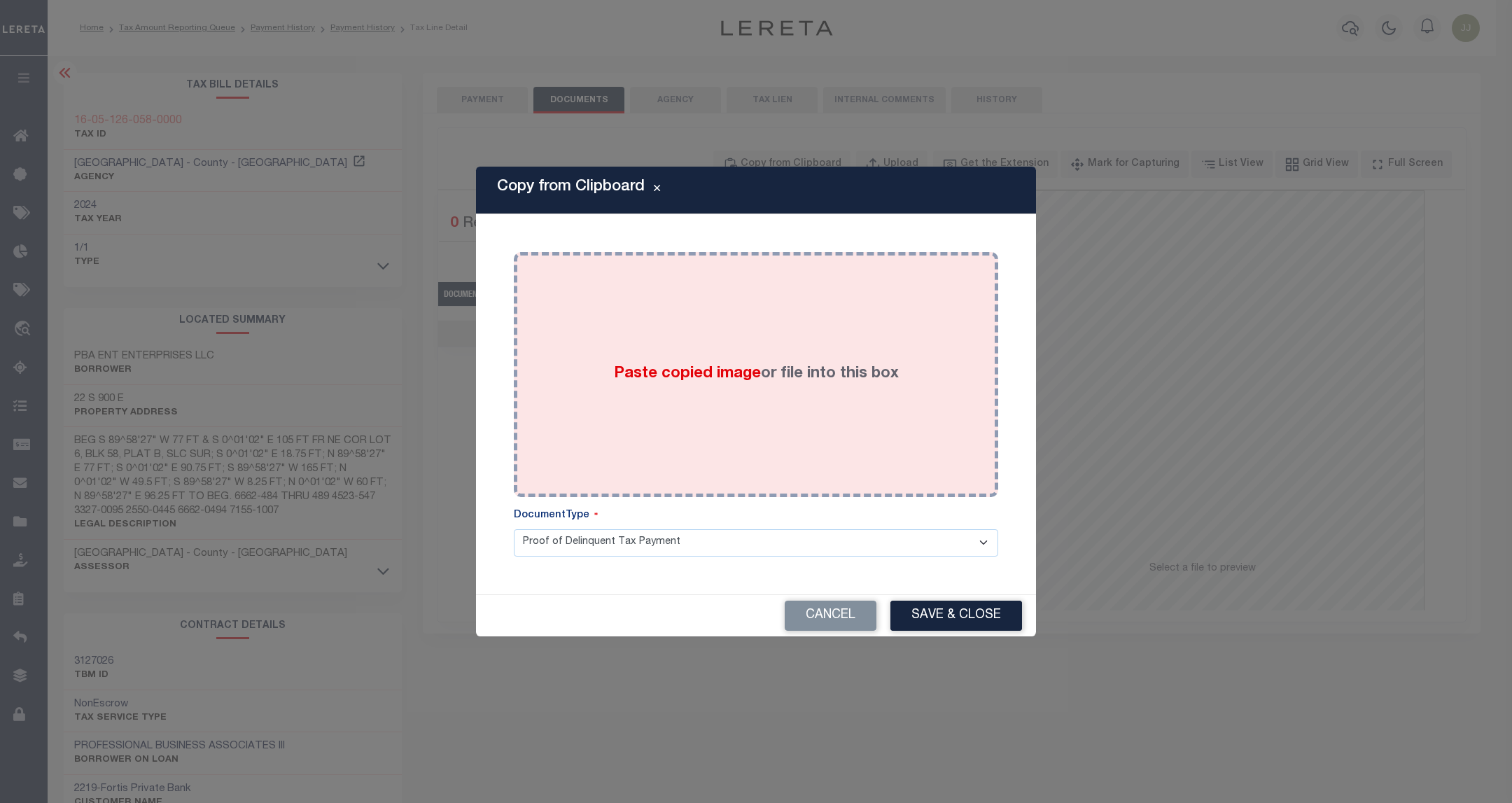
click at [781, 330] on div "Paste copied image or file into this box" at bounding box center [756, 374] width 464 height 224
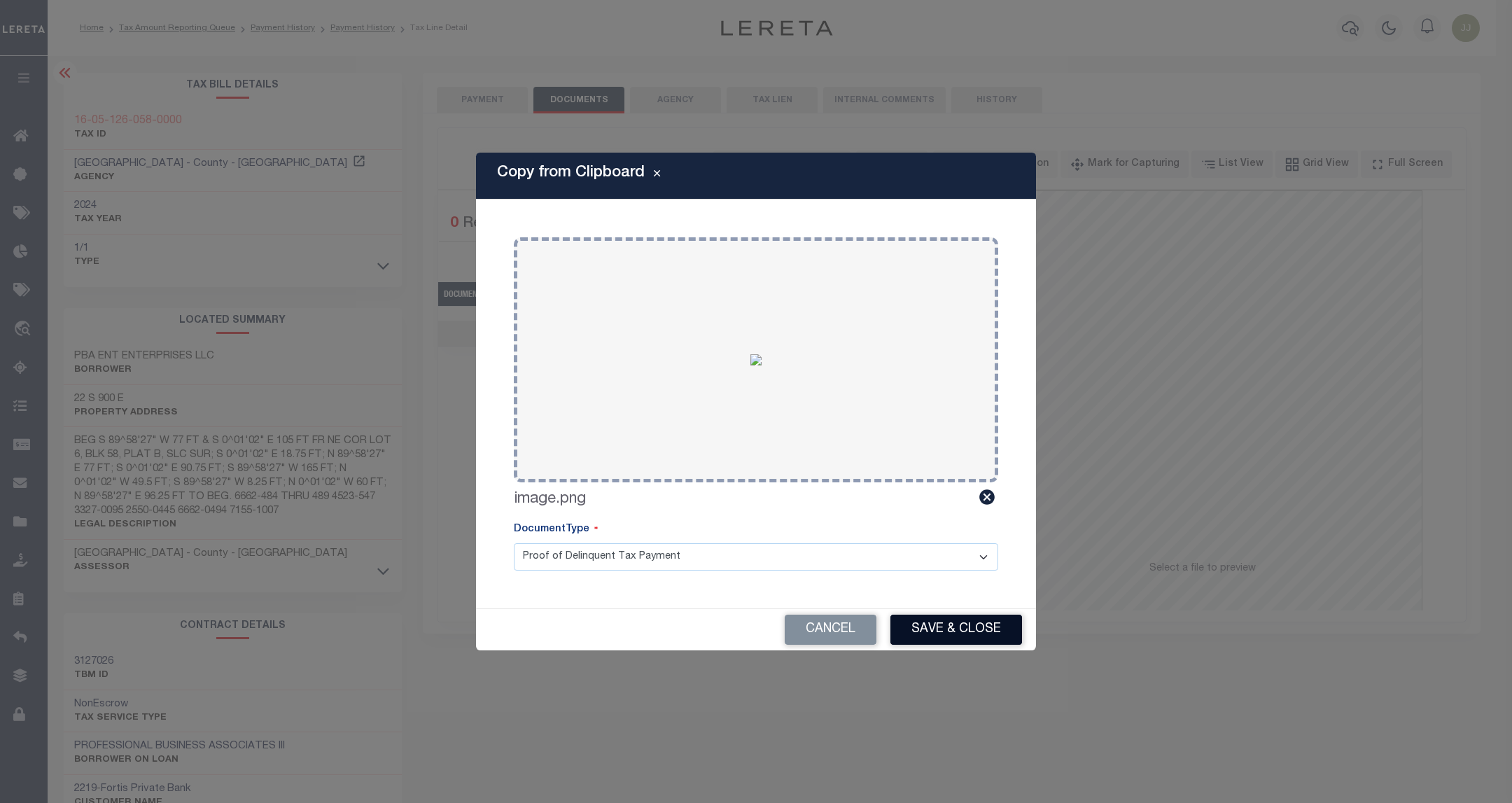
click at [941, 627] on button "Save & Close" at bounding box center [956, 629] width 131 height 30
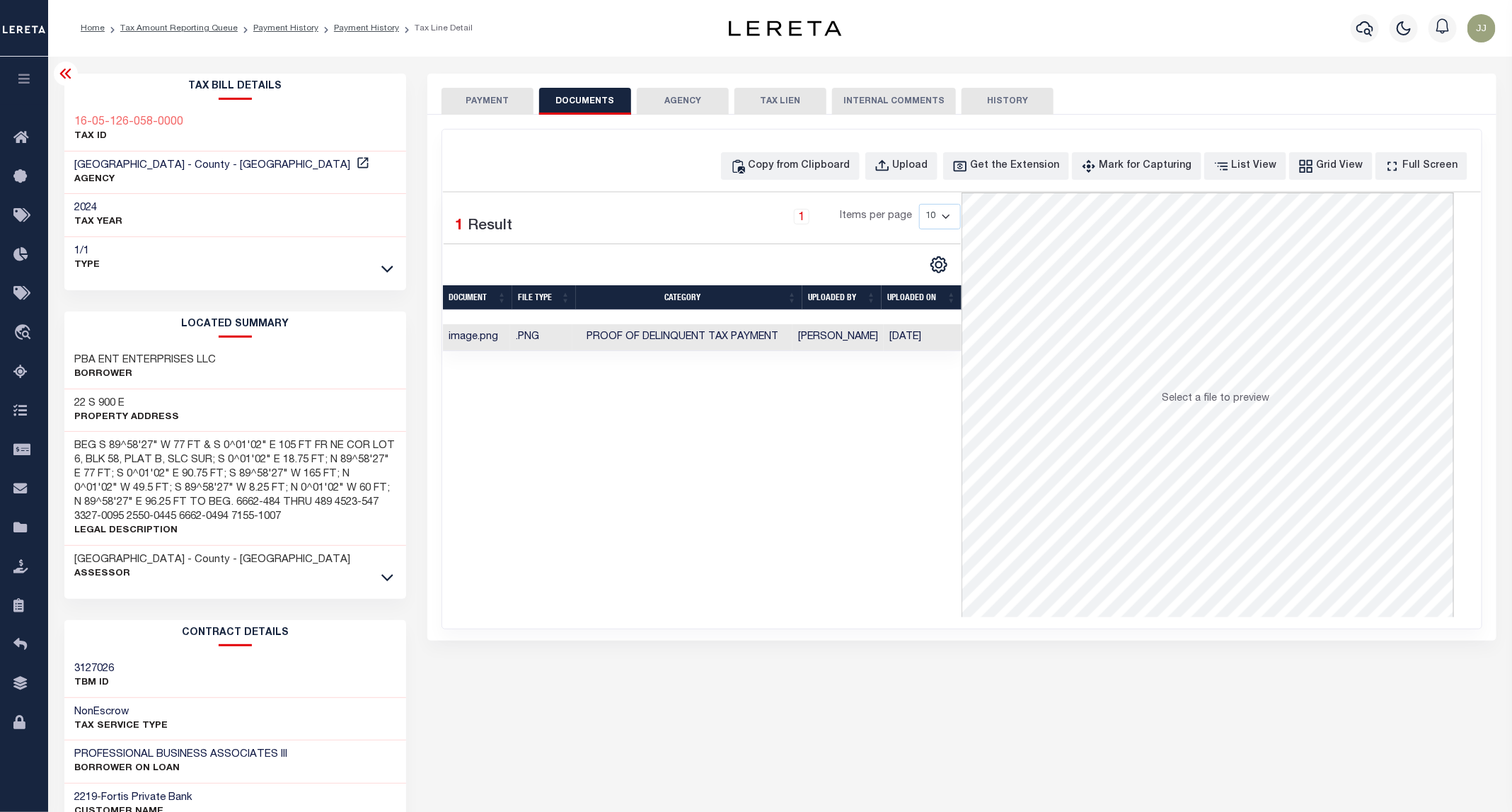
click at [491, 100] on button "PAYMENT" at bounding box center [487, 101] width 92 height 27
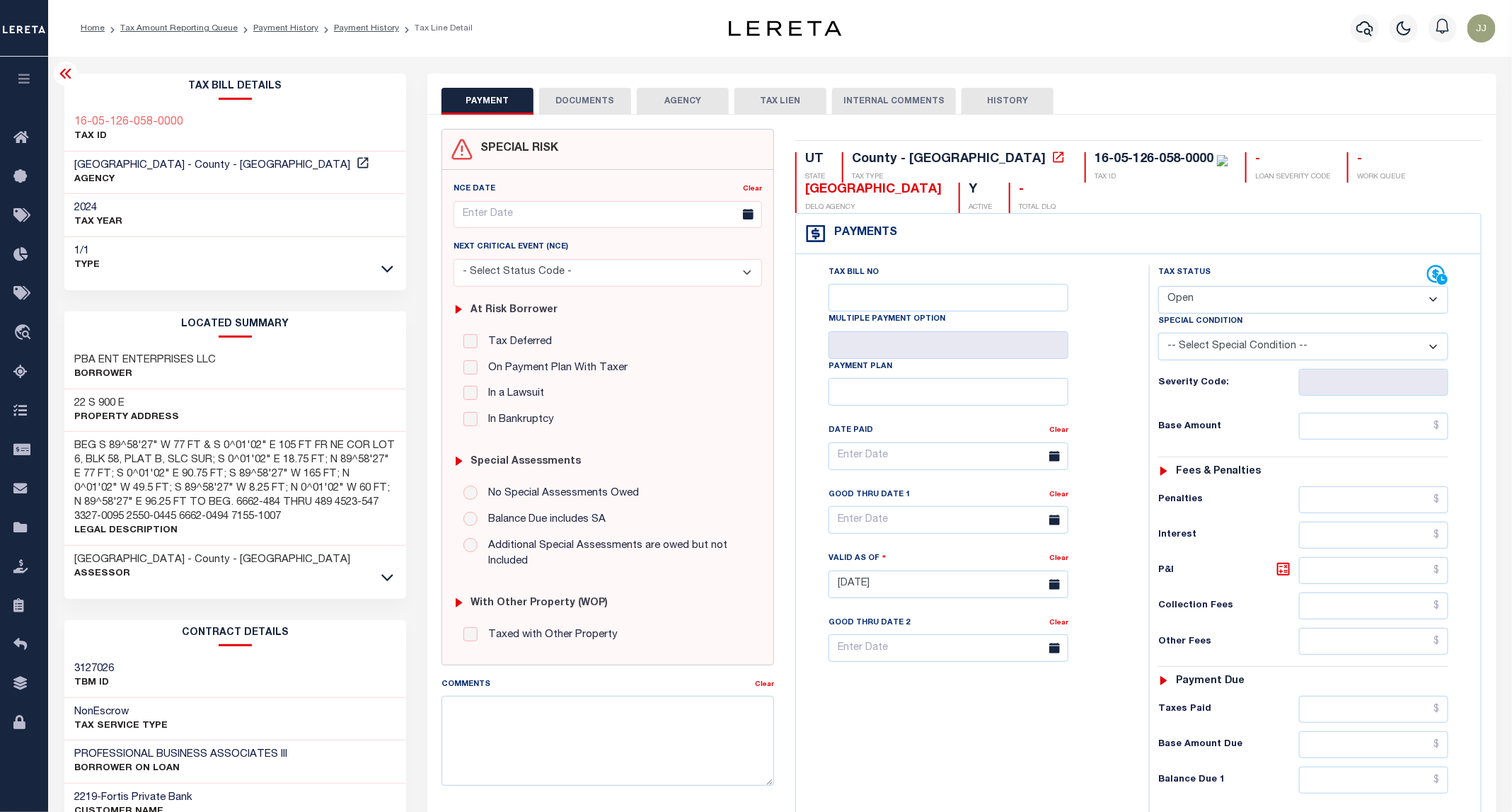
click at [1236, 296] on select "- Select Status Code - Open Due/Unpaid Paid Incomplete No Tax Due Internal Refu…" at bounding box center [1304, 300] width 290 height 28
select select "PYD"
click at [1159, 287] on select "- Select Status Code - Open Due/Unpaid Paid Incomplete No Tax Due Internal Refu…" at bounding box center [1304, 300] width 290 height 28
type input "[DATE]"
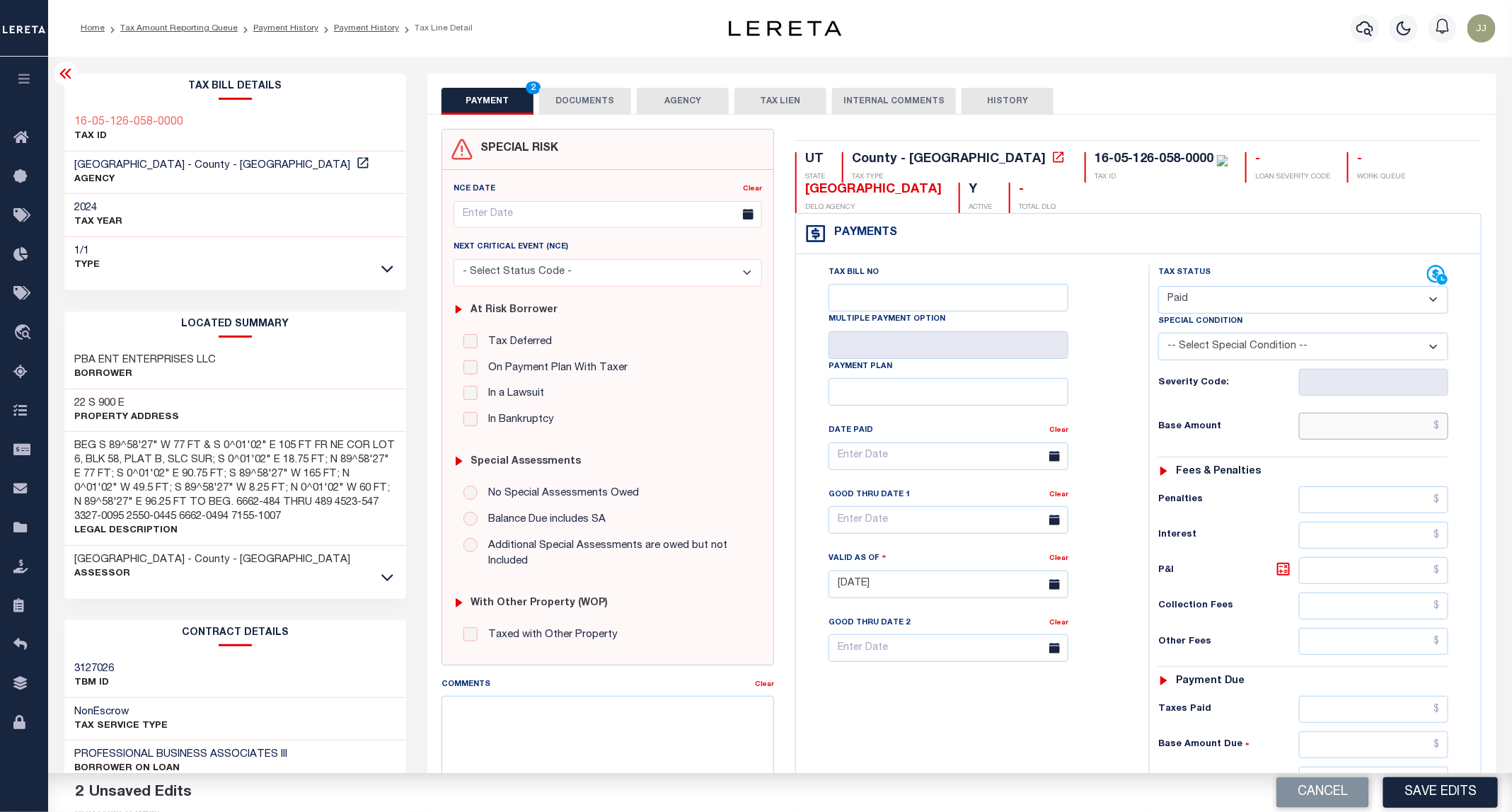
click at [1386, 425] on input "text" at bounding box center [1374, 426] width 150 height 27
type input "$0.00"
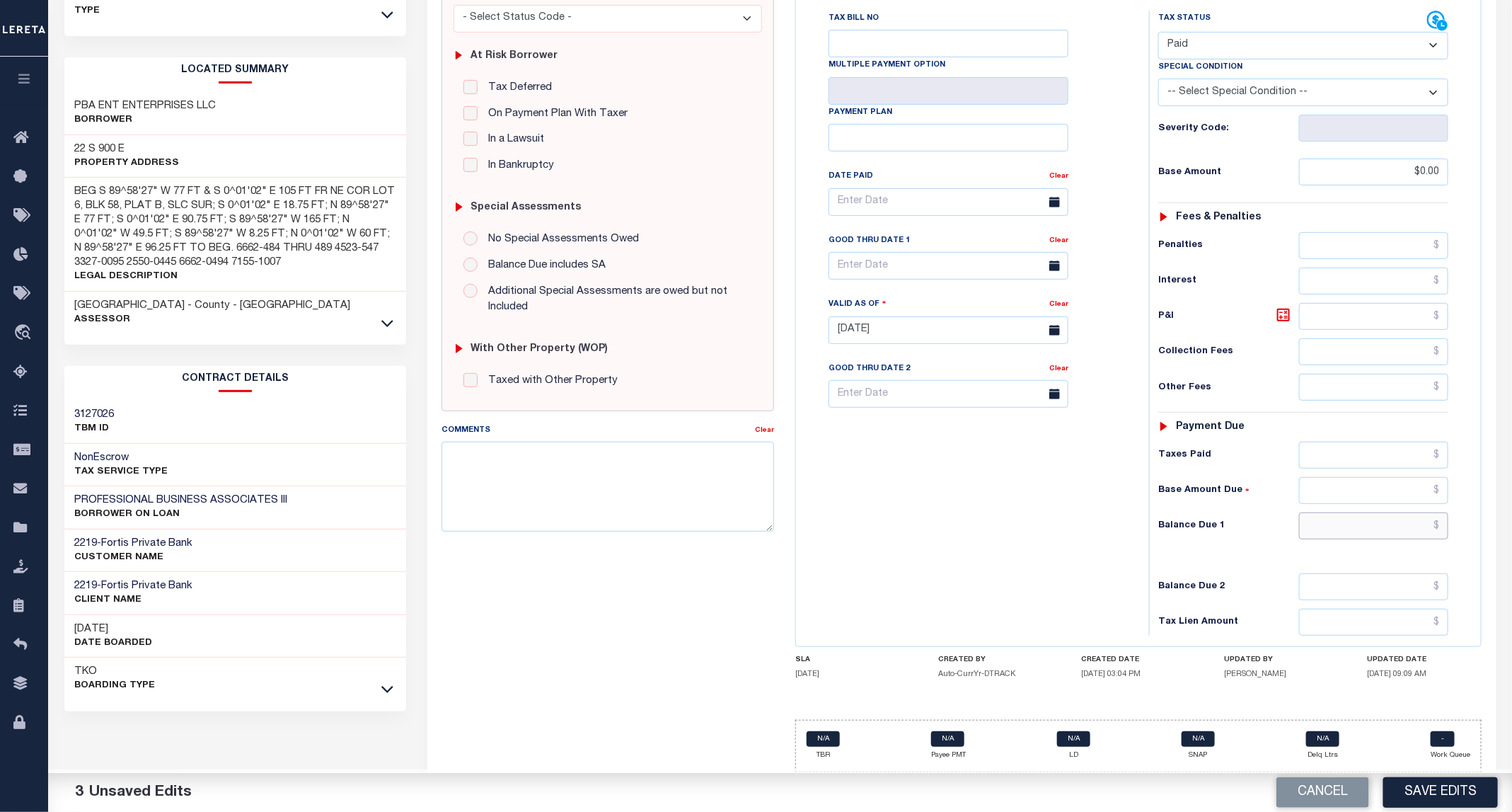
click at [1370, 528] on input "text" at bounding box center [1374, 525] width 150 height 27
type input "$0.00"
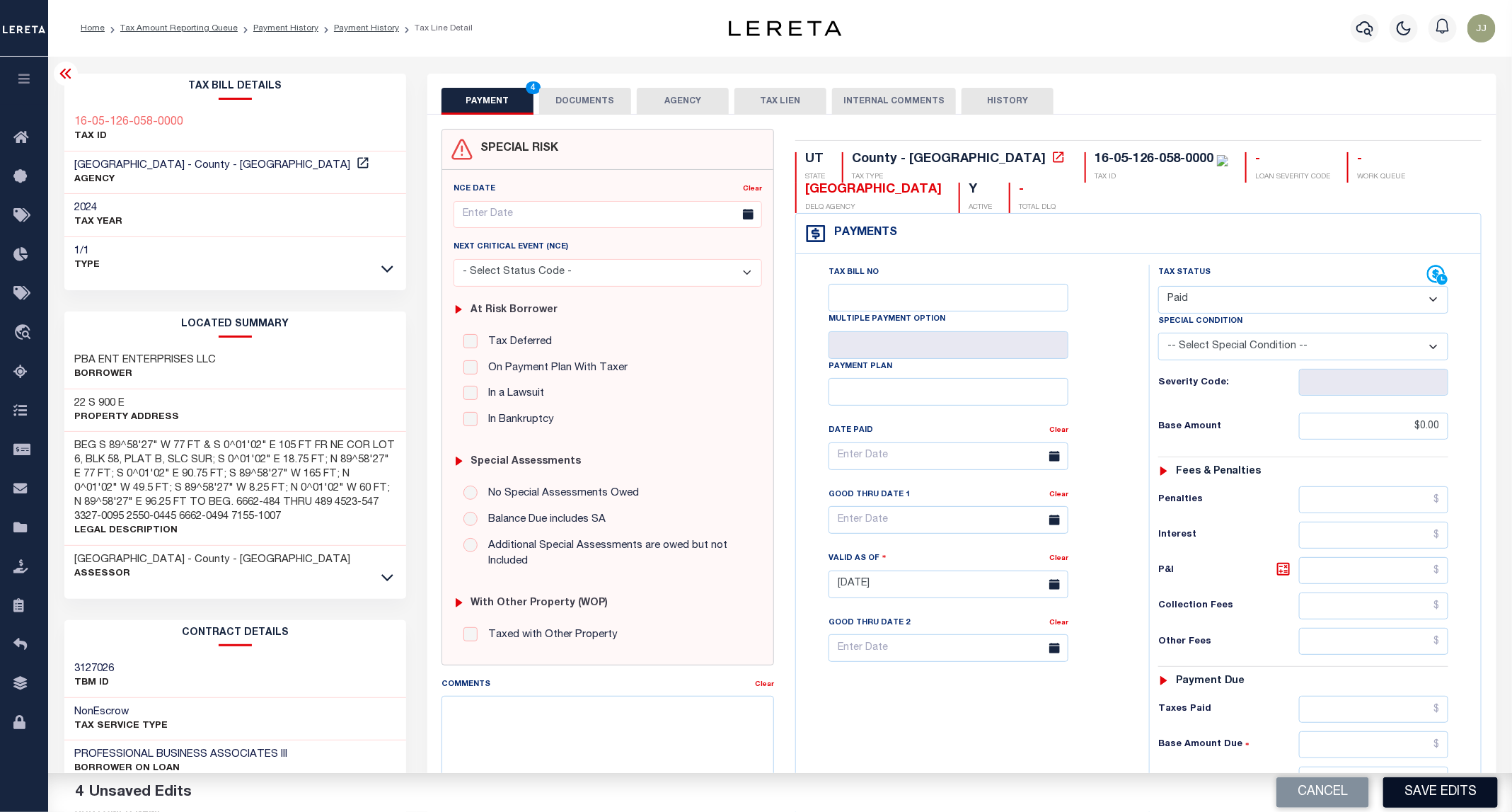
click at [1433, 797] on button "Save Edits" at bounding box center [1440, 792] width 114 height 30
checkbox input "false"
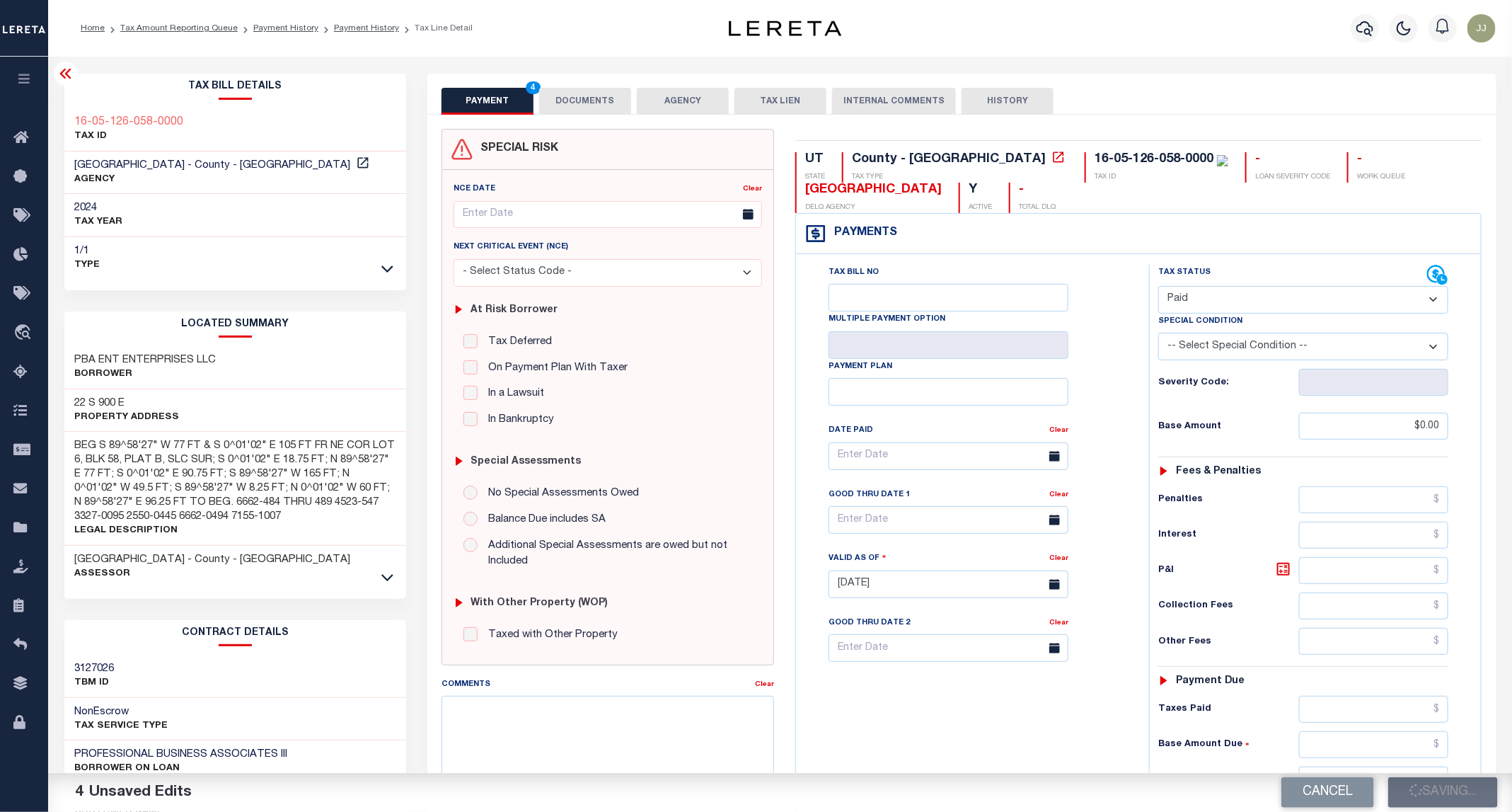
type input "$0"
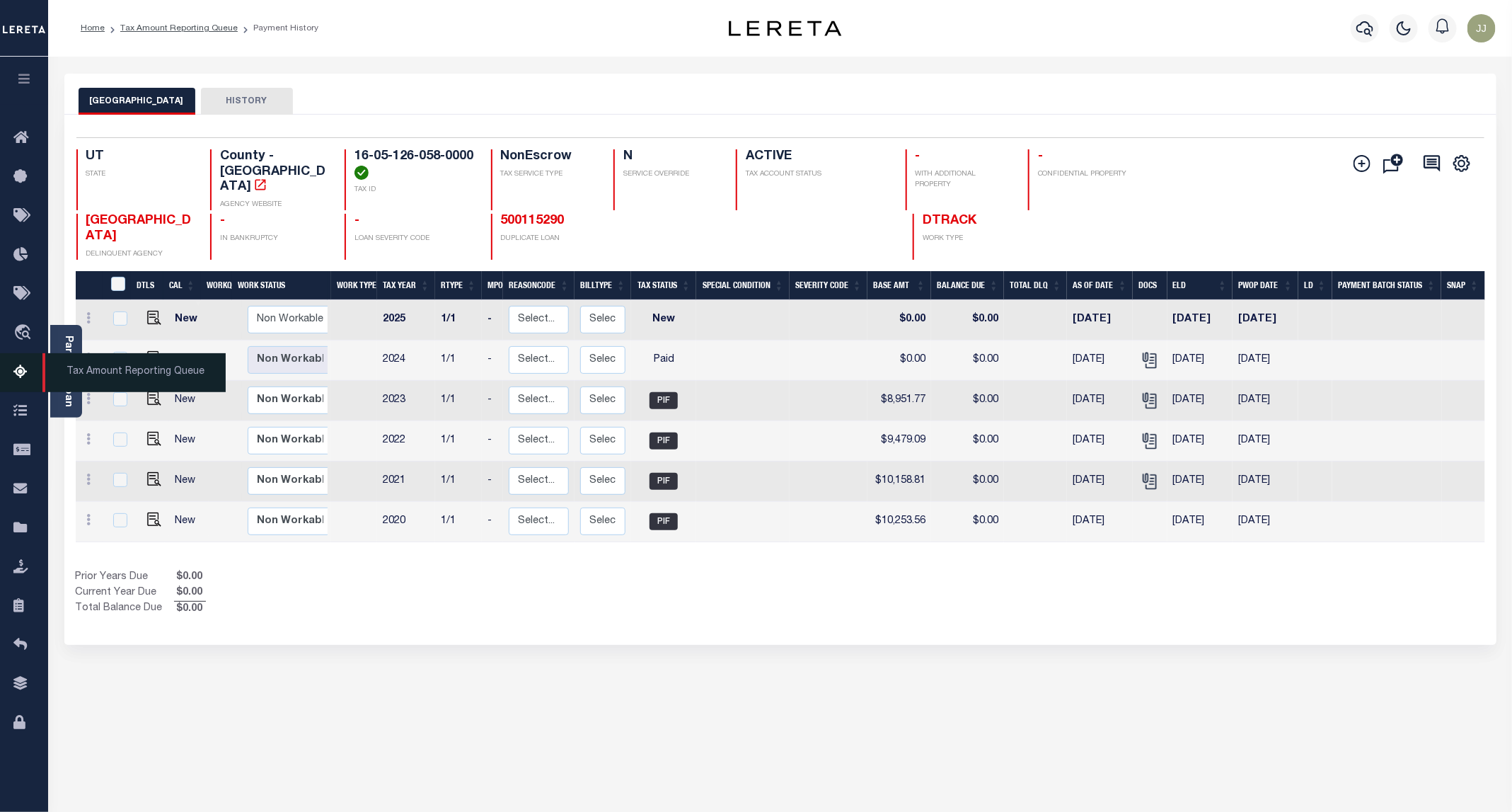
click at [13, 372] on icon at bounding box center [24, 372] width 22 height 18
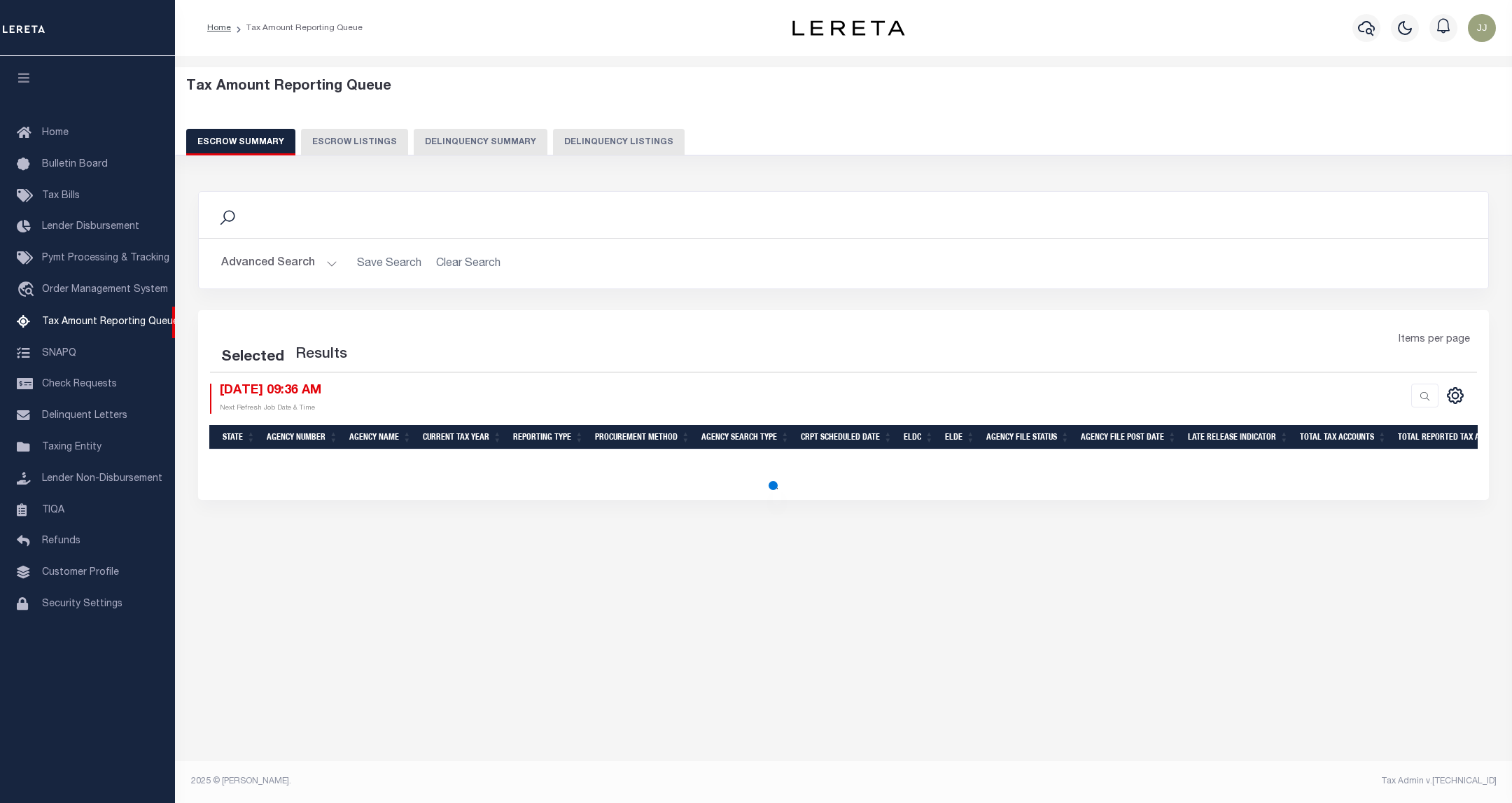
click at [574, 138] on button "Delinquency Listings" at bounding box center [619, 142] width 131 height 27
select select "100"
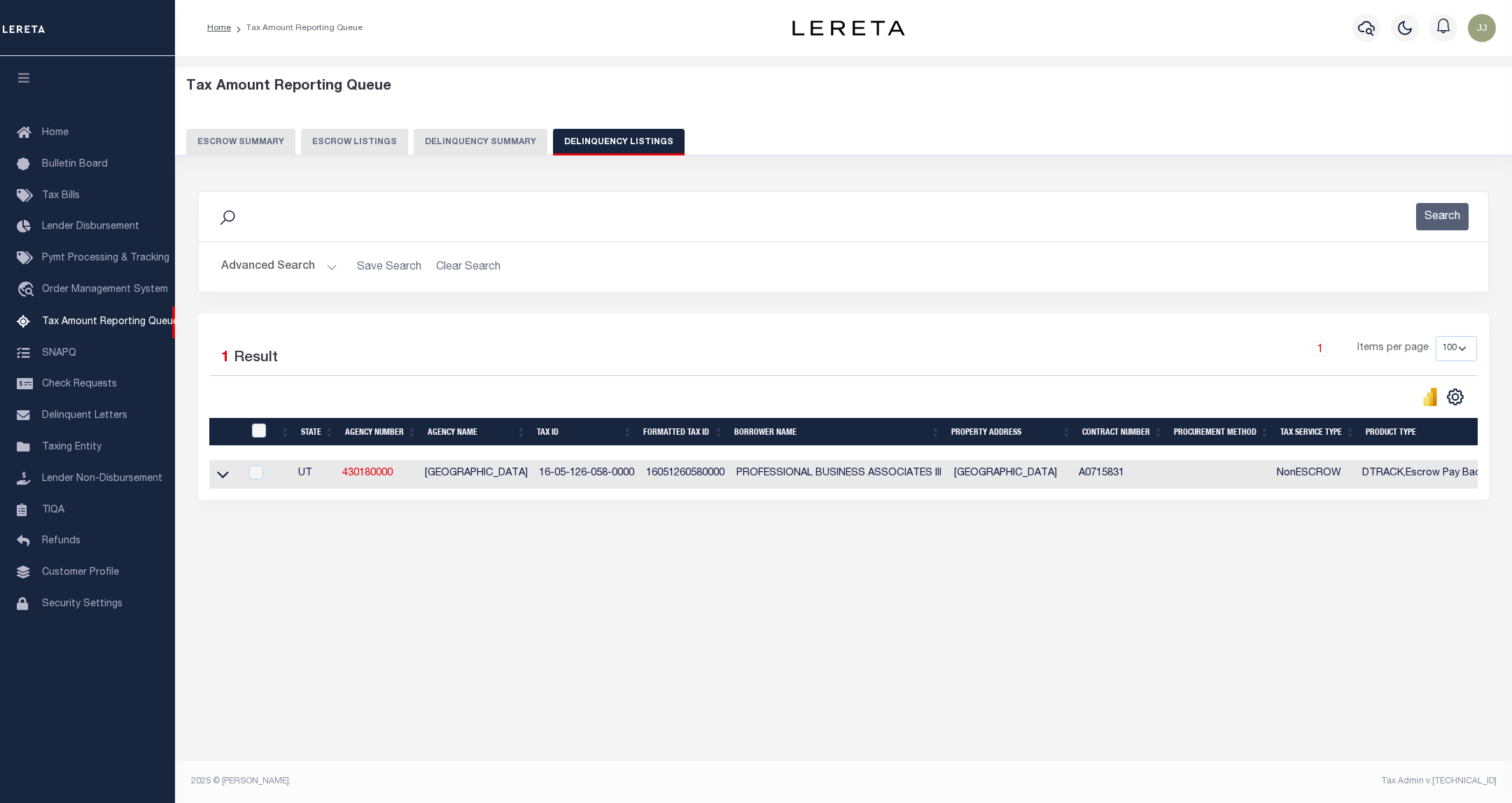
click at [305, 263] on button "Advanced Search" at bounding box center [280, 267] width 116 height 28
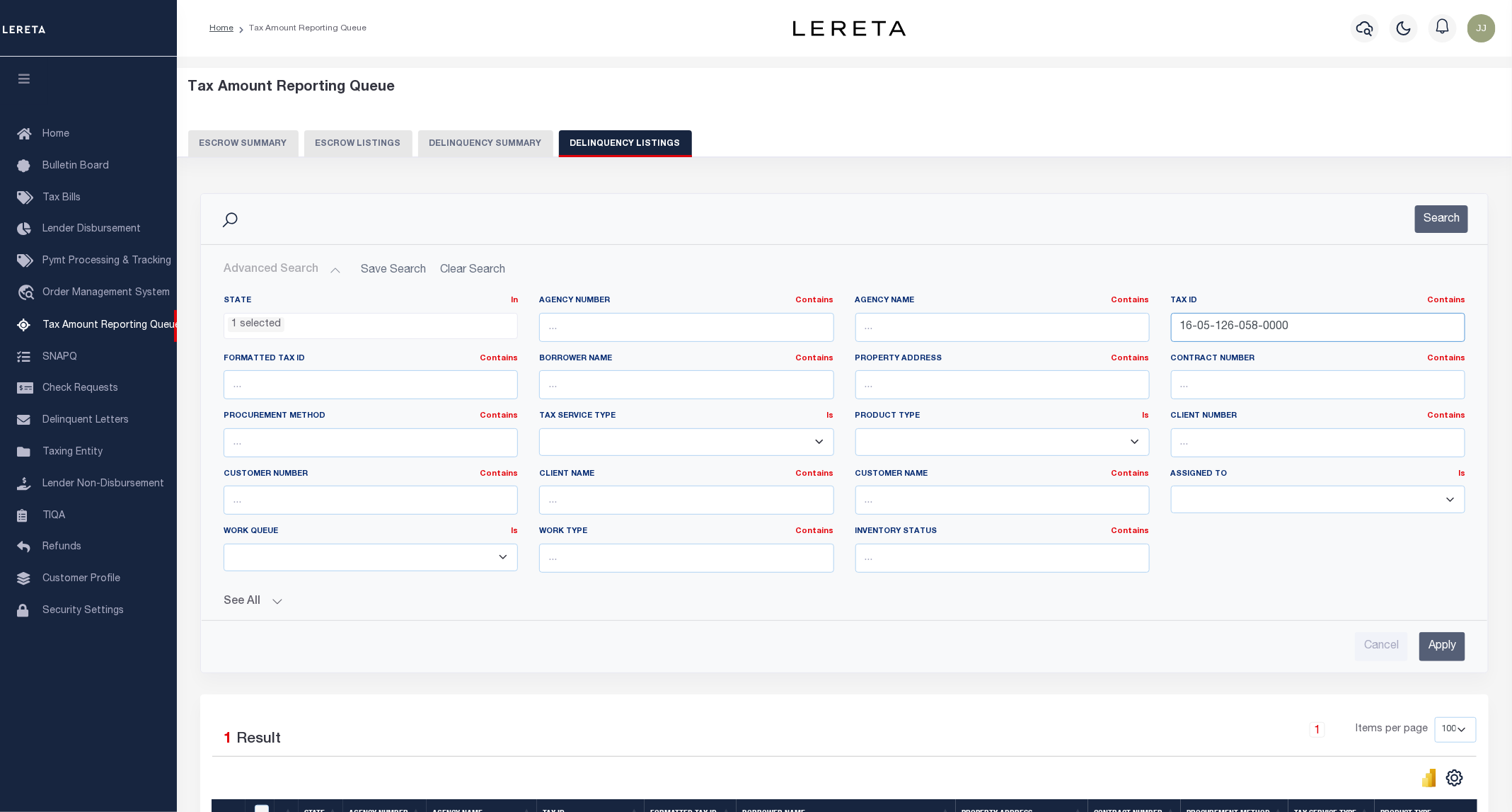
drag, startPoint x: 1319, startPoint y: 329, endPoint x: 1144, endPoint y: 329, distance: 175.0
click at [1144, 329] on div "State In In AK AL AR AZ CA CO CT DC DE FL GA GU HI IA ID IL IN KS KY LA MA MD M…" at bounding box center [844, 440] width 1263 height 289
paste input "55-001"
type input "16-05-155-001-0000"
click at [1439, 219] on button "Search" at bounding box center [1441, 219] width 53 height 28
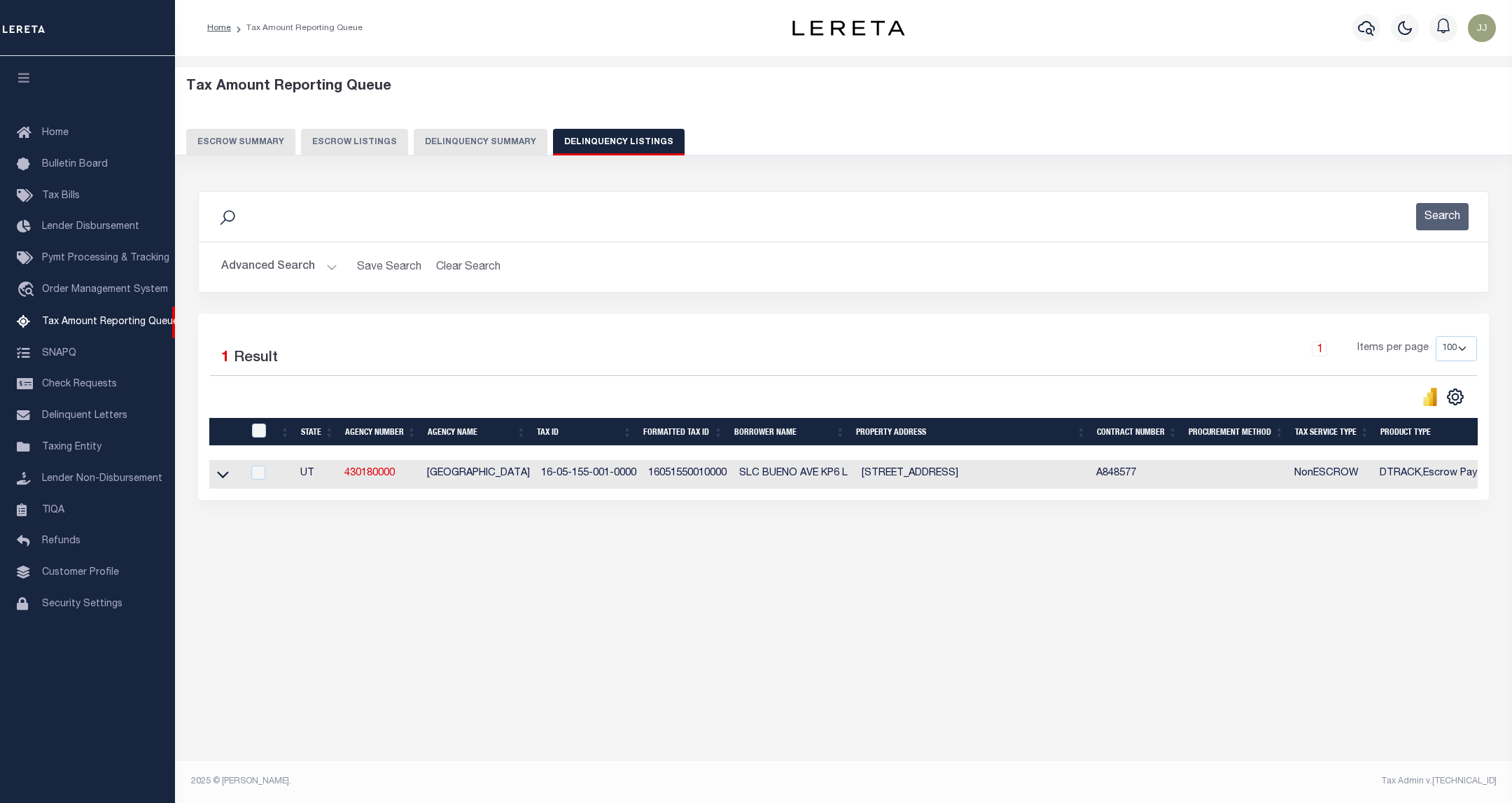
click at [210, 478] on td at bounding box center [225, 474] width 33 height 29
checkbox input "true"
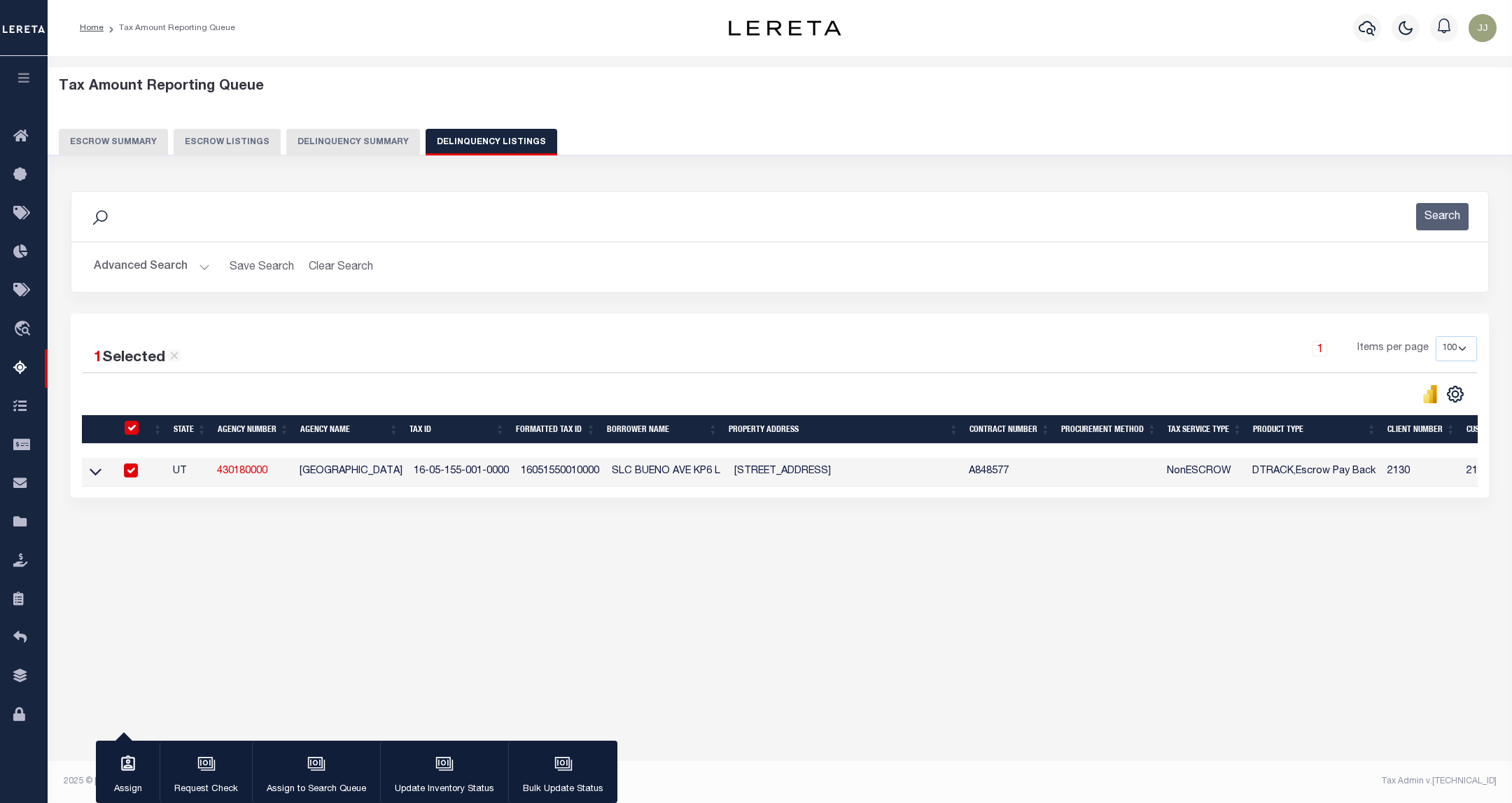
click at [129, 432] on input "checkbox" at bounding box center [131, 428] width 14 height 14
checkbox input "false"
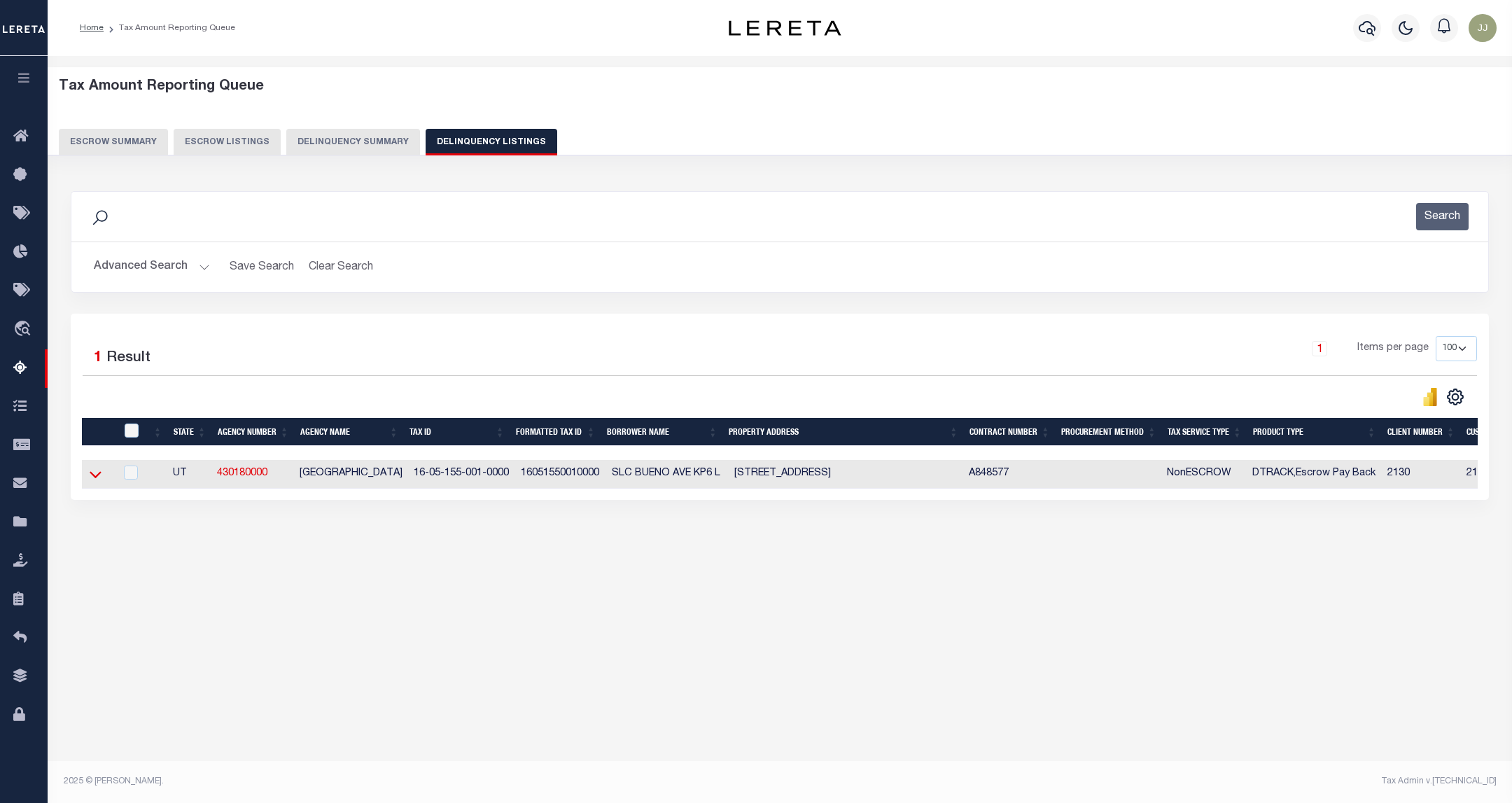
click at [91, 481] on icon at bounding box center [96, 474] width 12 height 15
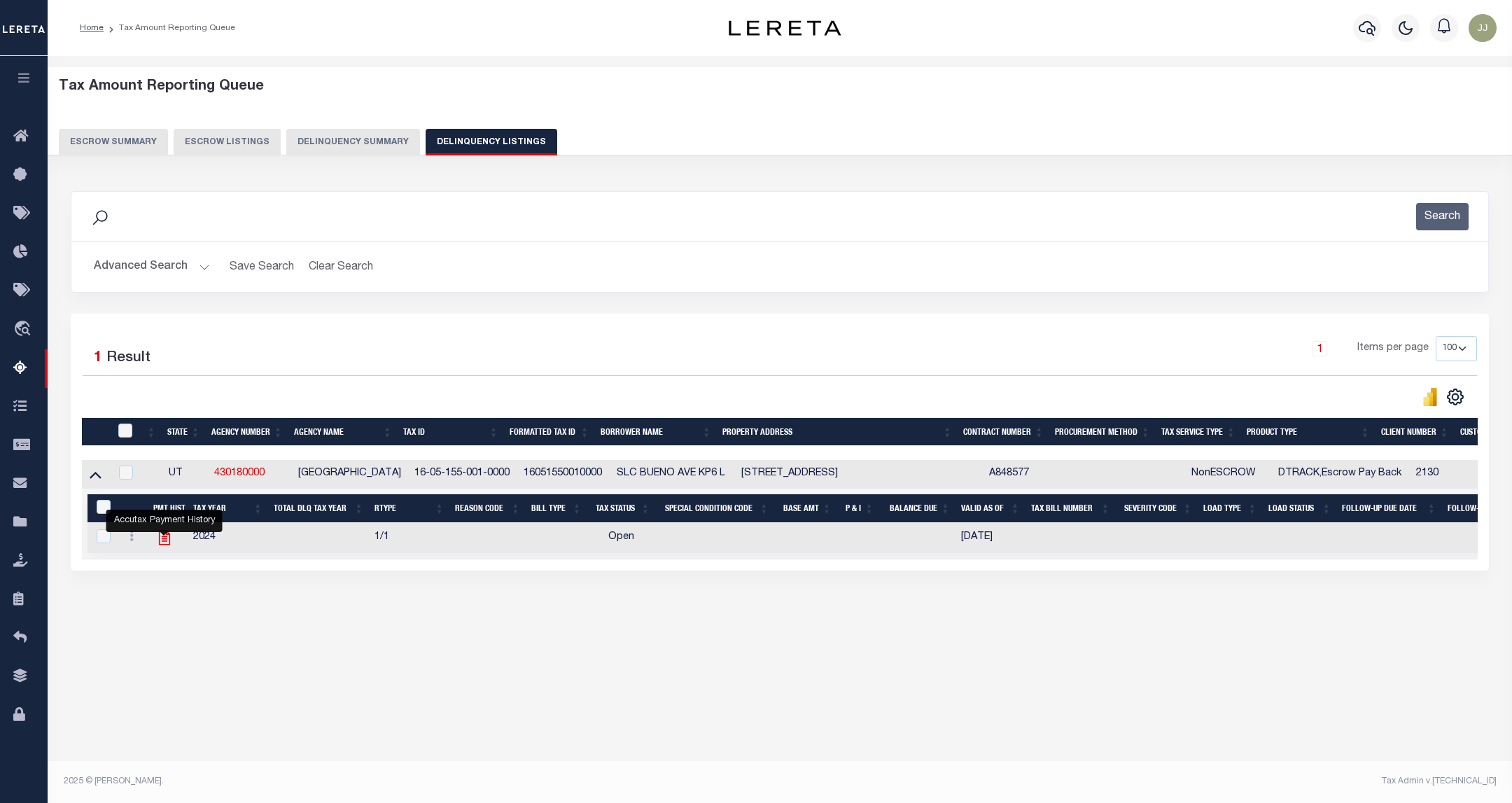
click at [160, 542] on icon "" at bounding box center [164, 538] width 18 height 18
checkbox input "true"
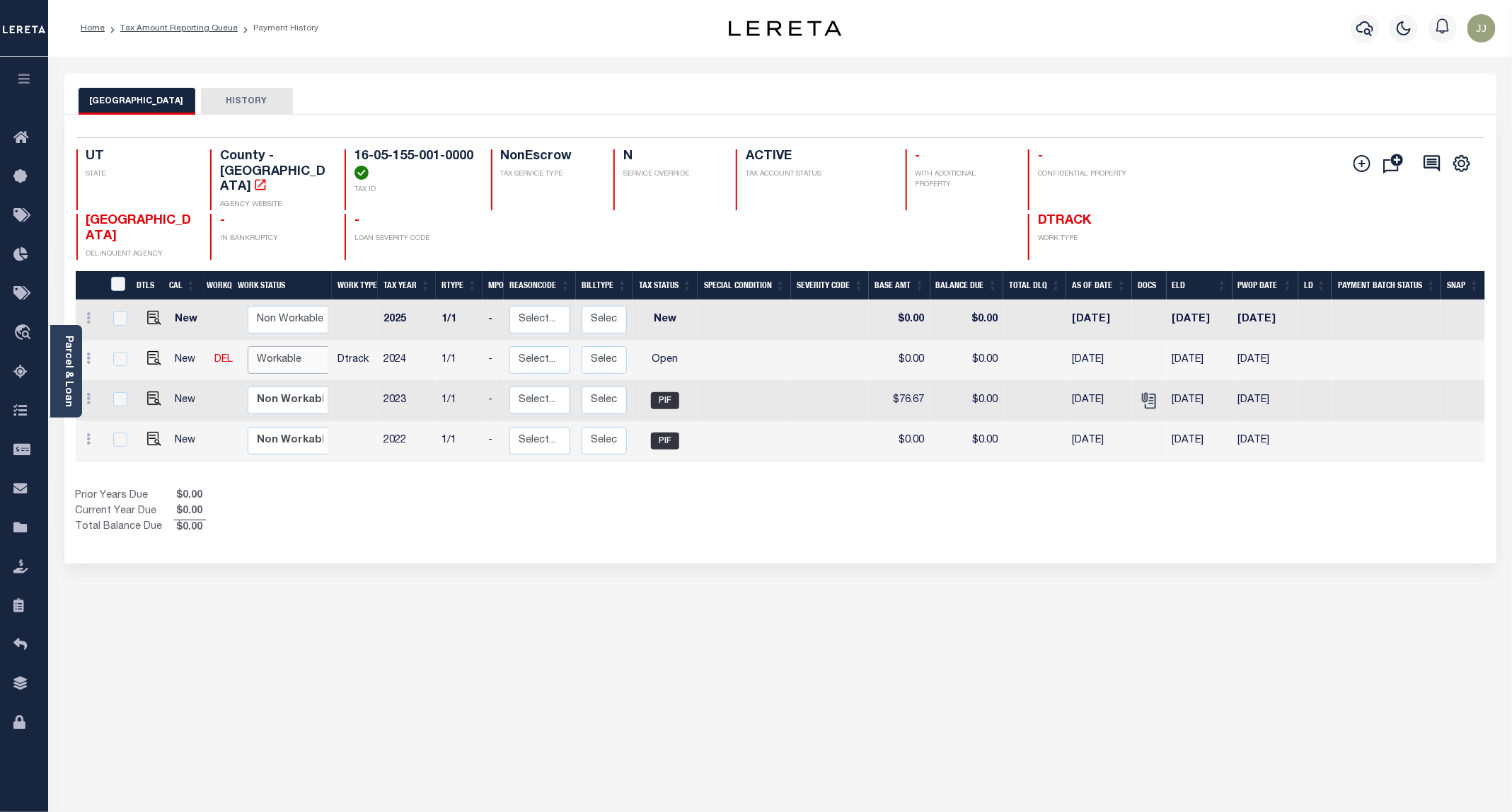
click at [280, 347] on select "Non Workable Workable" at bounding box center [290, 360] width 85 height 28
checkbox input "true"
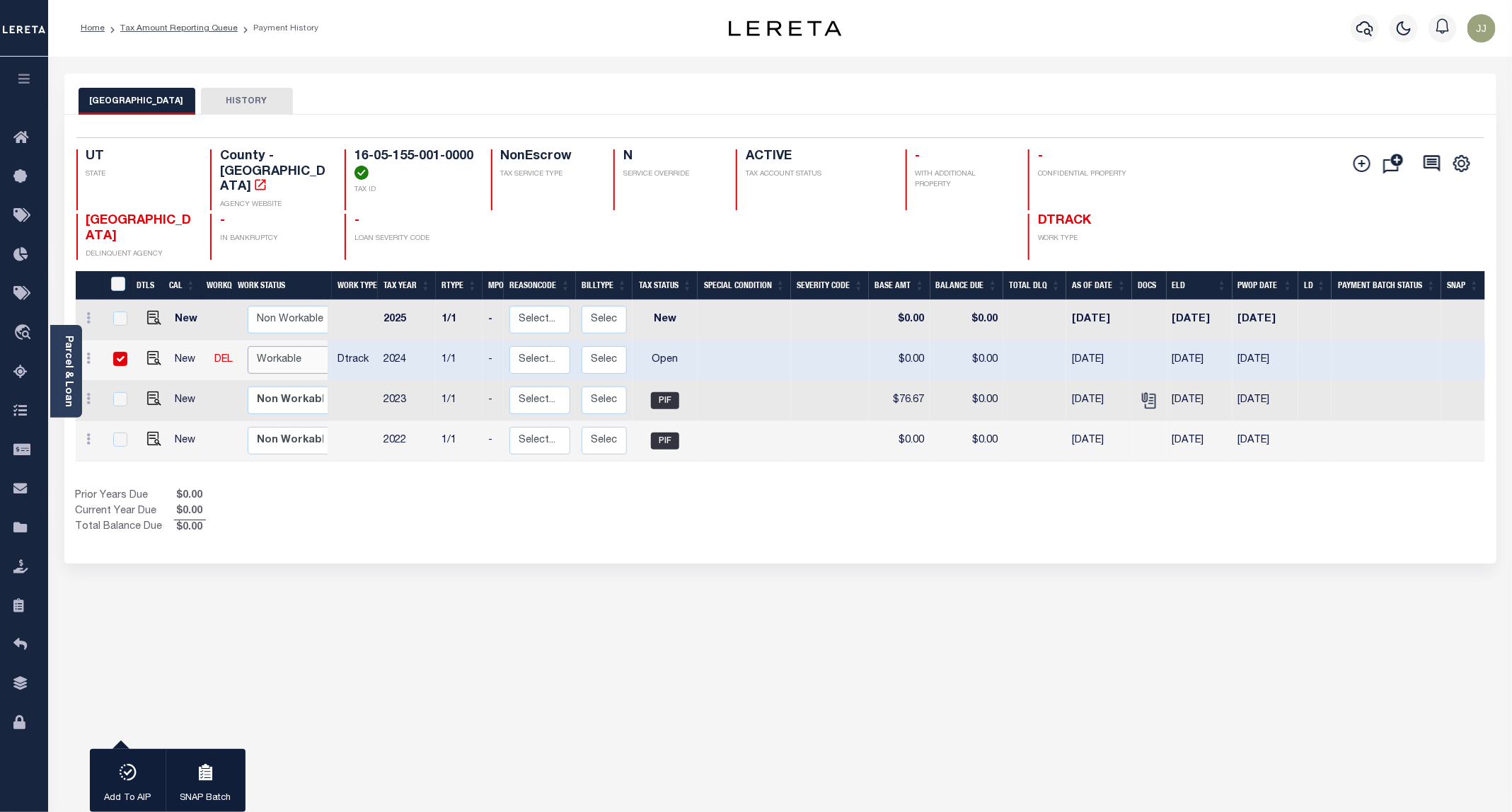
select select "true"
click at [248, 346] on select "Non Workable Workable" at bounding box center [290, 360] width 85 height 28
checkbox input "false"
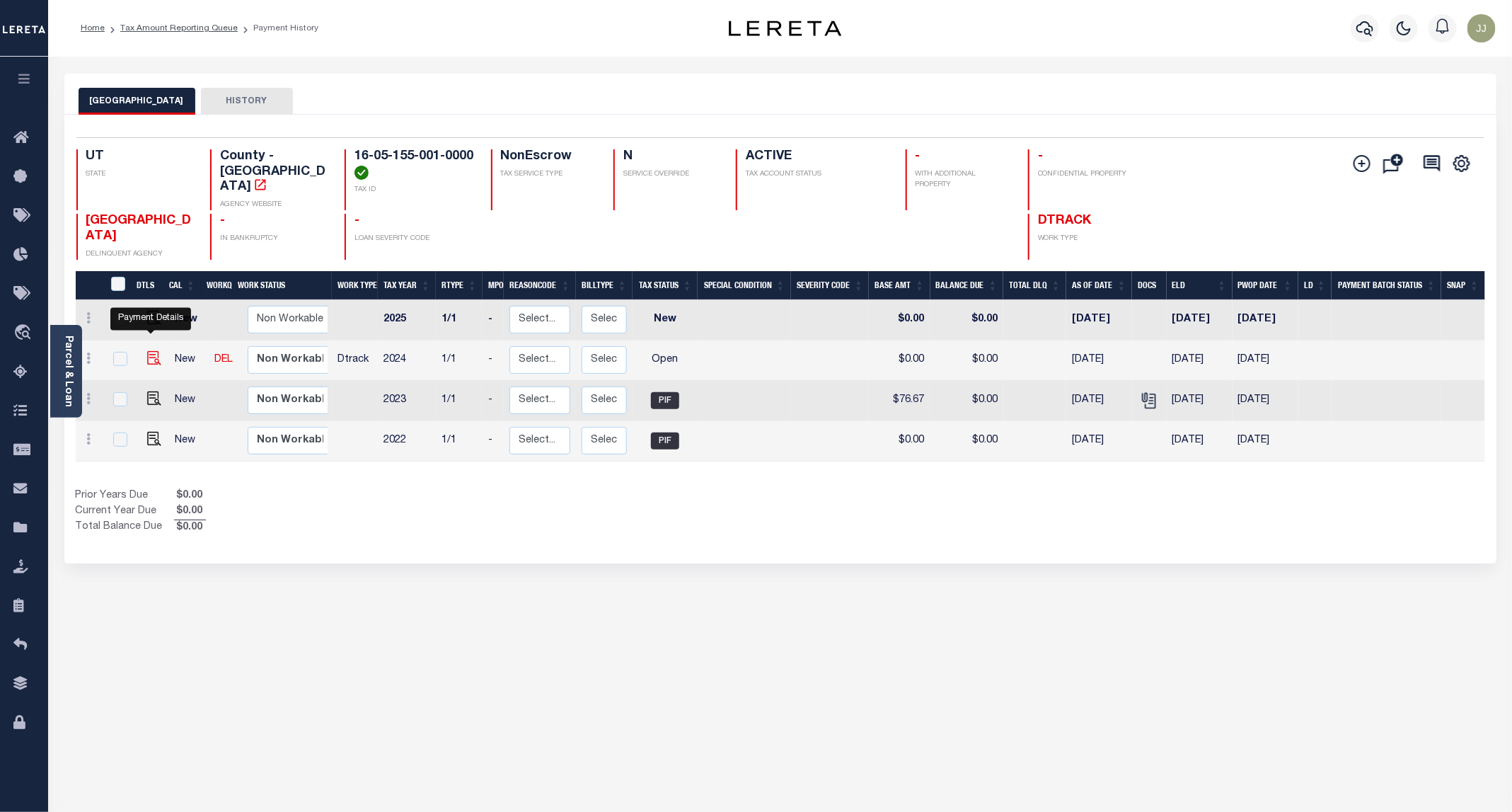
click at [153, 351] on img "" at bounding box center [154, 358] width 14 height 14
checkbox input "true"
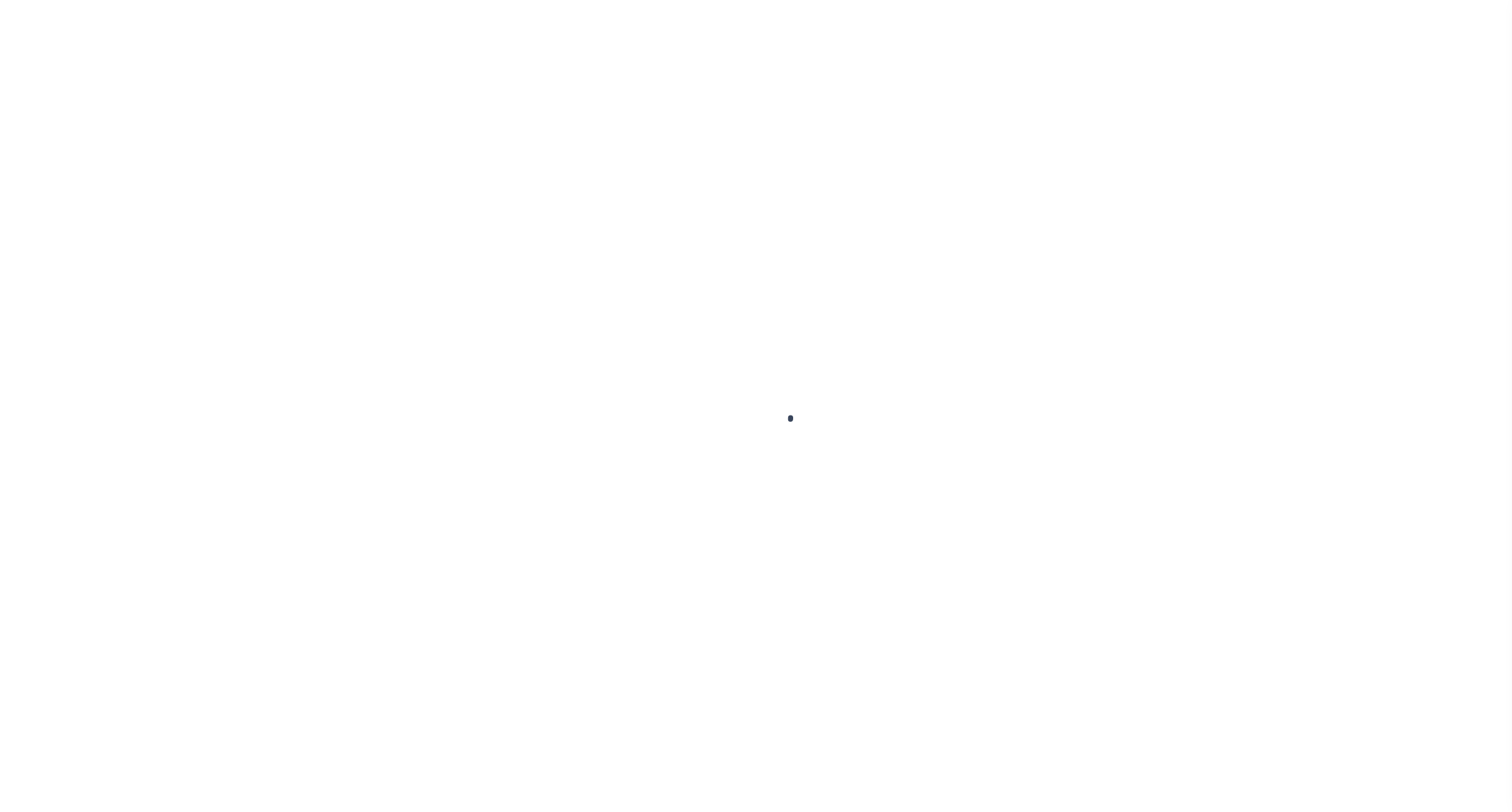
select select "OP2"
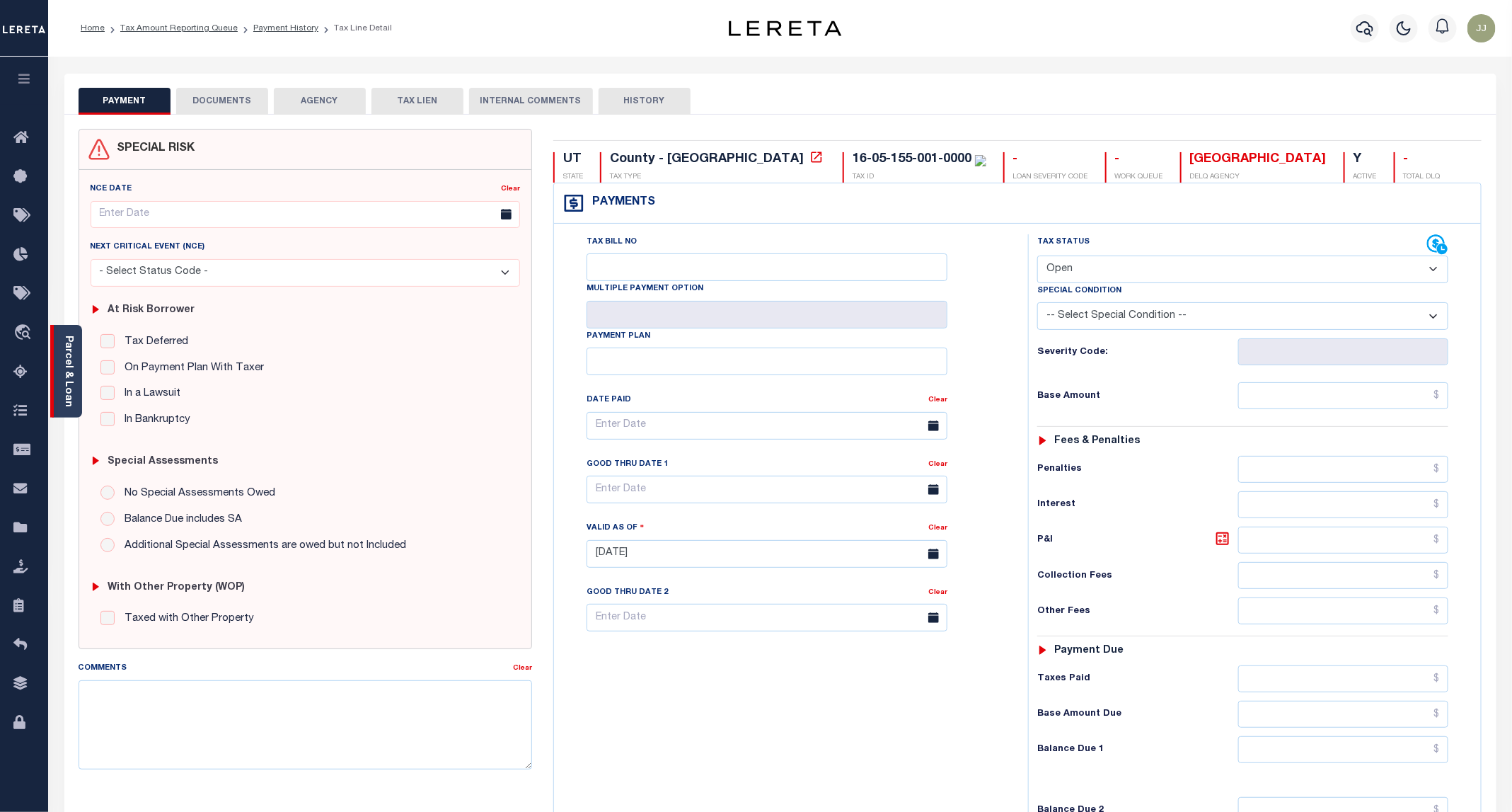
click at [70, 379] on link "Parcel & Loan" at bounding box center [68, 371] width 10 height 72
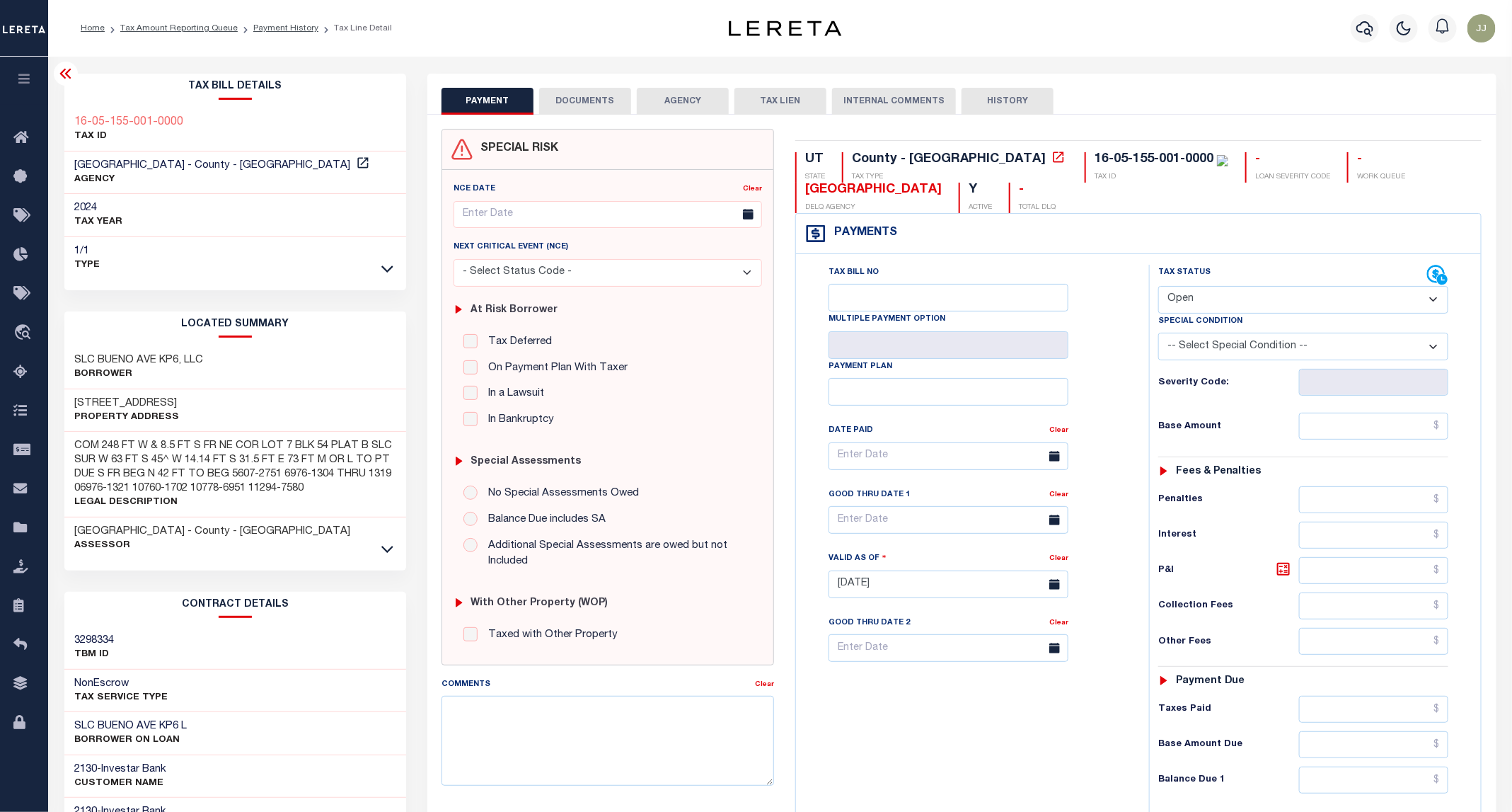
click at [581, 103] on button "DOCUMENTS" at bounding box center [585, 101] width 92 height 27
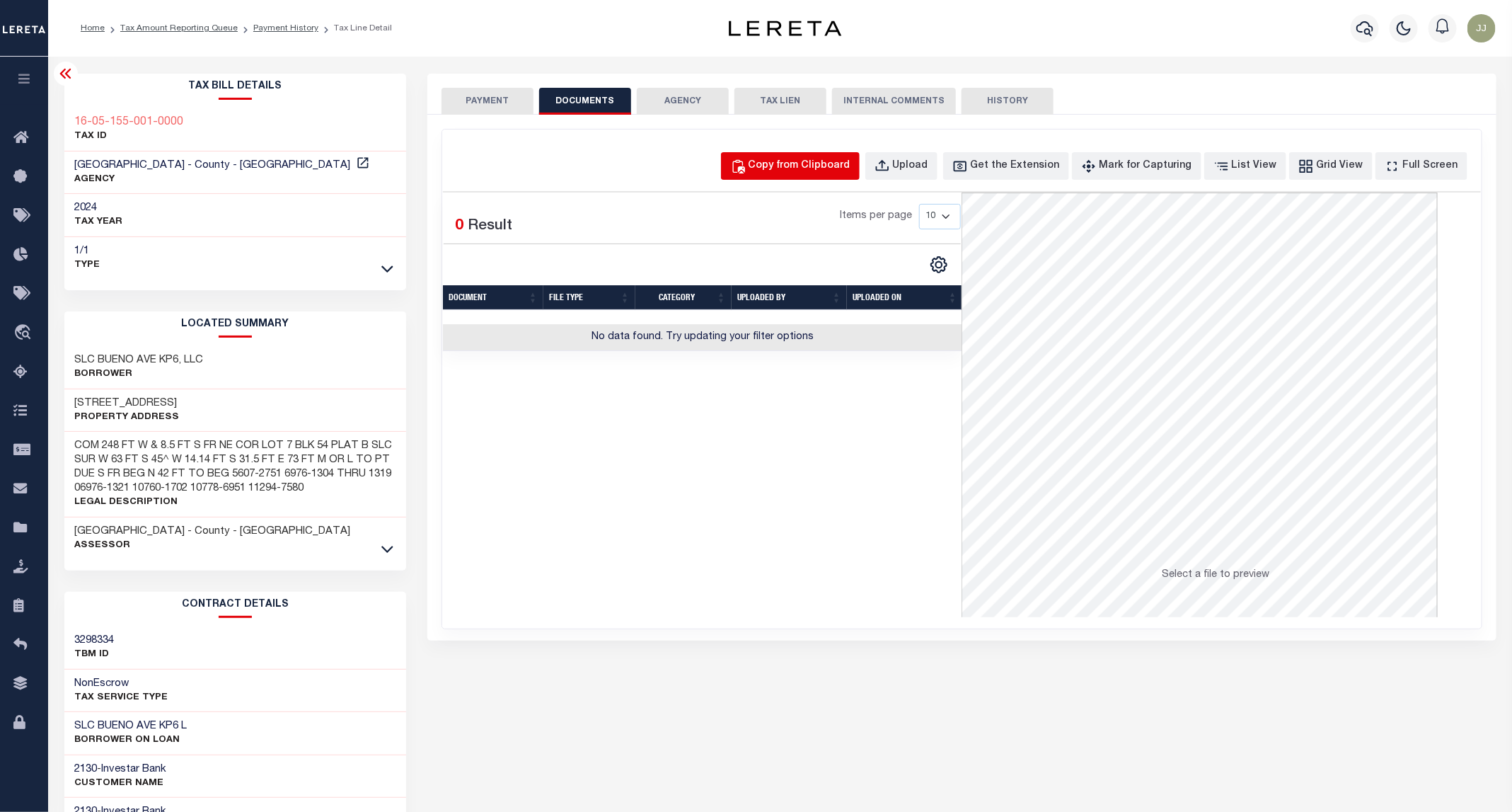
click at [842, 165] on div "Copy from Clipboard" at bounding box center [799, 166] width 102 height 15
select select "POP"
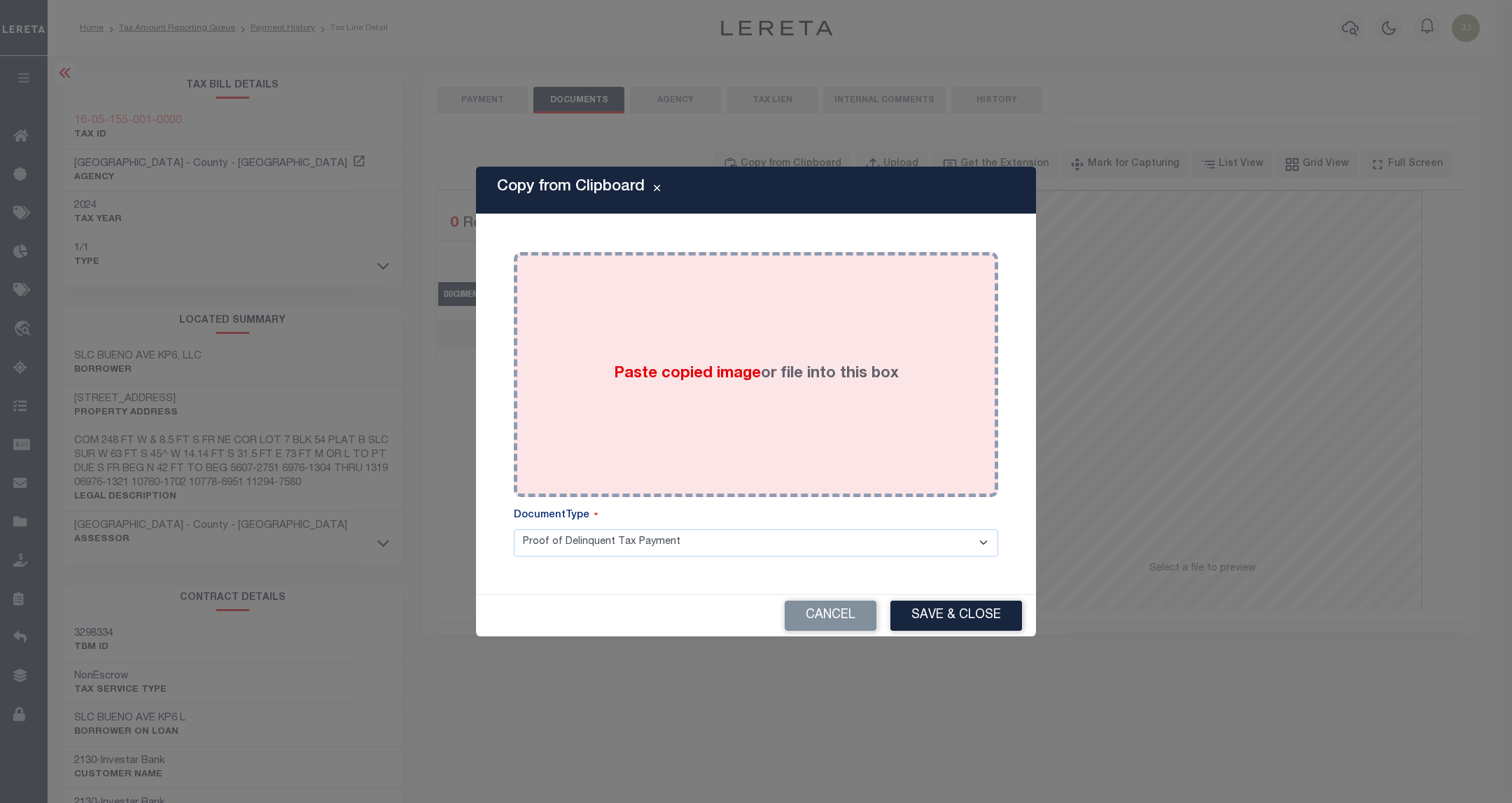
click at [724, 383] on label "Paste copied image or file into this box" at bounding box center [756, 374] width 285 height 23
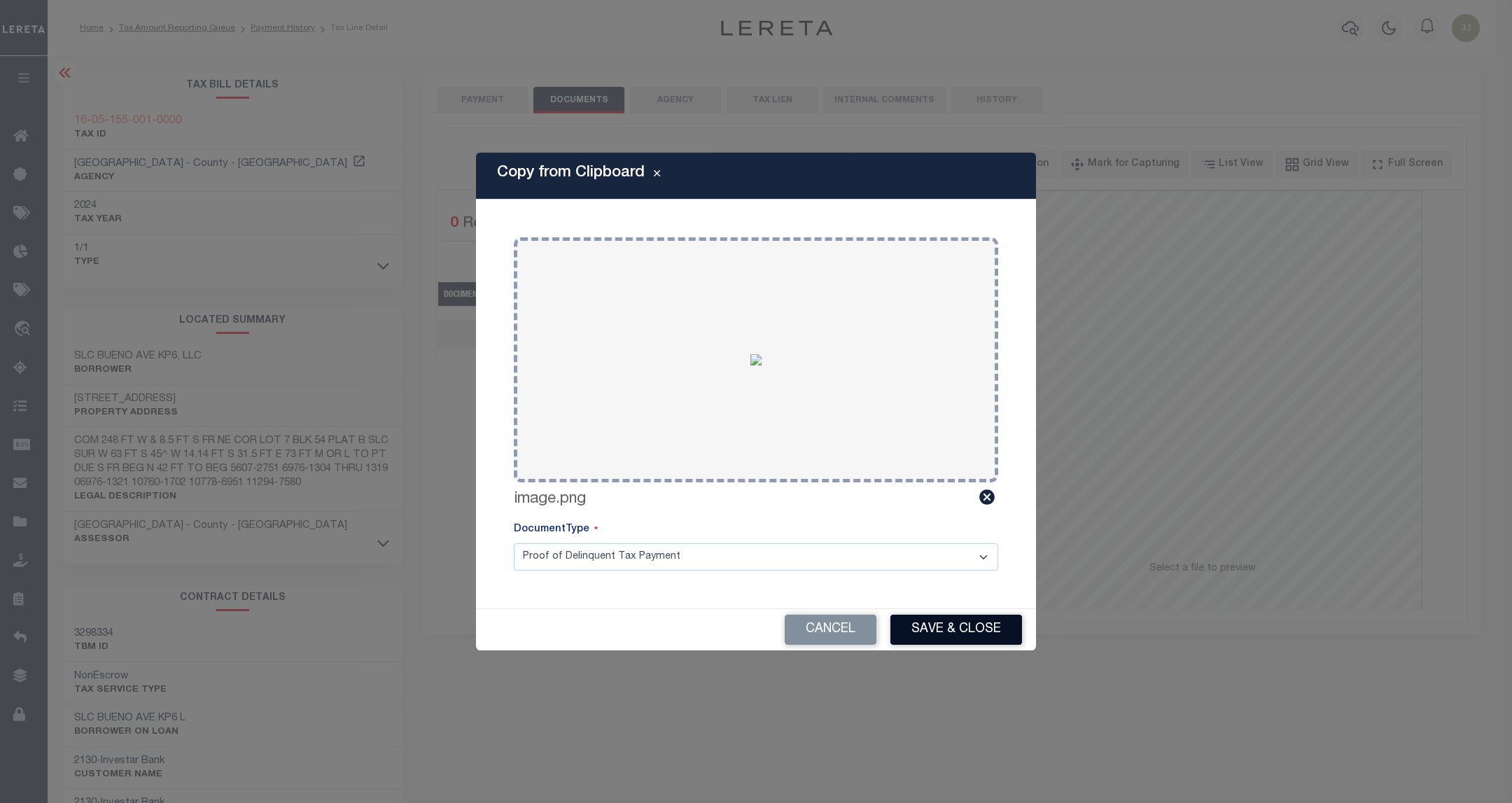
click at [992, 628] on button "Save & Close" at bounding box center [956, 629] width 131 height 30
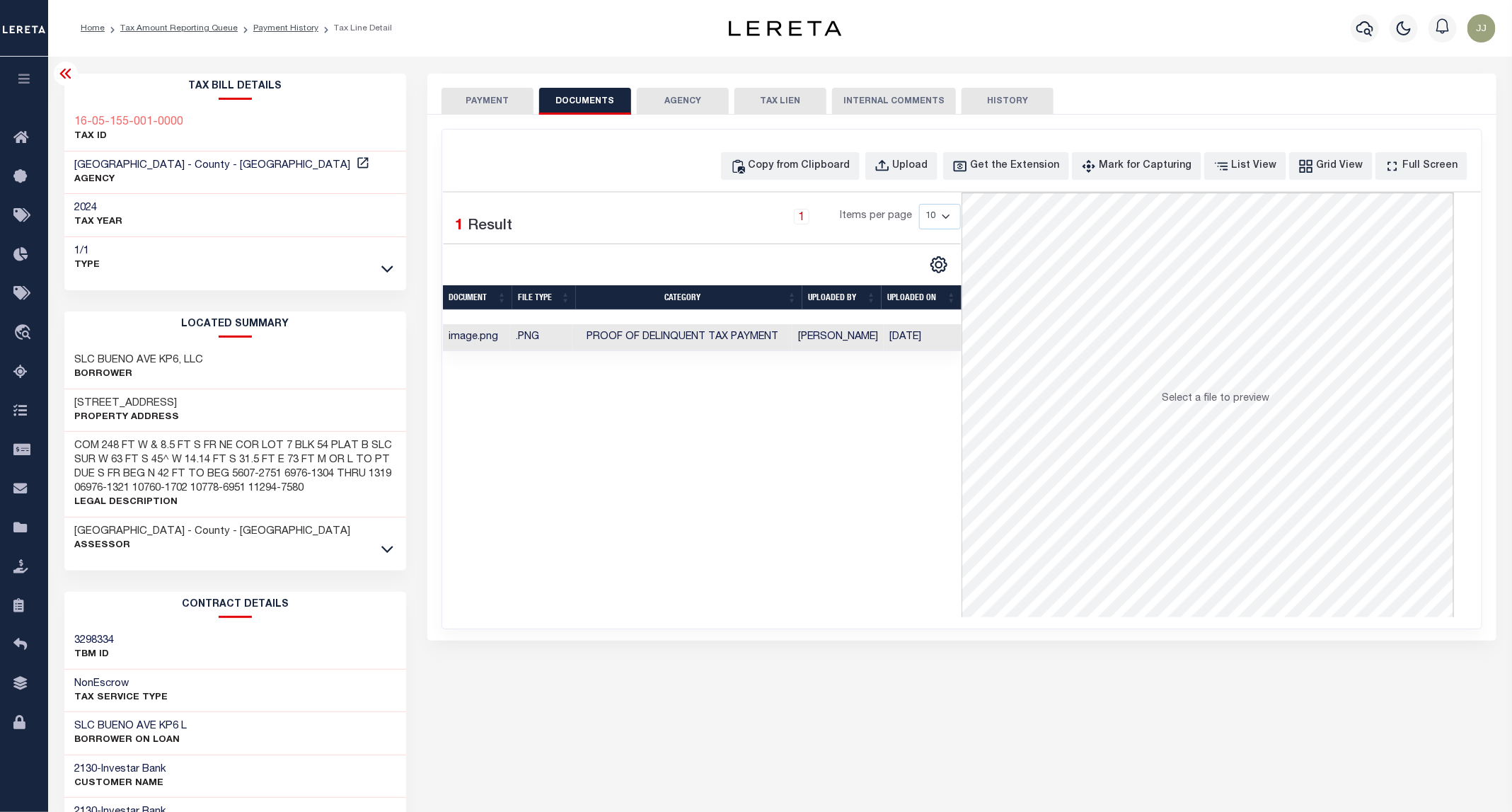
click at [491, 98] on button "PAYMENT" at bounding box center [487, 101] width 92 height 27
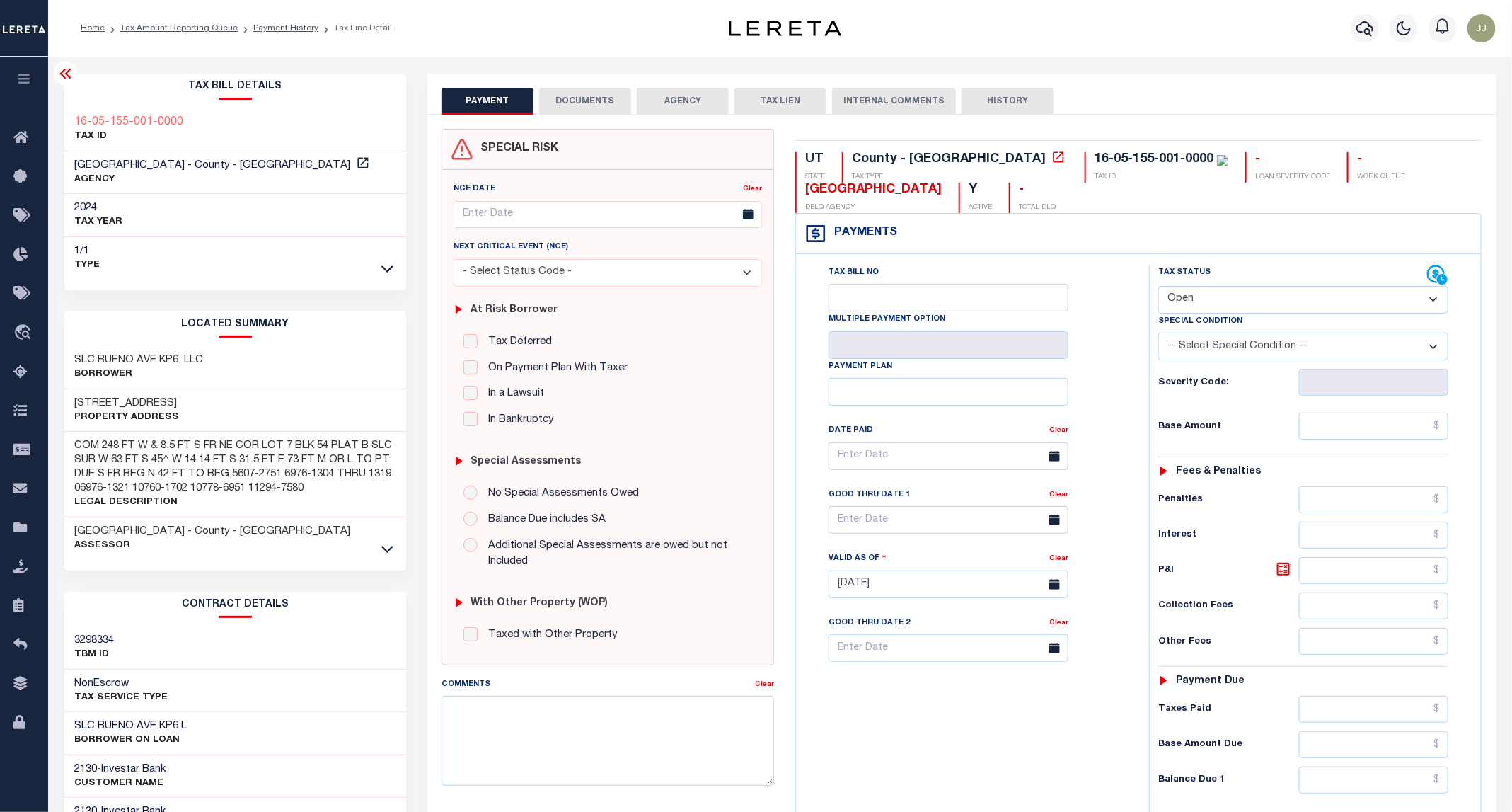
click at [1195, 295] on select "- Select Status Code - Open Due/Unpaid Paid Incomplete No Tax Due Internal Refu…" at bounding box center [1304, 300] width 290 height 28
select select "PYD"
click at [1159, 287] on select "- Select Status Code - Open Due/Unpaid Paid Incomplete No Tax Due Internal Refu…" at bounding box center [1304, 300] width 290 height 28
type input "[DATE]"
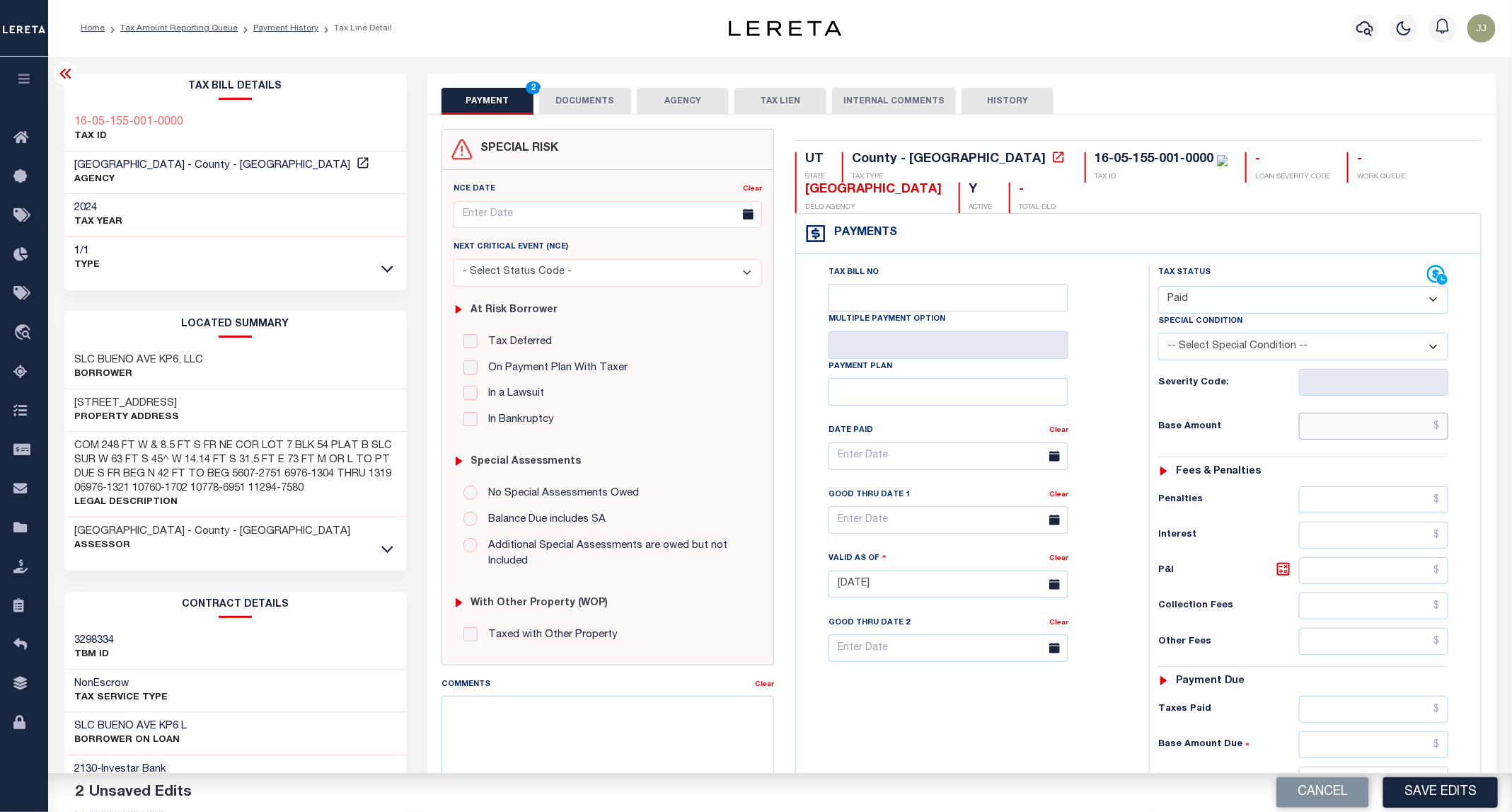
click at [1329, 429] on input "text" at bounding box center [1374, 426] width 150 height 27
type input "$0.00"
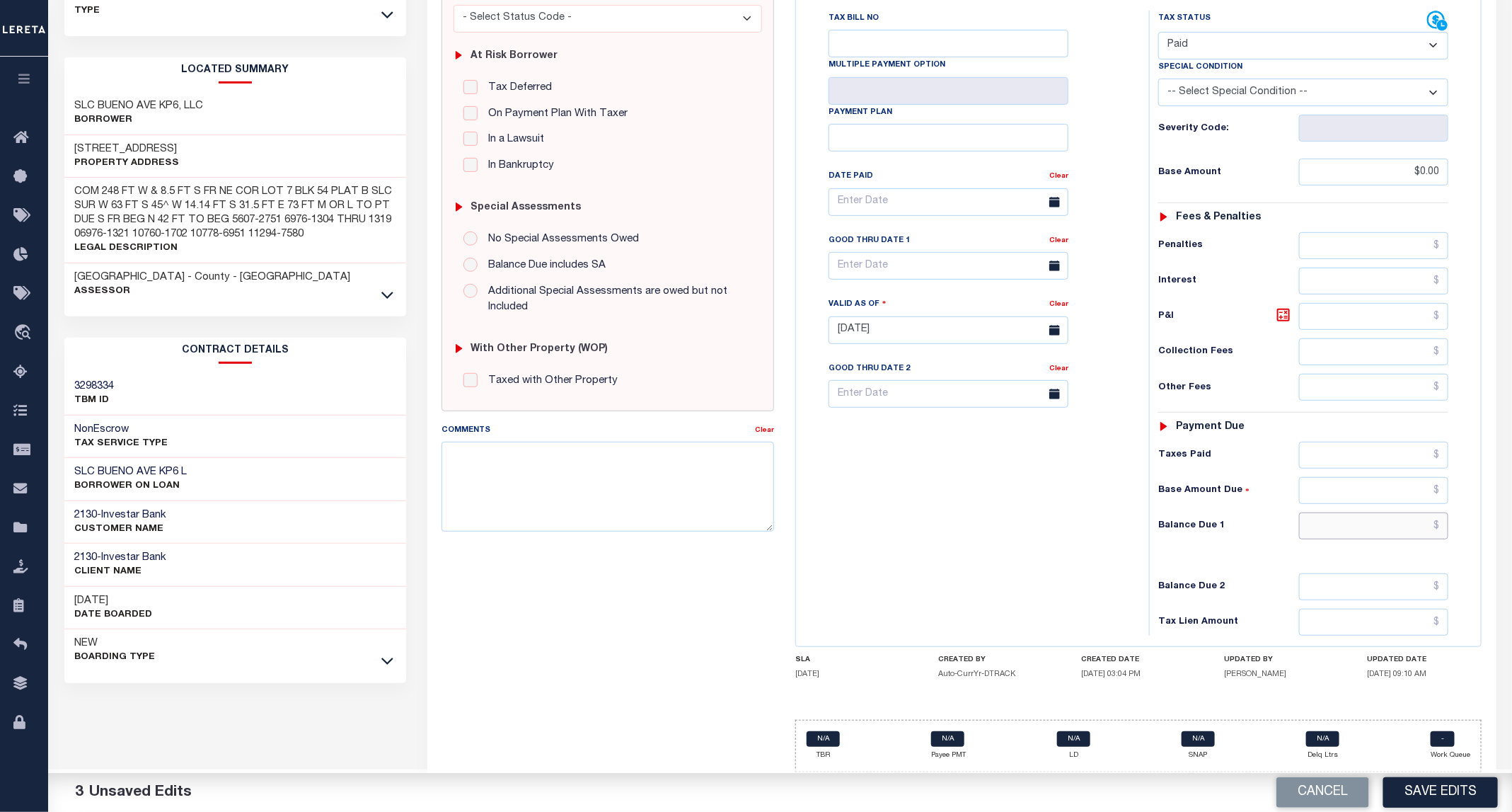
click at [1398, 536] on input "text" at bounding box center [1374, 525] width 150 height 27
type input "$0.00"
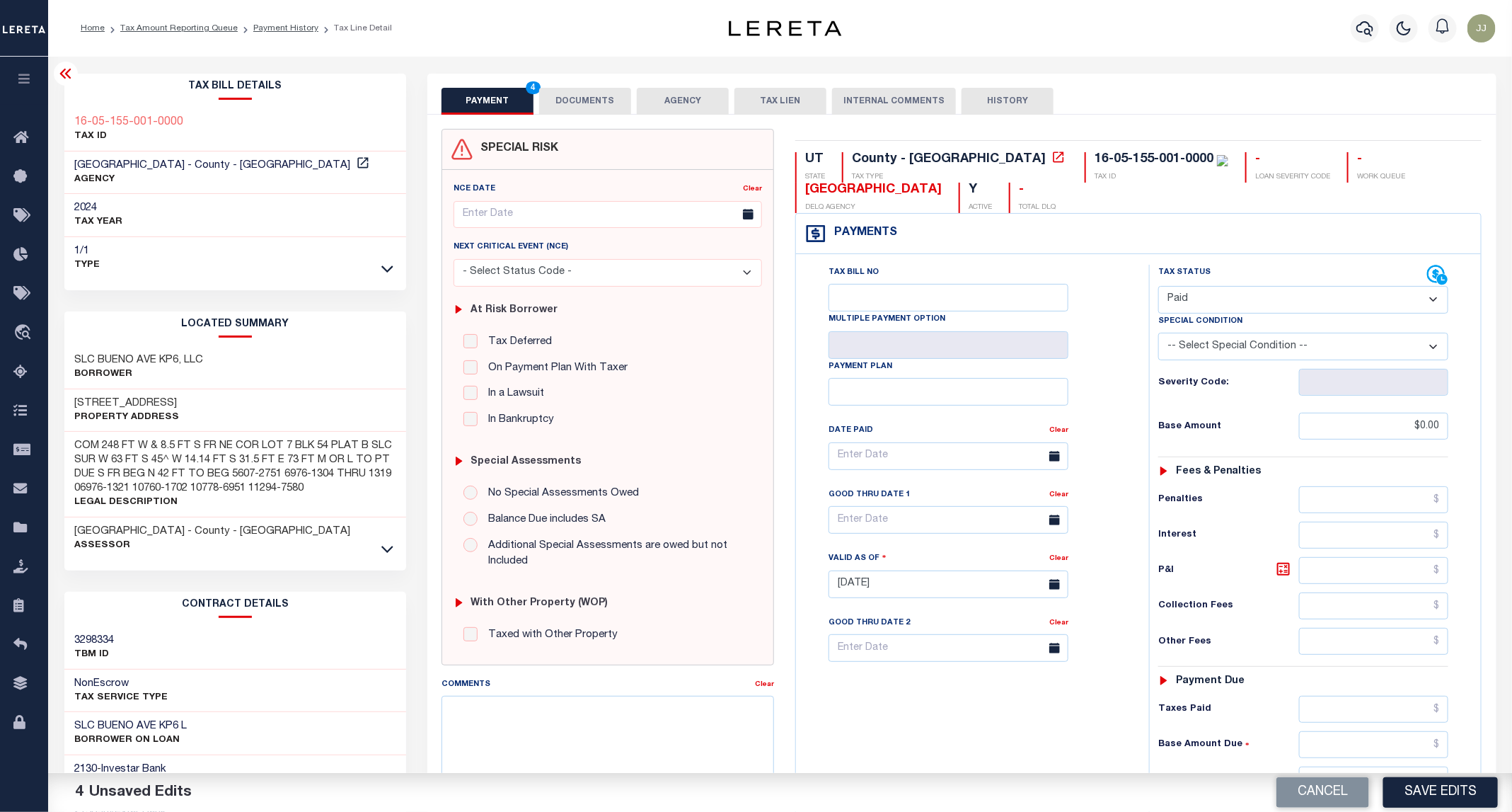
click at [580, 106] on button "DOCUMENTS" at bounding box center [585, 101] width 92 height 27
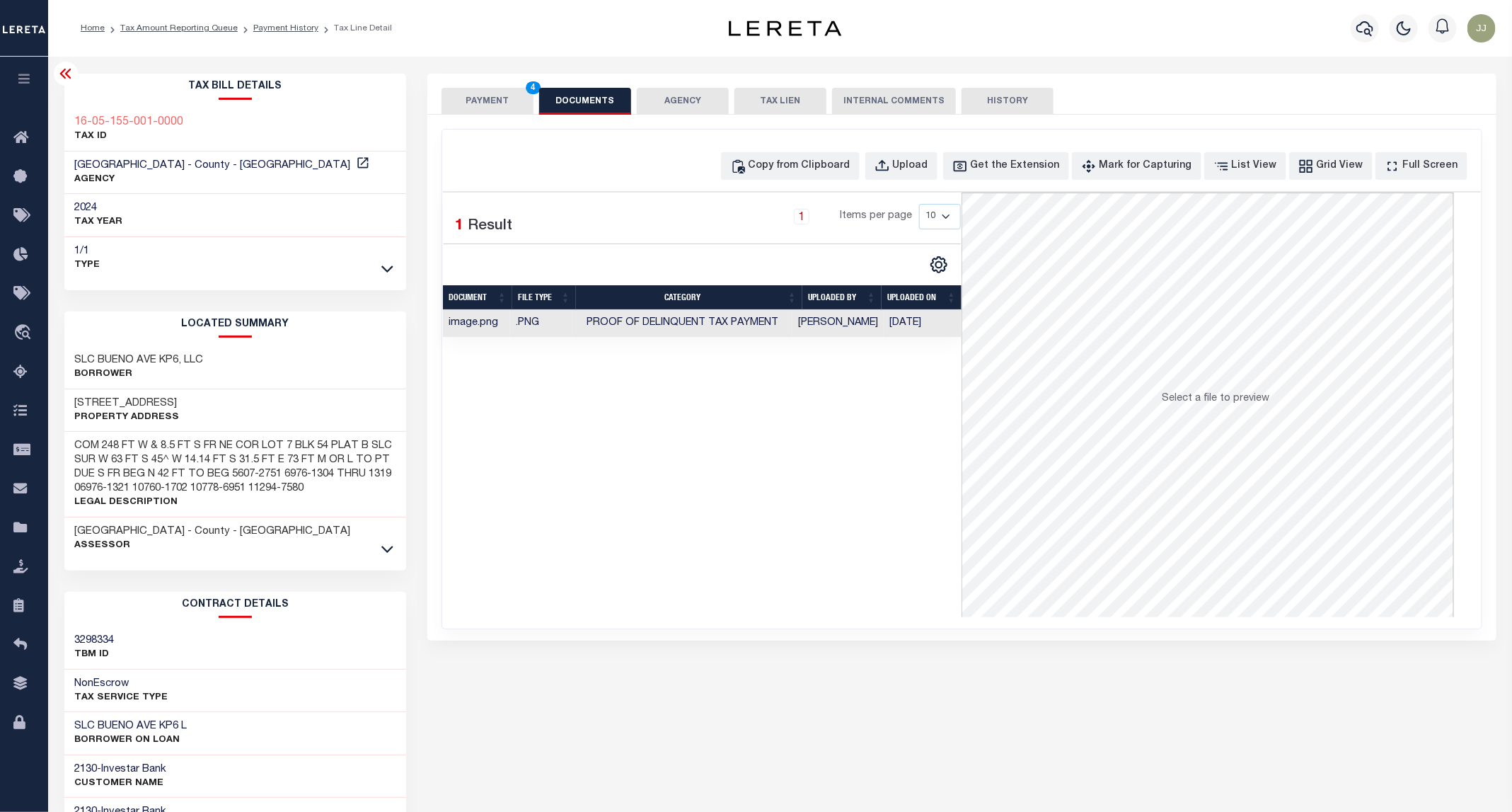
click at [484, 97] on button "PAYMENT 4" at bounding box center [487, 101] width 92 height 27
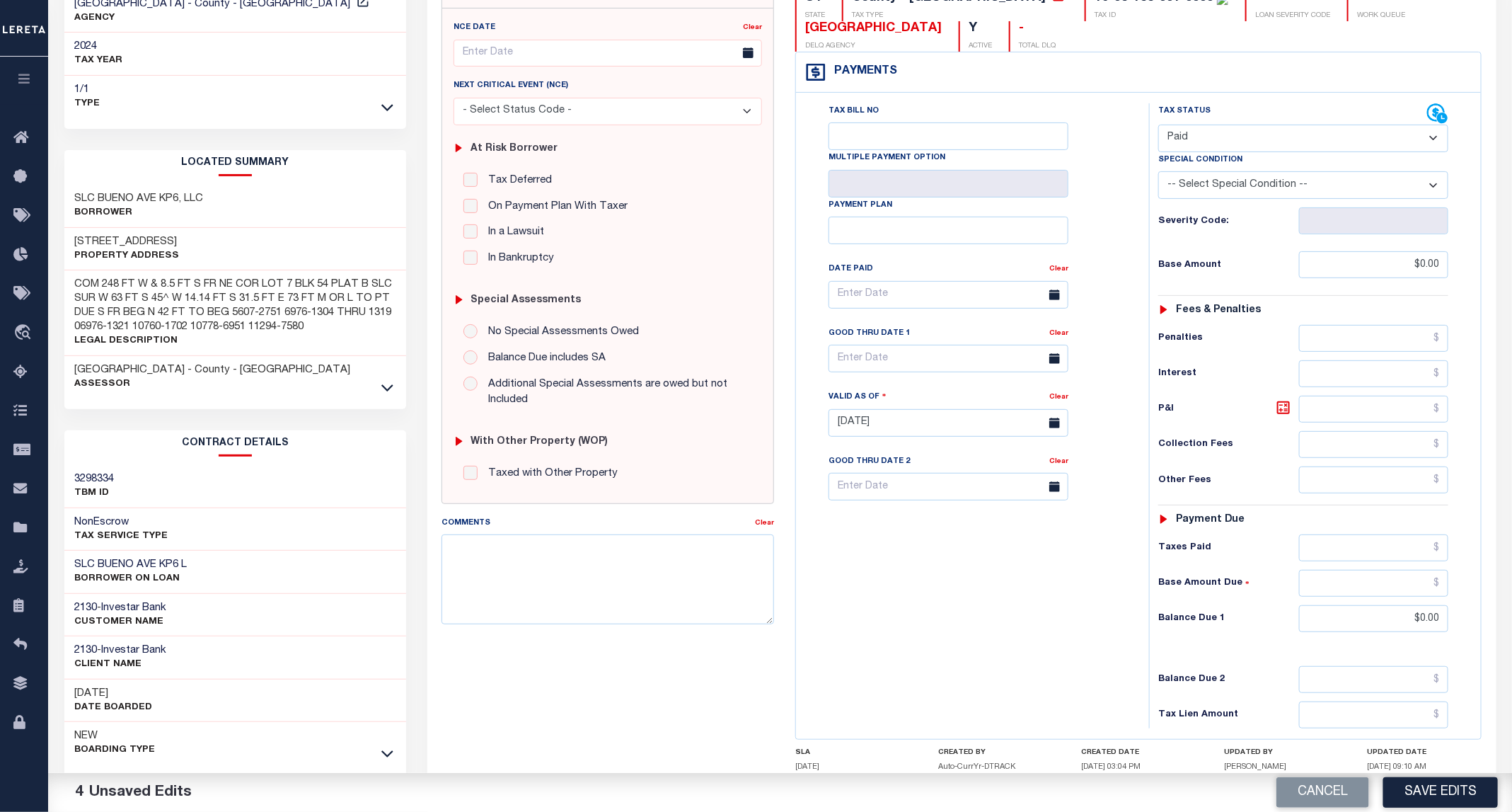
scroll to position [267, 0]
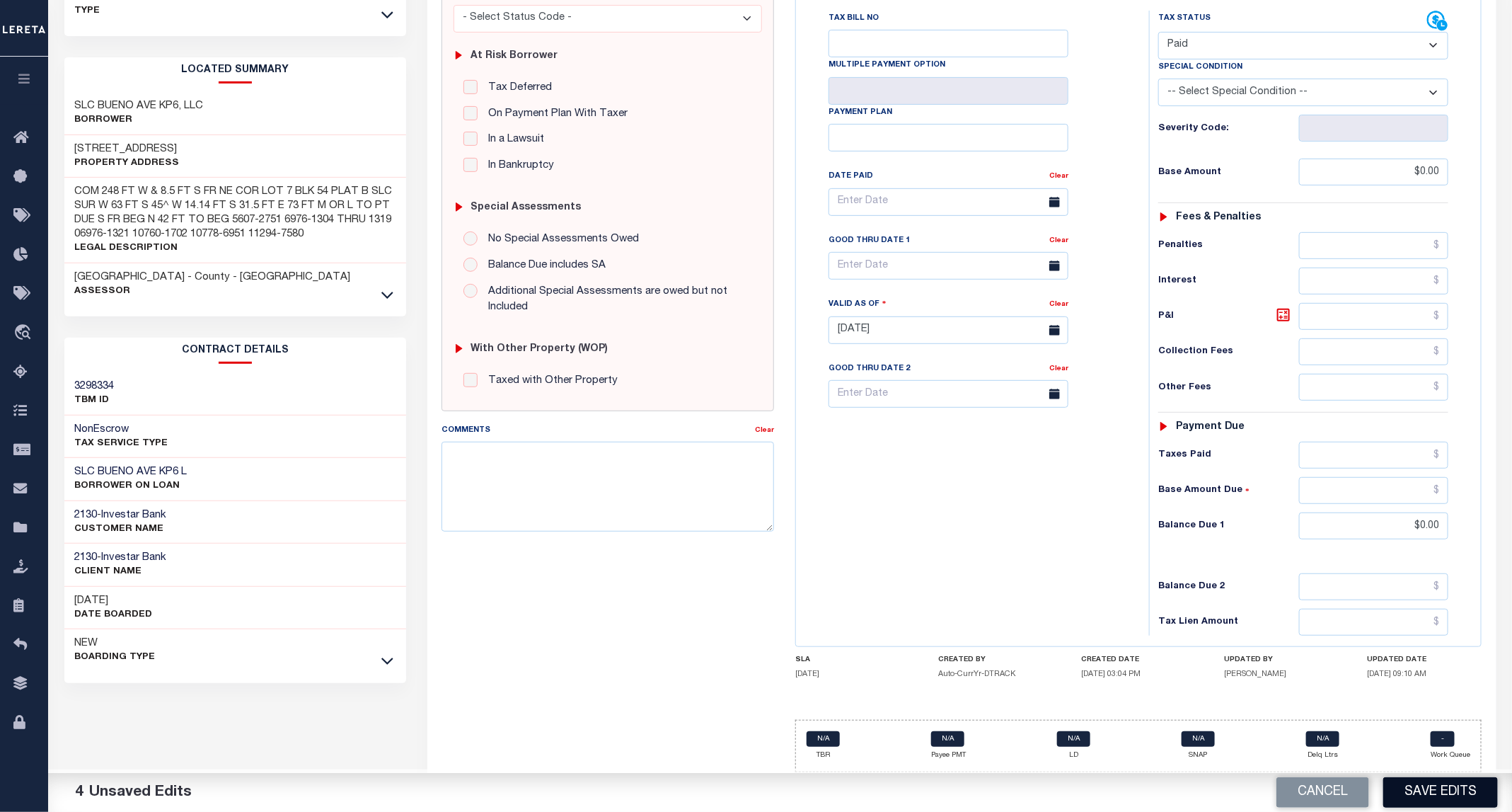
click at [1424, 790] on button "Save Edits" at bounding box center [1440, 792] width 114 height 30
checkbox input "false"
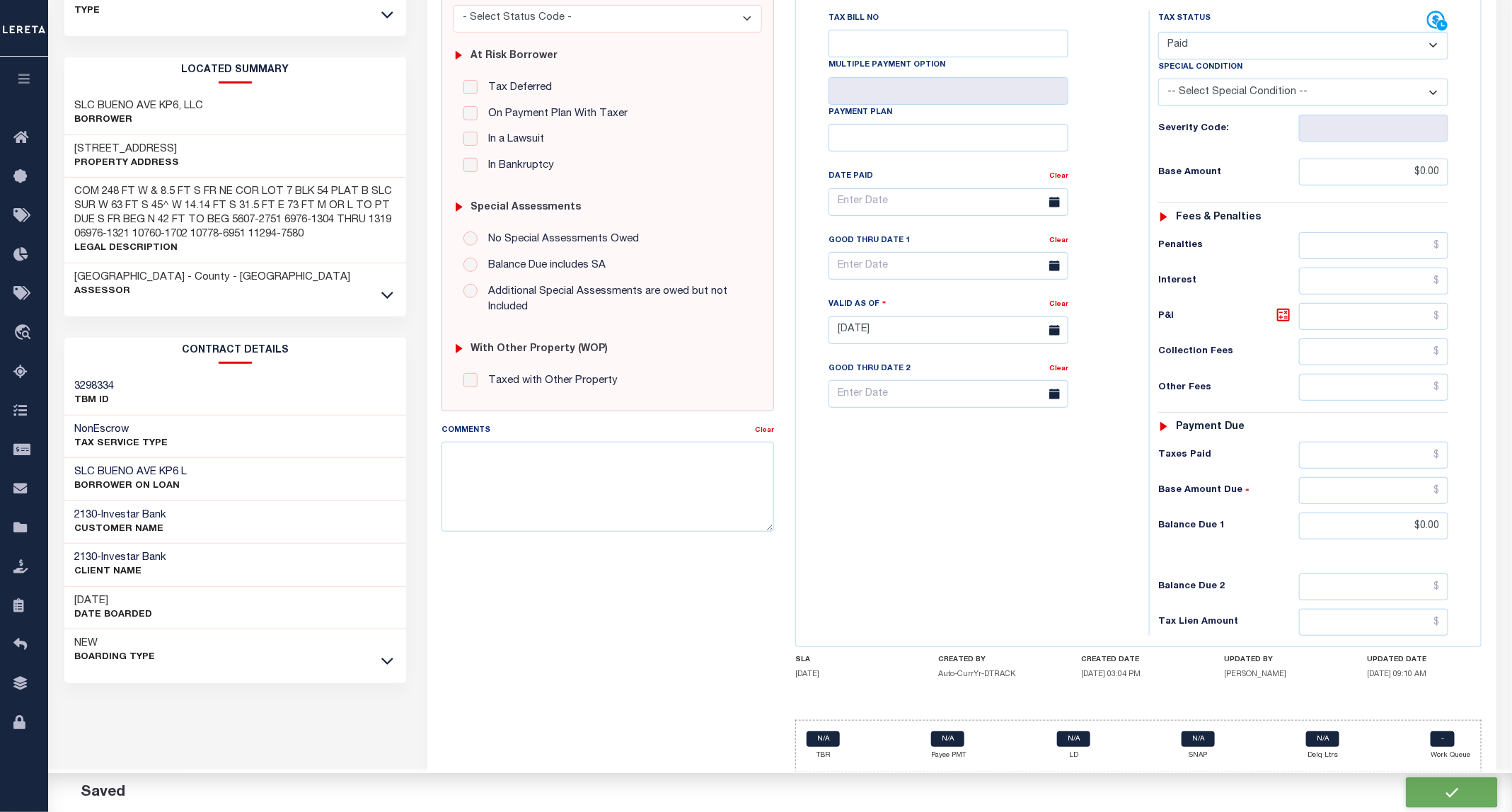
type input "$0"
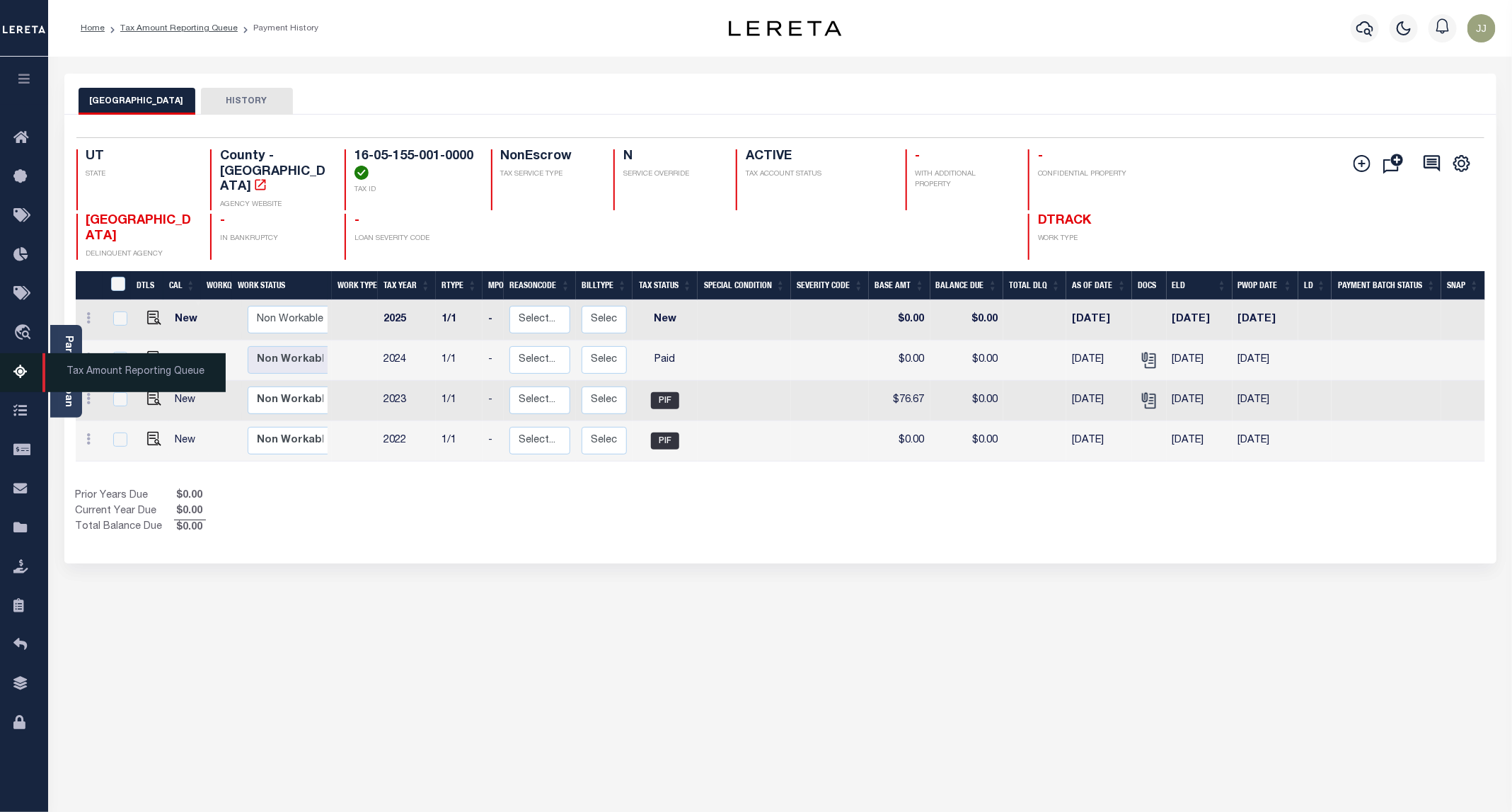
click at [19, 372] on icon at bounding box center [24, 372] width 22 height 18
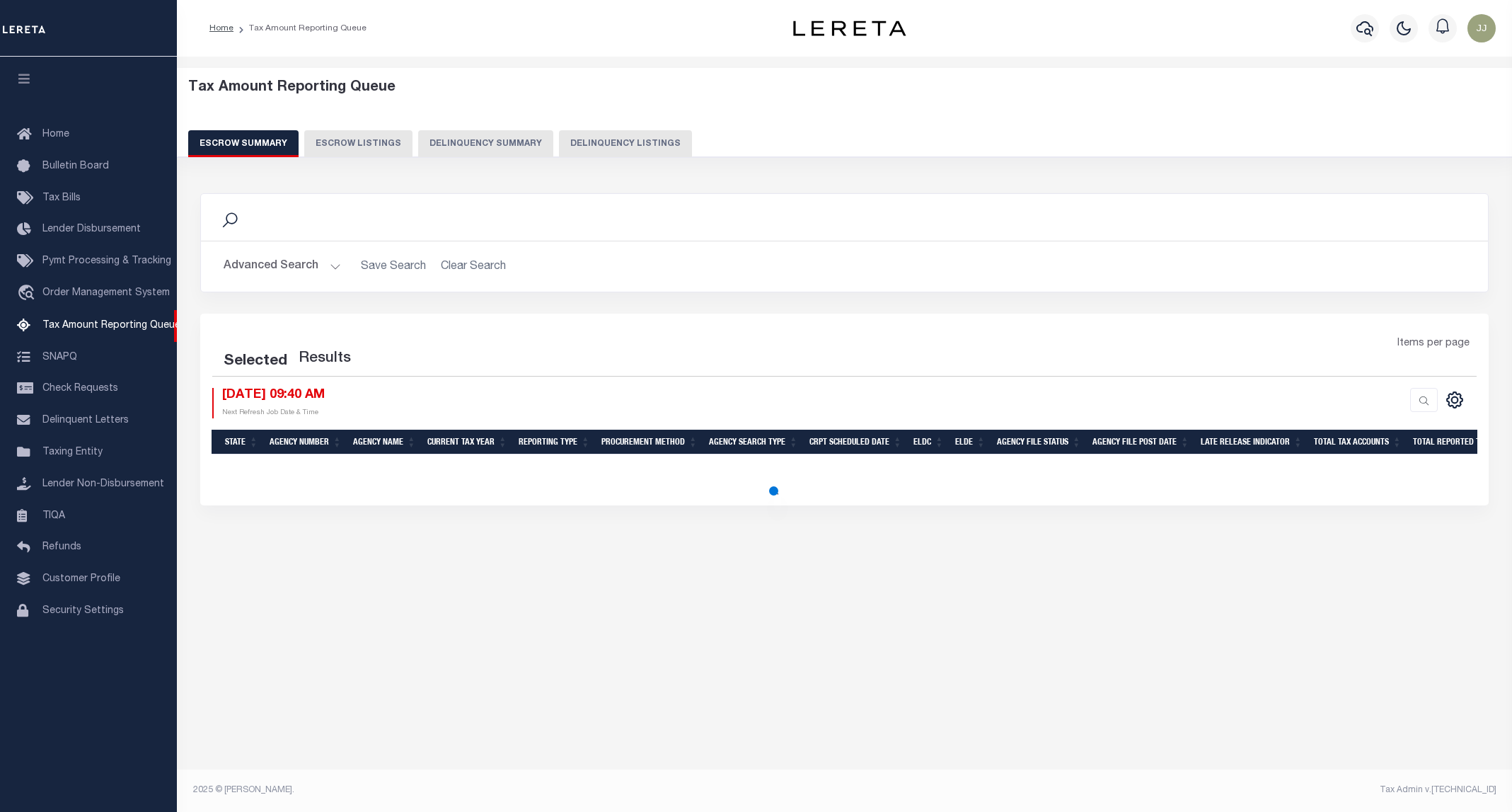
select select "100"
click at [510, 128] on div "Tax Amount Reporting Queue Escrow Summary Escrow Listings Delinquency Summary" at bounding box center [845, 118] width 1313 height 78
select select "100"
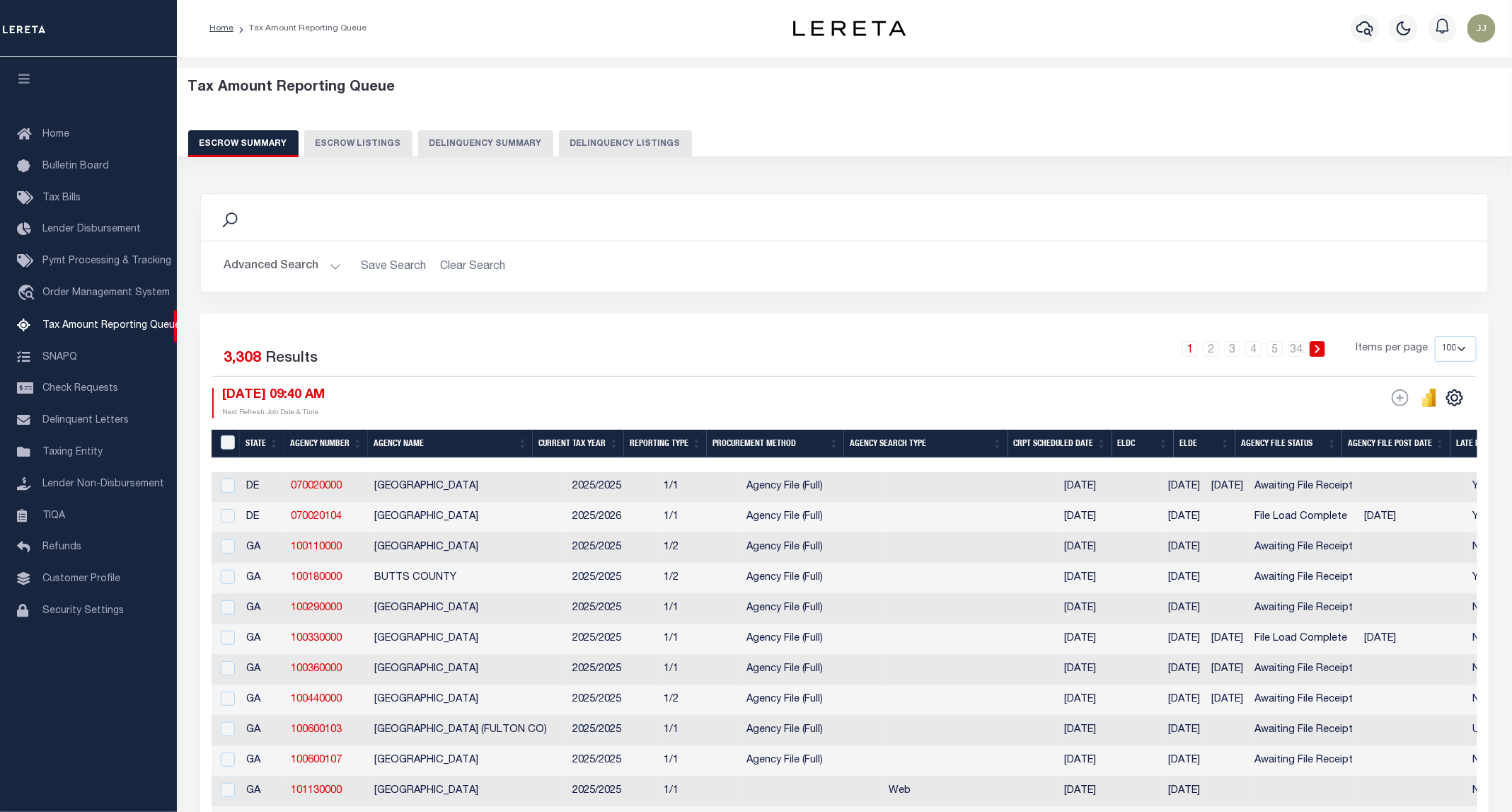
click at [609, 148] on button "Delinquency Listings" at bounding box center [625, 144] width 133 height 27
select select "100"
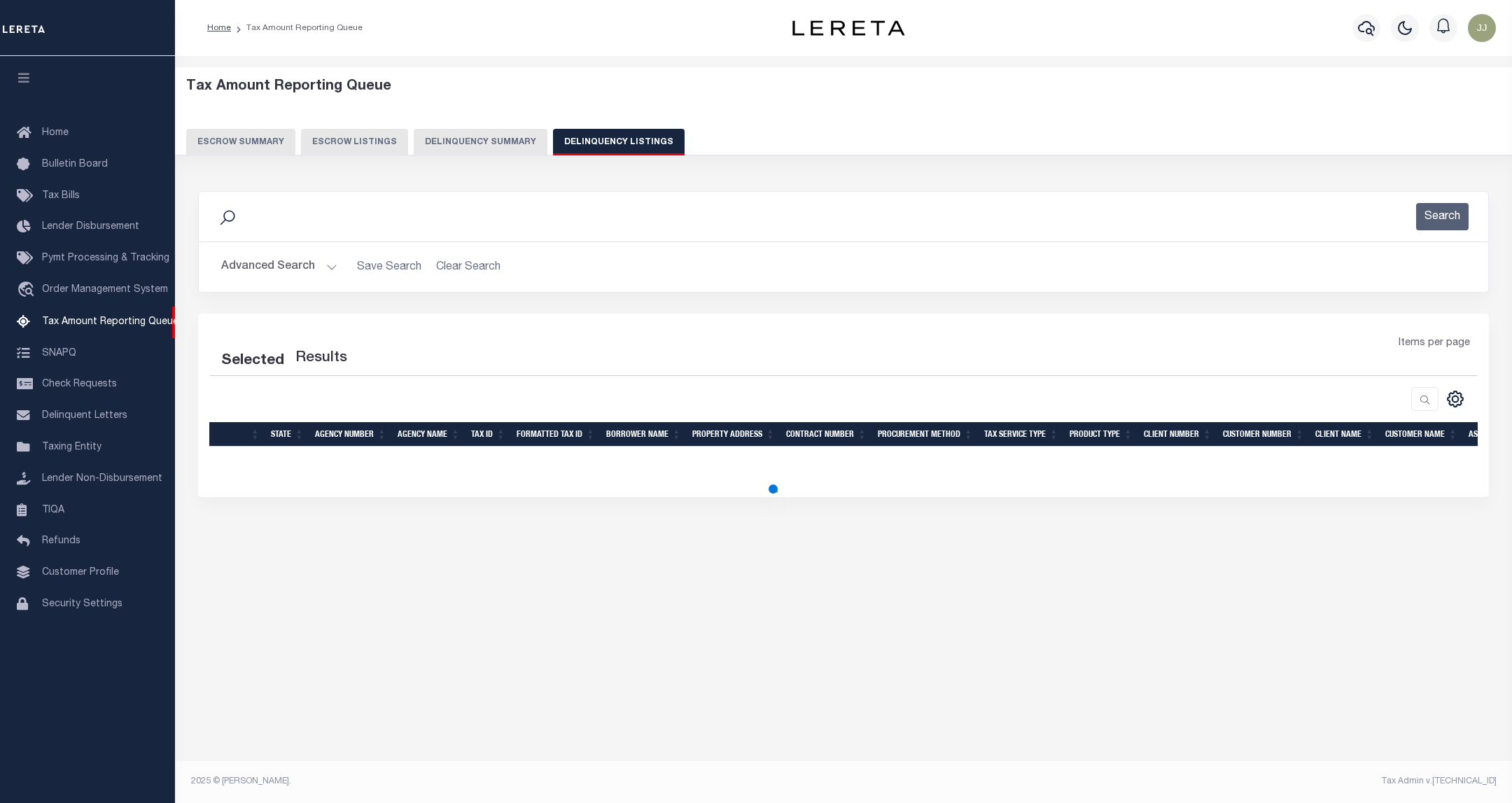
select select "100"
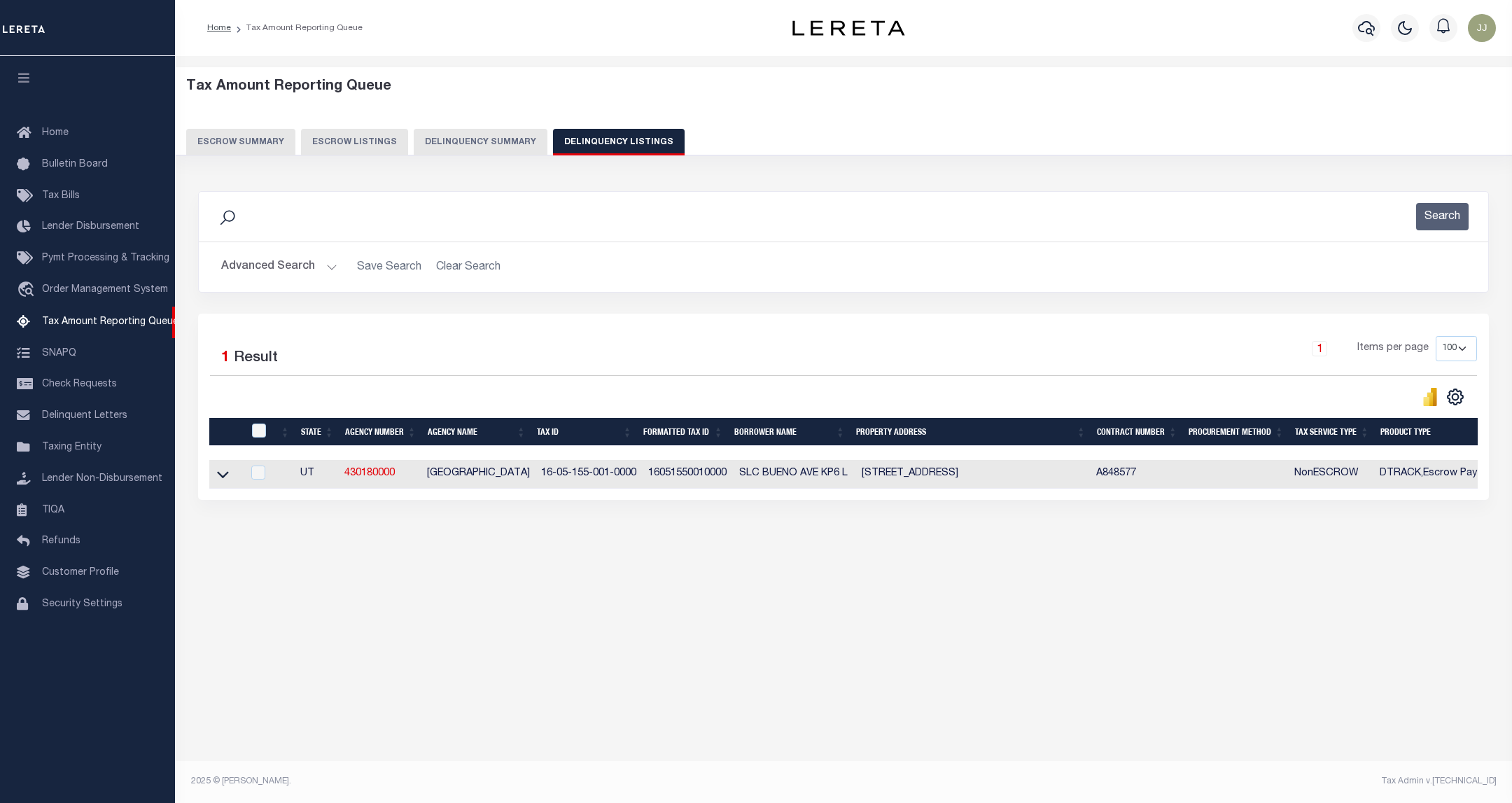
click at [313, 273] on button "Advanced Search" at bounding box center [280, 267] width 116 height 28
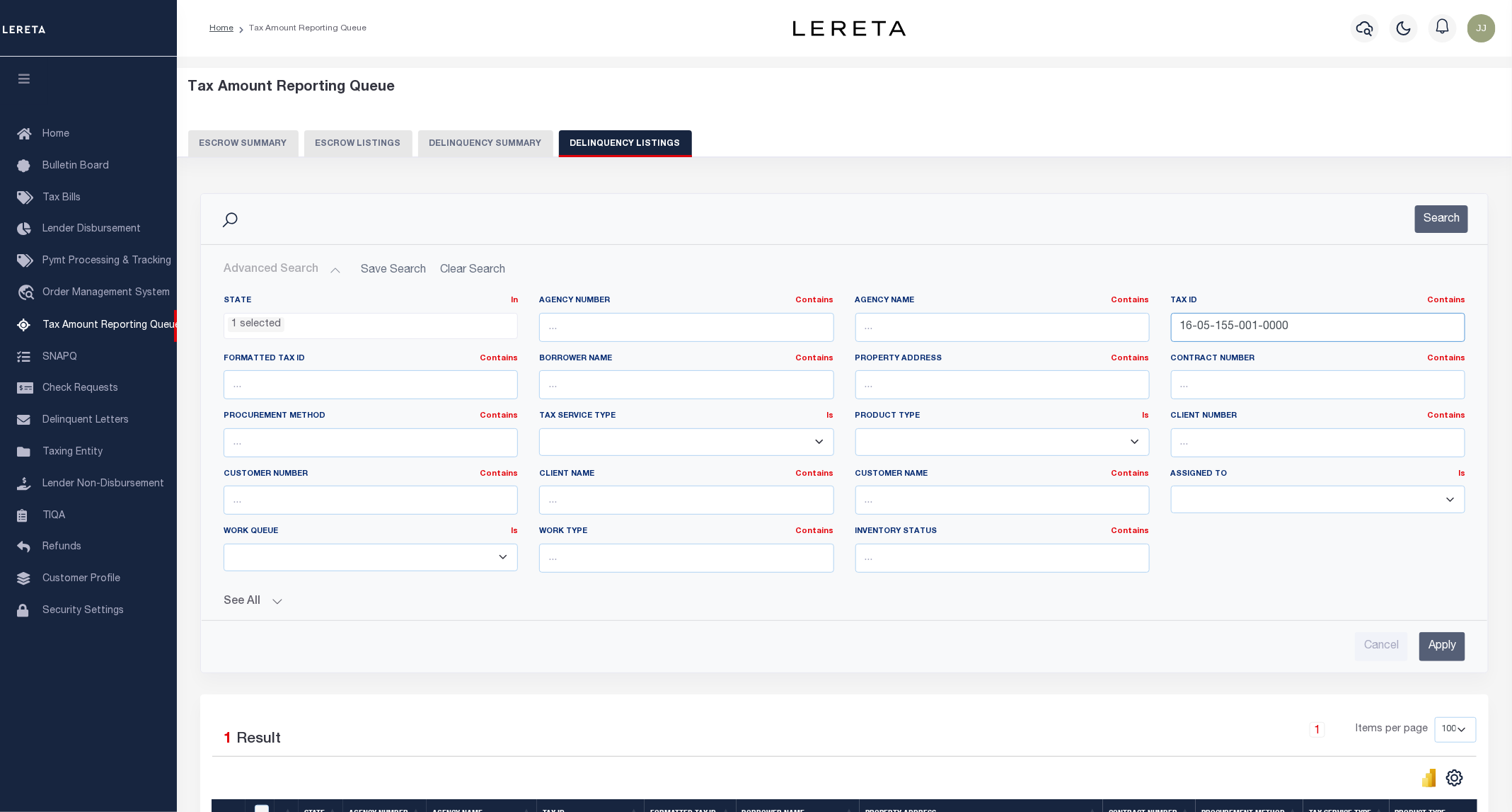
drag, startPoint x: 1263, startPoint y: 336, endPoint x: 1180, endPoint y: 341, distance: 83.2
click at [1180, 341] on input "16-05-155-001-0000" at bounding box center [1317, 328] width 294 height 29
paste input "2"
type input "16-05-155-002-0000"
click at [1448, 208] on button "Search" at bounding box center [1441, 219] width 53 height 28
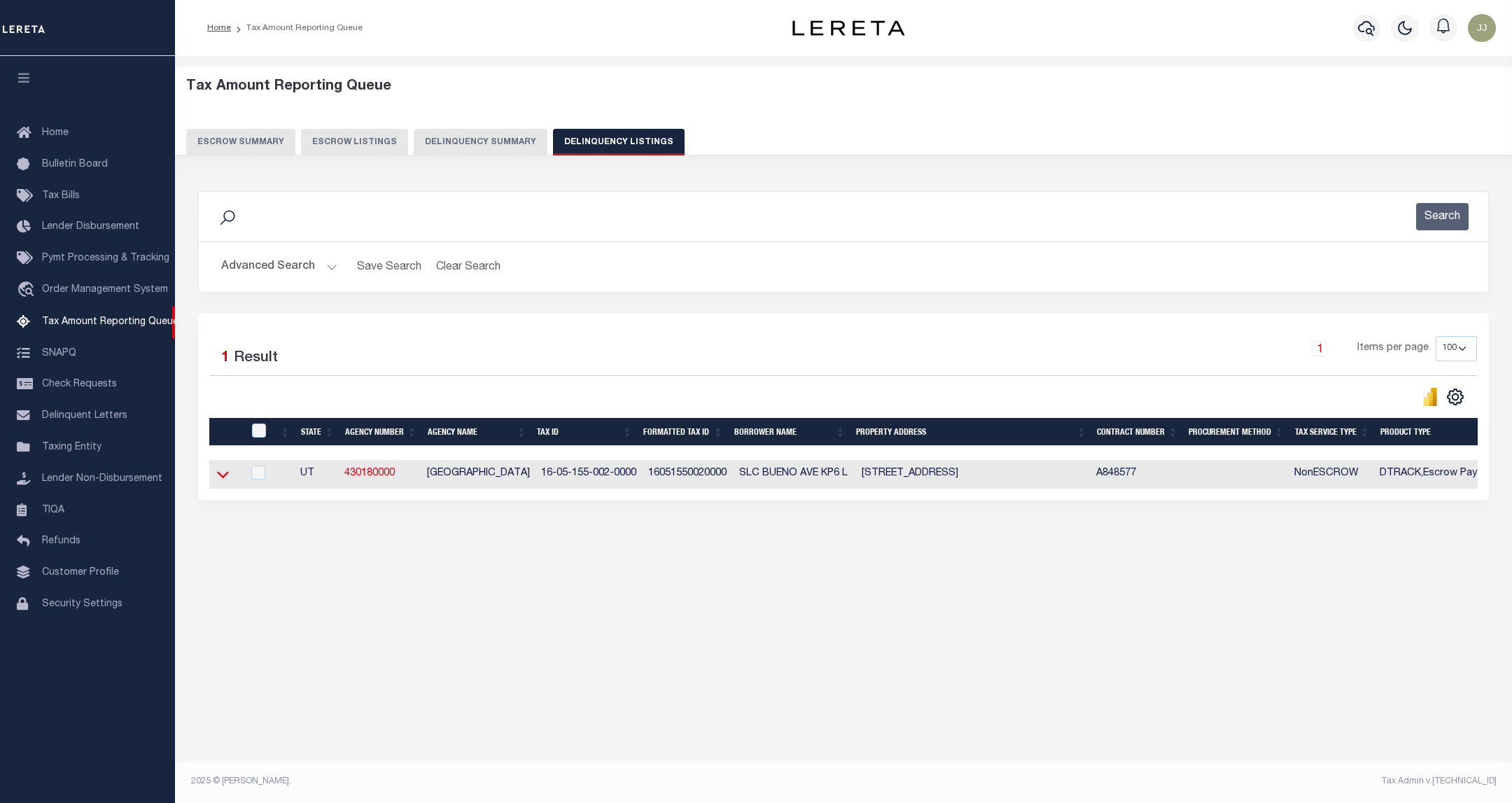
click at [228, 481] on icon at bounding box center [223, 474] width 12 height 15
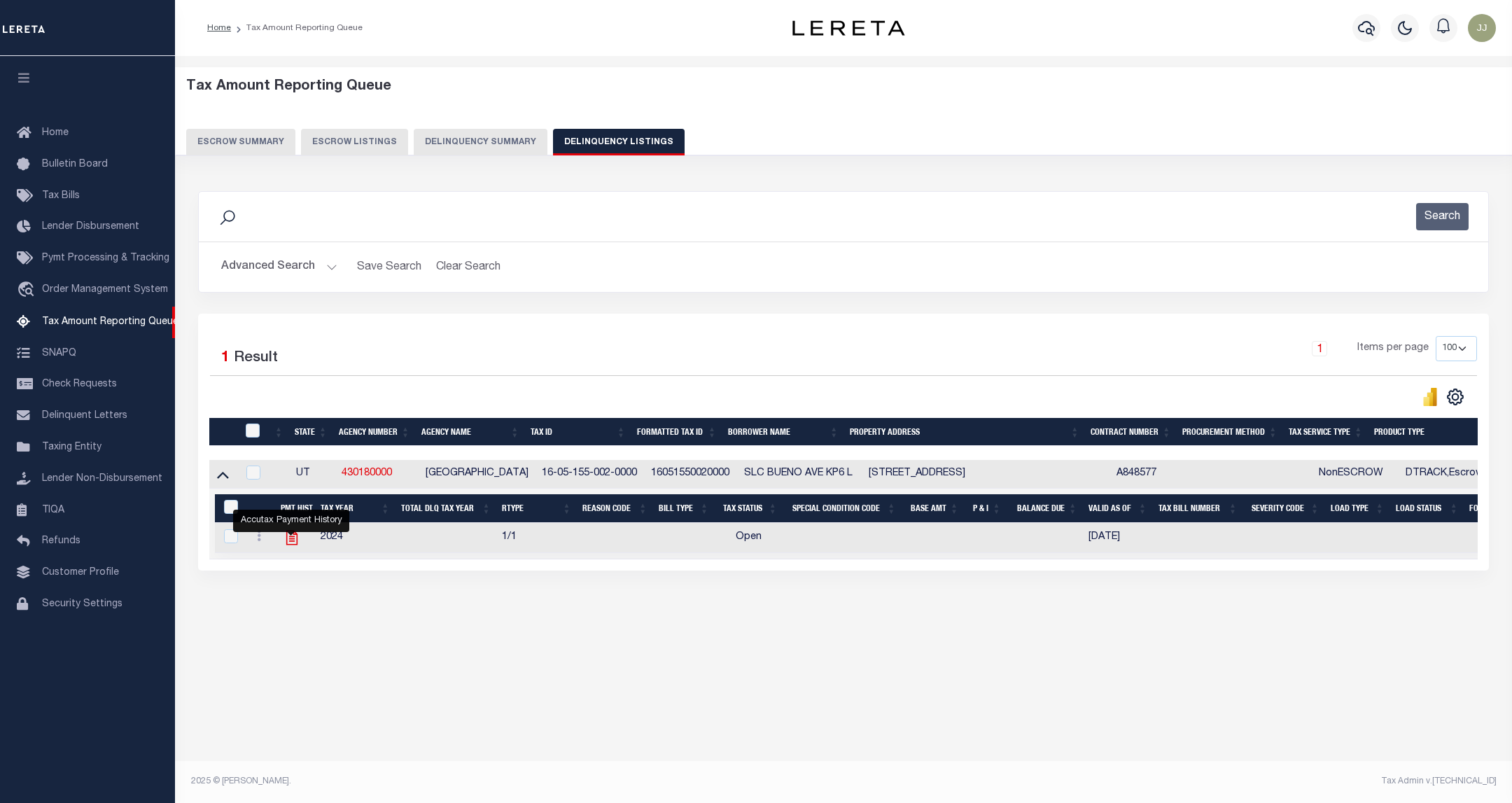
click at [295, 544] on icon "" at bounding box center [292, 538] width 18 height 18
checkbox input "true"
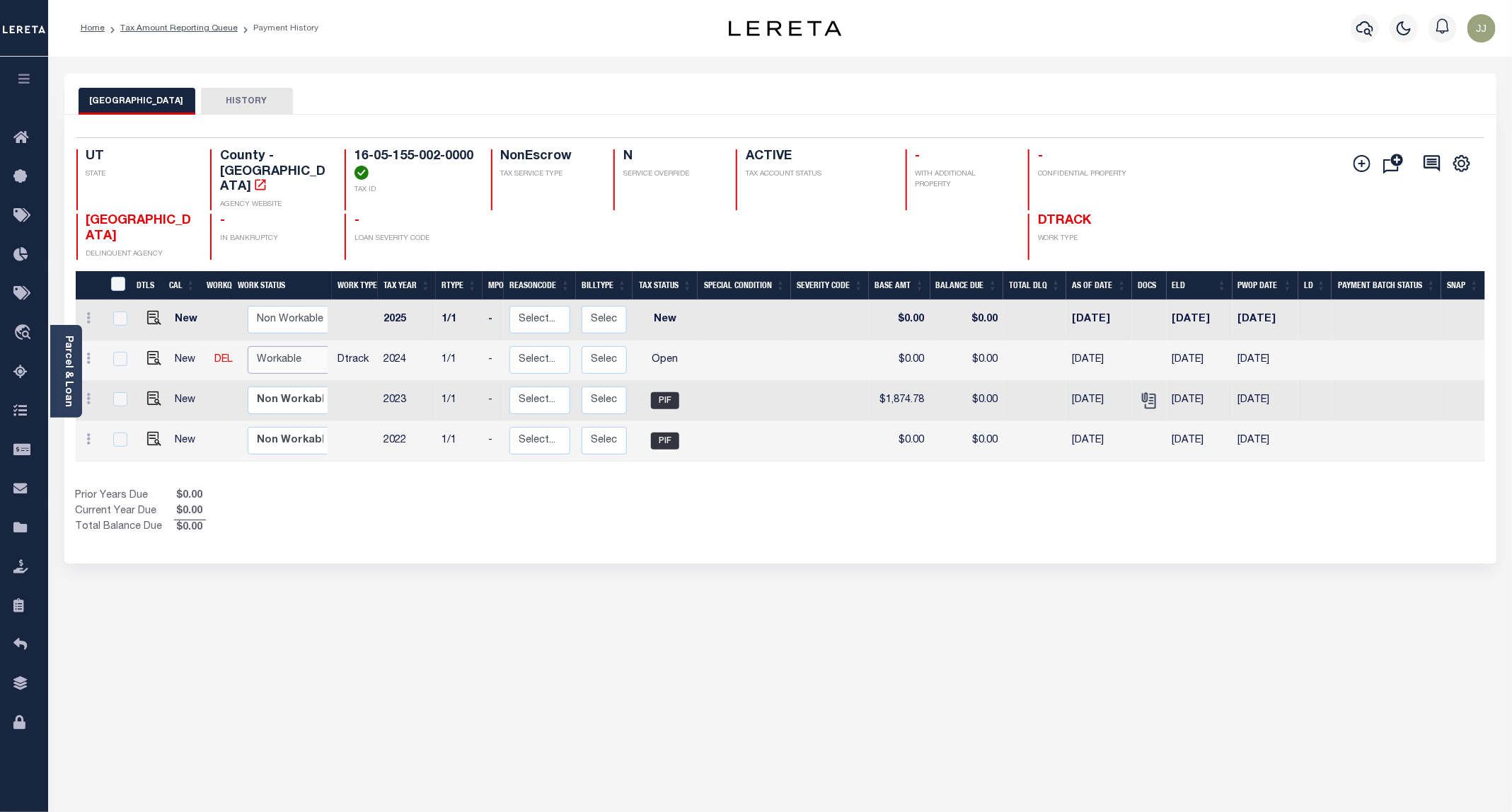
click at [290, 357] on select "Non Workable Workable" at bounding box center [290, 360] width 85 height 28
checkbox input "true"
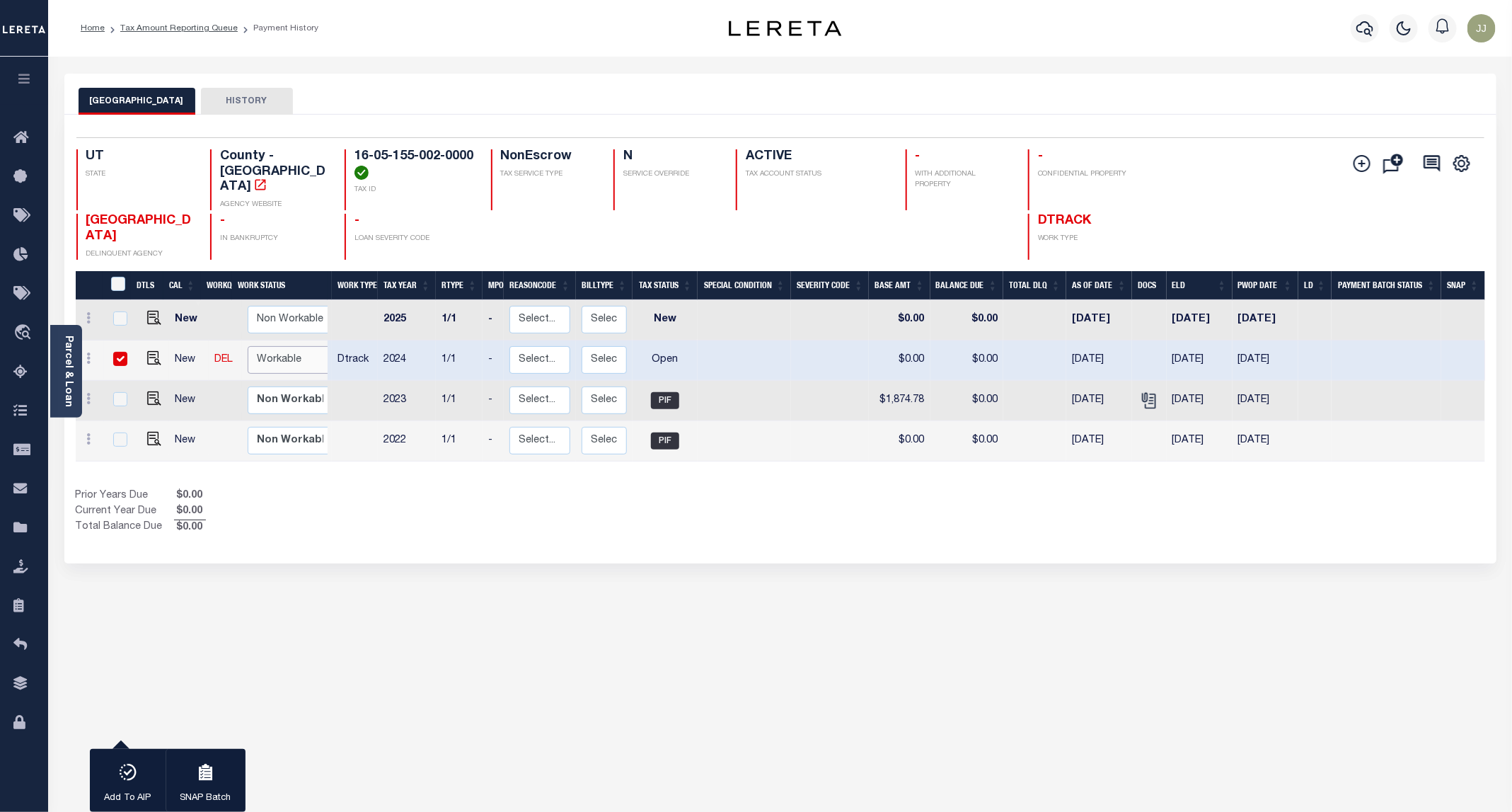
select select "true"
click at [248, 346] on select "Non Workable Workable" at bounding box center [290, 360] width 85 height 28
checkbox input "false"
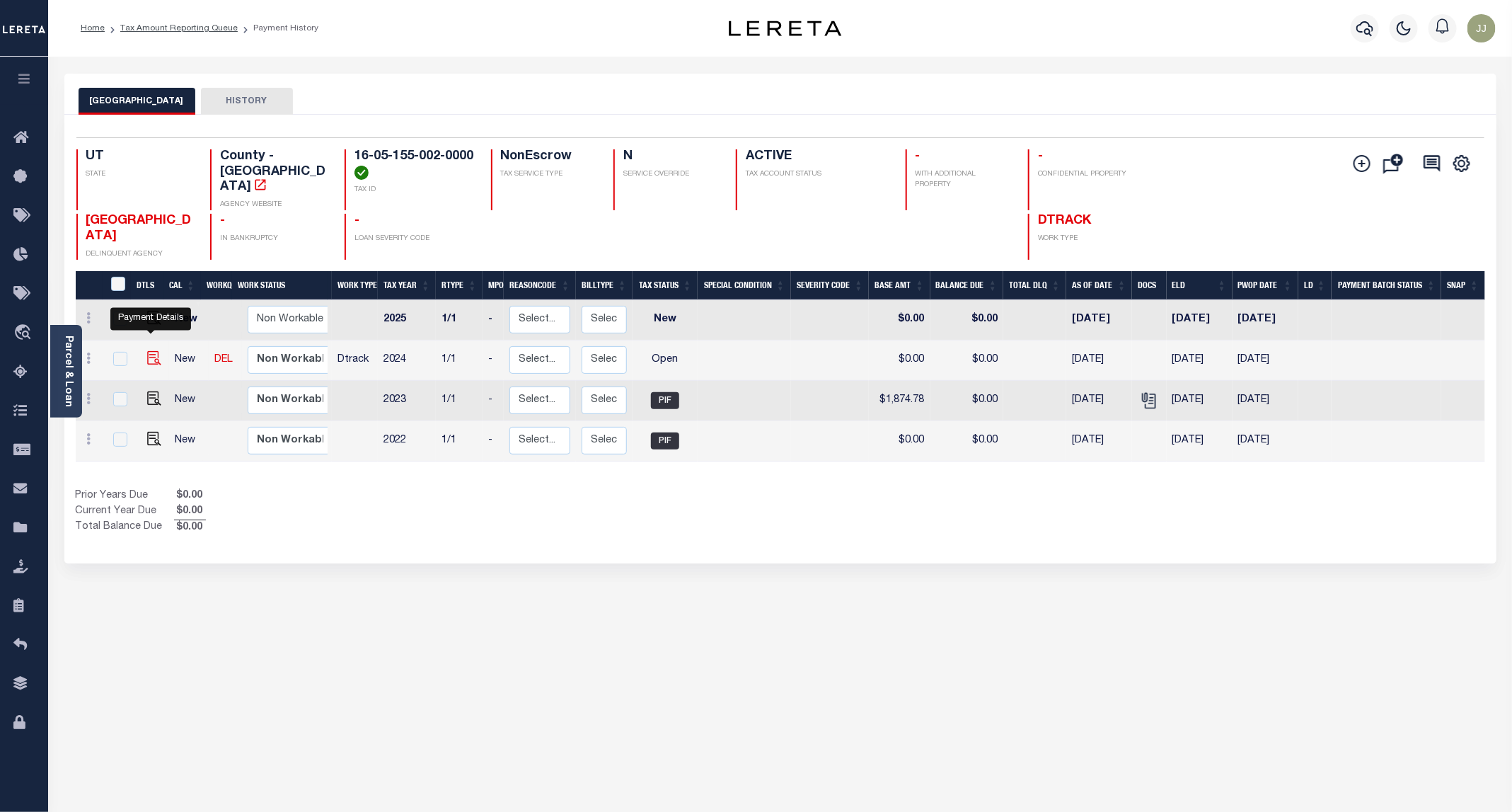
click at [151, 351] on img "" at bounding box center [154, 358] width 14 height 14
checkbox input "true"
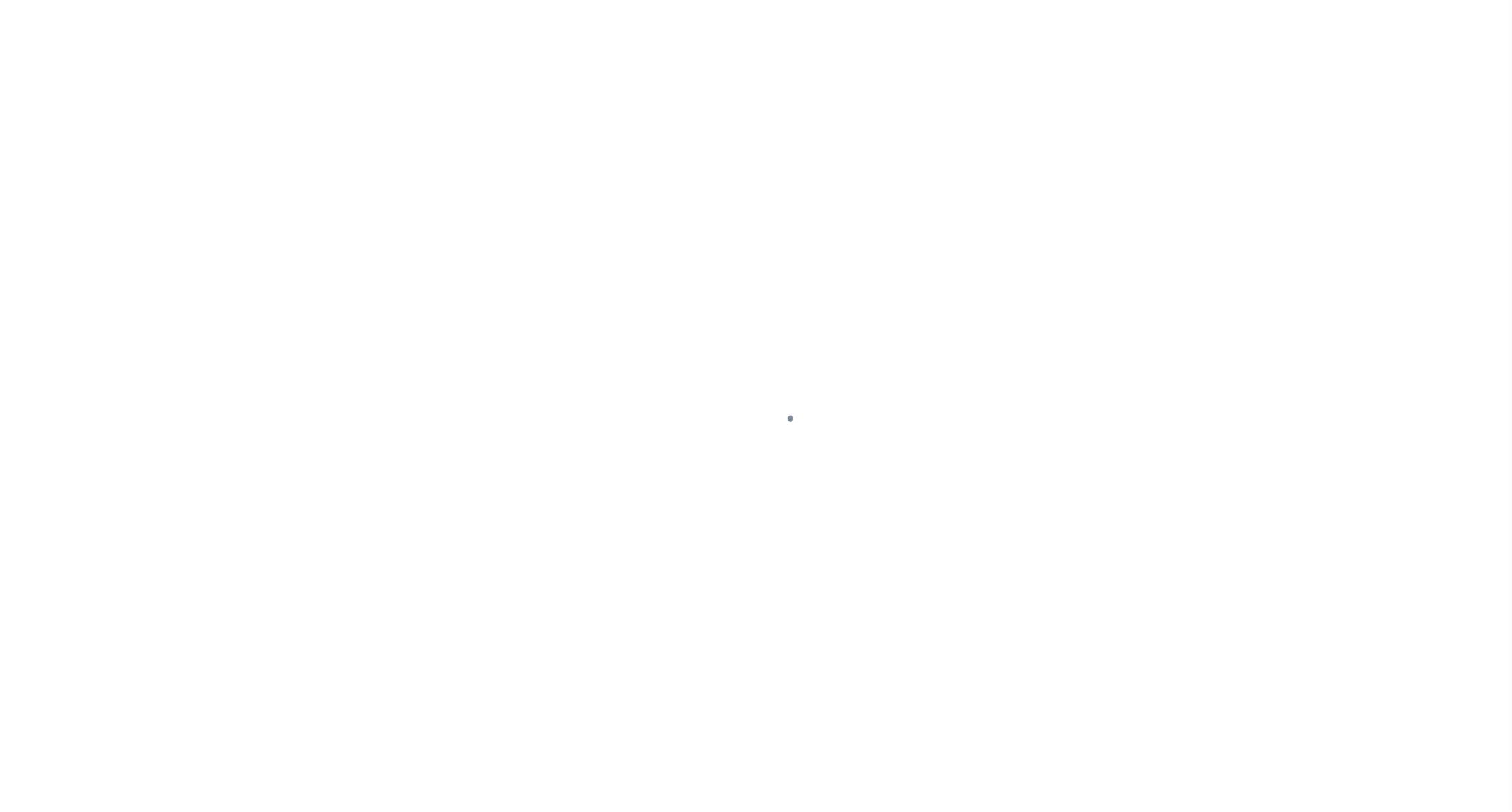
select select "OP2"
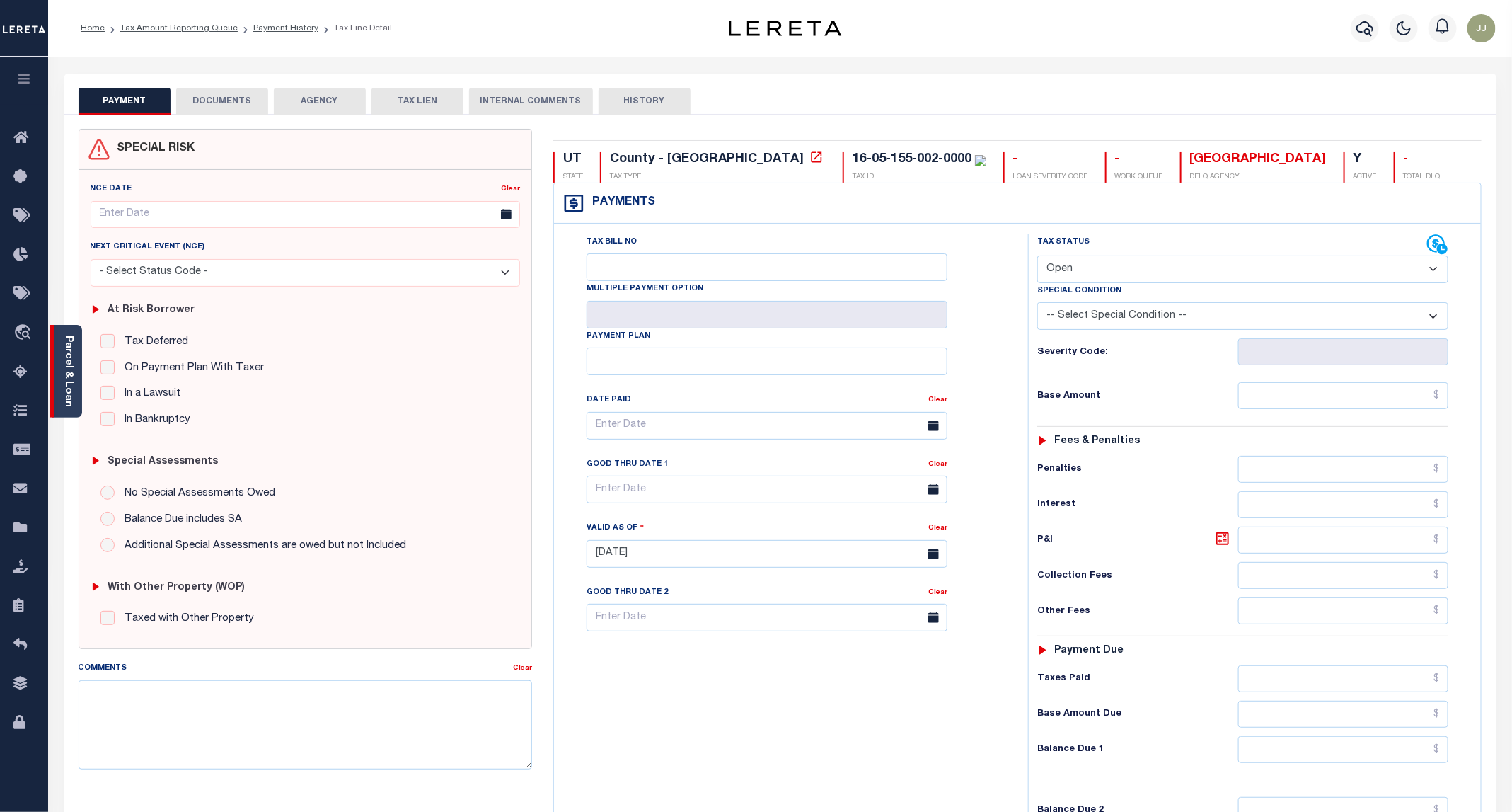
click at [73, 379] on link "Parcel & Loan" at bounding box center [68, 371] width 10 height 72
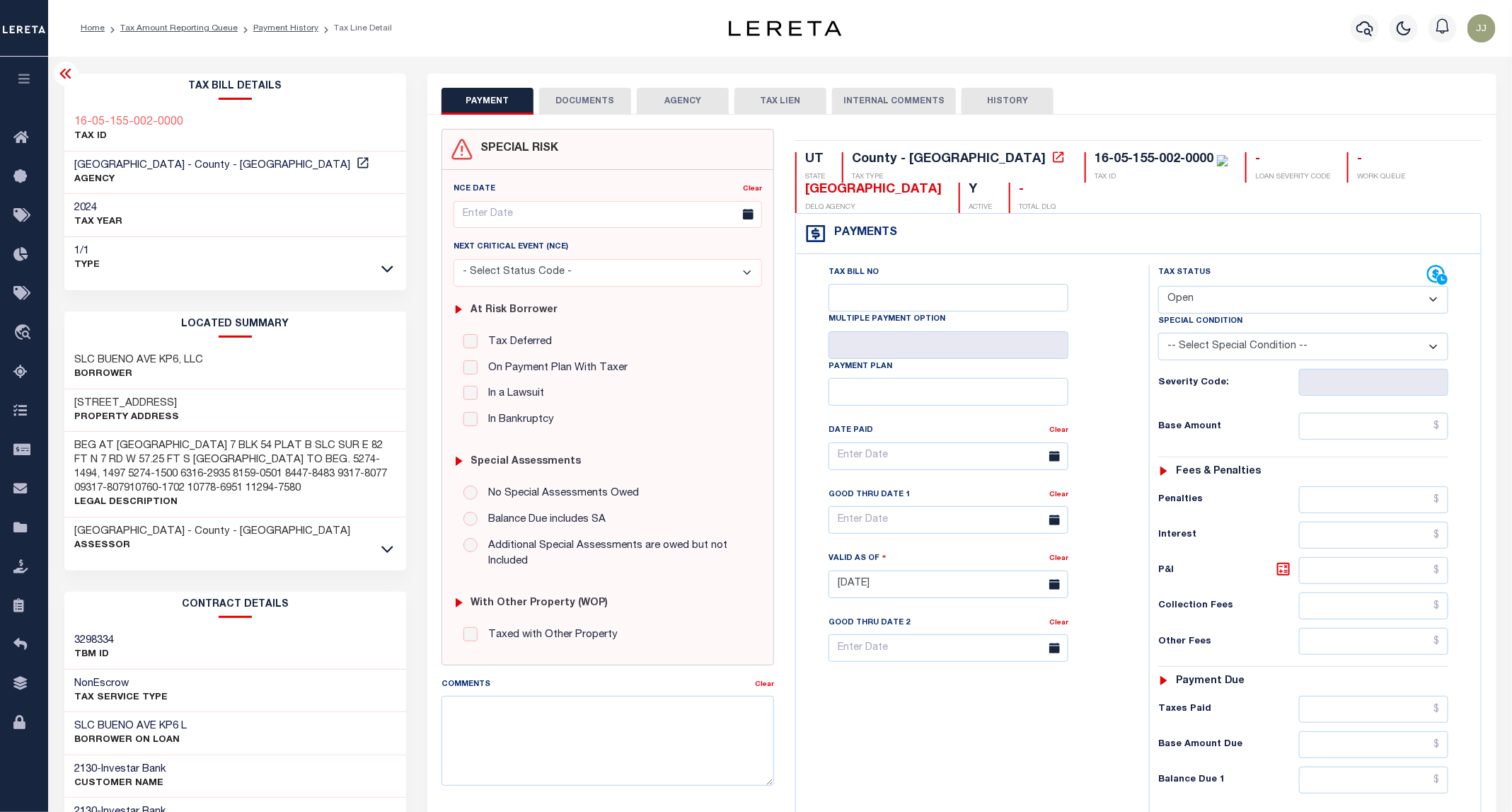
click at [590, 100] on button "DOCUMENTS" at bounding box center [585, 101] width 92 height 27
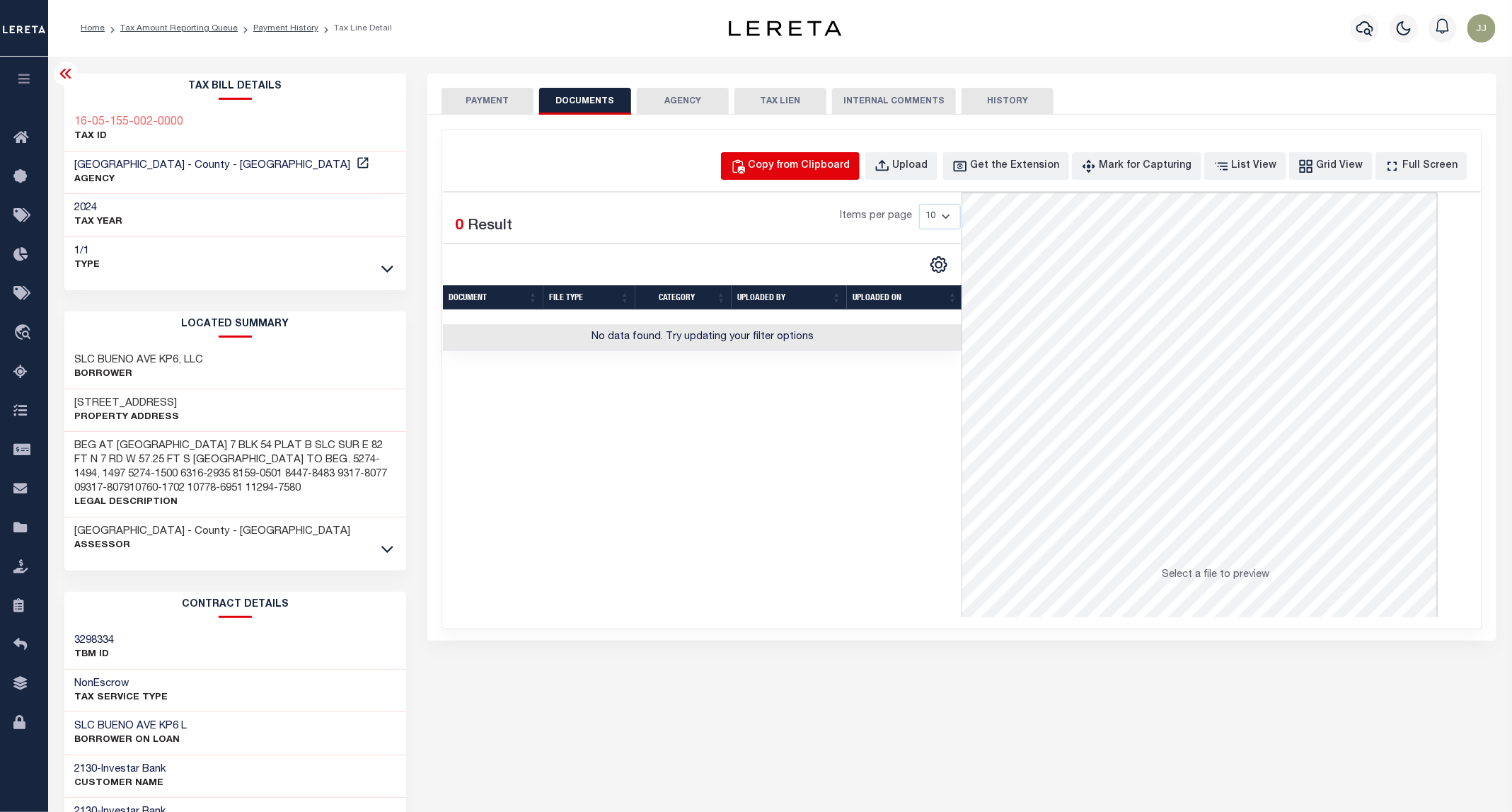
click at [832, 168] on div "Copy from Clipboard" at bounding box center [799, 166] width 102 height 15
select select "POP"
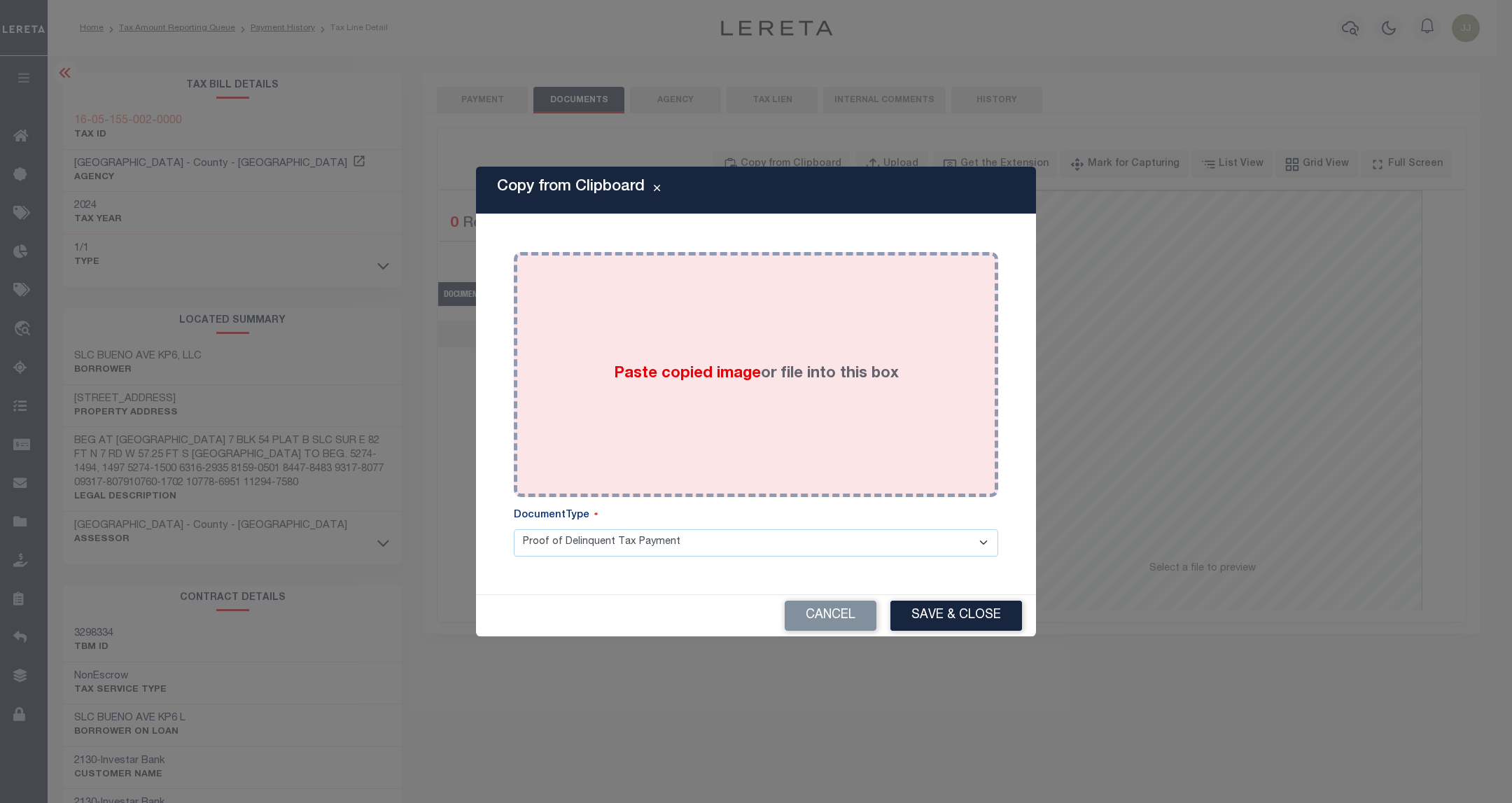
click at [723, 323] on div "Paste copied image or file into this box" at bounding box center [756, 374] width 464 height 224
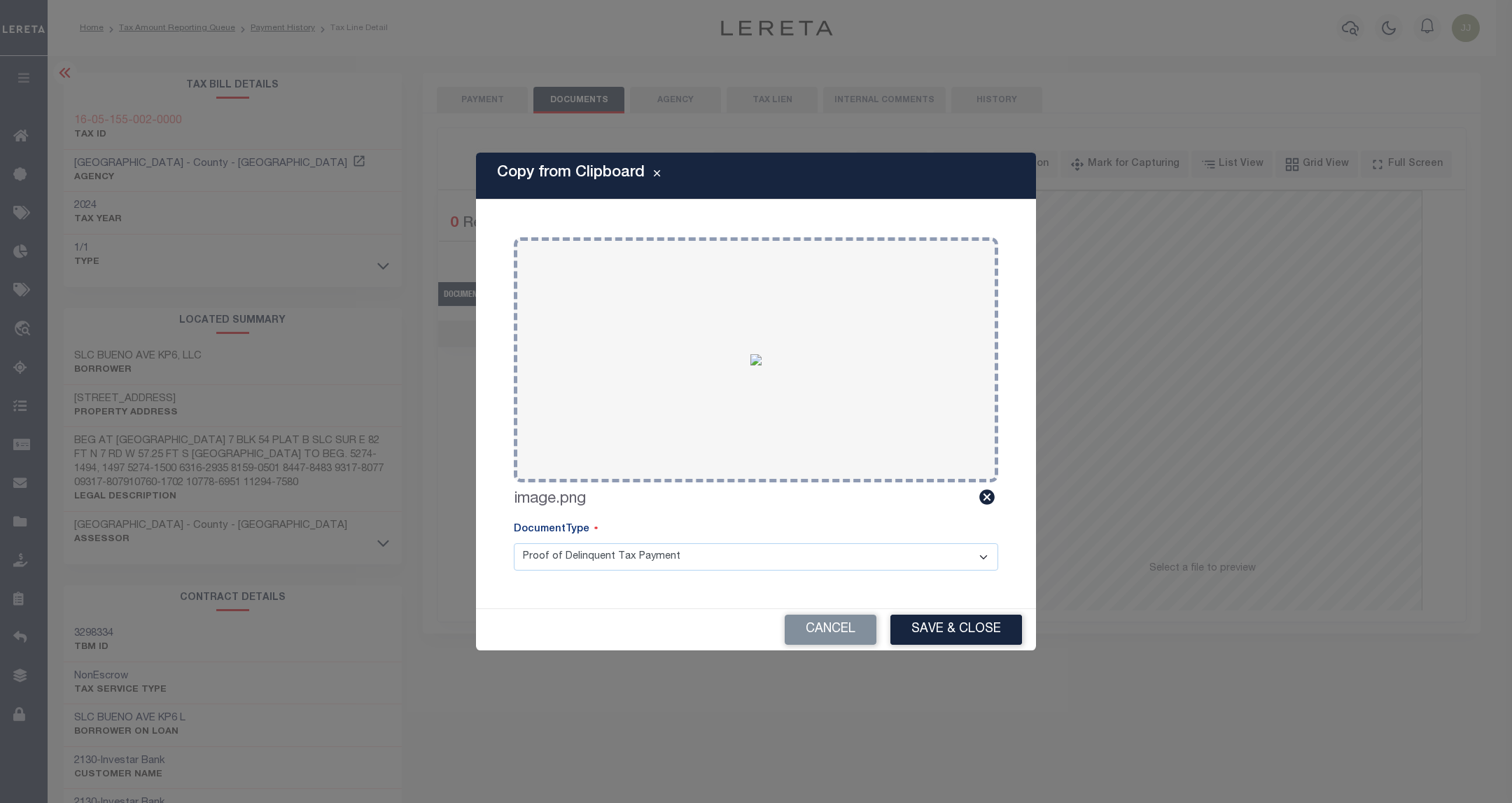
click at [951, 637] on button "Save & Close" at bounding box center [956, 629] width 131 height 30
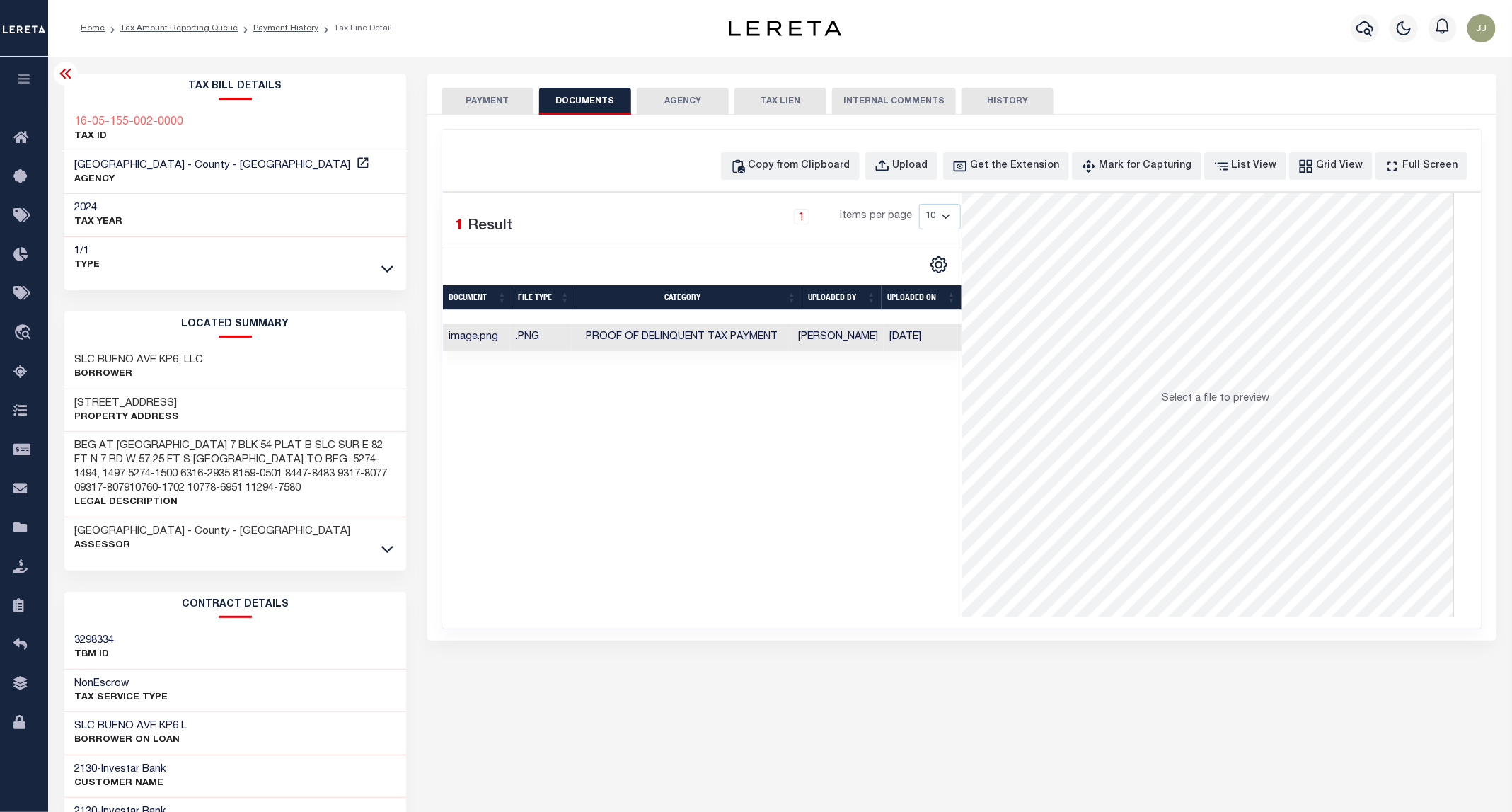
click at [480, 92] on button "PAYMENT" at bounding box center [487, 101] width 92 height 27
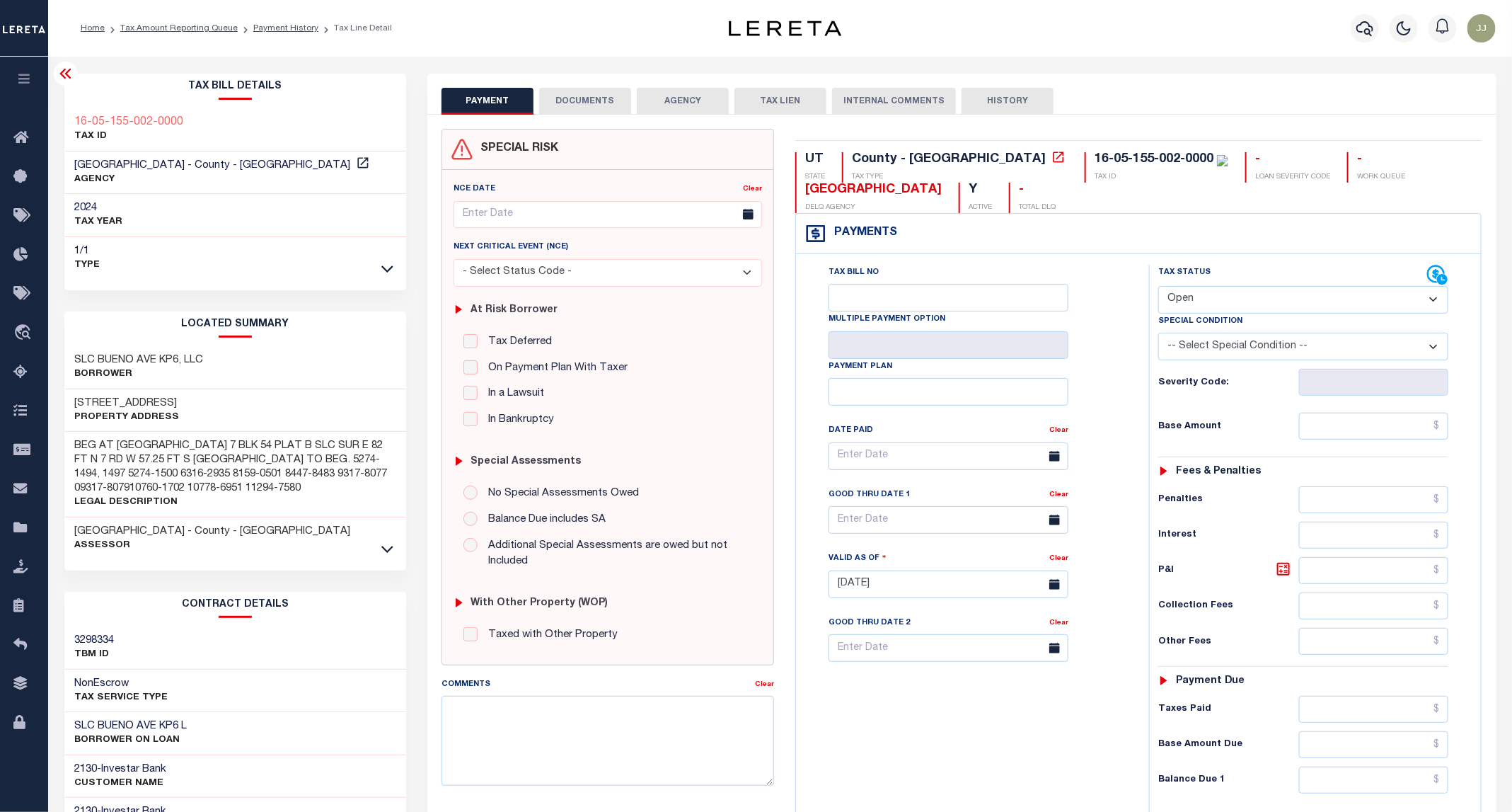
click at [1266, 308] on select "- Select Status Code - Open Due/Unpaid Paid Incomplete No Tax Due Internal Refu…" at bounding box center [1304, 300] width 290 height 28
select select "PYD"
click at [1159, 287] on select "- Select Status Code - Open Due/Unpaid Paid Incomplete No Tax Due Internal Refu…" at bounding box center [1304, 300] width 290 height 28
type input "[DATE]"
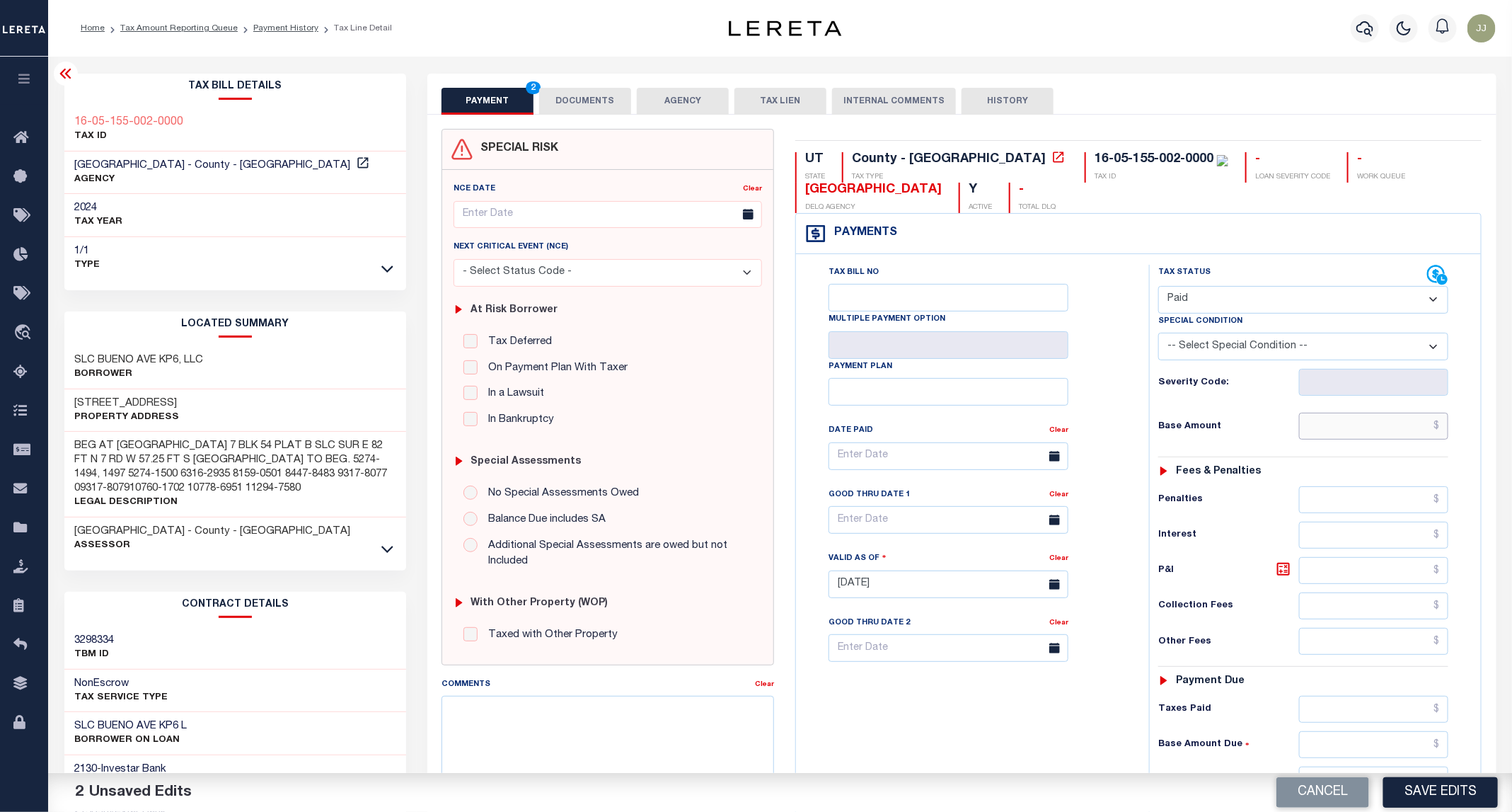
click at [1357, 437] on input "text" at bounding box center [1374, 426] width 150 height 27
type input "$0.00"
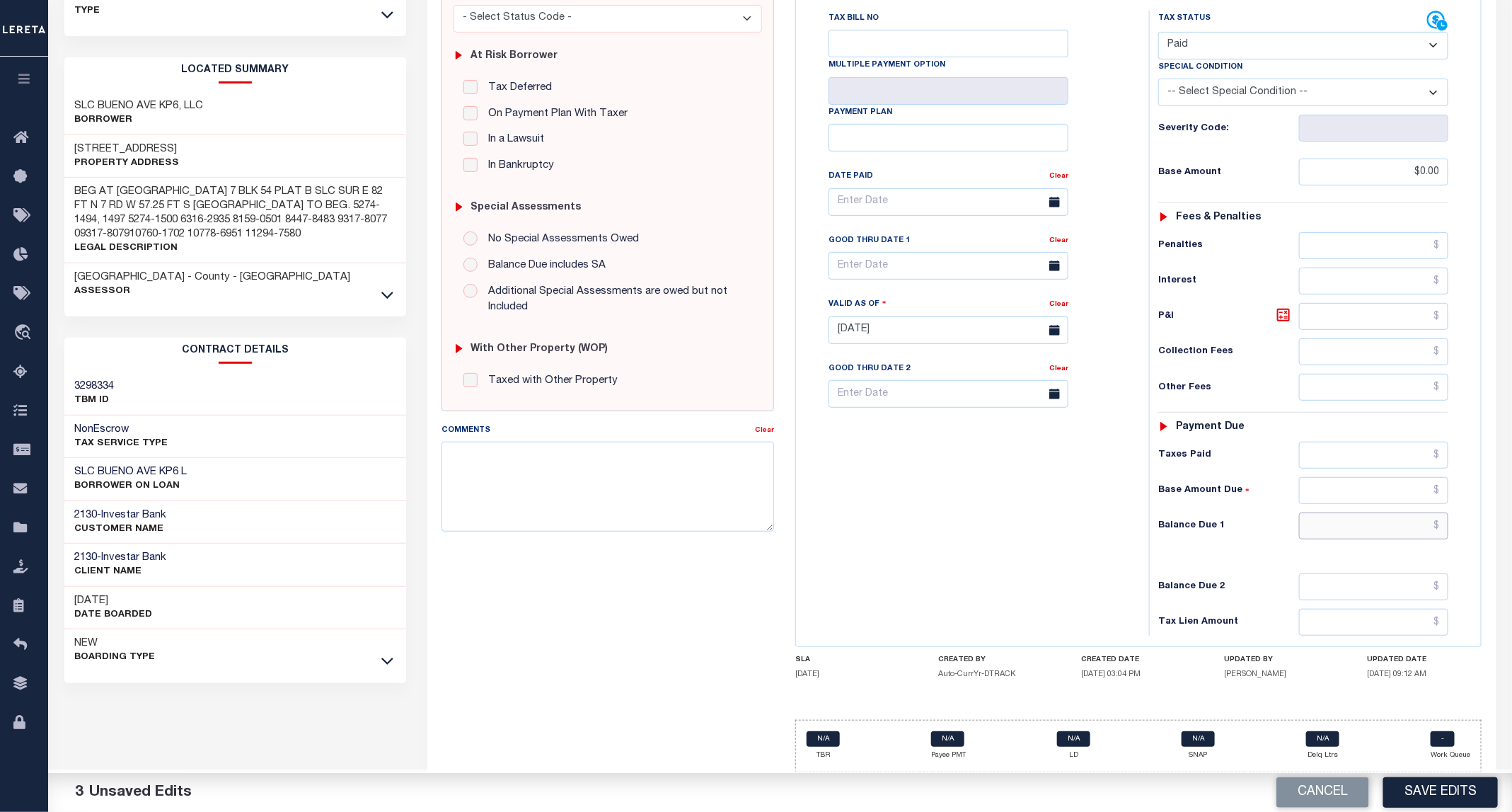
click at [1405, 536] on input "text" at bounding box center [1374, 525] width 150 height 27
type input "$0.00"
click at [1399, 780] on button "Save Edits" at bounding box center [1440, 792] width 114 height 30
checkbox input "false"
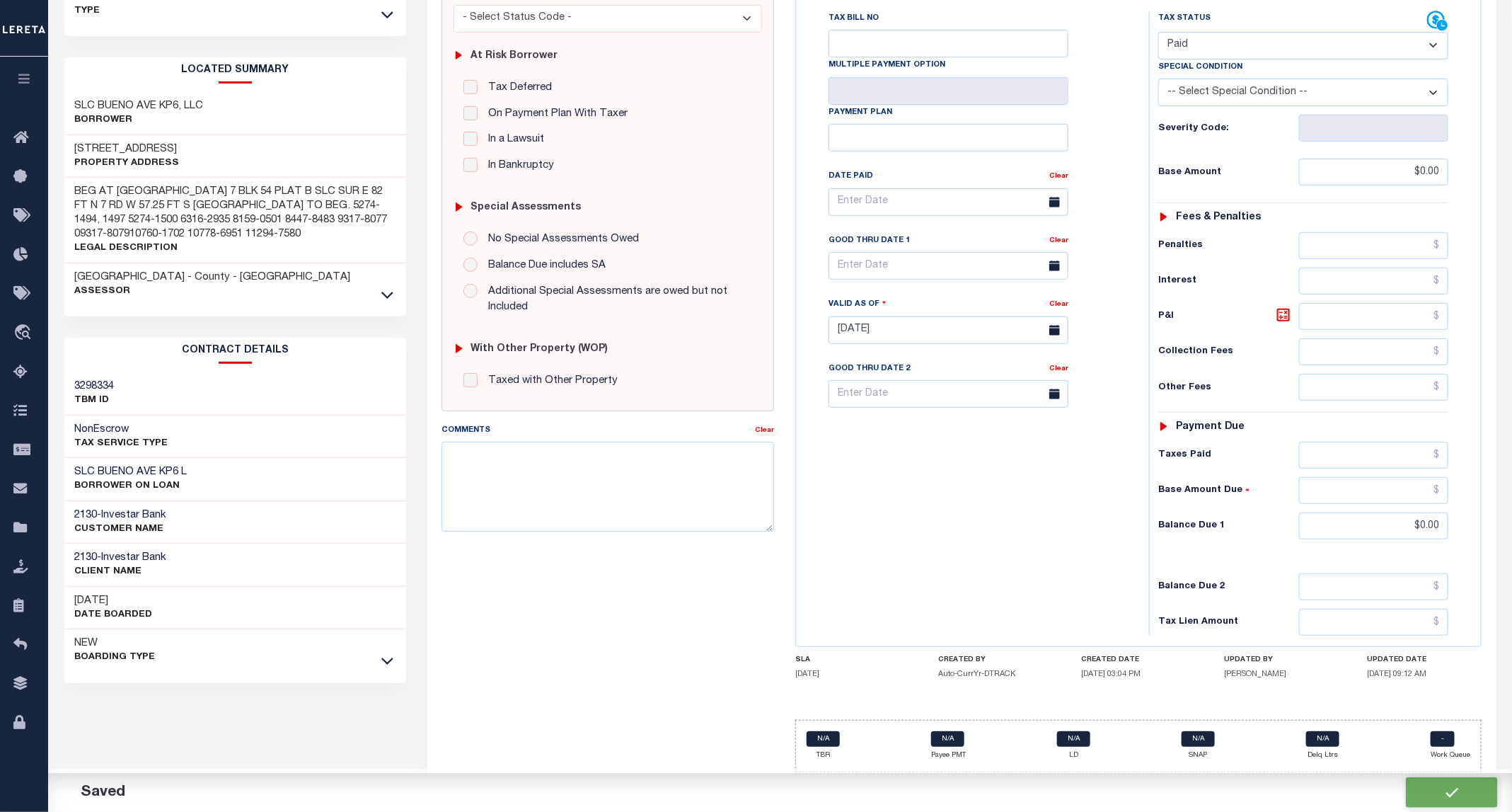
checkbox input "false"
type input "$0"
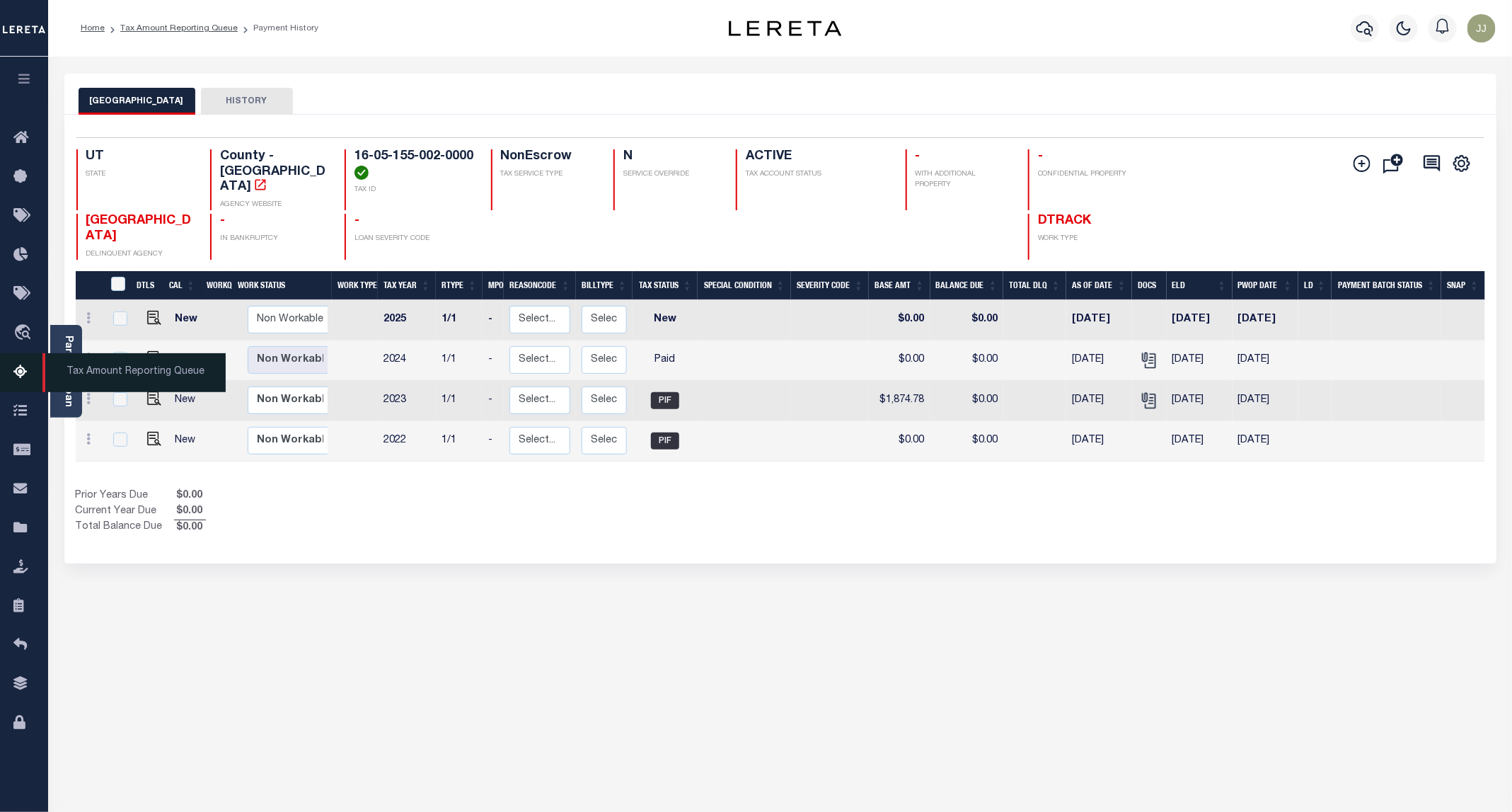
click at [13, 375] on icon at bounding box center [24, 372] width 22 height 18
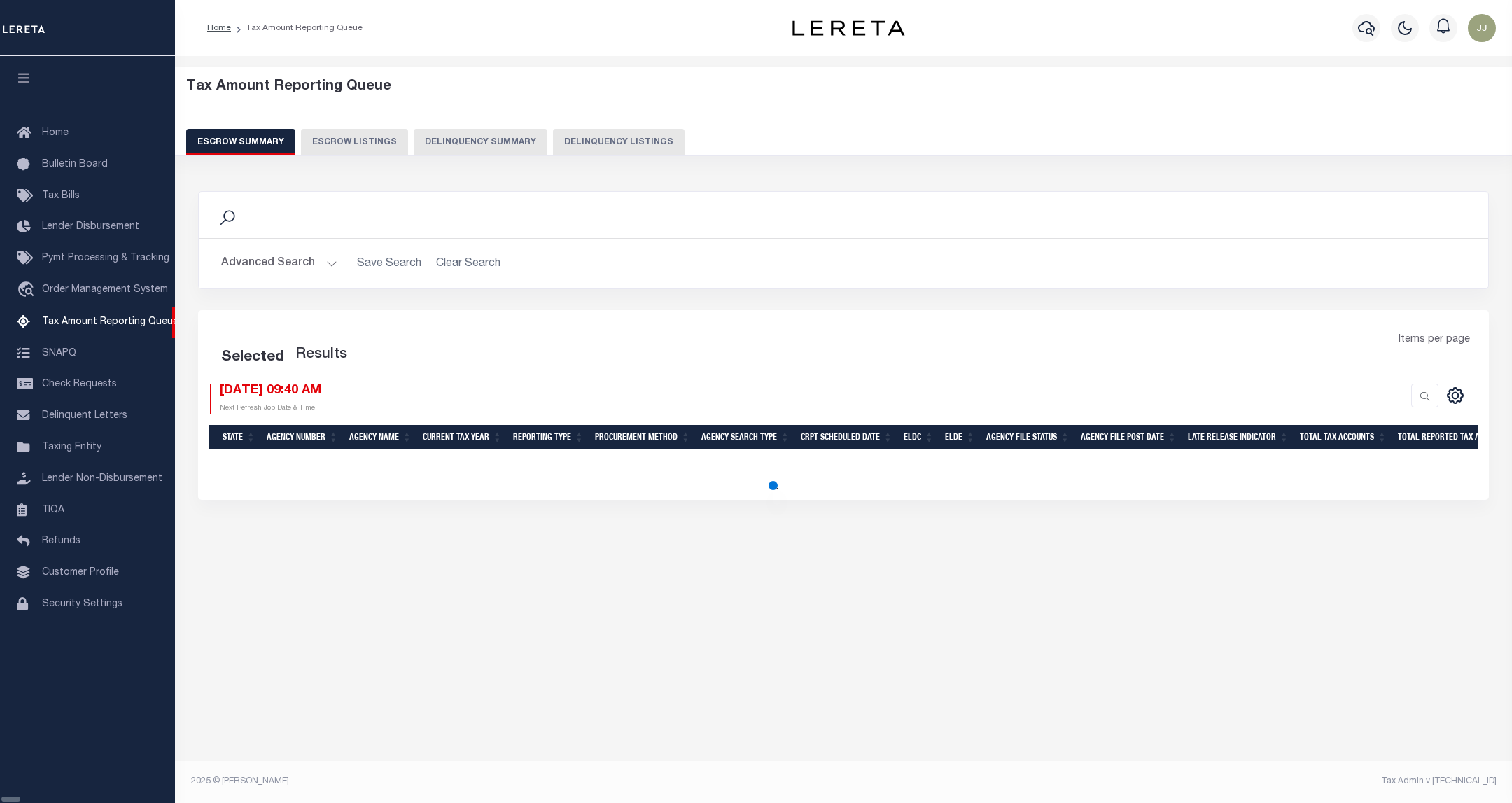
click at [553, 149] on button "Delinquency Listings" at bounding box center [619, 142] width 131 height 27
select select "100"
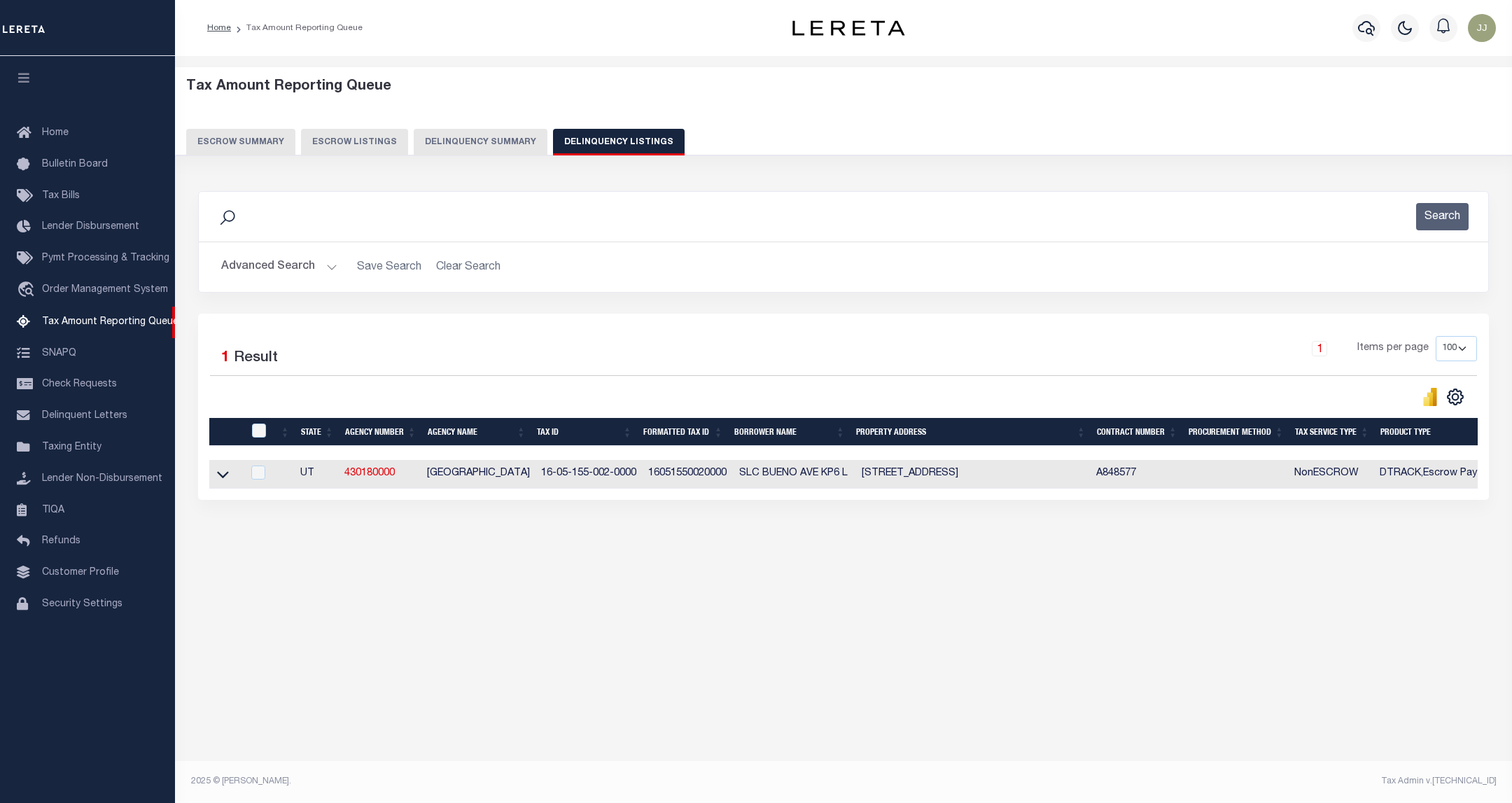
click at [280, 250] on div "Advanced Search Save Search Clear Search tblassign_wrapper_dynamictable_____Def…" at bounding box center [843, 267] width 1290 height 50
click at [280, 273] on button "Advanced Search" at bounding box center [280, 267] width 116 height 28
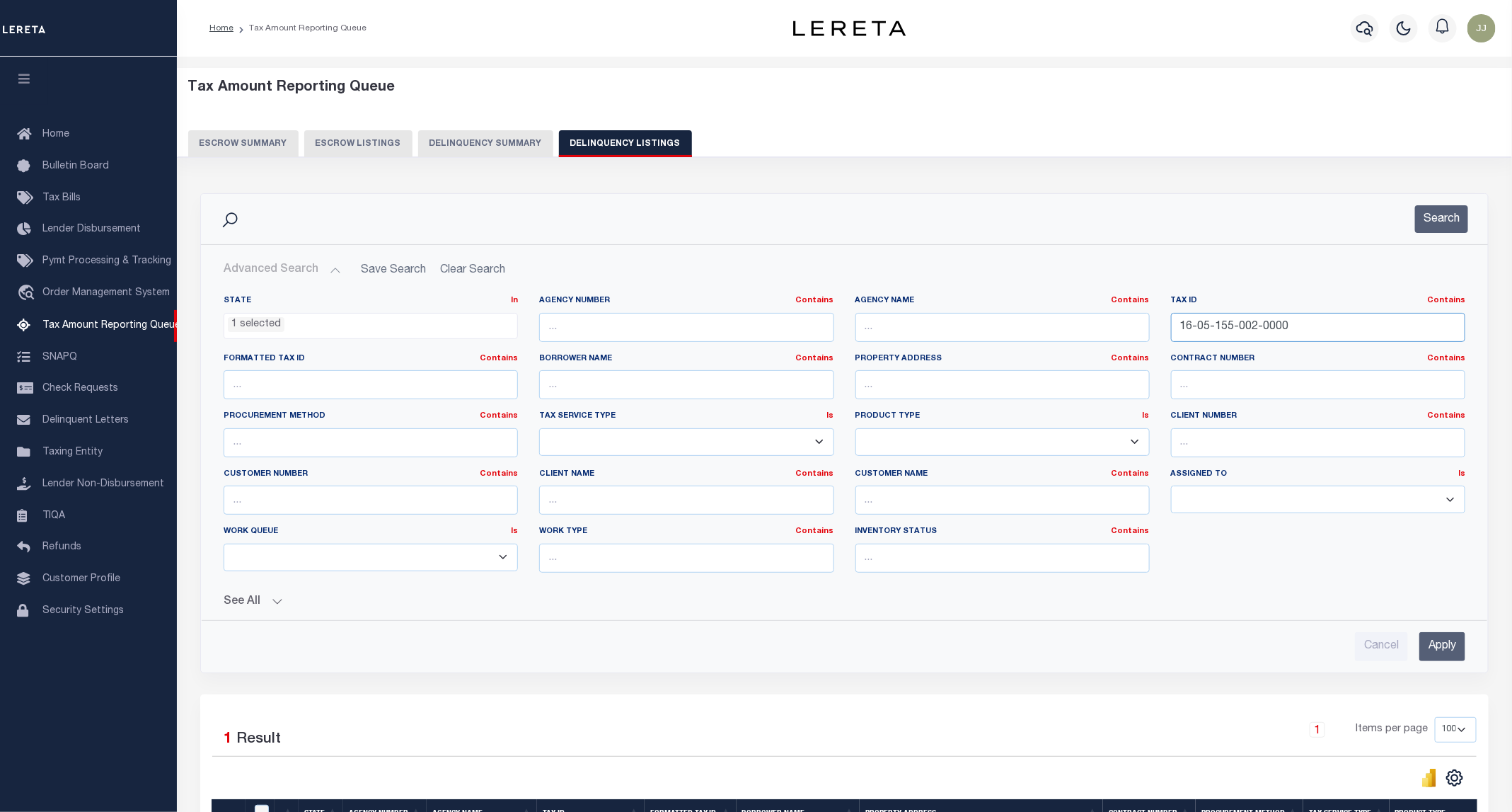
drag, startPoint x: 1346, startPoint y: 342, endPoint x: 1144, endPoint y: 336, distance: 202.1
click at [1144, 336] on div "State In In AK AL AR AZ CA CO CT DC DE FL GA GU HI IA ID IL IN KS KY LA MA MD M…" at bounding box center [844, 440] width 1263 height 289
paste input "3"
type input "16-05-155-003-0000"
click at [1452, 229] on button "Search" at bounding box center [1441, 219] width 53 height 28
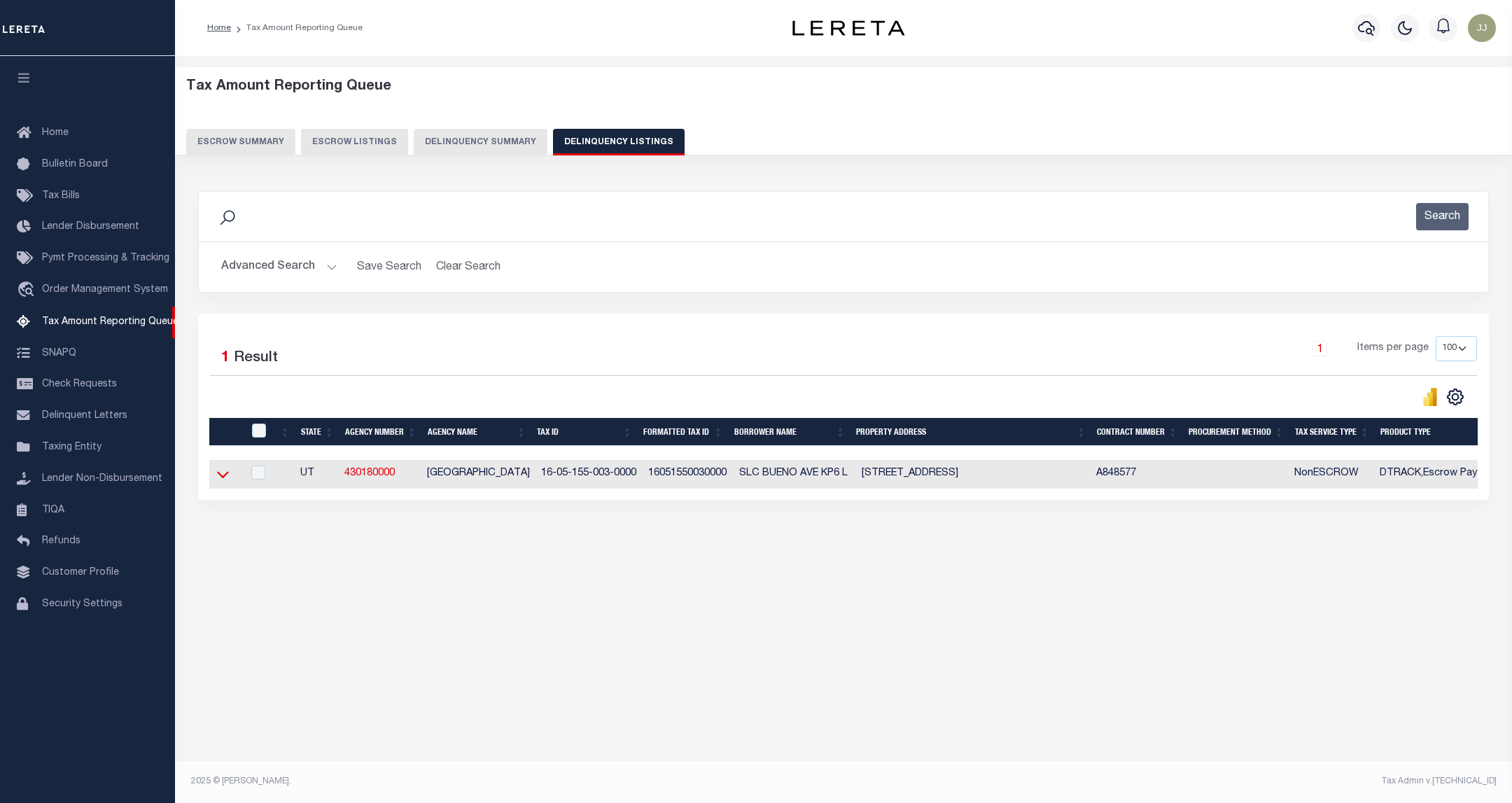
click at [219, 479] on icon at bounding box center [223, 474] width 12 height 15
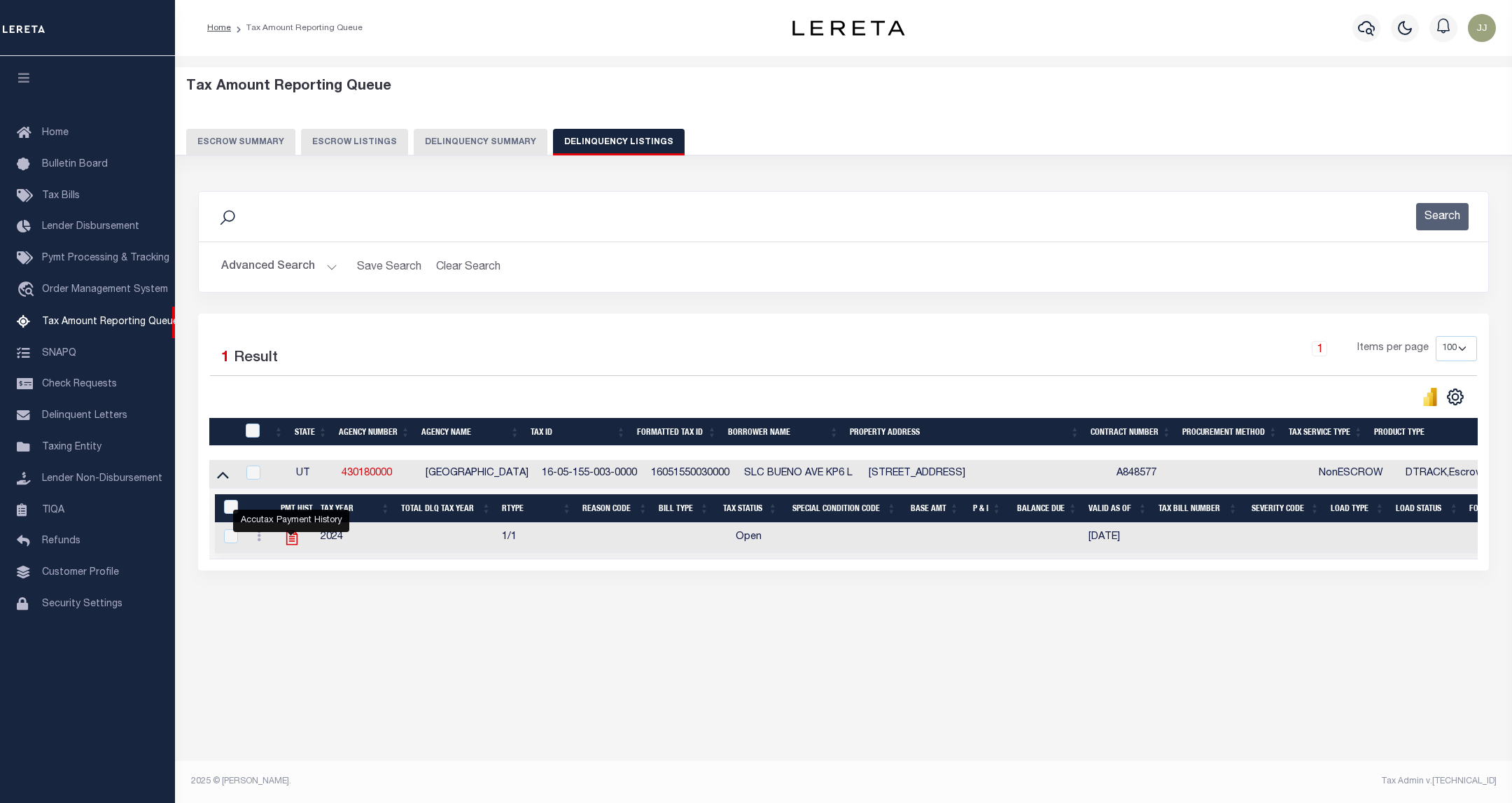
click at [290, 542] on icon "" at bounding box center [292, 538] width 18 height 18
checkbox input "true"
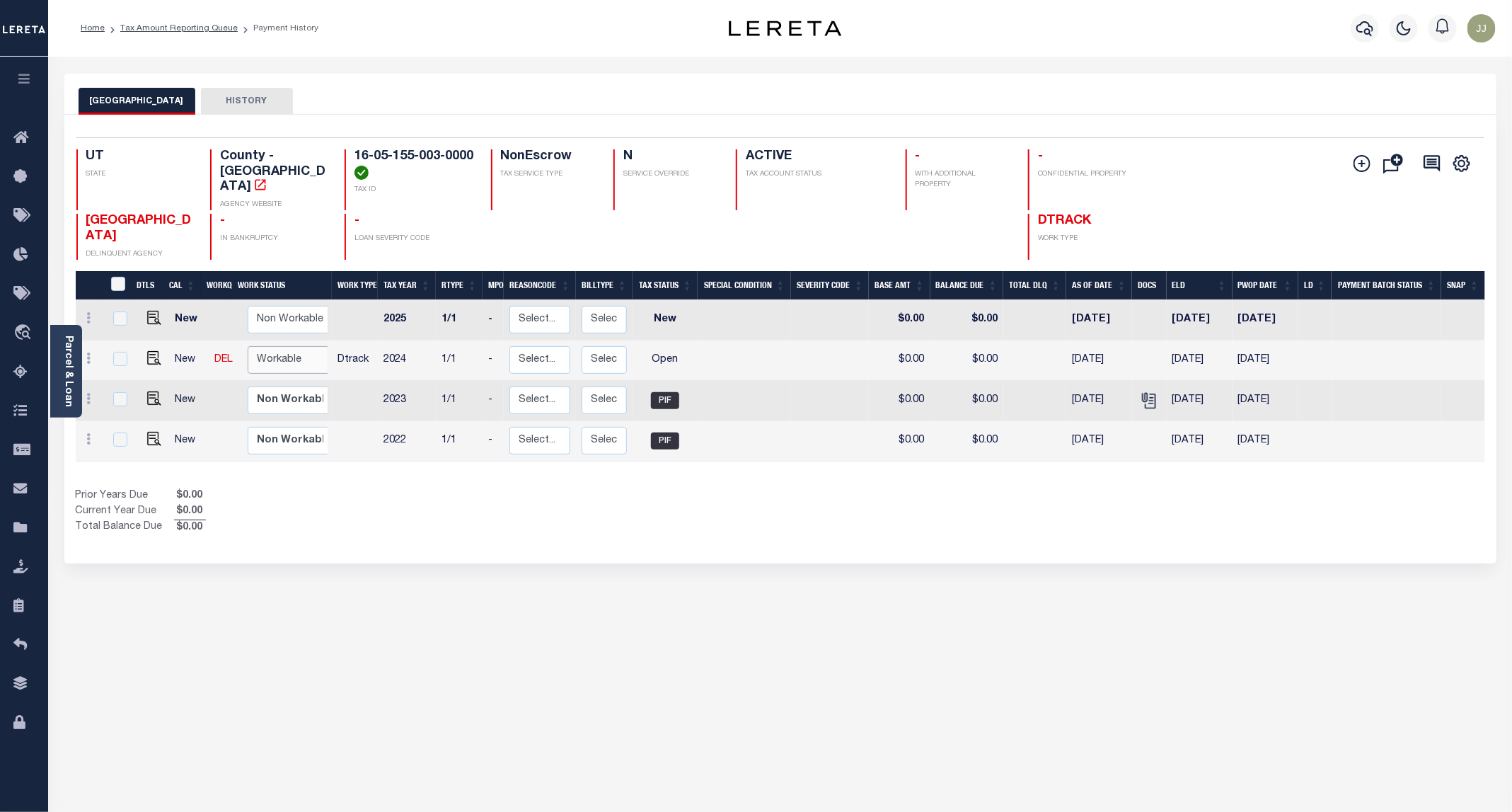
click at [276, 346] on select "Non Workable Workable" at bounding box center [290, 360] width 85 height 28
checkbox input "true"
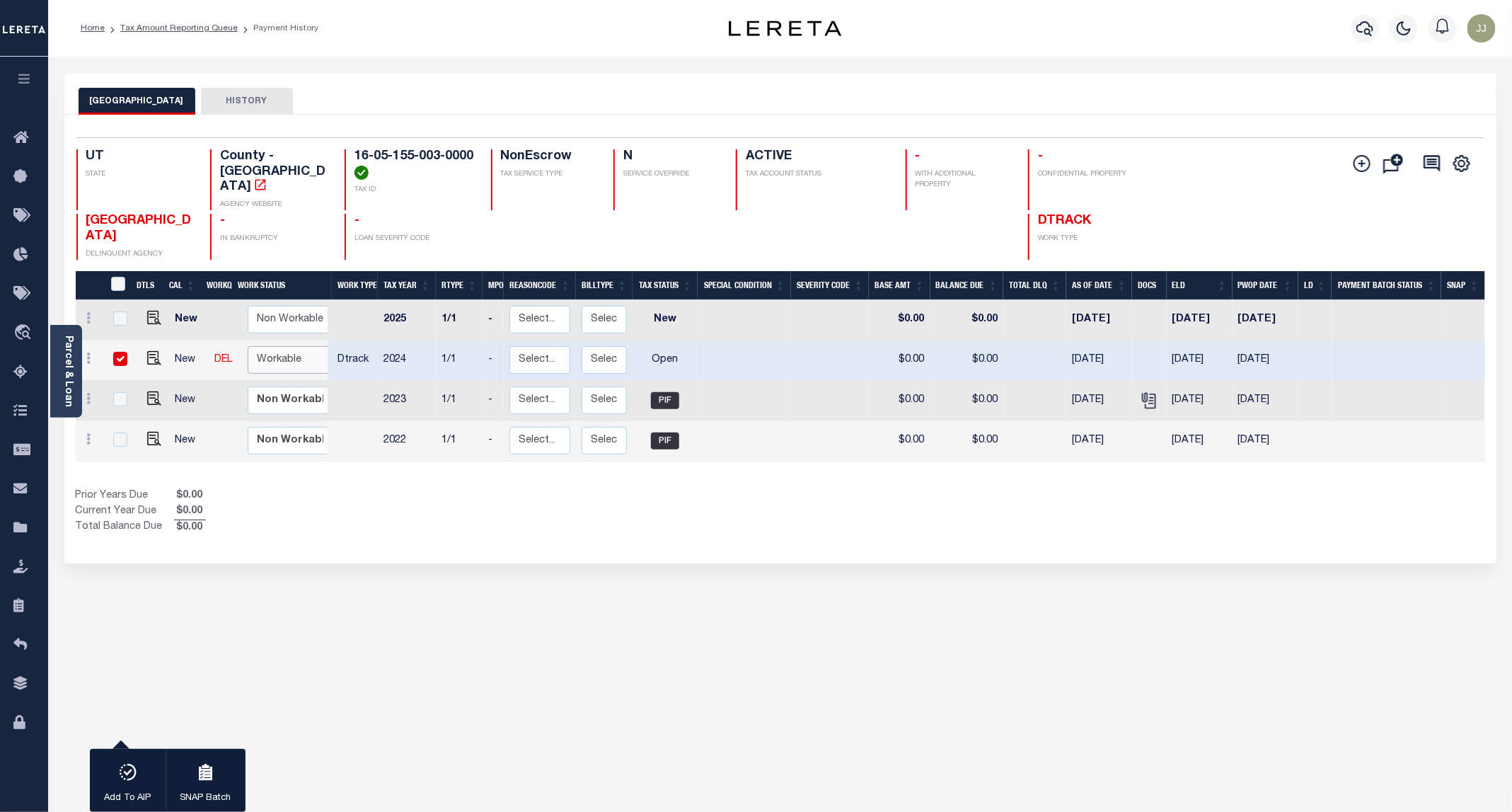
select select "true"
click at [248, 346] on select "Non Workable Workable" at bounding box center [290, 360] width 85 height 28
checkbox input "false"
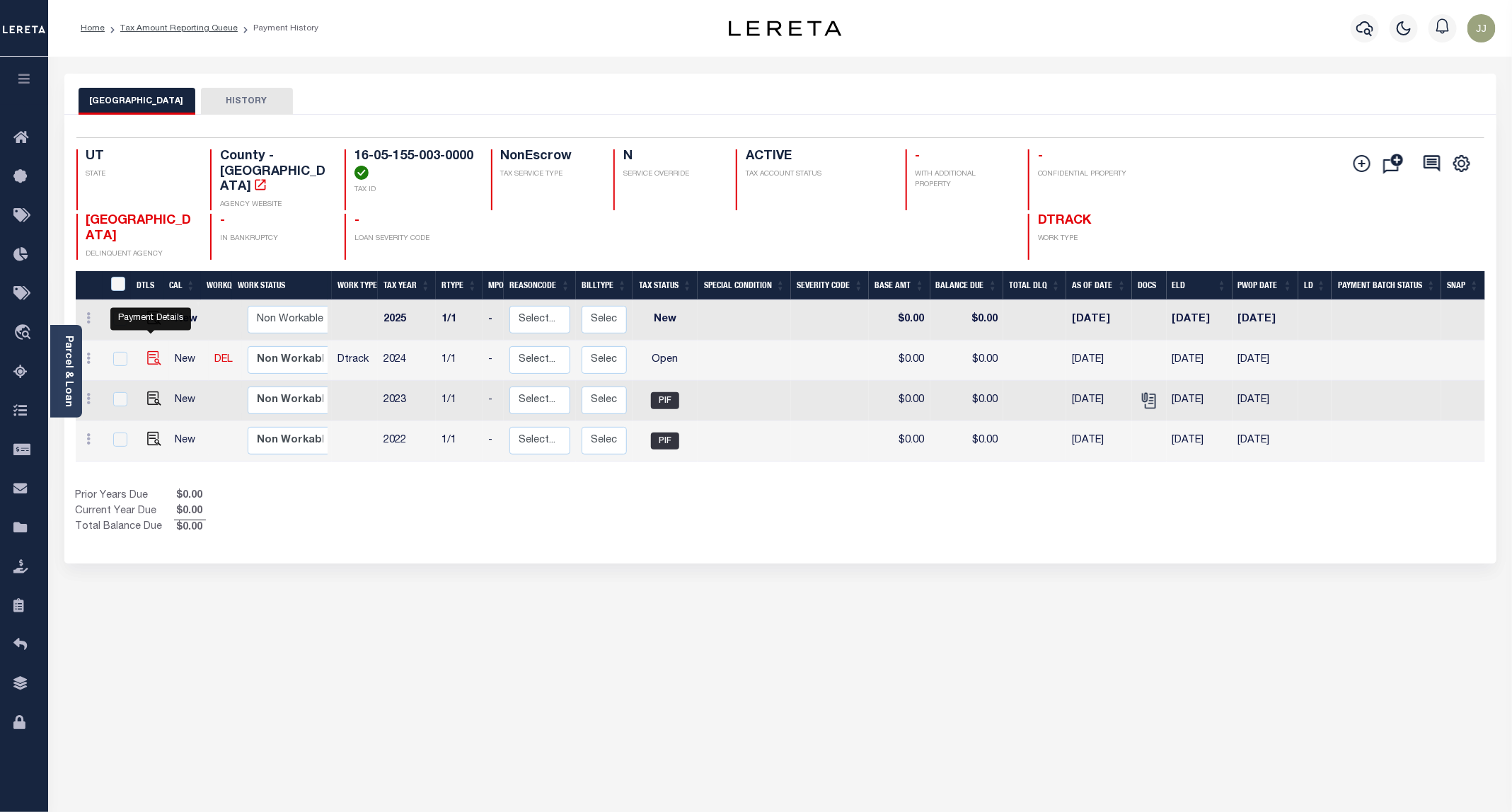
click at [153, 351] on img "" at bounding box center [154, 358] width 14 height 14
checkbox input "true"
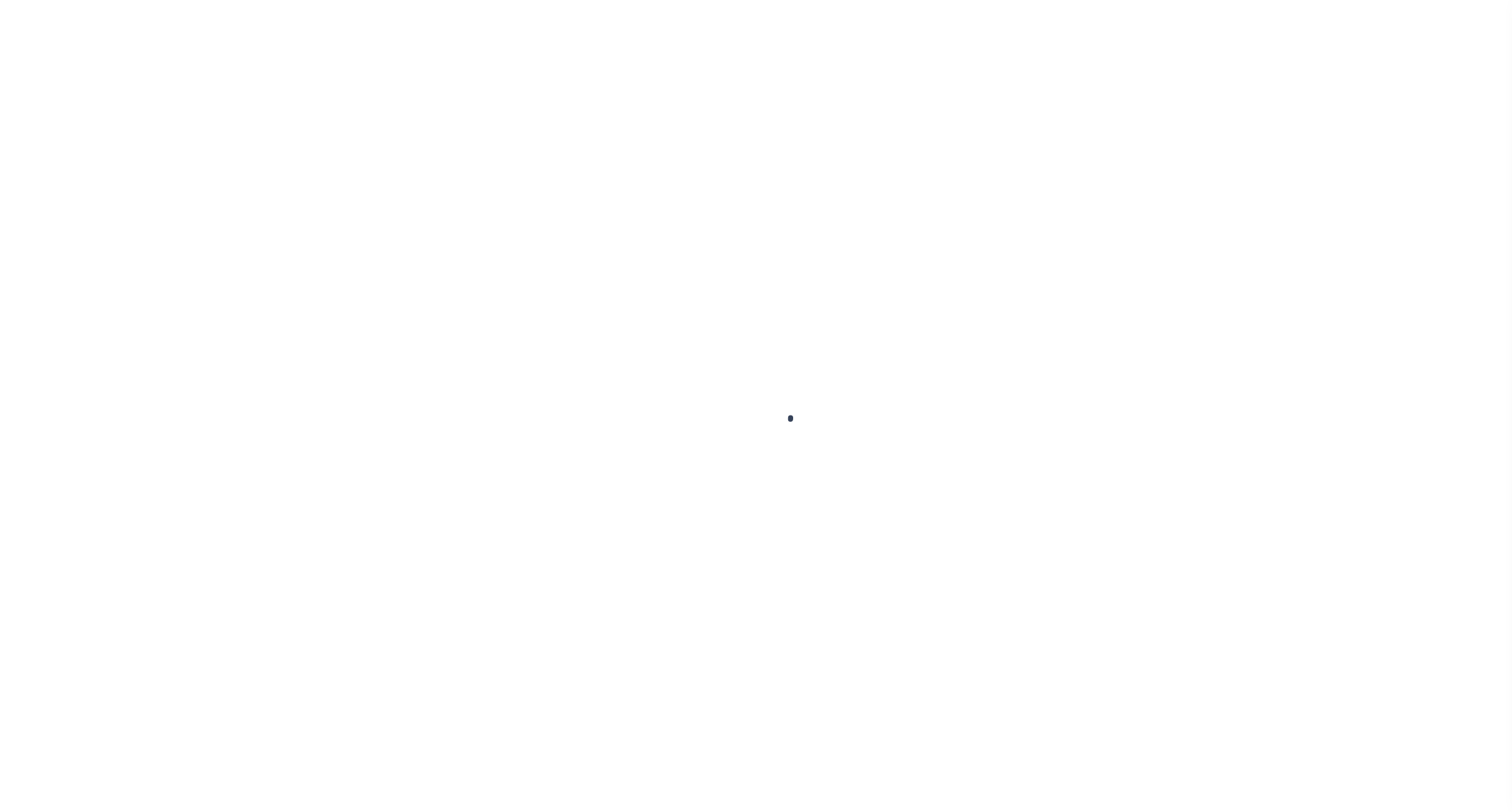
select select "OP2"
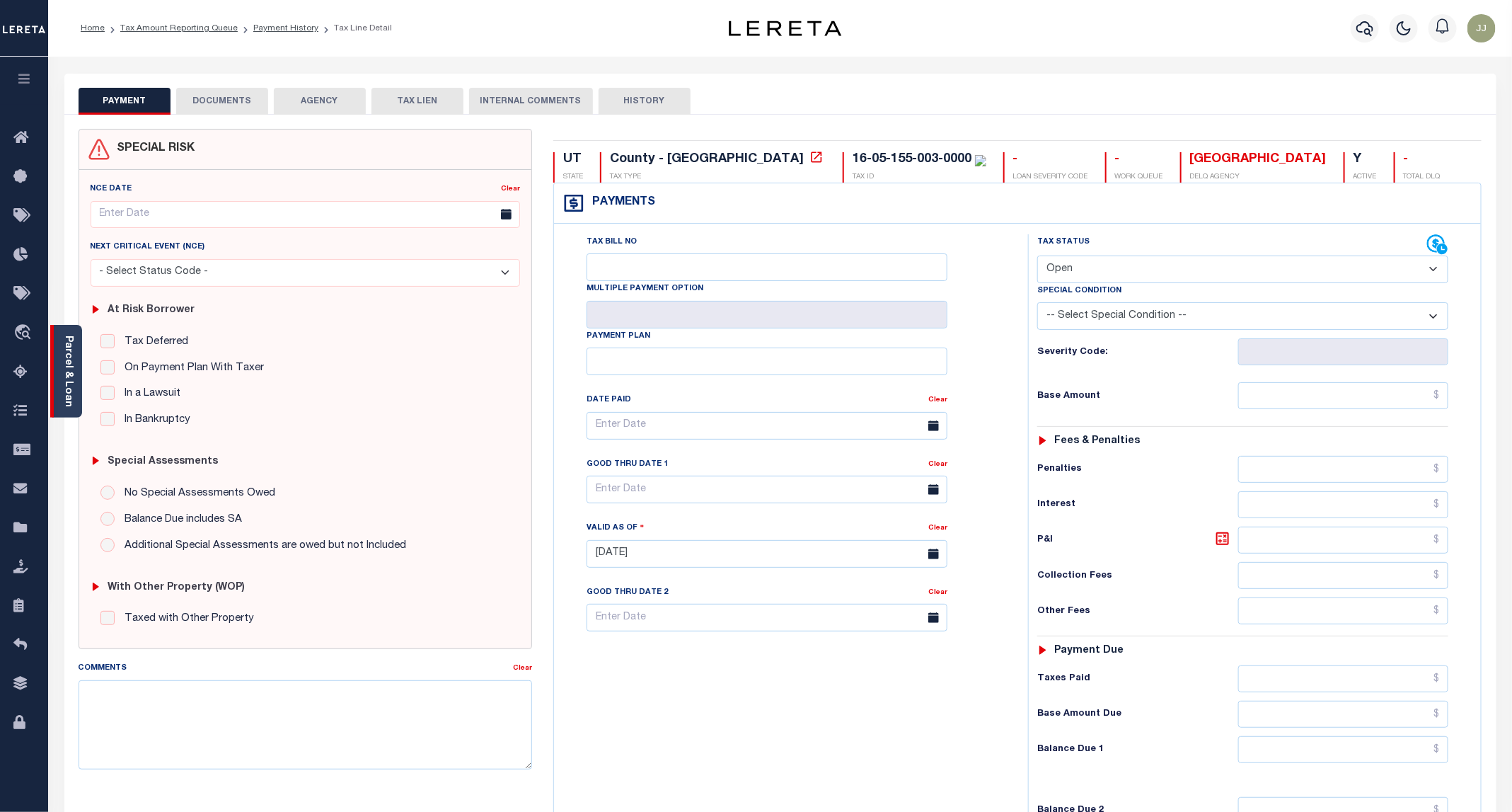
click at [64, 389] on link "Parcel & Loan" at bounding box center [68, 371] width 10 height 72
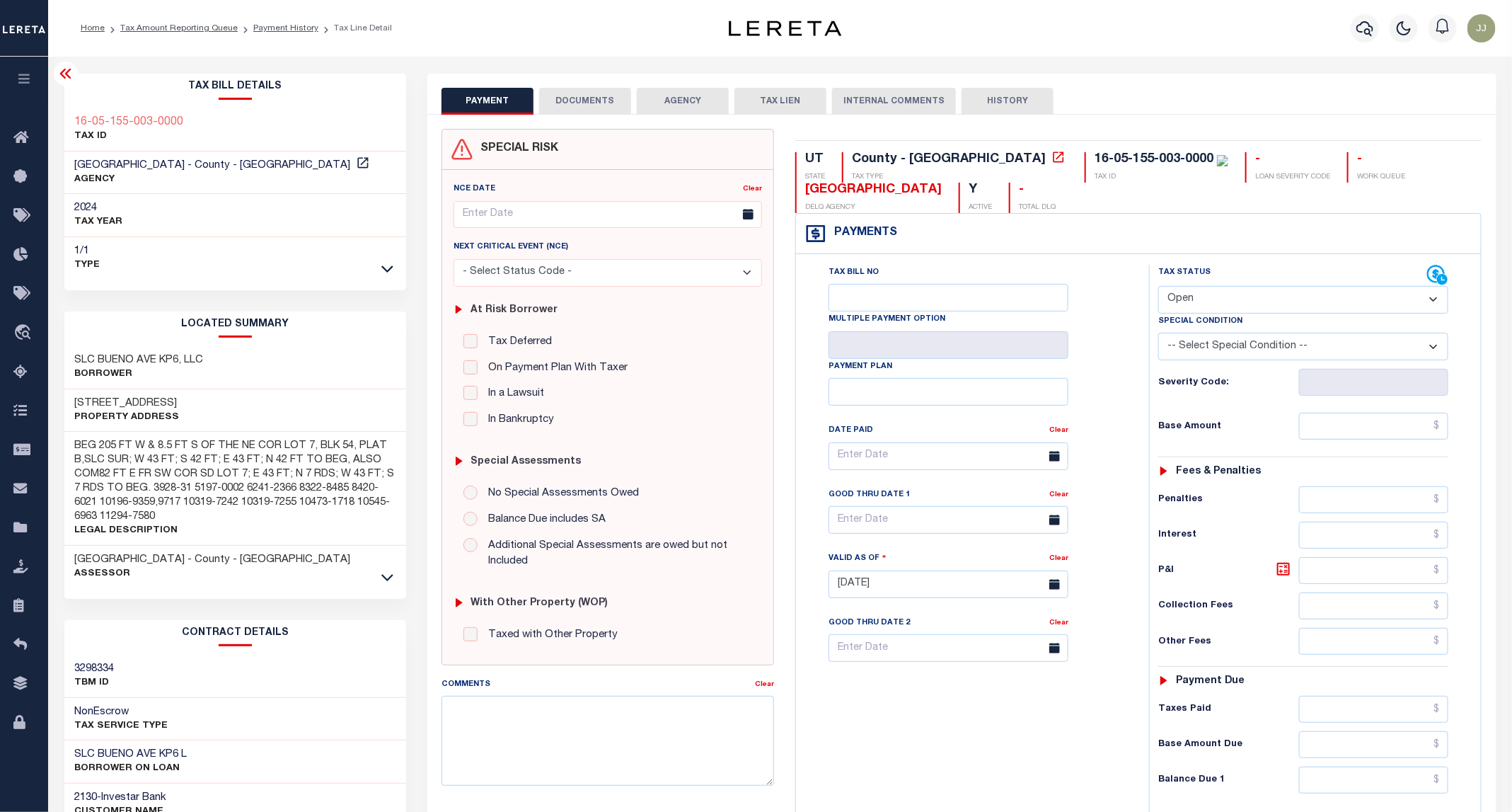
click at [576, 108] on button "DOCUMENTS" at bounding box center [585, 101] width 92 height 27
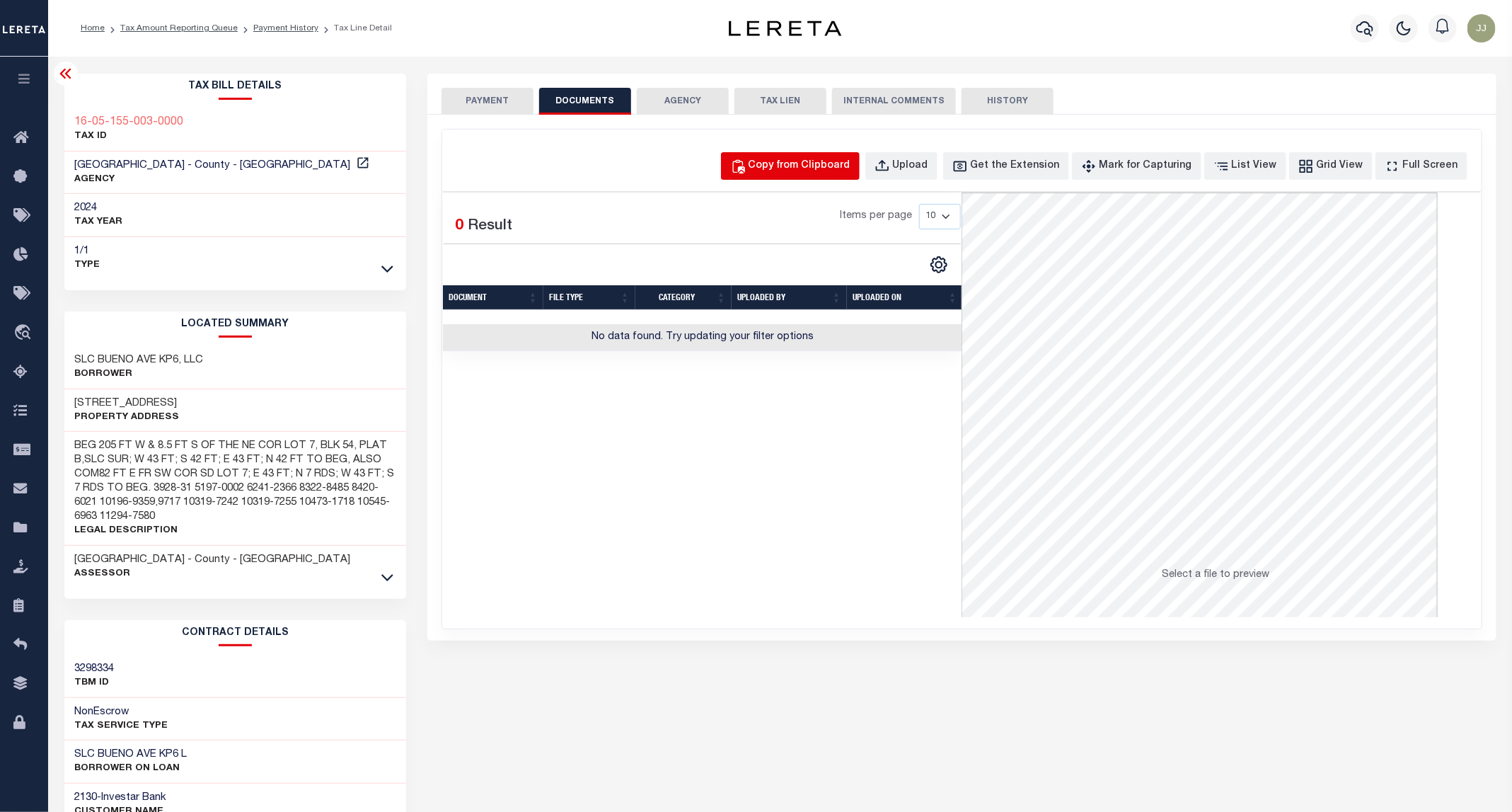
click at [805, 168] on div "Copy from Clipboard" at bounding box center [799, 166] width 102 height 15
select select "POP"
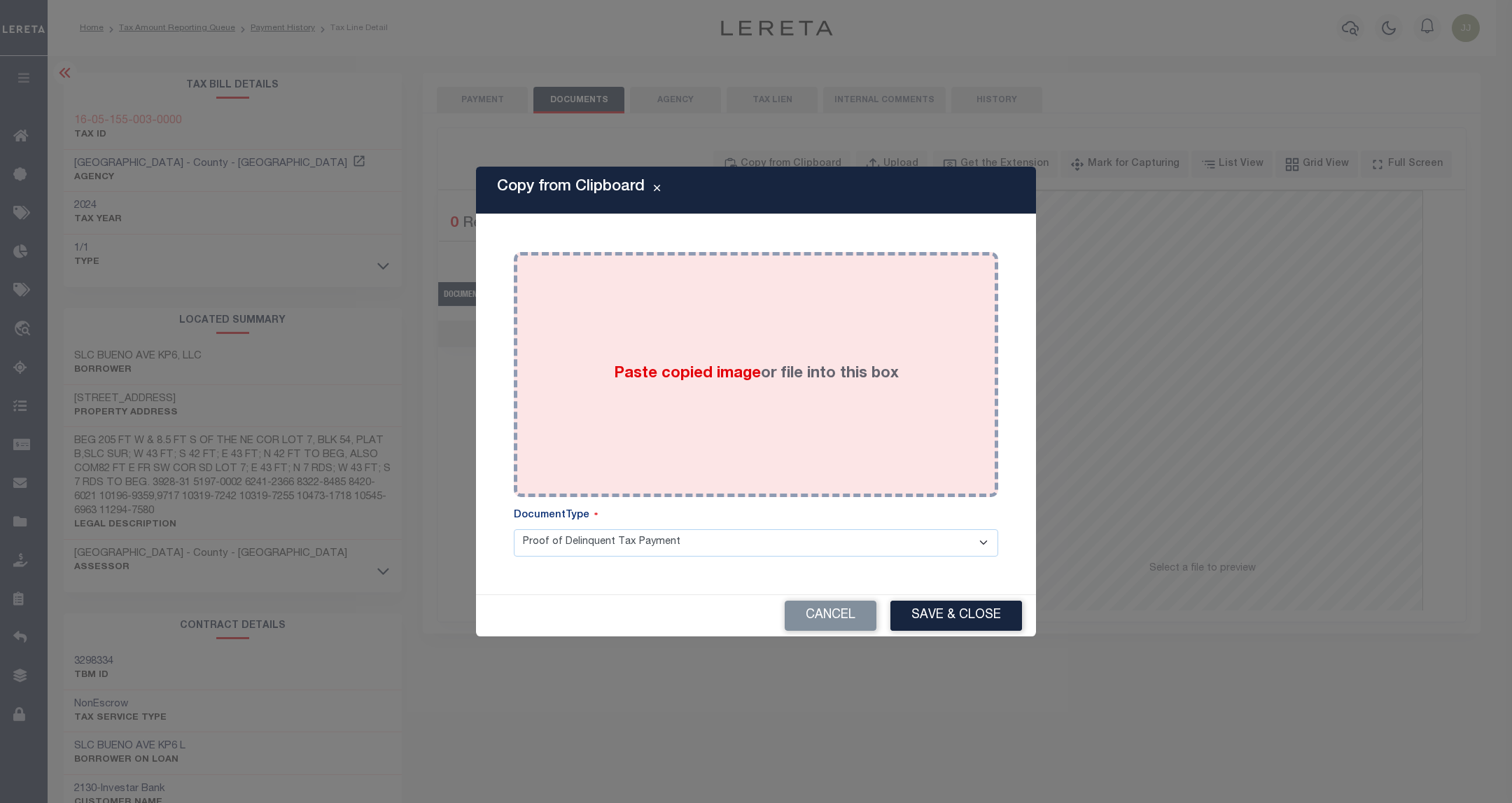
click at [723, 387] on div "Paste copied image or file into this box" at bounding box center [756, 374] width 464 height 224
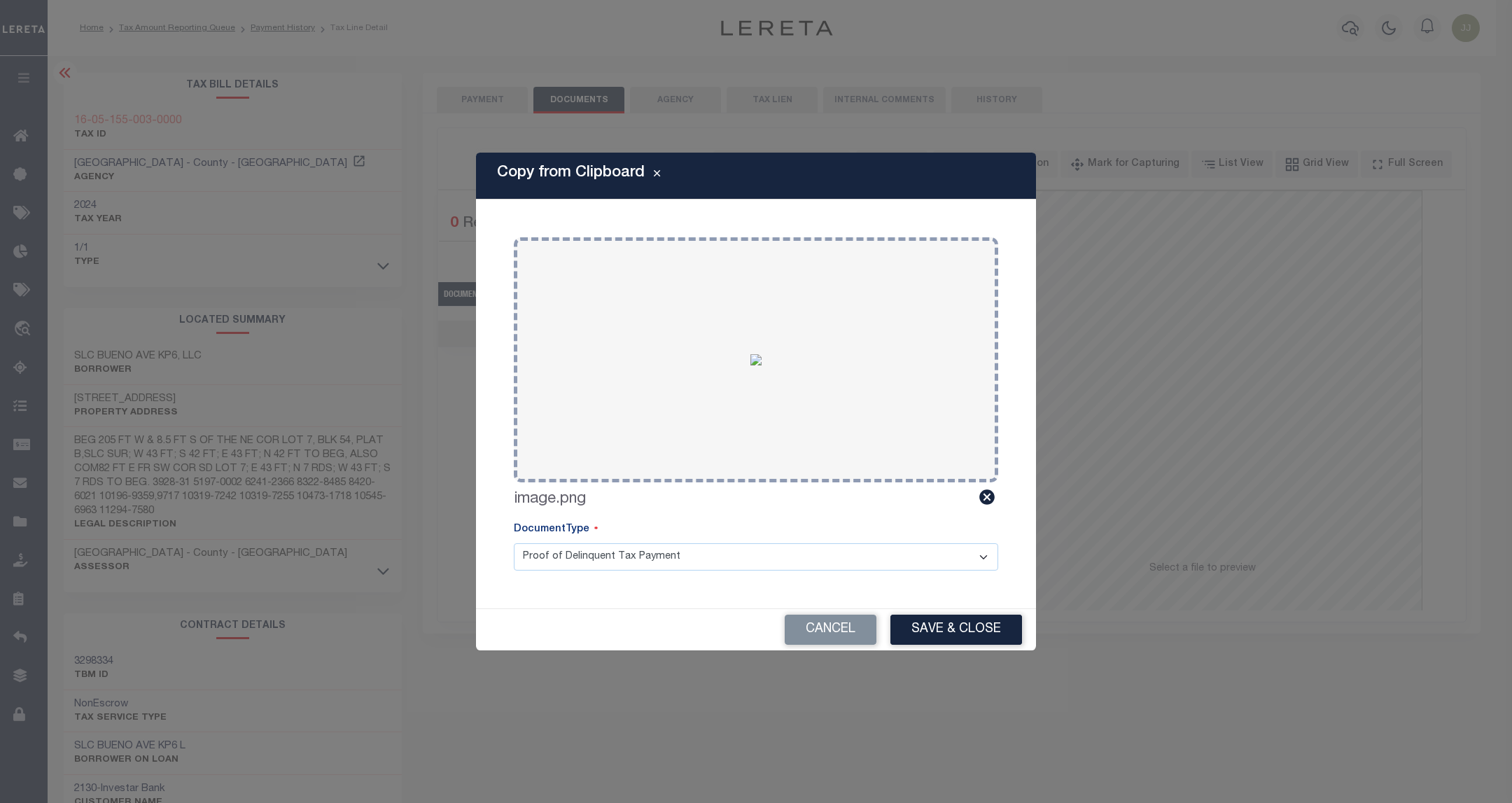
click at [954, 612] on div "Cancel Save & Close" at bounding box center [756, 630] width 560 height 41
click at [954, 626] on button "Save & Close" at bounding box center [956, 629] width 131 height 30
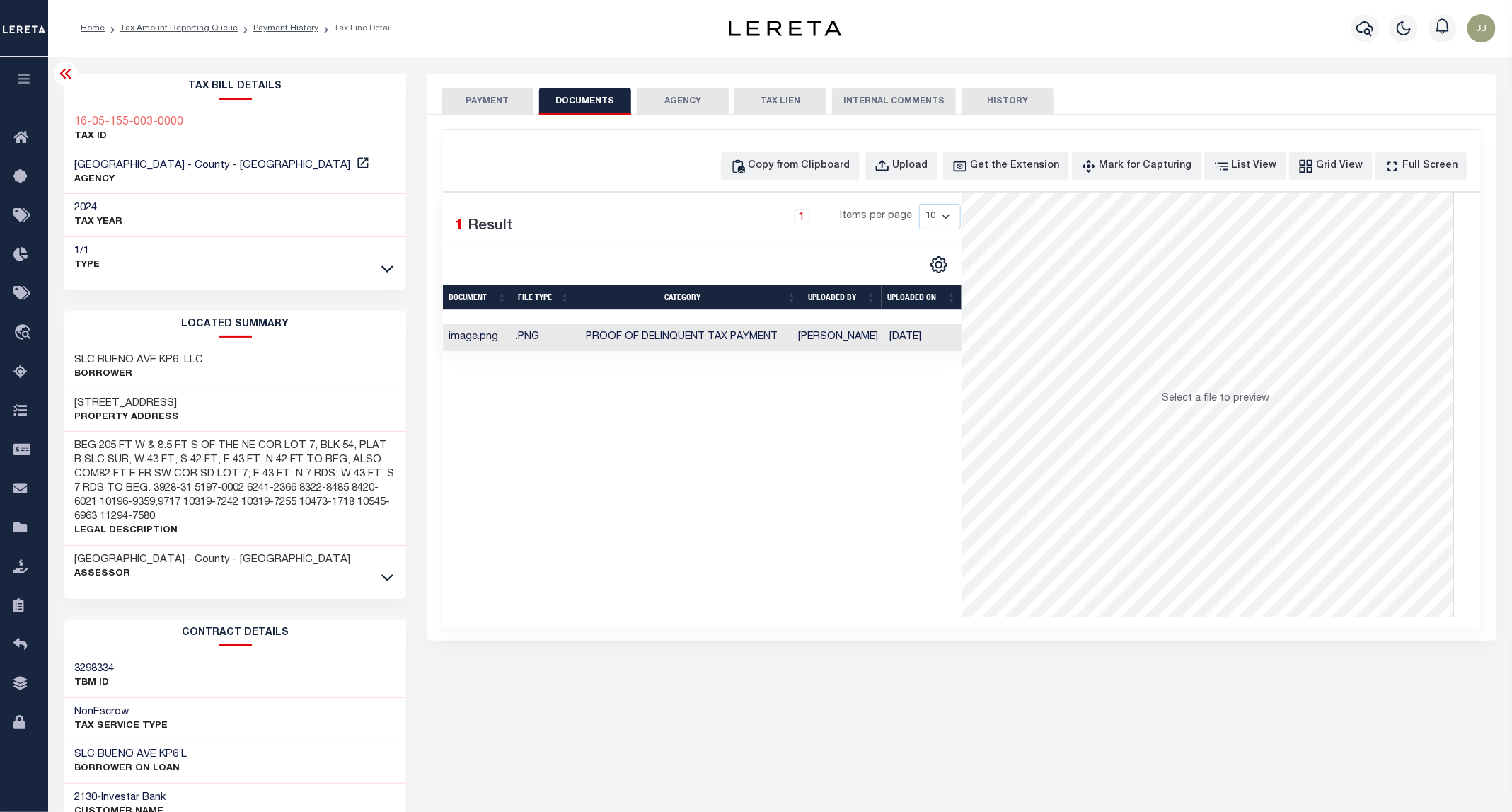
click at [489, 106] on button "PAYMENT" at bounding box center [487, 101] width 92 height 27
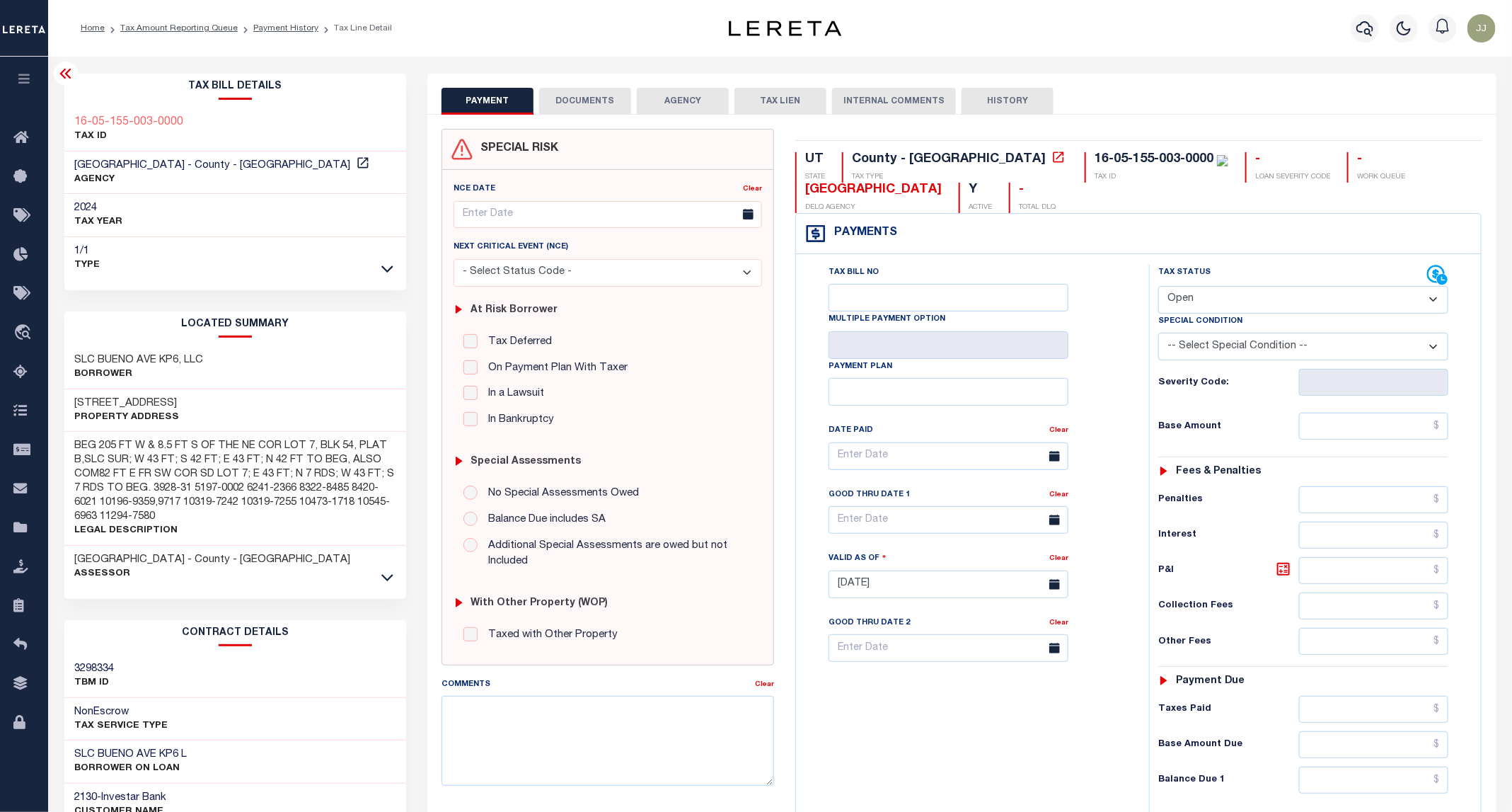
click at [1193, 296] on select "- Select Status Code - Open Due/Unpaid Paid Incomplete No Tax Due Internal Refu…" at bounding box center [1304, 300] width 290 height 28
select select "DUE"
click at [1159, 287] on select "- Select Status Code - Open Due/Unpaid Paid Incomplete No Tax Due Internal Refu…" at bounding box center [1304, 300] width 290 height 28
type input "[DATE]"
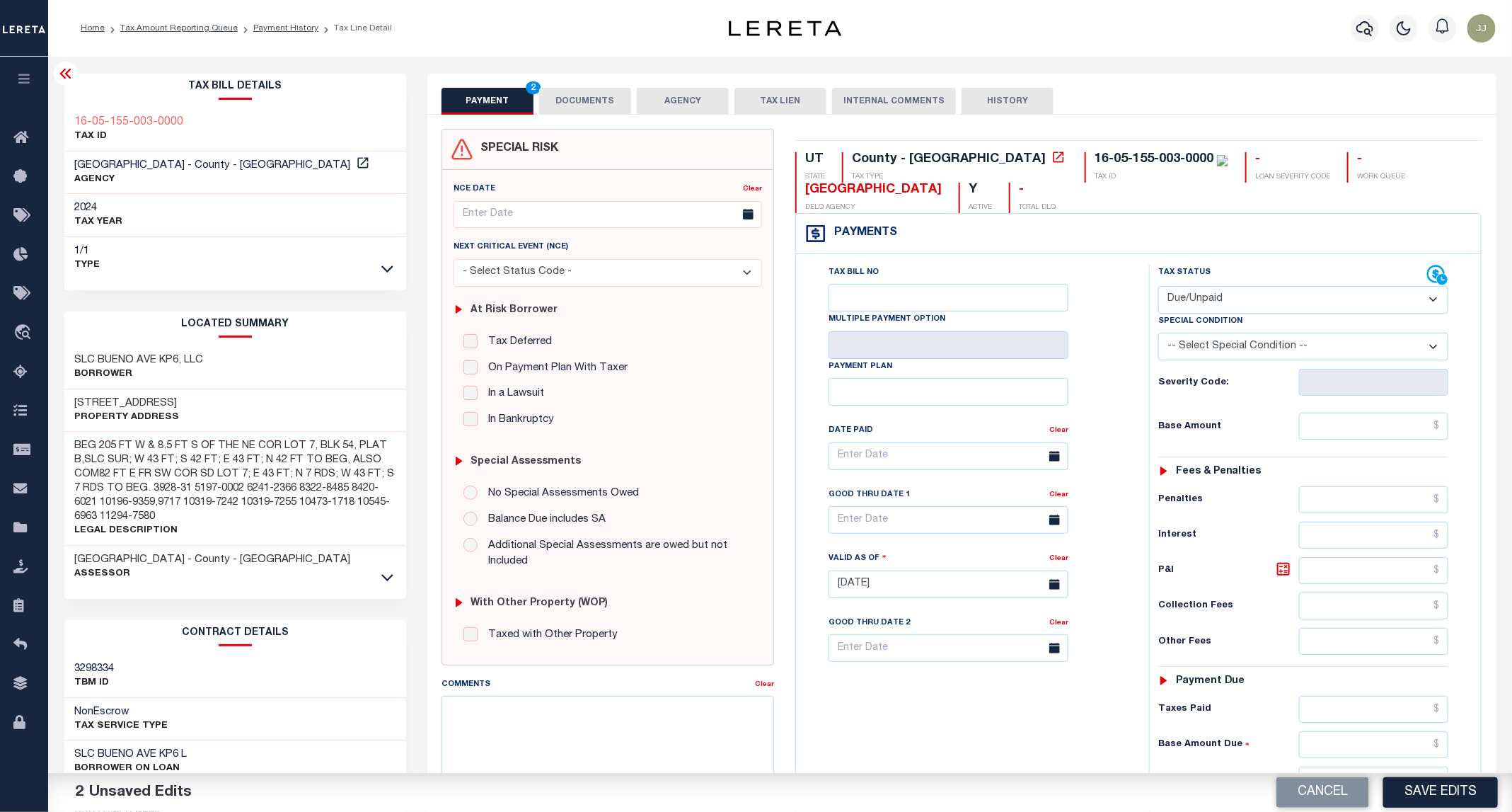
click at [1188, 300] on select "- Select Status Code - Open Due/Unpaid Paid Incomplete No Tax Due Internal Refu…" at bounding box center [1304, 300] width 290 height 28
select select "PYD"
click at [1159, 287] on select "- Select Status Code - Open Due/Unpaid Paid Incomplete No Tax Due Internal Refu…" at bounding box center [1304, 300] width 290 height 28
click at [1378, 429] on input "text" at bounding box center [1374, 426] width 150 height 27
type input "$0.00"
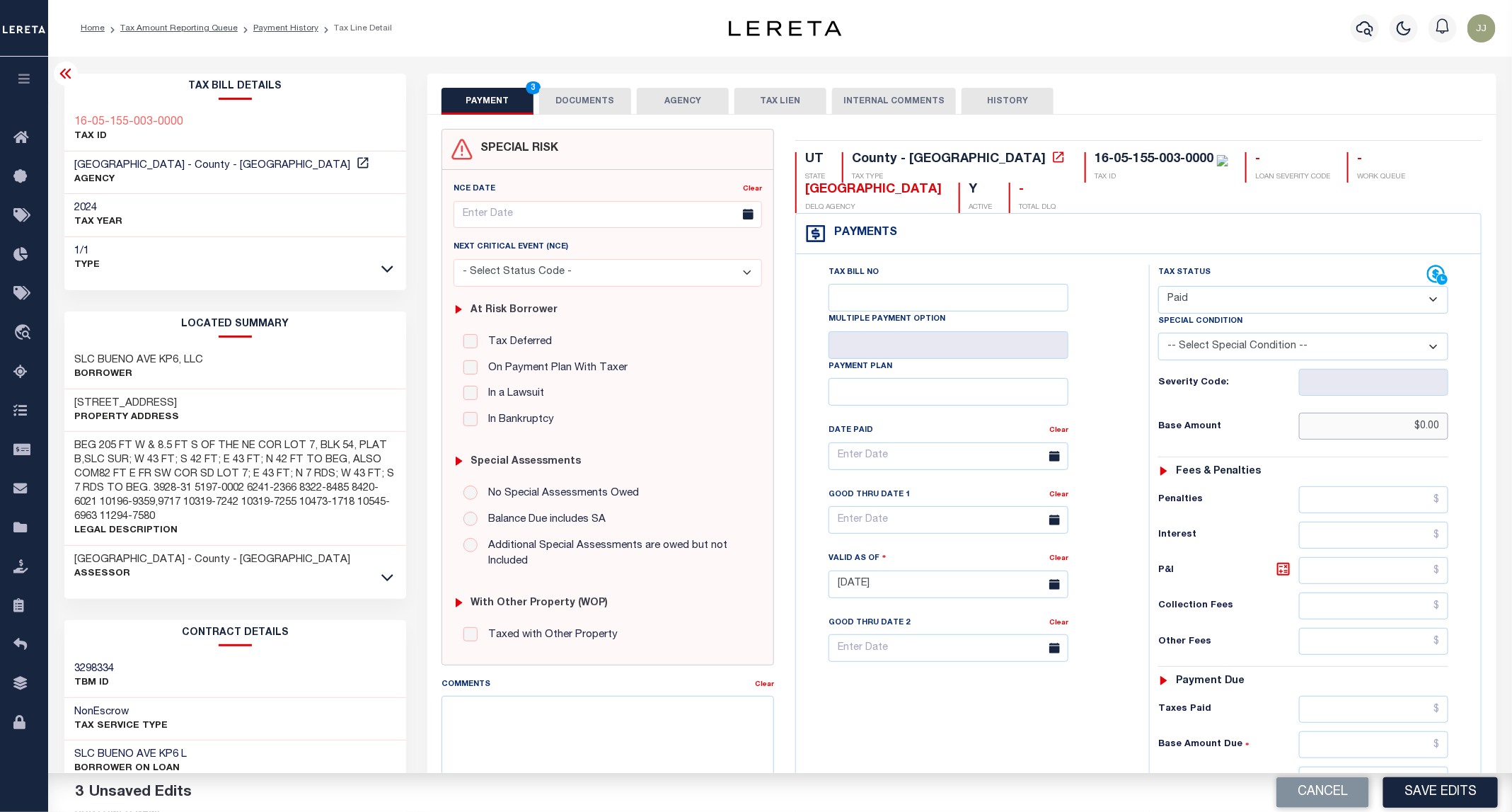
scroll to position [267, 0]
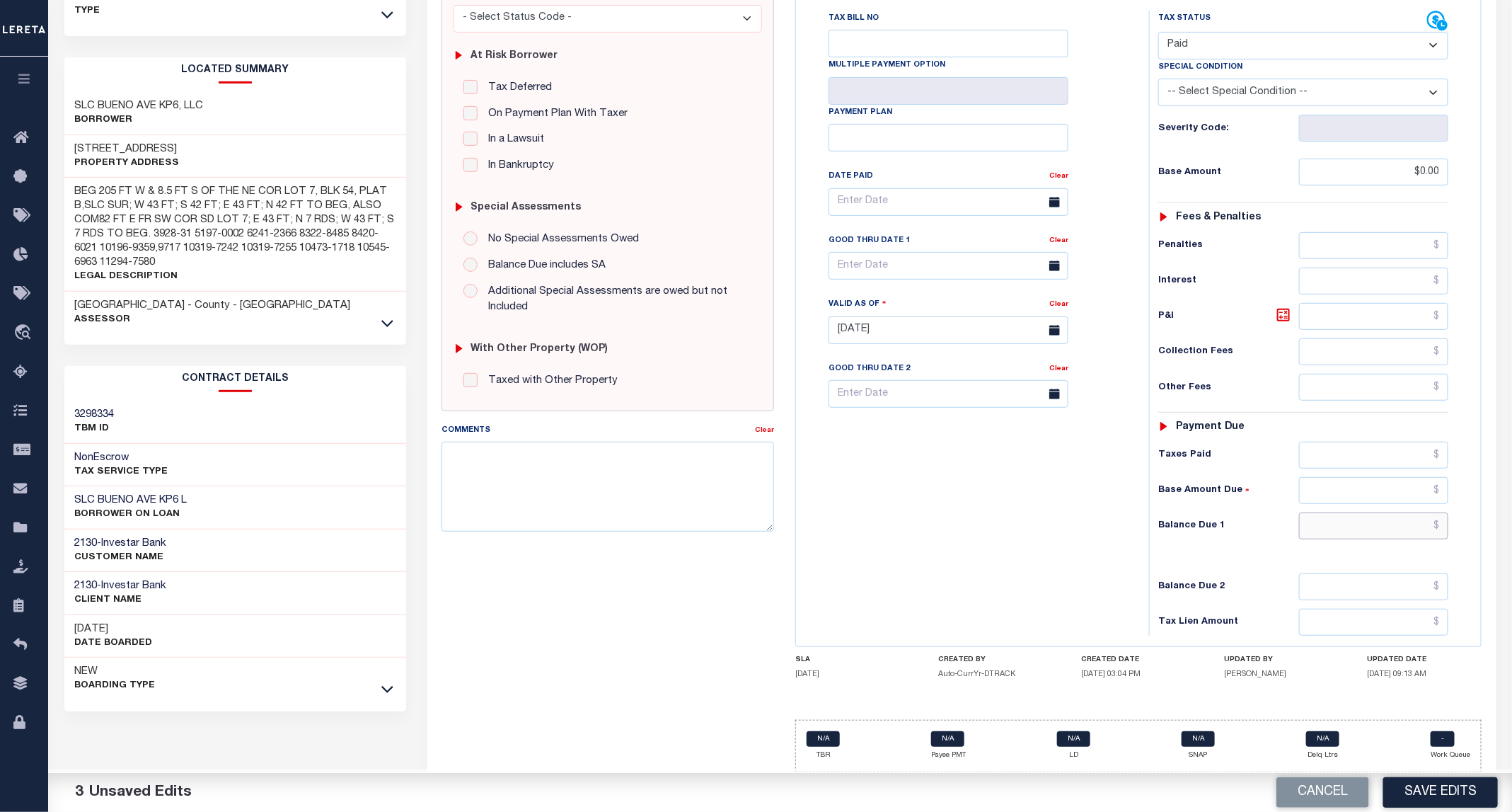
click at [1352, 516] on input "text" at bounding box center [1374, 525] width 150 height 27
type input "$0.00"
click at [1439, 780] on button "Save Edits" at bounding box center [1440, 792] width 114 height 30
checkbox input "false"
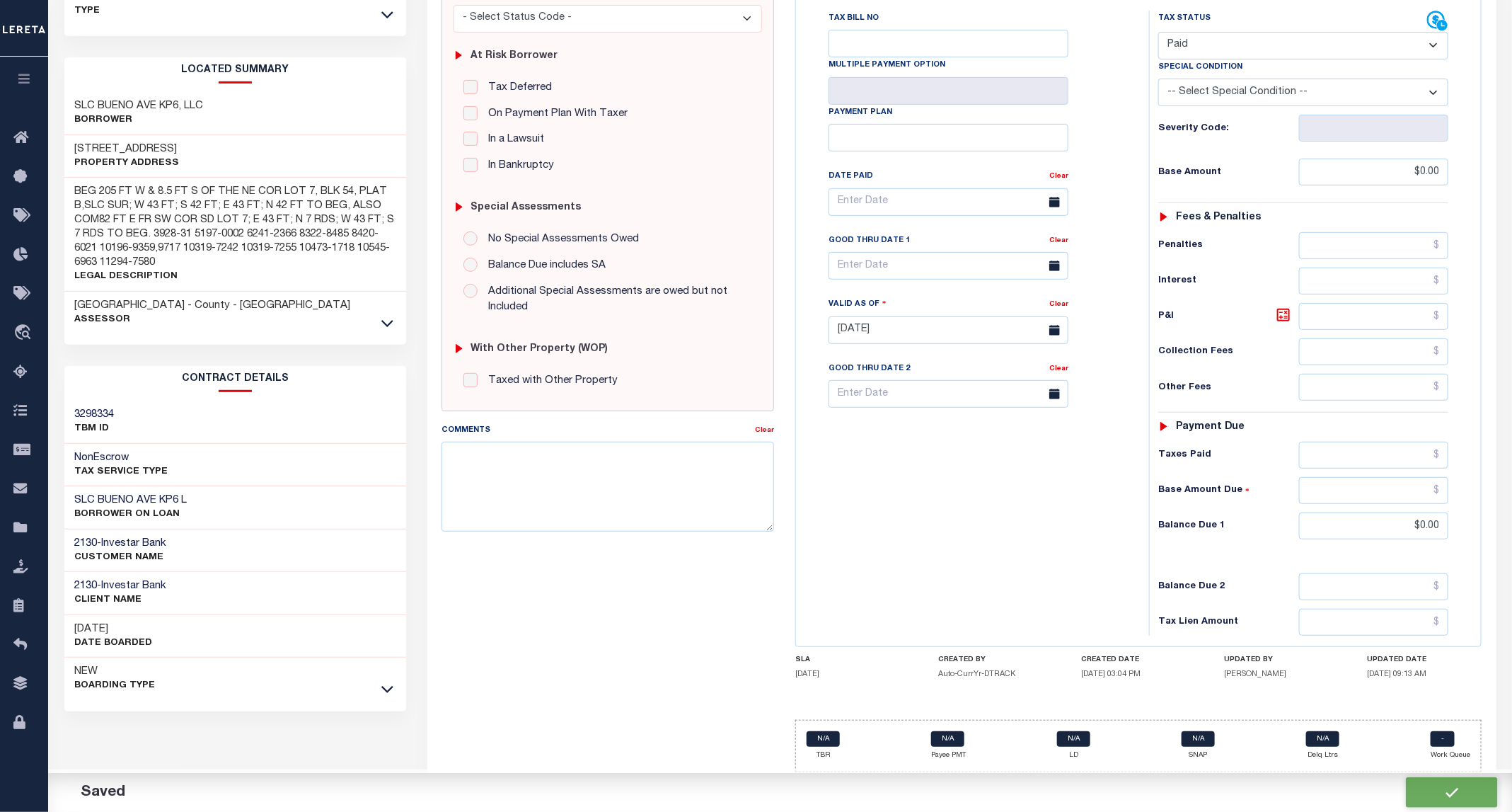
checkbox input "false"
type input "$0"
